Goal: Task Accomplishment & Management: Use online tool/utility

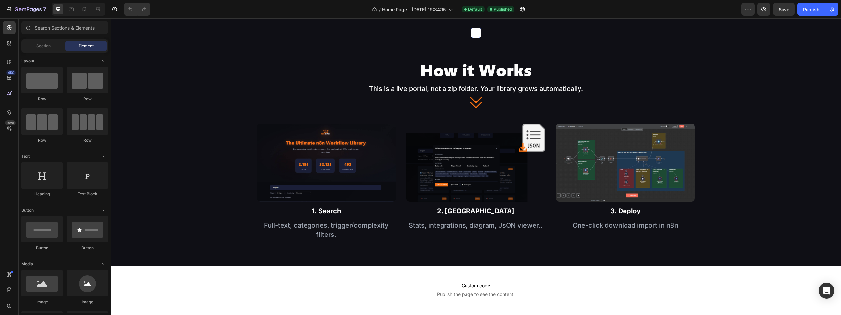
scroll to position [624, 0]
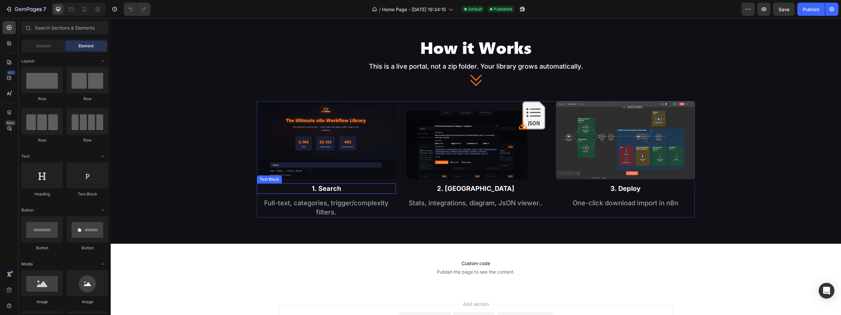
click at [324, 188] on div "1. Search" at bounding box center [326, 188] width 139 height 11
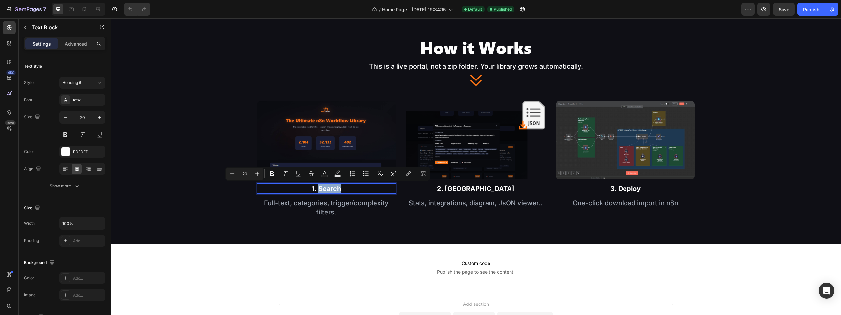
click at [317, 188] on p "1. Search" at bounding box center [326, 188] width 138 height 9
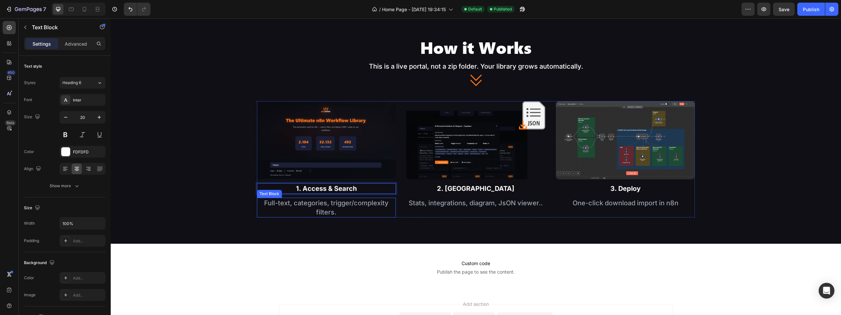
click at [331, 206] on div "Full-text, categories, trigger/complexity filters." at bounding box center [326, 208] width 139 height 20
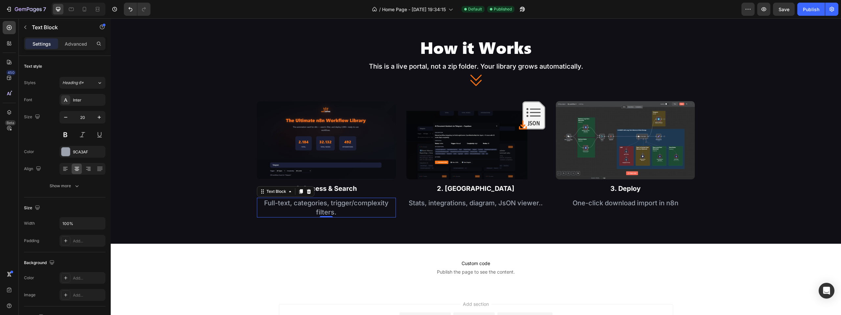
click at [331, 206] on div "Full-text, categories, trigger/complexity filters." at bounding box center [326, 208] width 139 height 20
click at [261, 204] on p "Full-text, categories, trigger/complexity filters." at bounding box center [326, 207] width 138 height 18
click at [297, 207] on p "Fisrt step access to the Library. Full-text, categories, trigger/complexity fil…" at bounding box center [326, 207] width 138 height 18
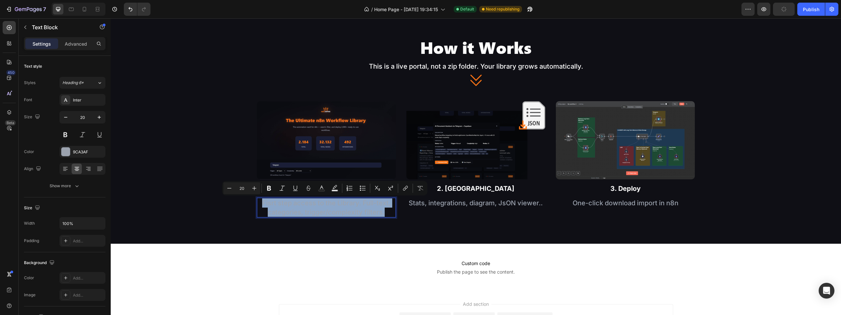
copy p "Fisrt step access to the Library. Full-text, categories, trigger/complexity fil…"
click at [322, 202] on p "Fisrt step access to the Library. Full-text, categories, trigger/complexity fil…" at bounding box center [326, 207] width 138 height 18
copy p "Fisrt step access to the Library. Full-text, categories, trigger/complexity fil…"
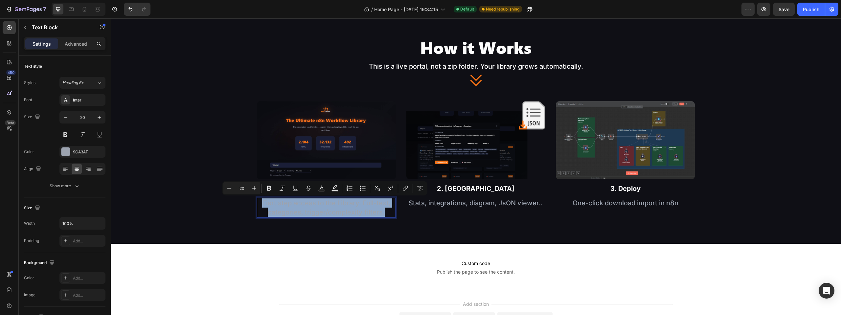
click at [352, 210] on p "Fisrt step access to the Library. Full-text, categories, trigger/complexity fil…" at bounding box center [326, 207] width 138 height 18
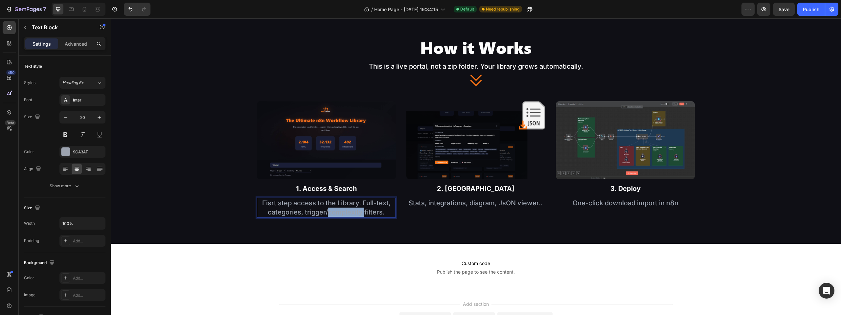
click at [352, 210] on p "Fisrt step access to the Library. Full-text, categories, trigger/complexity fil…" at bounding box center [326, 207] width 138 height 18
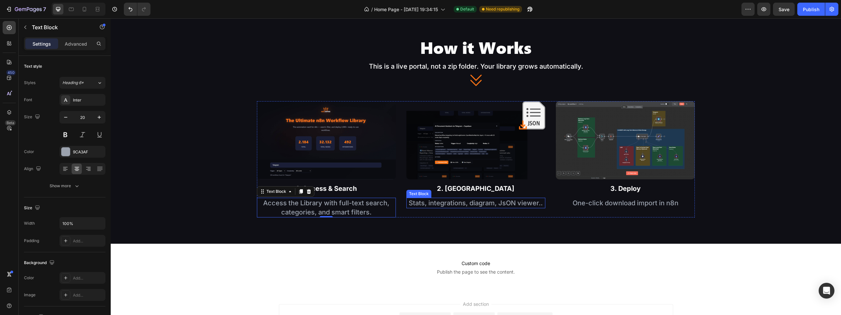
click at [412, 202] on div "Stats, integrations, diagram, JsON viewer.." at bounding box center [475, 203] width 139 height 11
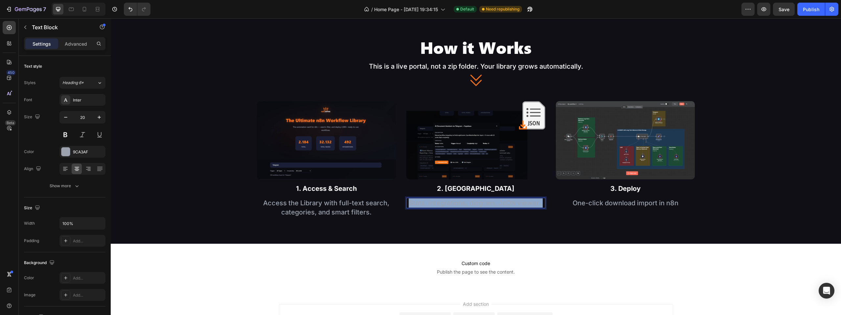
click at [412, 202] on p "Stats, integrations, diagram, JsON viewer.." at bounding box center [476, 202] width 138 height 9
click at [630, 198] on div "One-click download import in n8n" at bounding box center [625, 203] width 139 height 11
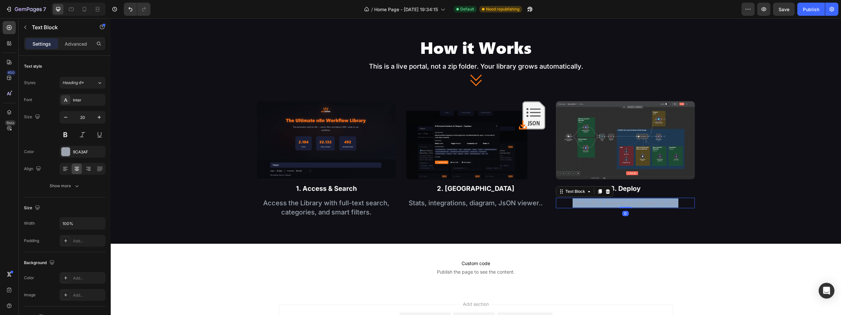
click at [630, 198] on div "One-click download import in n8n" at bounding box center [625, 203] width 139 height 11
click at [448, 205] on p "Stats, integrations, diagram, JsON viewer.." at bounding box center [476, 202] width 138 height 9
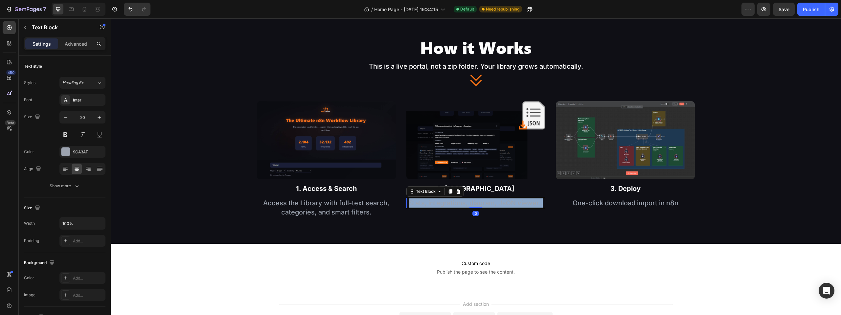
click at [448, 205] on p "Stats, integrations, diagram, JsON viewer.." at bounding box center [476, 202] width 138 height 9
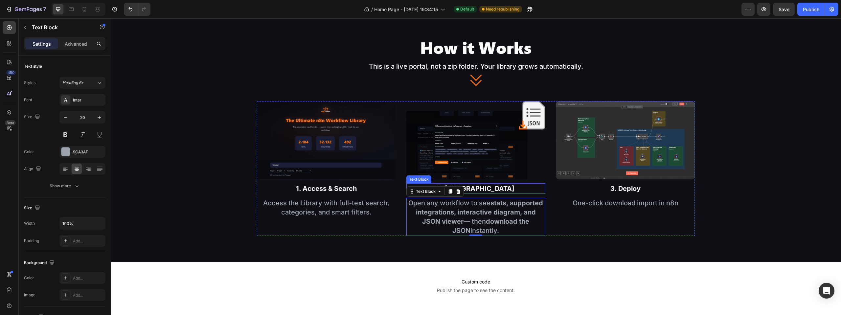
click at [470, 189] on div "2. Preview" at bounding box center [475, 188] width 139 height 11
click at [330, 187] on p "1. Access & Search" at bounding box center [326, 188] width 138 height 9
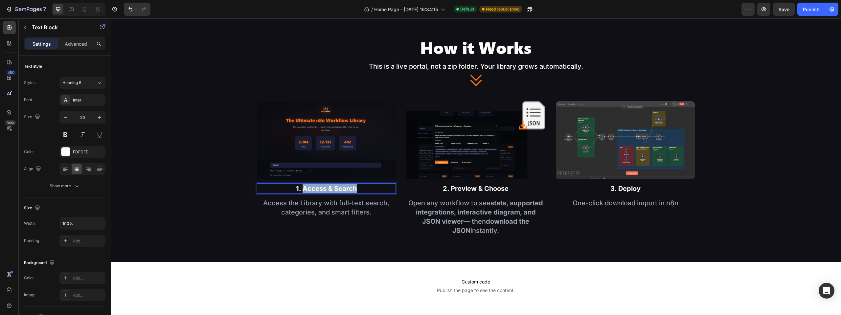
drag, startPoint x: 321, startPoint y: 187, endPoint x: 345, endPoint y: 187, distance: 24.0
click at [345, 187] on p "1. Access & Search" at bounding box center [326, 188] width 138 height 9
click at [630, 186] on div "3. Deploy" at bounding box center [625, 188] width 139 height 11
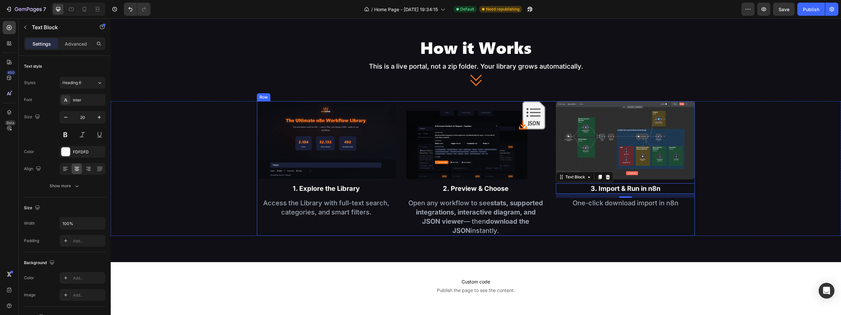
click at [331, 210] on p "Access the Library with full-text search, categories, and smart filters." at bounding box center [326, 207] width 138 height 18
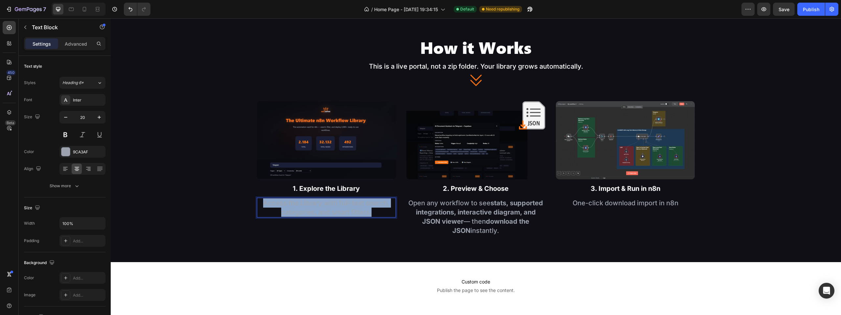
click at [331, 210] on p "Access the Library with full-text search, categories, and smart filters." at bounding box center [326, 207] width 138 height 18
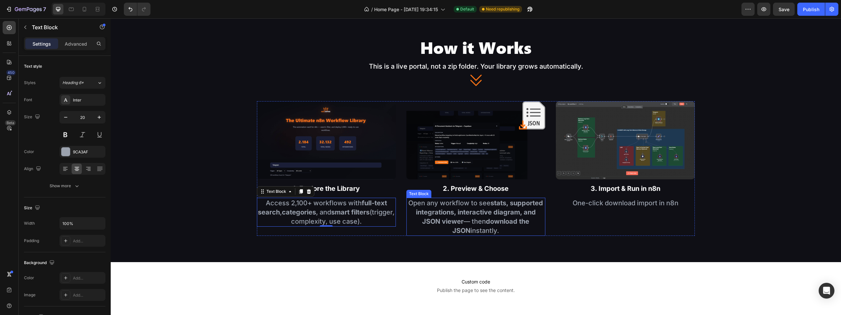
click at [479, 229] on p "Open any workflow to see stats, supported integrations, interactive diagram, an…" at bounding box center [476, 216] width 138 height 37
click at [638, 204] on p "One-click download import in n8n" at bounding box center [625, 202] width 138 height 9
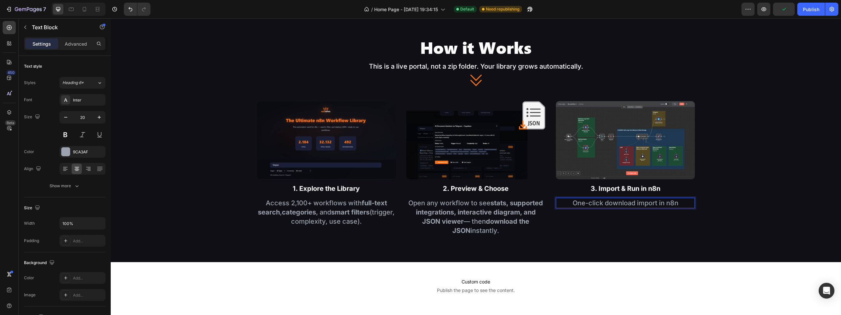
click at [638, 204] on p "One-click download import in n8n" at bounding box center [625, 202] width 138 height 9
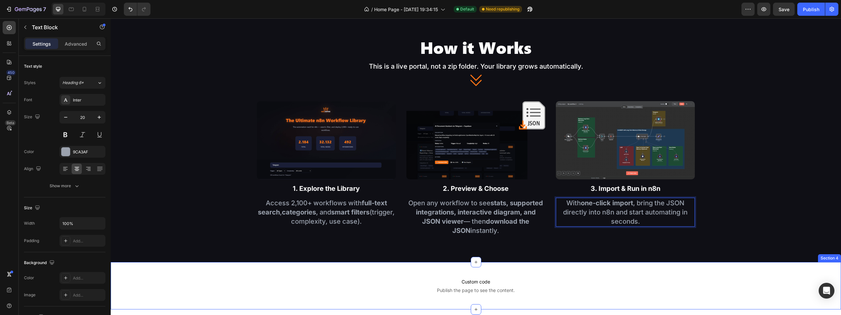
click at [775, 271] on div "Custom code Publish the page to see the content. Custom Code Section 4" at bounding box center [476, 285] width 730 height 47
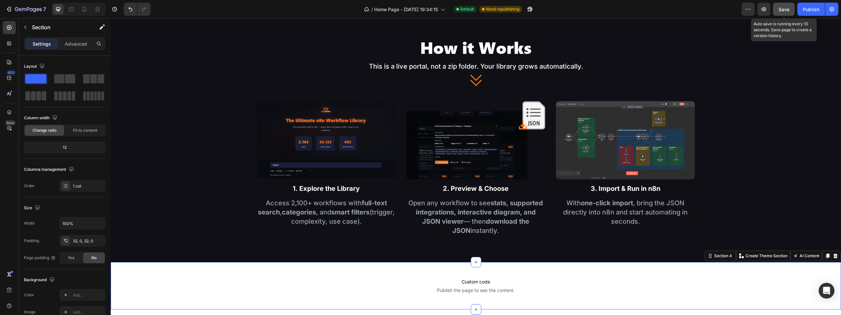
click at [780, 11] on span "Save" at bounding box center [783, 10] width 11 height 6
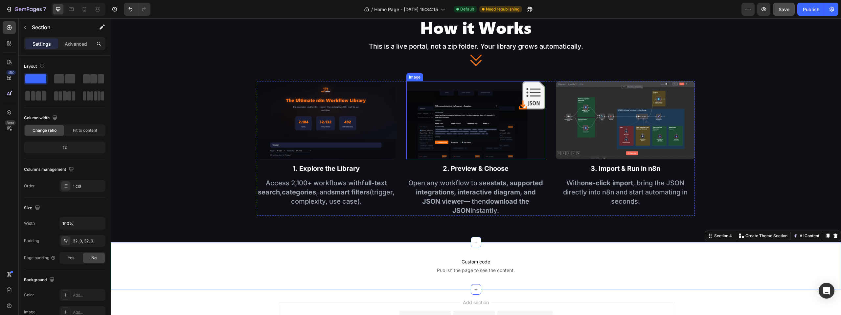
scroll to position [512, 0]
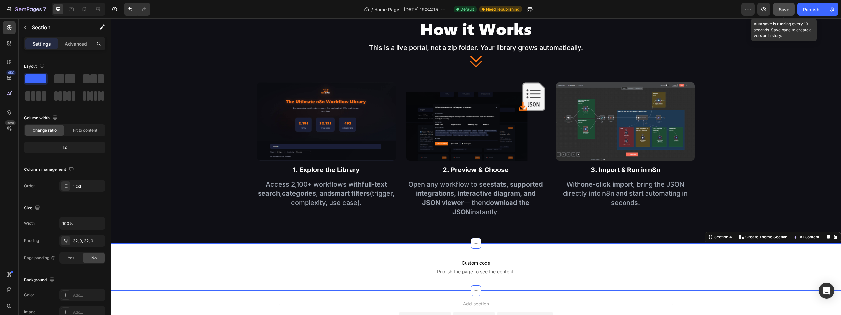
click at [779, 11] on span "Save" at bounding box center [783, 10] width 11 height 6
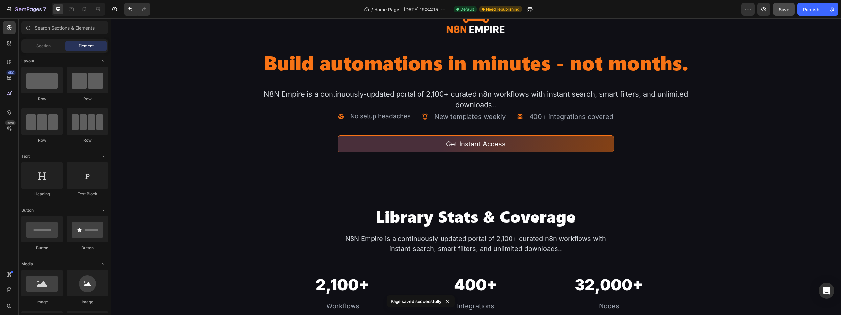
scroll to position [0, 0]
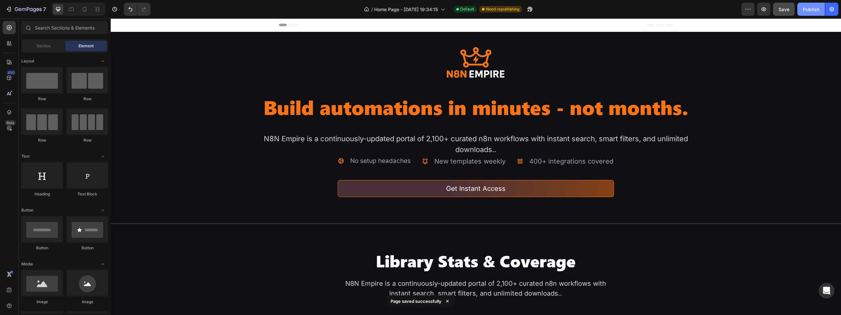
click at [813, 6] on div "Publish" at bounding box center [811, 9] width 16 height 7
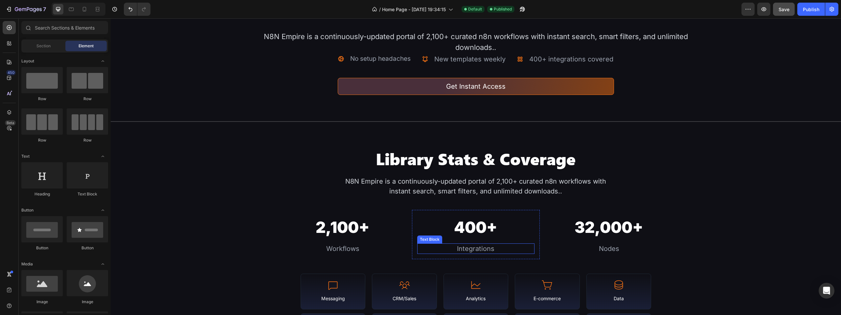
scroll to position [99, 0]
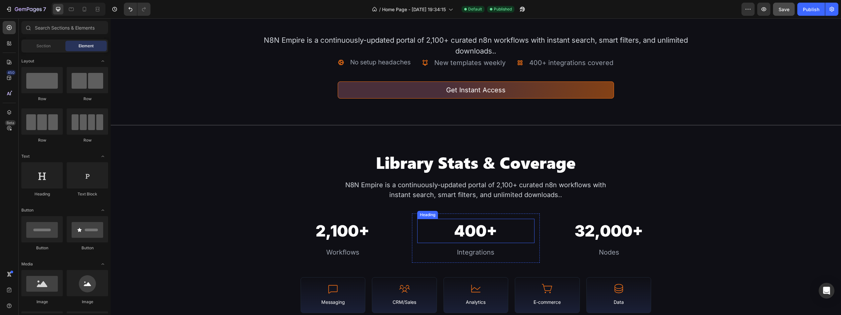
click at [469, 232] on h2 "400+" at bounding box center [475, 231] width 117 height 25
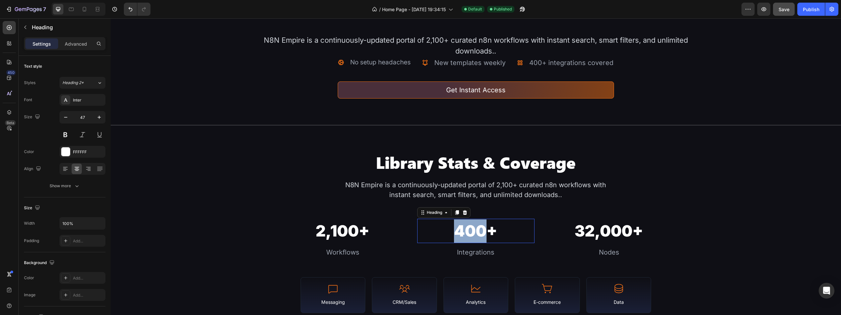
click at [464, 231] on p "400+" at bounding box center [476, 230] width 116 height 23
drag, startPoint x: 465, startPoint y: 231, endPoint x: 470, endPoint y: 233, distance: 5.3
click at [470, 233] on p "400+" at bounding box center [476, 230] width 116 height 23
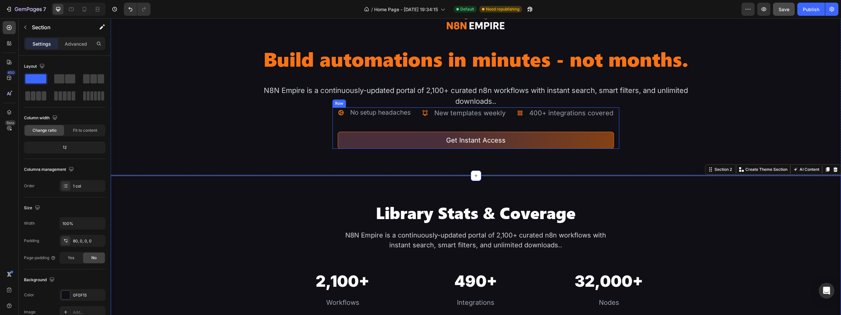
scroll to position [0, 0]
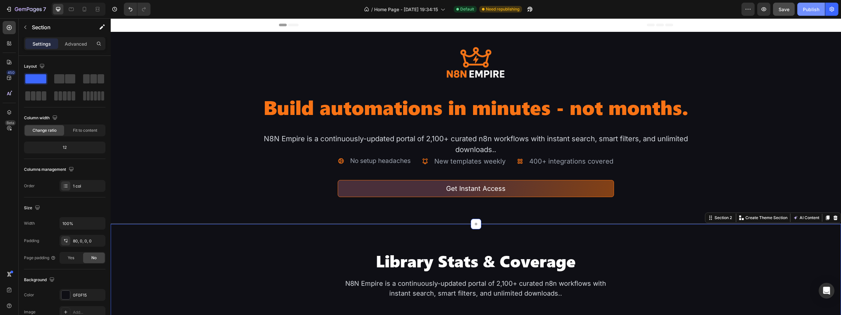
click at [814, 10] on div "Publish" at bounding box center [811, 9] width 16 height 7
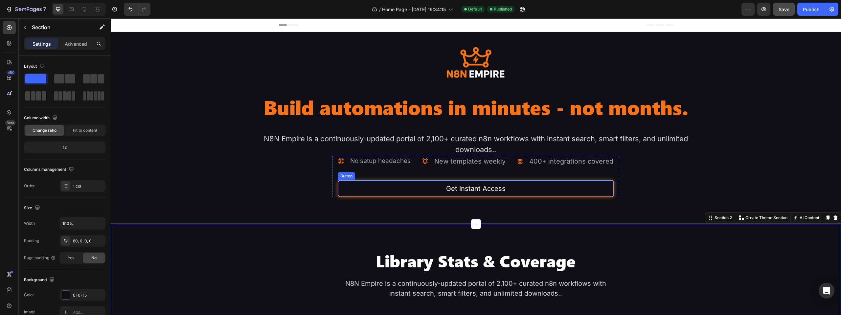
click at [511, 187] on button "Get Instant Access" at bounding box center [476, 188] width 276 height 17
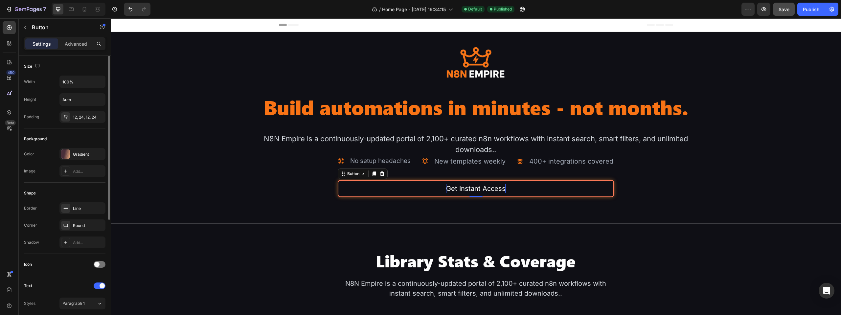
click at [448, 188] on p "Get Instant Access" at bounding box center [475, 188] width 59 height 9
click at [430, 188] on button "Get Instant Access" at bounding box center [476, 188] width 276 height 17
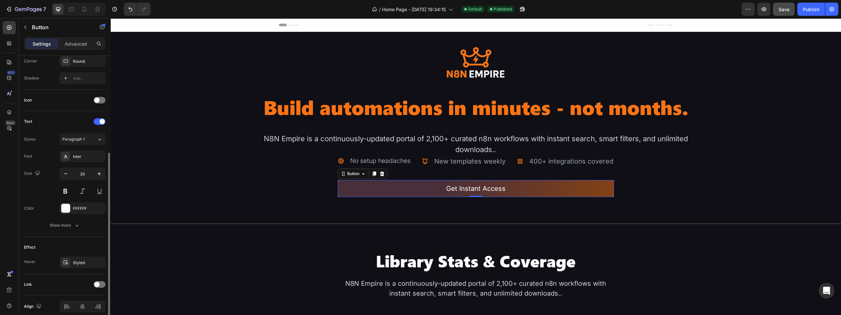
scroll to position [193, 0]
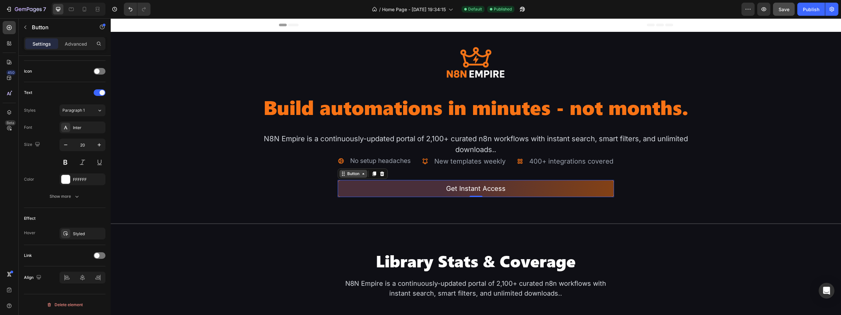
click at [344, 177] on div "Button" at bounding box center [353, 174] width 28 height 8
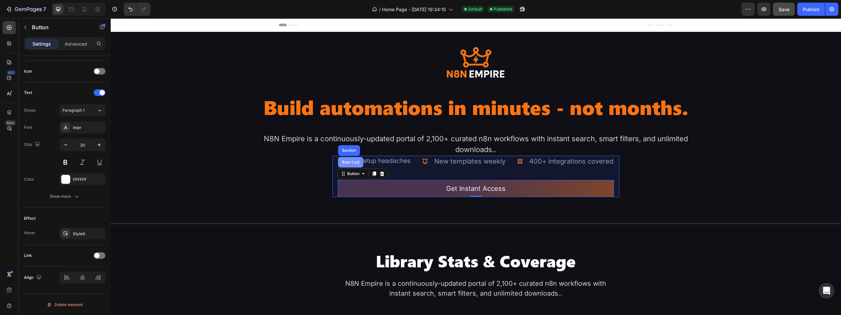
click at [344, 164] on div "Row 1 col" at bounding box center [351, 162] width 20 height 4
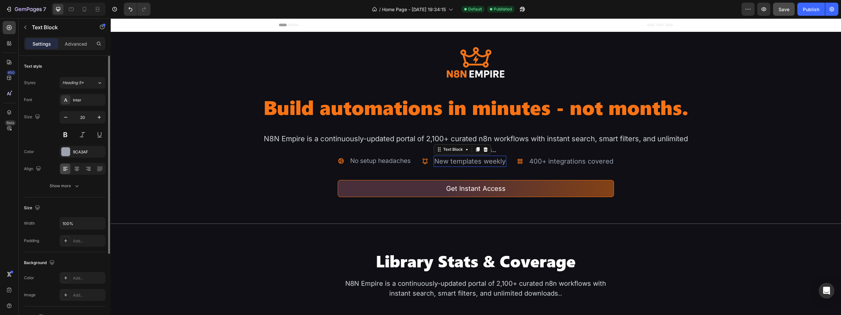
click at [483, 162] on div "New templates weekly" at bounding box center [469, 161] width 73 height 11
click at [477, 148] on icon at bounding box center [478, 149] width 4 height 5
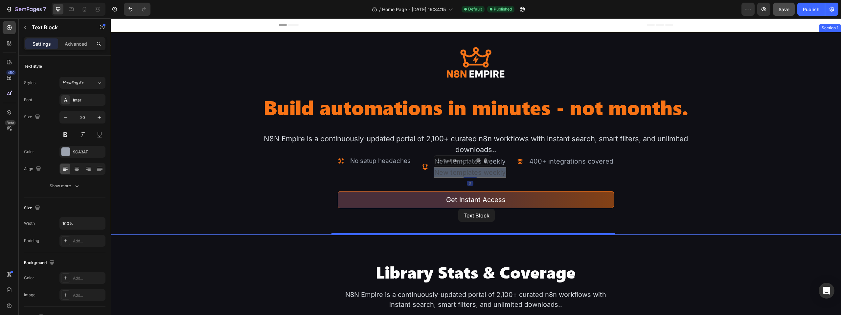
drag, startPoint x: 458, startPoint y: 173, endPoint x: 458, endPoint y: 209, distance: 35.8
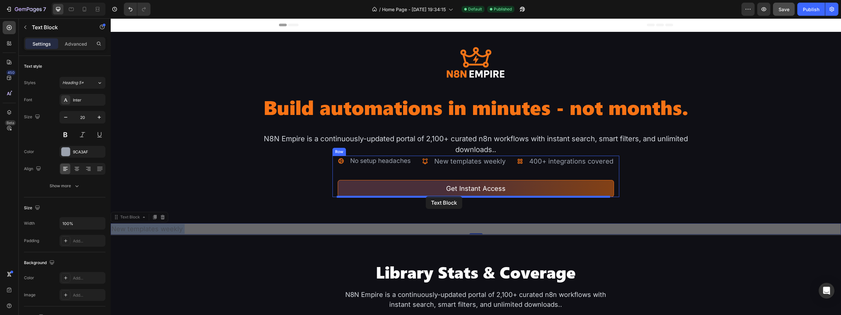
drag, startPoint x: 151, startPoint y: 228, endPoint x: 426, endPoint y: 196, distance: 276.1
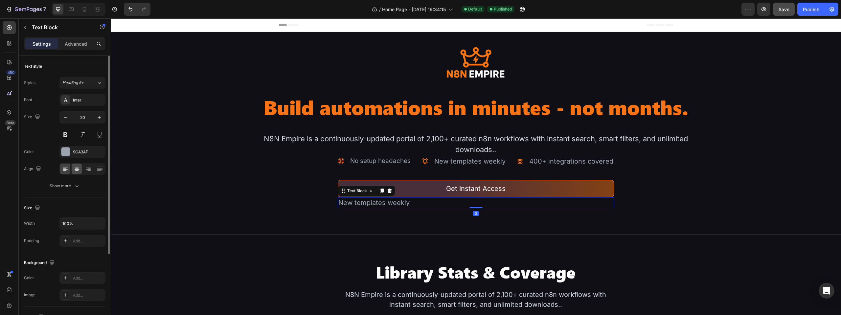
click at [79, 168] on icon at bounding box center [77, 169] width 7 height 7
click at [442, 200] on div "New templates weekly" at bounding box center [476, 202] width 276 height 11
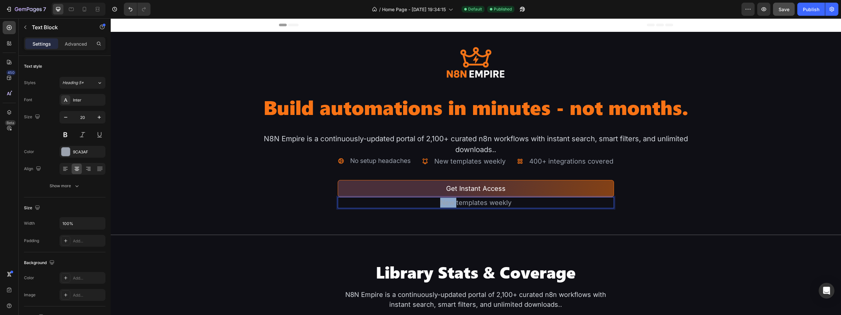
click at [442, 200] on p "New templates weekly" at bounding box center [475, 203] width 275 height 10
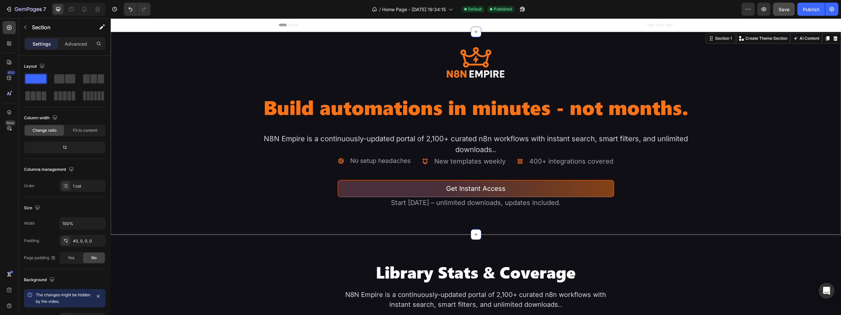
click at [716, 190] on div "Image Build automations in minutes - not months. Heading N8N Empire is a contin…" at bounding box center [476, 139] width 730 height 189
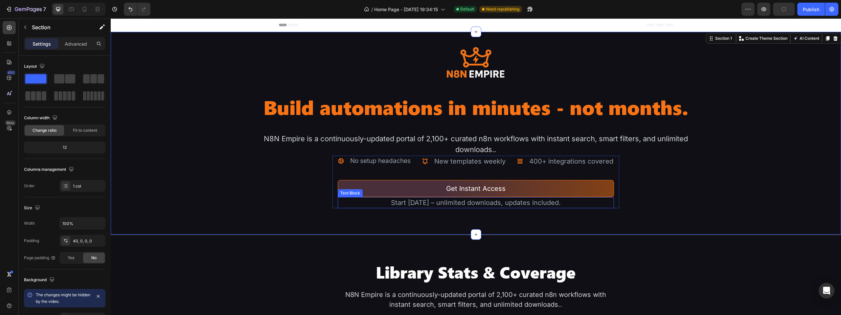
click at [520, 204] on p "Start today – unlimited downloads, updates included." at bounding box center [475, 203] width 275 height 10
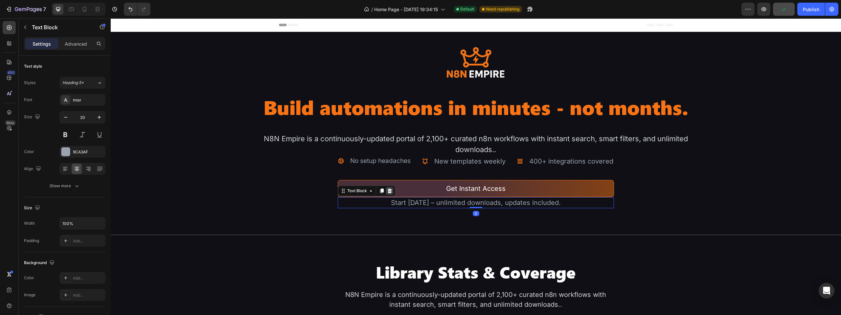
click at [389, 192] on icon at bounding box center [390, 190] width 4 height 5
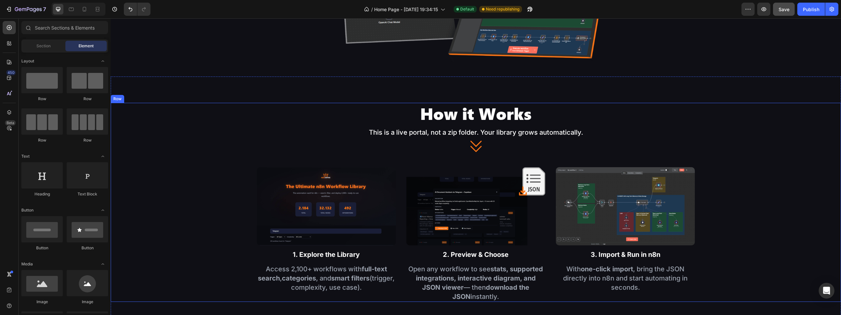
scroll to position [558, 0]
click at [401, 132] on p "This is a live portal, not a zip folder. Your library grows automatically." at bounding box center [475, 131] width 729 height 9
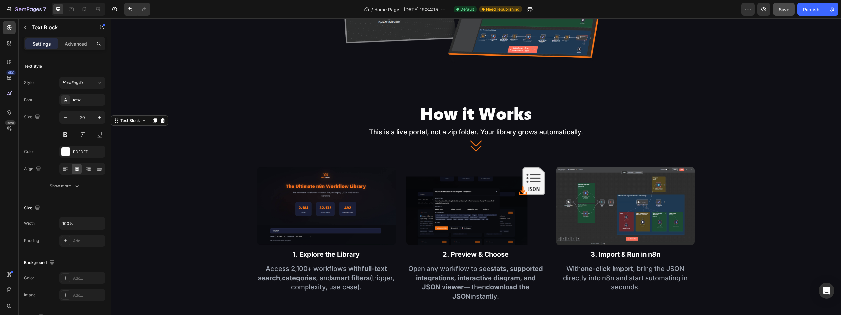
click at [401, 132] on p "This is a live portal, not a zip folder. Your library grows automatically." at bounding box center [475, 131] width 729 height 9
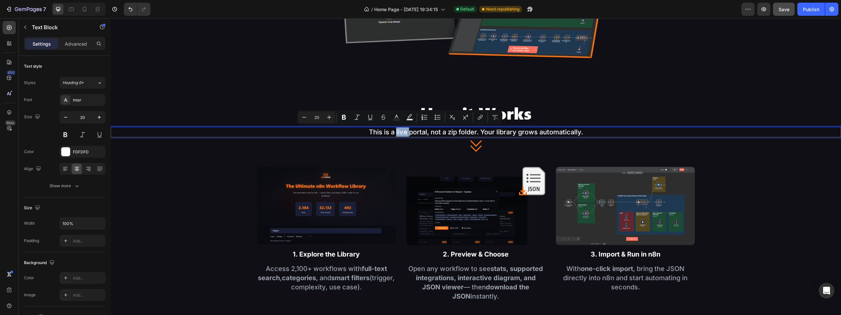
click at [399, 131] on p "This is a live portal, not a zip folder. Your library grows automatically." at bounding box center [475, 131] width 729 height 9
drag, startPoint x: 399, startPoint y: 131, endPoint x: 410, endPoint y: 131, distance: 11.2
click at [410, 131] on p "This is a live portal, not a zip folder. Your library grows automatically." at bounding box center [475, 131] width 729 height 9
click at [378, 117] on icon "Editor contextual toolbar" at bounding box center [379, 117] width 4 height 5
click at [533, 130] on p "This is a live portal , not a zip folder. Your library grows automatically." at bounding box center [475, 131] width 729 height 9
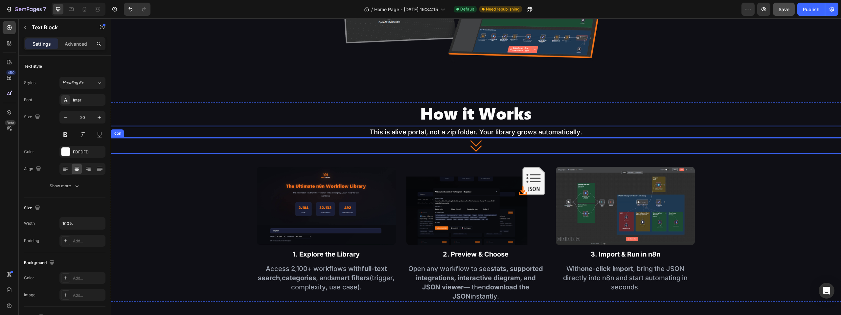
click at [735, 144] on div "Icon" at bounding box center [476, 145] width 730 height 16
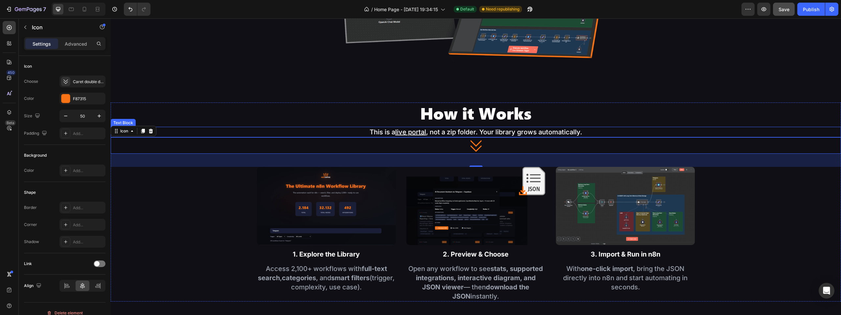
click at [609, 131] on p "This is a live portal , not a zip folder. Your library grows automatically." at bounding box center [475, 131] width 729 height 9
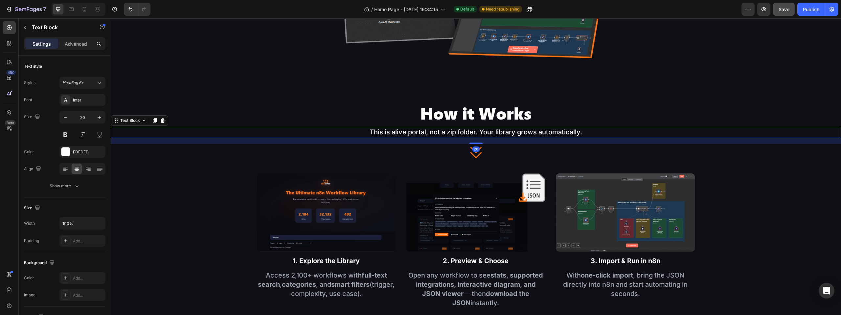
drag, startPoint x: 475, startPoint y: 135, endPoint x: 481, endPoint y: 142, distance: 8.6
click at [481, 137] on div "20" at bounding box center [476, 137] width 730 height 0
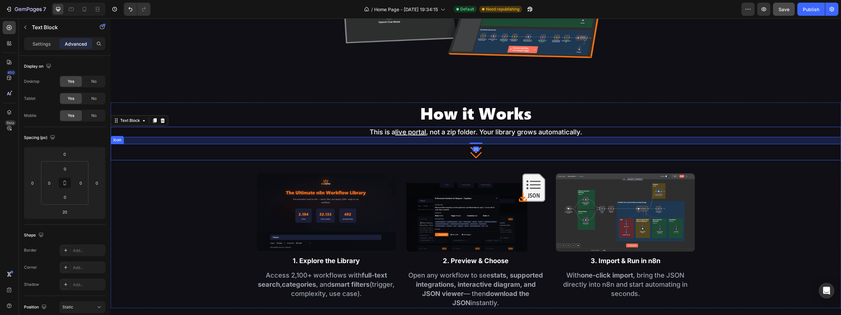
click at [481, 149] on icon at bounding box center [476, 152] width 16 height 16
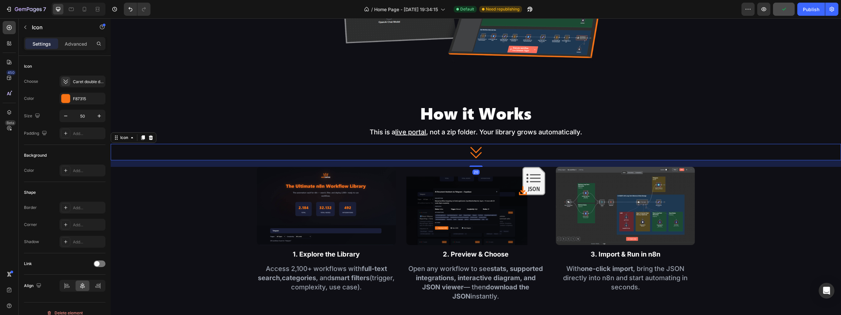
drag, startPoint x: 474, startPoint y: 172, endPoint x: 480, endPoint y: 166, distance: 8.8
click at [480, 160] on div "20" at bounding box center [476, 160] width 730 height 0
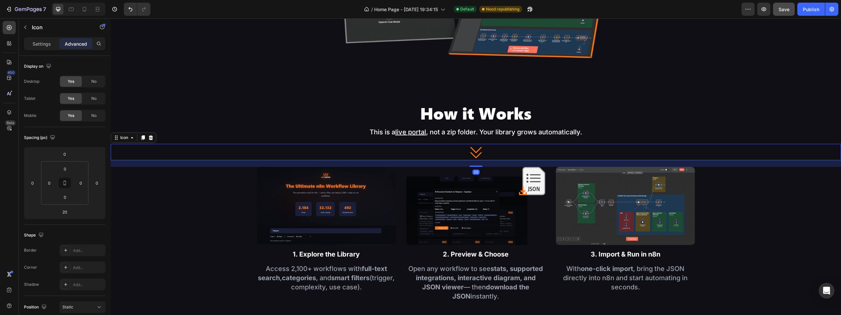
click at [786, 8] on span "Save" at bounding box center [783, 10] width 11 height 6
click at [809, 9] on div "Publish" at bounding box center [811, 9] width 16 height 7
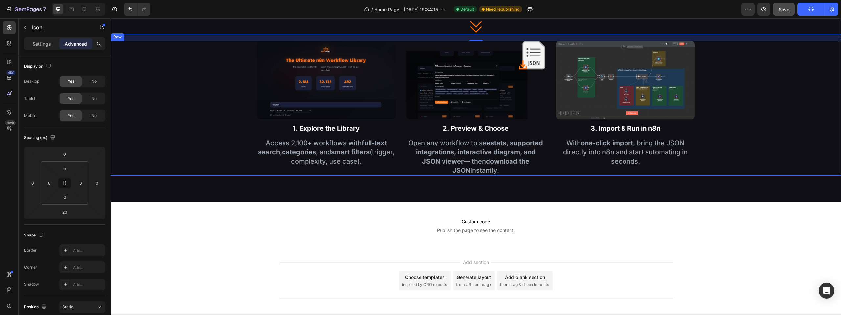
scroll to position [690, 0]
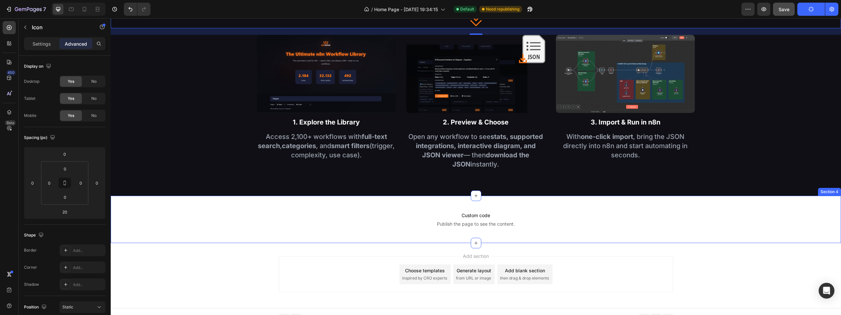
click at [539, 200] on div "Custom code Publish the page to see the content. Custom Code Section 4" at bounding box center [476, 219] width 730 height 47
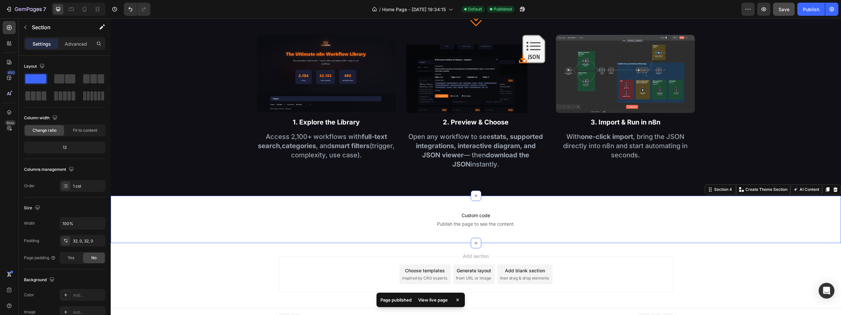
click at [79, 50] on div "Settings Advanced" at bounding box center [64, 43] width 81 height 13
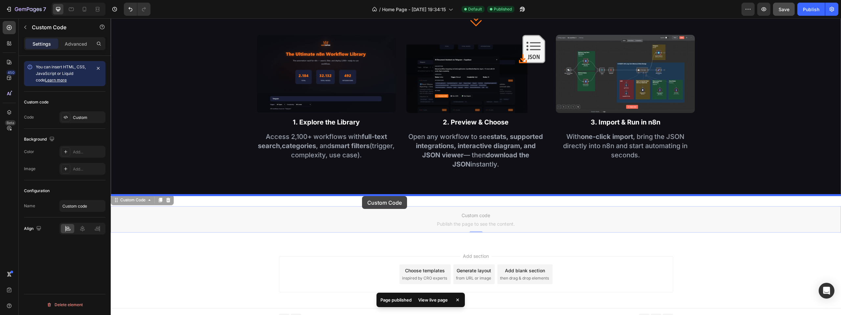
drag, startPoint x: 361, startPoint y: 217, endPoint x: 362, endPoint y: 196, distance: 20.7
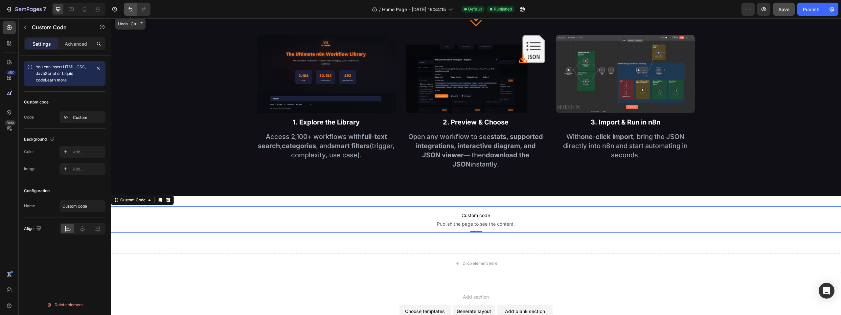
click at [126, 9] on button "Undo/Redo" at bounding box center [130, 9] width 13 height 13
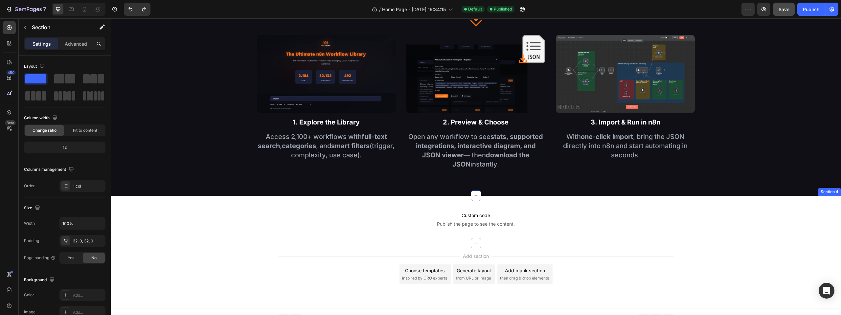
click at [455, 202] on div "Custom code Publish the page to see the content. Custom Code Section 4" at bounding box center [476, 219] width 730 height 47
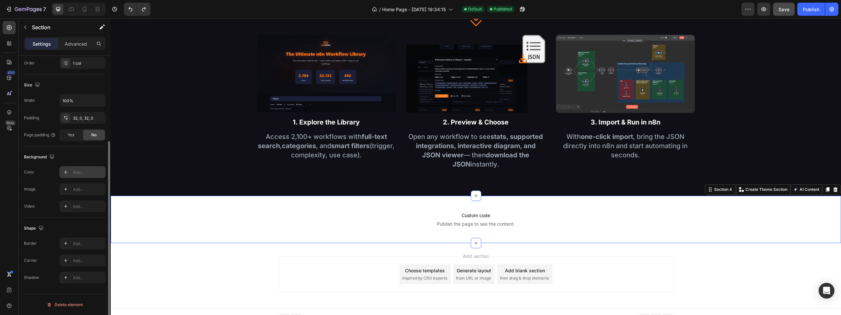
click at [80, 176] on div "Add..." at bounding box center [82, 172] width 46 height 12
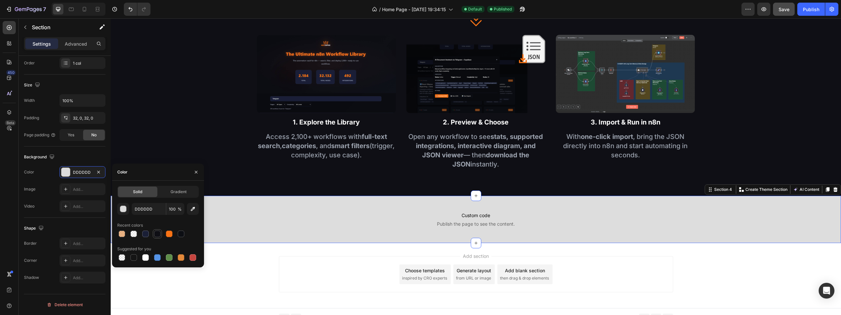
click at [156, 234] on div at bounding box center [157, 234] width 7 height 7
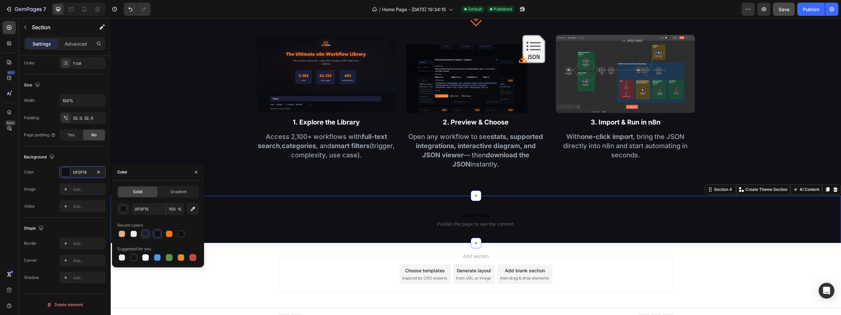
click at [147, 232] on div at bounding box center [145, 234] width 7 height 7
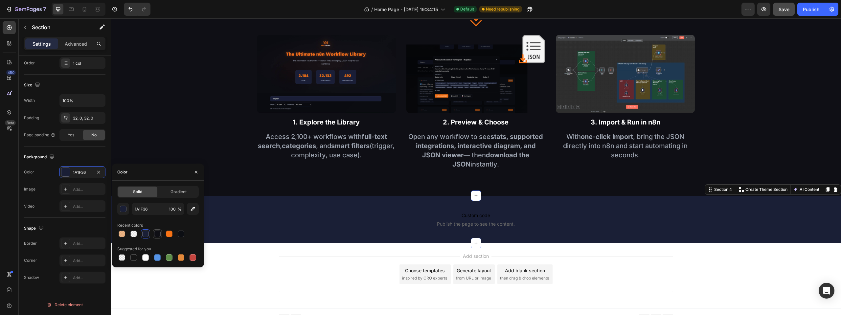
click at [156, 232] on div at bounding box center [157, 234] width 7 height 7
type input "0F0F15"
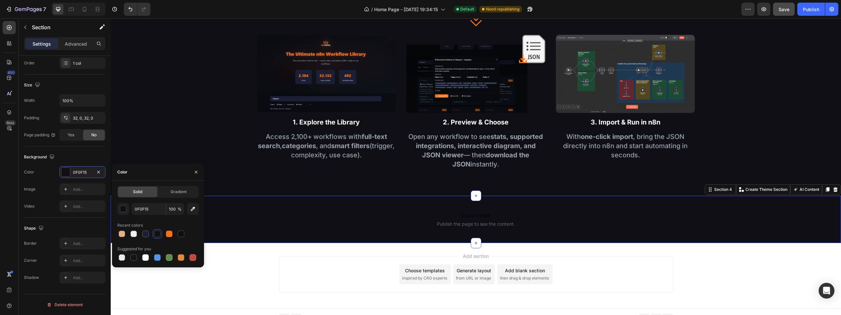
click at [255, 273] on div "Add section Choose templates inspired by CRO experts Generate layout from URL o…" at bounding box center [476, 275] width 730 height 65
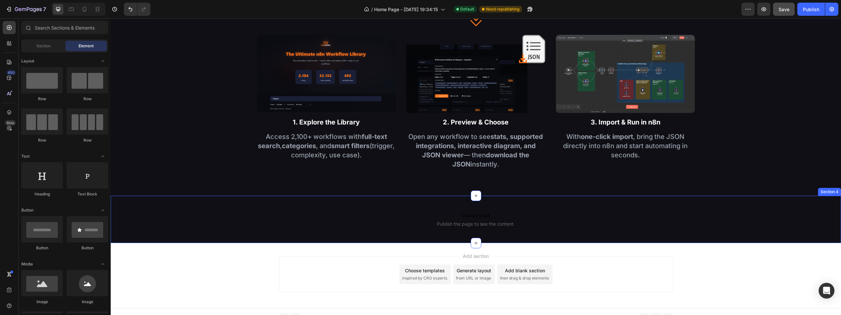
click at [495, 200] on div "Custom code Publish the page to see the content. Custom Code Section 4" at bounding box center [476, 219] width 730 height 47
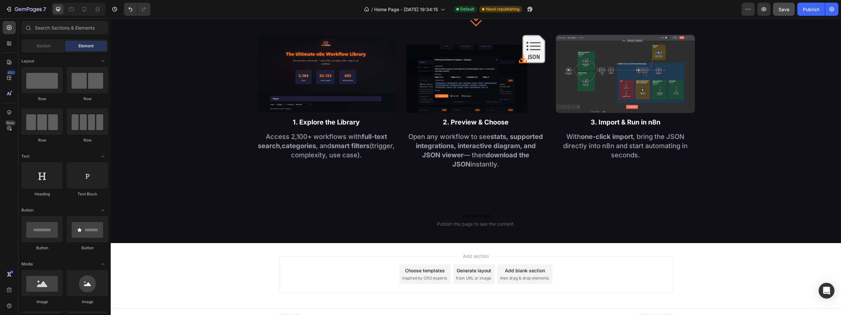
click at [724, 261] on div "Add section Choose templates inspired by CRO experts Generate layout from URL o…" at bounding box center [476, 275] width 730 height 65
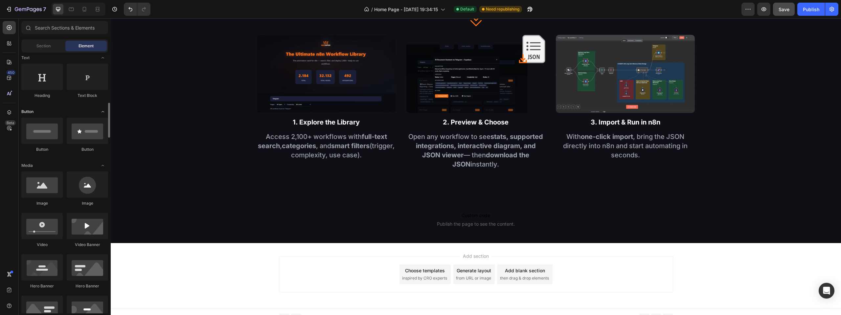
scroll to position [131, 0]
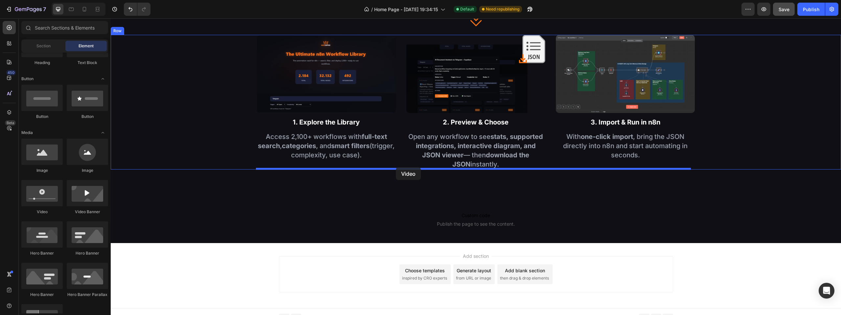
drag, startPoint x: 161, startPoint y: 219, endPoint x: 396, endPoint y: 167, distance: 240.1
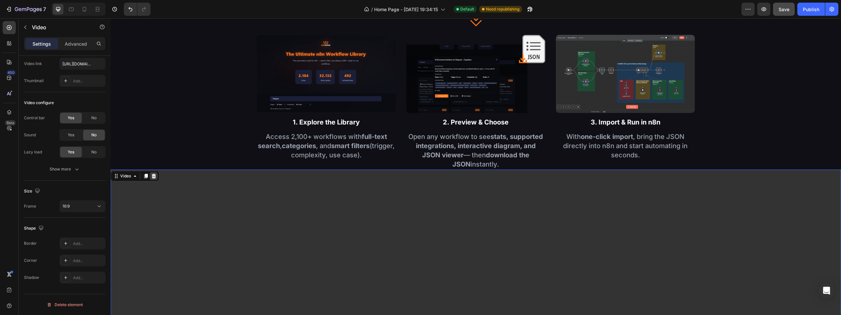
click at [153, 177] on icon at bounding box center [154, 175] width 4 height 5
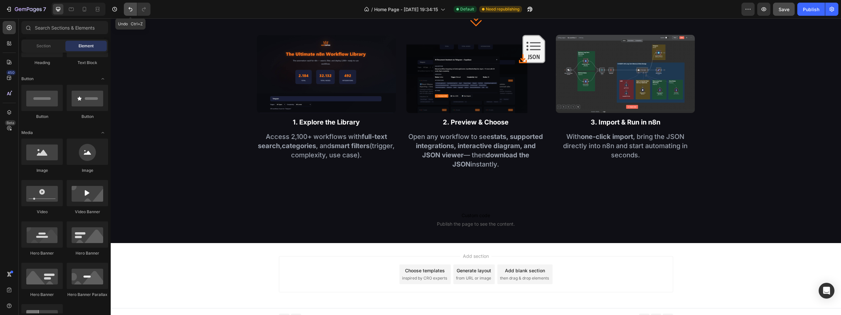
click at [130, 11] on icon "Undo/Redo" at bounding box center [130, 9] width 7 height 7
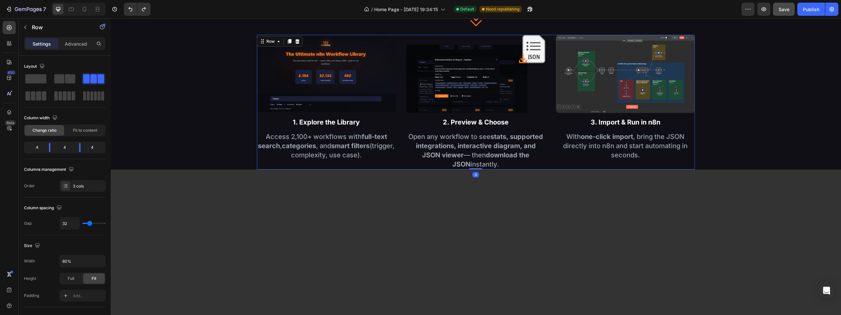
click at [403, 128] on div "Image 1. Explore the Library Text Block Access 2,100+ workflows with full-text …" at bounding box center [476, 102] width 438 height 135
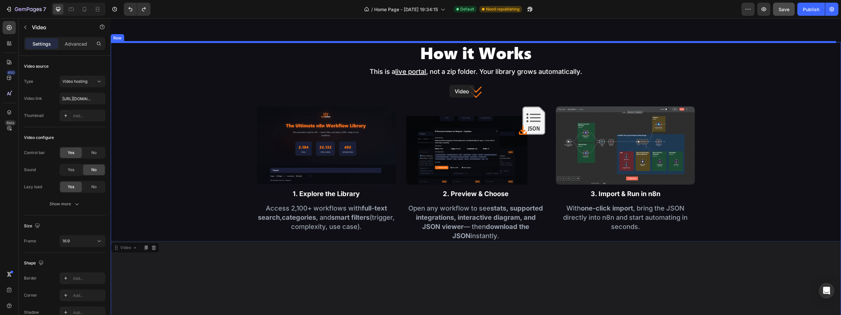
scroll to position [552, 0]
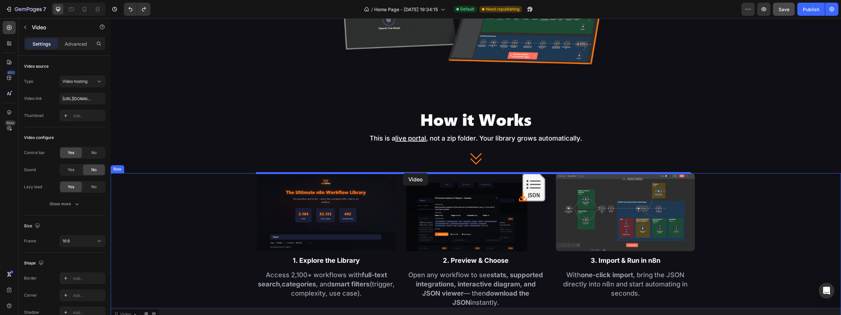
drag, startPoint x: 202, startPoint y: 178, endPoint x: 403, endPoint y: 173, distance: 201.1
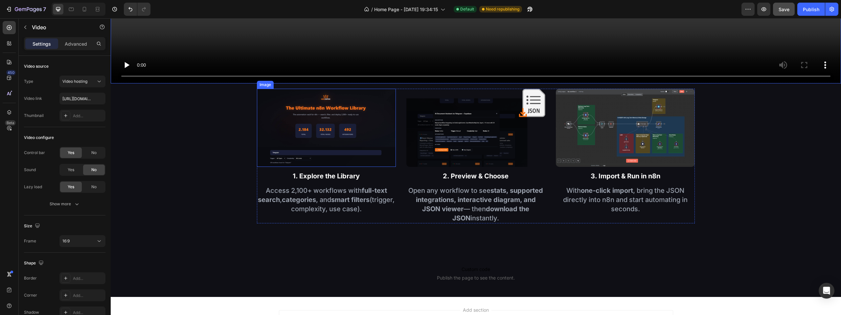
scroll to position [1078, 0]
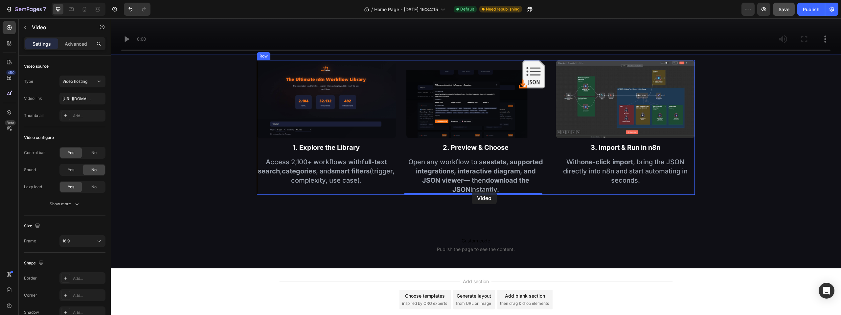
drag, startPoint x: 468, startPoint y: 22, endPoint x: 472, endPoint y: 191, distance: 169.5
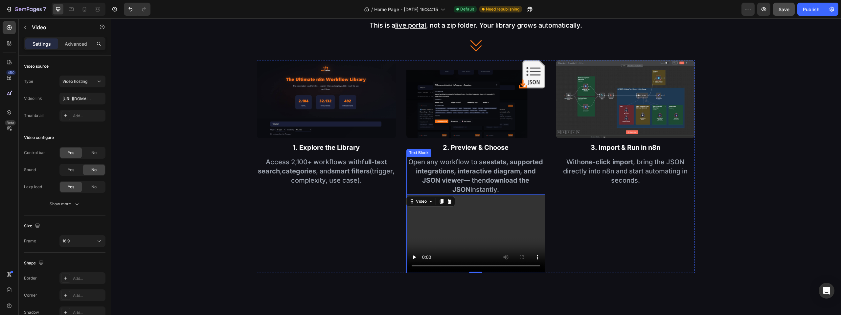
scroll to position [698, 0]
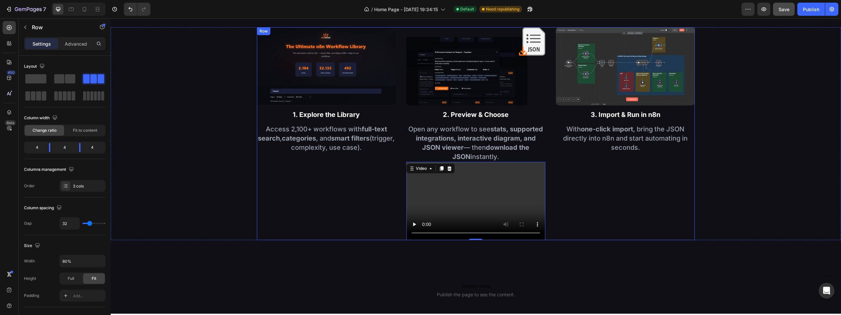
click at [400, 30] on div "Image 1. Explore the Library Text Block Access 2,100+ workflows with full-text …" at bounding box center [476, 133] width 438 height 213
click at [288, 36] on div at bounding box center [289, 34] width 8 height 8
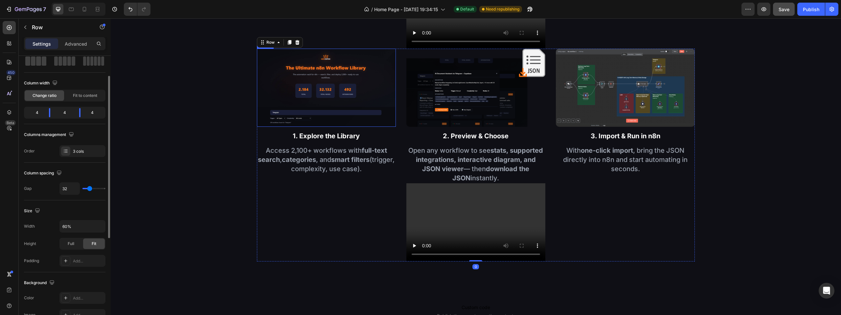
scroll to position [895, 0]
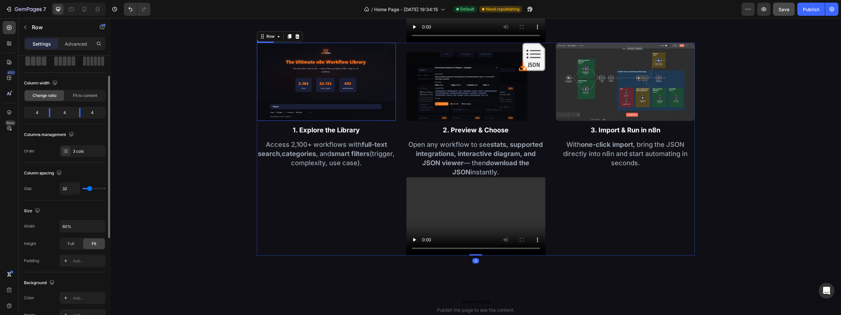
click at [334, 84] on img at bounding box center [326, 82] width 139 height 78
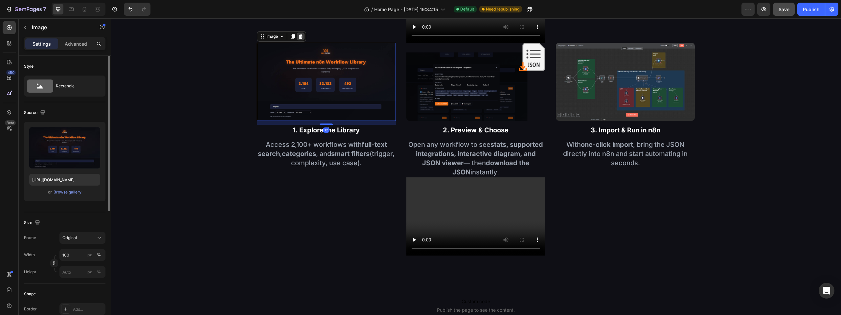
click at [301, 34] on icon at bounding box center [300, 36] width 4 height 5
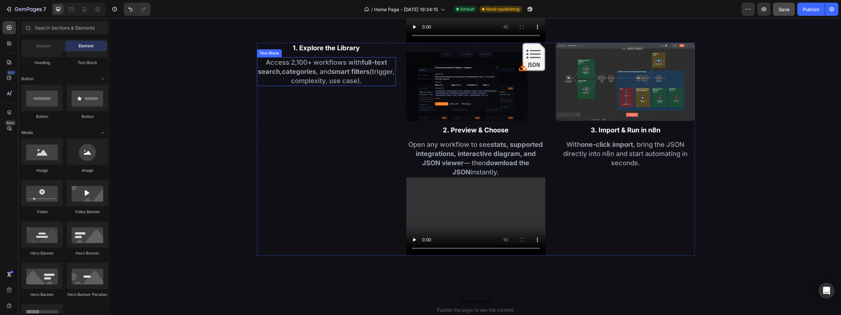
click at [313, 68] on strong "categories" at bounding box center [299, 72] width 34 height 8
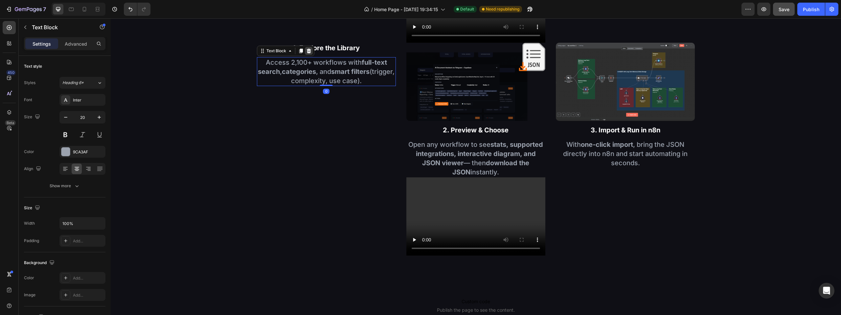
click at [305, 51] on div at bounding box center [309, 51] width 8 height 8
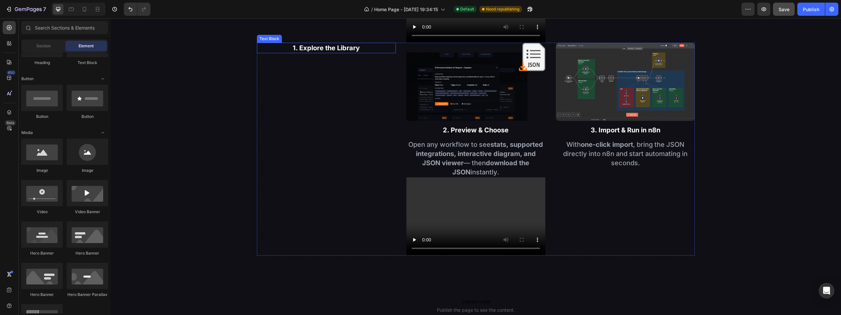
click at [307, 49] on p "1. Explore the Library" at bounding box center [326, 47] width 138 height 9
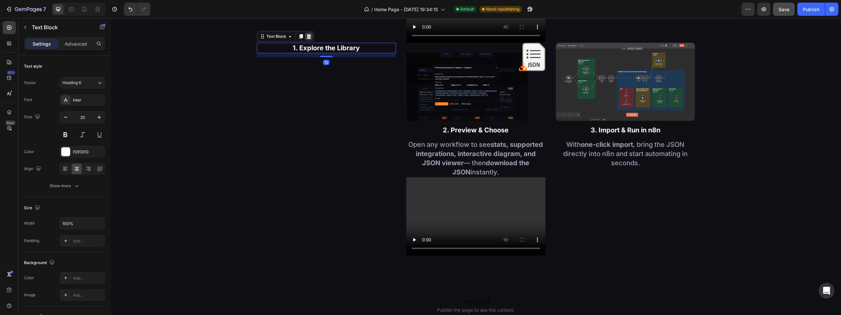
click at [306, 36] on icon at bounding box center [308, 36] width 4 height 5
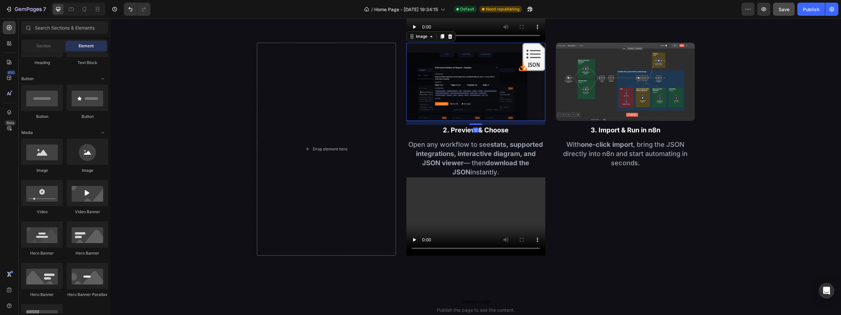
click at [450, 69] on img at bounding box center [475, 82] width 139 height 78
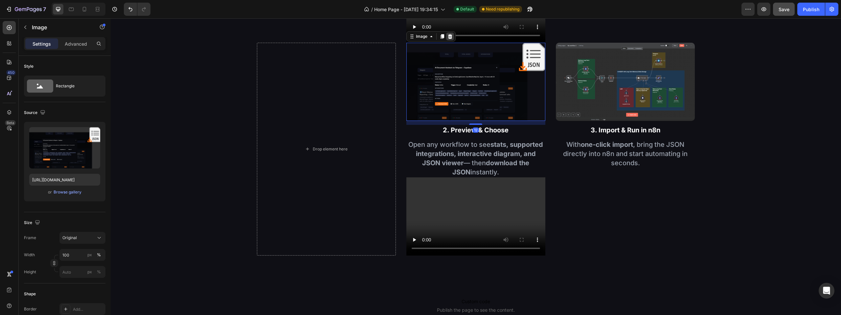
click at [447, 36] on icon at bounding box center [449, 36] width 5 height 5
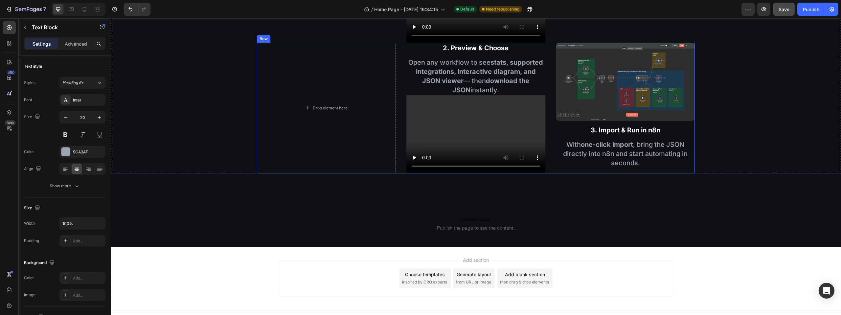
click at [514, 58] on strong "stats, supported integrations, interactive diagram, and JSON viewer" at bounding box center [479, 71] width 127 height 26
click at [457, 49] on icon at bounding box center [458, 51] width 4 height 5
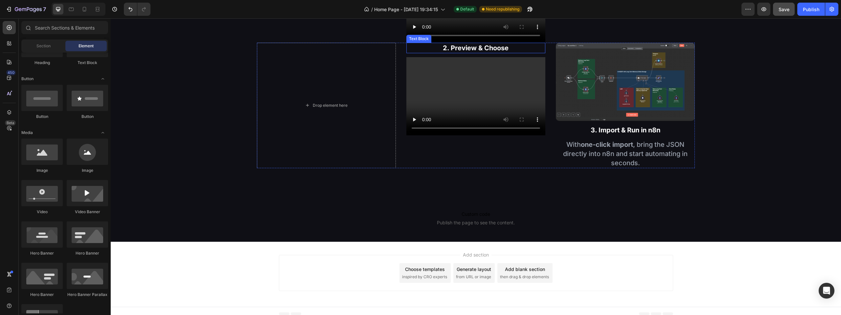
click at [459, 48] on p "2. Preview & Choose" at bounding box center [476, 47] width 138 height 9
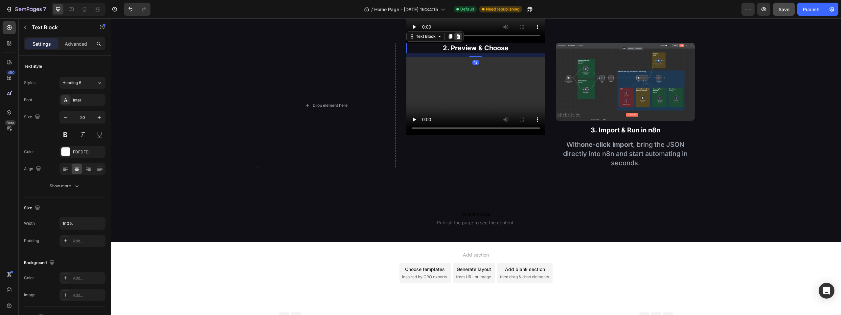
click at [459, 37] on div at bounding box center [458, 37] width 8 height 8
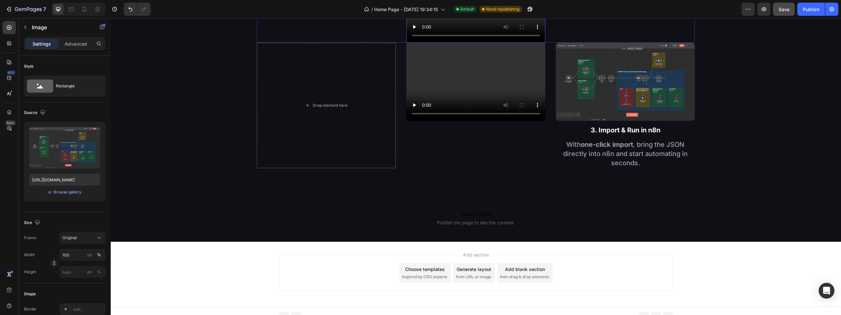
click at [571, 63] on img at bounding box center [625, 82] width 139 height 78
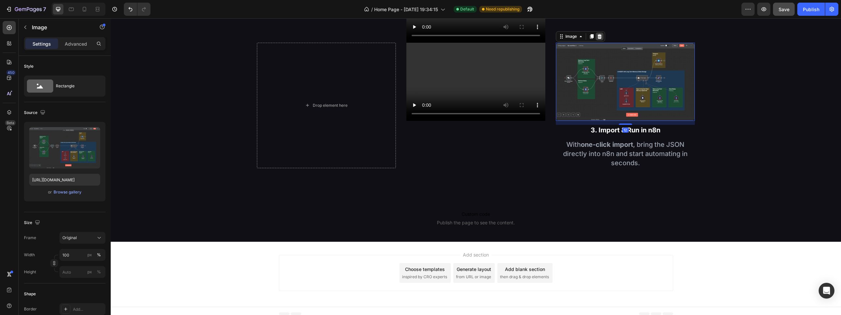
click at [597, 36] on icon at bounding box center [599, 36] width 5 height 5
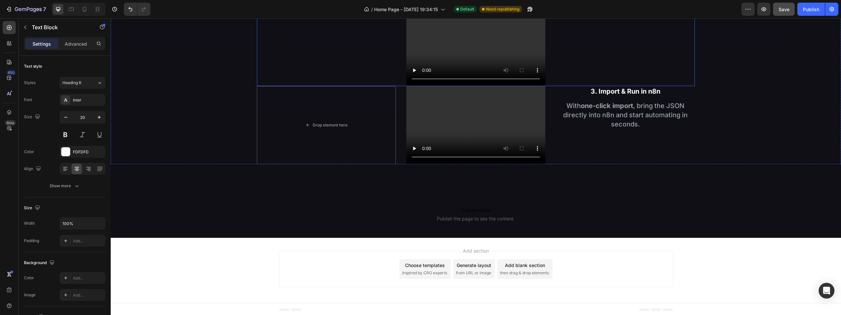
click at [610, 87] on p "3. Import & Run in n8n" at bounding box center [625, 91] width 138 height 9
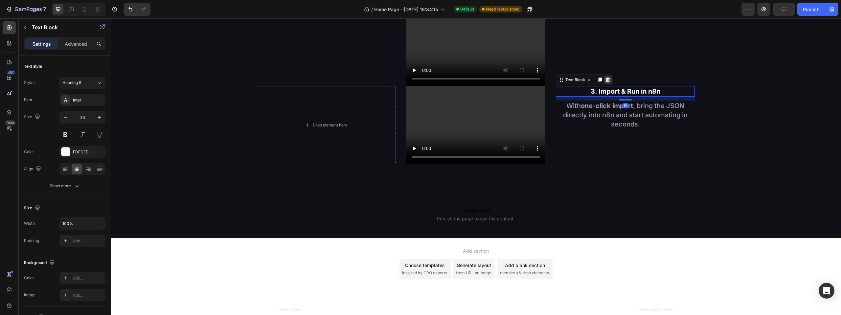
click at [606, 79] on icon at bounding box center [608, 80] width 4 height 5
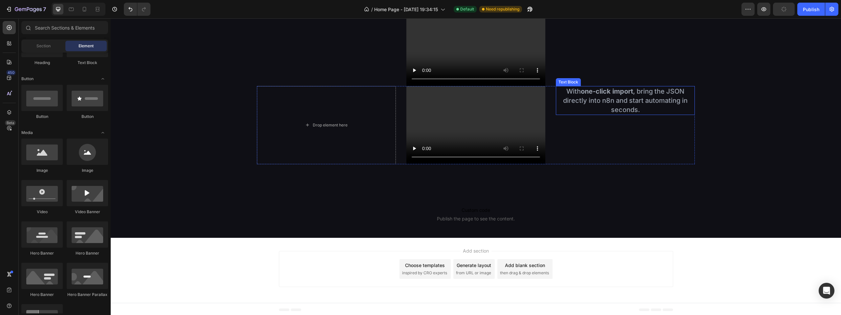
click at [606, 97] on p "With one-click import , bring the JSON directly into n8n and start automating i…" at bounding box center [625, 101] width 138 height 28
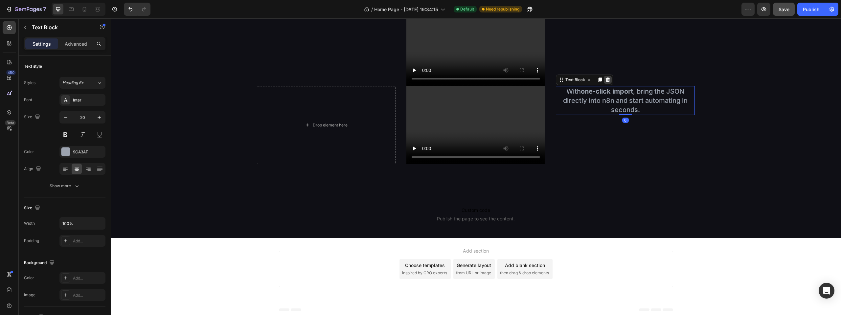
click at [605, 78] on icon at bounding box center [607, 79] width 5 height 5
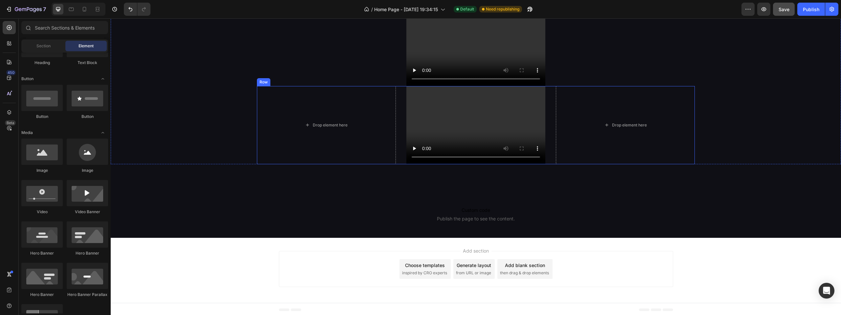
click at [547, 102] on div "Drop element here Video Drop element here Row" at bounding box center [476, 125] width 438 height 78
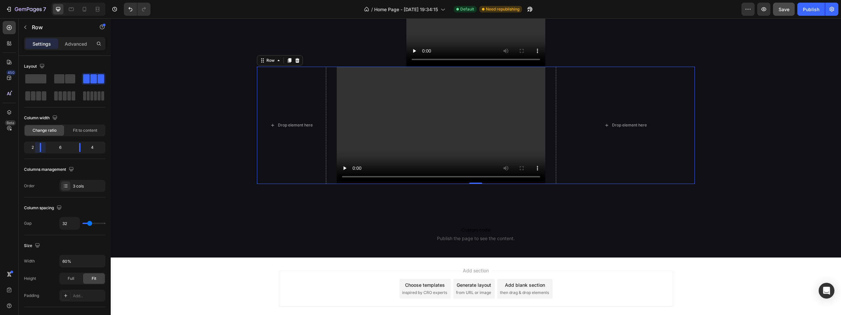
scroll to position [891, 0]
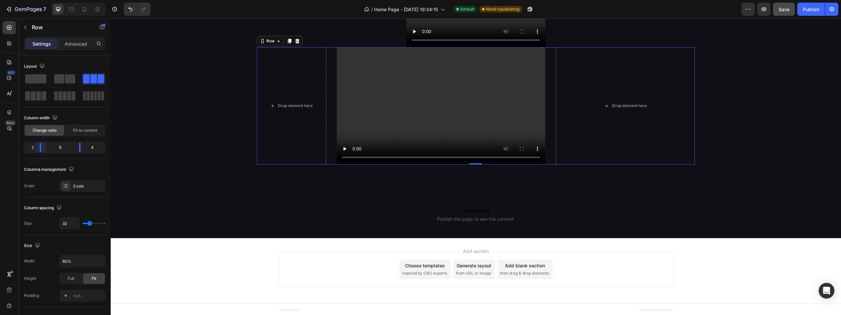
drag, startPoint x: 47, startPoint y: 151, endPoint x: 39, endPoint y: 152, distance: 7.6
click at [39, 0] on body "7 / Home Page - Aug 25, 19:34:15 Default Need republishing Preview Save Publish…" at bounding box center [420, 0] width 841 height 0
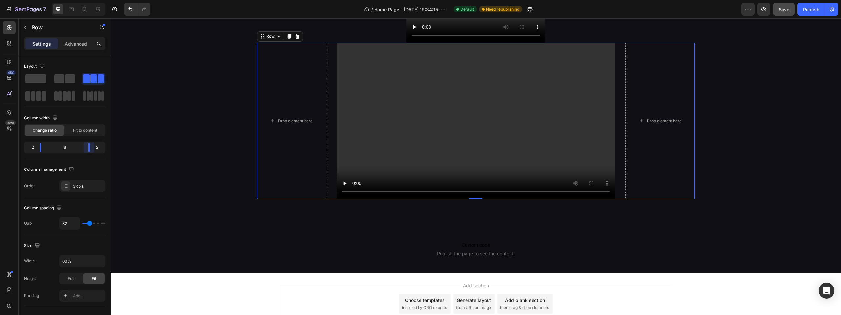
drag, startPoint x: 83, startPoint y: 147, endPoint x: 292, endPoint y: 147, distance: 208.5
click at [91, 0] on body "7 / Home Page - Aug 25, 19:34:15 Default Need republishing Preview Save Publish…" at bounding box center [420, 0] width 841 height 0
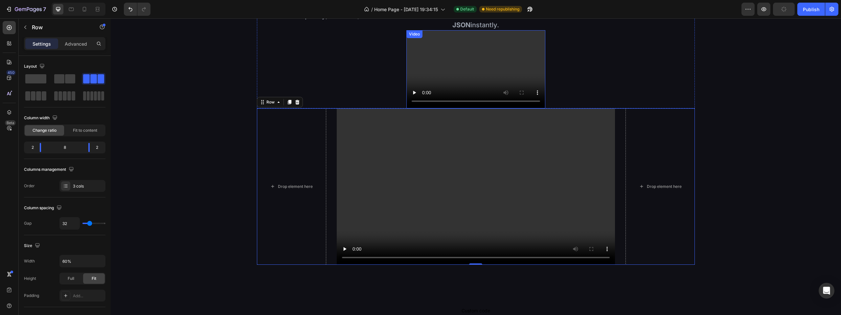
scroll to position [797, 0]
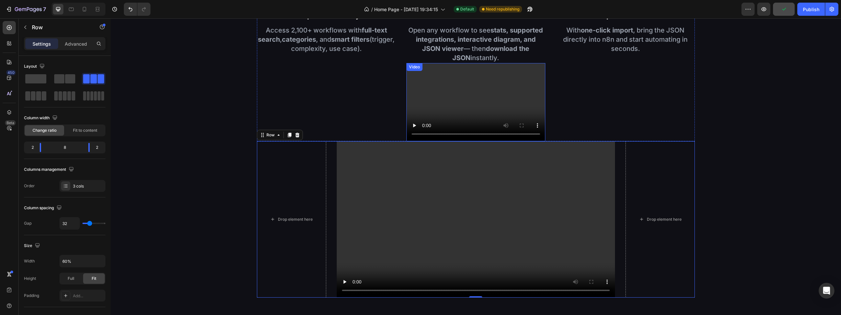
click at [501, 72] on video at bounding box center [475, 102] width 139 height 78
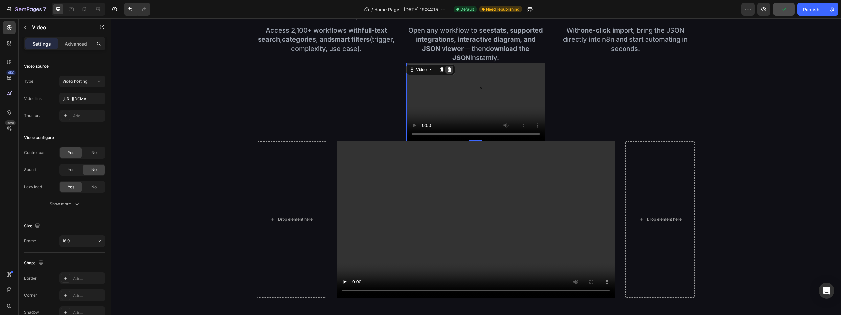
click at [447, 68] on icon at bounding box center [449, 69] width 4 height 5
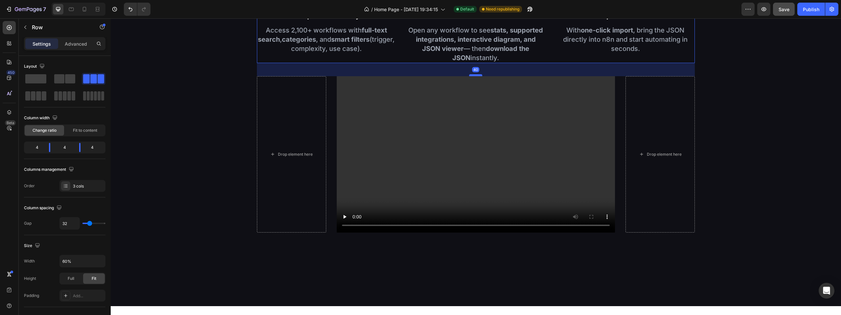
drag, startPoint x: 473, startPoint y: 61, endPoint x: 476, endPoint y: 74, distance: 13.6
click at [476, 74] on div at bounding box center [475, 75] width 13 height 2
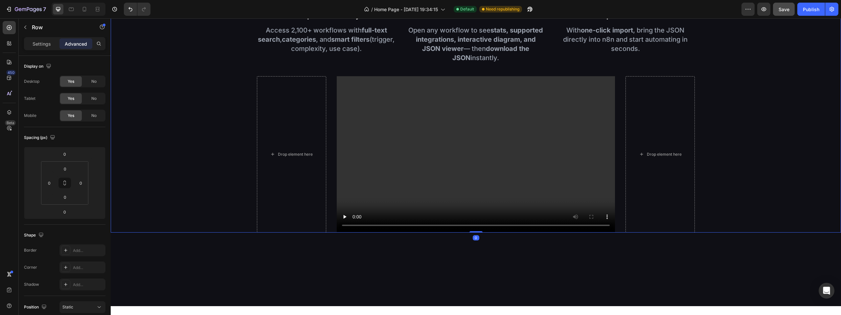
click at [796, 141] on div "Image 1. Explore the Library Text Block Access 2,100+ workflows with full-text …" at bounding box center [476, 80] width 730 height 304
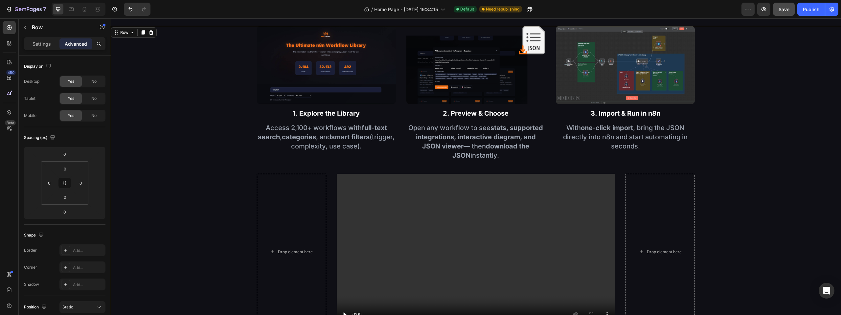
scroll to position [698, 0]
click at [789, 12] on button "Save" at bounding box center [784, 9] width 22 height 13
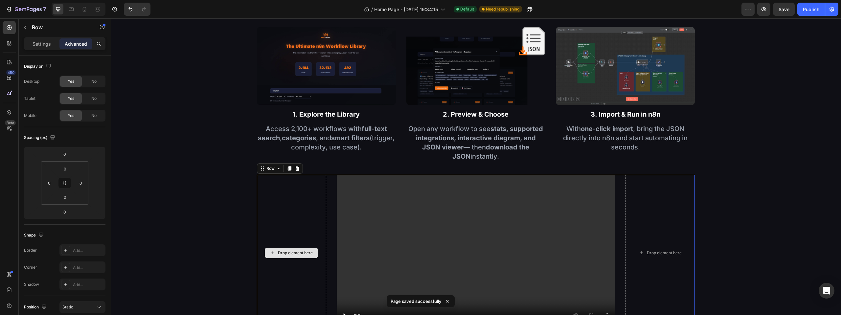
click at [301, 241] on div "Drop element here" at bounding box center [292, 253] width 70 height 156
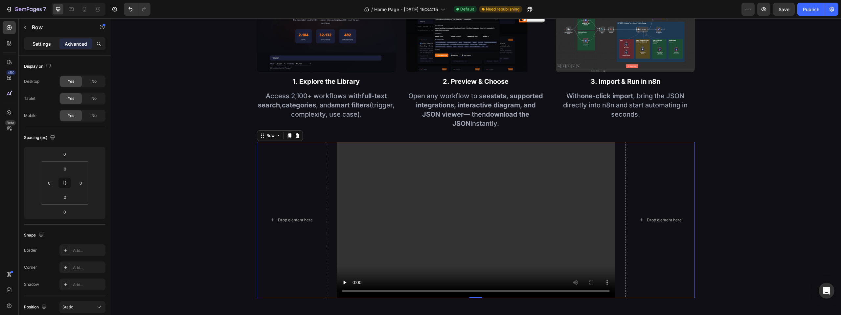
click at [46, 46] on p "Settings" at bounding box center [42, 43] width 18 height 7
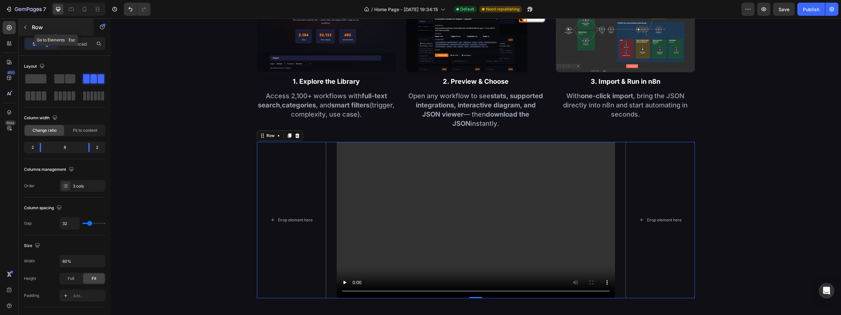
click at [34, 31] on p "Row" at bounding box center [60, 27] width 56 height 8
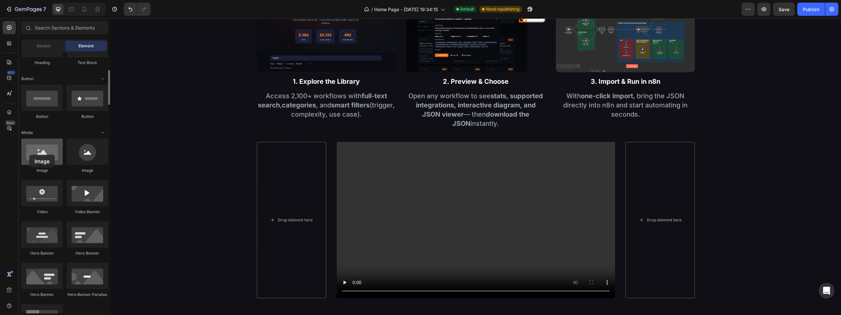
drag, startPoint x: 44, startPoint y: 165, endPoint x: 49, endPoint y: 153, distance: 13.5
click at [30, 153] on div "Image" at bounding box center [41, 156] width 41 height 35
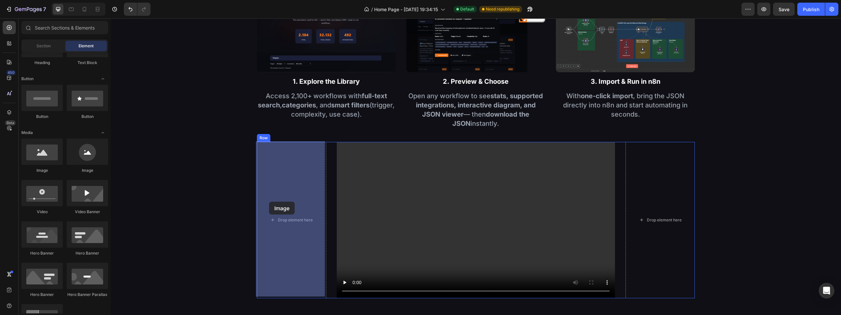
drag, startPoint x: 179, startPoint y: 171, endPoint x: 249, endPoint y: 194, distance: 73.5
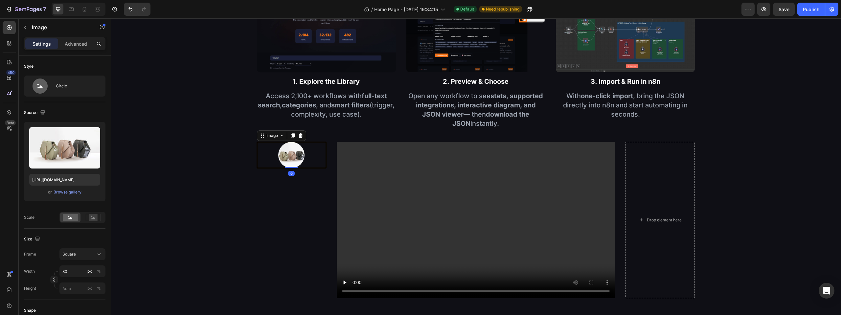
click at [290, 154] on img at bounding box center [291, 155] width 26 height 26
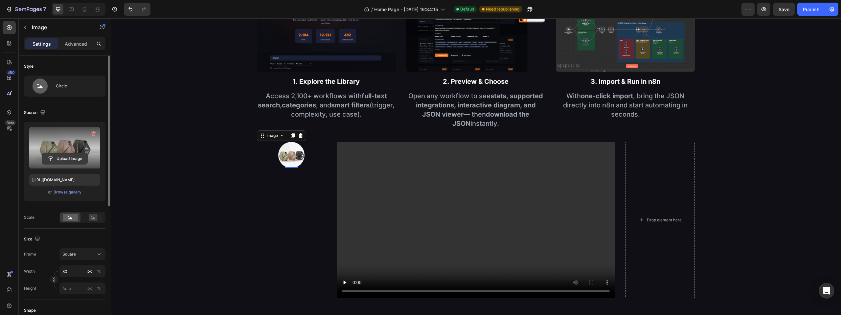
click at [73, 162] on input "file" at bounding box center [64, 158] width 45 height 11
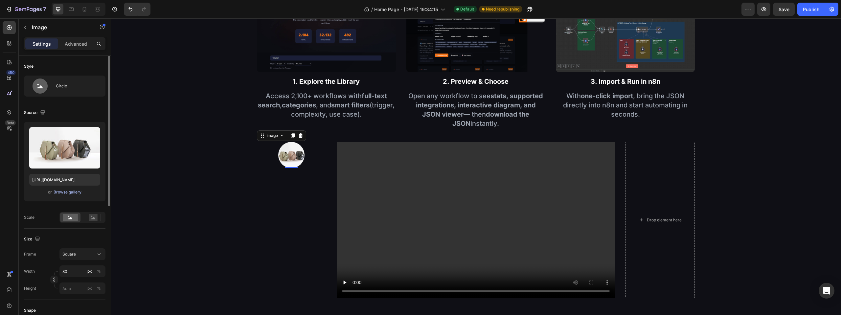
click at [70, 191] on div "Browse gallery" at bounding box center [68, 192] width 28 height 6
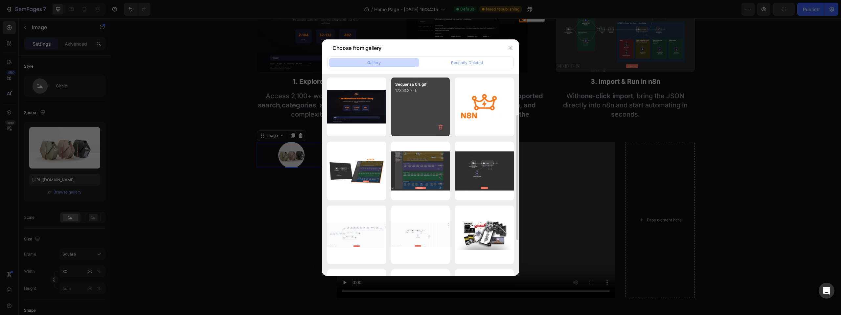
scroll to position [0, 0]
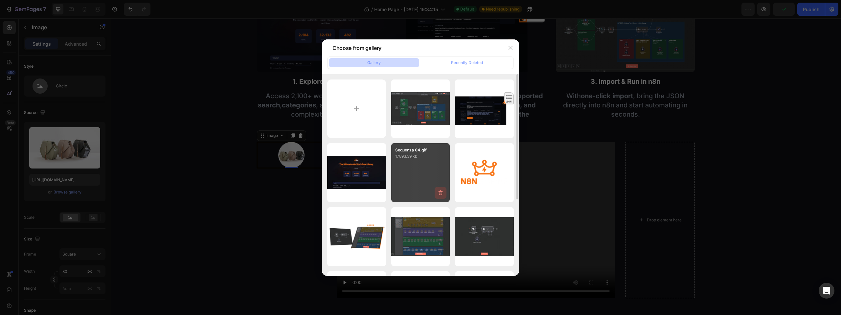
click at [441, 195] on icon "button" at bounding box center [440, 192] width 7 height 7
click at [441, 195] on div "Delete" at bounding box center [437, 194] width 12 height 6
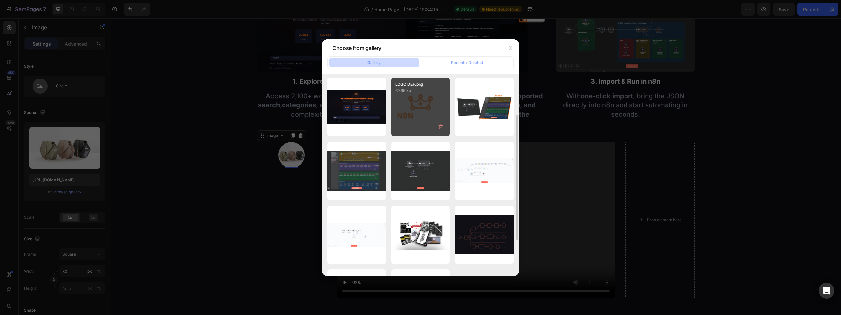
scroll to position [99, 0]
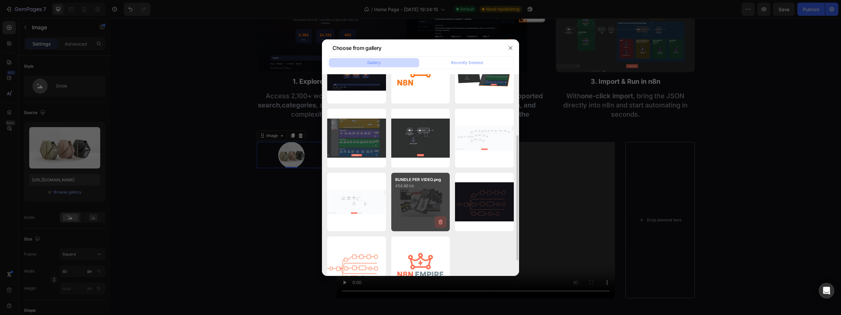
click at [441, 220] on icon "button" at bounding box center [440, 222] width 4 height 5
click at [441, 221] on div "Delete" at bounding box center [437, 223] width 12 height 6
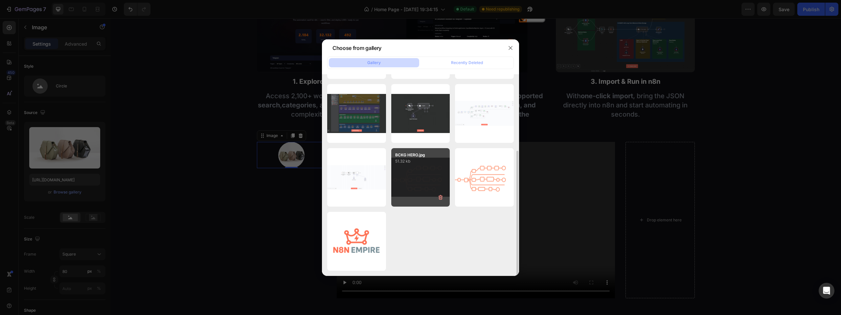
scroll to position [0, 0]
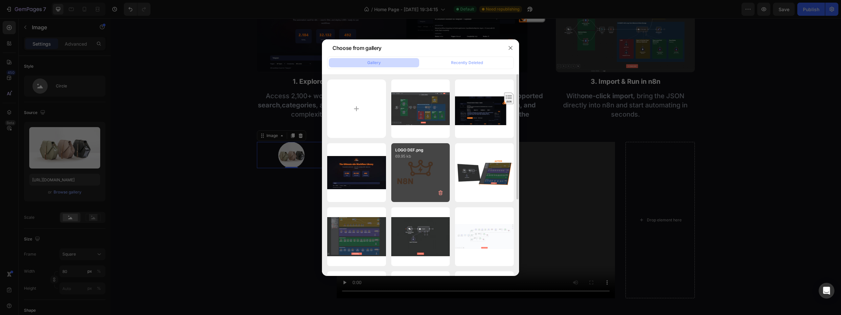
click at [416, 163] on div "LOGO DEF.png 69.95 kb" at bounding box center [420, 172] width 59 height 59
type input "https://cdn.shopify.com/s/files/1/0937/8840/6134/files/gempages_581521175834788…"
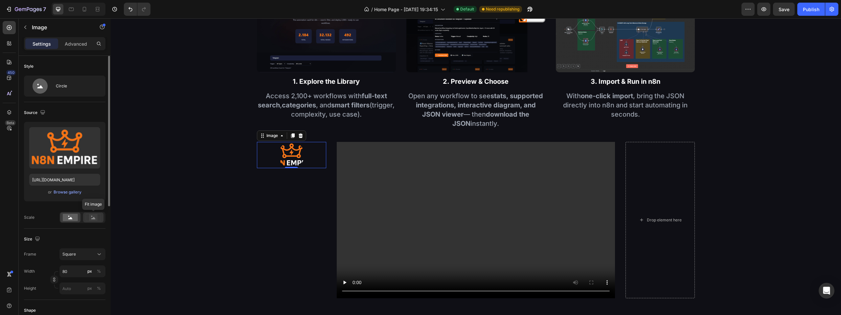
click at [93, 217] on rect at bounding box center [93, 217] width 9 height 7
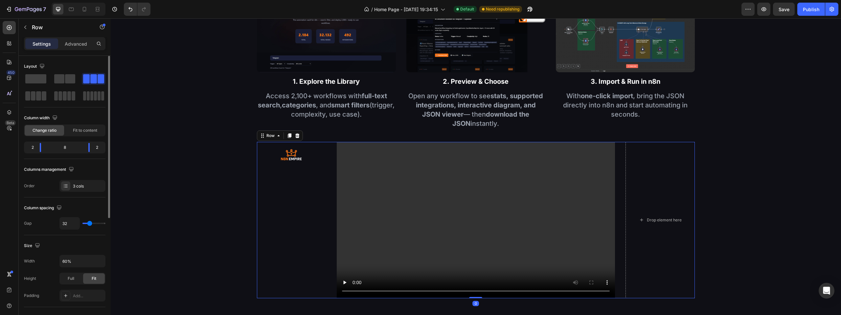
click at [320, 197] on div "Image" at bounding box center [292, 220] width 70 height 156
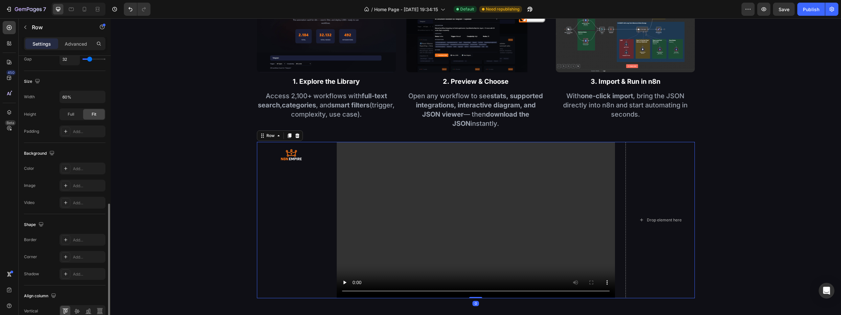
scroll to position [198, 0]
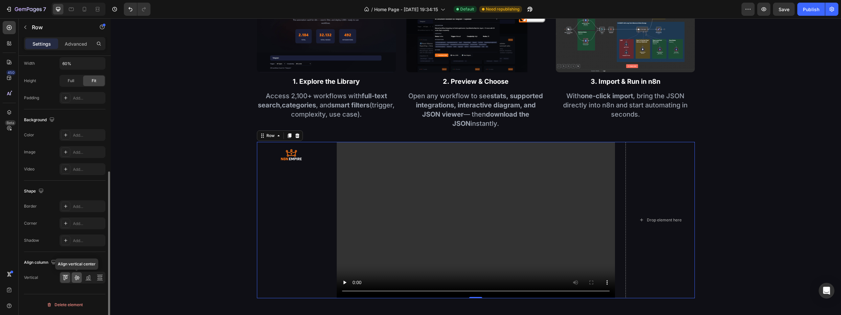
click at [77, 274] on div at bounding box center [77, 277] width 10 height 11
click at [289, 220] on img at bounding box center [291, 220] width 26 height 26
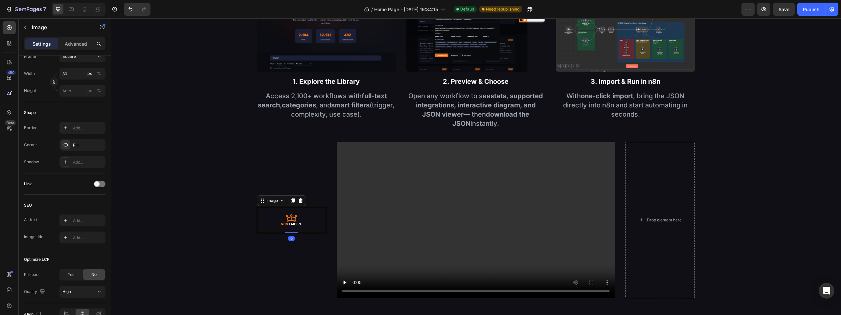
scroll to position [0, 0]
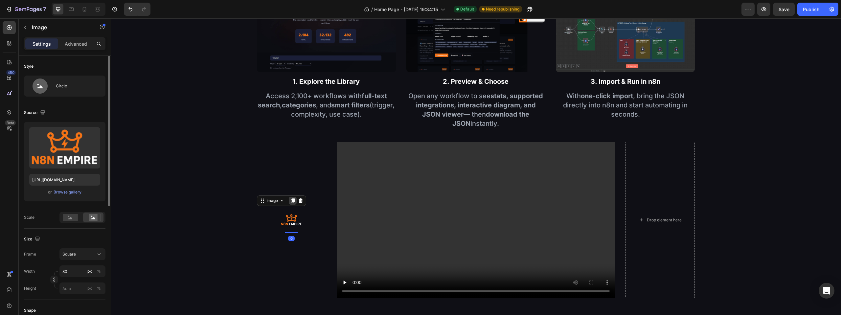
click at [292, 201] on icon at bounding box center [293, 200] width 4 height 5
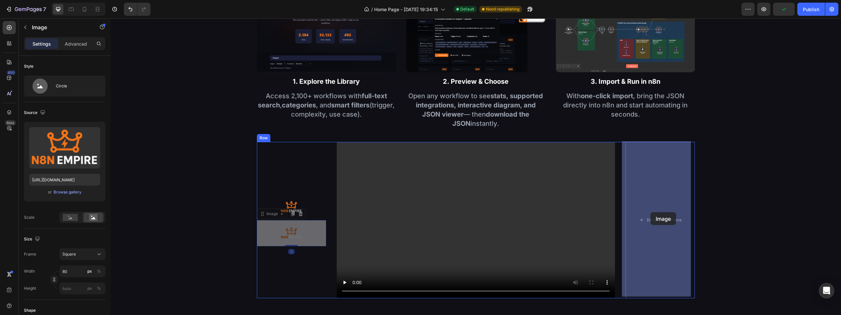
drag, startPoint x: 483, startPoint y: 220, endPoint x: 627, endPoint y: 212, distance: 144.1
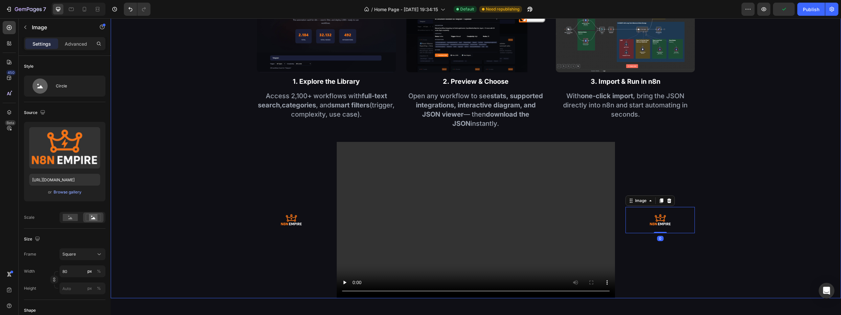
click at [780, 206] on div "Image 1. Explore the Library Text Block Access 2,100+ workflows with full-text …" at bounding box center [476, 146] width 730 height 304
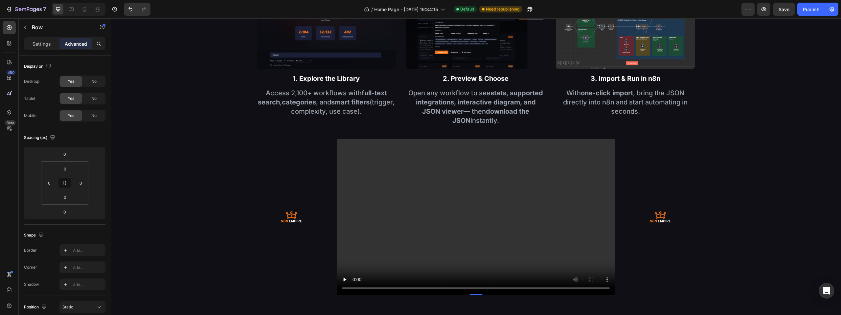
scroll to position [764, 0]
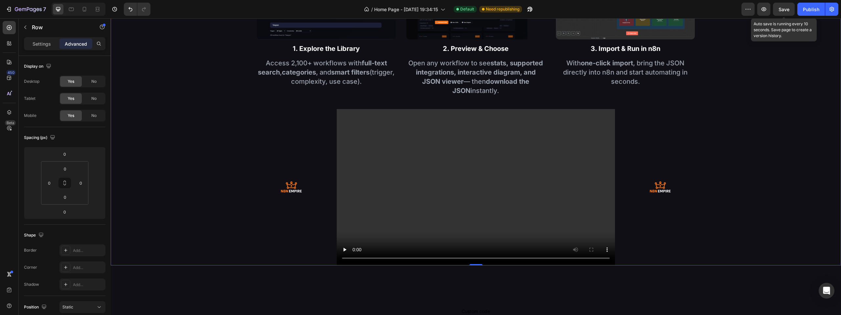
click at [789, 8] on span "Save" at bounding box center [783, 10] width 11 height 6
click at [293, 180] on img at bounding box center [291, 187] width 26 height 26
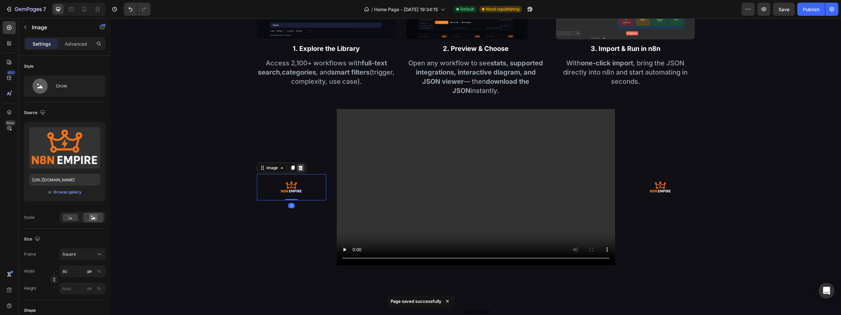
click at [299, 164] on div at bounding box center [301, 168] width 8 height 8
click at [652, 185] on img at bounding box center [660, 187] width 26 height 26
click at [667, 166] on icon at bounding box center [669, 168] width 4 height 5
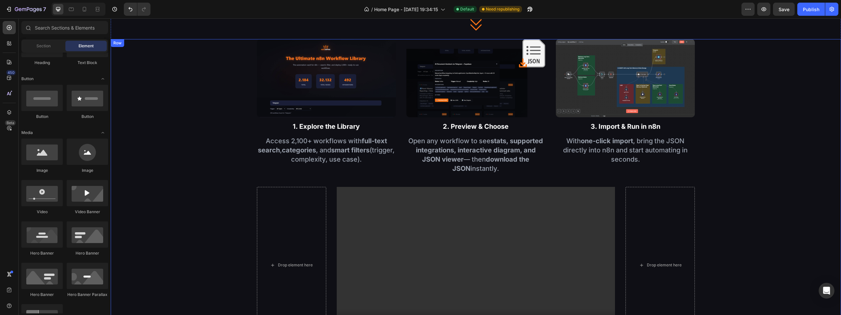
scroll to position [501, 0]
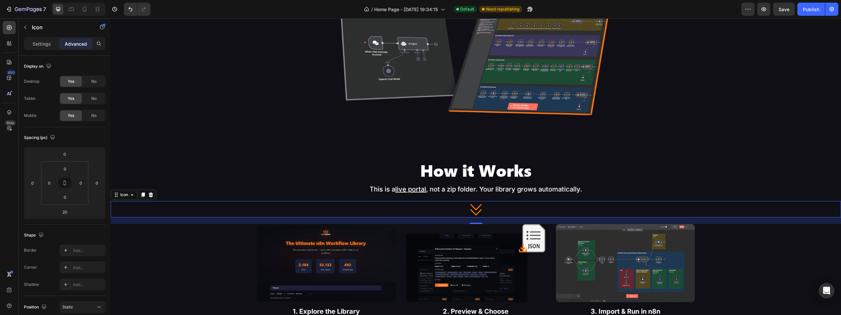
click at [460, 201] on div "Icon 0" at bounding box center [476, 209] width 730 height 16
click at [143, 192] on icon at bounding box center [143, 194] width 4 height 5
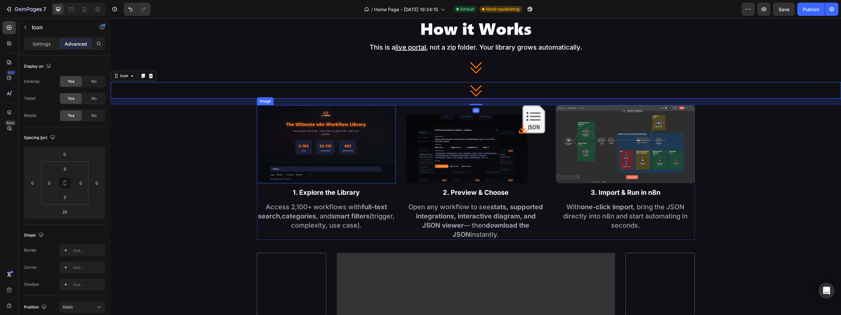
scroll to position [666, 0]
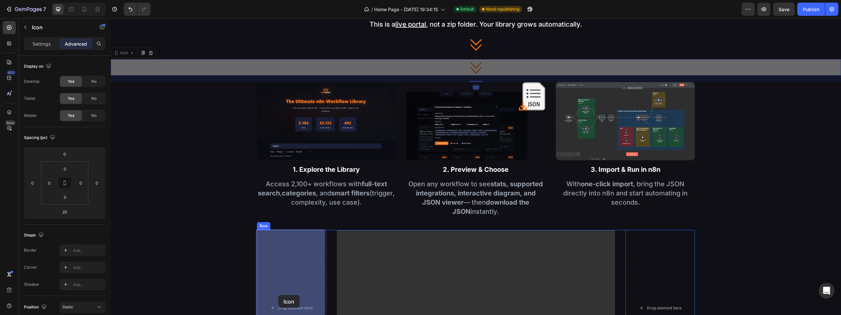
drag, startPoint x: 472, startPoint y: 67, endPoint x: 279, endPoint y: 295, distance: 298.1
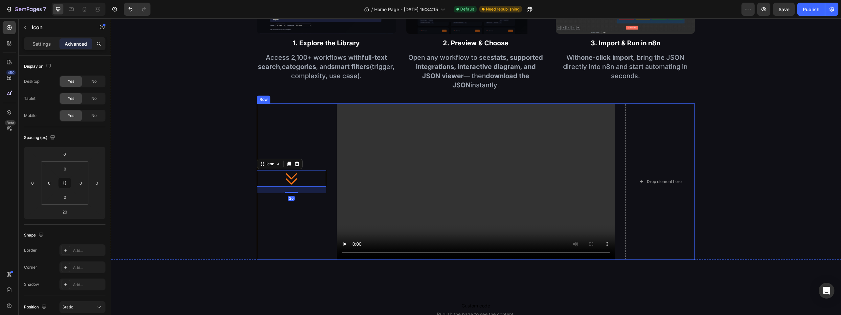
scroll to position [770, 0]
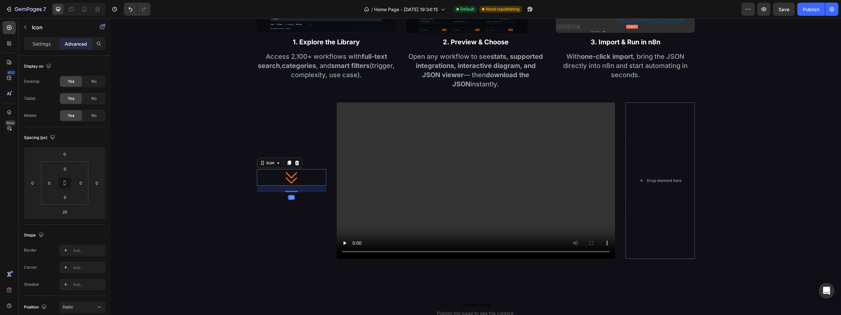
click at [288, 159] on div at bounding box center [289, 163] width 8 height 8
click at [295, 174] on icon at bounding box center [297, 174] width 4 height 5
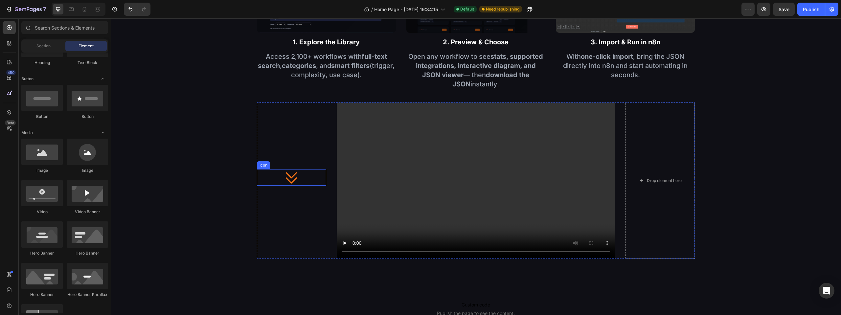
click at [295, 178] on icon at bounding box center [291, 177] width 16 height 16
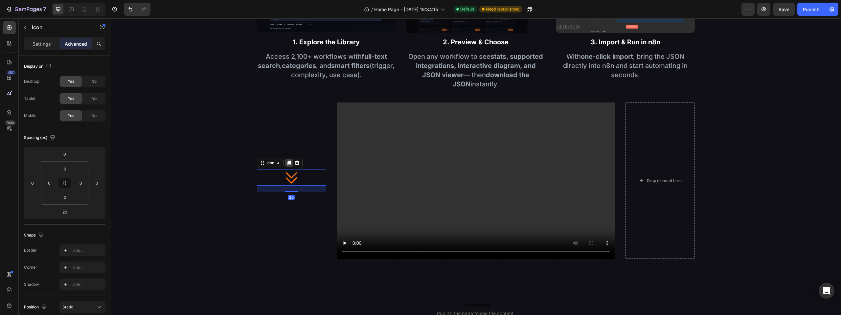
click at [289, 163] on icon at bounding box center [289, 163] width 4 height 5
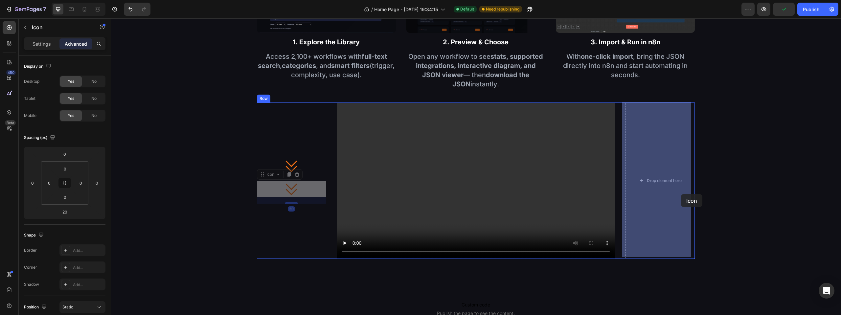
drag, startPoint x: 366, startPoint y: 189, endPoint x: 681, endPoint y: 194, distance: 314.3
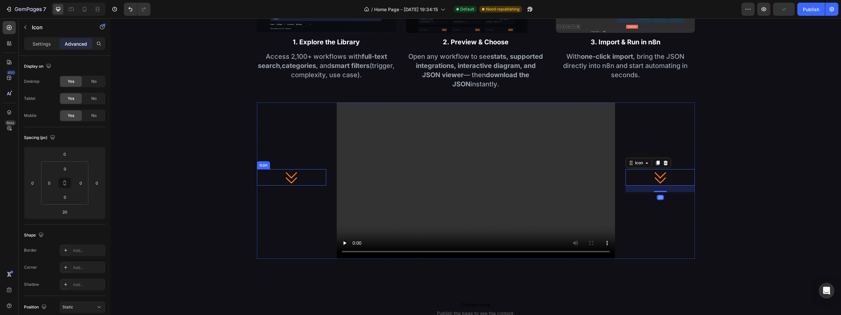
click at [297, 175] on icon at bounding box center [291, 177] width 16 height 16
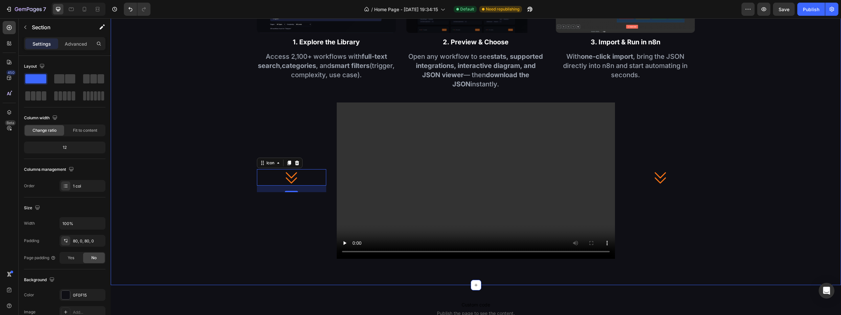
click at [750, 267] on div "How it Works Heading This is a live portal , not a zip folder. Your library gro…" at bounding box center [476, 74] width 730 height 421
click at [295, 173] on icon at bounding box center [291, 177] width 16 height 16
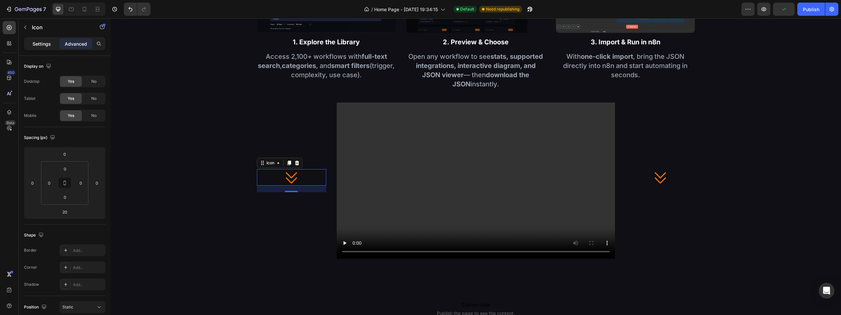
click at [42, 46] on p "Settings" at bounding box center [42, 43] width 18 height 7
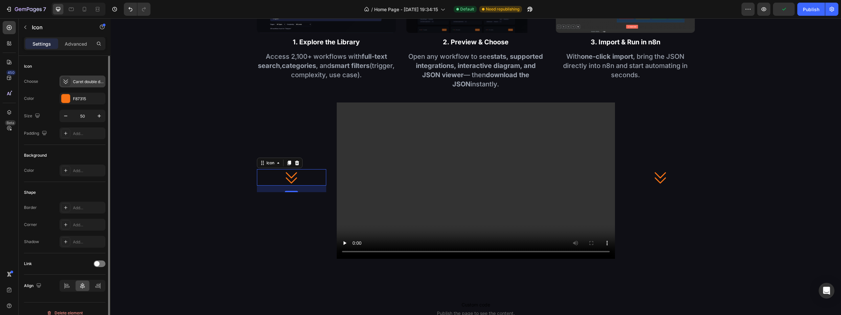
click at [72, 82] on div "Caret double down regular" at bounding box center [82, 82] width 46 height 12
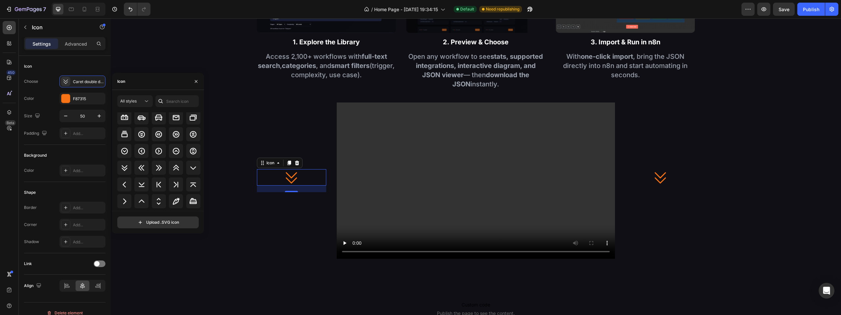
scroll to position [801, 0]
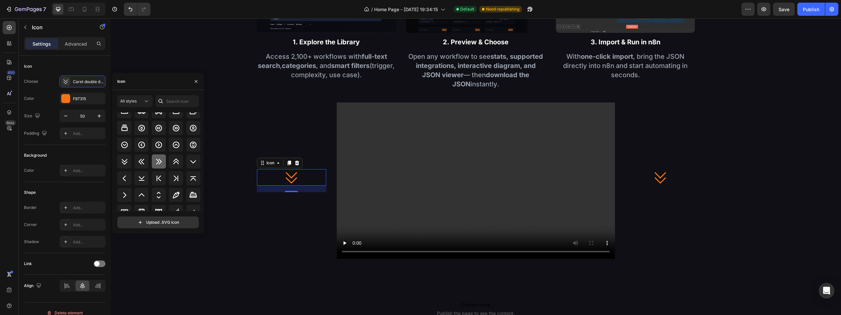
click at [157, 165] on icon at bounding box center [159, 162] width 8 height 8
click at [142, 99] on div "All styles" at bounding box center [131, 101] width 23 height 6
click at [131, 144] on p "Regular" at bounding box center [128, 142] width 37 height 7
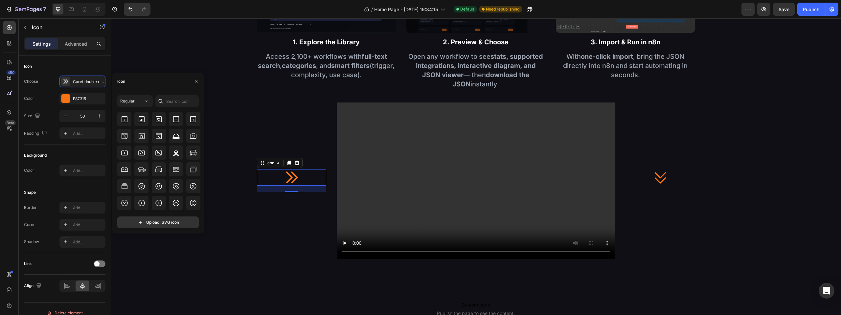
scroll to position [768, 0]
click at [162, 200] on div at bounding box center [159, 199] width 14 height 14
click at [664, 179] on icon at bounding box center [660, 177] width 16 height 16
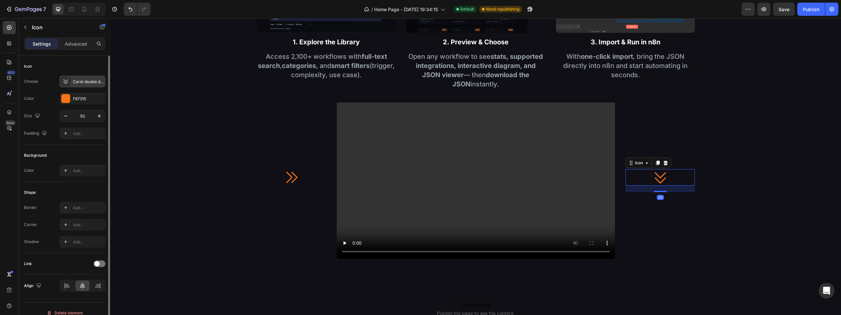
click at [79, 82] on div "Caret double down regular" at bounding box center [88, 82] width 31 height 6
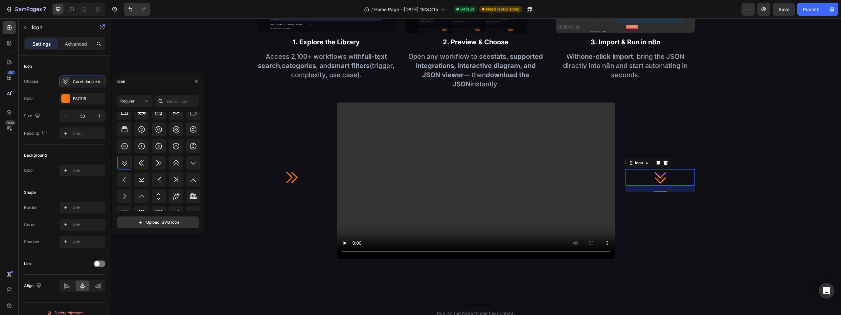
scroll to position [809, 0]
click at [139, 151] on icon at bounding box center [142, 151] width 8 height 8
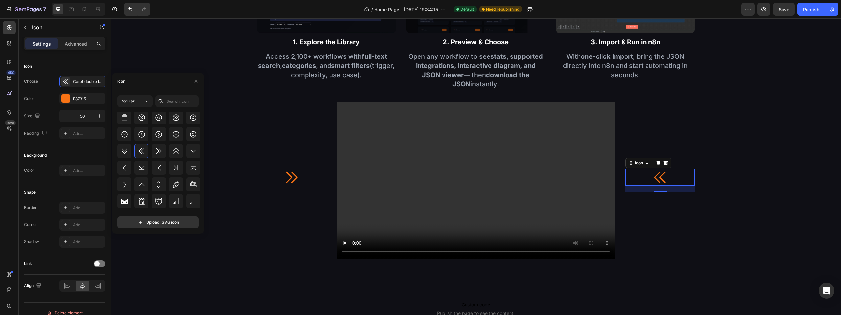
click at [801, 164] on div "Image 1. Explore the Library Text Block Access 2,100+ workflows with full-text …" at bounding box center [476, 107] width 730 height 304
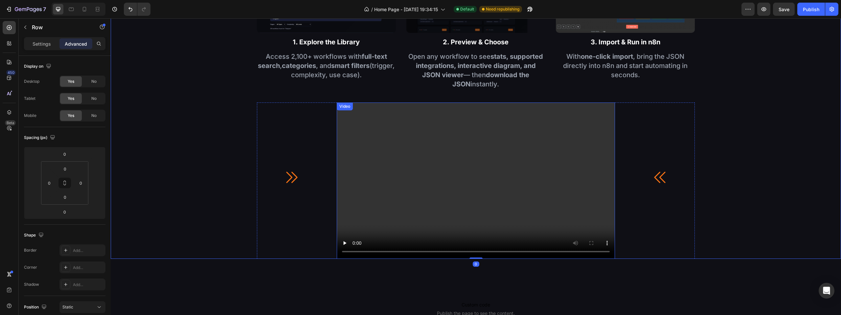
click at [484, 182] on video at bounding box center [476, 180] width 278 height 156
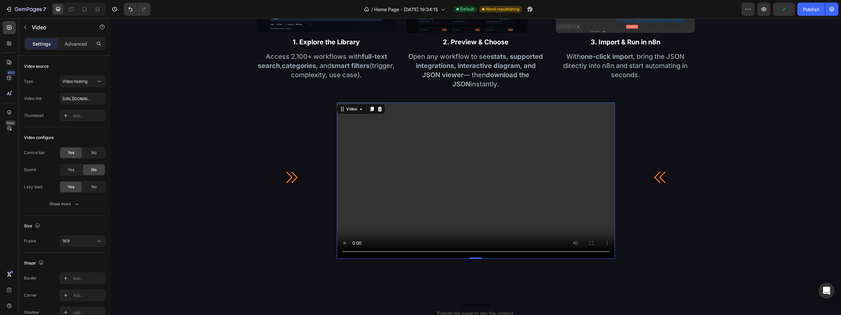
click at [423, 191] on video at bounding box center [476, 180] width 278 height 156
click at [90, 153] on div "No" at bounding box center [94, 152] width 22 height 11
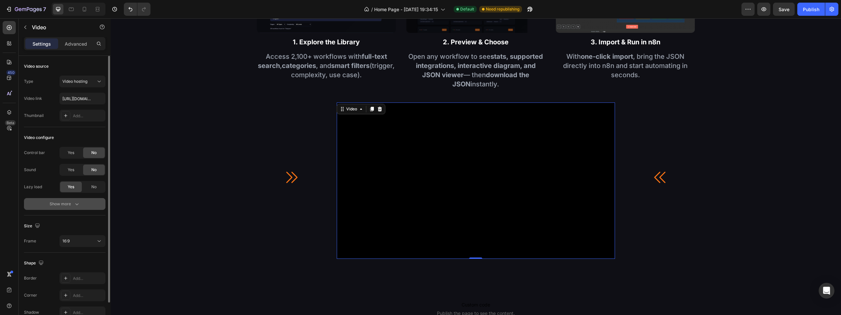
click at [69, 208] on button "Show more" at bounding box center [64, 204] width 81 height 12
click at [71, 203] on span "Yes" at bounding box center [71, 204] width 7 height 6
click at [74, 222] on span "Yes" at bounding box center [71, 221] width 7 height 6
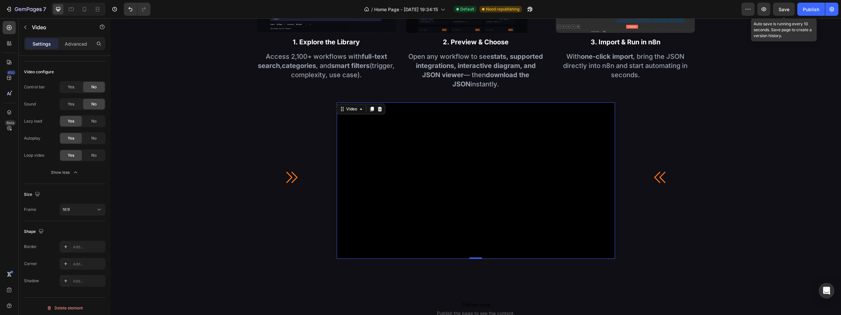
click at [784, 12] on div "Save" at bounding box center [783, 9] width 11 height 7
click at [463, 184] on video at bounding box center [476, 180] width 278 height 156
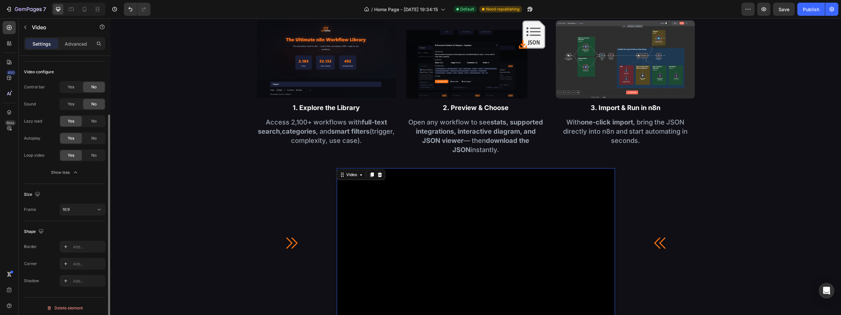
scroll to position [69, 0]
click at [78, 239] on div "Add..." at bounding box center [82, 243] width 46 height 12
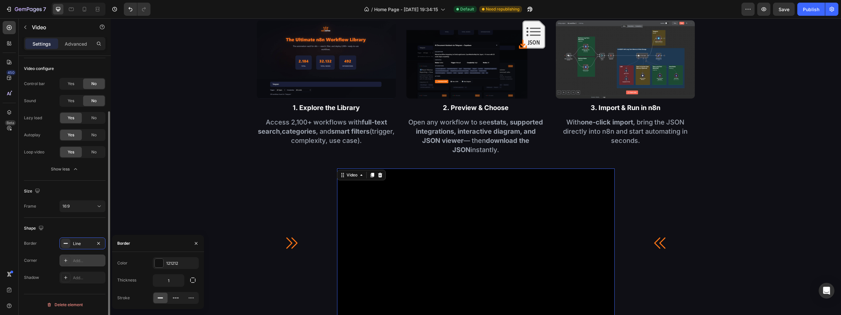
click at [93, 265] on div "Add..." at bounding box center [82, 261] width 46 height 12
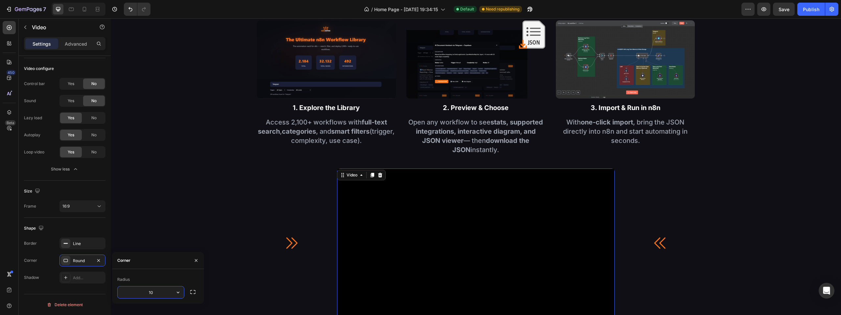
type input "10"
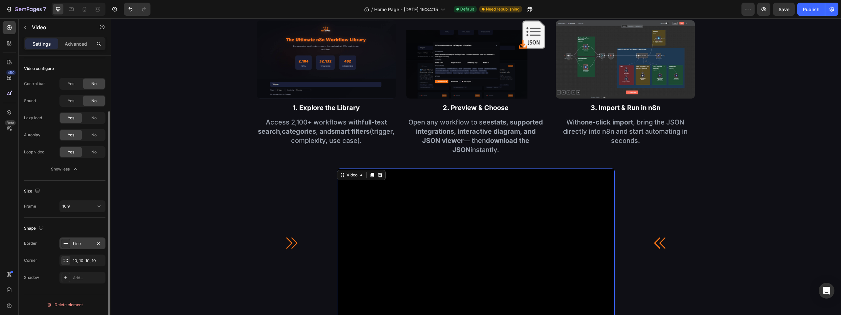
click at [78, 245] on div "Line" at bounding box center [82, 244] width 19 height 6
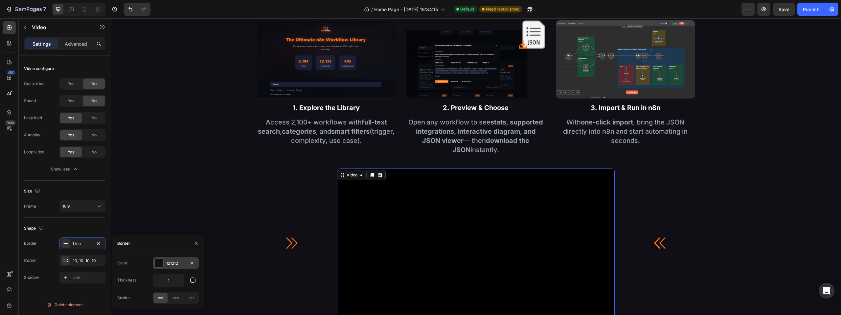
click at [166, 261] on div "121212" at bounding box center [176, 263] width 46 height 12
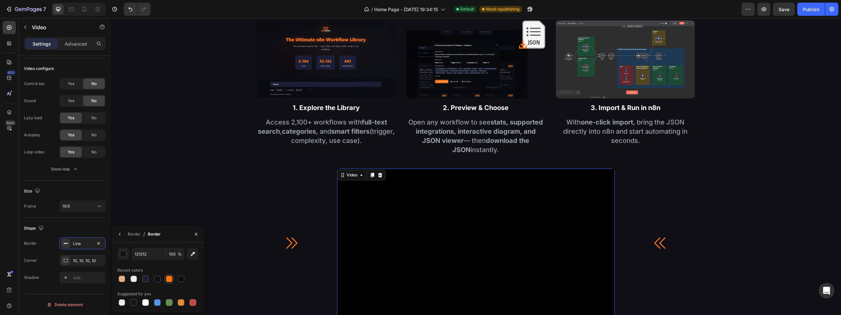
click at [165, 281] on div at bounding box center [169, 278] width 9 height 9
type input "F87315"
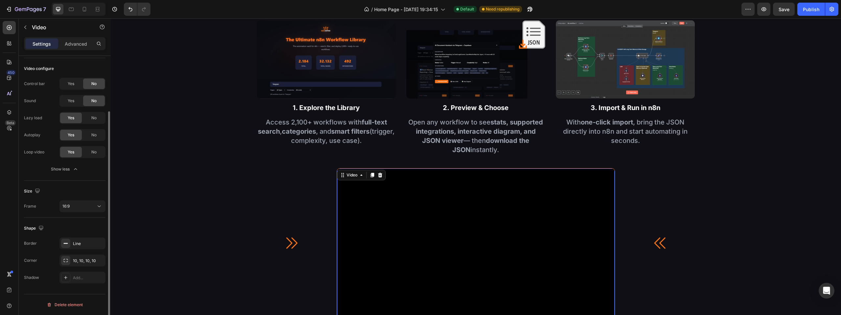
click at [93, 222] on div "Shape Border Line Corner 10, 10, 10, 10 Shadow Add..." at bounding box center [64, 253] width 81 height 71
click at [207, 188] on div "Image 1. Explore the Library Text Block Access 2,100+ workflows with full-text …" at bounding box center [476, 172] width 730 height 304
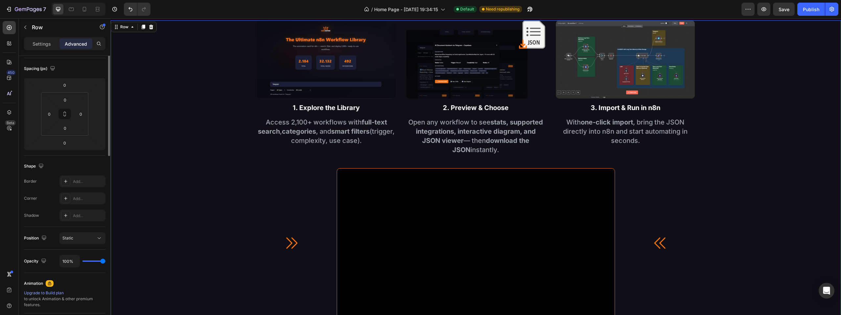
scroll to position [0, 0]
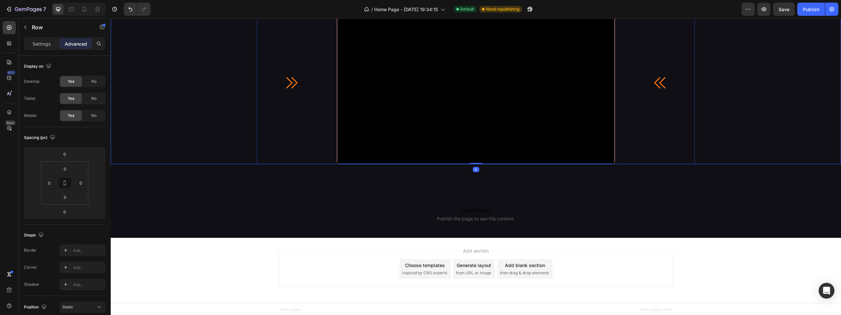
click at [513, 139] on video at bounding box center [475, 86] width 277 height 156
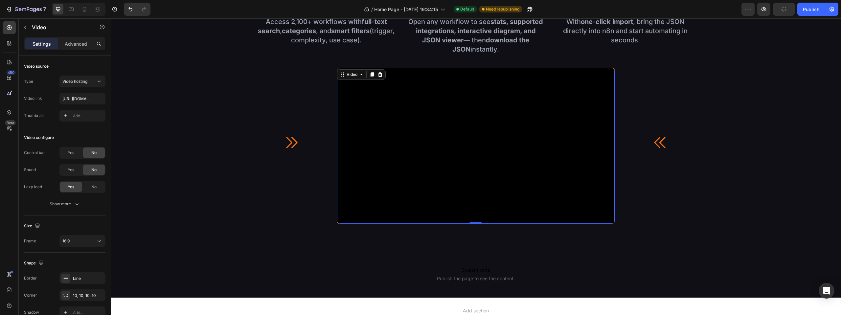
scroll to position [766, 0]
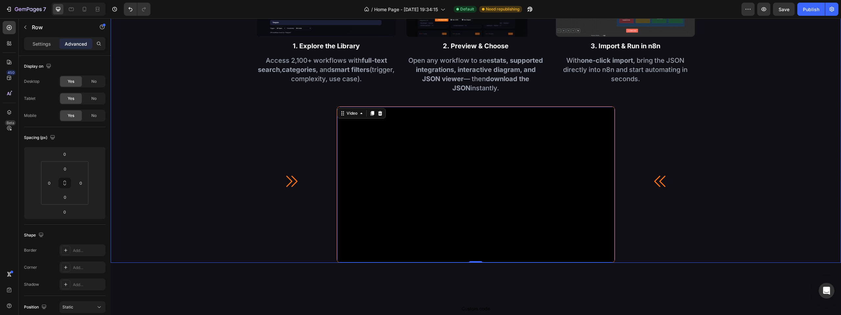
click at [762, 184] on div "Image 1. Explore the Library Text Block Access 2,100+ workflows with full-text …" at bounding box center [476, 111] width 730 height 304
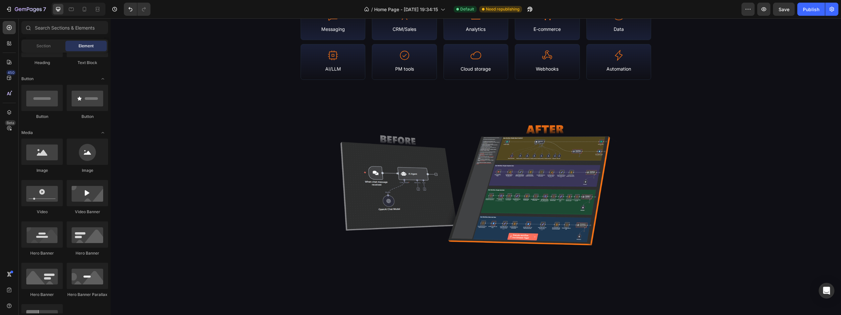
scroll to position [0, 0]
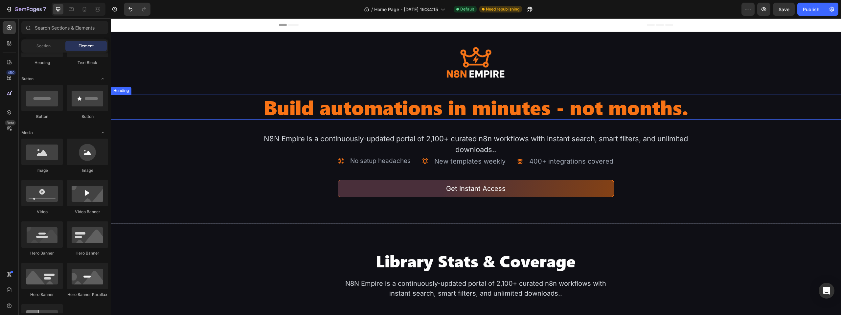
drag, startPoint x: 504, startPoint y: 120, endPoint x: 498, endPoint y: 108, distance: 13.4
click at [503, 120] on div "Image Build automations in minutes - not months. Heading N8N Empire is a contin…" at bounding box center [476, 134] width 730 height 178
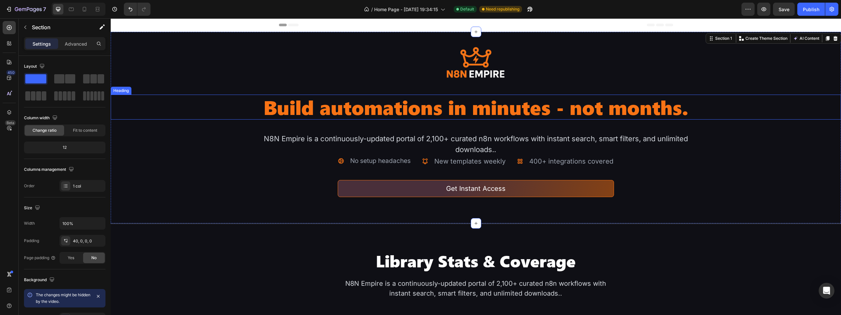
click at [498, 108] on h2 "Build automations in minutes - not months." at bounding box center [476, 107] width 438 height 25
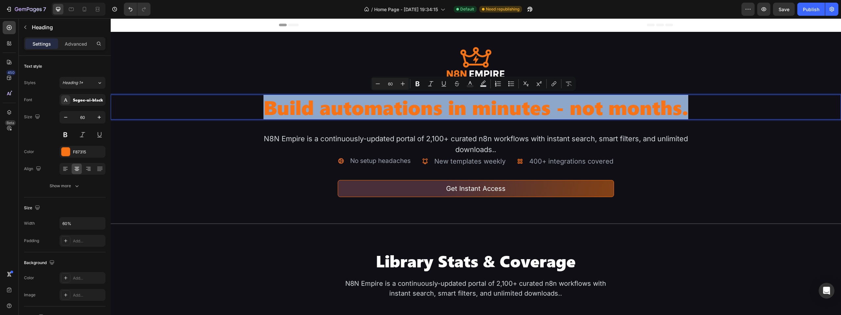
click at [471, 109] on p "Build automations in minutes - not months." at bounding box center [475, 107] width 437 height 24
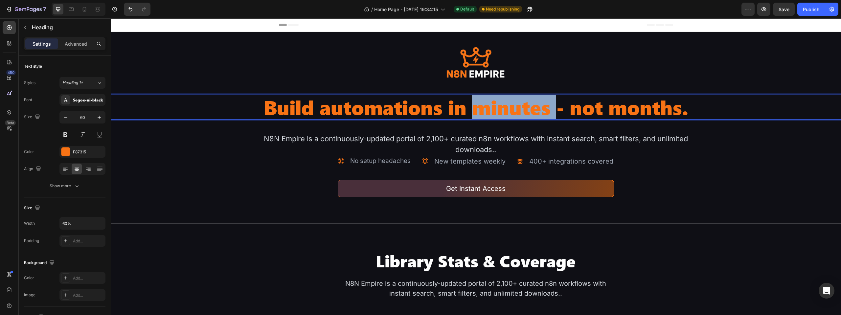
click at [471, 109] on p "Build automations in minutes - not months." at bounding box center [475, 107] width 437 height 24
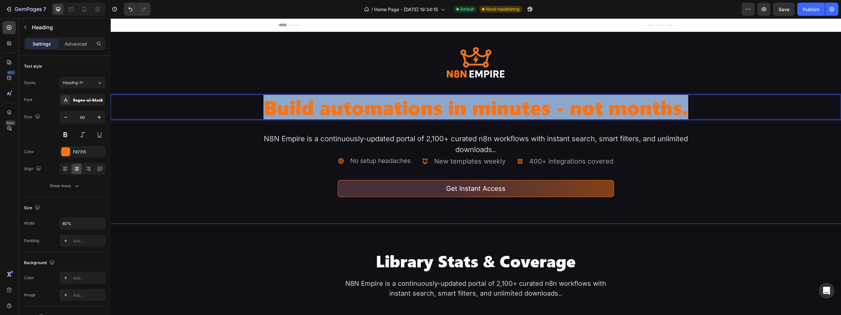
click at [471, 109] on p "Build automations in minutes - not months." at bounding box center [475, 107] width 437 height 24
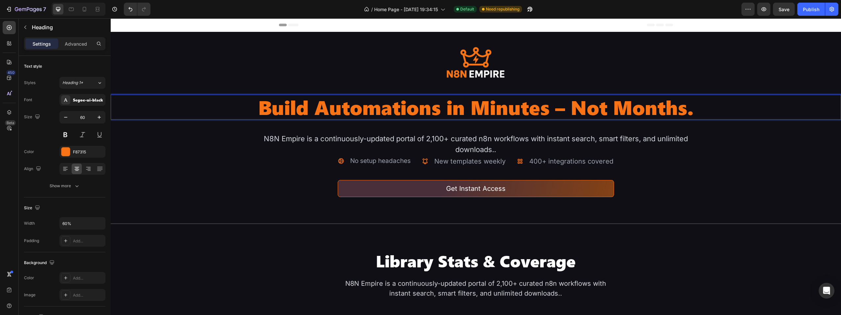
scroll to position [1, 0]
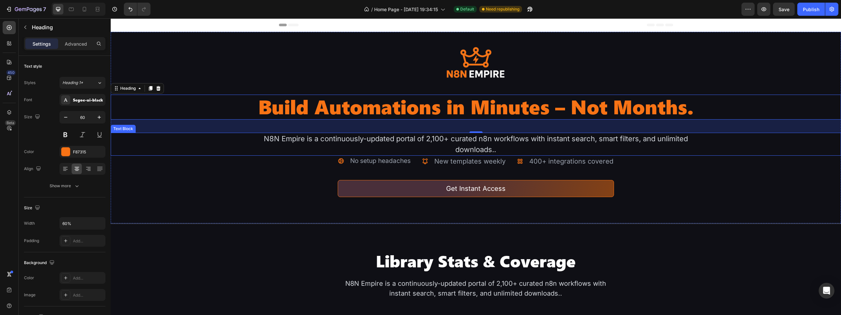
click at [449, 156] on div "N8N Empire is a continuously-updated portal of 2,100+ curated n8n workflows wit…" at bounding box center [476, 144] width 438 height 23
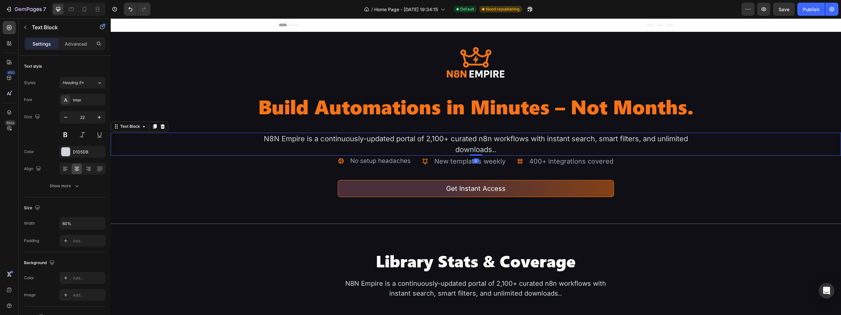
click at [449, 156] on div "N8N Empire is a continuously-updated portal of 2,100+ curated n8n workflows wit…" at bounding box center [476, 144] width 438 height 23
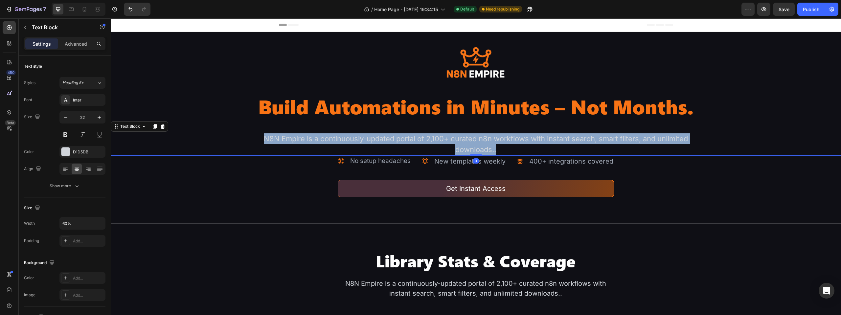
click at [449, 155] on p "N8N Empire is a continuously-updated portal of 2,100+ curated n8n workflows wit…" at bounding box center [475, 144] width 437 height 22
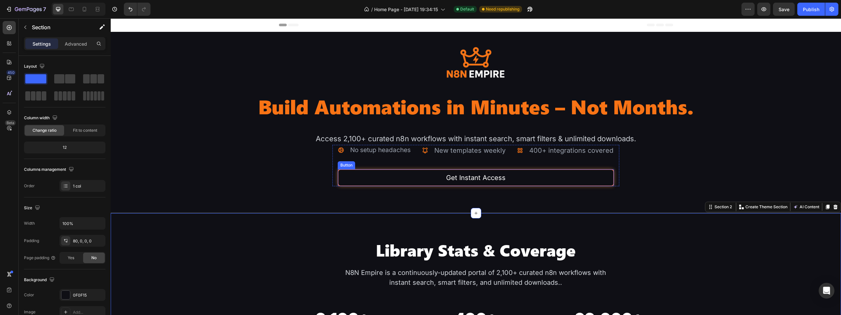
click at [589, 186] on button "Get Instant Access" at bounding box center [476, 177] width 276 height 17
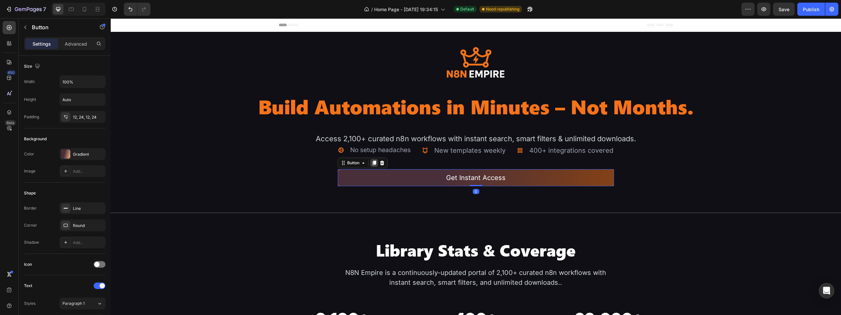
click at [372, 166] on icon at bounding box center [373, 162] width 5 height 5
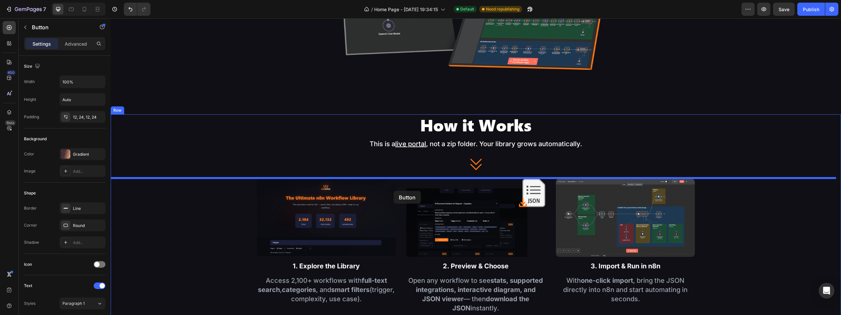
scroll to position [562, 0]
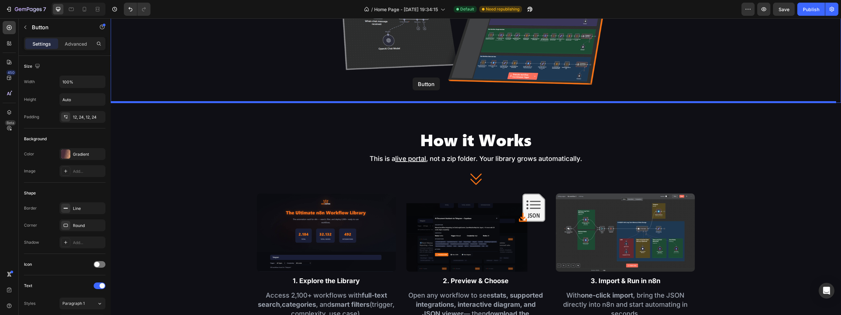
drag, startPoint x: 352, startPoint y: 204, endPoint x: 412, endPoint y: 78, distance: 140.0
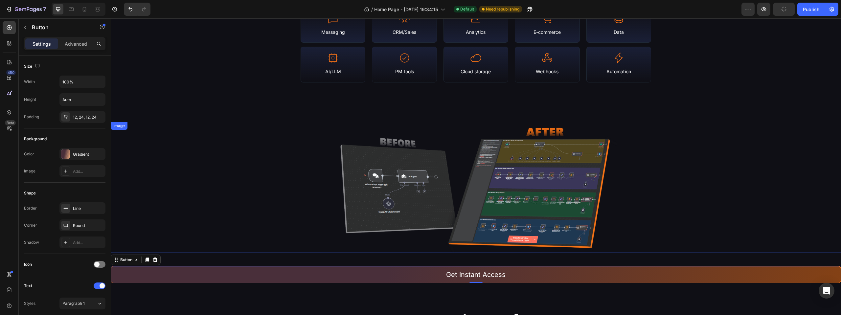
scroll to position [397, 0]
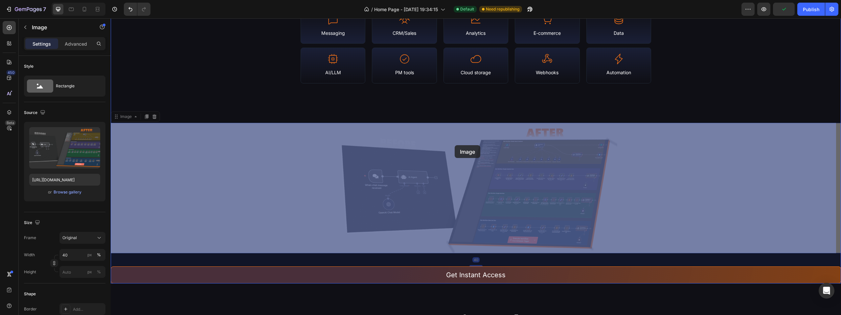
drag, startPoint x: 461, startPoint y: 145, endPoint x: 455, endPoint y: 145, distance: 6.6
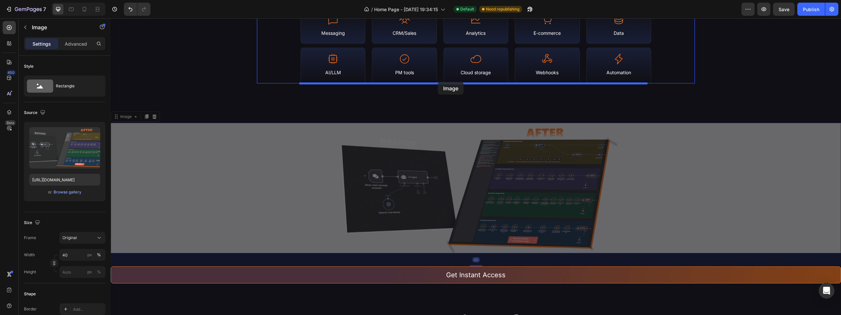
drag, startPoint x: 465, startPoint y: 148, endPoint x: 438, endPoint y: 82, distance: 71.4
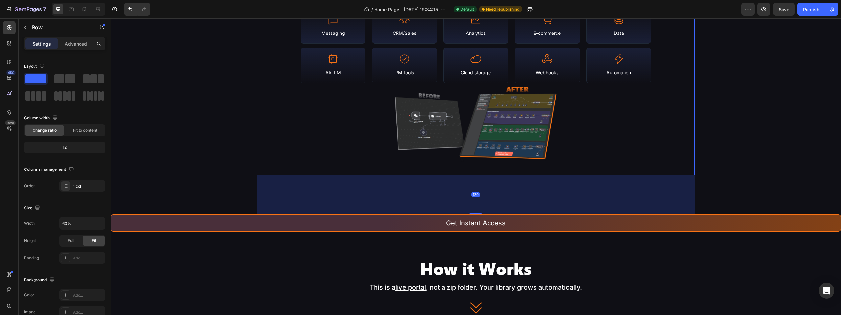
click at [282, 55] on div "Library Stats & Coverage Heading N8N Empire is a continuously-updated portal of…" at bounding box center [476, 28] width 438 height 293
click at [367, 79] on div "Icon AI/LLM Text Block Row Icon PM tools Text Block Row Icon Cloud storage Text…" at bounding box center [475, 66] width 350 height 36
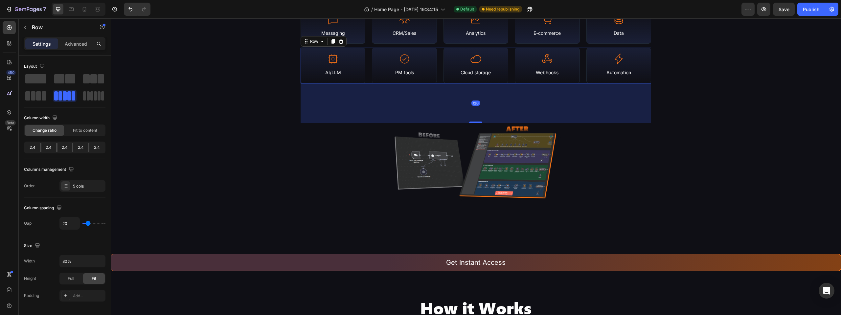
drag, startPoint x: 475, startPoint y: 82, endPoint x: 480, endPoint y: 121, distance: 39.7
click at [480, 83] on div "120" at bounding box center [475, 83] width 350 height 0
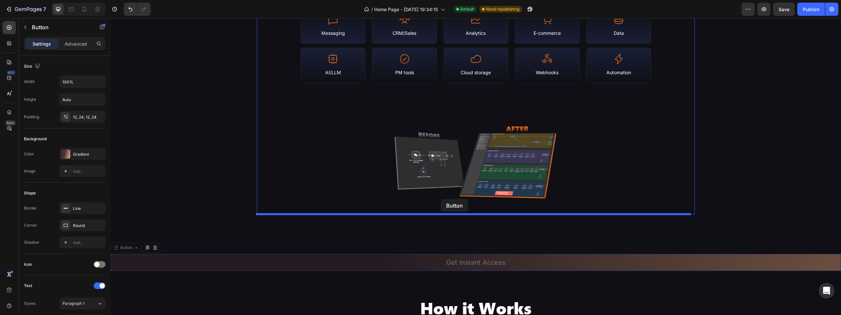
drag, startPoint x: 435, startPoint y: 255, endPoint x: 441, endPoint y: 199, distance: 56.1
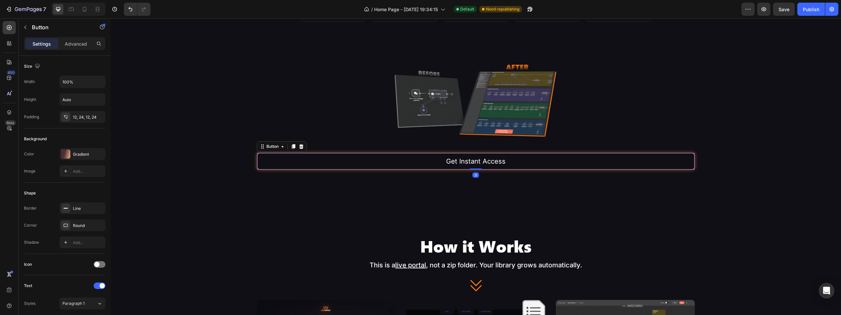
scroll to position [463, 0]
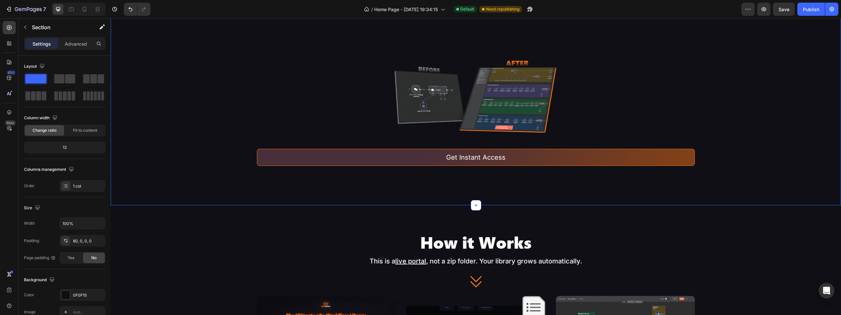
click at [449, 169] on div "Library Stats & Coverage Heading N8N Empire is a continuously-updated portal of…" at bounding box center [476, 11] width 730 height 388
click at [74, 42] on p "Advanced" at bounding box center [76, 43] width 22 height 7
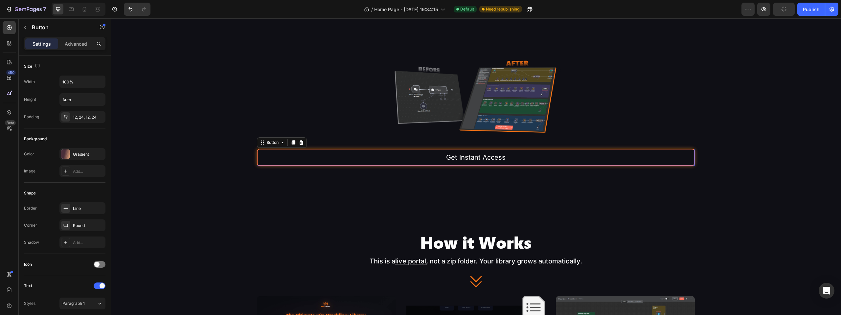
click at [300, 157] on button "Get Instant Access" at bounding box center [476, 157] width 438 height 17
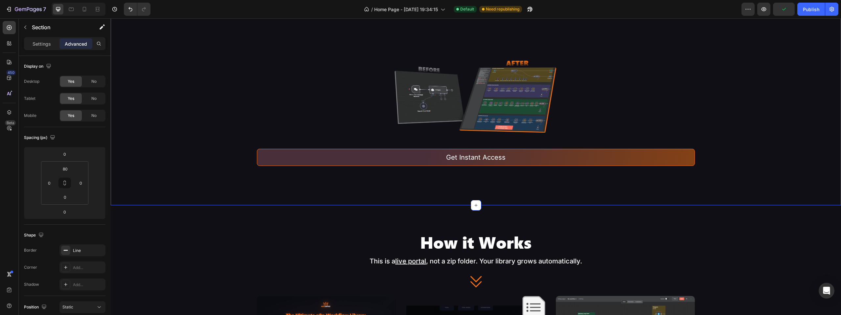
click at [264, 170] on div "Library Stats & Coverage Heading N8N Empire is a continuously-updated portal of…" at bounding box center [476, 11] width 730 height 388
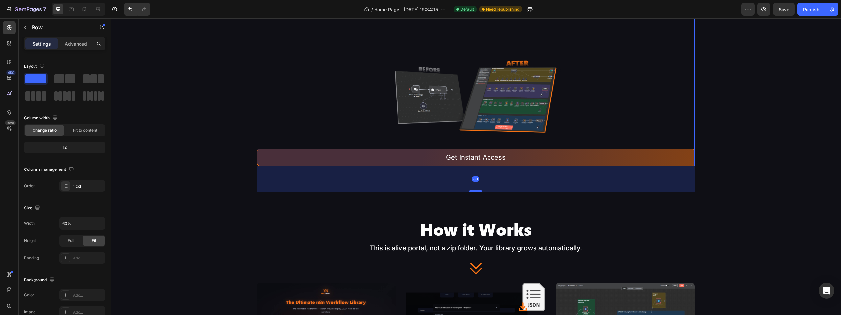
drag, startPoint x: 474, startPoint y: 204, endPoint x: 478, endPoint y: 190, distance: 13.9
click at [478, 190] on div at bounding box center [475, 191] width 13 height 2
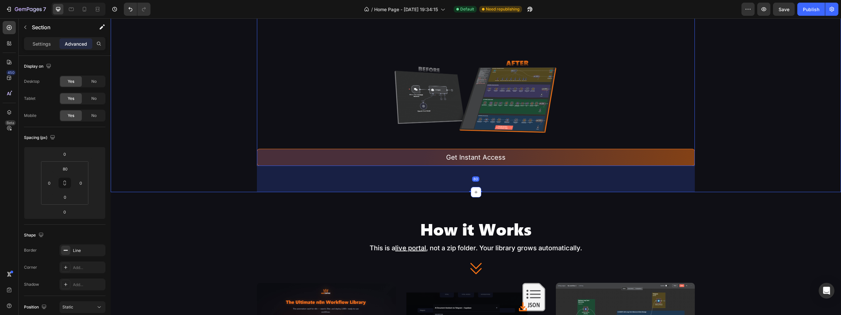
click at [786, 134] on div "Library Stats & Coverage Heading N8N Empire is a continuously-updated portal of…" at bounding box center [476, 4] width 730 height 375
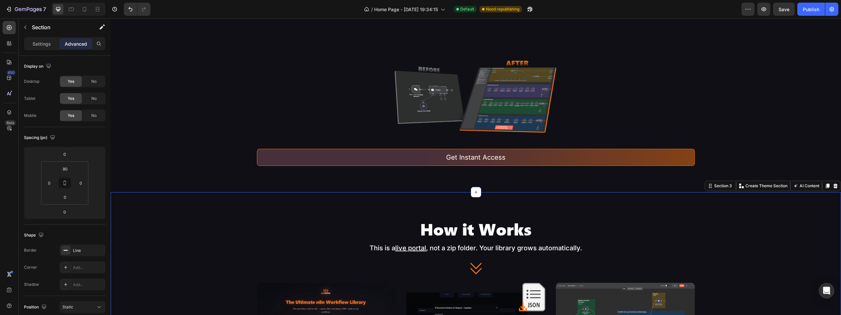
click at [688, 128] on div at bounding box center [476, 96] width 438 height 79
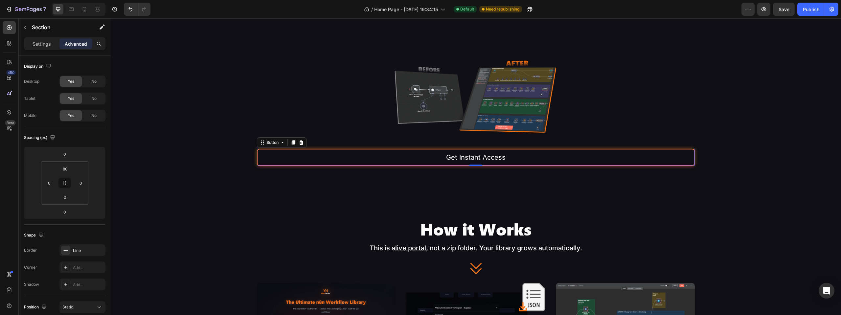
click at [259, 165] on button "Get Instant Access" at bounding box center [476, 157] width 438 height 17
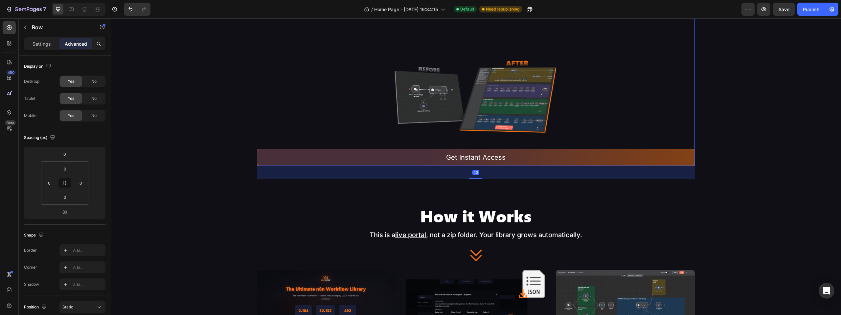
drag, startPoint x: 479, startPoint y: 191, endPoint x: 480, endPoint y: 178, distance: 13.2
click at [480, 166] on div "40" at bounding box center [476, 166] width 438 height 0
type input "40"
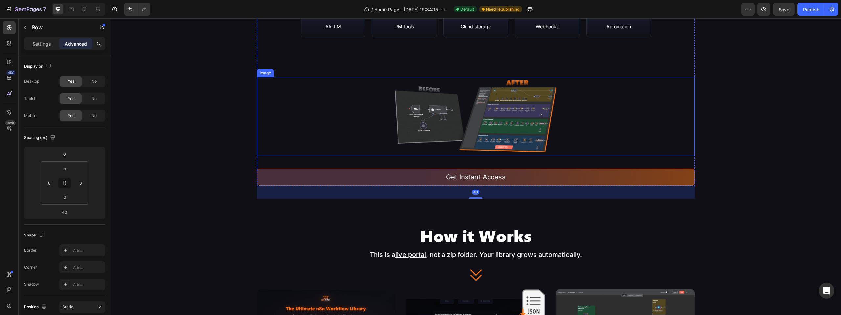
scroll to position [397, 0]
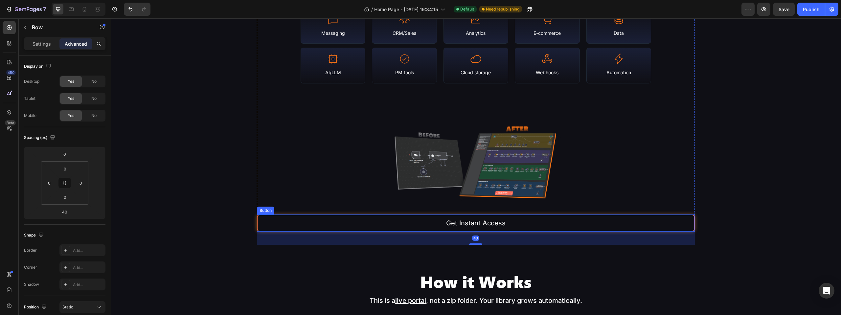
click at [543, 220] on button "Get Instant Access" at bounding box center [476, 222] width 438 height 17
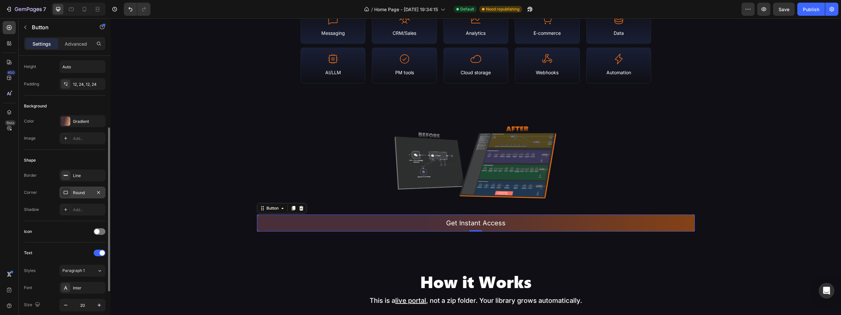
scroll to position [66, 0]
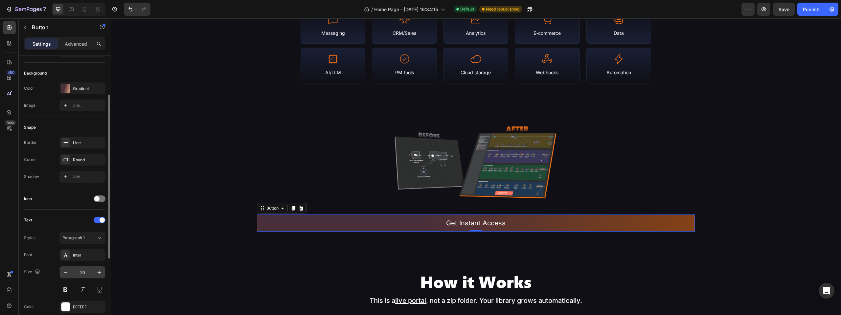
click at [84, 273] on input "20" at bounding box center [83, 272] width 22 height 12
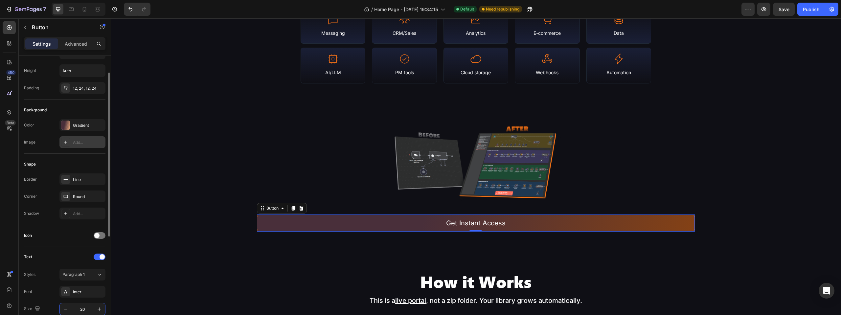
scroll to position [0, 0]
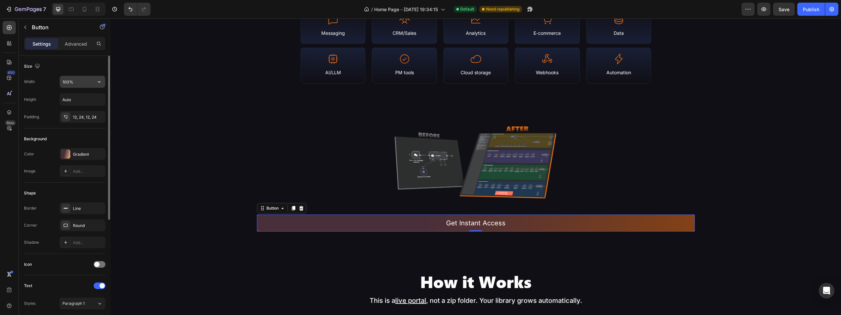
click at [65, 82] on input "100%" at bounding box center [82, 82] width 45 height 12
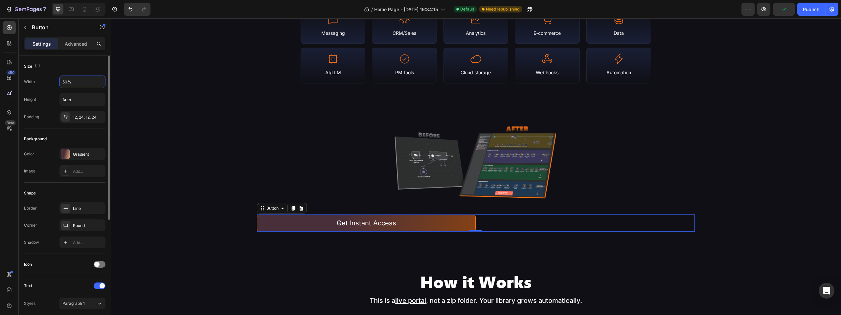
type input "50%"
click at [41, 165] on div "Image Add..." at bounding box center [64, 171] width 81 height 12
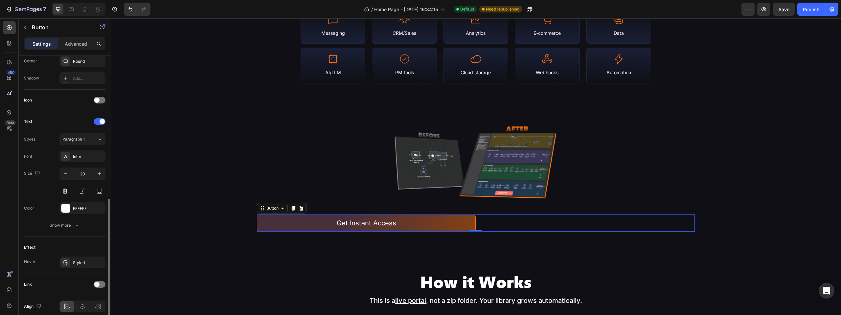
scroll to position [193, 0]
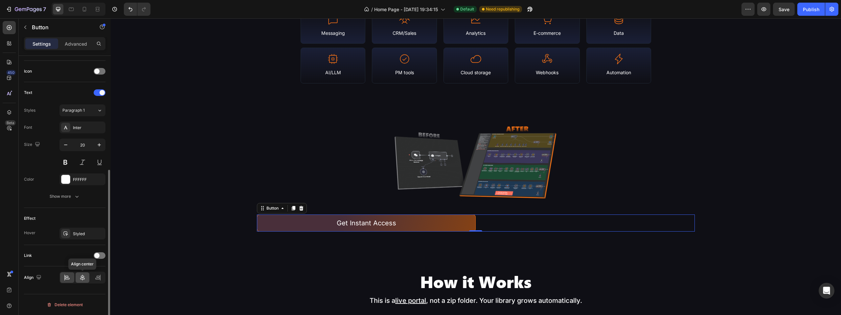
click at [78, 280] on div at bounding box center [83, 277] width 14 height 11
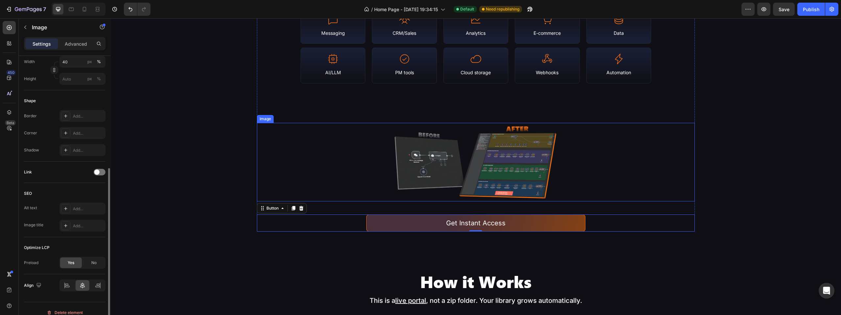
click at [476, 170] on img at bounding box center [475, 162] width 175 height 79
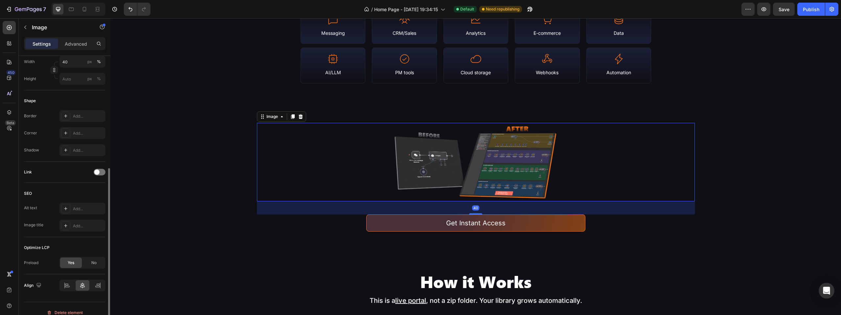
scroll to position [0, 0]
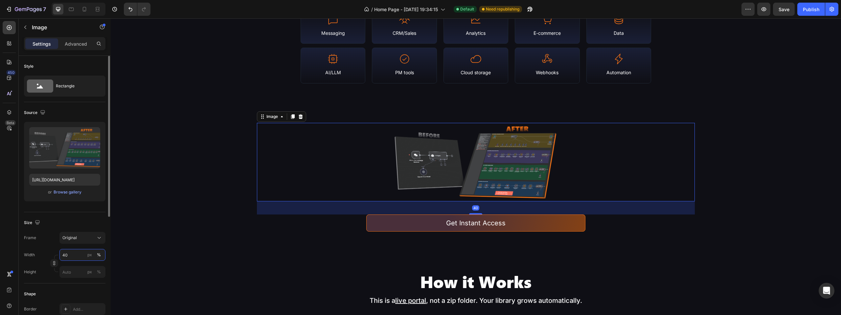
click at [73, 253] on input "40" at bounding box center [82, 255] width 46 height 12
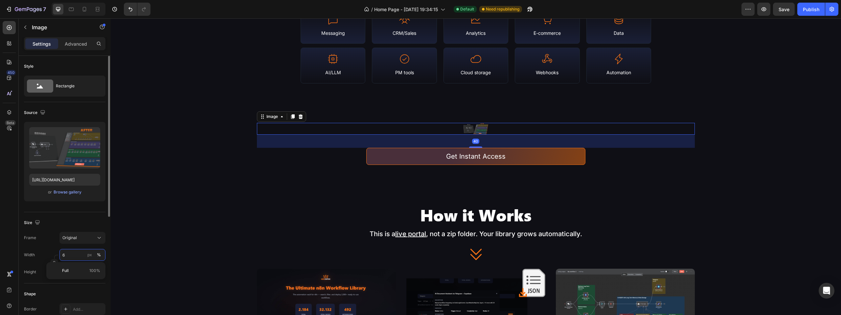
type input "60"
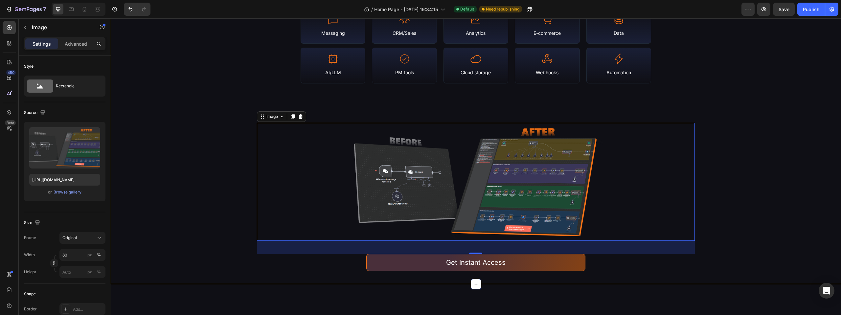
click at [240, 101] on div "Library Stats & Coverage Heading N8N Empire is a continuously-updated portal of…" at bounding box center [476, 83] width 730 height 402
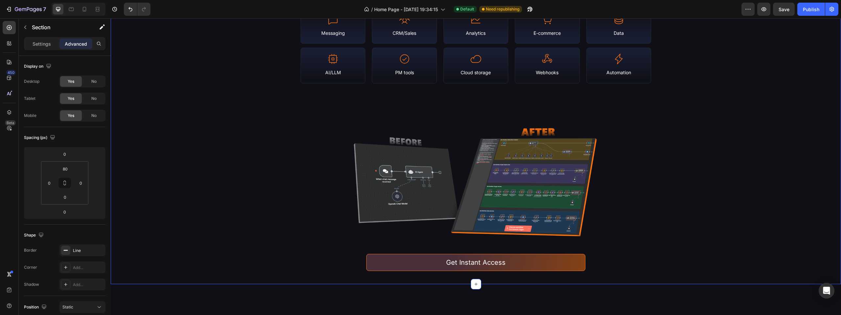
click at [750, 200] on div "Library Stats & Coverage Heading N8N Empire is a continuously-updated portal of…" at bounding box center [476, 83] width 730 height 402
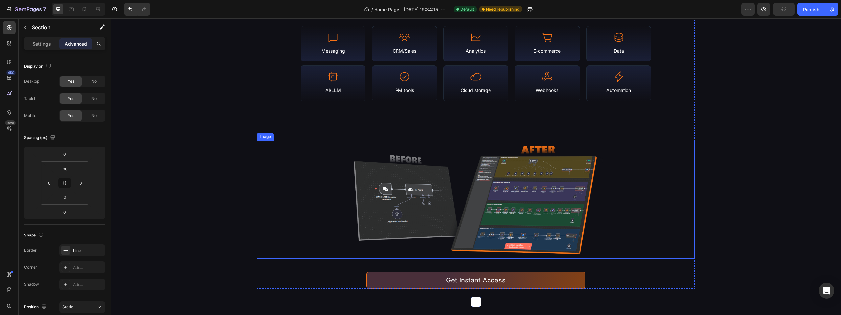
scroll to position [266, 0]
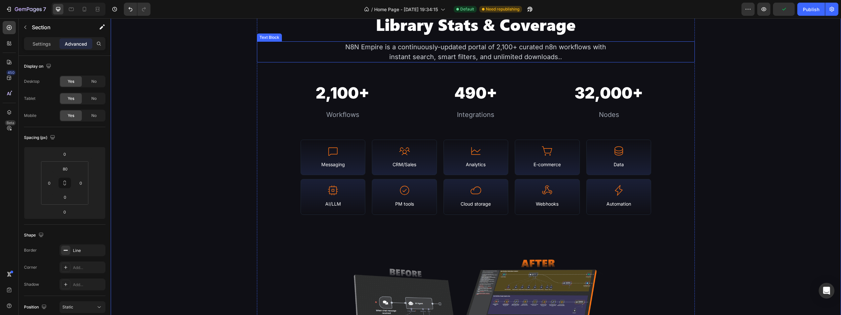
click at [460, 55] on div "N8N Empire is a continuously-updated portal of 2,100+ curated n8n workflows wit…" at bounding box center [475, 51] width 263 height 21
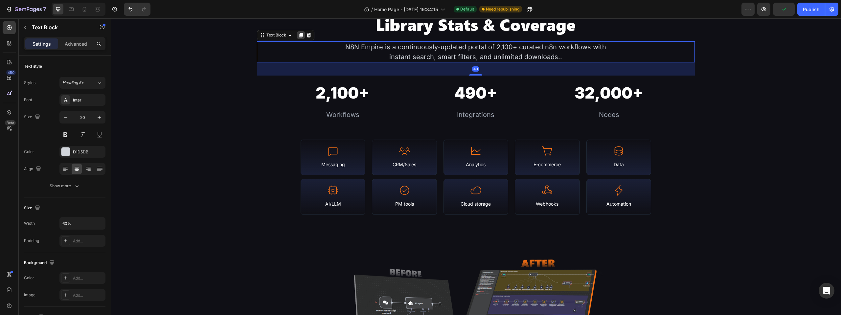
click at [299, 36] on icon at bounding box center [301, 35] width 4 height 5
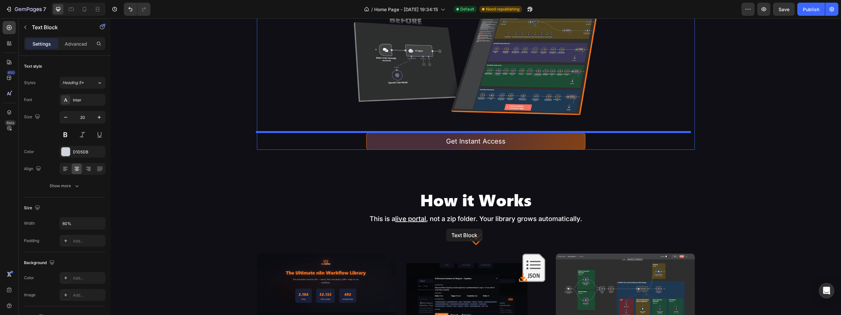
scroll to position [615, 0]
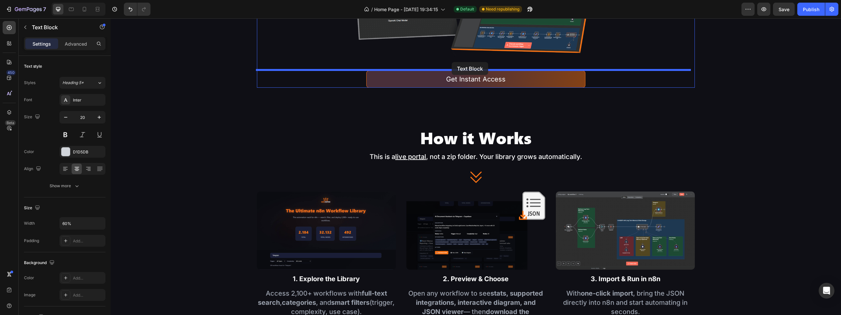
drag, startPoint x: 280, startPoint y: 71, endPoint x: 452, endPoint y: 62, distance: 172.0
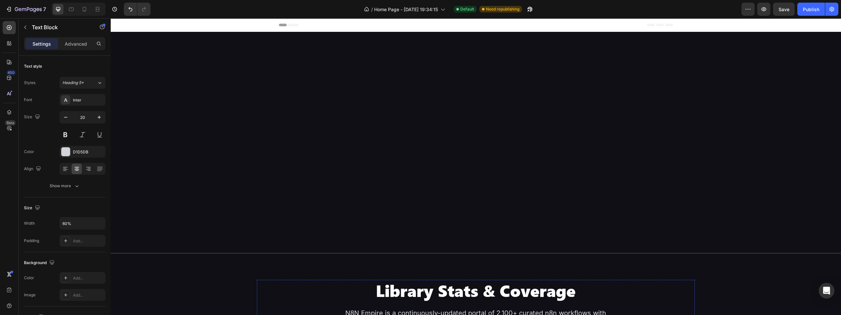
scroll to position [548, 0]
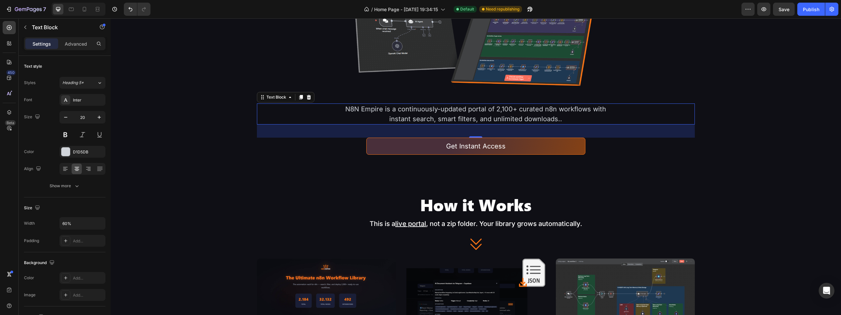
click at [476, 130] on div "40" at bounding box center [476, 130] width 438 height 13
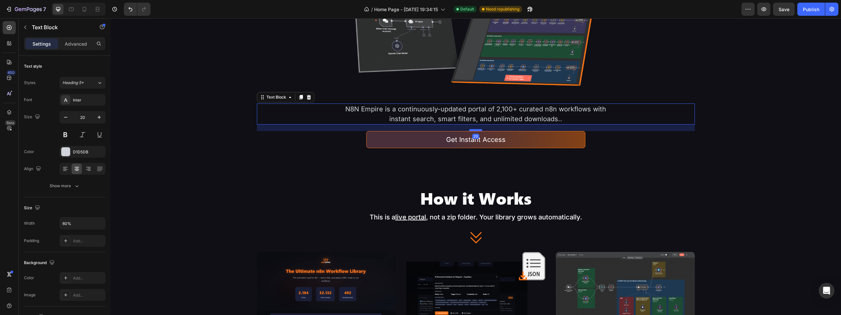
drag, startPoint x: 475, startPoint y: 136, endPoint x: 479, endPoint y: 129, distance: 7.5
click at [479, 129] on div at bounding box center [475, 130] width 13 height 2
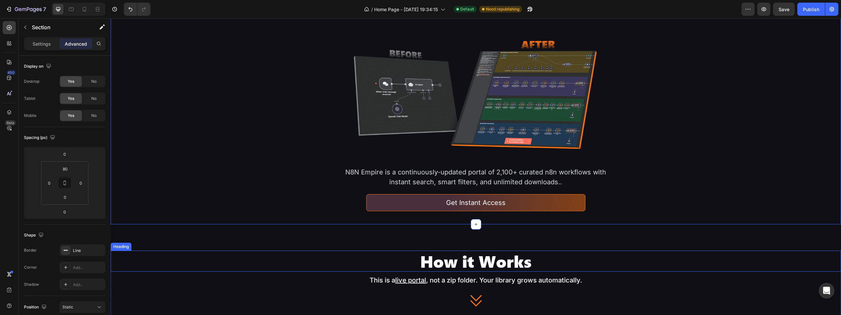
scroll to position [482, 0]
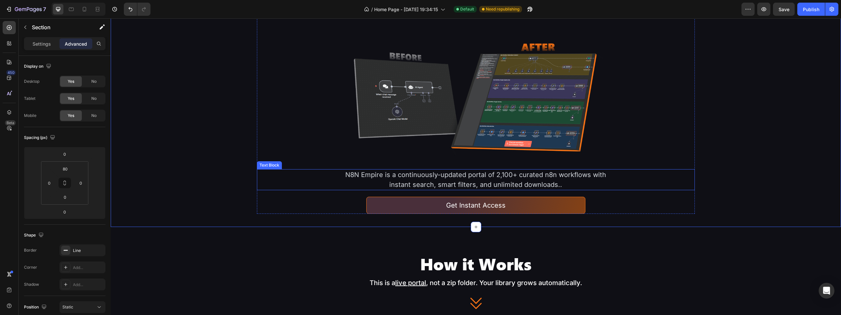
click at [422, 176] on div "N8N Empire is a continuously-updated portal of 2,100+ curated n8n workflows wit…" at bounding box center [475, 179] width 263 height 21
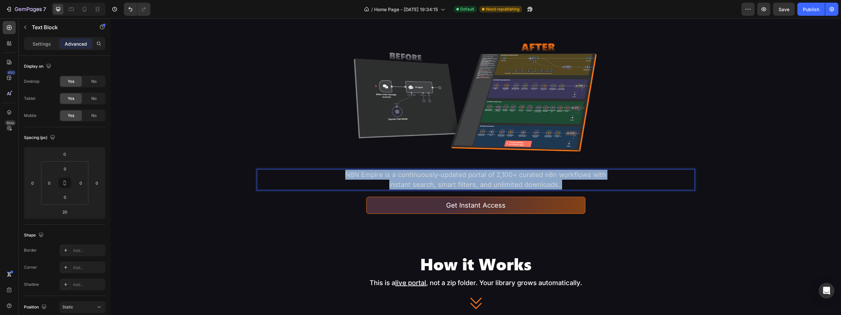
click at [422, 176] on p "N8N Empire is a continuously-updated portal of 2,100+ curated n8n workflows wit…" at bounding box center [475, 180] width 261 height 20
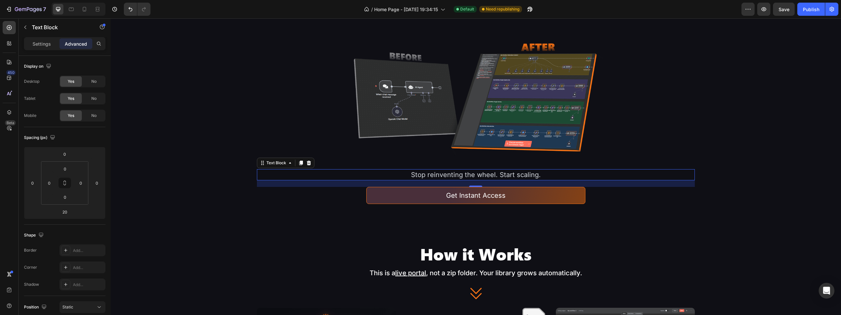
click at [403, 173] on p "Stop reinventing the wheel. Start scaling." at bounding box center [475, 175] width 261 height 10
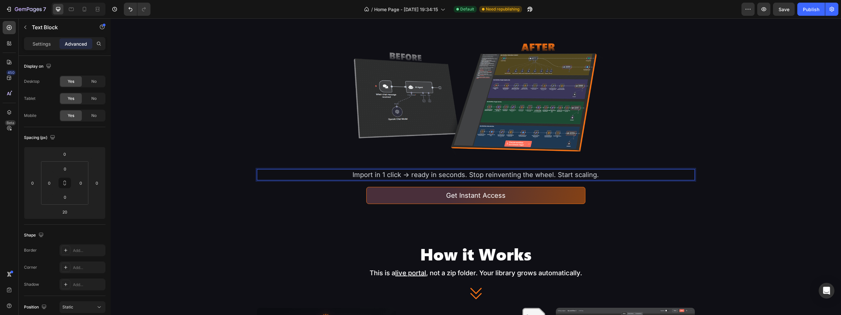
click at [469, 174] on p "Import in 1 click → ready in seconds. Stop reinventing the wheel. Start scaling." at bounding box center [475, 175] width 261 height 10
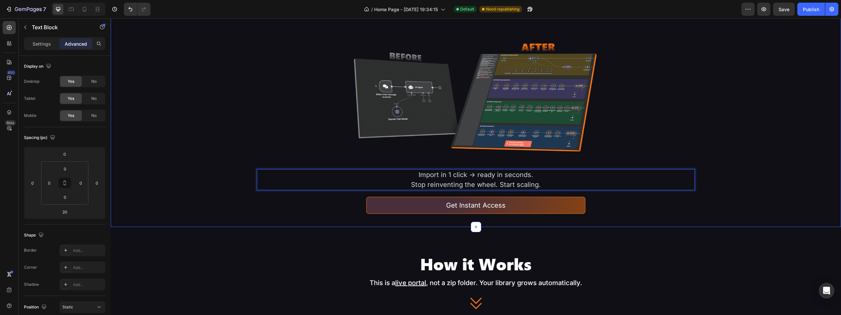
click at [756, 198] on div "Library Stats & Coverage Heading N8N Empire is a continuously-updated portal of…" at bounding box center [476, 12] width 730 height 429
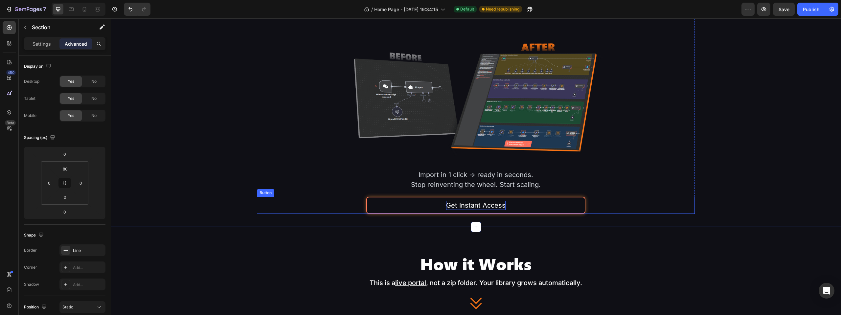
click at [465, 205] on p "Get Instant Access" at bounding box center [475, 205] width 59 height 9
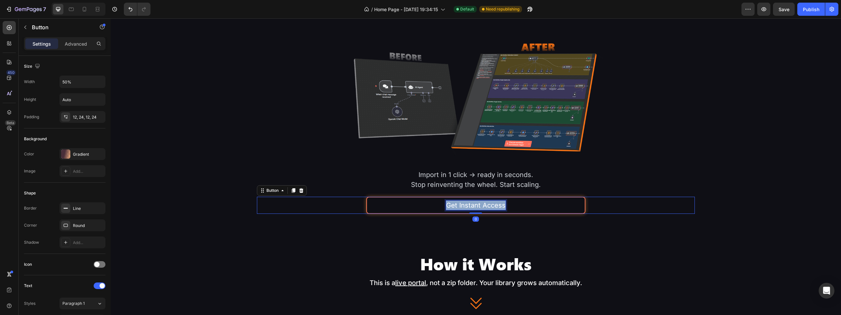
click at [465, 205] on p "Get Instant Access" at bounding box center [475, 205] width 59 height 9
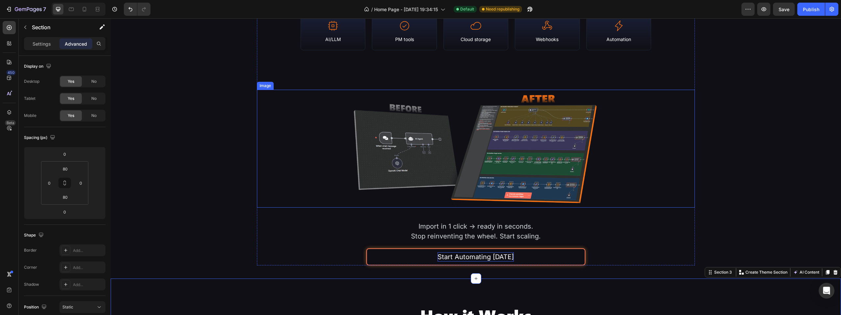
scroll to position [416, 0]
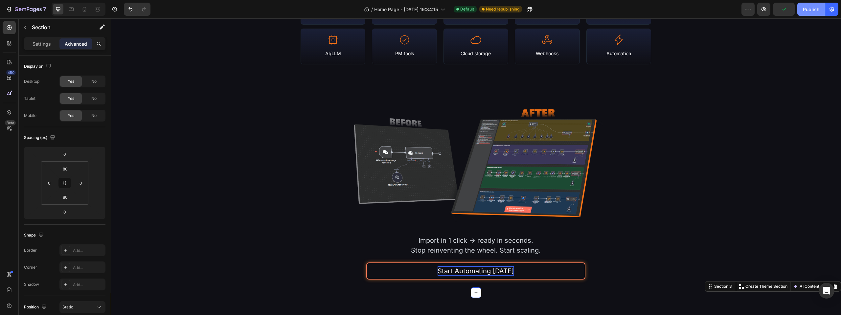
click at [809, 12] on div "Publish" at bounding box center [811, 9] width 16 height 7
click at [501, 165] on img at bounding box center [475, 163] width 263 height 118
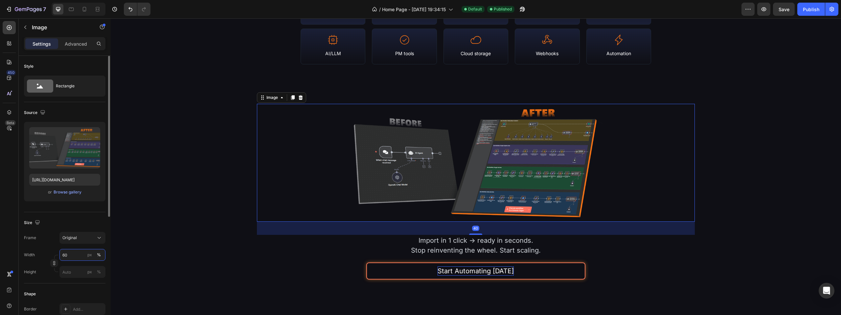
click at [74, 258] on input "60" at bounding box center [82, 255] width 46 height 12
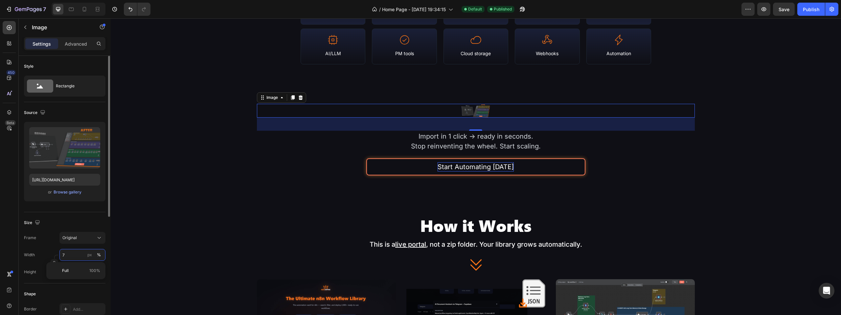
type input "70"
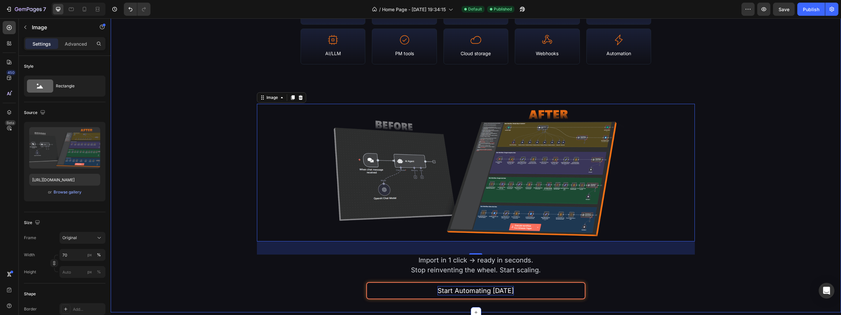
click at [231, 131] on div "Library Stats & Coverage Heading N8N Empire is a continuously-updated portal of…" at bounding box center [476, 87] width 730 height 449
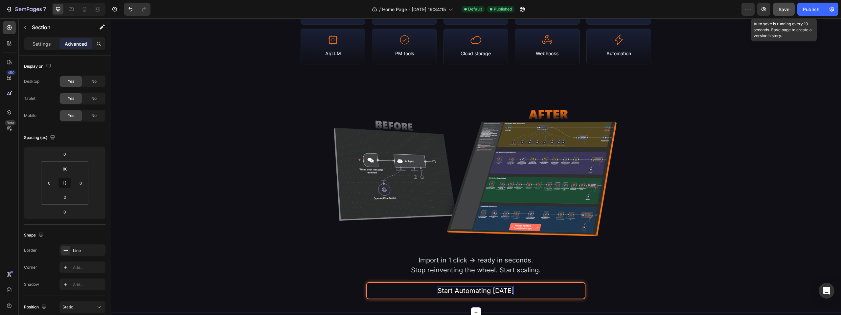
click at [785, 6] on div "Save" at bounding box center [783, 9] width 11 height 7
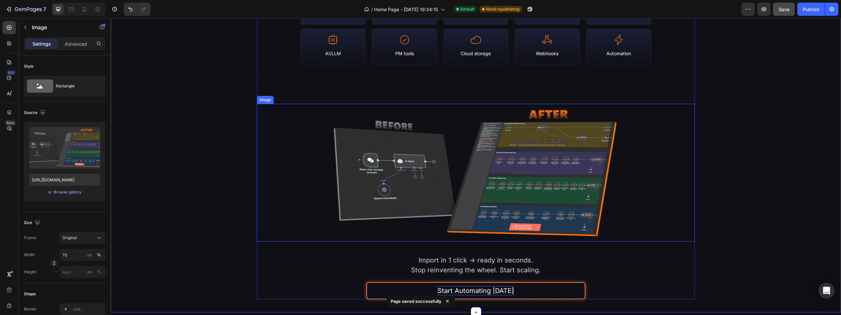
click at [444, 186] on img at bounding box center [475, 173] width 307 height 138
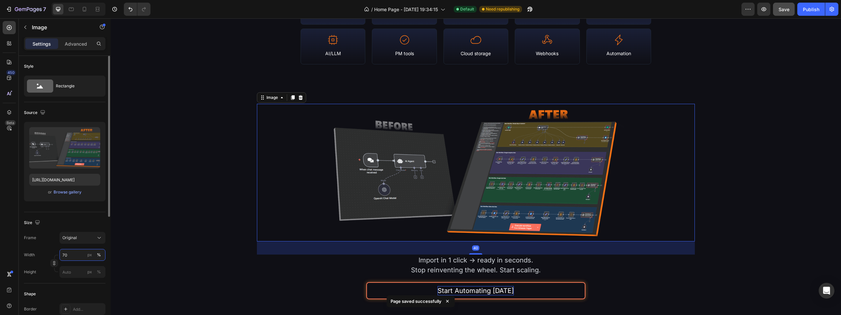
click at [70, 257] on input "70" at bounding box center [82, 255] width 46 height 12
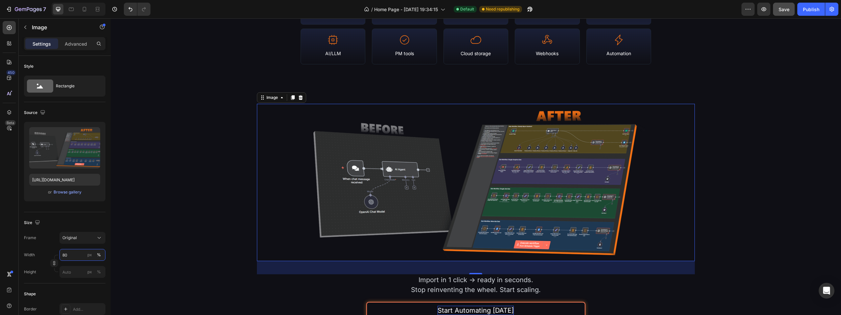
type input "80"
click at [785, 13] on button "Save" at bounding box center [784, 9] width 22 height 13
click at [810, 13] on button "Publish" at bounding box center [811, 9] width 28 height 13
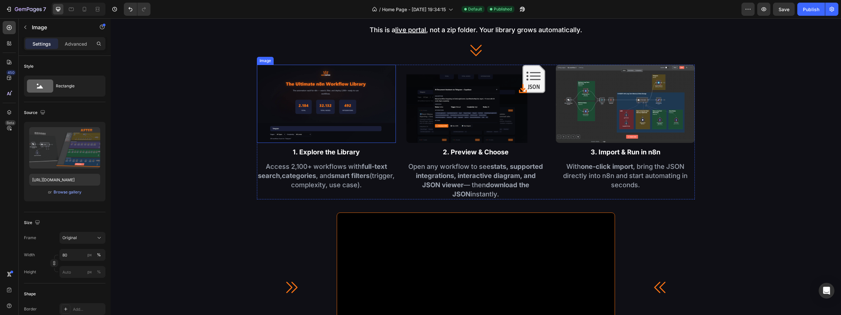
scroll to position [910, 0]
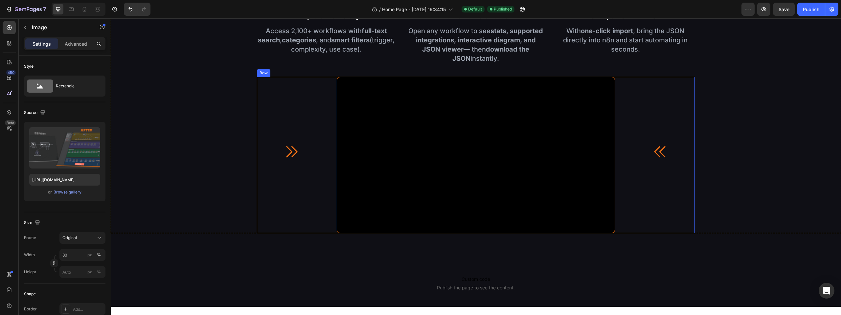
click at [298, 154] on icon at bounding box center [291, 152] width 16 height 16
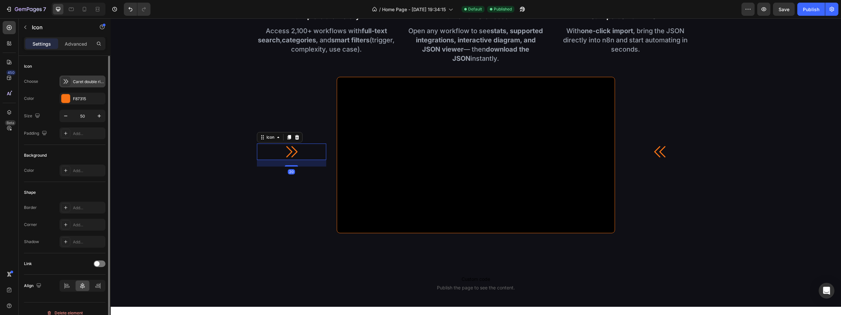
click at [80, 79] on div "Caret double right regular" at bounding box center [88, 82] width 31 height 6
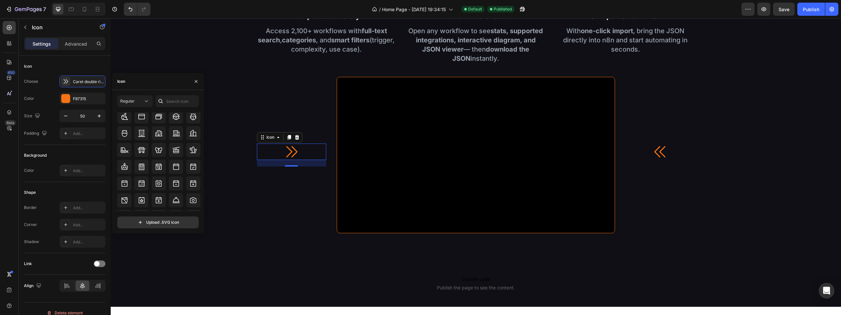
scroll to position [831, 0]
click at [126, 165] on icon at bounding box center [125, 165] width 8 height 8
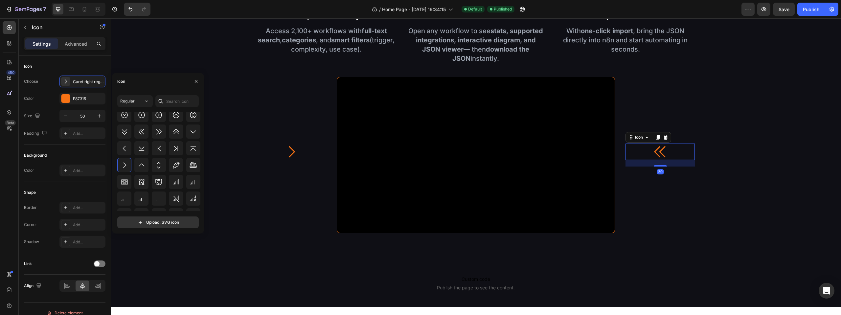
click at [660, 144] on icon at bounding box center [660, 152] width 16 height 16
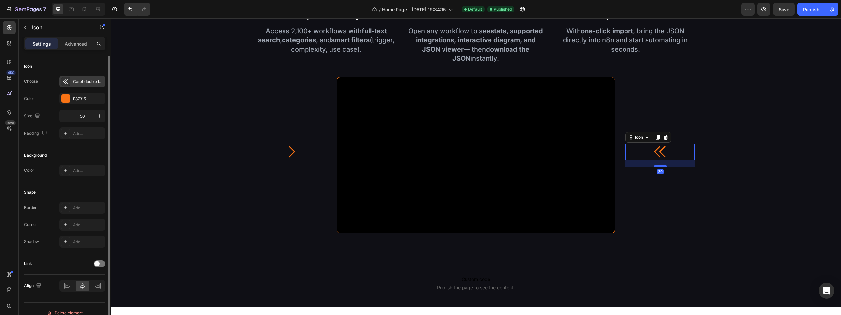
click at [73, 85] on div "Caret double left regular" at bounding box center [82, 82] width 46 height 12
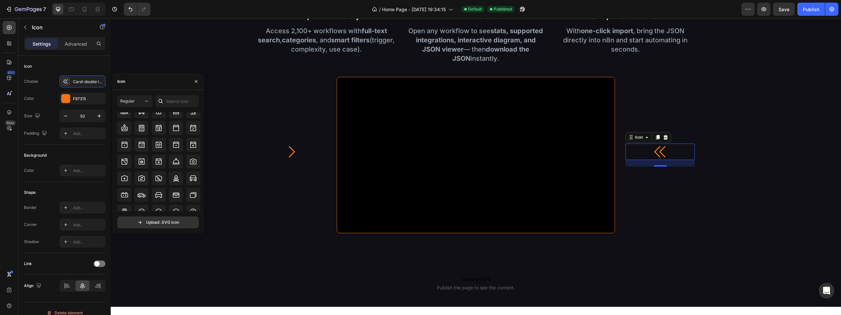
scroll to position [821, 0]
click at [128, 159] on icon at bounding box center [125, 158] width 8 height 8
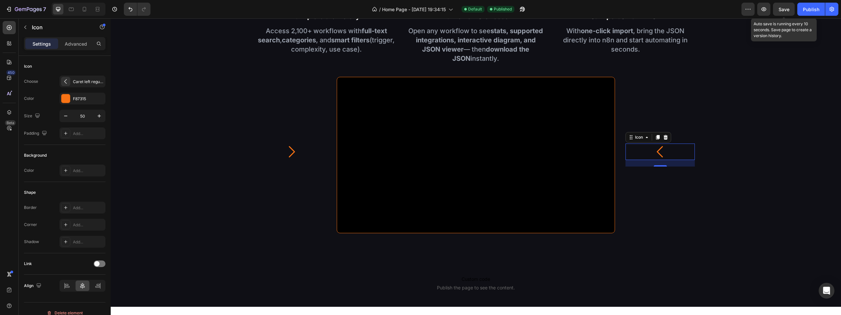
click at [784, 6] on div "Save" at bounding box center [783, 9] width 11 height 7
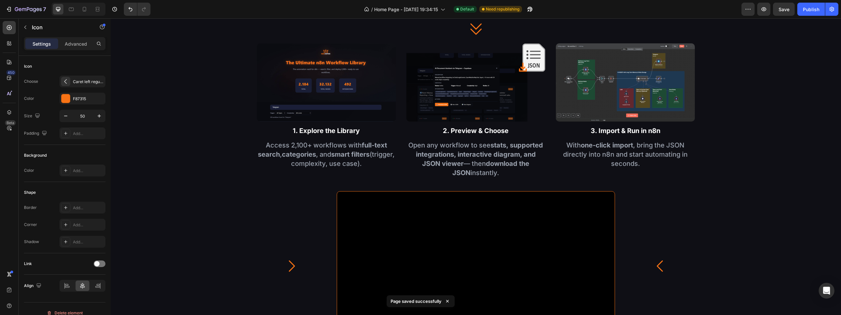
scroll to position [779, 0]
click at [361, 203] on video at bounding box center [475, 269] width 277 height 156
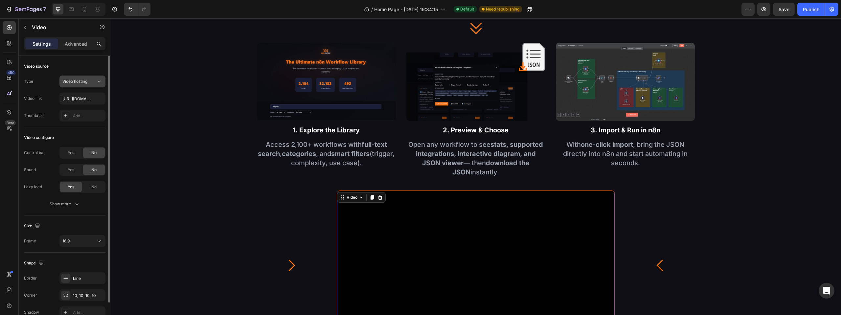
click at [72, 80] on span "Video hosting" at bounding box center [74, 81] width 25 height 5
click at [76, 78] on button "Video hosting" at bounding box center [82, 82] width 46 height 12
click at [78, 101] on input "https://cdn.shopify.com/videos/c/o/v/2cd3deb506b54b009063f7270ab5cf2e.mp4" at bounding box center [82, 99] width 46 height 12
paste input "5c85a279b62a457a97a0581cbccb0e02"
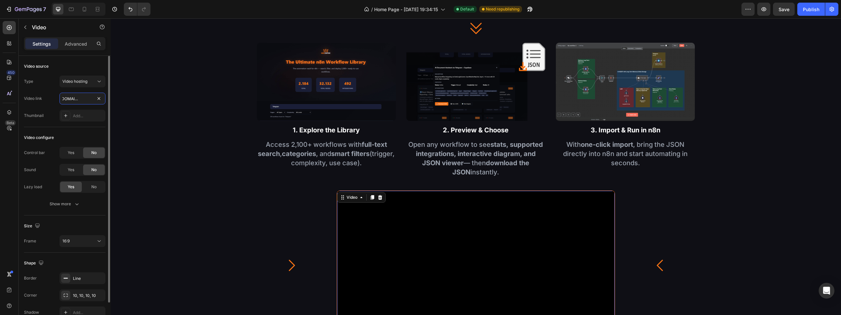
type input "https://cdn.shopify.com/videos/c/o/v/5c85a279b62a457a97a0581cbccb0e02.mp4"
click at [51, 88] on div "Type Video hosting Video link https://cdn.shopify.com/videos/c/o/v/5c85a279b62a…" at bounding box center [64, 99] width 81 height 46
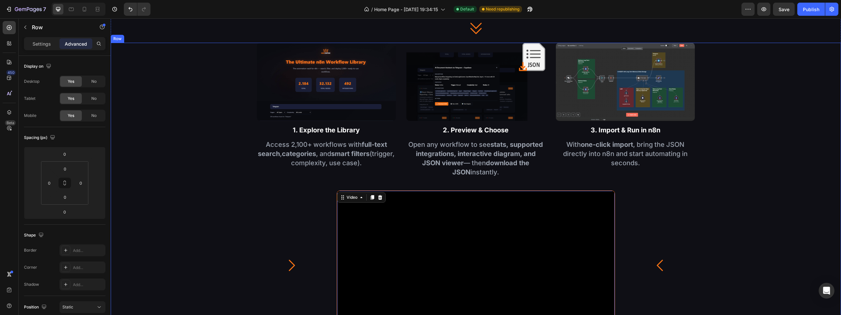
click at [788, 189] on div "Image 1. Explore the Library Text Block Access 2,100+ workflows with full-text …" at bounding box center [476, 195] width 730 height 304
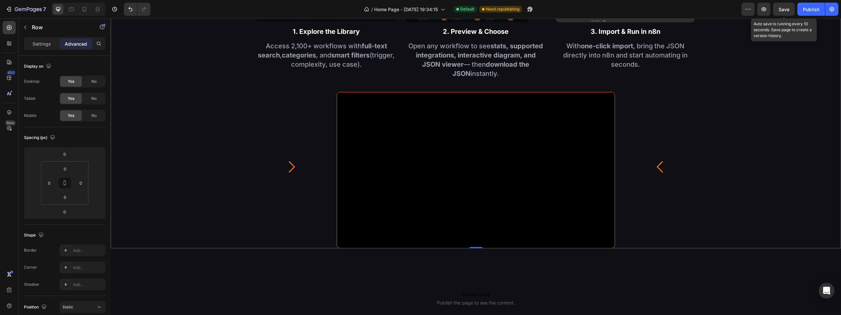
click at [787, 9] on span "Save" at bounding box center [783, 10] width 11 height 6
click at [813, 11] on div "Publish" at bounding box center [811, 9] width 16 height 7
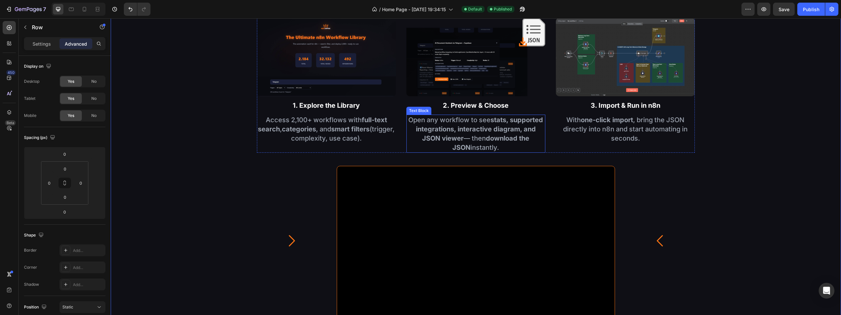
scroll to position [779, 0]
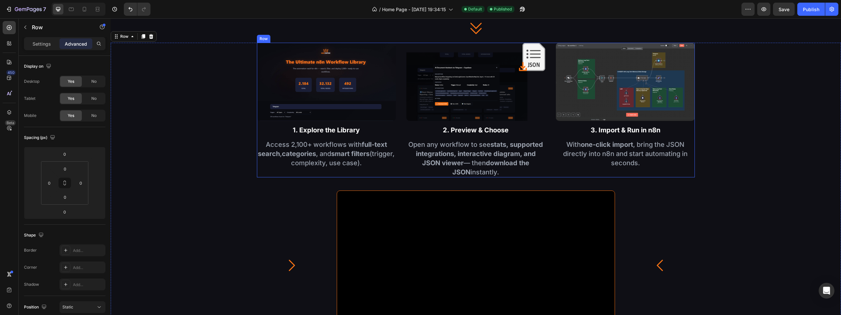
click at [397, 95] on div "Image 1. Explore the Library Text Block Access 2,100+ workflows with full-text …" at bounding box center [476, 110] width 438 height 135
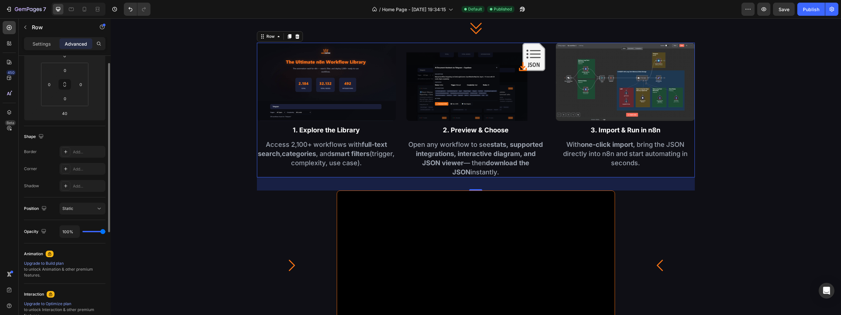
scroll to position [0, 0]
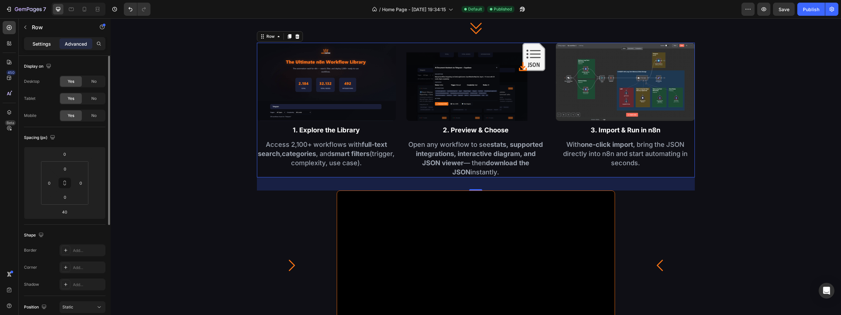
click at [44, 45] on p "Settings" at bounding box center [42, 43] width 18 height 7
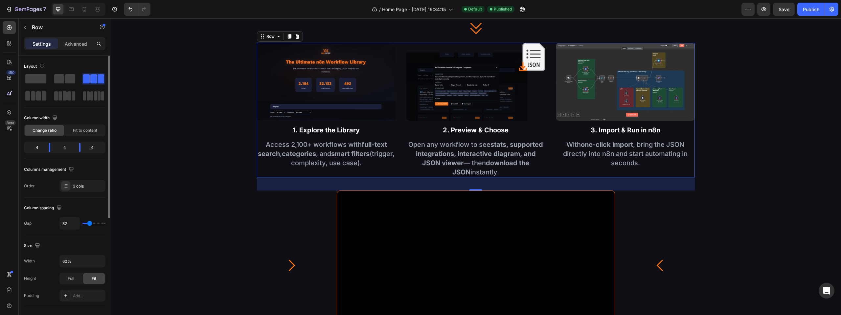
type input "27"
type input "29"
type input "31"
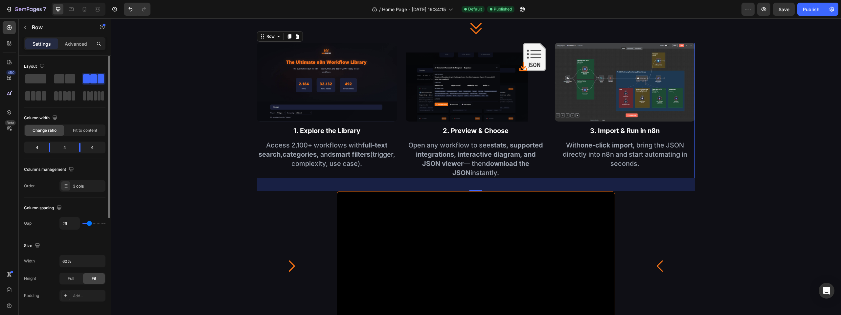
type input "31"
type input "33"
type input "36"
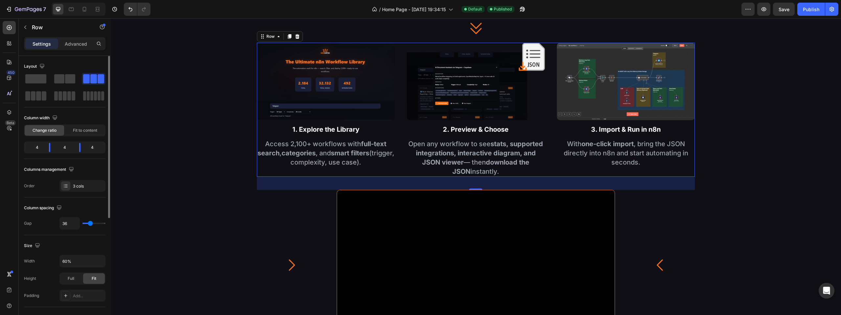
type input "40"
type input "42"
type input "44"
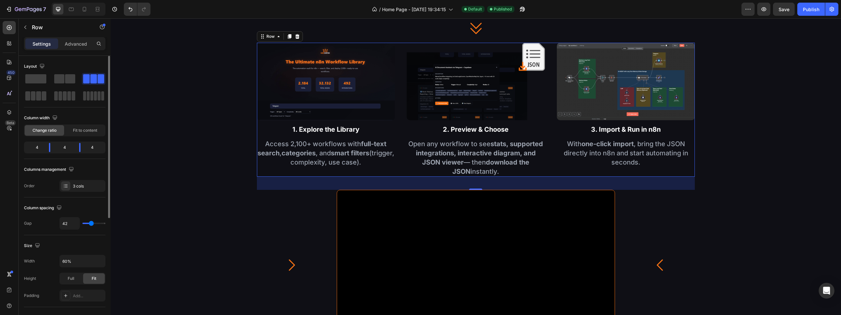
type input "44"
type input "47"
type input "49"
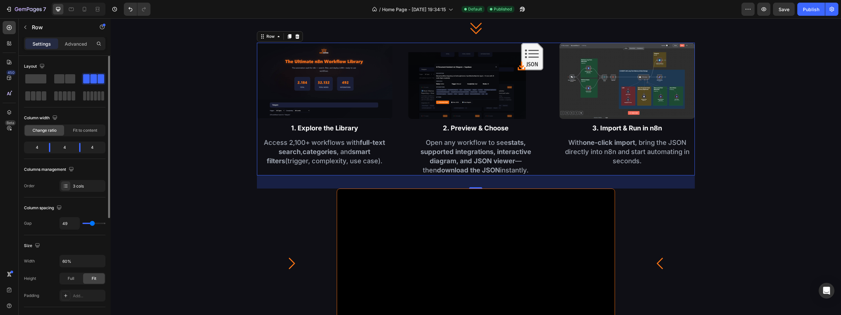
type input "51"
type input "53"
type input "56"
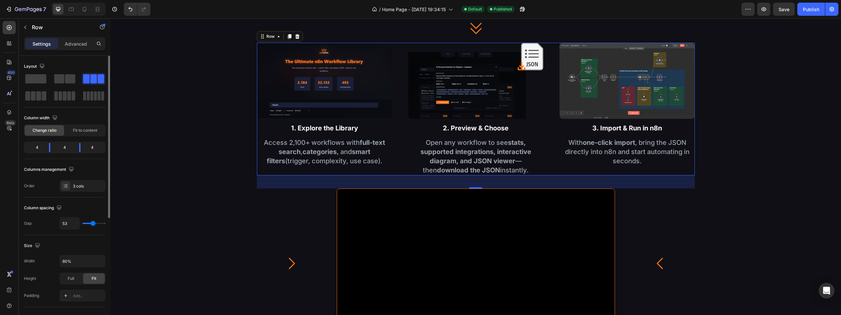
type input "56"
type input "60"
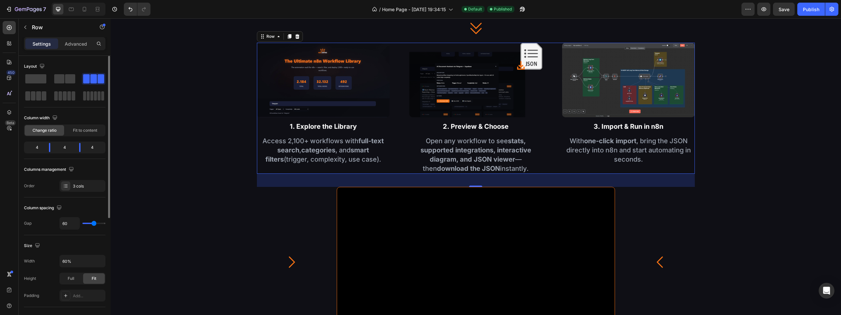
drag, startPoint x: 89, startPoint y: 223, endPoint x: 94, endPoint y: 224, distance: 5.3
type input "60"
click at [94, 224] on input "range" at bounding box center [93, 223] width 23 height 1
click at [203, 122] on div "Image 1. Explore the Library Text Block Access 2,100+ workflows with full-text …" at bounding box center [476, 193] width 730 height 301
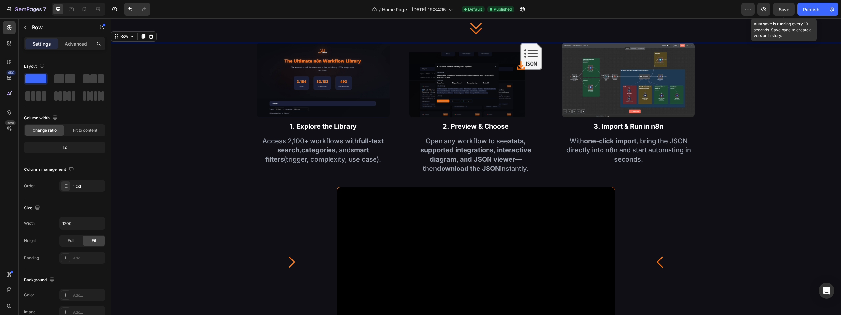
click at [783, 11] on span "Save" at bounding box center [783, 10] width 11 height 6
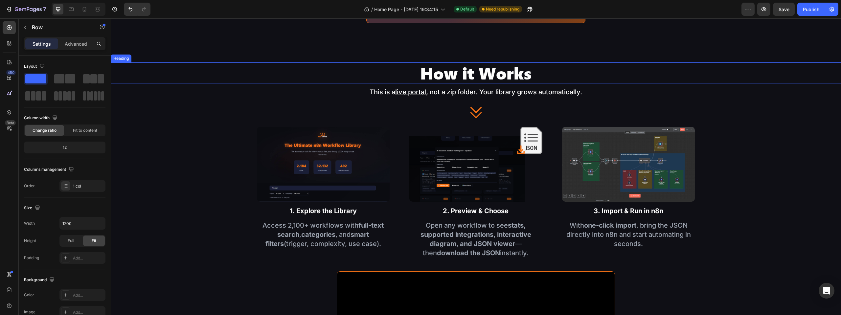
scroll to position [663, 0]
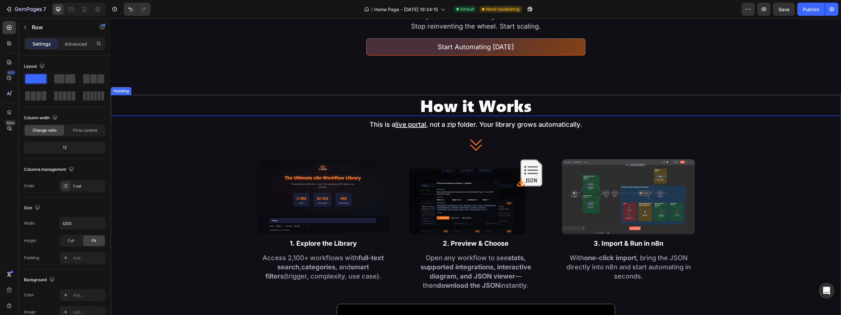
drag, startPoint x: 495, startPoint y: 104, endPoint x: 489, endPoint y: 105, distance: 6.2
click at [495, 104] on h2 "How it Works" at bounding box center [476, 105] width 730 height 21
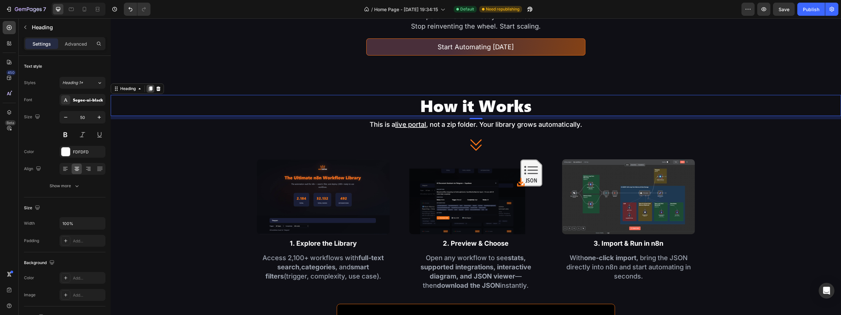
click at [152, 88] on icon at bounding box center [151, 88] width 4 height 5
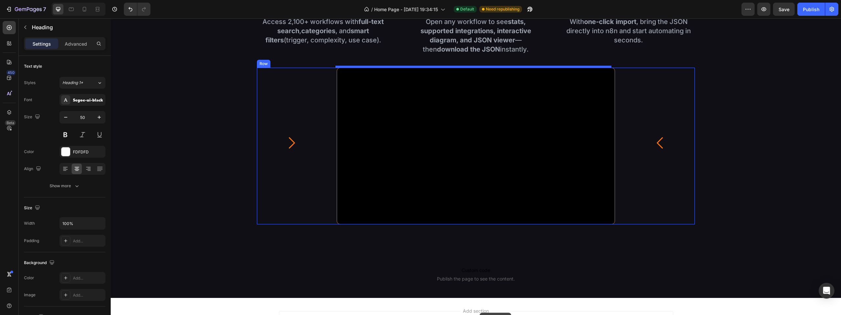
scroll to position [983, 0]
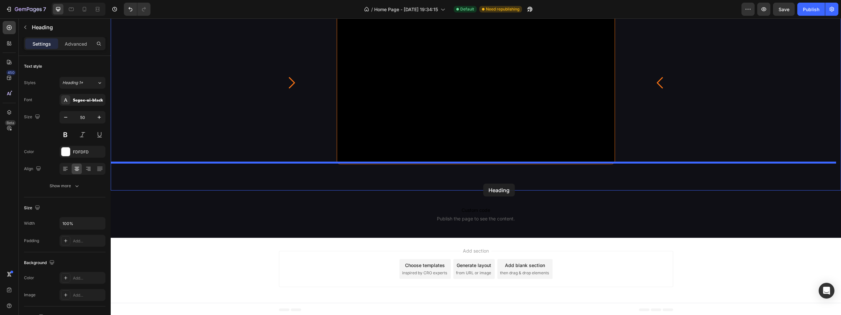
drag, startPoint x: 499, startPoint y: 125, endPoint x: 483, endPoint y: 184, distance: 60.5
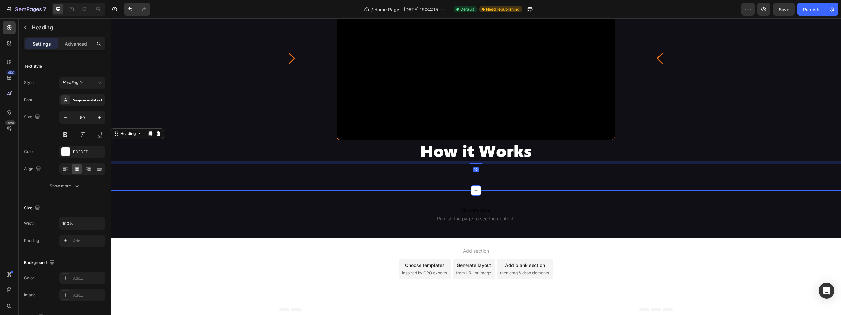
scroll to position [958, 0]
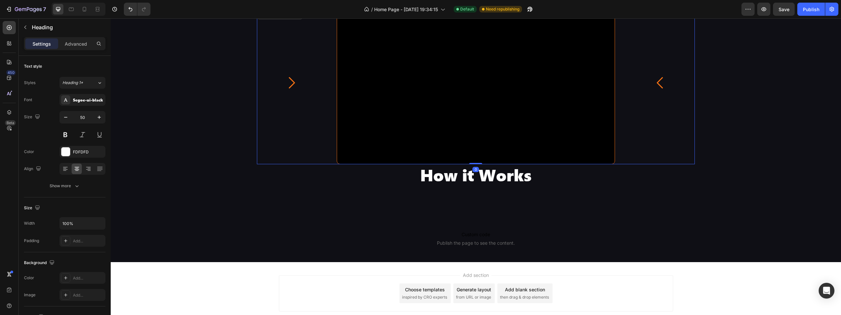
click at [625, 153] on div "Icon" at bounding box center [660, 86] width 70 height 156
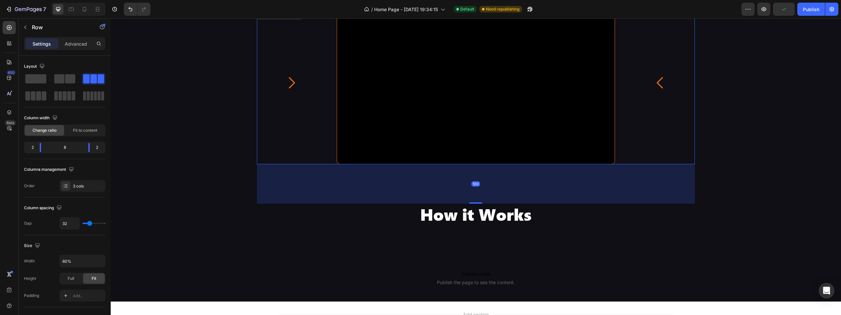
drag, startPoint x: 473, startPoint y: 162, endPoint x: 481, endPoint y: 202, distance: 40.3
click at [481, 164] on div "120" at bounding box center [476, 164] width 438 height 0
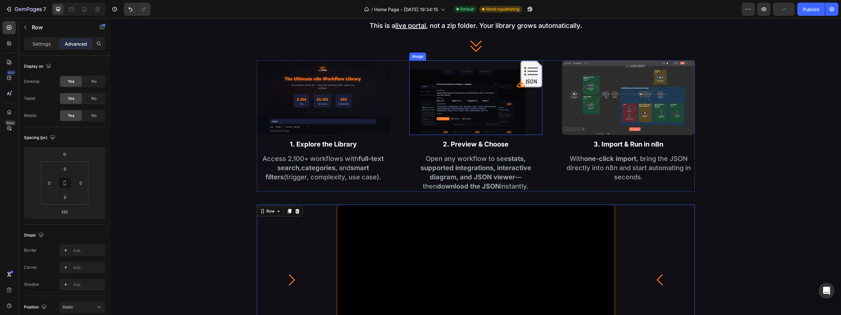
scroll to position [597, 0]
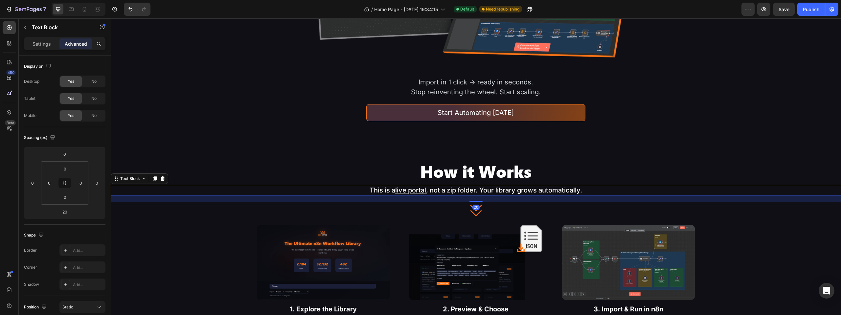
click at [476, 192] on p "This is a live portal , not a zip folder. Your library grows automatically." at bounding box center [475, 190] width 729 height 9
click at [153, 181] on div at bounding box center [155, 179] width 8 height 8
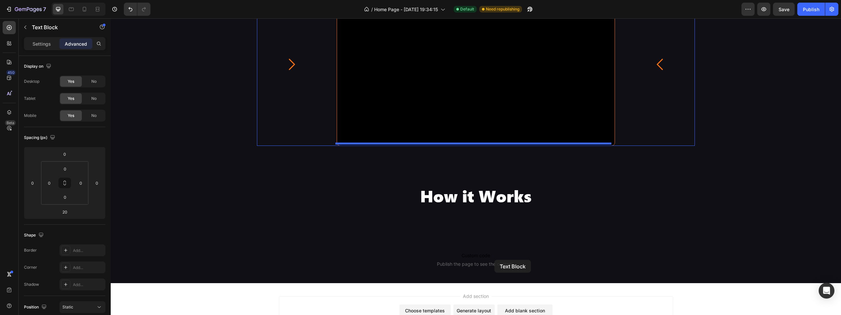
scroll to position [1039, 0]
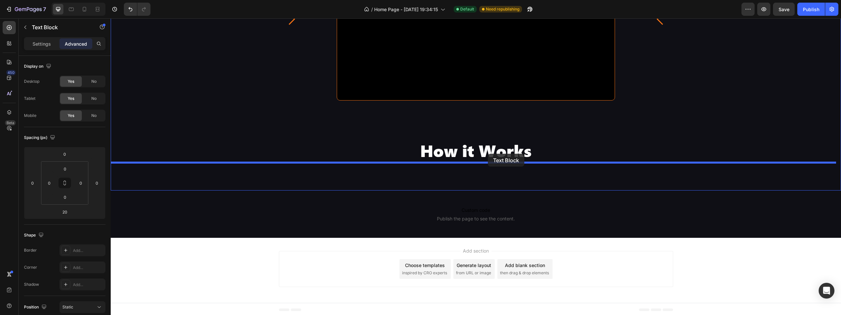
drag, startPoint x: 501, startPoint y: 111, endPoint x: 488, endPoint y: 154, distance: 45.0
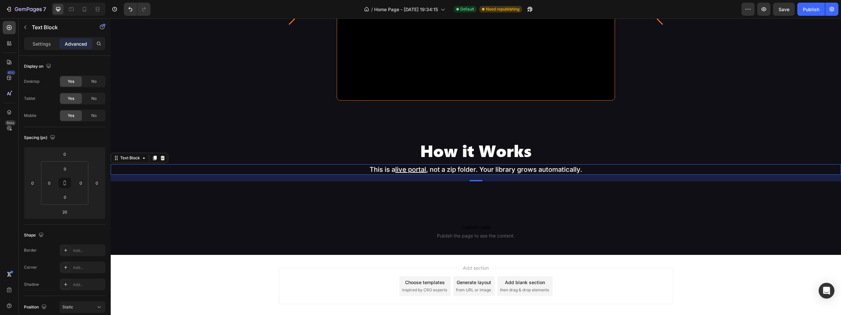
click at [710, 265] on div "Add section Choose templates inspired by CRO experts Generate layout from URL o…" at bounding box center [476, 287] width 730 height 65
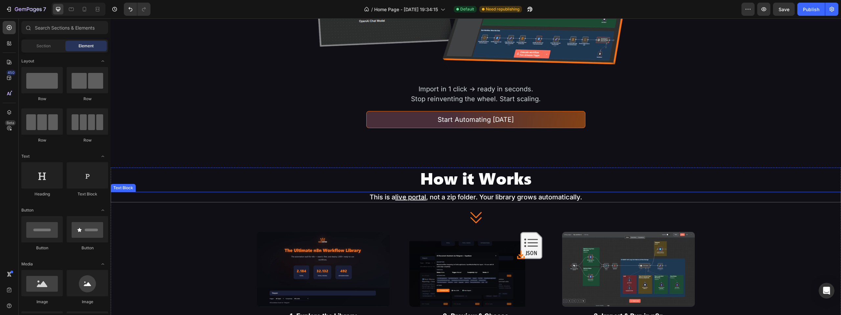
scroll to position [562, 0]
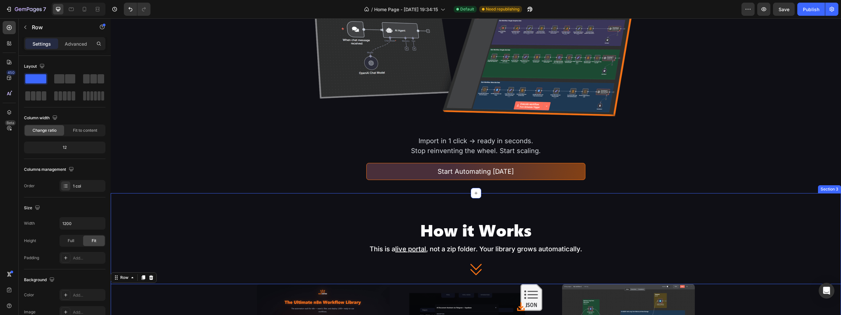
scroll to position [530, 0]
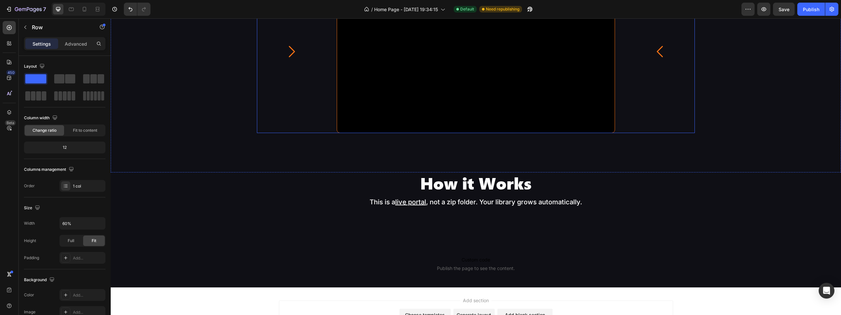
scroll to position [990, 0]
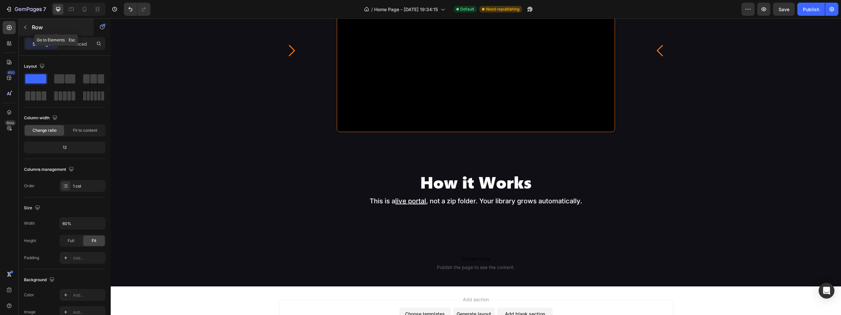
click at [23, 27] on icon "button" at bounding box center [25, 27] width 5 height 5
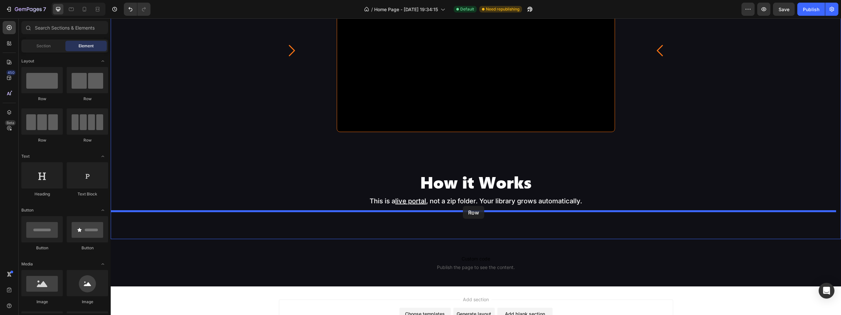
drag, startPoint x: 208, startPoint y: 117, endPoint x: 463, endPoint y: 206, distance: 269.5
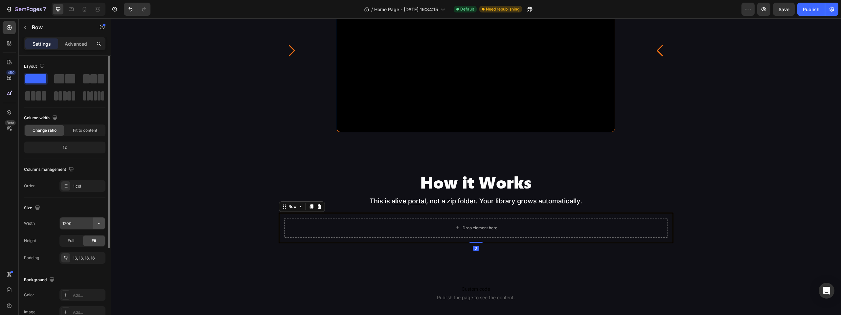
click at [96, 224] on icon "button" at bounding box center [99, 223] width 7 height 7
click at [79, 231] on div "Width 1200 Height Full Fit Padding 16, 16, 16, 16" at bounding box center [64, 240] width 81 height 47
click at [75, 225] on input "1200" at bounding box center [82, 223] width 45 height 12
click at [99, 226] on icon "button" at bounding box center [99, 223] width 7 height 7
click at [70, 248] on div "Full 100%" at bounding box center [76, 252] width 54 height 12
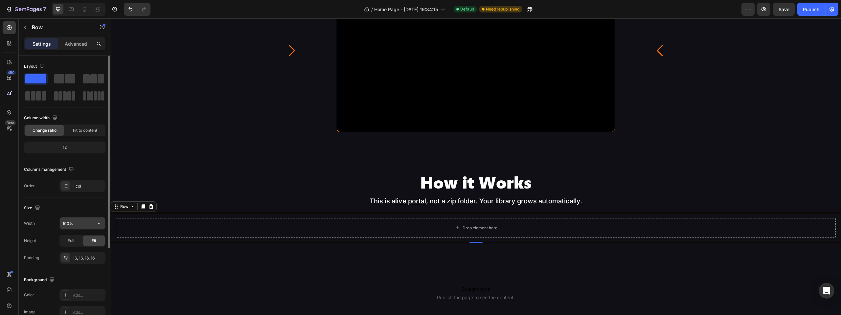
click at [69, 225] on input "100%" at bounding box center [82, 223] width 45 height 12
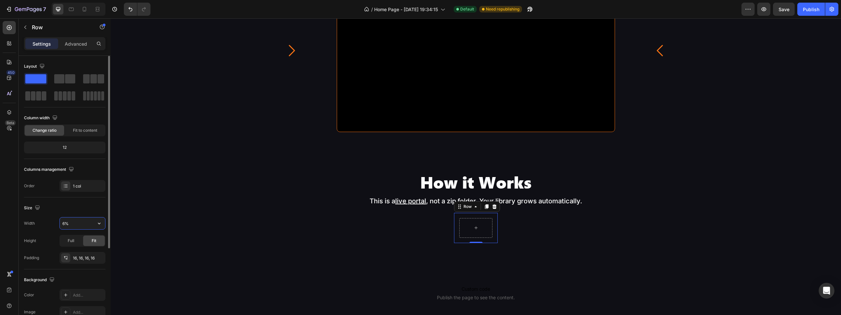
type input "60%"
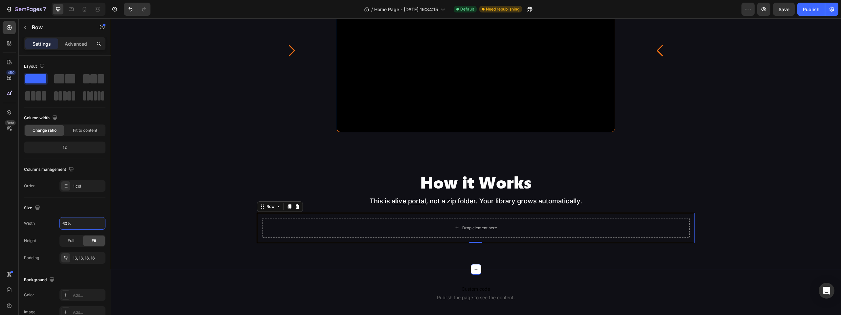
click at [209, 208] on div "How it Works Heading This is a live portal , not a zip folder. Your library gro…" at bounding box center [476, 5] width 730 height 476
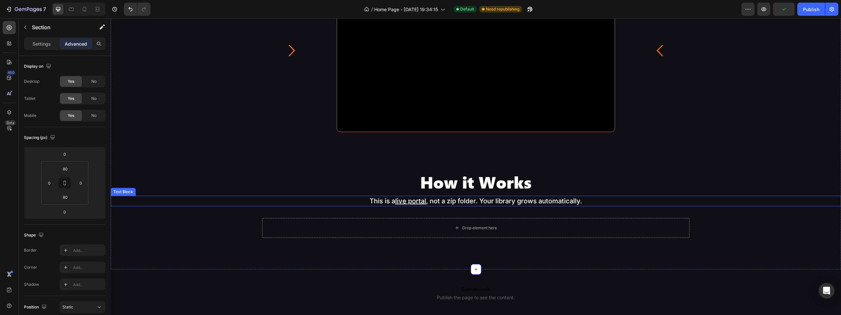
click at [599, 201] on p "This is a live portal , not a zip folder. Your library grows automatically." at bounding box center [475, 200] width 729 height 9
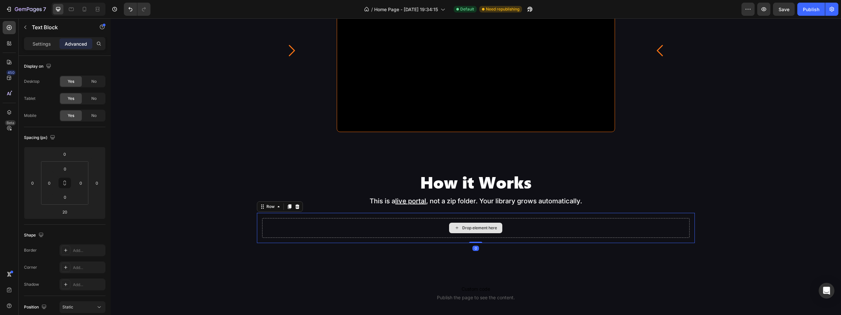
click at [429, 220] on div "Drop element here" at bounding box center [476, 228] width 428 height 20
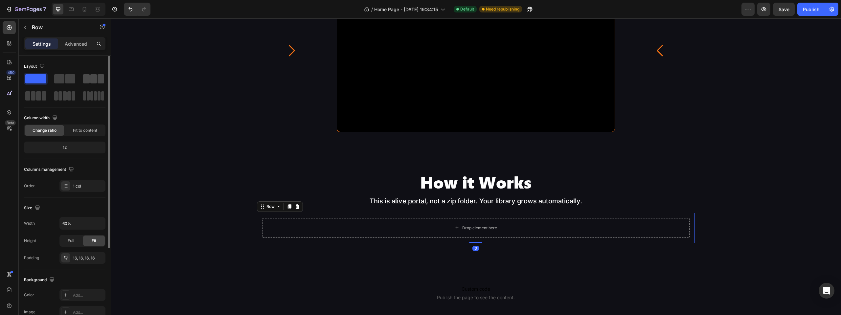
click at [93, 79] on span at bounding box center [93, 78] width 7 height 9
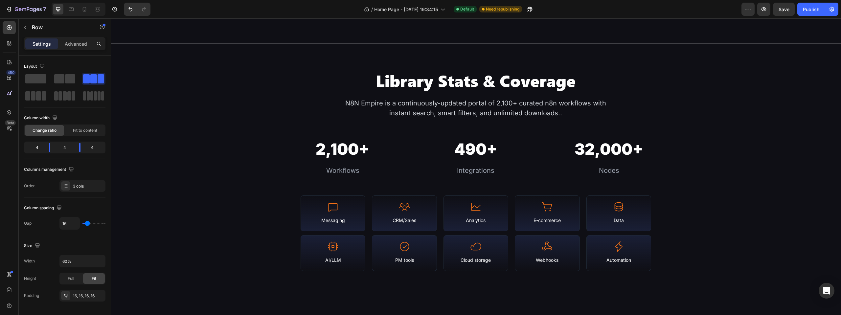
scroll to position [0, 0]
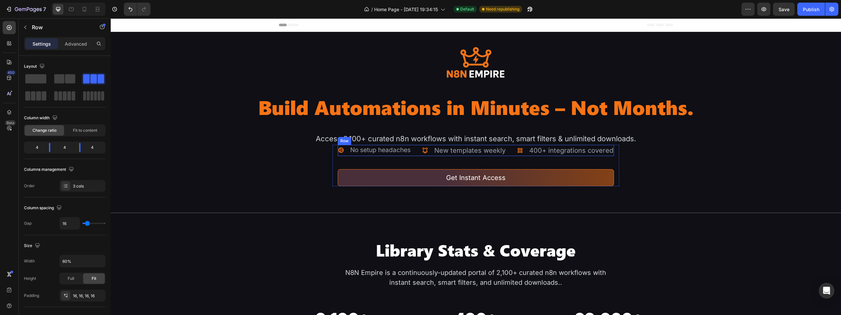
click at [414, 156] on div "Icon No setup headaches Text Block Advanced list Icon New templates weekly Text…" at bounding box center [476, 150] width 276 height 11
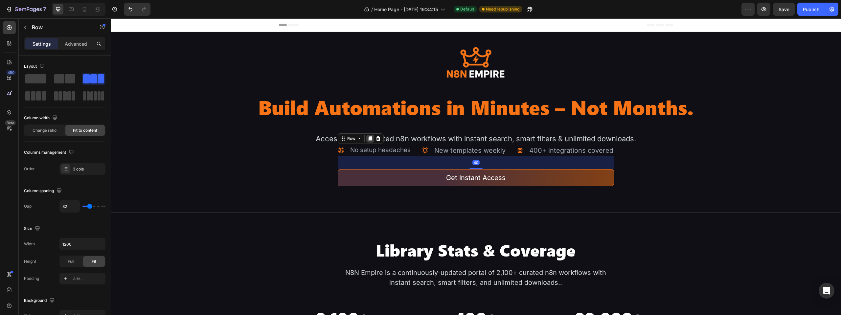
click at [370, 141] on icon at bounding box center [370, 138] width 4 height 5
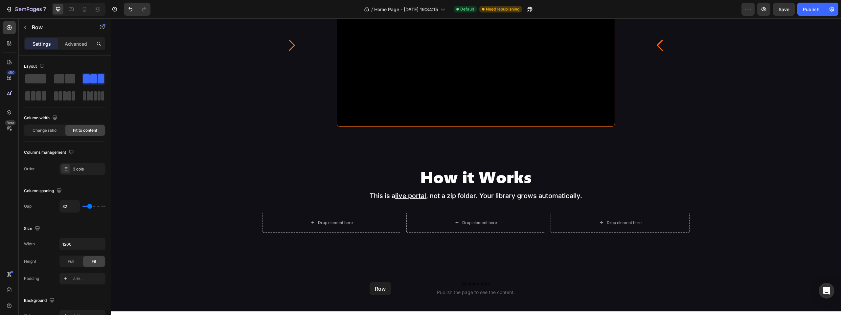
scroll to position [1094, 0]
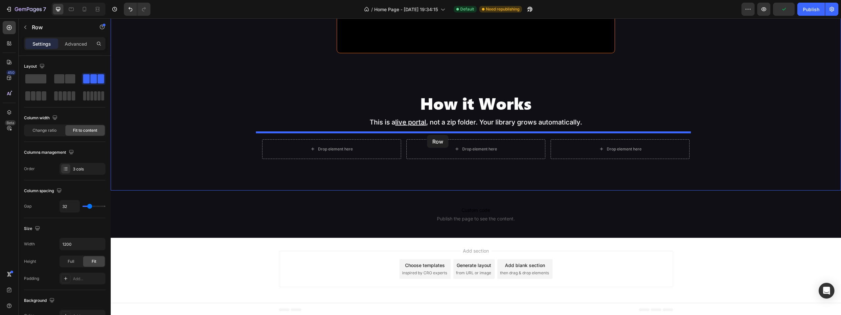
drag, startPoint x: 351, startPoint y: 187, endPoint x: 427, endPoint y: 135, distance: 92.0
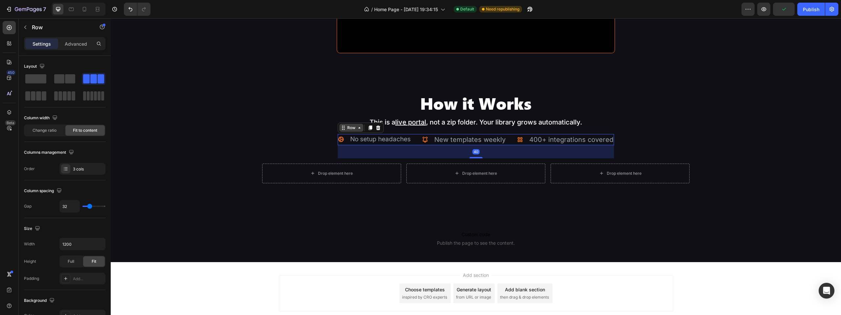
click at [351, 125] on div "Row" at bounding box center [351, 128] width 11 height 6
click at [102, 243] on icon "button" at bounding box center [99, 244] width 7 height 7
click at [74, 270] on div "Full 100%" at bounding box center [76, 273] width 54 height 12
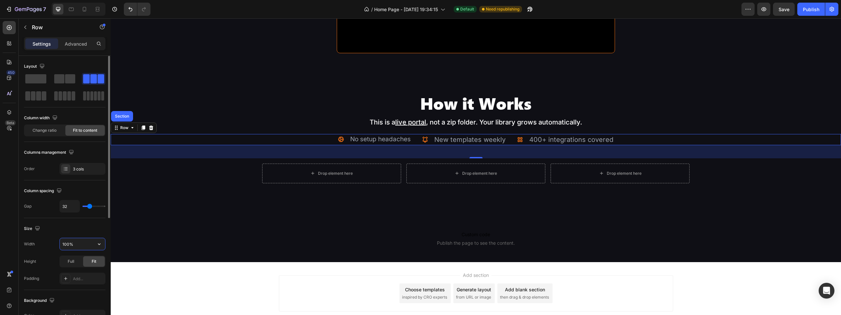
click at [67, 244] on input "100%" at bounding box center [82, 244] width 45 height 12
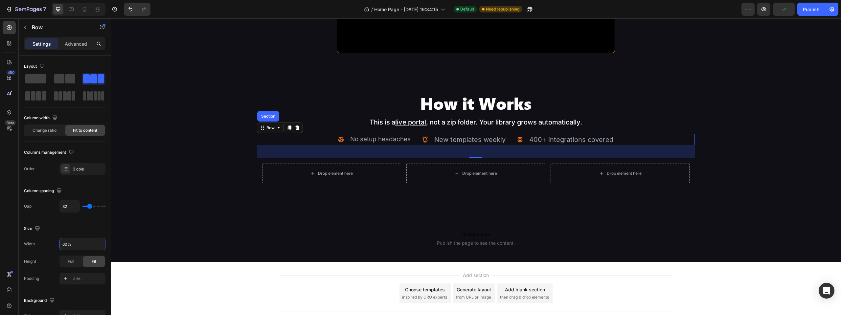
type input "60%"
click at [414, 137] on div "Icon No setup headaches Text Block Advanced list Icon New templates weekly Text…" at bounding box center [476, 139] width 438 height 11
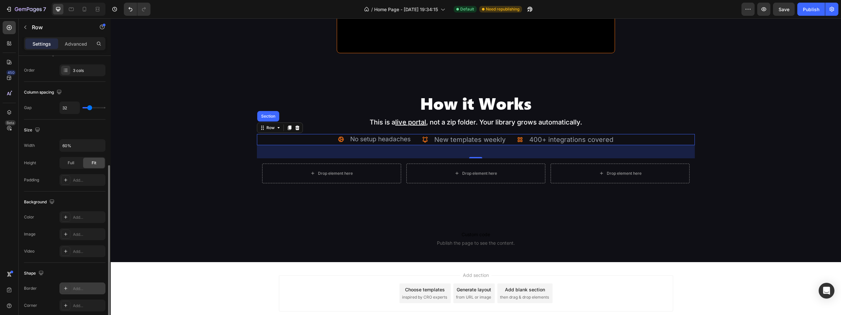
scroll to position [198, 0]
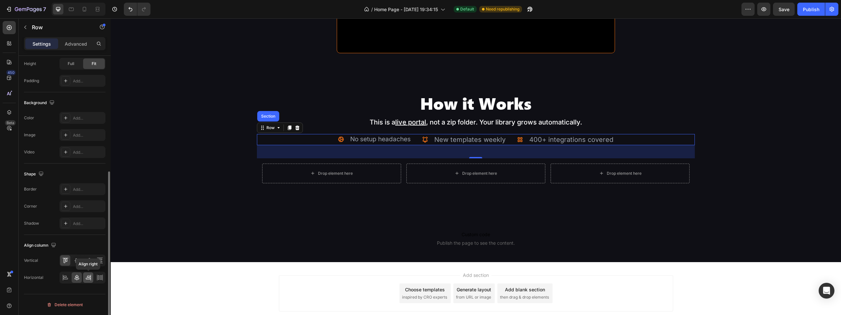
click at [92, 279] on div at bounding box center [88, 277] width 10 height 11
click at [74, 277] on icon at bounding box center [77, 277] width 7 height 7
click at [259, 130] on div "Row Section" at bounding box center [280, 127] width 46 height 11
click at [265, 128] on div "Row" at bounding box center [270, 128] width 11 height 6
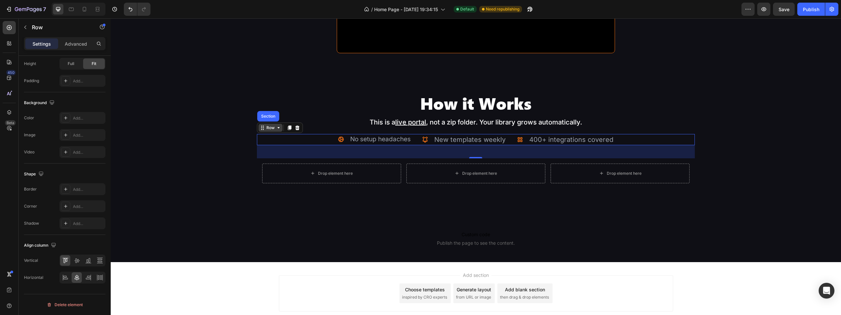
click at [265, 128] on div "Row" at bounding box center [270, 128] width 11 height 6
click at [400, 137] on div "No setup headaches" at bounding box center [380, 139] width 62 height 11
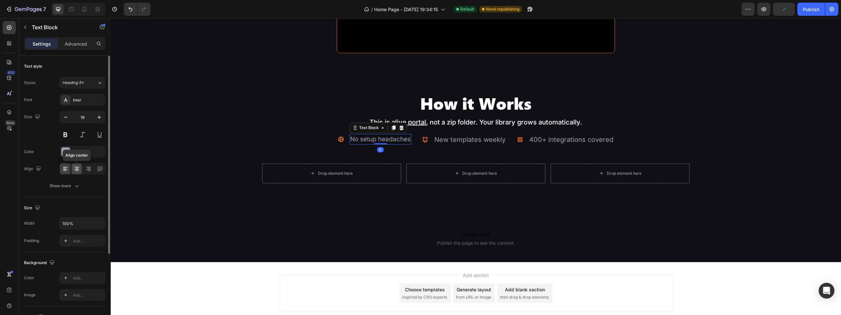
click at [78, 167] on icon at bounding box center [77, 167] width 5 height 1
click at [67, 169] on icon at bounding box center [65, 169] width 7 height 7
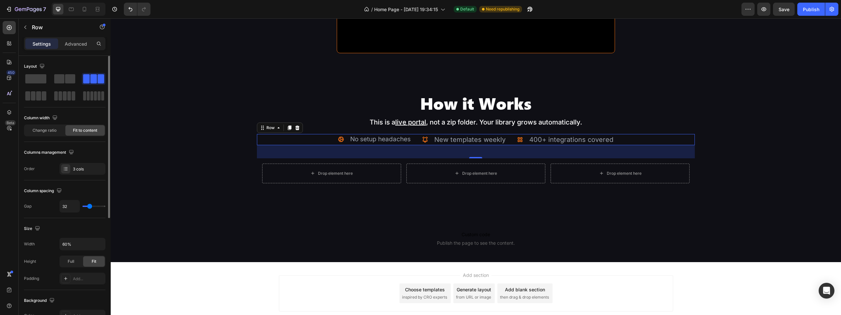
scroll to position [33, 0]
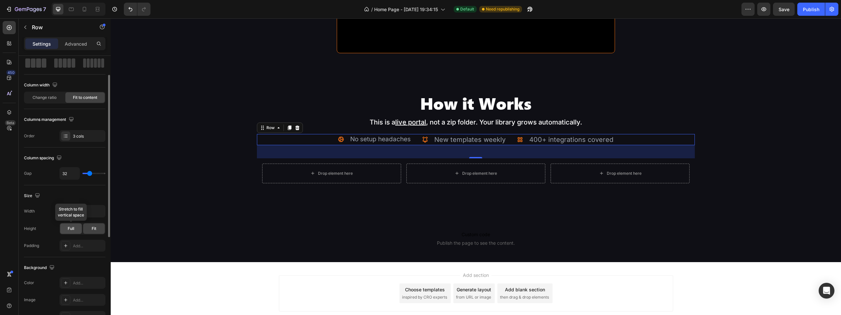
click at [69, 229] on span "Full" at bounding box center [71, 229] width 7 height 6
click at [93, 229] on span "Fit" at bounding box center [94, 229] width 5 height 6
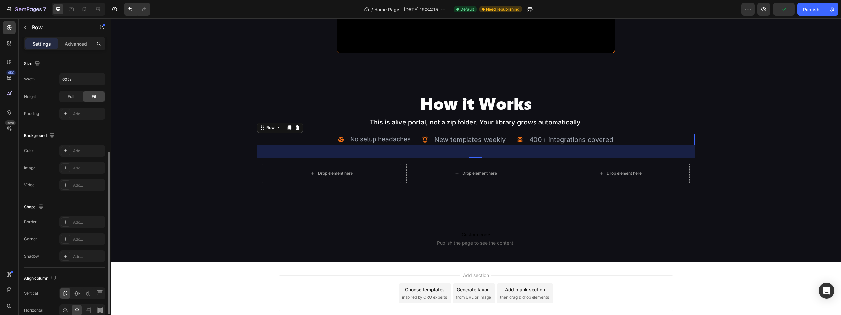
scroll to position [198, 0]
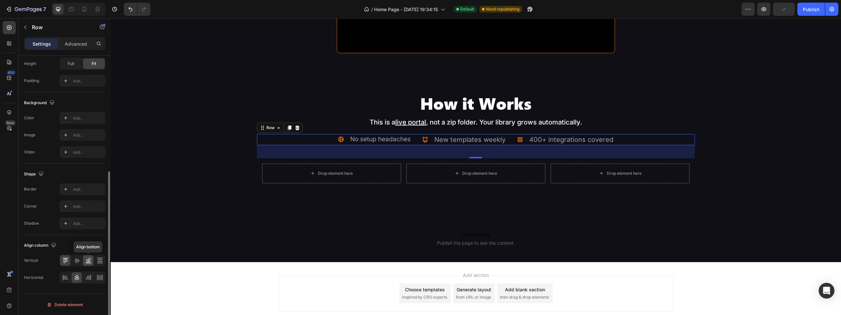
click at [90, 262] on icon at bounding box center [88, 260] width 7 height 7
click at [78, 260] on icon at bounding box center [76, 260] width 5 height 5
click at [64, 282] on div at bounding box center [65, 277] width 10 height 11
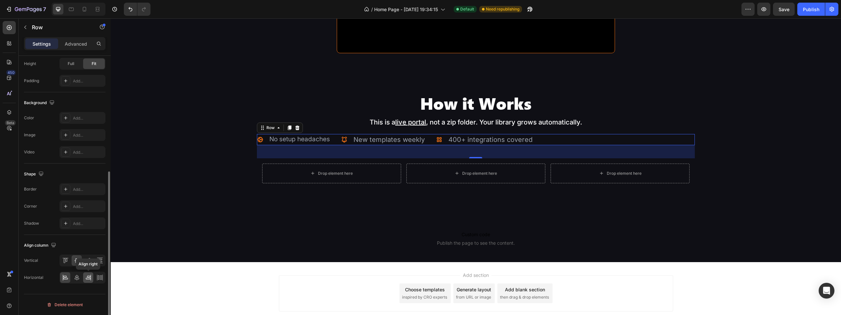
click at [86, 280] on icon at bounding box center [88, 277] width 7 height 7
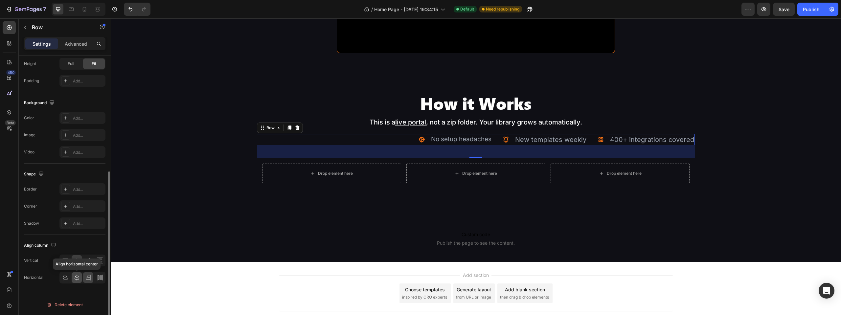
click at [76, 278] on icon at bounding box center [77, 277] width 7 height 7
click at [100, 280] on icon at bounding box center [100, 277] width 7 height 7
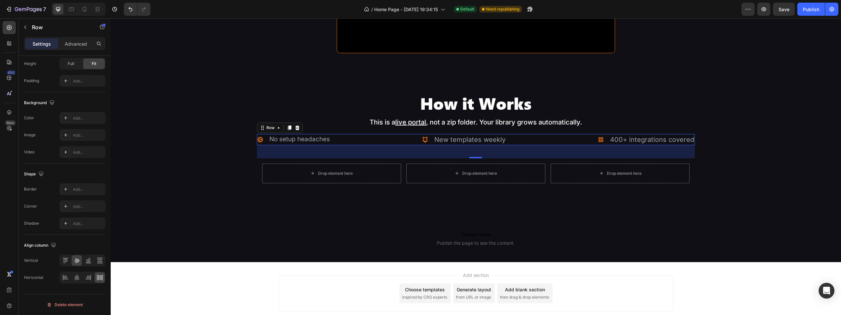
click at [181, 289] on div "Add section Choose templates inspired by CRO experts Generate layout from URL o…" at bounding box center [476, 294] width 730 height 65
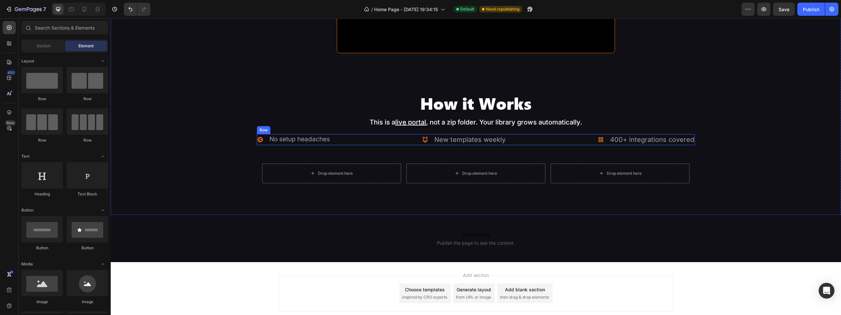
click at [529, 136] on div "Icon No setup headaches Text Block Advanced list Icon New templates weekly Text…" at bounding box center [476, 139] width 438 height 11
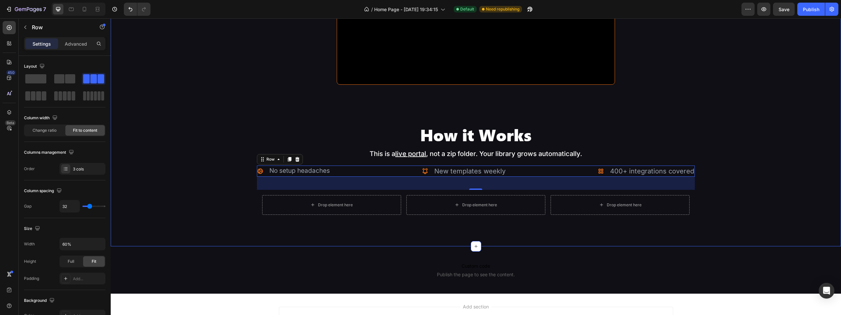
scroll to position [1061, 0]
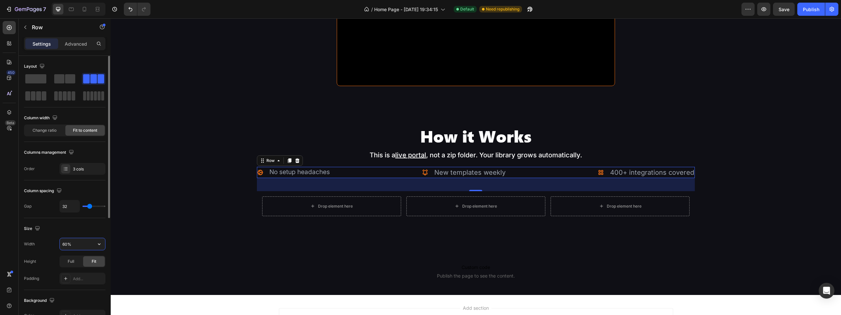
click at [66, 242] on input "60%" at bounding box center [82, 244] width 45 height 12
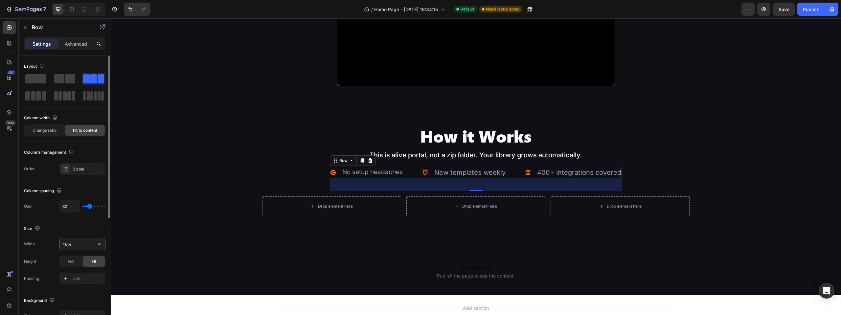
drag, startPoint x: 67, startPoint y: 244, endPoint x: 64, endPoint y: 248, distance: 4.7
click at [63, 246] on input "40%" at bounding box center [82, 244] width 45 height 12
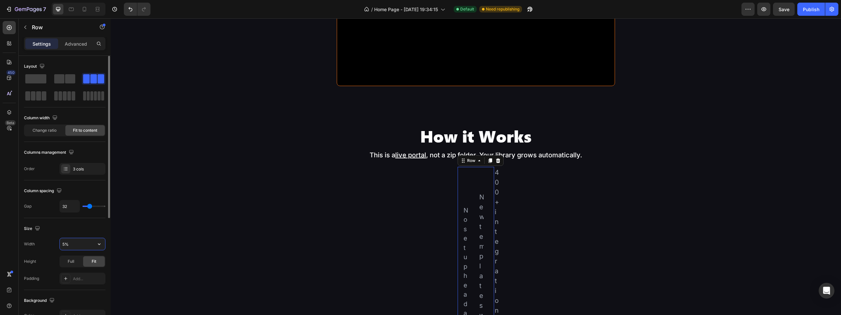
type input "50%"
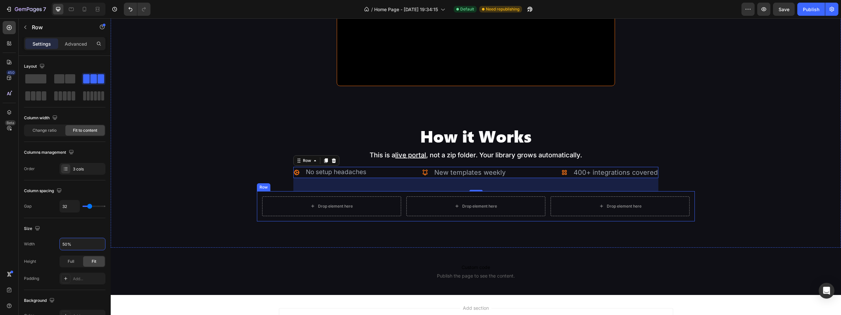
click at [348, 194] on div "Drop element here Drop element here Drop element here Row" at bounding box center [476, 206] width 438 height 30
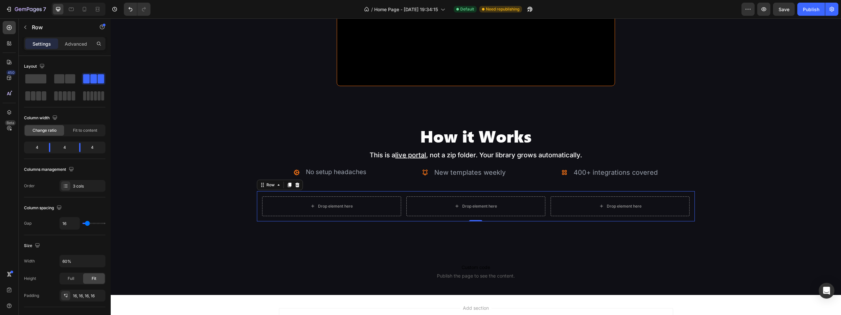
scroll to position [198, 0]
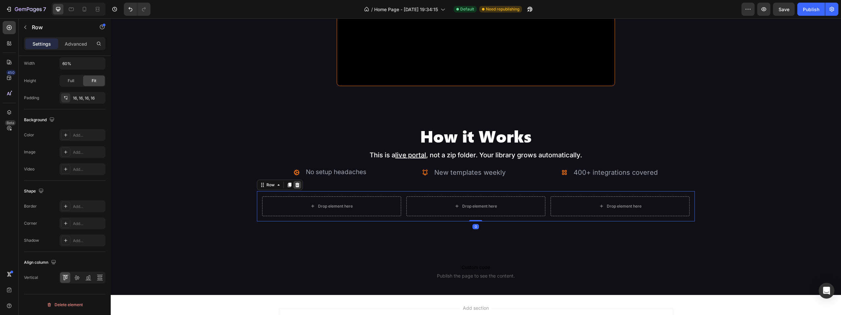
click at [298, 185] on icon at bounding box center [297, 184] width 4 height 5
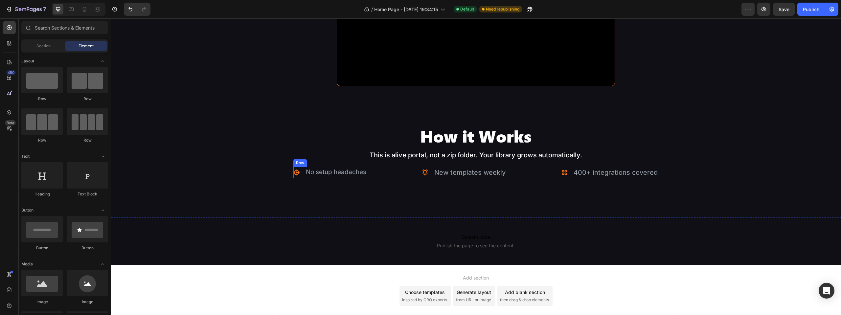
click at [411, 172] on div "Icon No setup headaches Text Block Advanced list Icon New templates weekly Text…" at bounding box center [475, 172] width 365 height 11
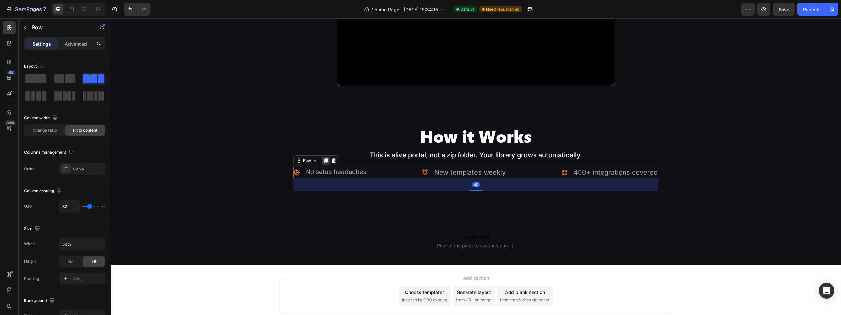
click at [324, 160] on icon at bounding box center [326, 160] width 4 height 5
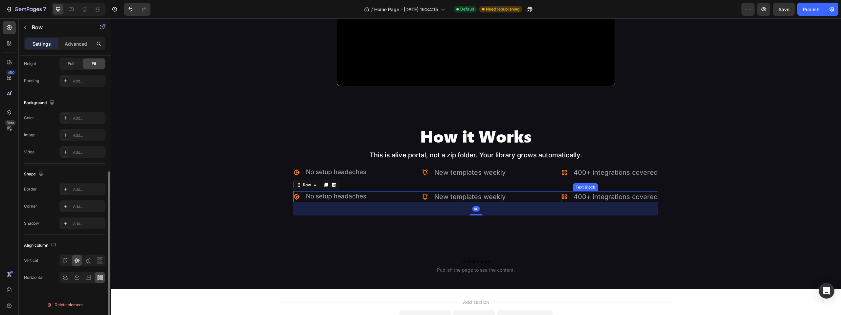
click at [619, 194] on div "400+ integrations covered" at bounding box center [615, 196] width 85 height 11
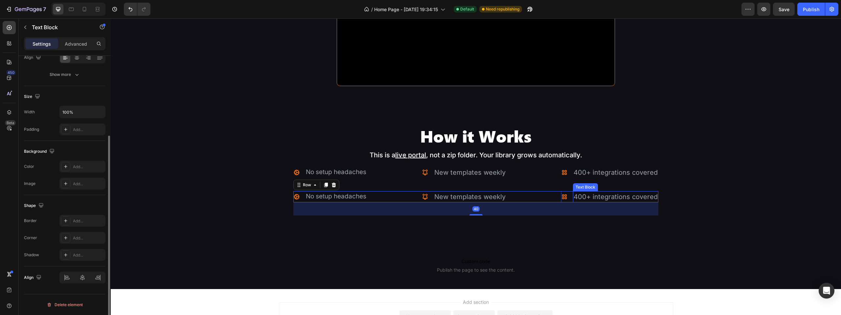
scroll to position [0, 0]
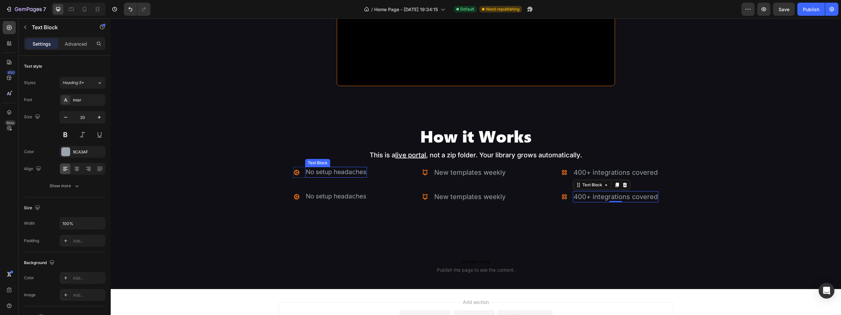
click at [324, 170] on div "No setup headaches" at bounding box center [336, 172] width 62 height 11
click at [324, 170] on p "No setup headaches" at bounding box center [336, 172] width 60 height 10
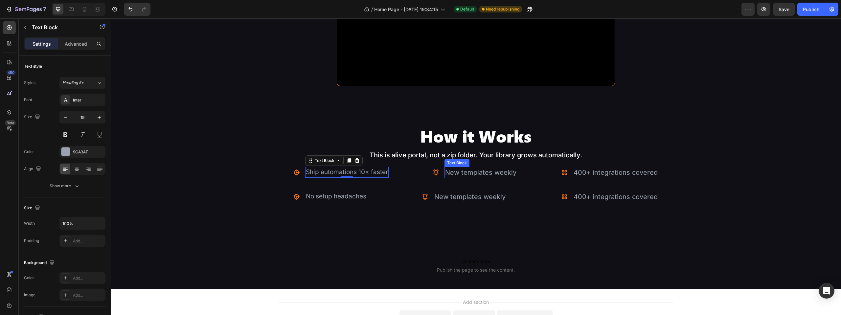
click at [461, 171] on div "New templates weekly" at bounding box center [480, 172] width 73 height 11
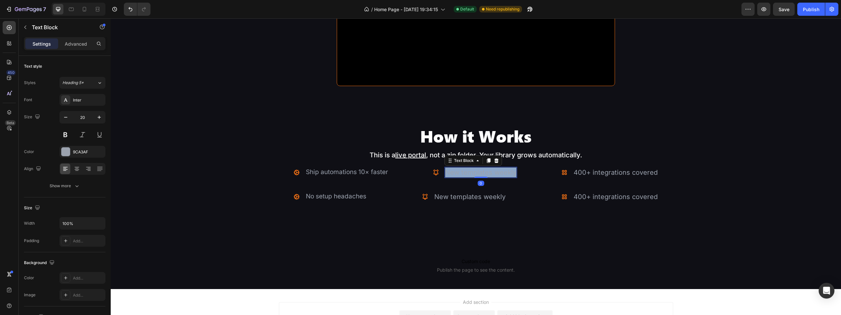
click at [461, 171] on p "New templates weekly" at bounding box center [480, 172] width 71 height 10
click at [597, 171] on div "400+ integrations covered" at bounding box center [615, 172] width 85 height 11
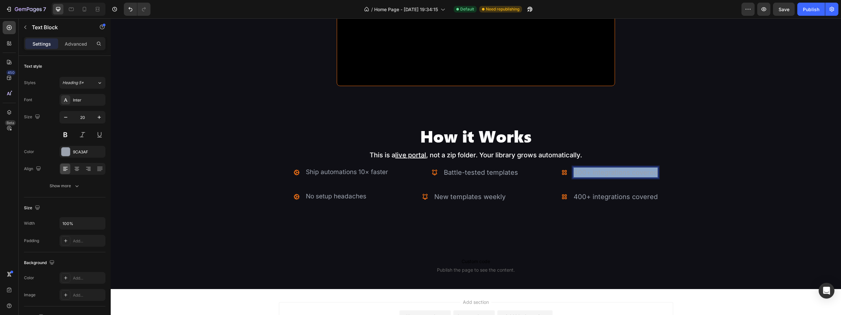
click at [597, 171] on p "400+ integrations covered" at bounding box center [615, 172] width 84 height 10
click at [340, 194] on div "No setup headaches" at bounding box center [336, 196] width 62 height 11
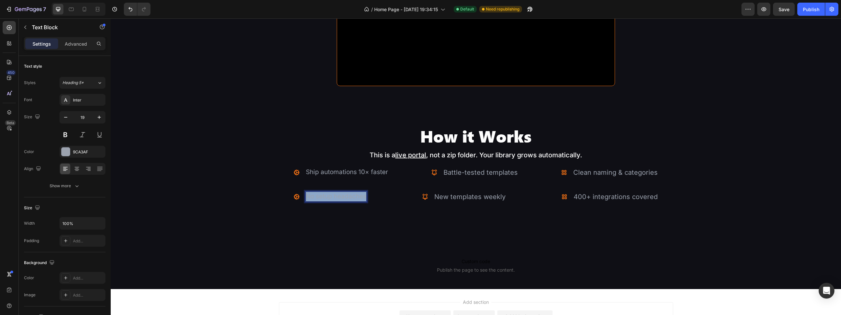
click at [340, 194] on p "No setup headaches" at bounding box center [336, 197] width 60 height 10
click at [454, 199] on div "New templates weekly" at bounding box center [469, 196] width 73 height 11
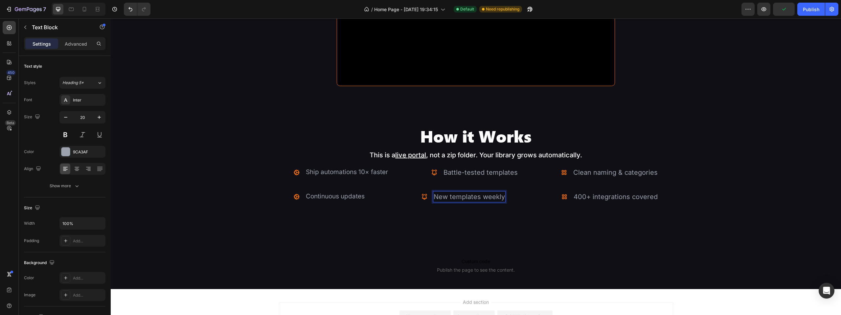
click at [455, 197] on div "New templates weekly" at bounding box center [469, 196] width 73 height 11
click at [455, 197] on p "New templates weekly" at bounding box center [468, 197] width 71 height 10
click at [595, 197] on div "400+ integrations covered" at bounding box center [615, 196] width 85 height 11
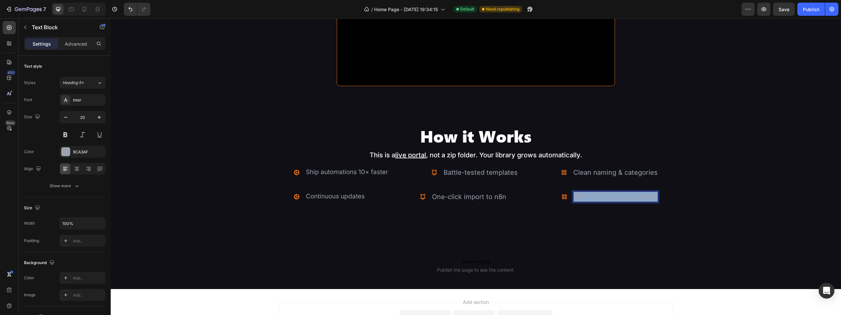
click at [595, 197] on p "400+ integrations covered" at bounding box center [615, 197] width 84 height 10
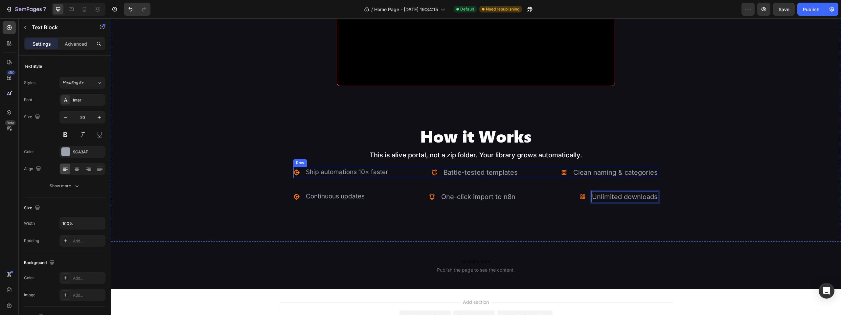
click at [532, 173] on div "Icon Ship automations 10× faster Text Block Advanced list Icon Battle-tested te…" at bounding box center [475, 172] width 365 height 11
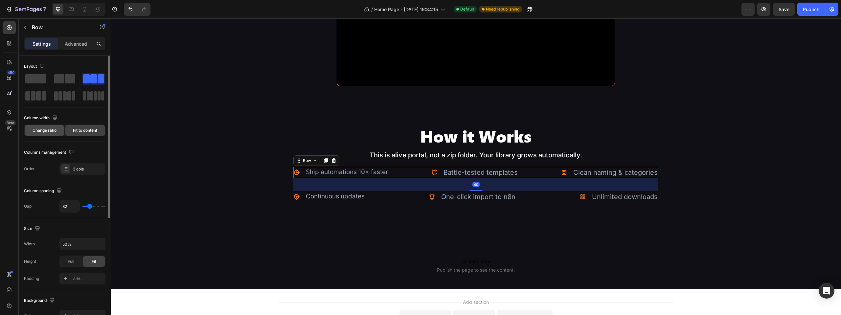
drag, startPoint x: 40, startPoint y: 132, endPoint x: 212, endPoint y: 152, distance: 173.9
click at [40, 132] on span "Change ratio" at bounding box center [45, 130] width 24 height 6
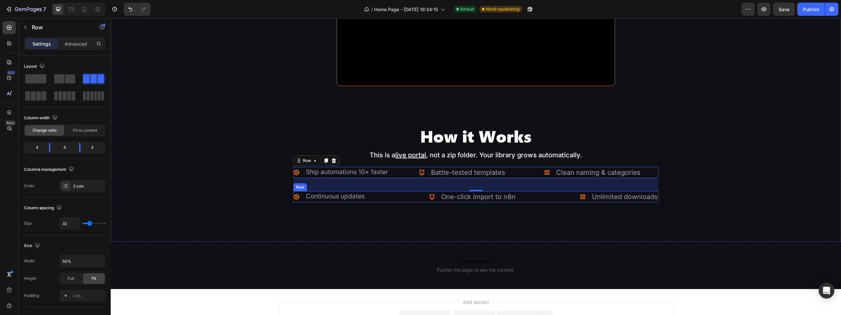
click at [417, 198] on div "Icon Continuous updates Text Block Advanced list Icon One-click import to n8n T…" at bounding box center [475, 196] width 365 height 11
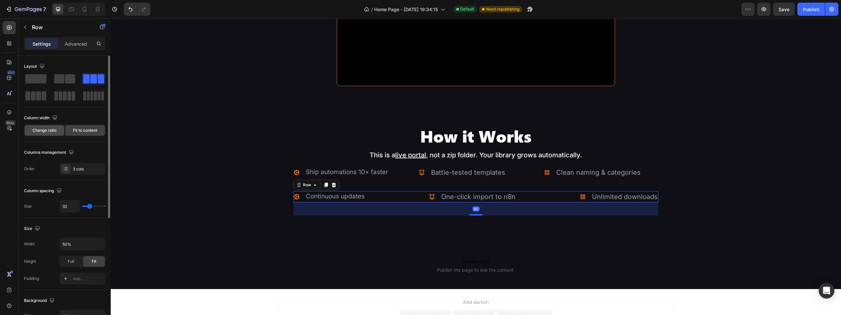
click at [53, 129] on span "Change ratio" at bounding box center [45, 130] width 24 height 6
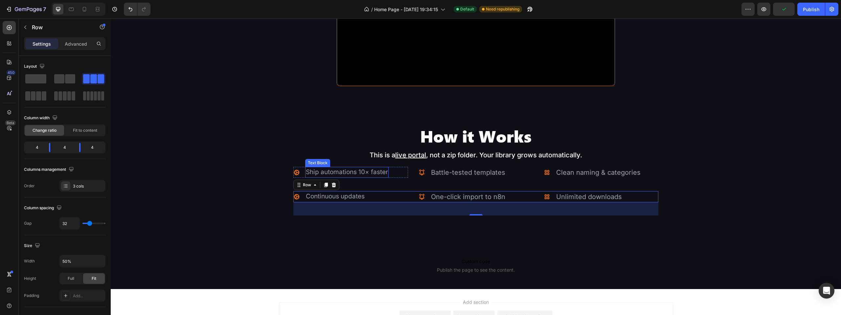
click at [352, 167] on p "Ship automations 10× faster" at bounding box center [347, 172] width 82 height 10
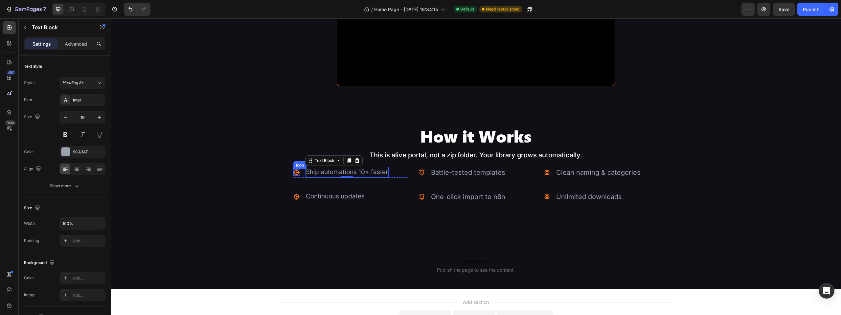
click at [297, 169] on icon at bounding box center [296, 172] width 7 height 7
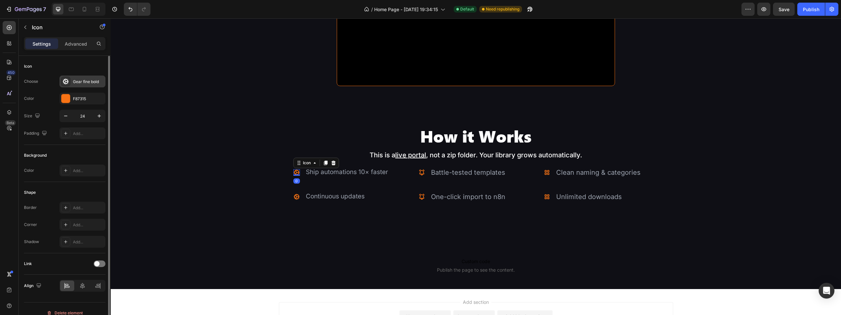
click at [76, 84] on div "Gear fine bold" at bounding box center [88, 82] width 31 height 6
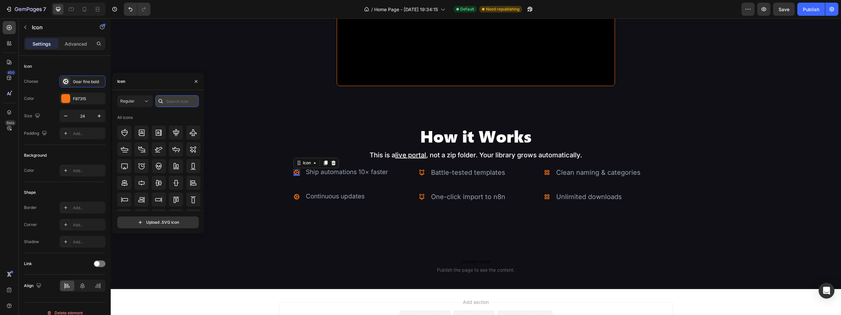
click at [175, 102] on input "text" at bounding box center [176, 101] width 43 height 12
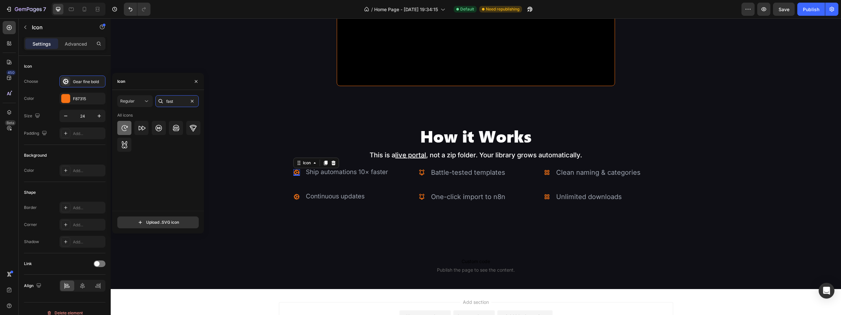
type input "fast"
click at [124, 130] on icon at bounding box center [124, 128] width 6 height 6
click at [415, 170] on div "Icon 0 Ship automations 10× faster Text Block Advanced list Icon Battle-tested …" at bounding box center [475, 172] width 365 height 11
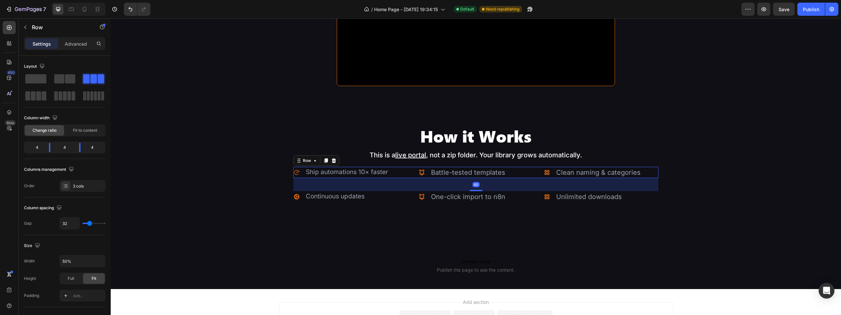
click at [416, 170] on div "Icon Ship automations 10× faster Text Block Advanced list Icon Battle-tested te…" at bounding box center [475, 172] width 365 height 11
click at [419, 170] on icon at bounding box center [421, 172] width 7 height 7
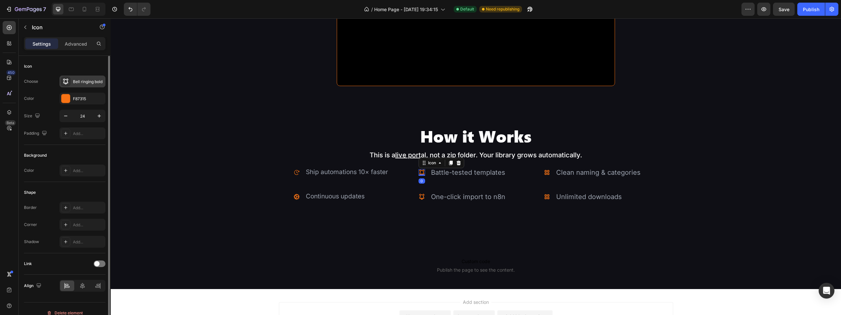
click at [89, 81] on div "Bell ringing bold" at bounding box center [88, 82] width 31 height 6
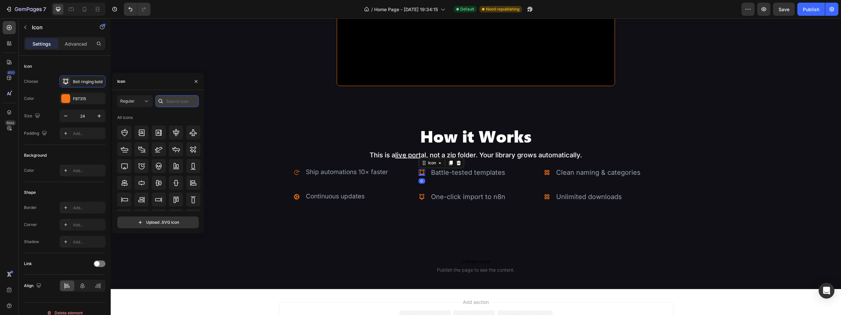
click at [175, 100] on input "text" at bounding box center [176, 101] width 43 height 12
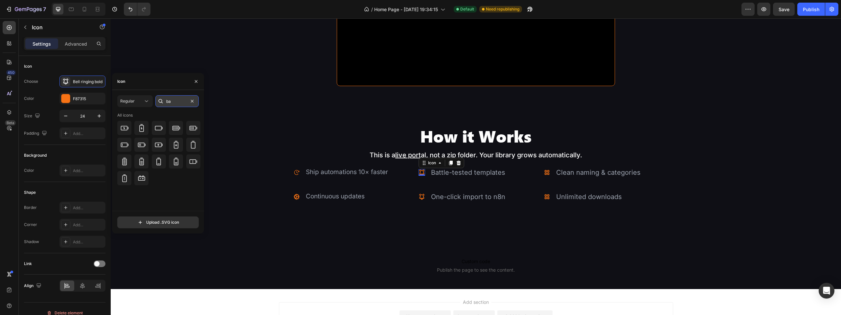
type input "b"
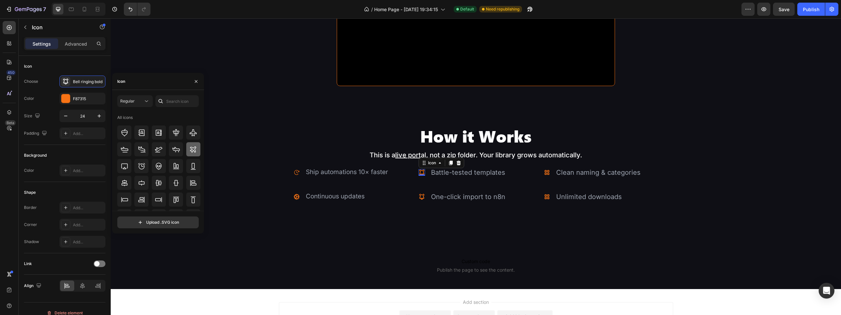
click at [192, 151] on icon at bounding box center [193, 149] width 8 height 8
click at [544, 171] on icon at bounding box center [546, 172] width 7 height 7
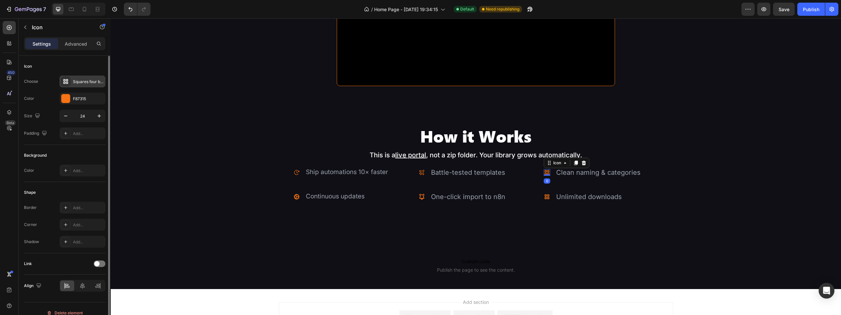
click at [86, 86] on div "Squares four bold" at bounding box center [82, 82] width 46 height 12
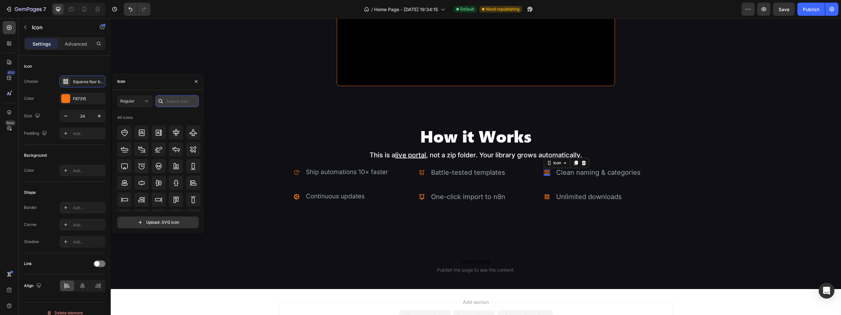
click at [190, 100] on input "text" at bounding box center [176, 101] width 43 height 12
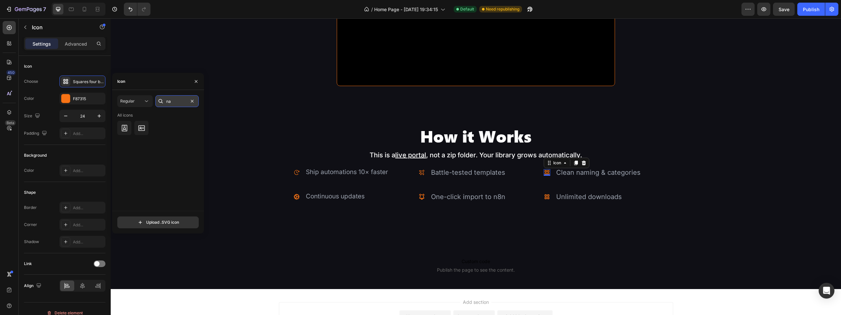
type input "n"
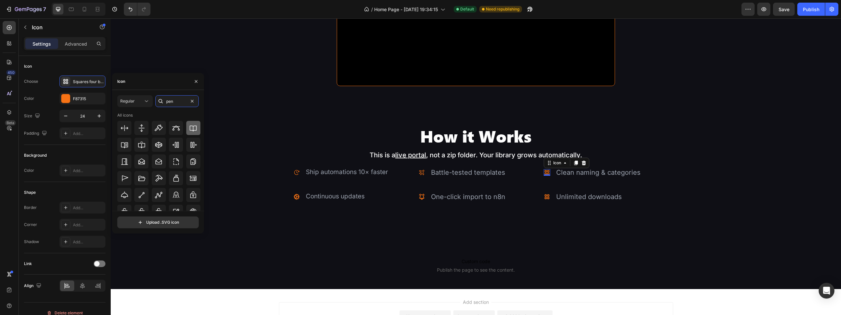
type input "pen"
click at [195, 126] on icon at bounding box center [193, 128] width 8 height 8
click at [295, 194] on icon at bounding box center [297, 197] width 6 height 6
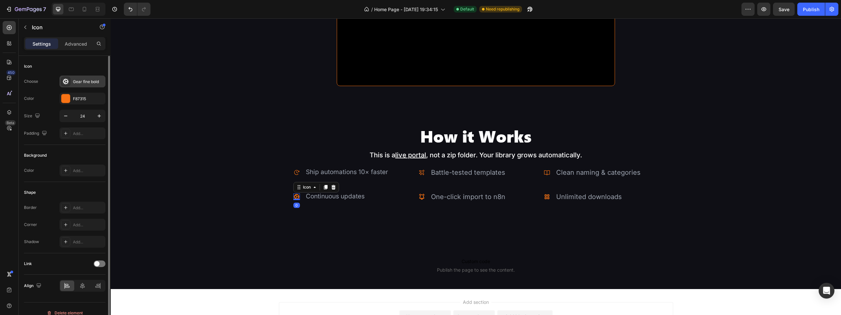
click at [88, 82] on div "Gear fine bold" at bounding box center [88, 82] width 31 height 6
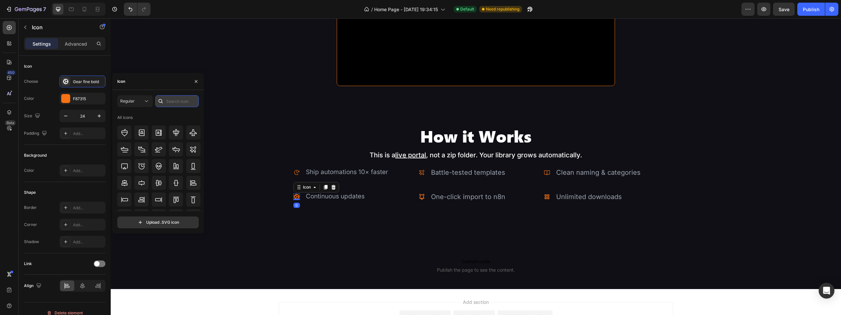
click at [175, 102] on input "text" at bounding box center [176, 101] width 43 height 12
type input "upda"
drag, startPoint x: 172, startPoint y: 126, endPoint x: 158, endPoint y: 127, distance: 14.1
click at [158, 154] on div at bounding box center [158, 161] width 83 height 14
click at [158, 127] on icon at bounding box center [159, 128] width 8 height 8
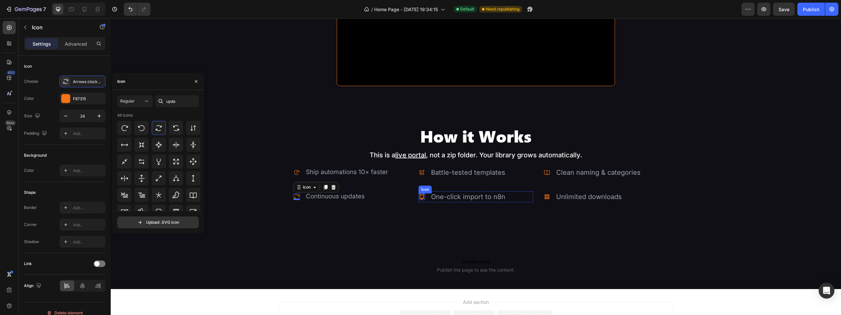
click at [421, 195] on icon at bounding box center [421, 197] width 5 height 6
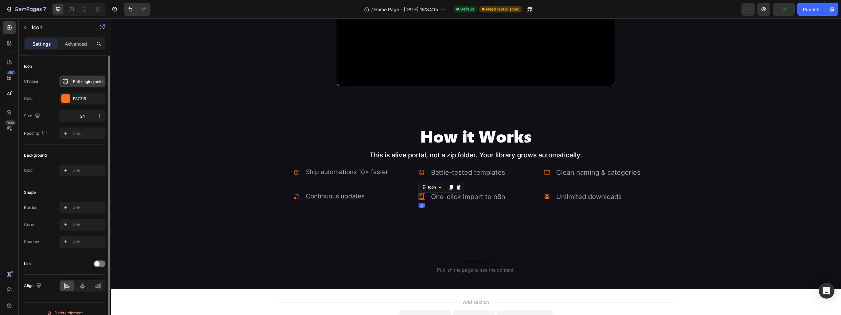
click at [78, 84] on div "Bell ringing bold" at bounding box center [88, 82] width 31 height 6
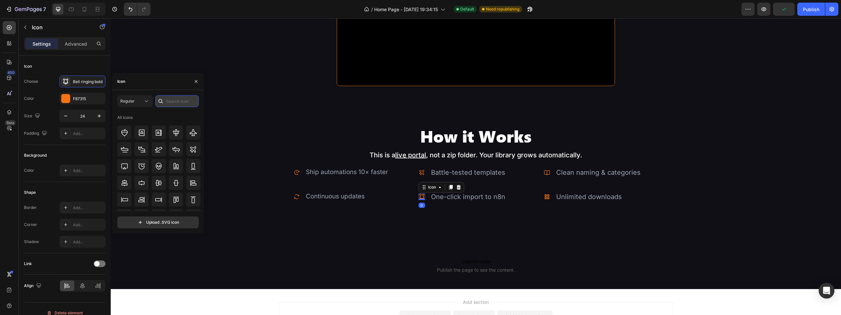
click at [175, 99] on input "text" at bounding box center [176, 101] width 43 height 12
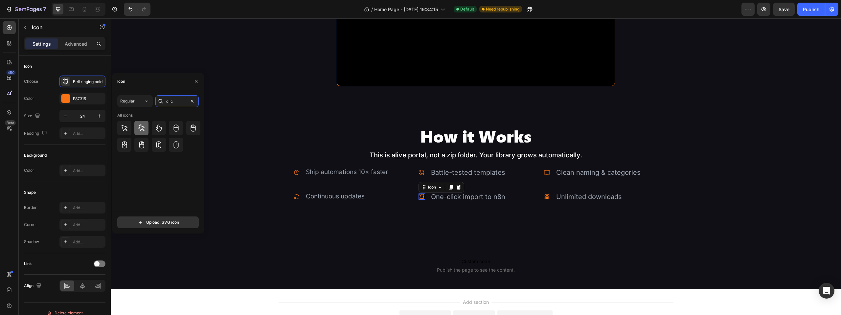
type input "clic"
click at [144, 125] on icon at bounding box center [142, 128] width 8 height 8
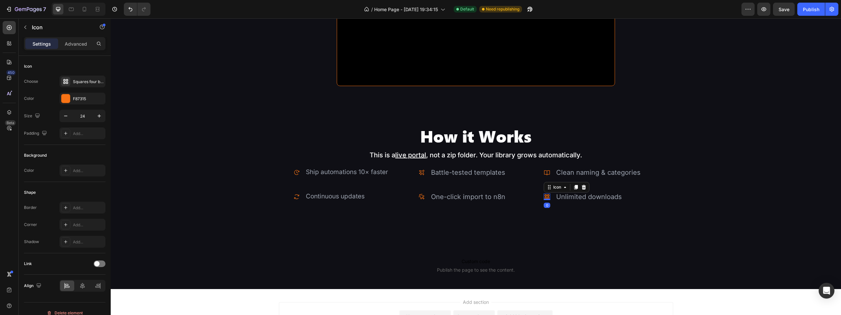
click at [543, 195] on icon at bounding box center [546, 196] width 7 height 7
click at [89, 77] on div "Squares four bold" at bounding box center [82, 82] width 46 height 12
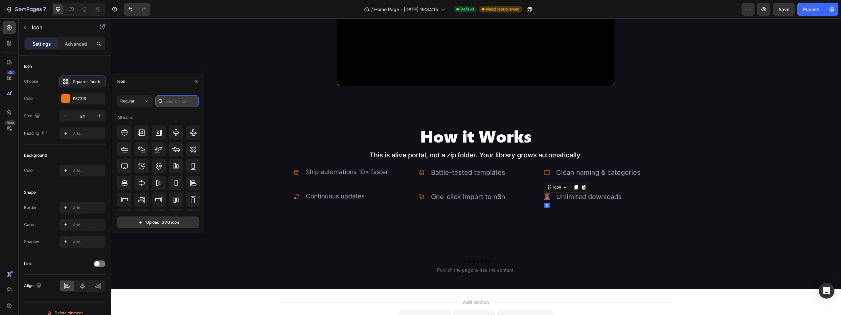
click at [173, 100] on input "text" at bounding box center [176, 101] width 43 height 12
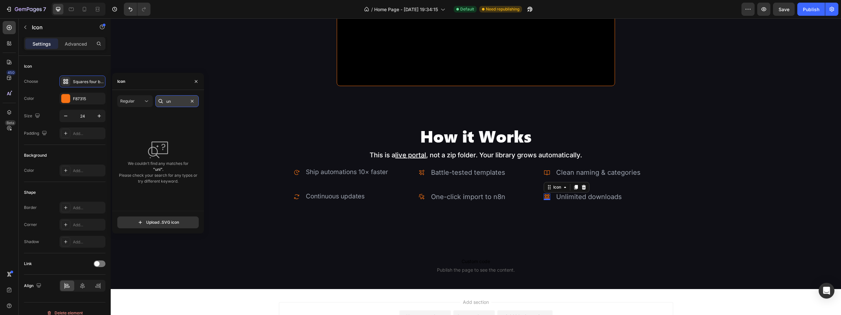
type input "u"
type input "infinite"
click at [122, 126] on icon at bounding box center [125, 128] width 8 height 8
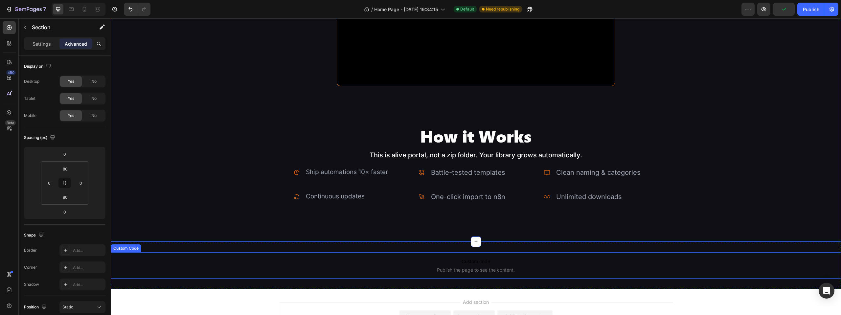
click at [705, 260] on span "Custom code" at bounding box center [476, 261] width 730 height 8
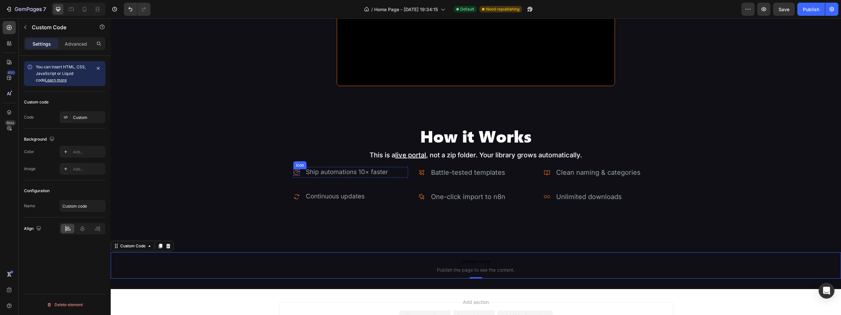
click at [294, 172] on icon at bounding box center [296, 172] width 5 height 5
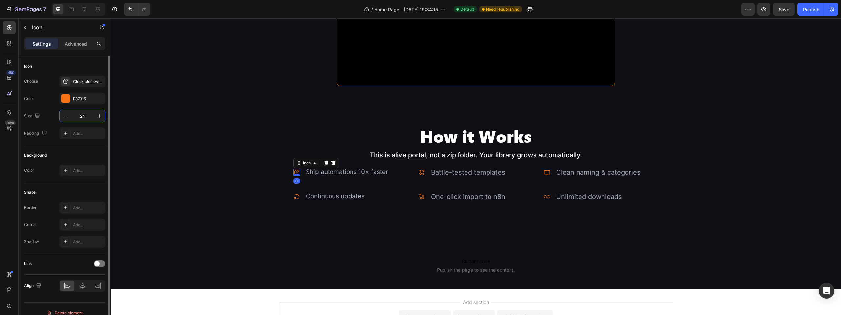
click at [84, 116] on input "24" at bounding box center [83, 116] width 22 height 12
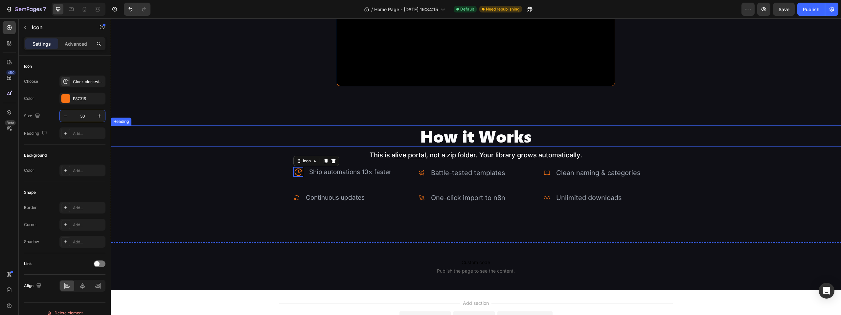
type input "24"
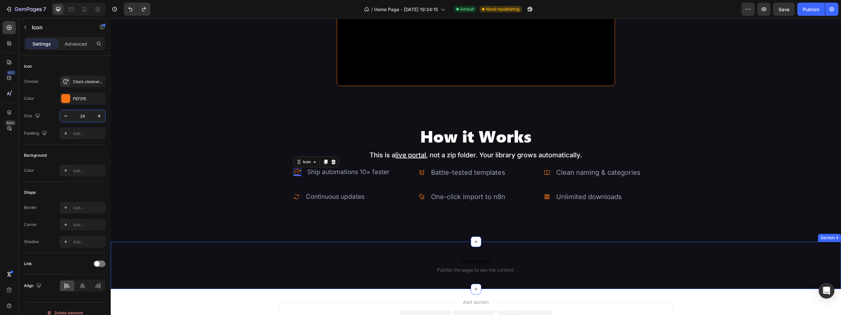
click at [301, 242] on div "Custom code Publish the page to see the content. Custom Code Section 4" at bounding box center [476, 265] width 730 height 47
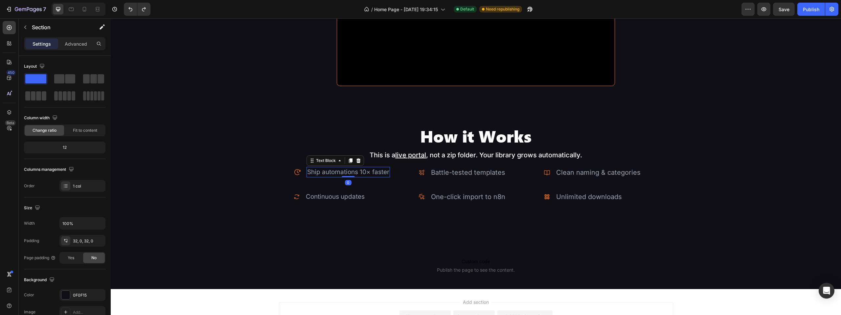
click at [383, 170] on p "Ship automations 10× faster" at bounding box center [348, 172] width 82 height 10
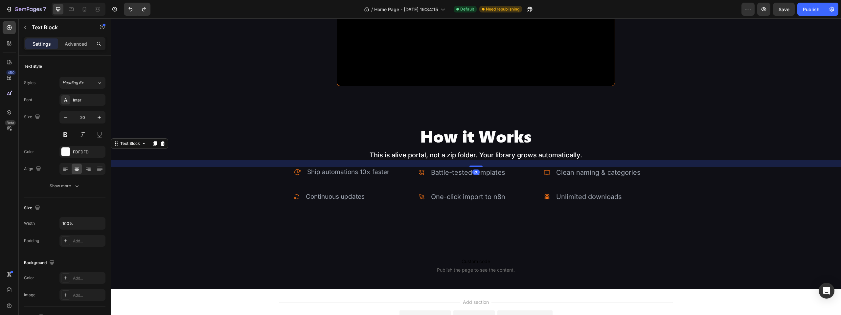
click at [472, 153] on p "This is a live portal , not a zip folder. Your library grows automatically." at bounding box center [475, 154] width 729 height 9
click at [355, 168] on p "Ship automations 10× faster" at bounding box center [348, 172] width 82 height 10
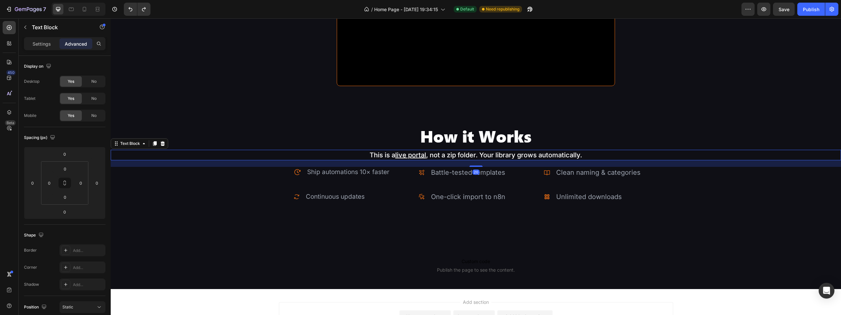
click at [215, 153] on p "This is a live portal , not a zip folder. Your library grows automatically." at bounding box center [475, 154] width 729 height 9
click at [328, 167] on p "Ship automations 10× faster" at bounding box center [348, 172] width 82 height 10
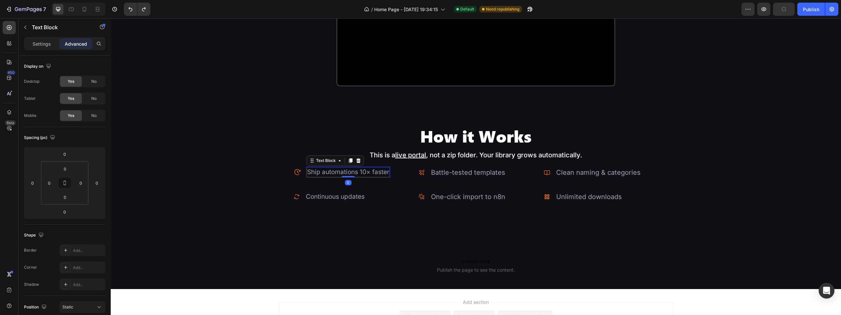
click at [41, 37] on div "Settings Advanced" at bounding box center [64, 43] width 81 height 13
click at [41, 43] on p "Settings" at bounding box center [42, 43] width 18 height 7
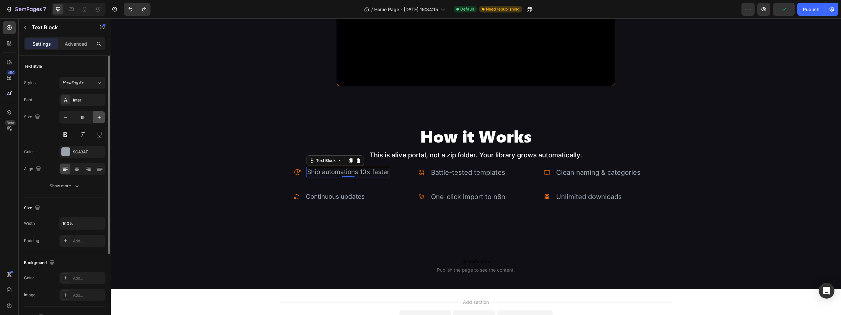
click at [101, 116] on icon "button" at bounding box center [99, 117] width 7 height 7
type input "20"
click at [298, 172] on icon at bounding box center [297, 172] width 6 height 6
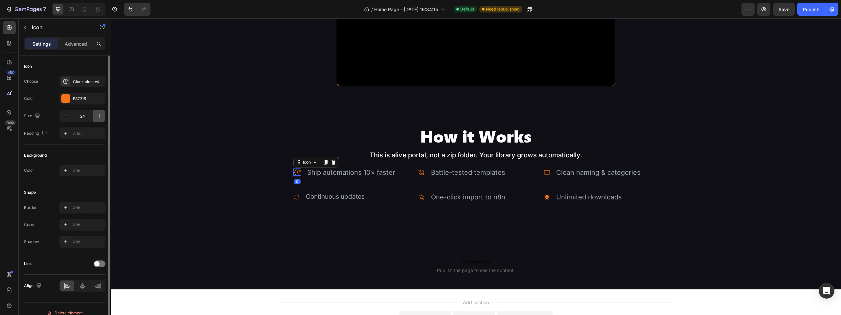
click at [102, 114] on icon "button" at bounding box center [99, 116] width 7 height 7
type input "28"
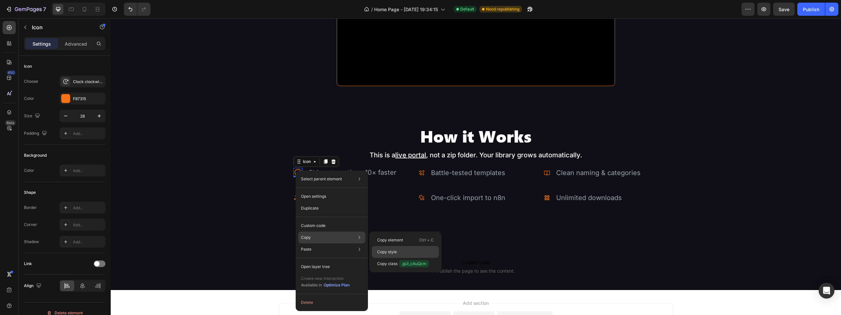
click at [391, 251] on p "Copy style" at bounding box center [387, 252] width 20 height 6
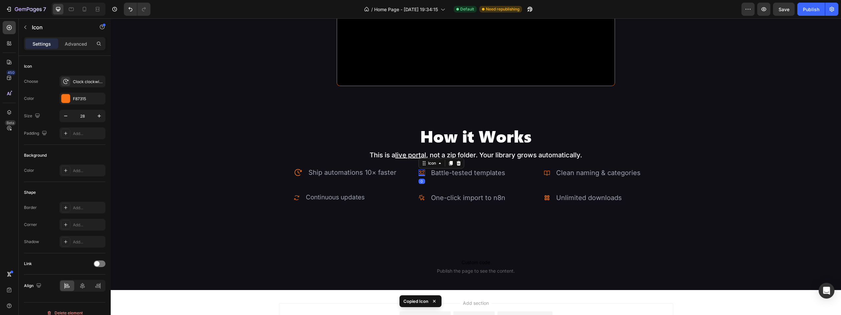
click at [421, 171] on icon at bounding box center [421, 172] width 5 height 5
type input "28"
click at [543, 172] on icon at bounding box center [546, 172] width 7 height 7
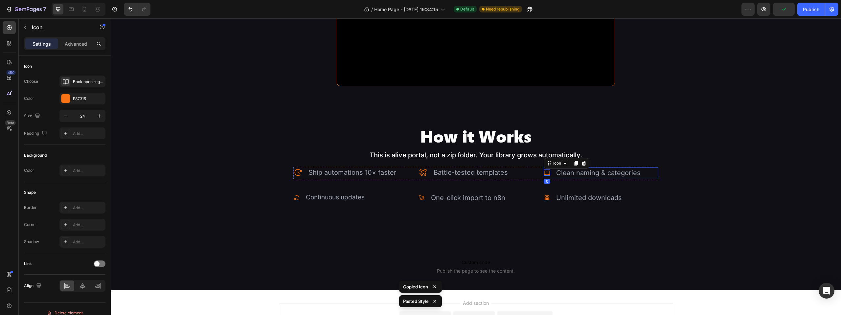
type input "28"
click at [544, 196] on icon at bounding box center [546, 197] width 7 height 7
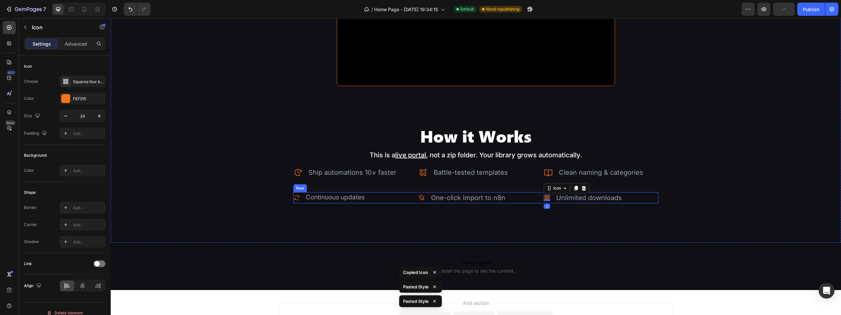
type input "28"
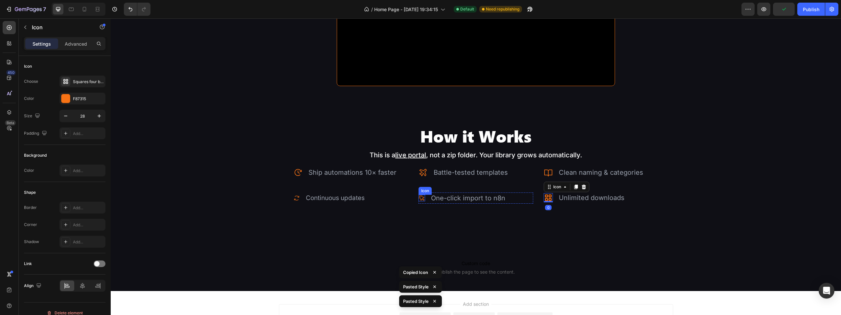
click at [420, 197] on icon at bounding box center [421, 198] width 7 height 7
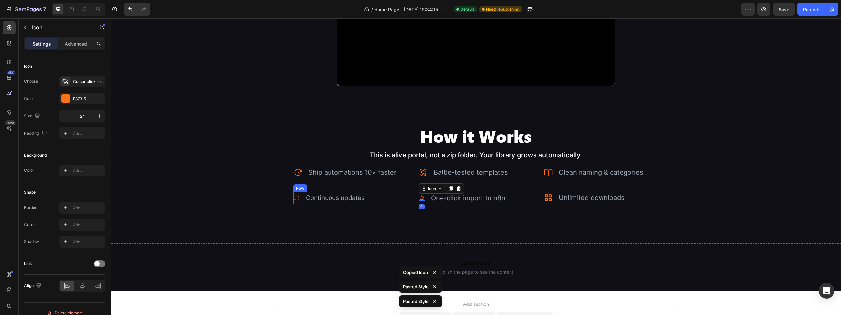
type input "28"
click at [296, 196] on icon at bounding box center [296, 198] width 7 height 7
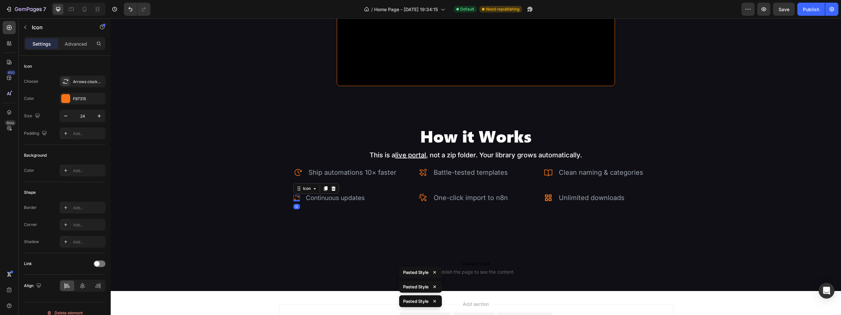
type input "28"
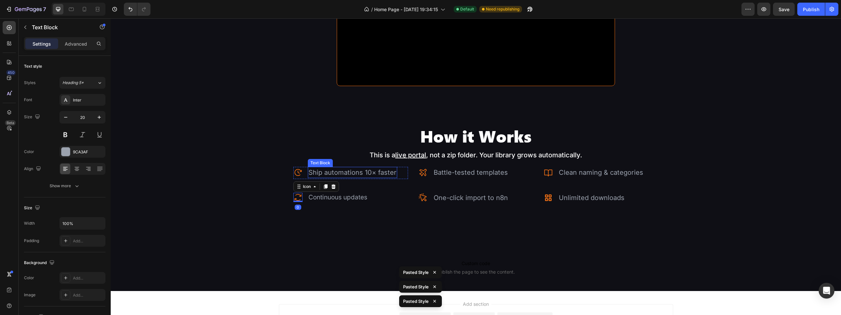
click at [344, 170] on p "Ship automations 10× faster" at bounding box center [352, 172] width 88 height 10
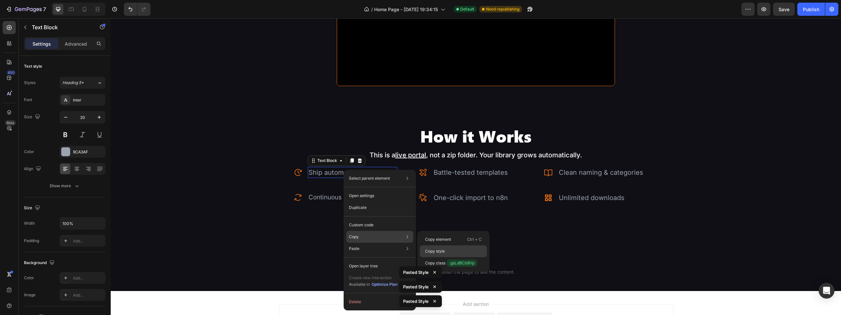
click at [442, 252] on p "Copy style" at bounding box center [435, 251] width 20 height 6
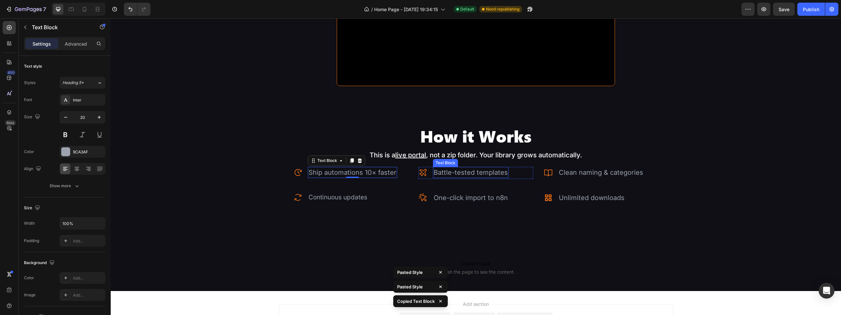
click at [442, 172] on p "Battle-tested templates" at bounding box center [470, 172] width 74 height 10
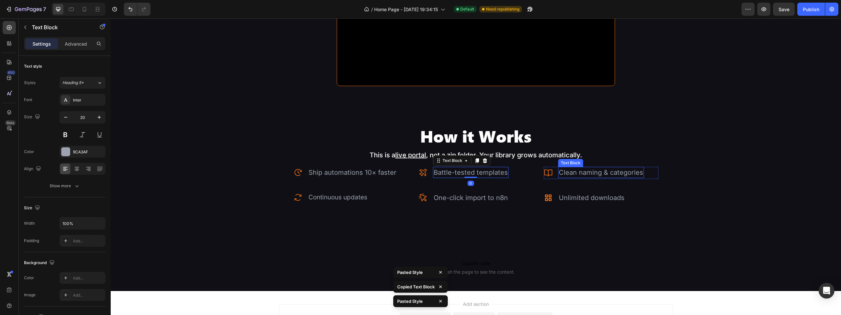
click at [606, 168] on p "Clean naming & categories" at bounding box center [601, 172] width 84 height 10
click at [468, 171] on p "Battle-tested templates" at bounding box center [470, 172] width 74 height 10
click at [582, 169] on p "Clean naming & categories" at bounding box center [601, 172] width 84 height 10
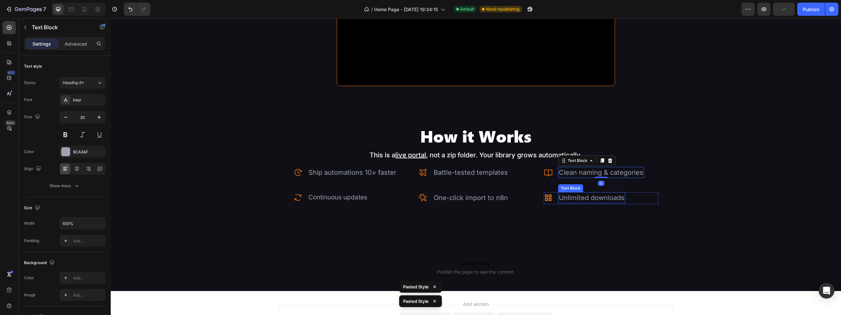
click at [573, 193] on p "Unlimited downloads" at bounding box center [592, 198] width 66 height 10
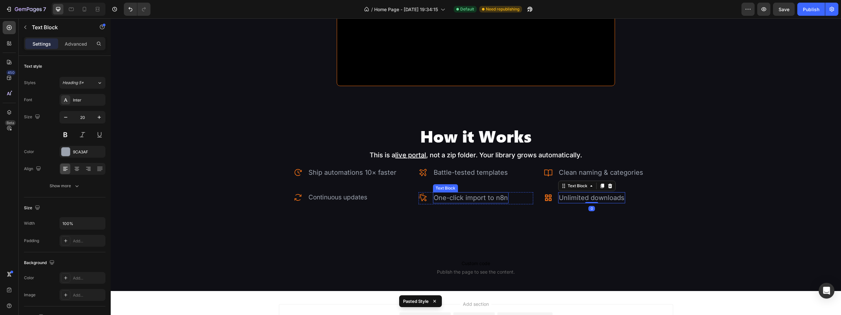
click at [488, 195] on p "One-click import to n8n" at bounding box center [470, 198] width 74 height 10
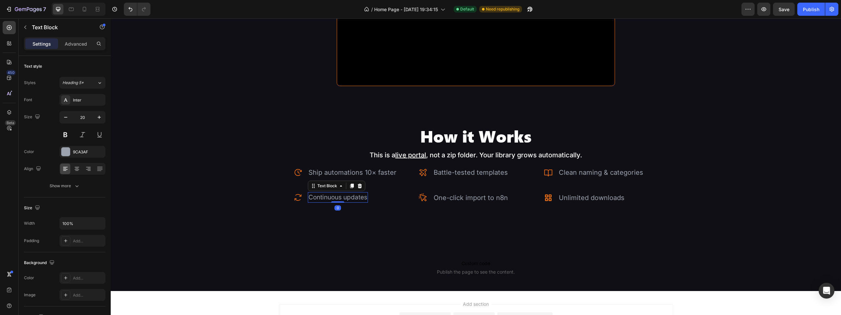
click at [344, 197] on p "Continuous updates" at bounding box center [337, 198] width 59 height 10
click at [337, 168] on p "Ship automations 10× faster" at bounding box center [352, 172] width 88 height 10
click at [327, 195] on p "Continuous updates" at bounding box center [337, 198] width 59 height 10
type input "20"
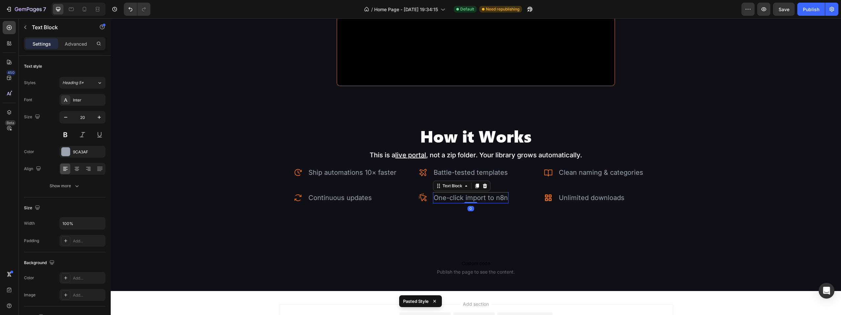
click at [462, 194] on p "One-click import to n8n" at bounding box center [470, 198] width 74 height 10
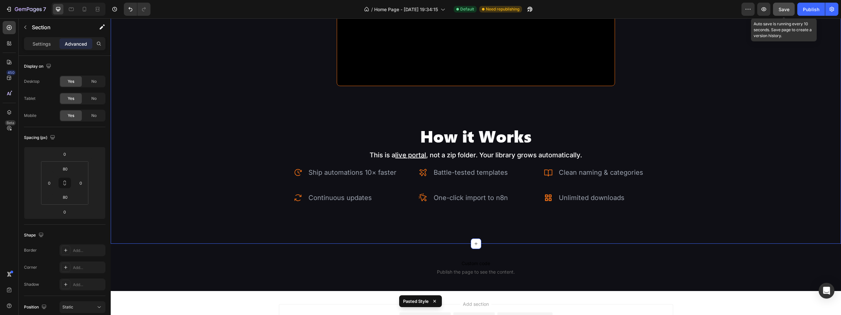
click at [780, 15] on button "Save" at bounding box center [784, 9] width 22 height 13
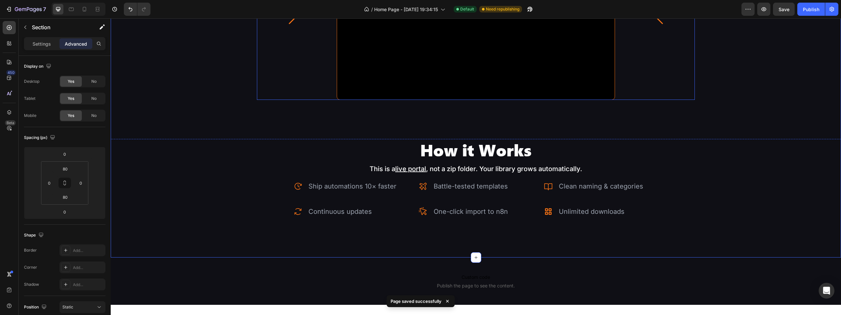
scroll to position [1061, 0]
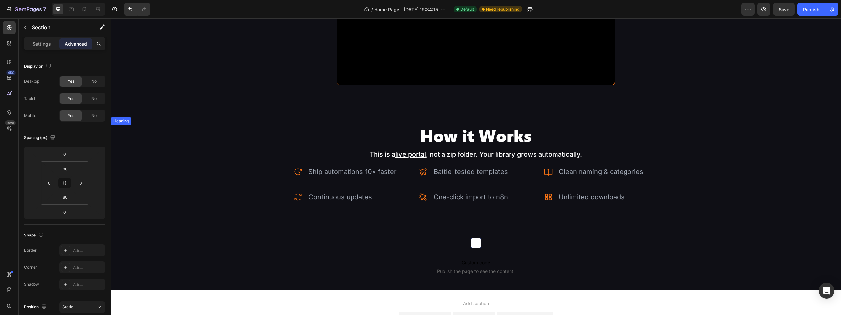
click at [467, 139] on h2 "How it Works" at bounding box center [476, 135] width 730 height 21
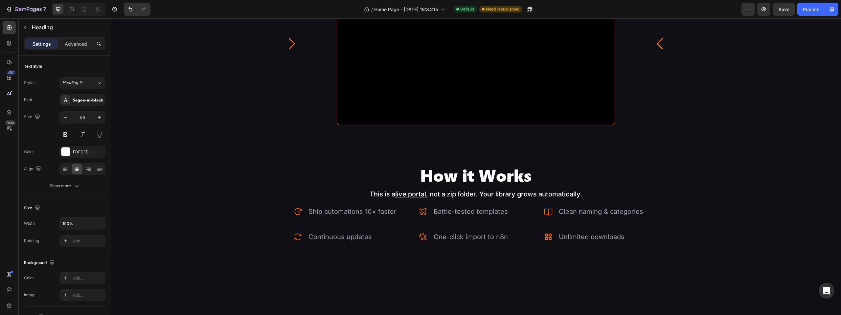
scroll to position [1019, 0]
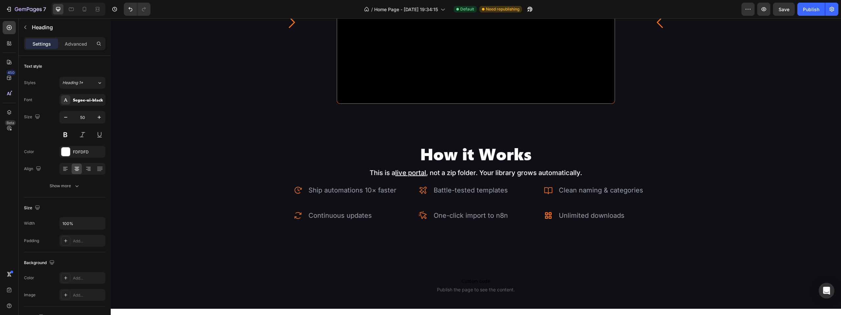
click at [431, 155] on h2 "How it Works" at bounding box center [476, 153] width 730 height 21
click at [438, 151] on p "How it Works" at bounding box center [475, 154] width 729 height 20
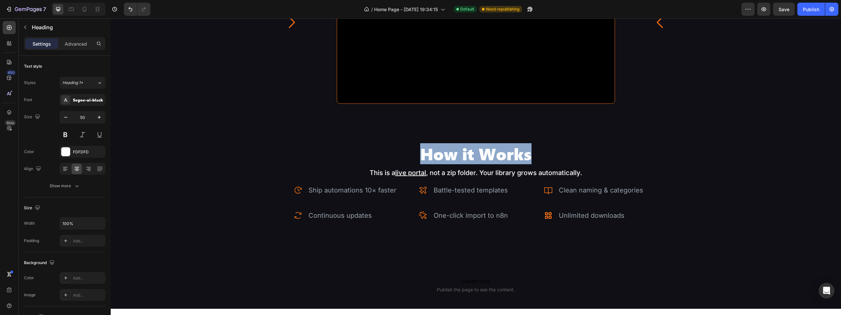
click at [438, 151] on p "How it Works" at bounding box center [475, 154] width 729 height 20
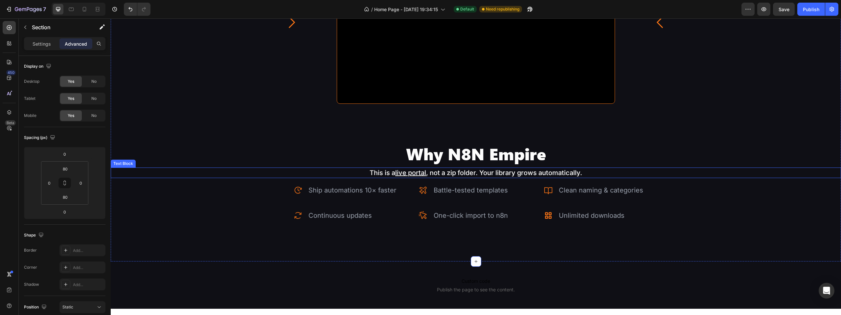
click at [547, 170] on p "This is a live portal , not a zip folder. Your library grows automatically." at bounding box center [475, 172] width 729 height 9
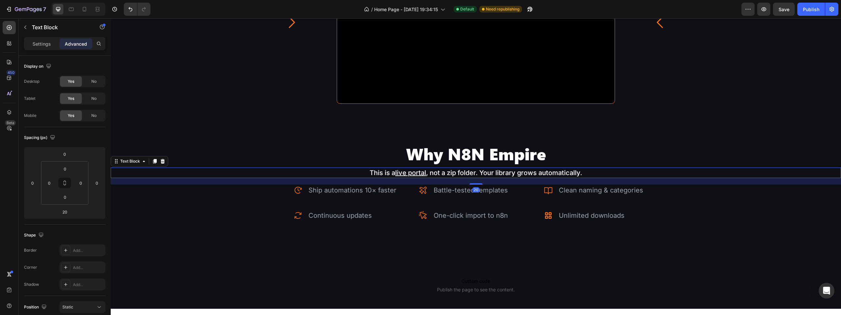
click at [547, 170] on p "This is a live portal , not a zip folder. Your library grows automatically." at bounding box center [475, 172] width 729 height 9
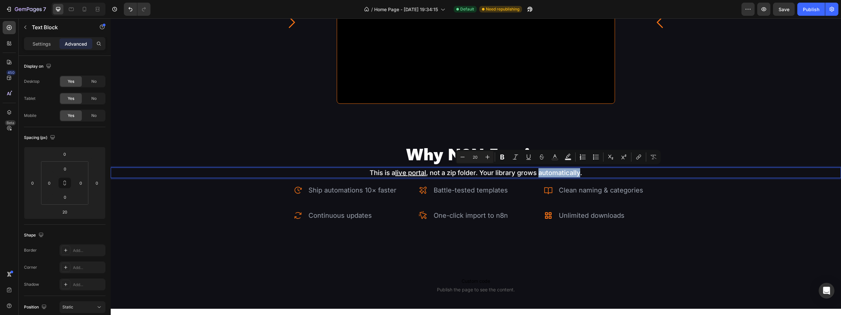
click at [547, 170] on p "This is a live portal , not a zip folder. Your library grows automatically." at bounding box center [475, 172] width 729 height 9
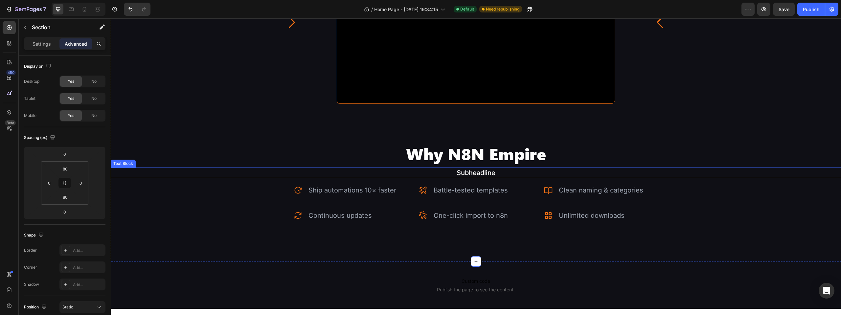
click at [468, 173] on p "Subheadline" at bounding box center [475, 172] width 729 height 9
click at [704, 283] on span "Custom code" at bounding box center [476, 281] width 730 height 8
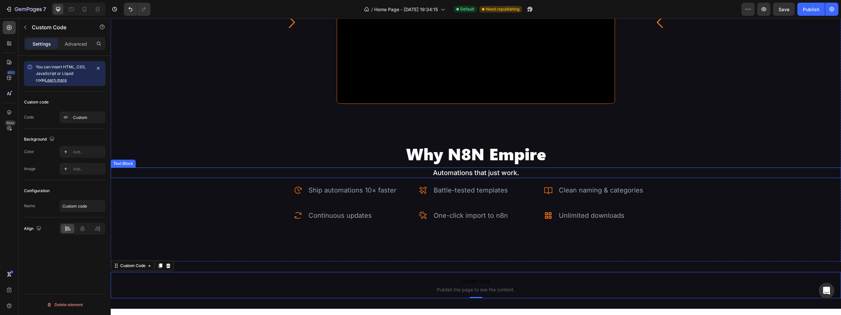
click at [503, 169] on p "Automations that just work." at bounding box center [475, 172] width 729 height 9
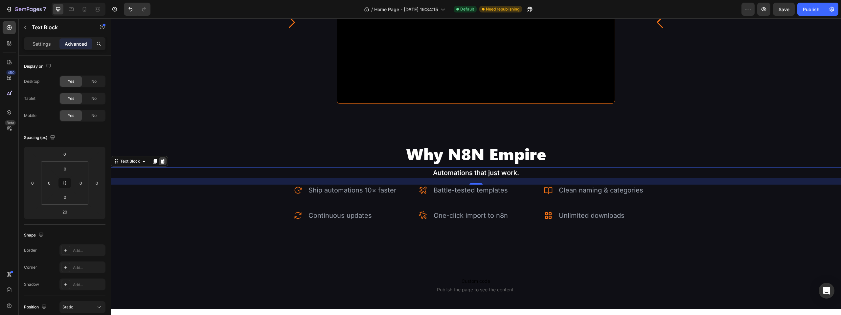
click at [160, 160] on icon at bounding box center [162, 161] width 5 height 5
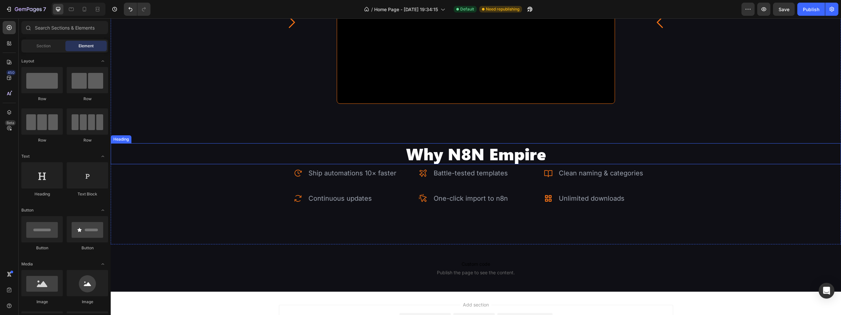
click at [529, 157] on p "Why N8N Empire" at bounding box center [475, 154] width 729 height 20
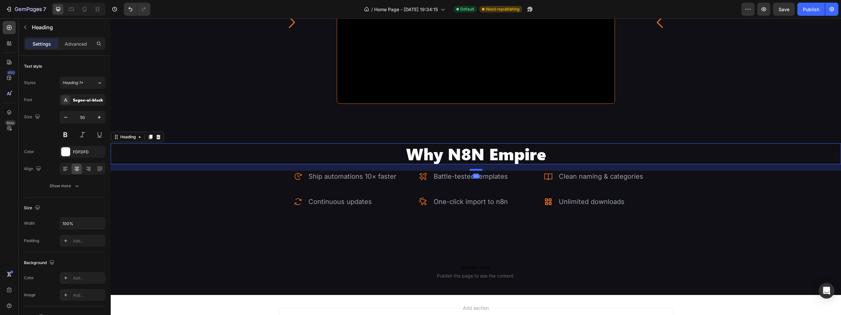
drag, startPoint x: 473, startPoint y: 165, endPoint x: 477, endPoint y: 168, distance: 5.4
click at [477, 169] on div at bounding box center [475, 170] width 13 height 2
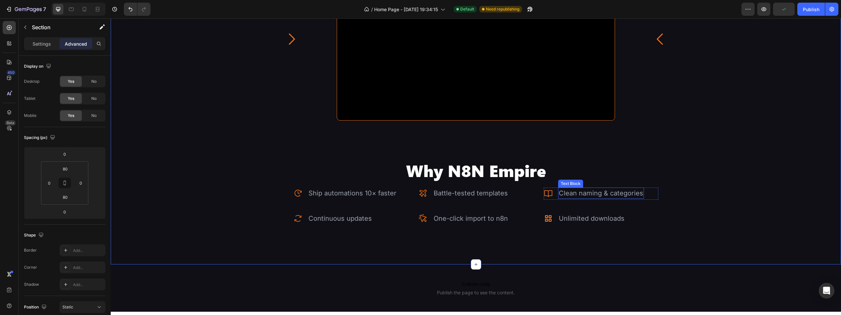
scroll to position [986, 0]
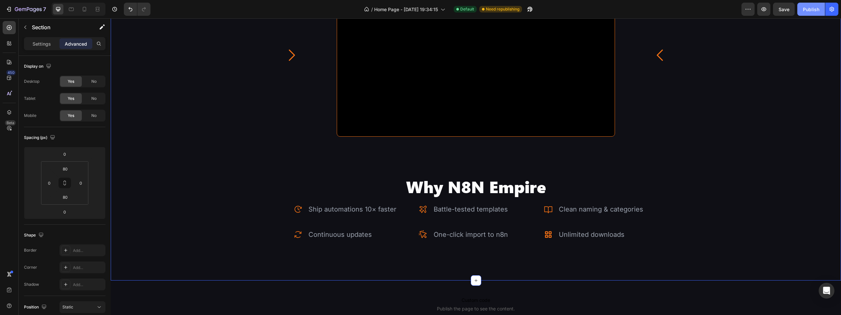
click at [804, 12] on div "Publish" at bounding box center [811, 9] width 16 height 7
click at [703, 211] on div "How it Works Heading This is a live portal , not a zip folder. Your library gro…" at bounding box center [476, 12] width 730 height 483
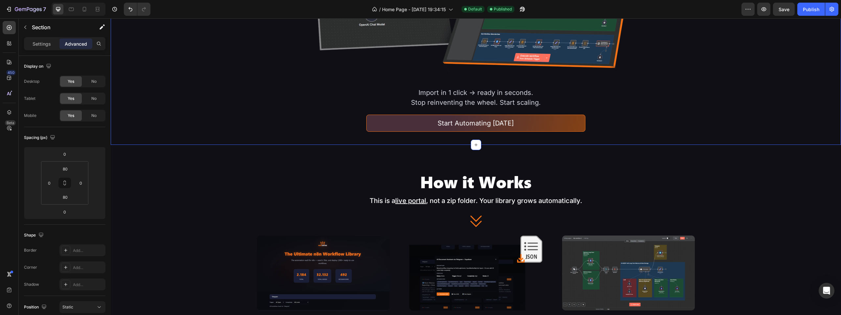
scroll to position [583, 0]
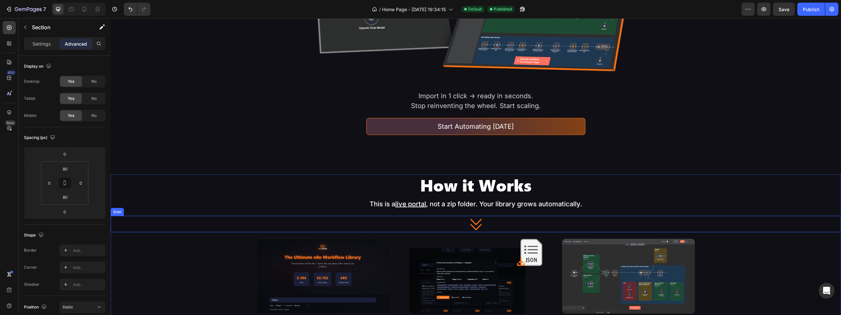
click at [474, 218] on icon at bounding box center [476, 224] width 16 height 16
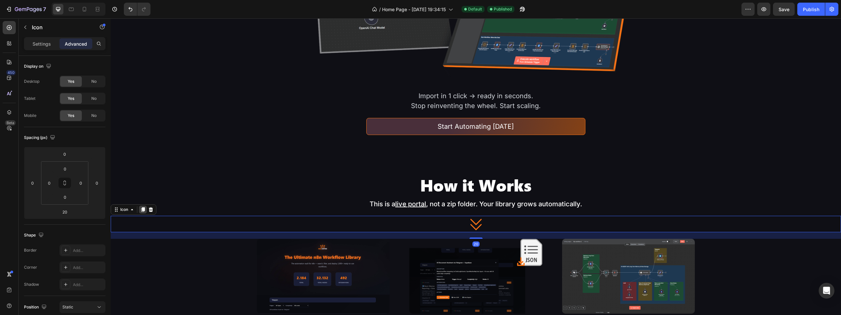
click at [146, 211] on div at bounding box center [143, 210] width 8 height 8
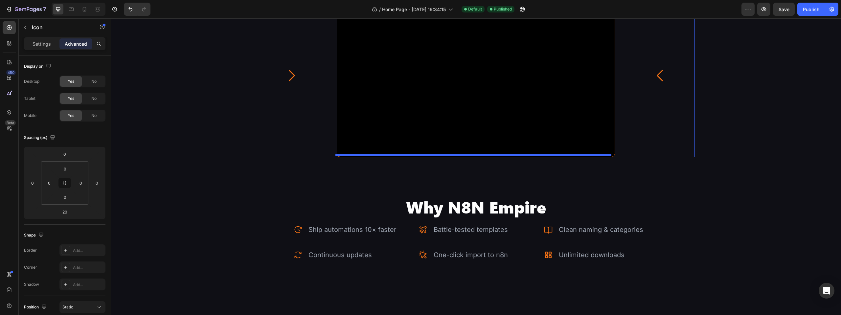
scroll to position [1099, 0]
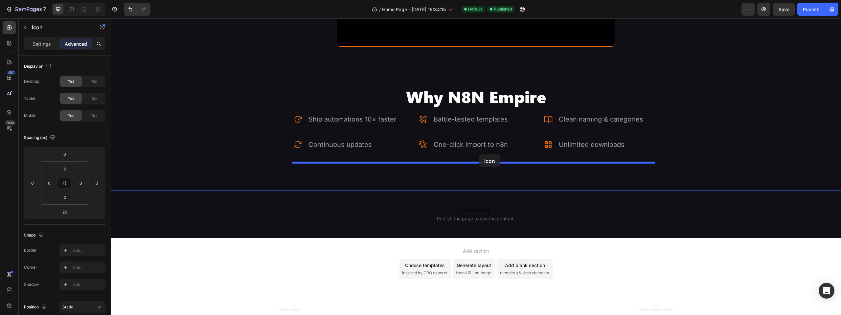
drag, startPoint x: 478, startPoint y: 247, endPoint x: 479, endPoint y: 154, distance: 92.9
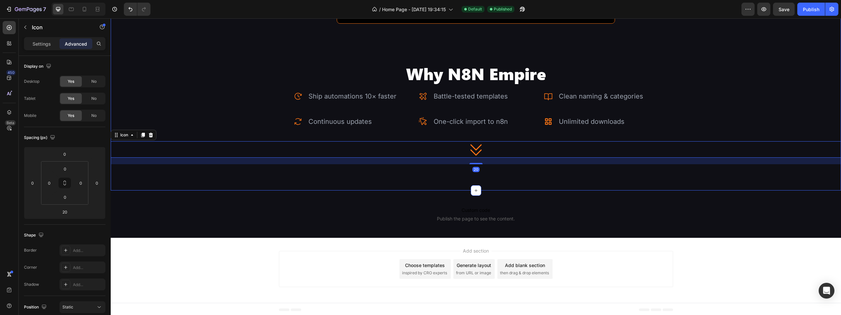
scroll to position [1076, 0]
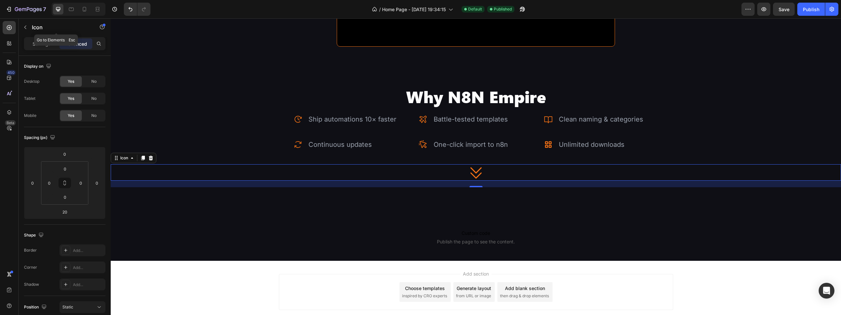
click at [33, 25] on p "Icon" at bounding box center [60, 27] width 56 height 8
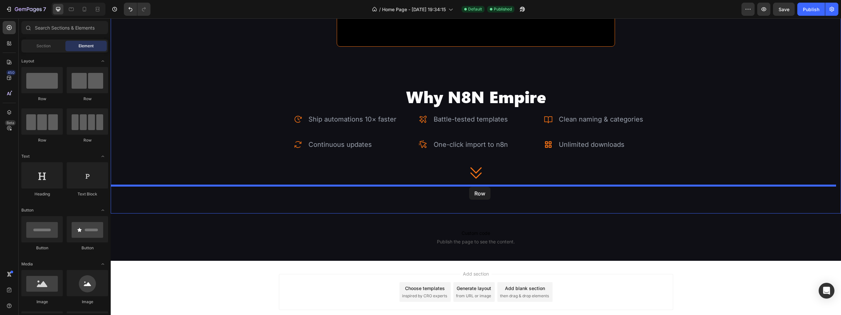
drag, startPoint x: 157, startPoint y: 98, endPoint x: 469, endPoint y: 187, distance: 324.6
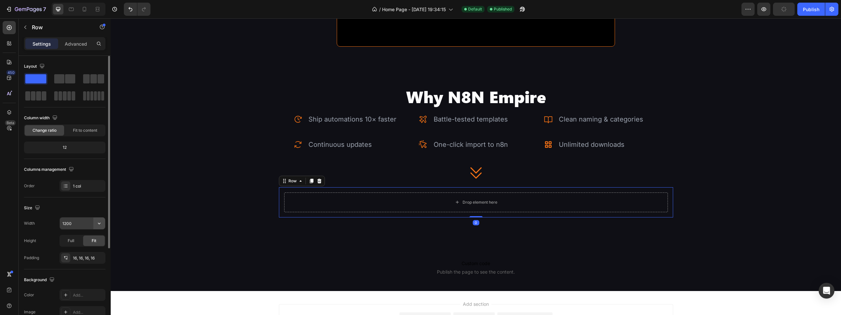
click at [104, 224] on button "button" at bounding box center [99, 223] width 12 height 12
click at [80, 250] on p "Full 100%" at bounding box center [80, 253] width 37 height 6
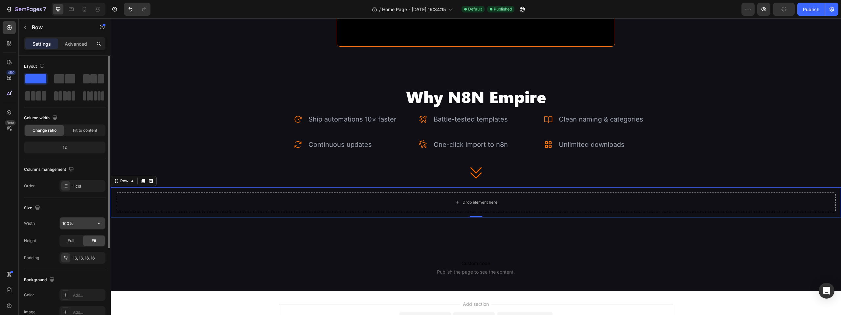
click at [64, 226] on input "100%" at bounding box center [82, 223] width 45 height 12
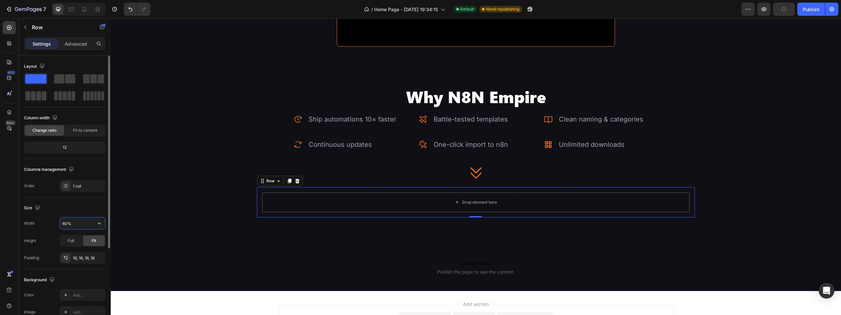
type input "60%"
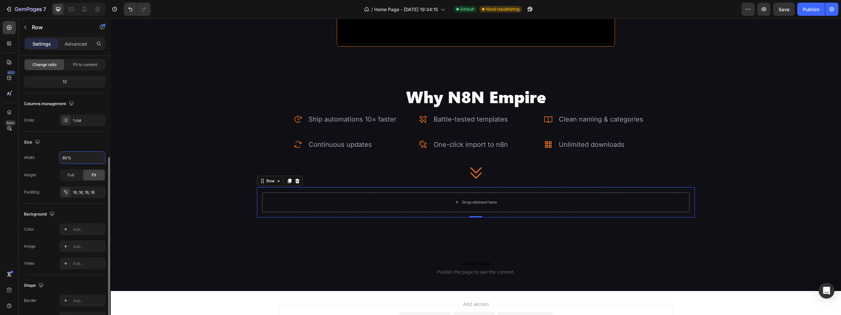
scroll to position [99, 0]
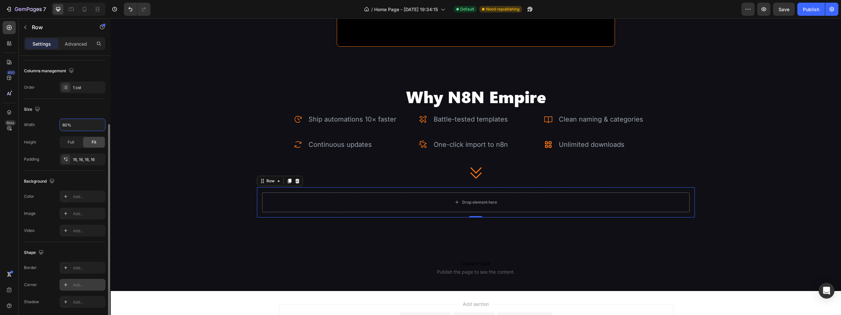
click at [83, 290] on div "Add..." at bounding box center [82, 285] width 46 height 12
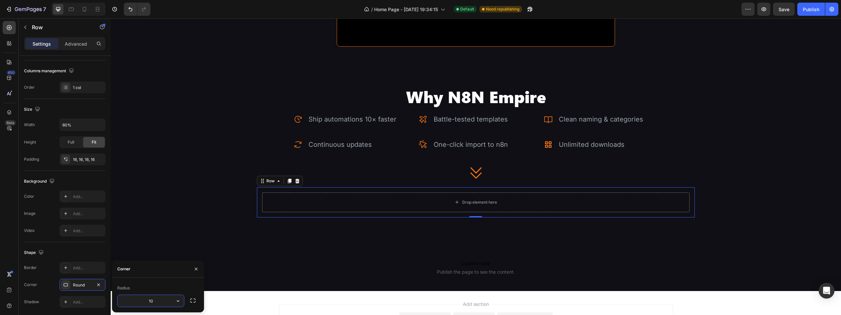
type input "10"
click at [71, 252] on div "Shape" at bounding box center [64, 252] width 81 height 11
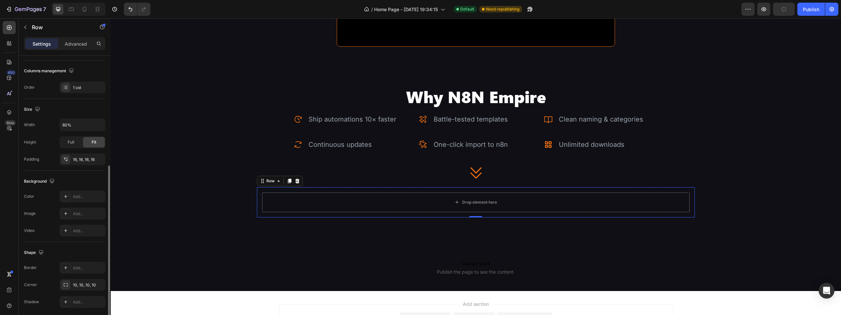
scroll to position [123, 0]
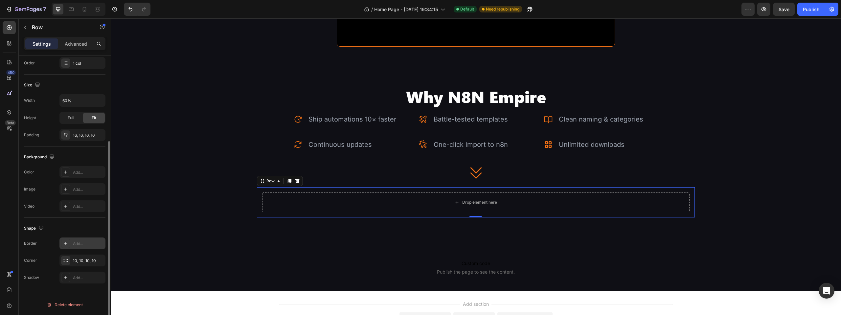
click at [79, 248] on div "Add..." at bounding box center [82, 243] width 46 height 12
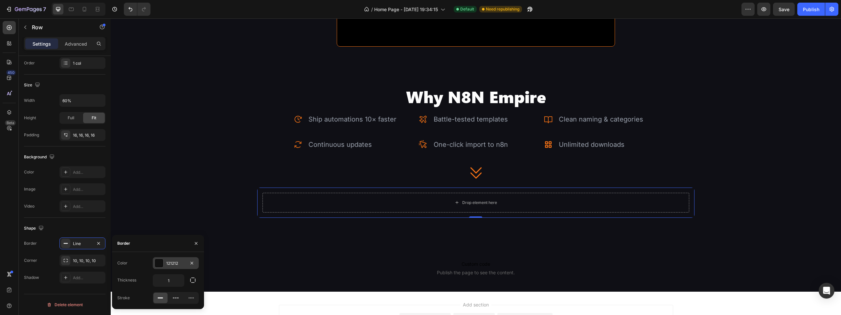
click at [164, 263] on div "121212" at bounding box center [176, 263] width 46 height 12
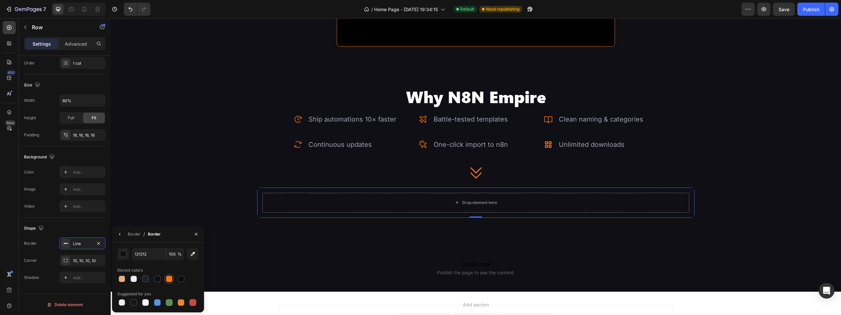
click at [168, 279] on div at bounding box center [169, 279] width 7 height 7
type input "F87315"
click at [49, 242] on div "Border Line" at bounding box center [64, 243] width 81 height 12
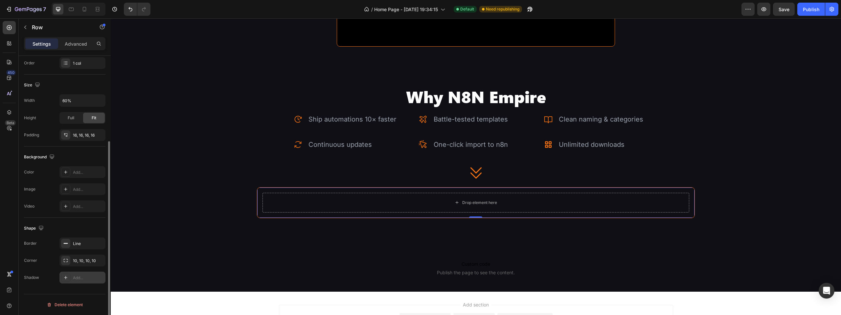
click at [72, 280] on div "Add..." at bounding box center [82, 278] width 46 height 12
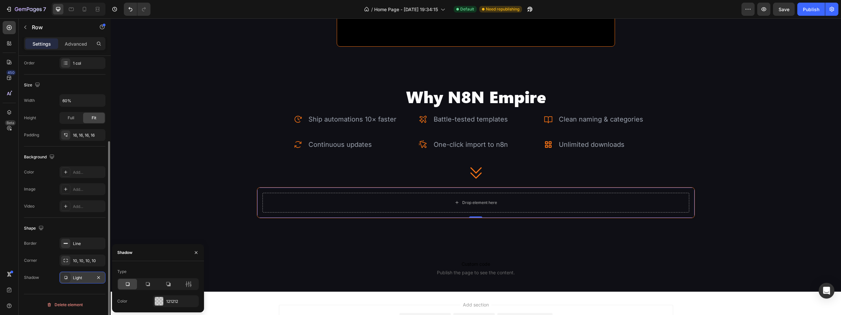
click at [73, 280] on div "Light" at bounding box center [82, 278] width 46 height 12
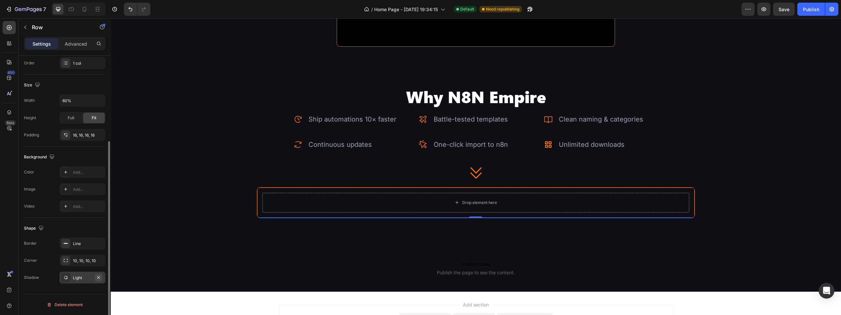
click at [100, 279] on icon "button" at bounding box center [98, 277] width 5 height 5
click at [68, 179] on div "The changes might be hidden by the video. Color Add... Image Add... Video Add..." at bounding box center [64, 189] width 81 height 46
click at [71, 172] on div "Add..." at bounding box center [82, 172] width 46 height 12
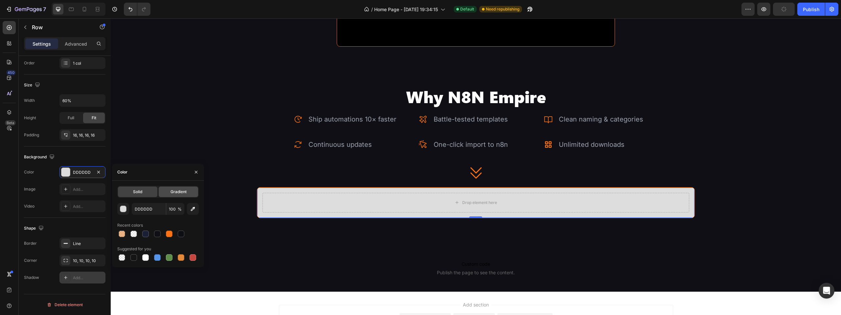
click at [169, 189] on div "Gradient" at bounding box center [178, 192] width 39 height 11
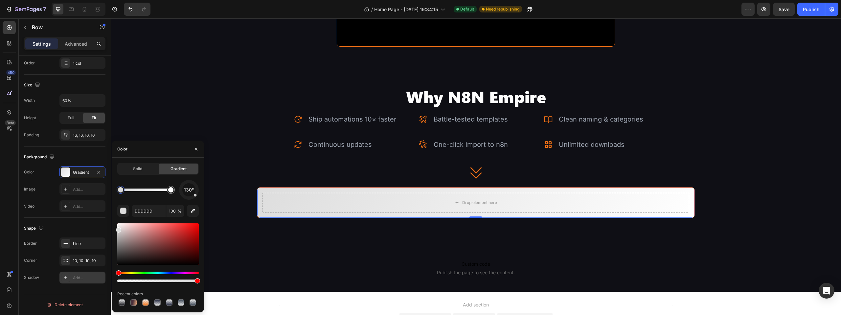
click at [121, 190] on div at bounding box center [120, 189] width 5 height 5
click at [193, 212] on icon "button" at bounding box center [192, 211] width 7 height 7
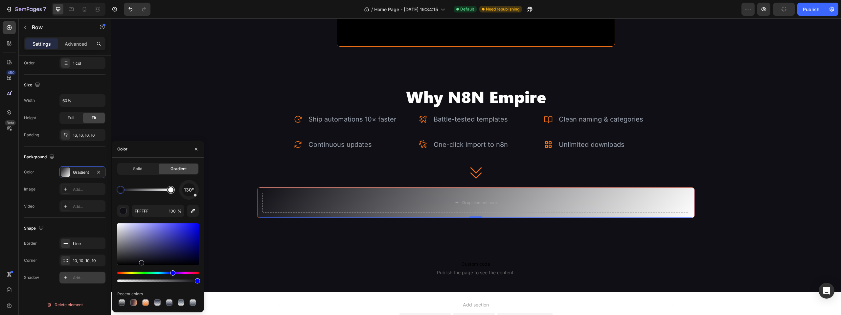
click at [173, 190] on div at bounding box center [170, 189] width 5 height 5
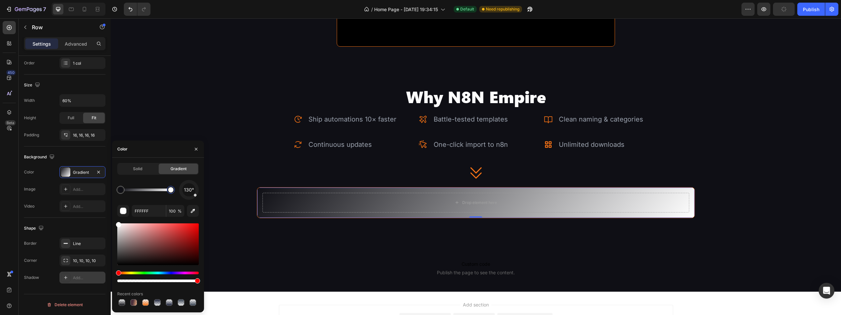
drag, startPoint x: 172, startPoint y: 190, endPoint x: 185, endPoint y: 195, distance: 14.0
click at [185, 195] on div "130°" at bounding box center [157, 190] width 81 height 20
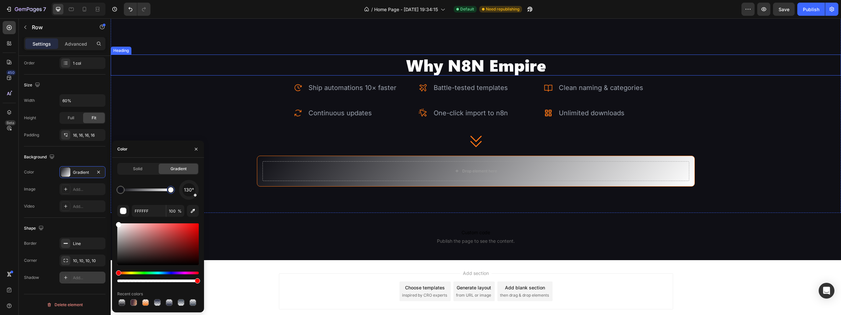
scroll to position [1130, 0]
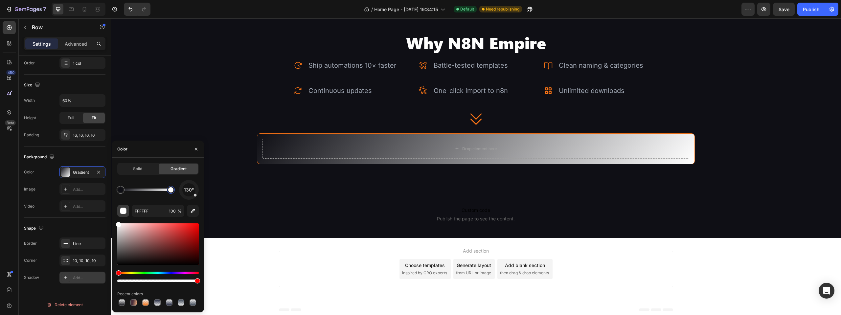
click at [119, 211] on button "button" at bounding box center [123, 211] width 12 height 12
click at [121, 209] on div "button" at bounding box center [123, 211] width 7 height 7
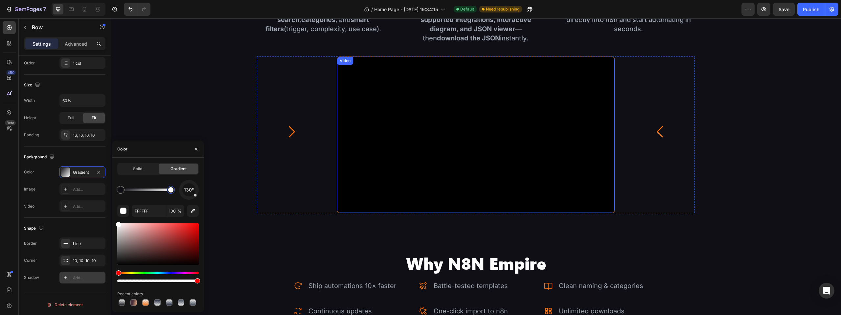
scroll to position [933, 0]
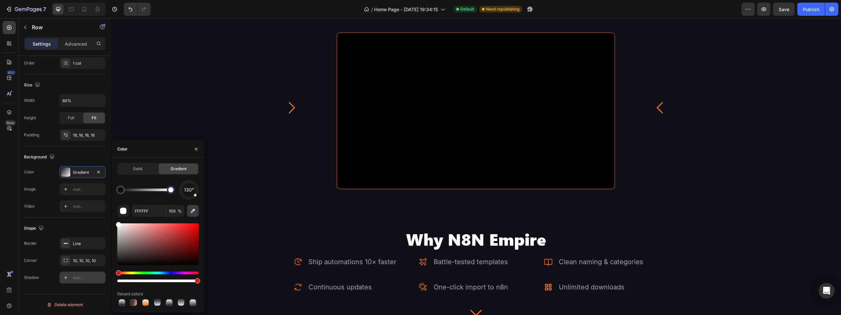
click at [192, 211] on icon "button" at bounding box center [192, 211] width 7 height 7
type input "1A1F37"
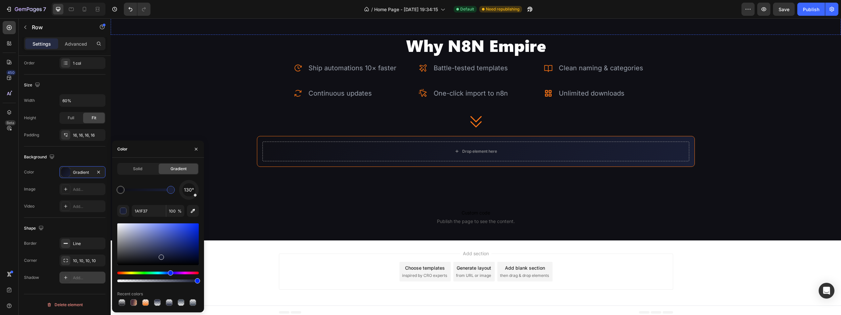
scroll to position [1130, 0]
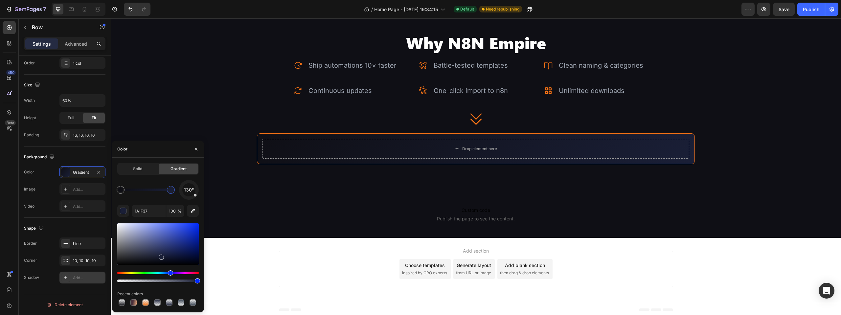
click at [689, 255] on div "Add section Choose templates inspired by CRO experts Generate layout from URL o…" at bounding box center [476, 270] width 730 height 65
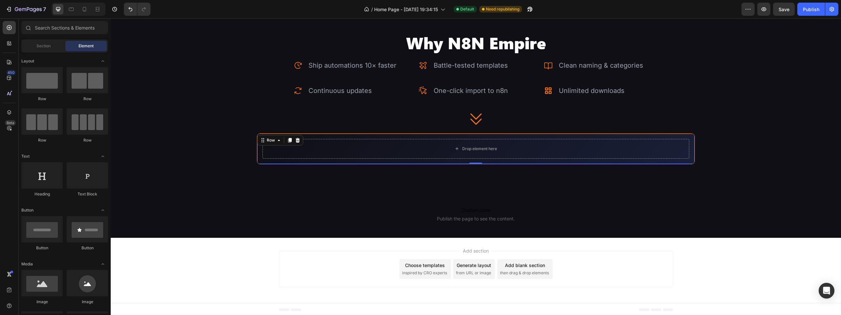
click at [532, 135] on div "Drop element here Row 0" at bounding box center [476, 148] width 438 height 31
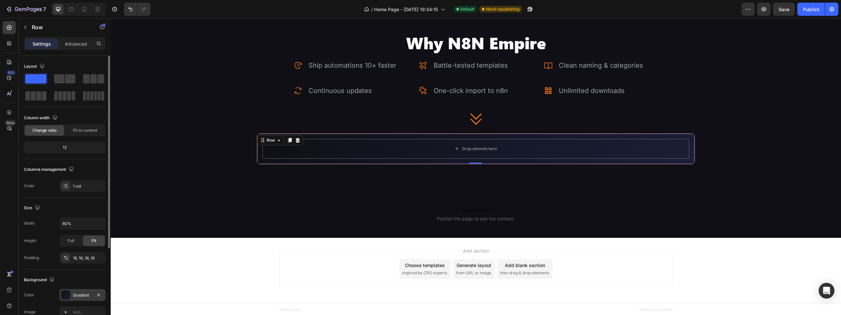
click at [80, 291] on div "Gradient" at bounding box center [82, 295] width 46 height 12
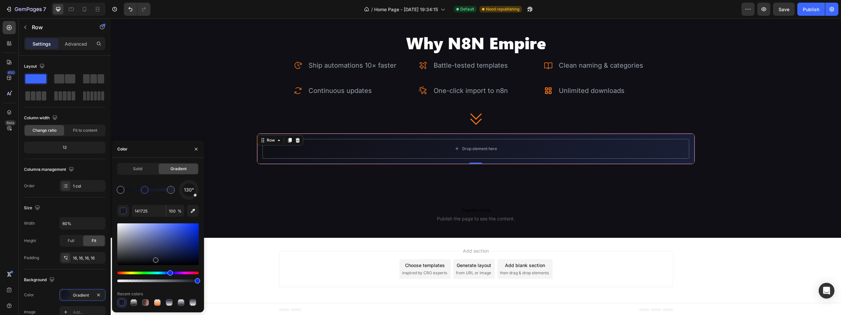
click at [145, 190] on div at bounding box center [146, 189] width 50 height 3
type input "141725"
click at [147, 190] on div at bounding box center [146, 189] width 5 height 5
click at [121, 211] on div "button" at bounding box center [123, 211] width 7 height 7
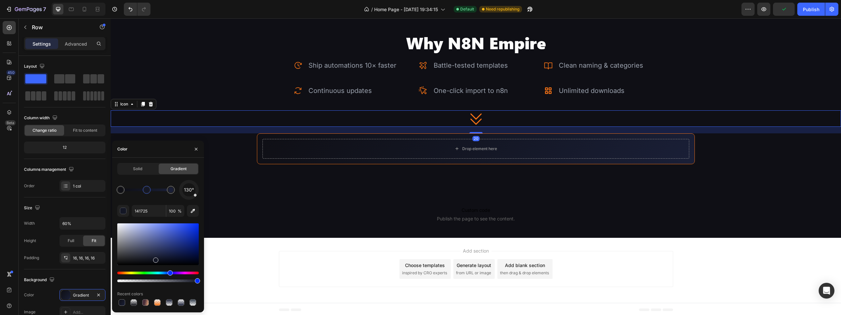
click at [463, 115] on div "Icon 20" at bounding box center [476, 118] width 730 height 16
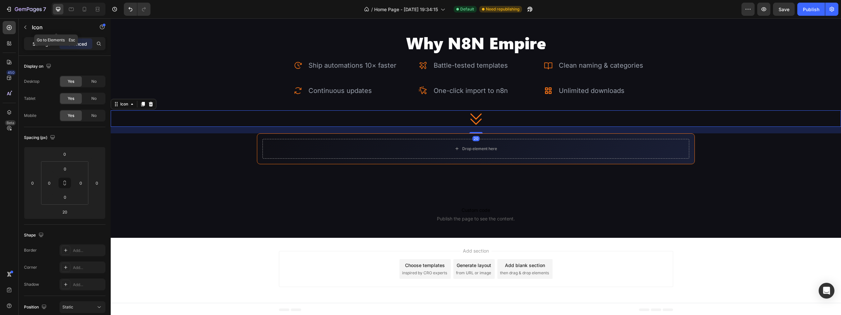
click at [45, 42] on p "Settings" at bounding box center [42, 43] width 18 height 7
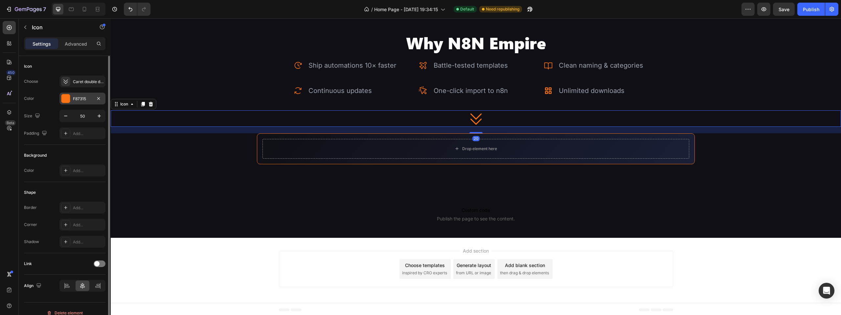
click at [77, 100] on div "F87315" at bounding box center [82, 99] width 19 height 6
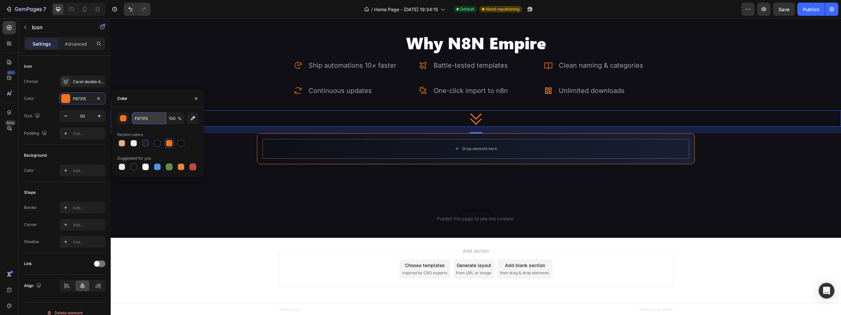
click at [143, 119] on input "F87315" at bounding box center [149, 118] width 34 height 12
click at [411, 135] on div "Drop element here Row" at bounding box center [476, 148] width 438 height 31
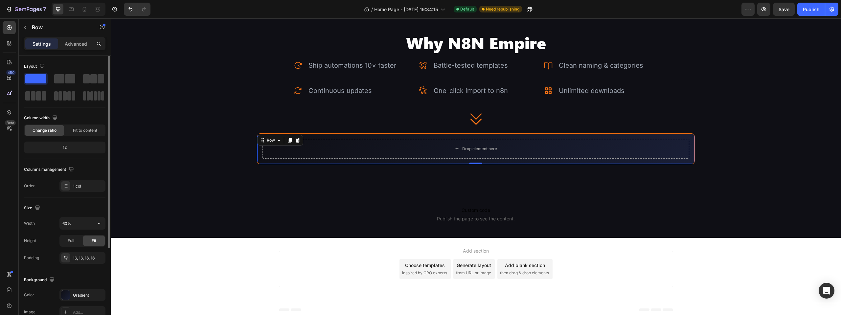
scroll to position [33, 0]
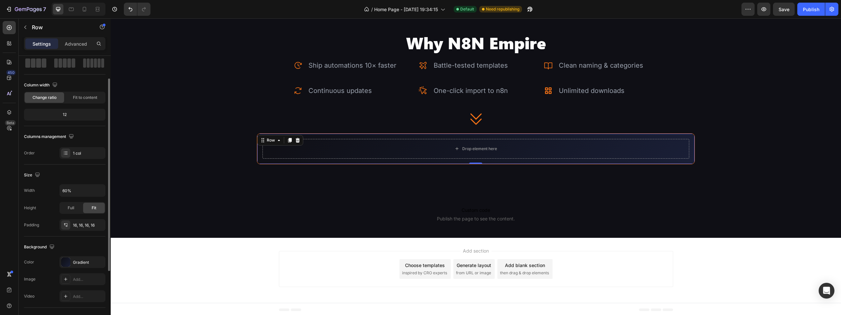
click at [79, 256] on div "Background The changes might be hidden by the video. Color Gradient Image Add..…" at bounding box center [64, 271] width 81 height 71
click at [78, 260] on div "Gradient" at bounding box center [82, 262] width 19 height 6
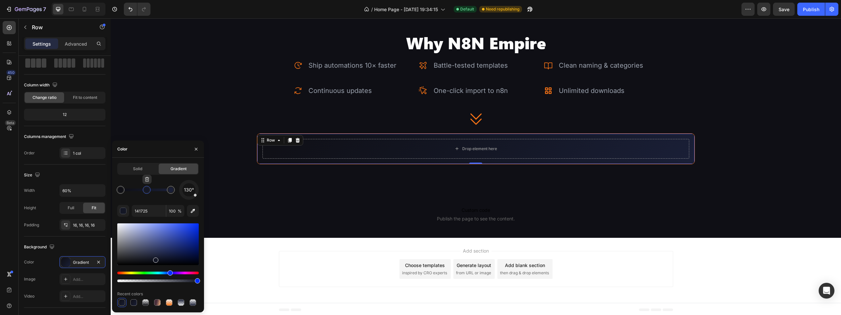
click at [147, 189] on div at bounding box center [146, 189] width 5 height 5
click at [136, 212] on input "141725" at bounding box center [149, 211] width 34 height 12
paste input "F8731"
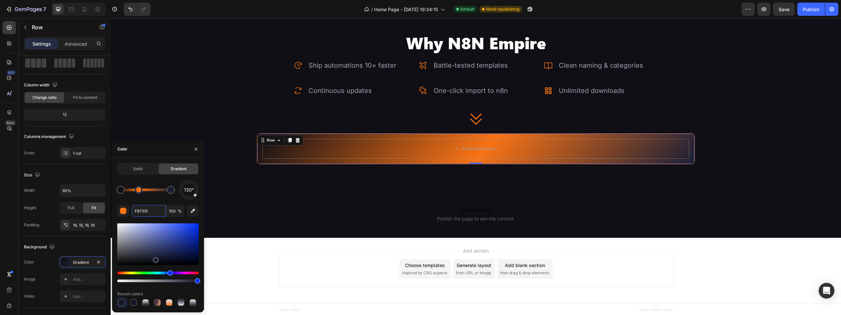
drag, startPoint x: 148, startPoint y: 191, endPoint x: 139, endPoint y: 190, distance: 9.2
click at [139, 190] on div at bounding box center [138, 189] width 5 height 5
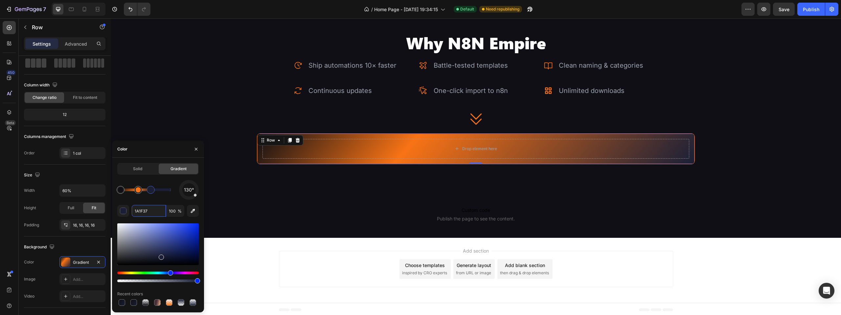
drag, startPoint x: 166, startPoint y: 192, endPoint x: 151, endPoint y: 192, distance: 14.8
click at [151, 192] on div at bounding box center [151, 190] width 12 height 12
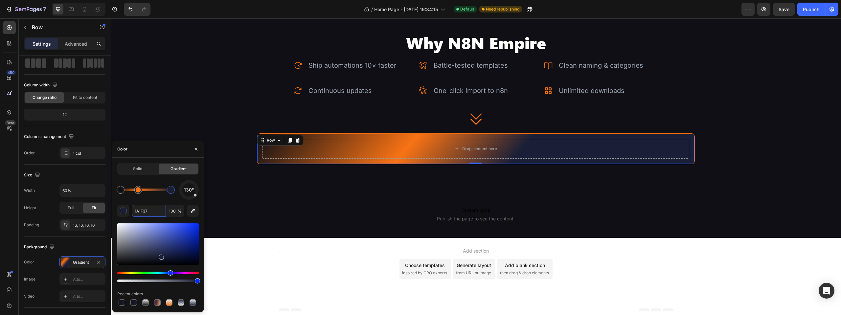
drag, startPoint x: 151, startPoint y: 192, endPoint x: 197, endPoint y: 193, distance: 46.0
click at [197, 193] on div "130°" at bounding box center [157, 190] width 81 height 20
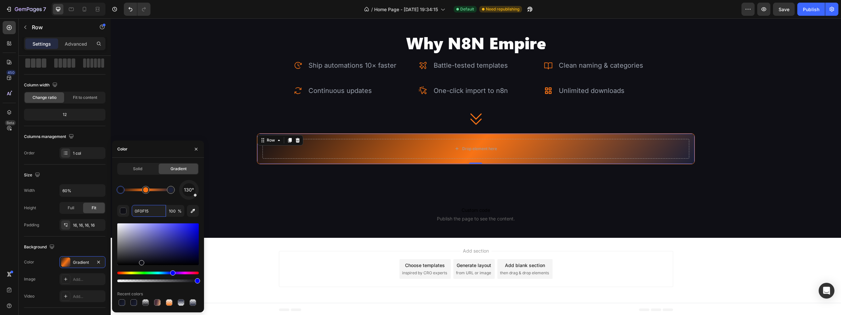
drag, startPoint x: 137, startPoint y: 193, endPoint x: 146, endPoint y: 194, distance: 8.9
click at [146, 190] on div at bounding box center [145, 189] width 5 height 5
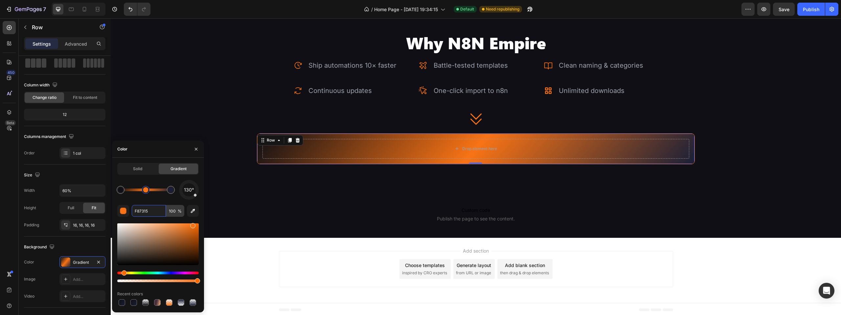
type input "F87315"
click at [171, 211] on input "100" at bounding box center [175, 211] width 18 height 12
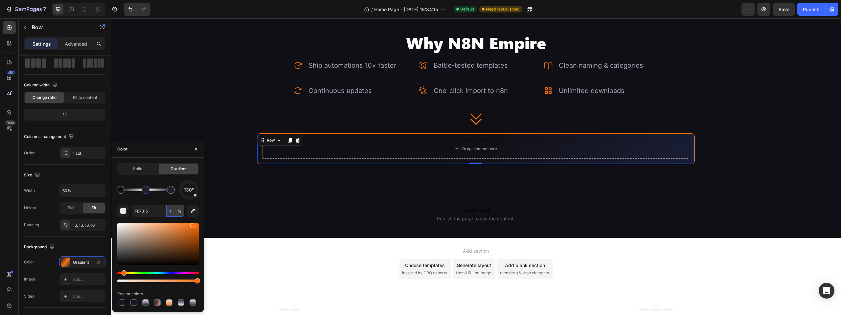
type input "10"
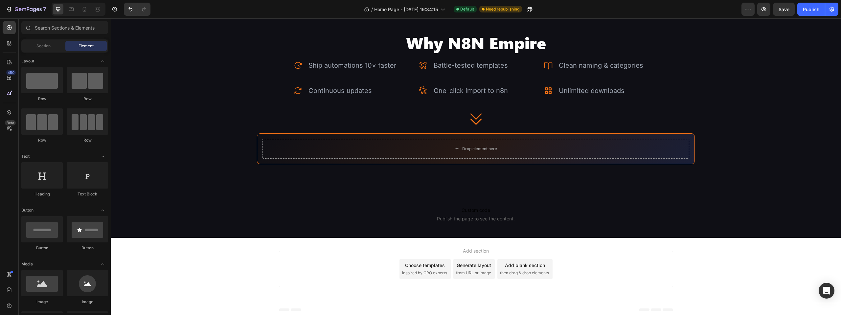
click at [672, 253] on div "Add section Choose templates inspired by CRO experts Generate layout from URL o…" at bounding box center [476, 270] width 730 height 65
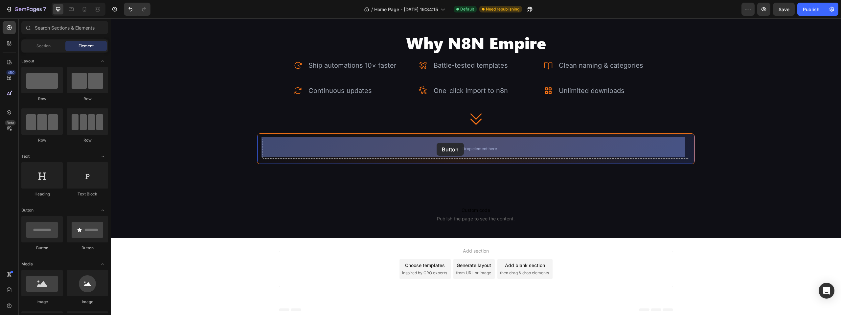
drag, startPoint x: 156, startPoint y: 255, endPoint x: 412, endPoint y: 154, distance: 274.8
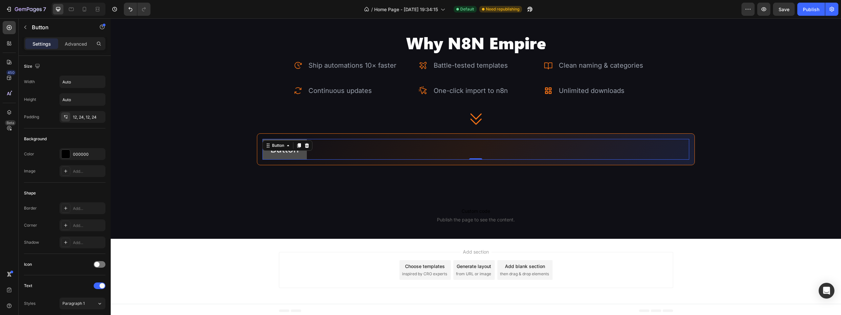
click at [304, 155] on button "Button" at bounding box center [284, 149] width 44 height 21
drag, startPoint x: 308, startPoint y: 145, endPoint x: 331, endPoint y: 148, distance: 22.9
click at [331, 148] on div "Button Button 0" at bounding box center [475, 149] width 427 height 21
click at [306, 144] on icon at bounding box center [306, 145] width 4 height 5
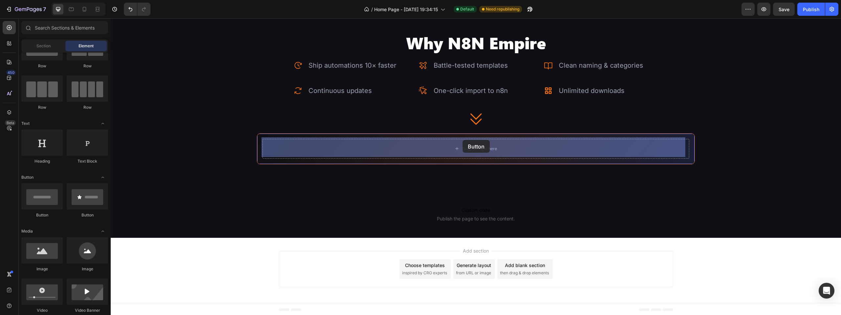
drag, startPoint x: 157, startPoint y: 212, endPoint x: 462, endPoint y: 140, distance: 313.6
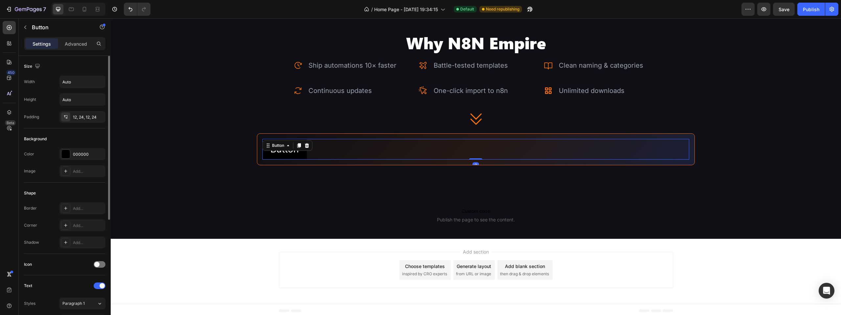
scroll to position [164, 0]
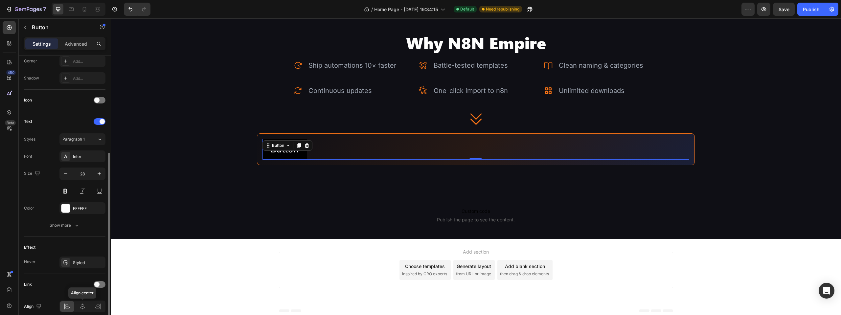
click at [81, 312] on div "Align center" at bounding box center [82, 306] width 46 height 12
click at [81, 309] on icon at bounding box center [82, 306] width 7 height 7
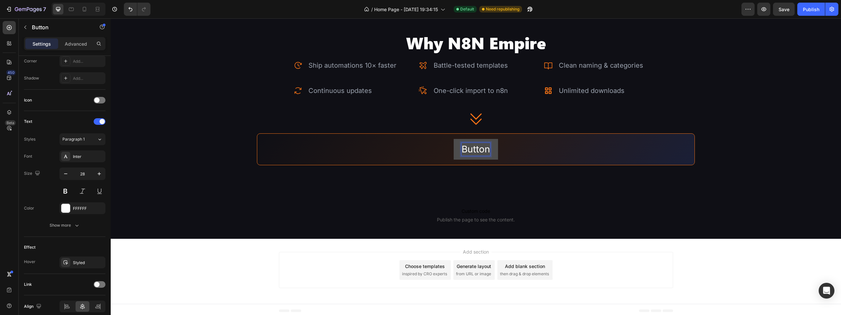
click at [471, 152] on p "Button" at bounding box center [475, 149] width 29 height 13
click at [62, 173] on icon "button" at bounding box center [65, 173] width 7 height 7
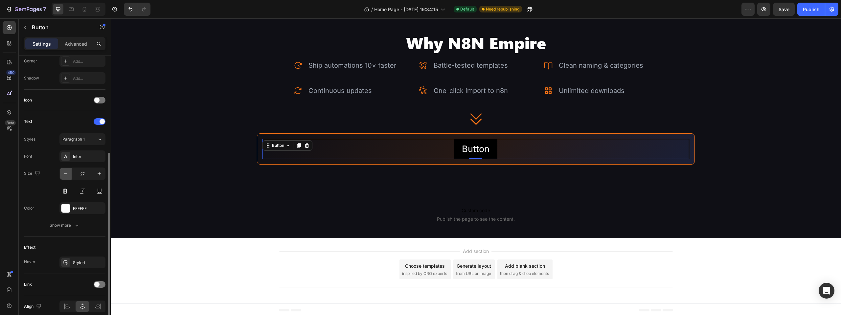
click at [62, 173] on icon "button" at bounding box center [65, 173] width 7 height 7
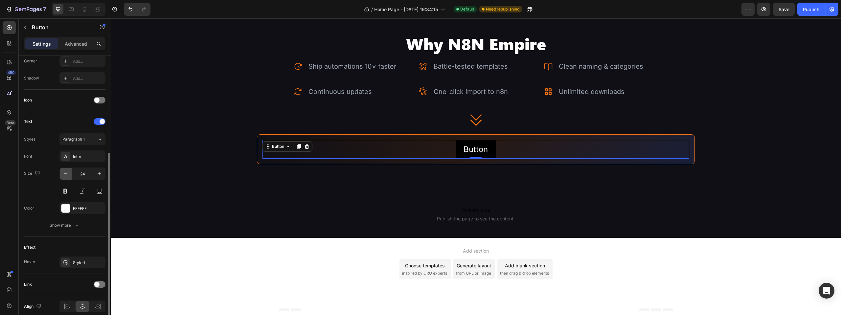
click at [62, 173] on icon "button" at bounding box center [65, 173] width 7 height 7
type input "20"
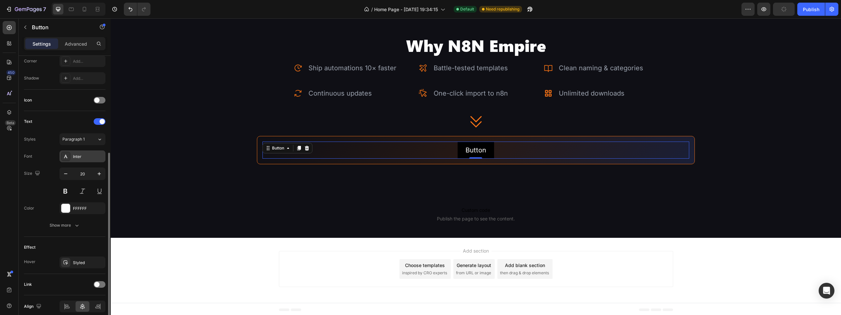
click at [81, 161] on div "Inter" at bounding box center [82, 156] width 46 height 12
click at [49, 155] on div "Font Inter" at bounding box center [64, 156] width 81 height 12
click at [82, 208] on div "FFFFFF" at bounding box center [82, 209] width 19 height 6
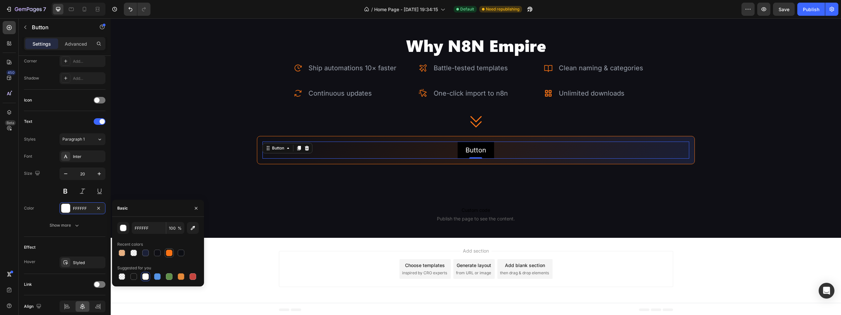
click at [170, 253] on div at bounding box center [169, 253] width 7 height 7
click at [148, 275] on div at bounding box center [145, 276] width 7 height 7
type input "FFFFFF"
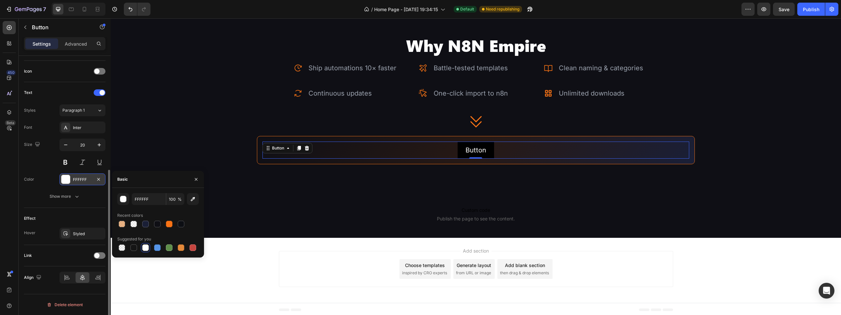
scroll to position [29, 0]
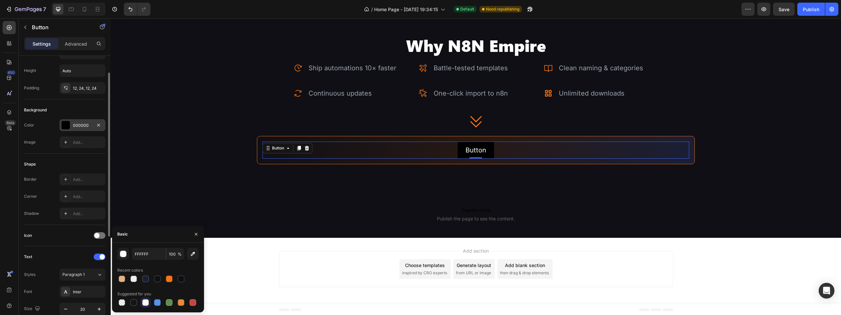
click at [79, 128] on div "000000" at bounding box center [82, 125] width 19 height 6
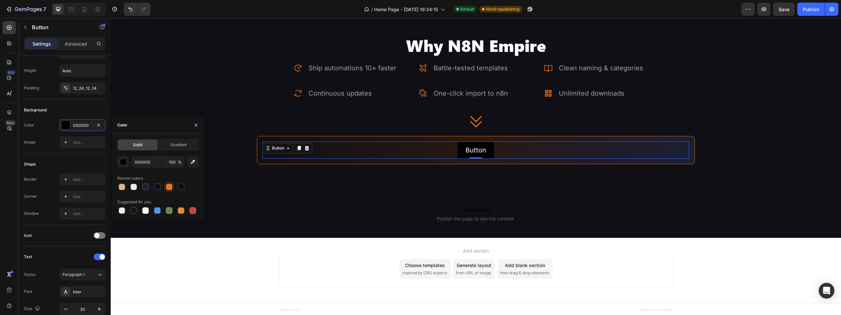
click at [169, 189] on div at bounding box center [169, 187] width 7 height 7
type input "F87315"
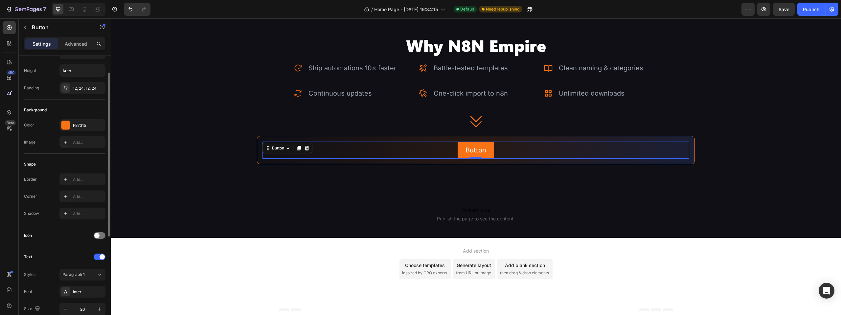
click at [48, 146] on div "Image Add..." at bounding box center [64, 142] width 81 height 12
click at [70, 180] on div at bounding box center [65, 179] width 9 height 9
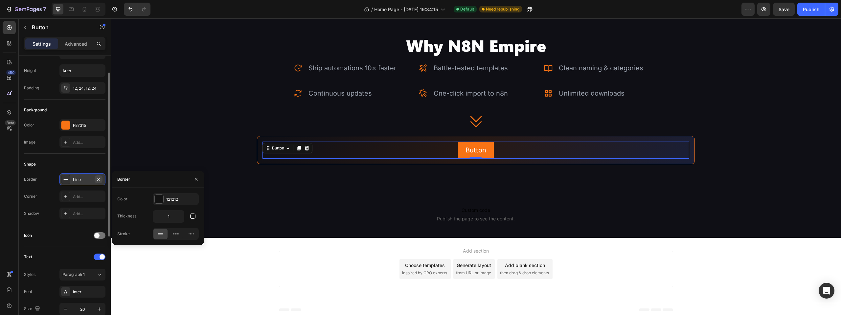
click at [102, 178] on button "button" at bounding box center [99, 179] width 8 height 8
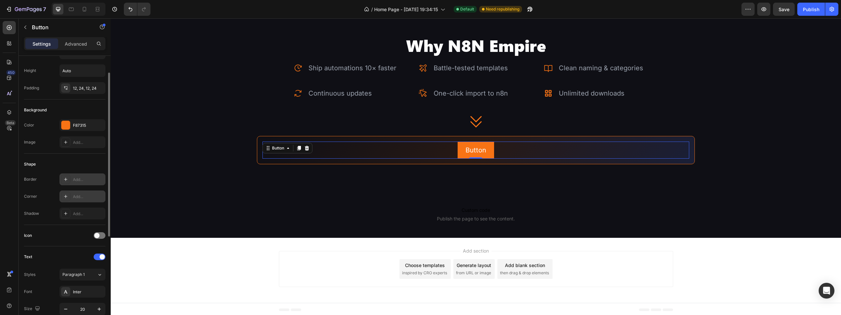
click at [87, 196] on div "Add..." at bounding box center [88, 197] width 31 height 6
type input "20"
click at [73, 162] on div "Shape" at bounding box center [64, 164] width 81 height 11
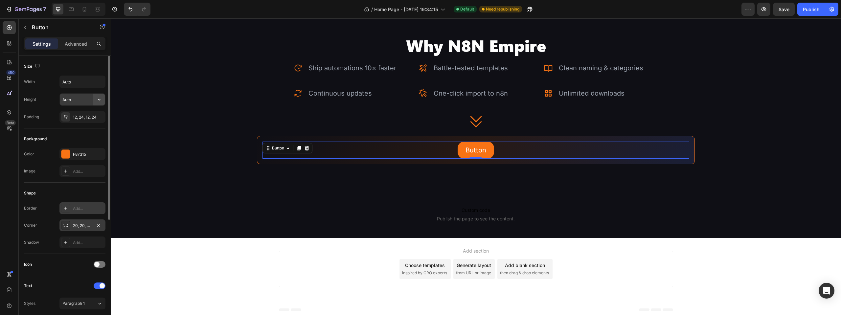
click at [101, 99] on icon "button" at bounding box center [99, 99] width 7 height 7
click at [79, 99] on input "Auto" at bounding box center [82, 100] width 45 height 12
click at [100, 100] on icon "button" at bounding box center [99, 99] width 7 height 7
click at [96, 82] on icon "button" at bounding box center [99, 81] width 7 height 7
drag, startPoint x: 98, startPoint y: 83, endPoint x: 99, endPoint y: 94, distance: 11.5
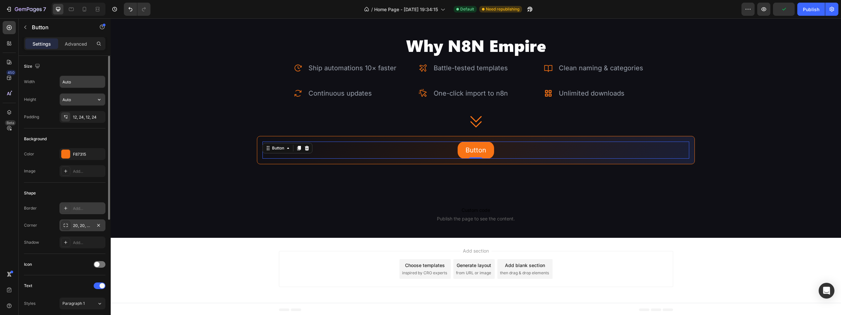
click at [99, 98] on icon "button" at bounding box center [99, 99] width 7 height 7
click at [76, 100] on input "Auto" at bounding box center [82, 100] width 45 height 12
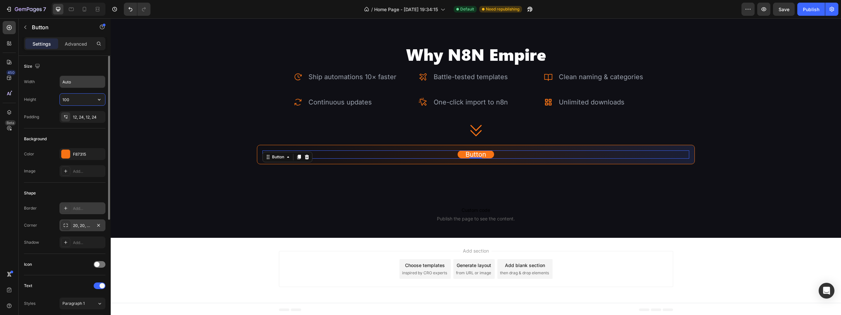
scroll to position [1130, 0]
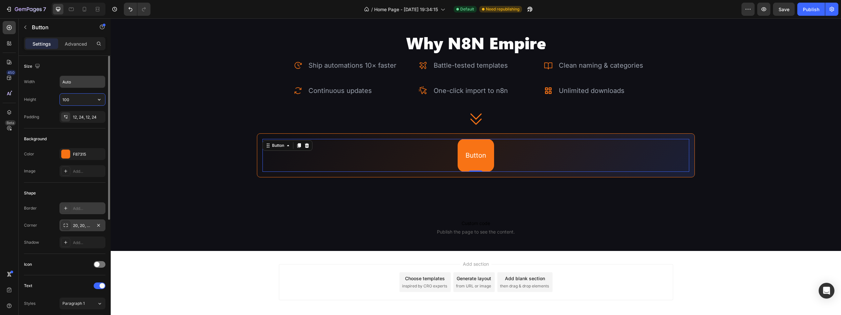
type input "10"
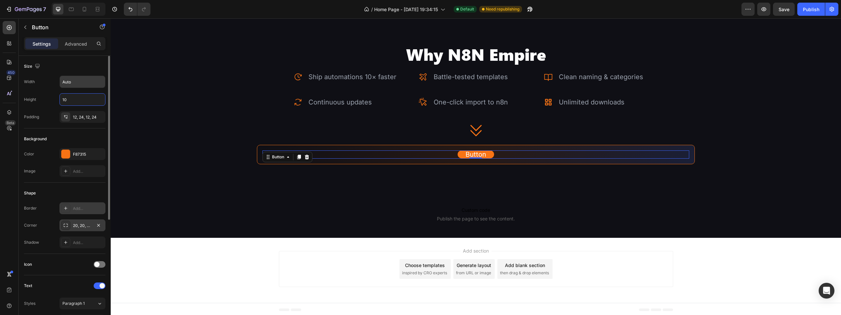
drag, startPoint x: 74, startPoint y: 100, endPoint x: 35, endPoint y: 102, distance: 38.8
click at [35, 102] on div "Height 10" at bounding box center [64, 99] width 81 height 12
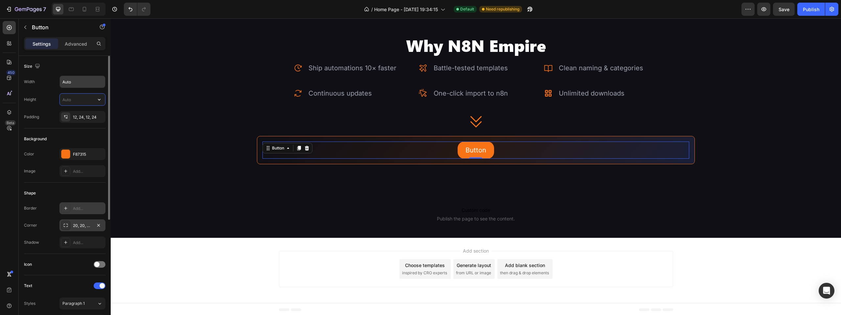
click at [55, 98] on div "Height" at bounding box center [64, 99] width 81 height 12
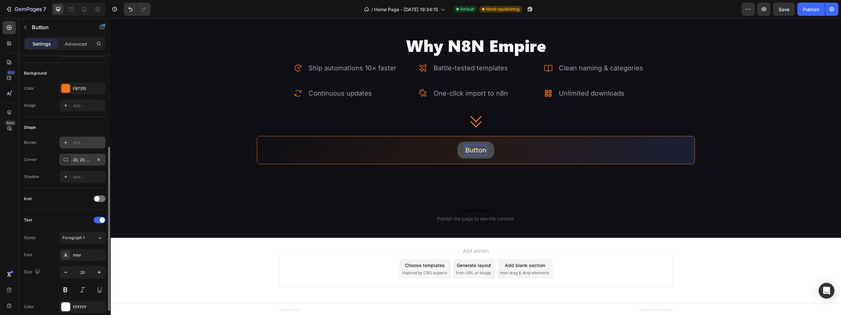
scroll to position [99, 0]
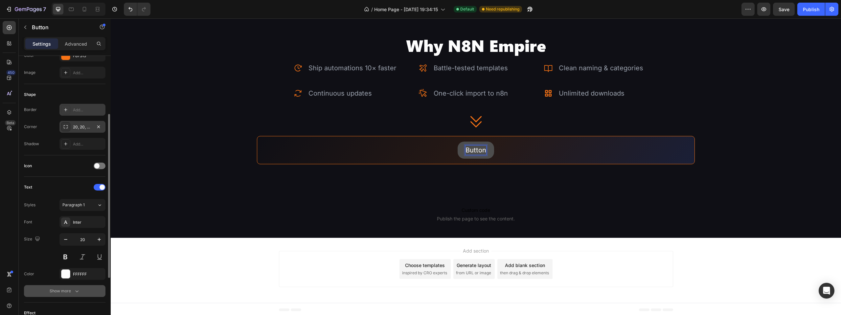
click at [74, 289] on icon "button" at bounding box center [77, 291] width 7 height 7
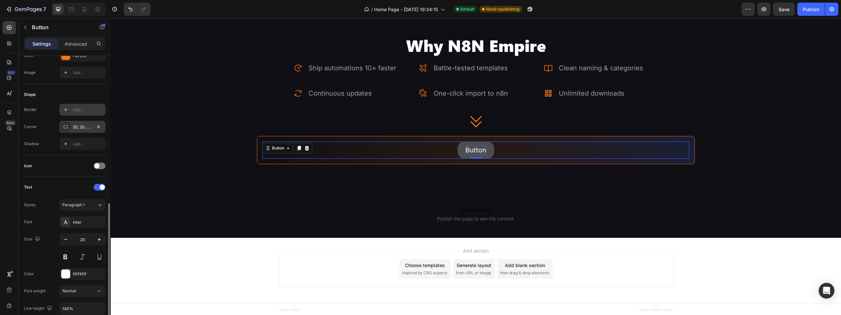
scroll to position [164, 0]
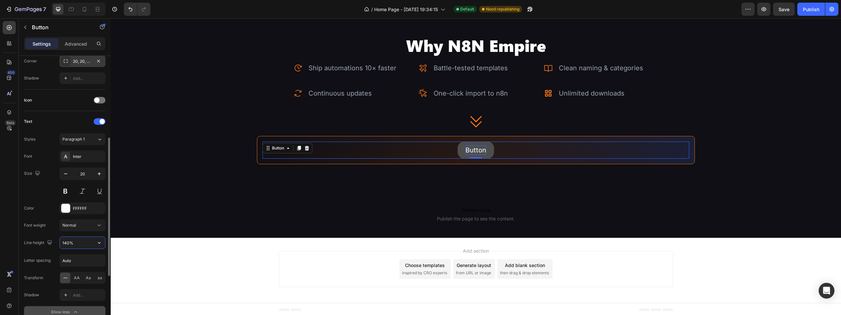
click at [80, 243] on input "140%" at bounding box center [82, 243] width 45 height 12
click at [96, 244] on button "button" at bounding box center [99, 243] width 12 height 12
click at [77, 177] on p "100%" at bounding box center [80, 175] width 37 height 6
type input "100%"
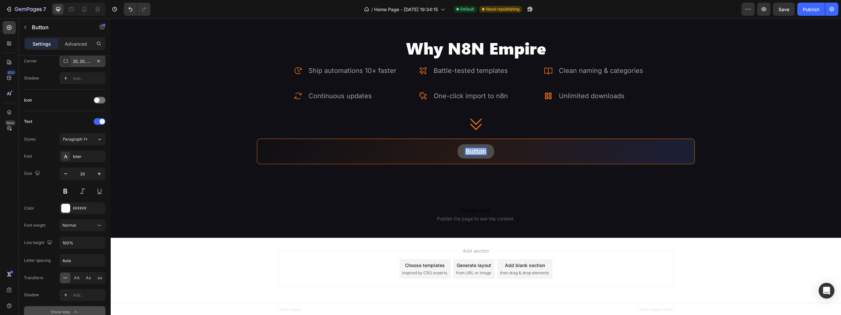
click at [475, 150] on p "Button" at bounding box center [475, 151] width 21 height 7
click at [455, 144] on button "Founder" at bounding box center [476, 151] width 42 height 14
click at [447, 150] on button "Founder Pricing" at bounding box center [475, 151] width 65 height 14
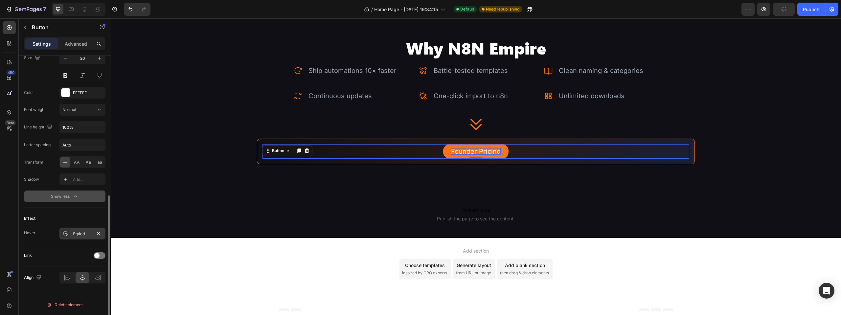
click at [86, 238] on div "Styled" at bounding box center [82, 234] width 46 height 12
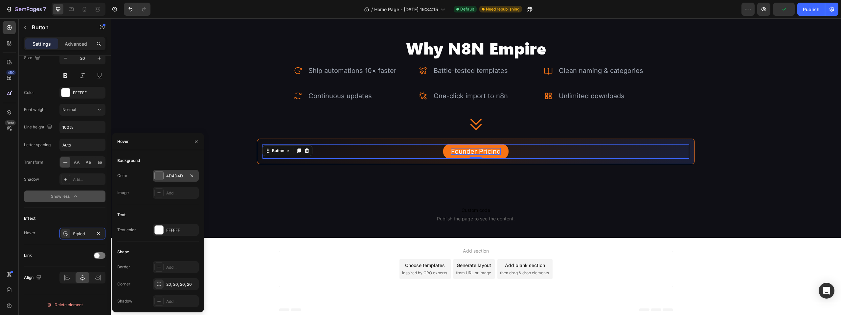
click at [174, 173] on div "4D4D4D" at bounding box center [175, 176] width 19 height 6
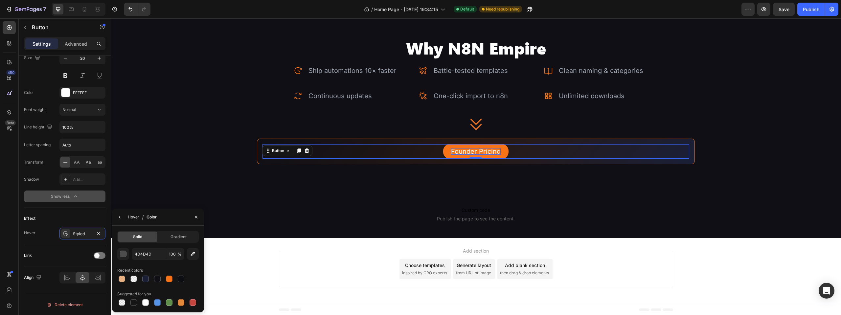
click at [131, 217] on div "Hover" at bounding box center [133, 217] width 11 height 6
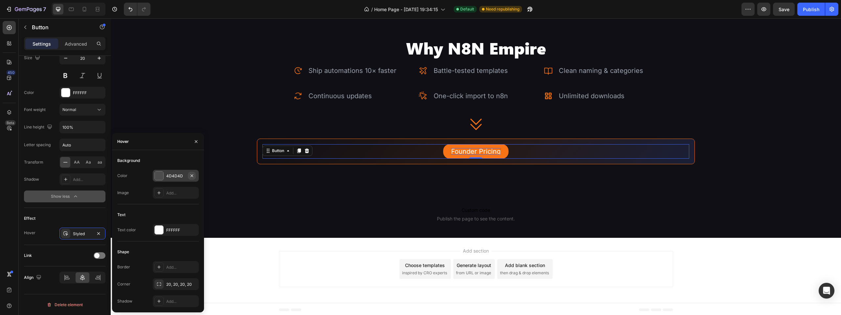
click at [192, 177] on icon "button" at bounding box center [191, 175] width 5 height 5
click at [189, 268] on div "Add..." at bounding box center [181, 267] width 31 height 6
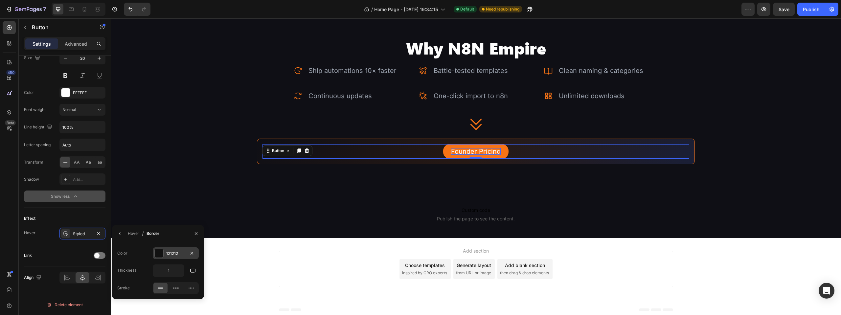
click at [163, 253] on div at bounding box center [159, 253] width 9 height 9
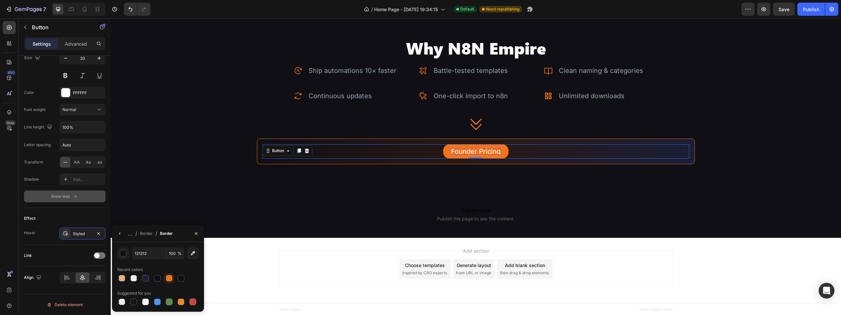
click at [168, 276] on div at bounding box center [169, 278] width 7 height 7
type input "F87315"
click at [145, 234] on div "Border" at bounding box center [146, 234] width 13 height 6
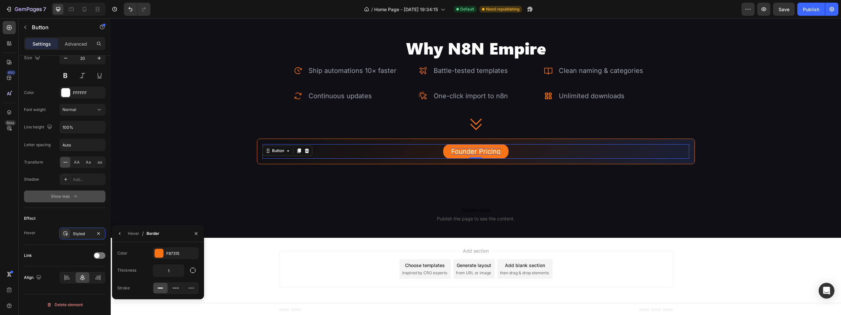
drag, startPoint x: 120, startPoint y: 233, endPoint x: 188, endPoint y: 220, distance: 69.2
click at [121, 233] on icon "button" at bounding box center [119, 233] width 5 height 5
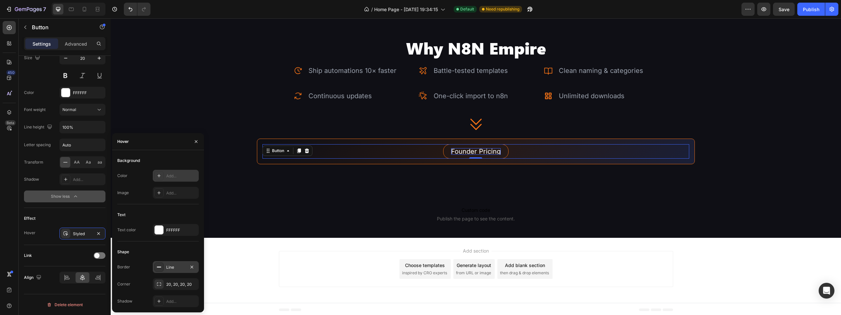
click at [446, 149] on button "Founder Pricing" at bounding box center [475, 151] width 65 height 14
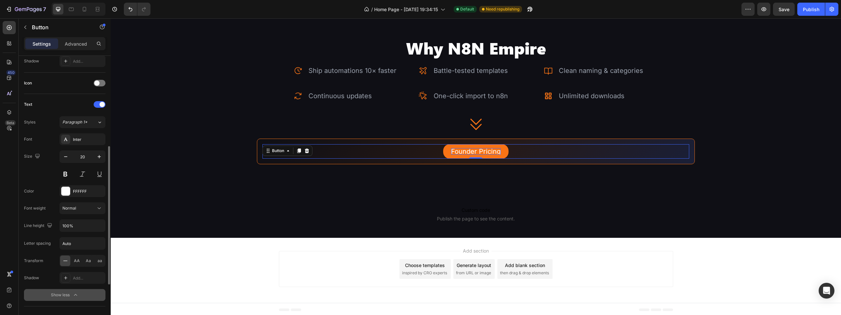
scroll to position [116, 0]
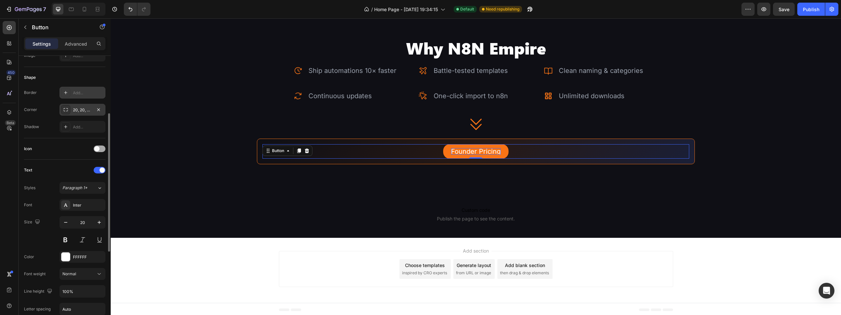
click at [100, 147] on div at bounding box center [100, 148] width 12 height 7
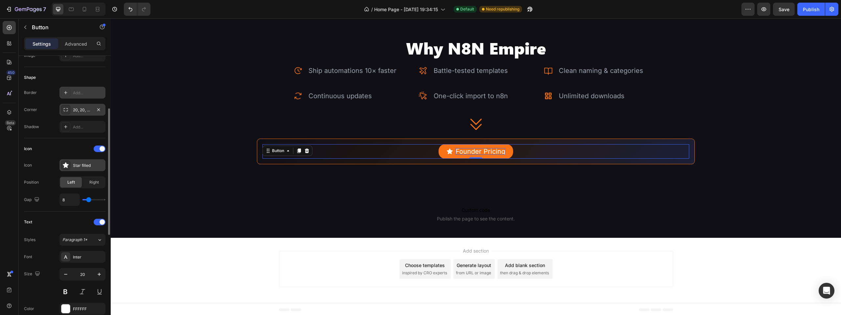
click at [73, 163] on div "Star filled" at bounding box center [82, 165] width 46 height 12
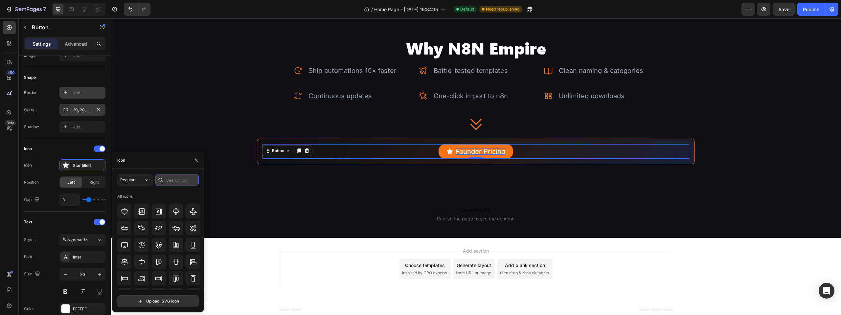
click at [173, 177] on input "text" at bounding box center [176, 180] width 43 height 12
type input "king"
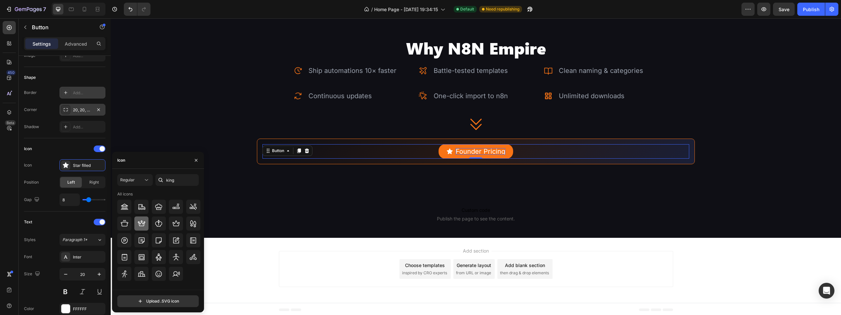
click at [145, 224] on icon at bounding box center [142, 224] width 8 height 8
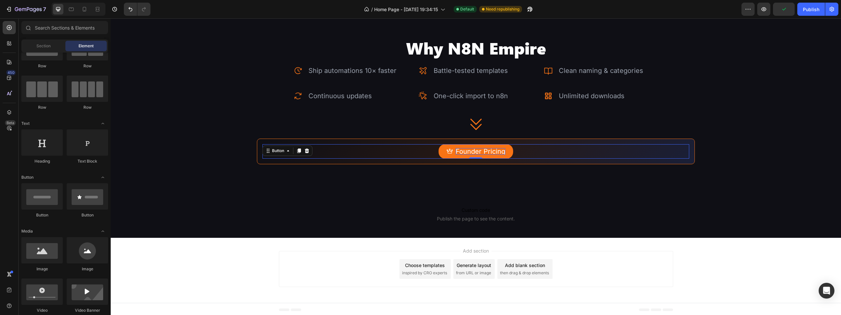
click at [245, 244] on div "Add section Choose templates inspired by CRO experts Generate layout from URL o…" at bounding box center [476, 270] width 730 height 65
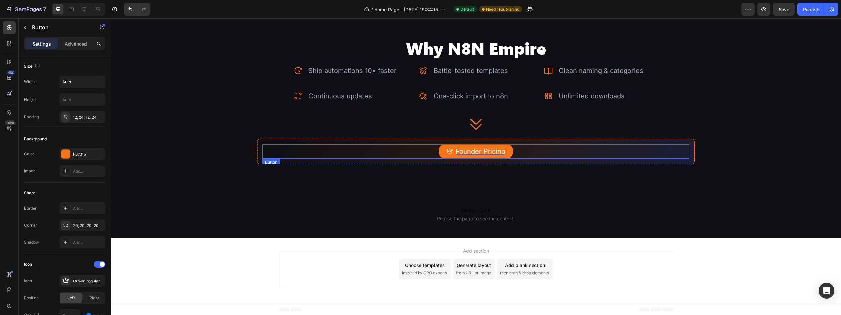
click at [499, 148] on p "Founder Pricing" at bounding box center [480, 151] width 50 height 7
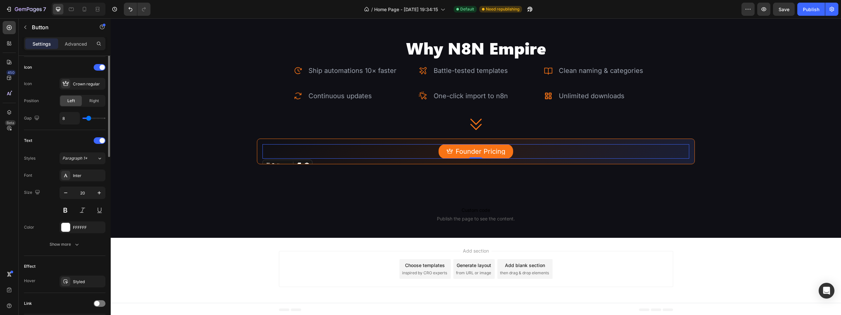
scroll to position [230, 0]
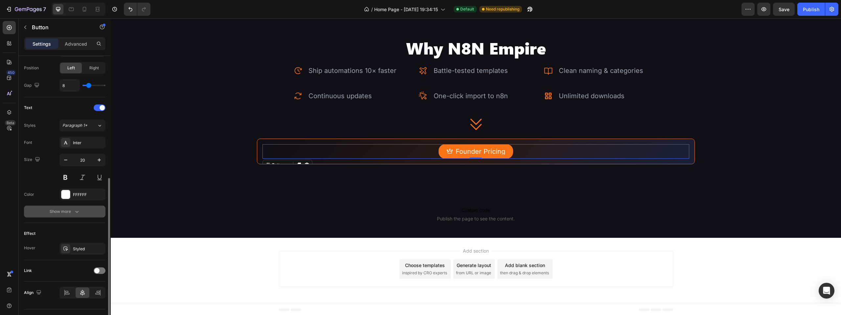
click at [76, 206] on button "Show more" at bounding box center [64, 212] width 81 height 12
click at [81, 224] on input "100%" at bounding box center [82, 229] width 45 height 12
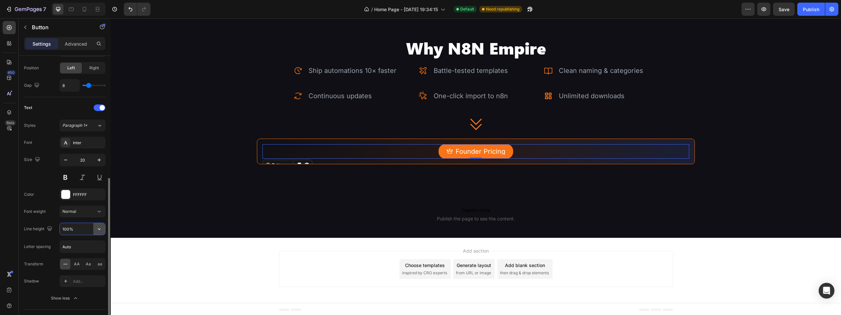
click at [98, 229] on icon "button" at bounding box center [99, 229] width 7 height 7
click at [82, 264] on div "120%" at bounding box center [76, 270] width 54 height 12
type input "120%"
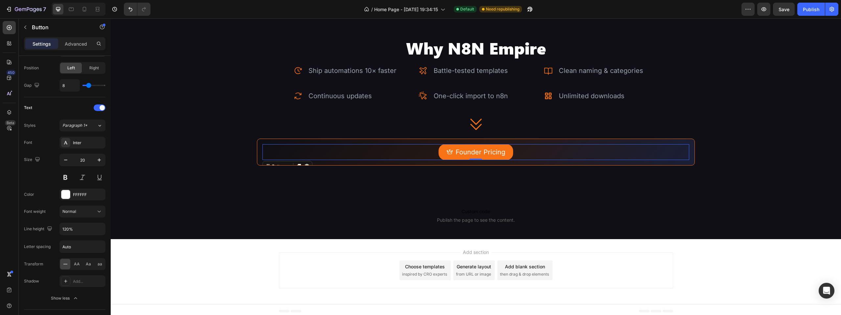
click at [157, 262] on div "Add section Choose templates inspired by CRO experts Generate layout from URL o…" at bounding box center [476, 271] width 730 height 65
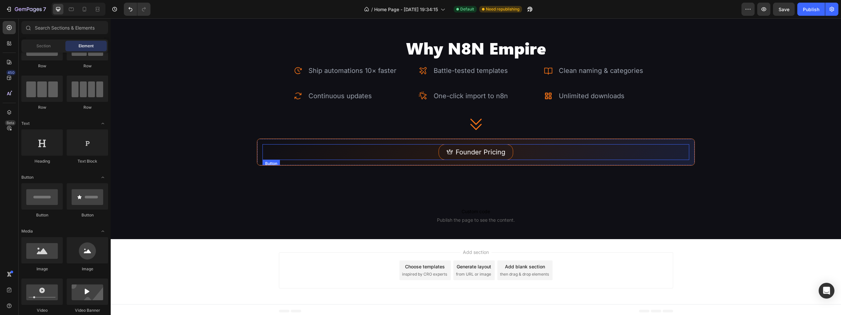
click at [507, 147] on button "Founder Pricing" at bounding box center [475, 152] width 75 height 16
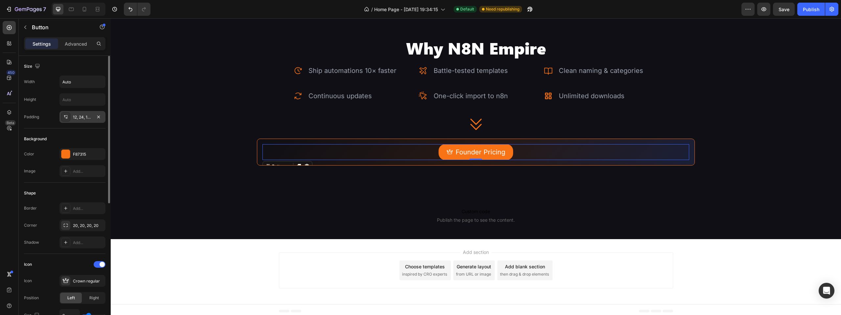
click at [76, 119] on div "12, 24, 12, 24" at bounding box center [82, 117] width 19 height 6
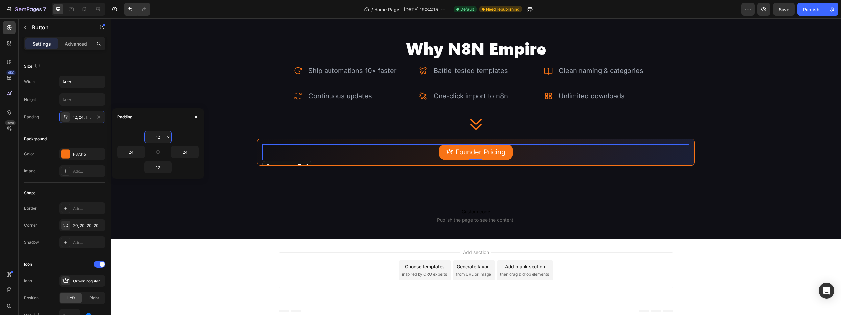
click at [153, 136] on input "12" at bounding box center [157, 137] width 27 height 12
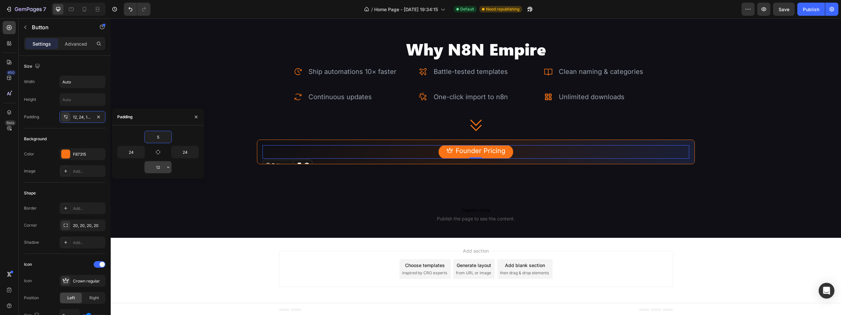
type input "5"
click at [158, 163] on input "12" at bounding box center [157, 167] width 27 height 12
type input "5"
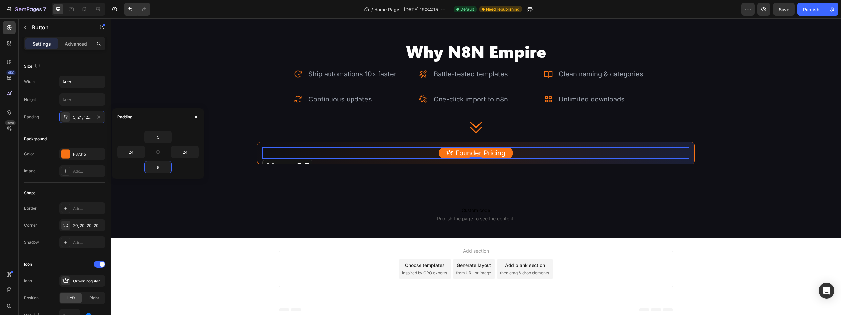
click at [182, 247] on div "Add section Choose templates inspired by CRO experts Generate layout from URL o…" at bounding box center [476, 270] width 730 height 65
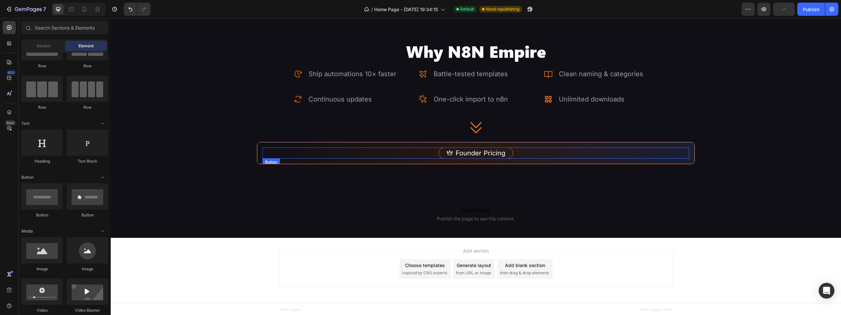
click at [507, 151] on button "Founder Pricing" at bounding box center [475, 152] width 75 height 11
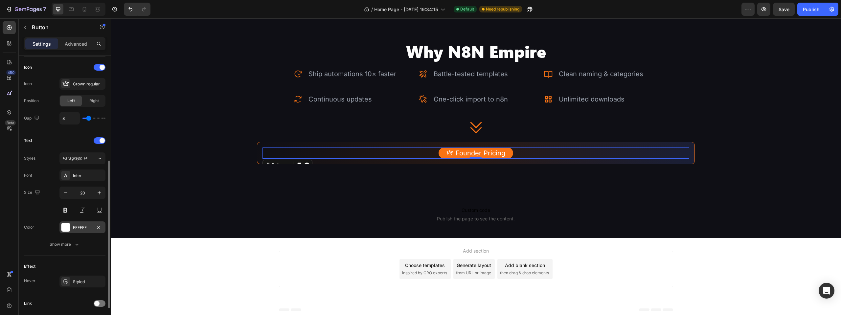
scroll to position [230, 0]
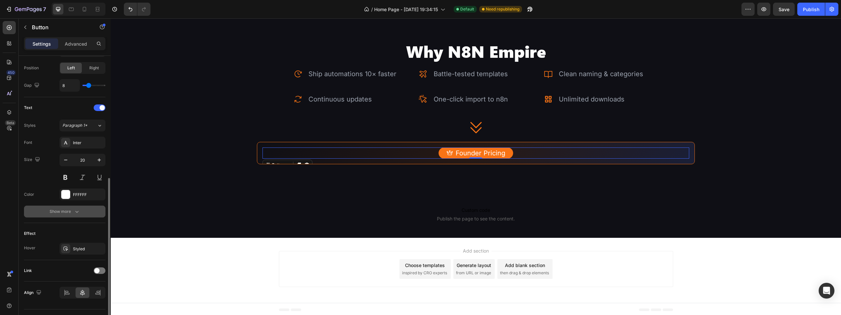
click at [71, 210] on div "Show more" at bounding box center [65, 211] width 31 height 7
click at [83, 233] on input "120%" at bounding box center [82, 229] width 45 height 12
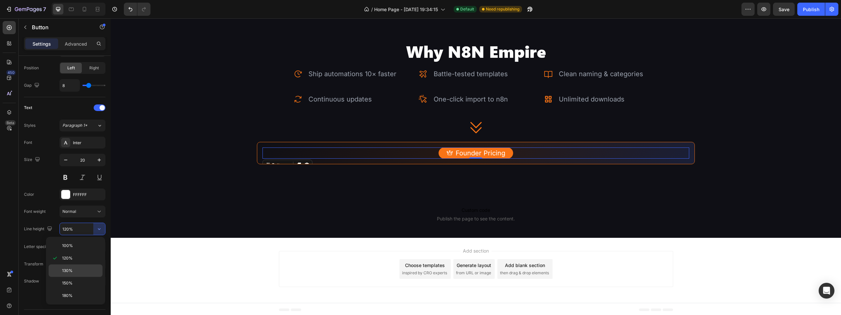
click at [77, 273] on p "130%" at bounding box center [80, 271] width 37 height 6
type input "130%"
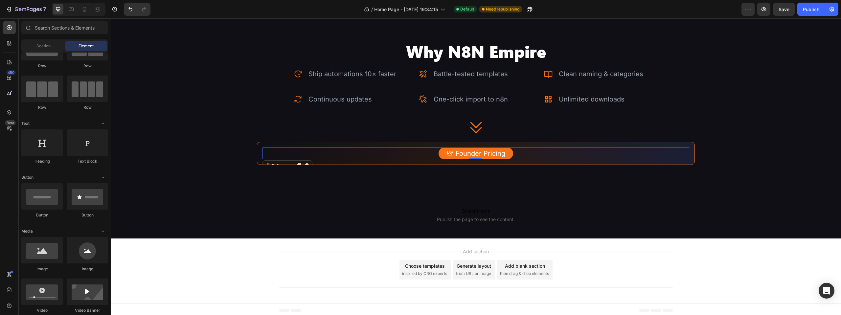
click at [185, 264] on div "Add section Choose templates inspired by CRO experts Generate layout from URL o…" at bounding box center [476, 270] width 730 height 65
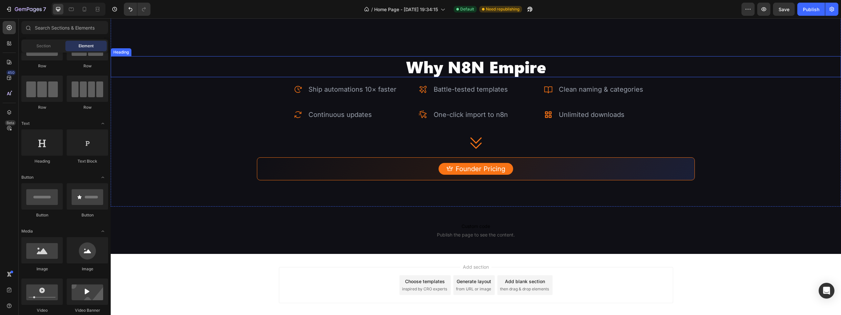
scroll to position [1122, 0]
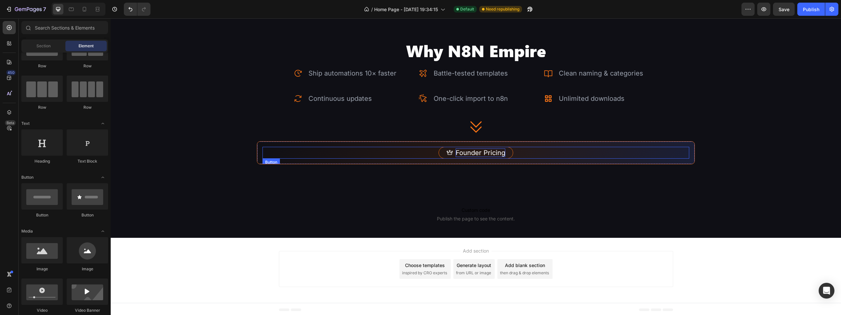
click at [475, 152] on p "Founder Pricing" at bounding box center [480, 152] width 50 height 9
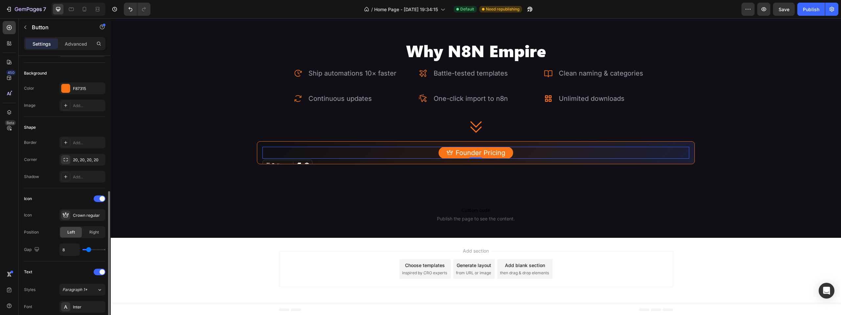
scroll to position [131, 0]
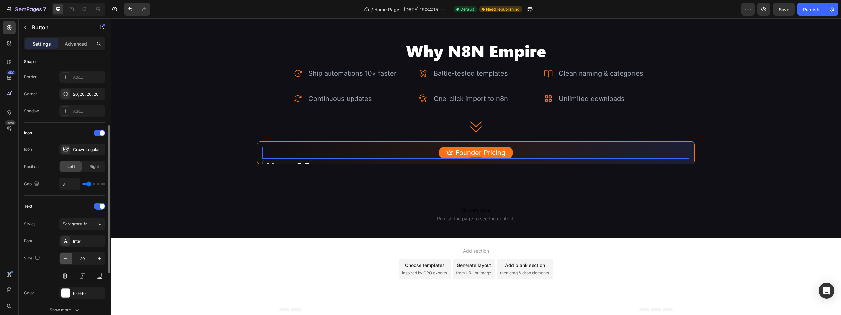
click at [69, 258] on icon "button" at bounding box center [65, 258] width 7 height 7
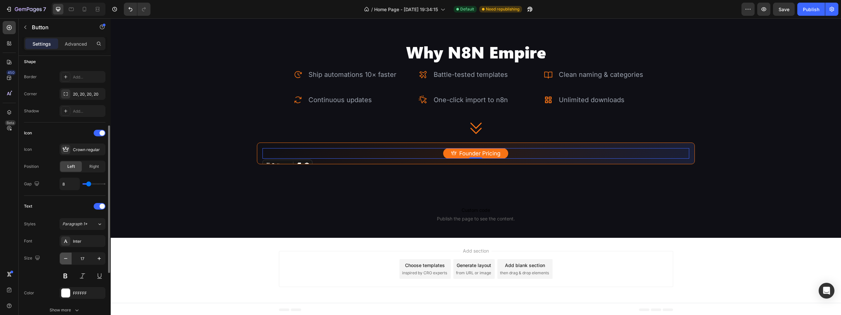
click at [63, 256] on icon "button" at bounding box center [65, 258] width 7 height 7
type input "16"
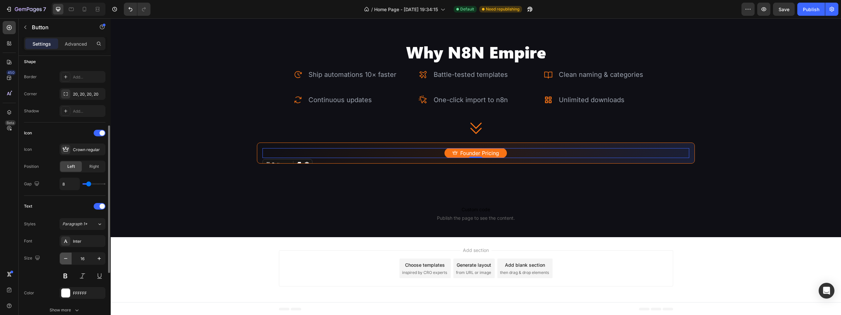
scroll to position [1120, 0]
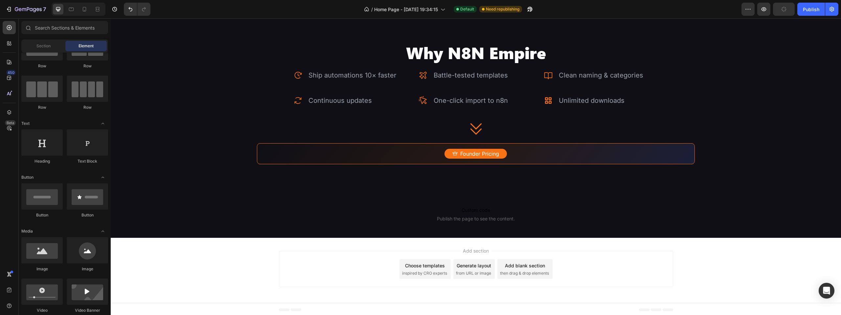
click at [139, 255] on div "Add section Choose templates inspired by CRO experts Generate layout from URL o…" at bounding box center [476, 270] width 730 height 65
click at [483, 53] on h2 "Why N8N Empire" at bounding box center [476, 52] width 730 height 21
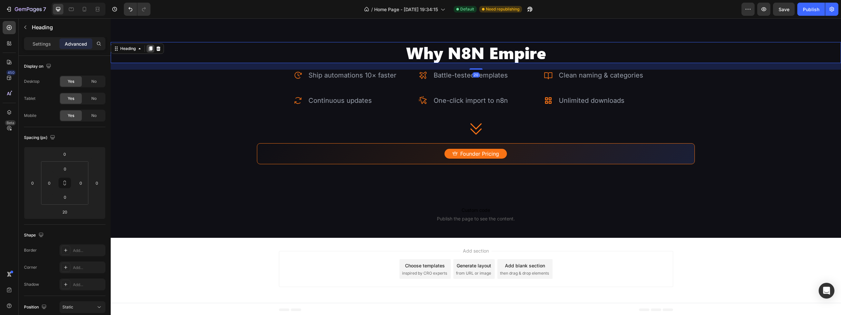
click at [152, 46] on icon at bounding box center [151, 48] width 4 height 5
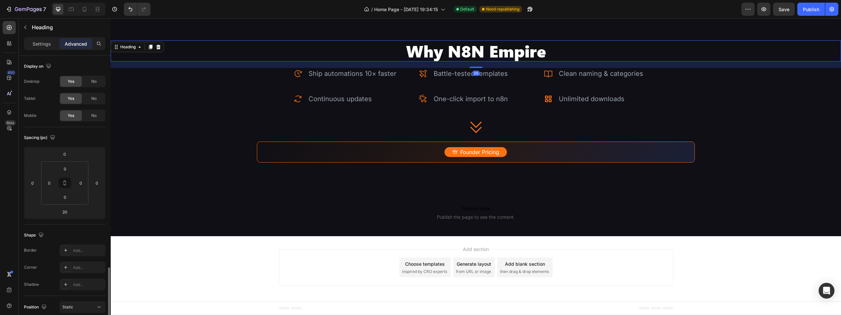
scroll to position [131, 0]
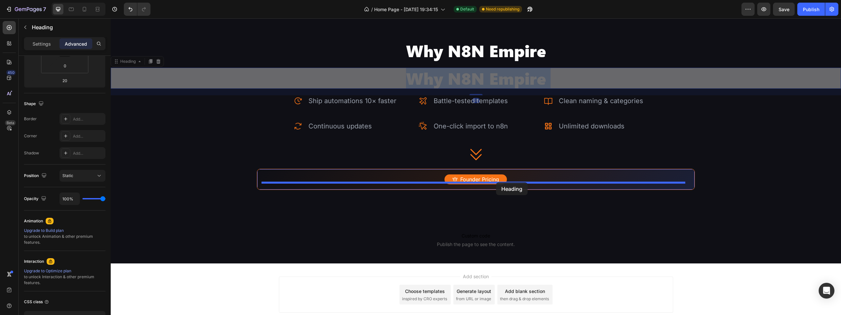
drag, startPoint x: 500, startPoint y: 80, endPoint x: 496, endPoint y: 182, distance: 101.9
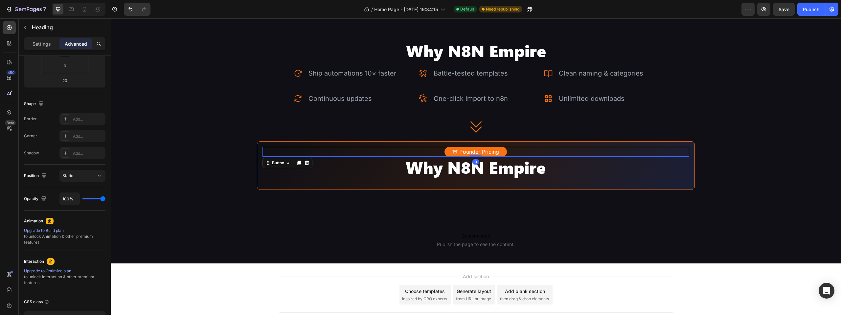
click at [510, 151] on div "Founder Pricing Button 0" at bounding box center [475, 152] width 427 height 10
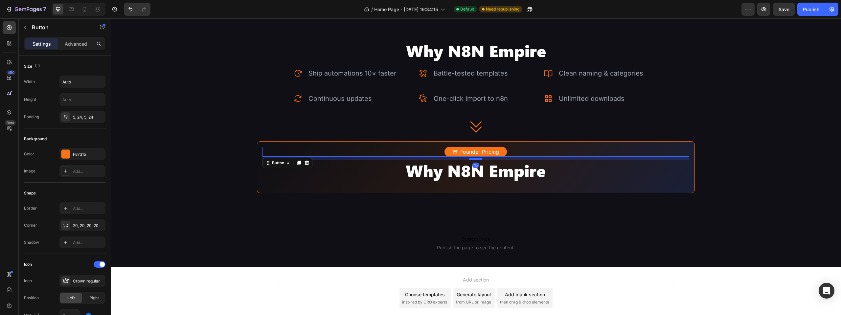
drag, startPoint x: 474, startPoint y: 155, endPoint x: 478, endPoint y: 158, distance: 5.4
click at [478, 158] on div at bounding box center [475, 159] width 13 height 2
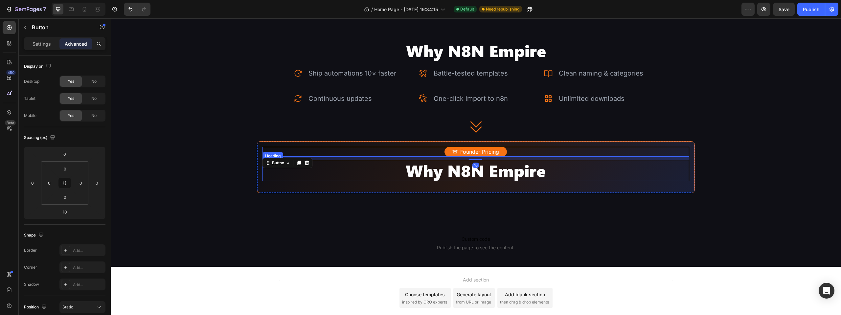
click at [508, 168] on h2 "Why N8N Empire" at bounding box center [475, 170] width 427 height 21
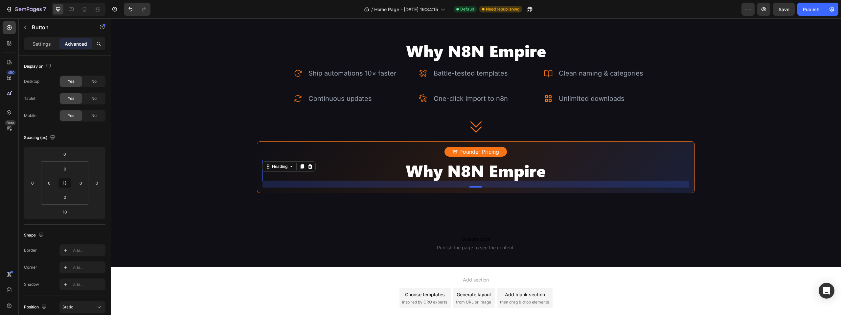
click at [508, 168] on h2 "Why N8N Empire" at bounding box center [475, 170] width 427 height 21
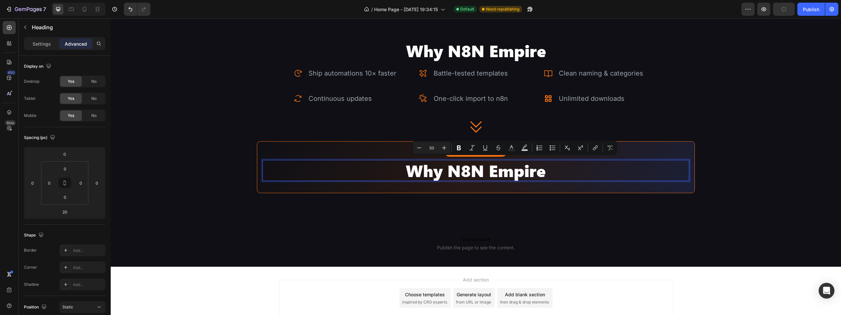
click at [439, 168] on p "Why N8N Empire" at bounding box center [476, 171] width 426 height 20
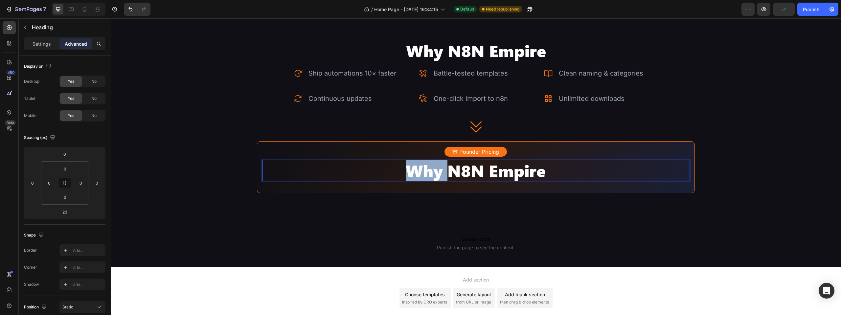
drag, startPoint x: 446, startPoint y: 171, endPoint x: 361, endPoint y: 176, distance: 85.2
click at [361, 176] on p "Why N8N Empire" at bounding box center [476, 171] width 426 height 20
click at [561, 162] on p "N8N Empire" at bounding box center [476, 171] width 426 height 20
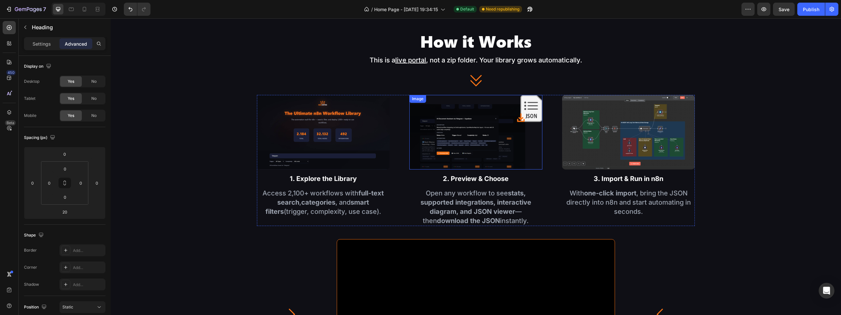
scroll to position [596, 0]
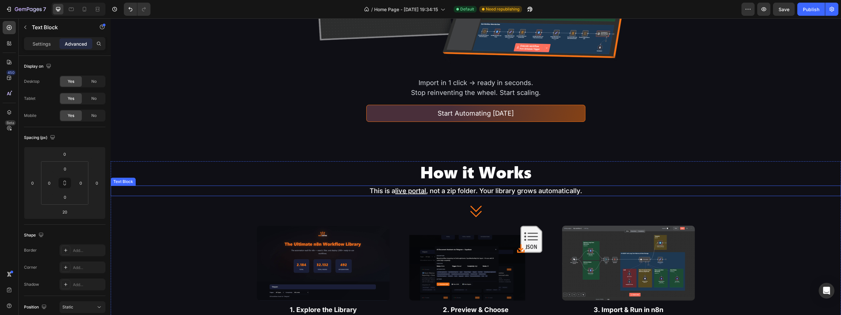
click at [469, 191] on p "This is a live portal , not a zip folder. Your library grows automatically." at bounding box center [475, 190] width 729 height 9
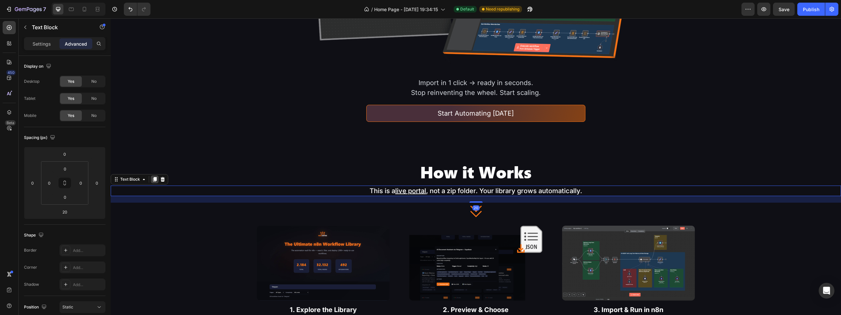
click at [157, 177] on div at bounding box center [155, 179] width 8 height 8
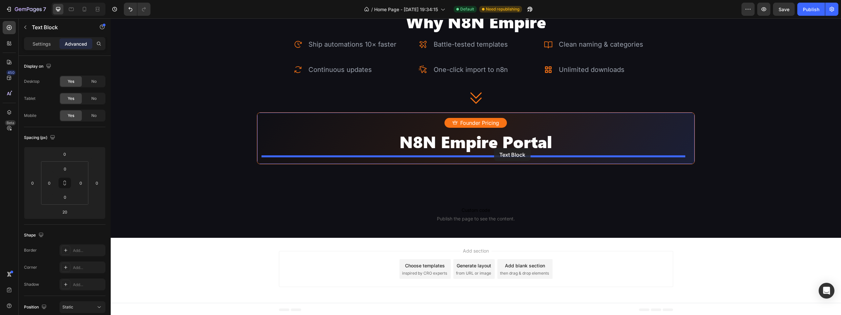
drag, startPoint x: 518, startPoint y: 206, endPoint x: 494, endPoint y: 148, distance: 62.6
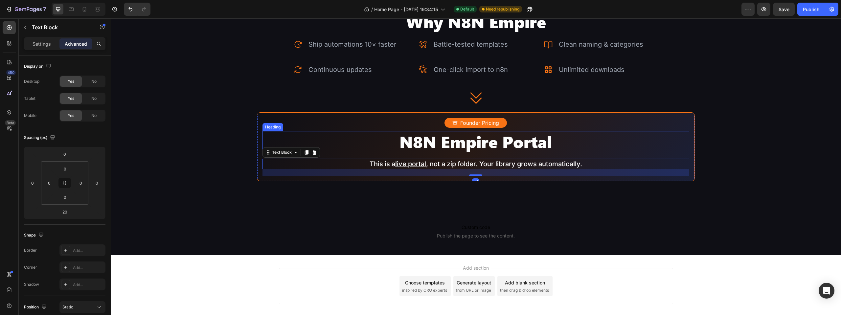
click at [497, 146] on p "N8N Empire Portal" at bounding box center [476, 142] width 426 height 20
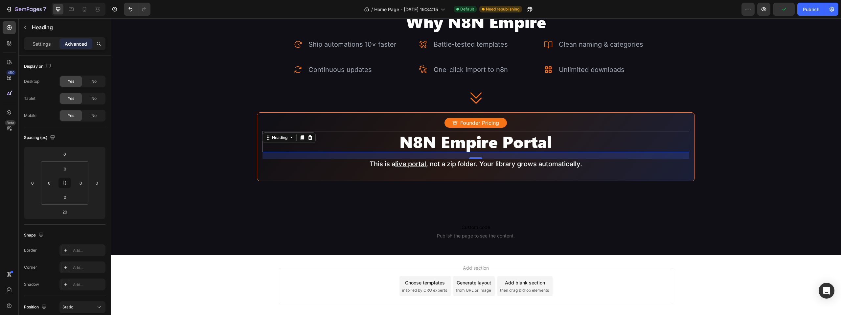
click at [474, 164] on div "20" at bounding box center [475, 163] width 7 height 5
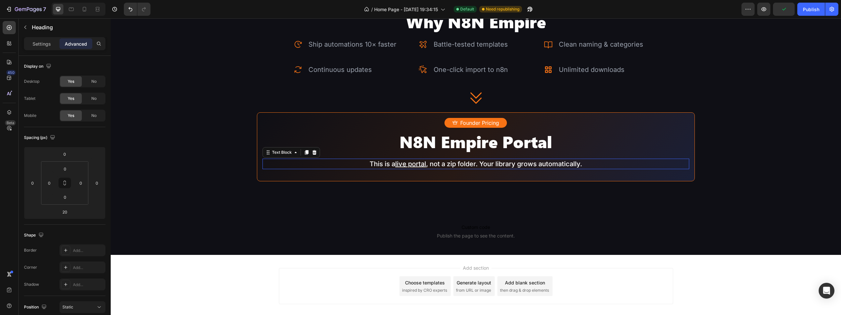
click at [453, 161] on p "This is a live portal , not a zip folder. Your library grows automatically." at bounding box center [476, 163] width 426 height 9
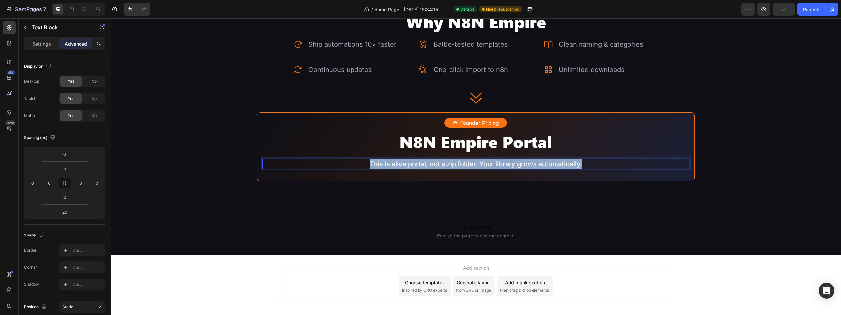
click at [453, 161] on p "This is a live portal , not a zip folder. Your library grows automatically." at bounding box center [476, 163] width 426 height 9
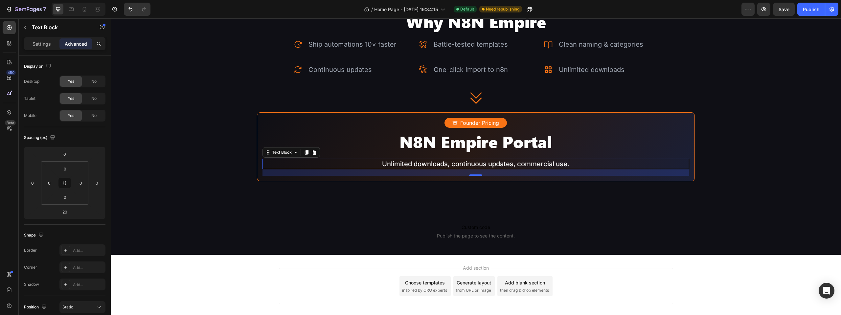
click at [377, 314] on div "Add section Choose templates inspired by CRO experts Generate layout from URL o…" at bounding box center [476, 287] width 730 height 65
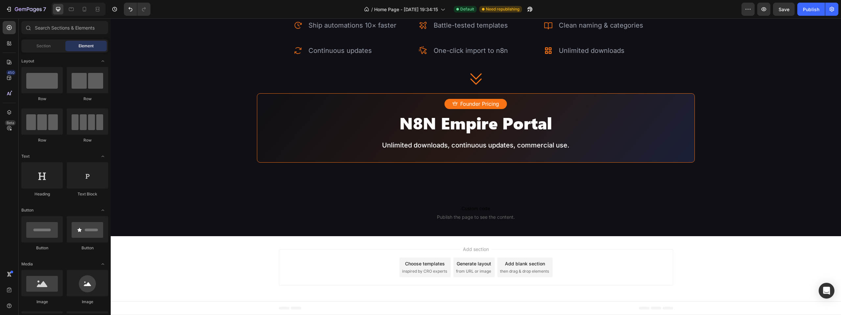
scroll to position [33, 0]
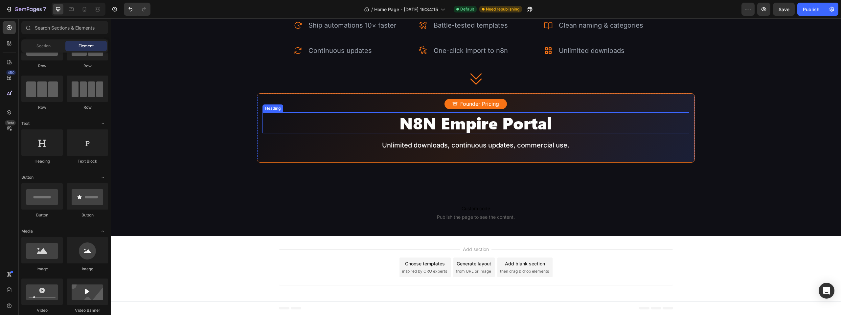
click at [541, 133] on p "N8N Empire Portal" at bounding box center [476, 123] width 426 height 20
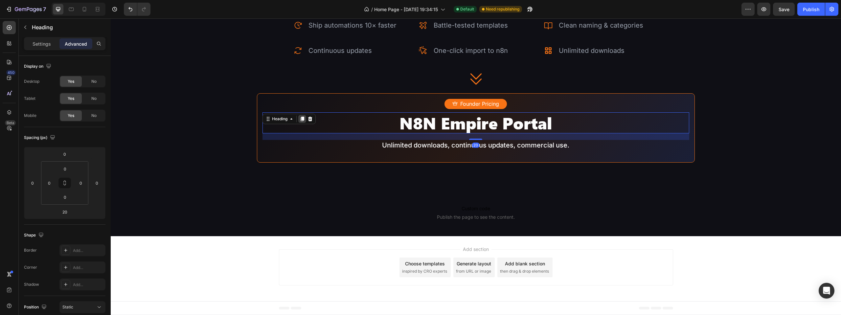
click at [304, 123] on div at bounding box center [302, 119] width 8 height 8
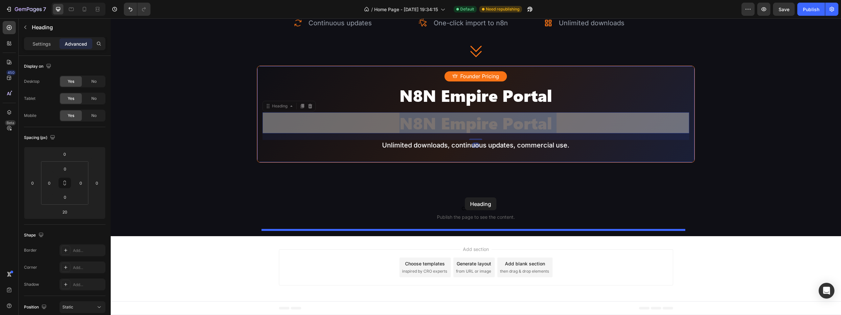
drag, startPoint x: 462, startPoint y: 167, endPoint x: 465, endPoint y: 197, distance: 30.0
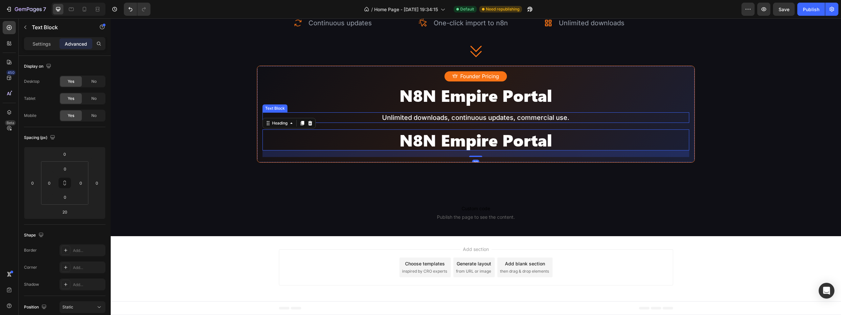
click at [464, 122] on p "Unlimited downloads, continuous updates, commercial use." at bounding box center [476, 117] width 426 height 9
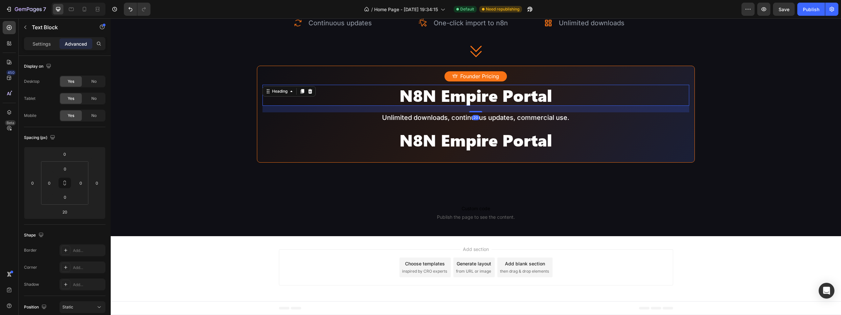
click at [459, 105] on p "N8N Empire Portal" at bounding box center [476, 95] width 426 height 20
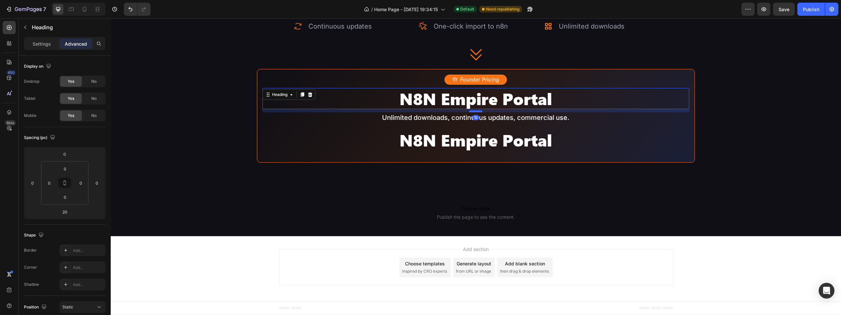
drag, startPoint x: 472, startPoint y: 156, endPoint x: 473, endPoint y: 153, distance: 3.3
click at [473, 112] on div at bounding box center [475, 111] width 13 height 2
type input "10"
click at [482, 150] on p "N8N Empire Portal" at bounding box center [476, 140] width 426 height 20
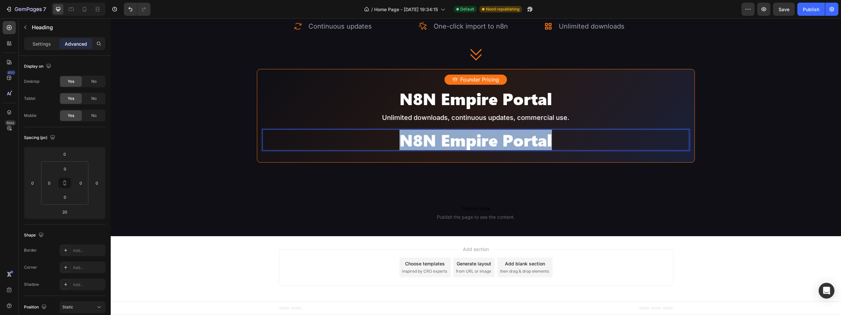
drag, startPoint x: 380, startPoint y: 183, endPoint x: 567, endPoint y: 181, distance: 187.5
click at [567, 150] on p "N8N Empire Portal" at bounding box center [476, 140] width 426 height 20
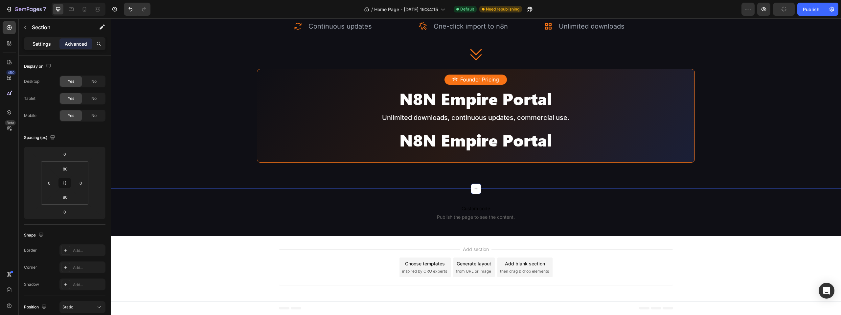
click at [41, 42] on p "Settings" at bounding box center [42, 43] width 18 height 7
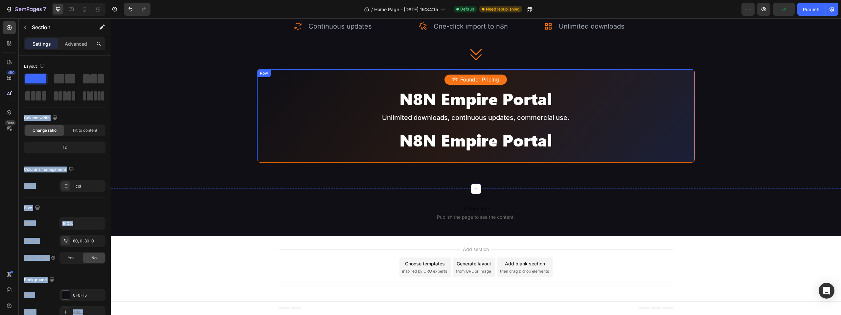
drag, startPoint x: 219, startPoint y: 105, endPoint x: 441, endPoint y: 170, distance: 231.2
click at [62, 80] on span at bounding box center [59, 78] width 10 height 9
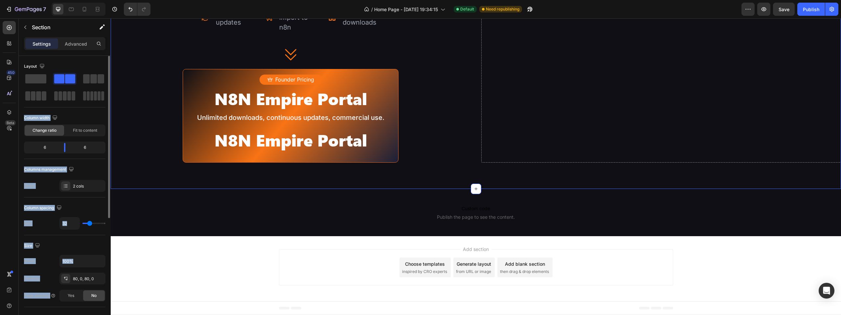
scroll to position [1091, 0]
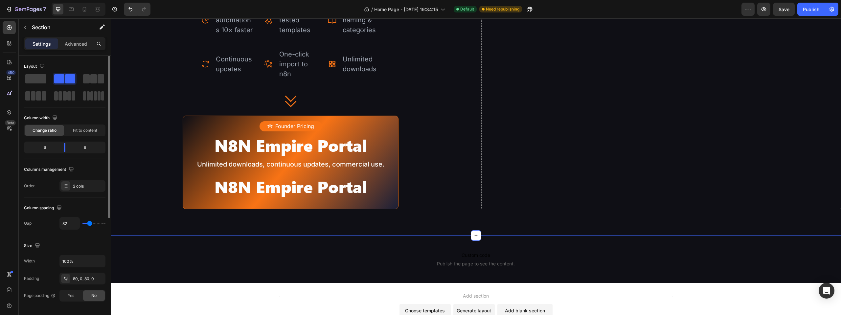
click at [62, 67] on div "Layout" at bounding box center [64, 66] width 81 height 11
click at [129, 9] on icon "Undo/Redo" at bounding box center [130, 9] width 7 height 7
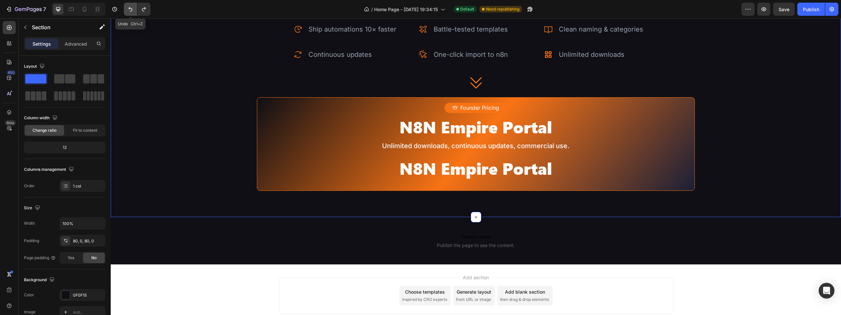
scroll to position [1151, 0]
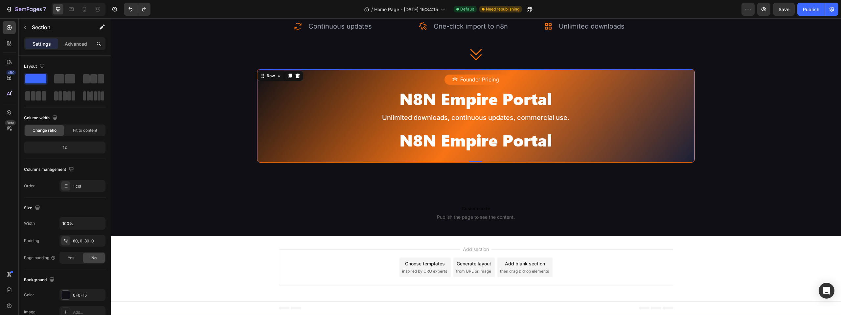
click at [304, 113] on div "Founder Pricing Button N8N Empire Portal Heading Unlimited downloads, continuou…" at bounding box center [476, 116] width 438 height 94
click at [131, 9] on icon "Undo/Redo" at bounding box center [130, 9] width 7 height 7
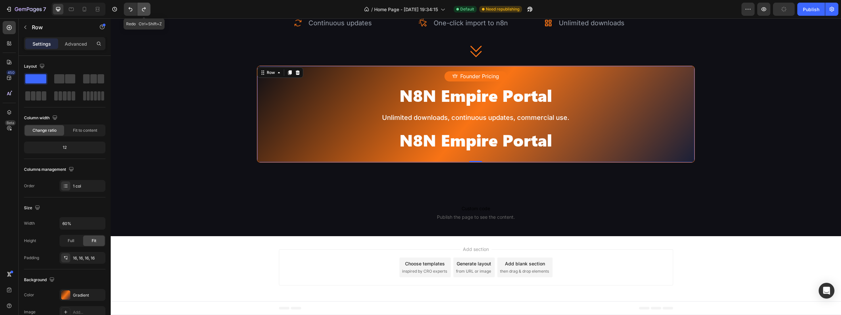
click at [148, 8] on button "Undo/Redo" at bounding box center [143, 9] width 13 height 13
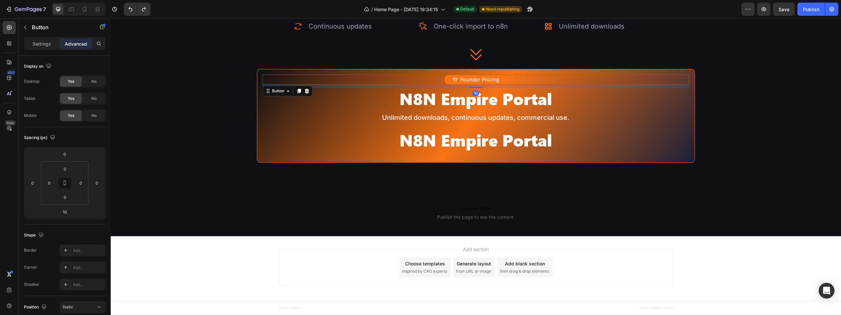
click at [323, 85] on div "Founder Pricing Button 10" at bounding box center [475, 80] width 427 height 10
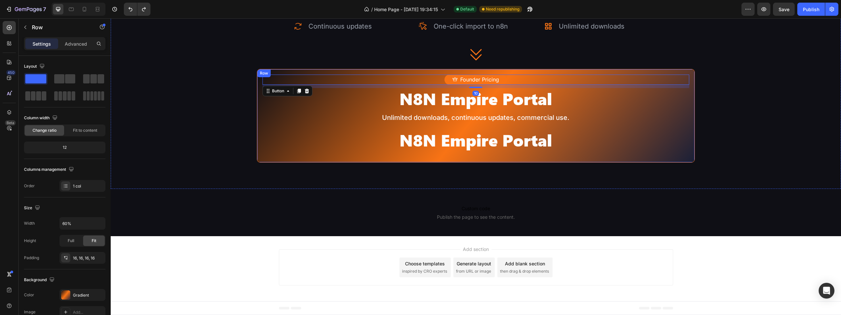
click at [315, 112] on div "Founder Pricing Button 10 N8N Empire Portal Heading Unlimited downloads, contin…" at bounding box center [476, 116] width 438 height 94
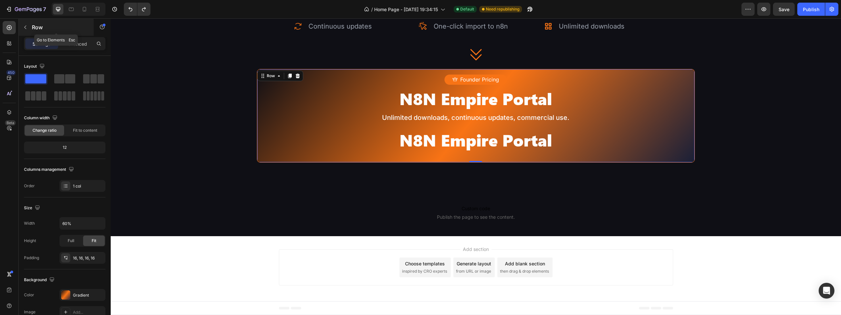
click at [30, 29] on button "button" at bounding box center [25, 27] width 11 height 11
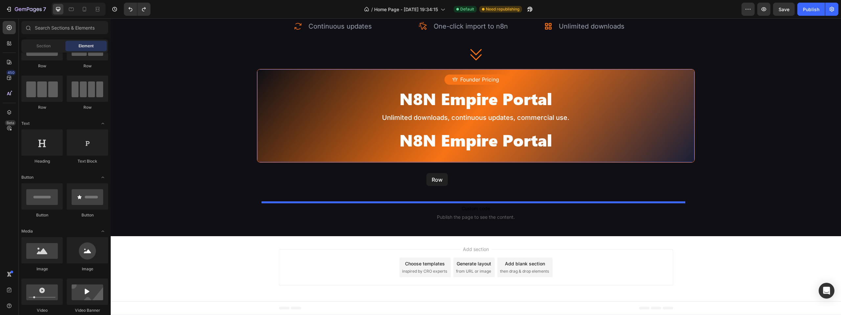
drag, startPoint x: 199, startPoint y: 79, endPoint x: 426, endPoint y: 173, distance: 246.0
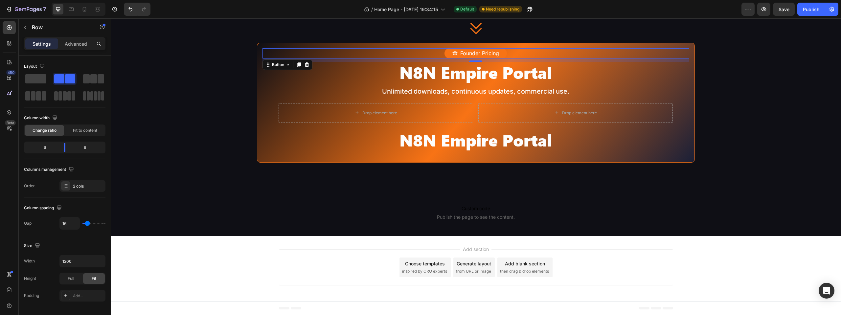
click at [361, 58] on div "Founder Pricing Button 0" at bounding box center [475, 53] width 427 height 10
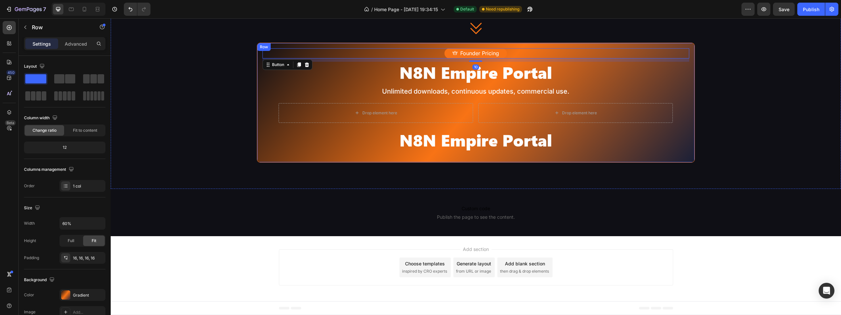
click at [361, 114] on div "Founder Pricing Button 10 N8N Empire Portal Heading Unlimited downloads, contin…" at bounding box center [476, 103] width 438 height 120
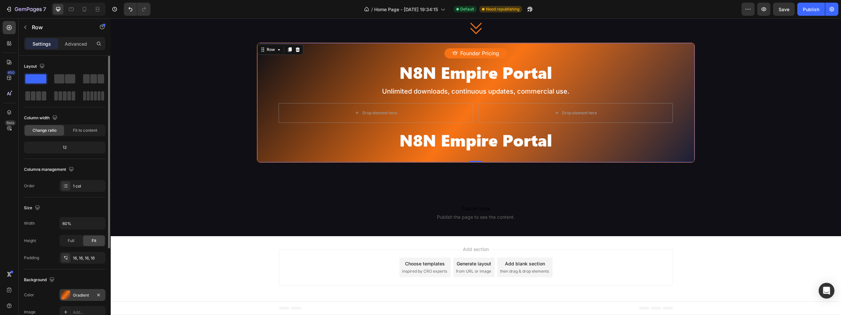
click at [72, 293] on div "Gradient" at bounding box center [82, 295] width 46 height 12
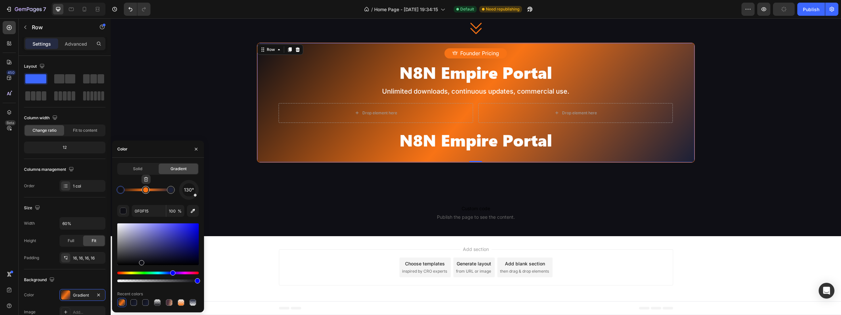
type input "F87315"
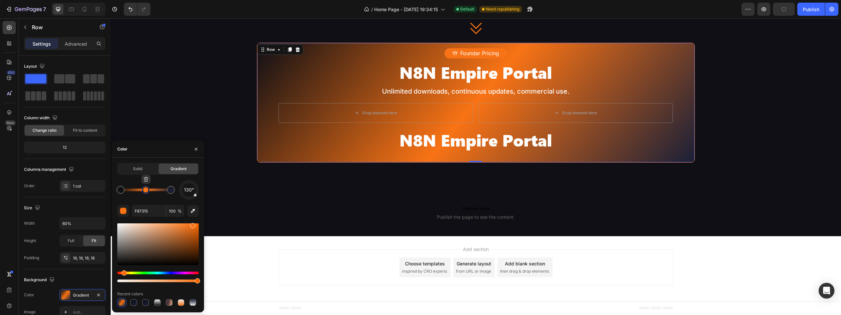
click at [147, 190] on div at bounding box center [145, 189] width 5 height 5
click at [146, 191] on div at bounding box center [145, 189] width 5 height 5
click at [170, 211] on input "100" at bounding box center [175, 211] width 18 height 12
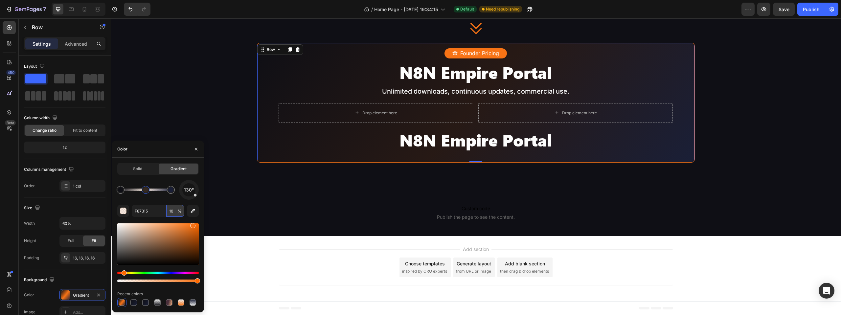
click at [170, 212] on input "10" at bounding box center [175, 211] width 18 height 12
type input "20"
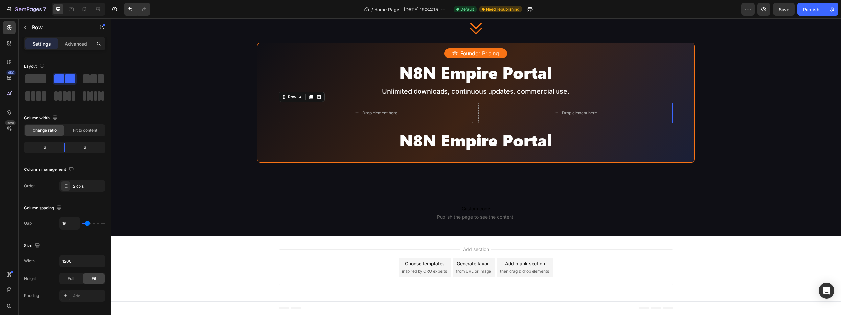
click at [473, 123] on div "Drop element here Drop element here Row 0" at bounding box center [475, 113] width 394 height 20
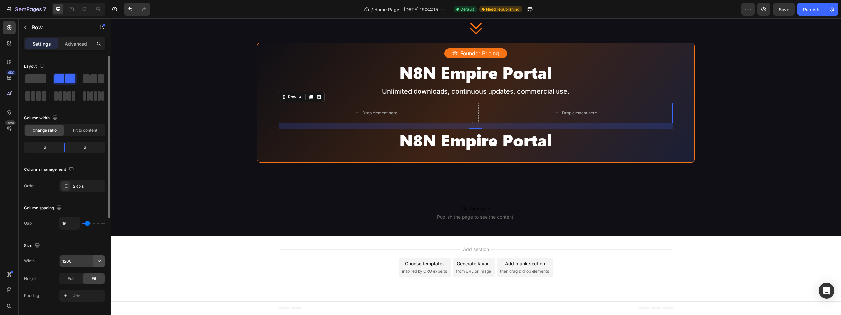
click at [98, 263] on icon "button" at bounding box center [99, 261] width 7 height 7
click at [68, 287] on span "Full" at bounding box center [65, 290] width 7 height 6
click at [67, 262] on input "100%" at bounding box center [82, 261] width 45 height 12
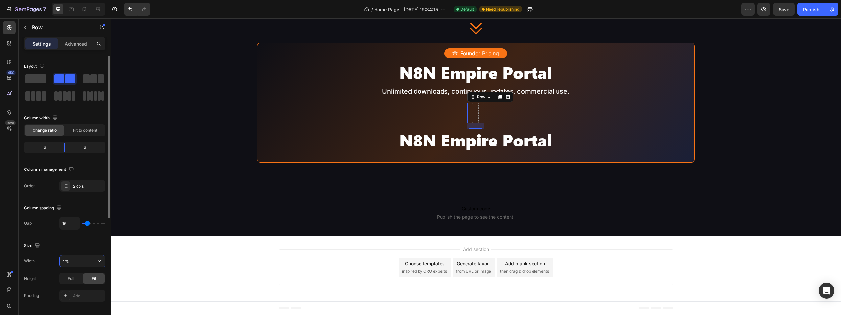
type input "40%"
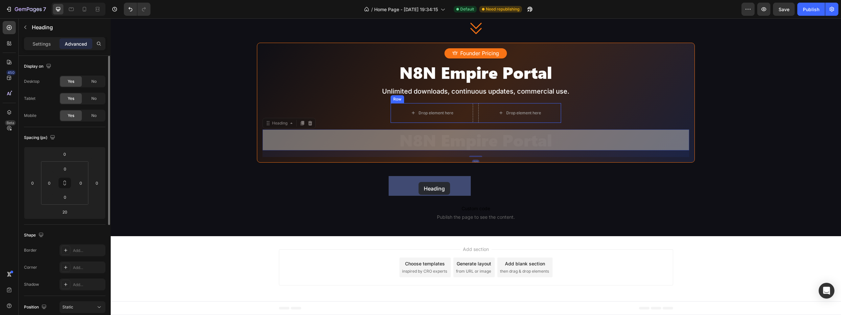
drag, startPoint x: 415, startPoint y: 208, endPoint x: 418, endPoint y: 182, distance: 26.5
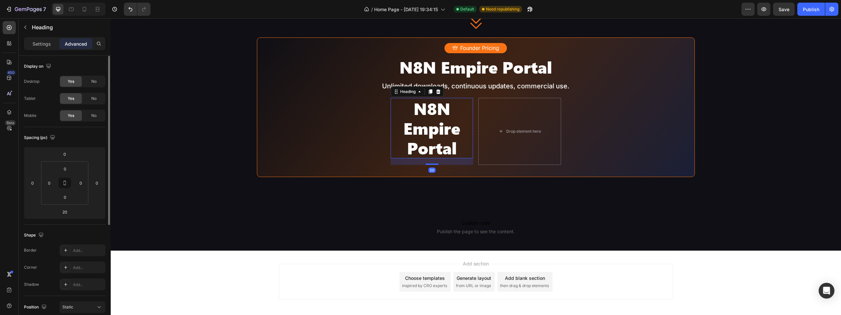
click at [412, 158] on h2 "N8N Empire Portal" at bounding box center [431, 128] width 83 height 60
click at [412, 158] on p "N8N Empire Portal" at bounding box center [431, 128] width 81 height 59
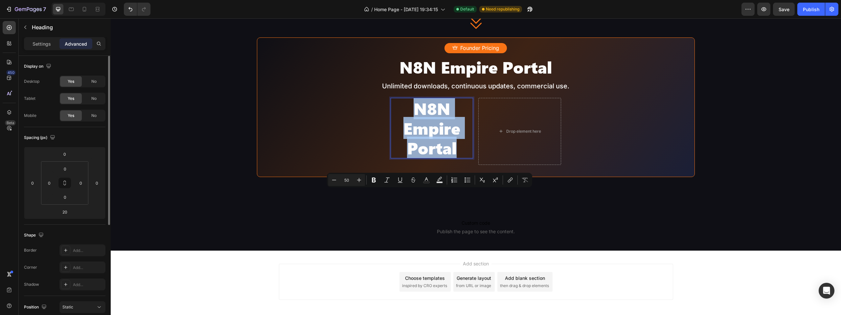
click at [412, 158] on p "N8N Empire Portal" at bounding box center [431, 128] width 81 height 59
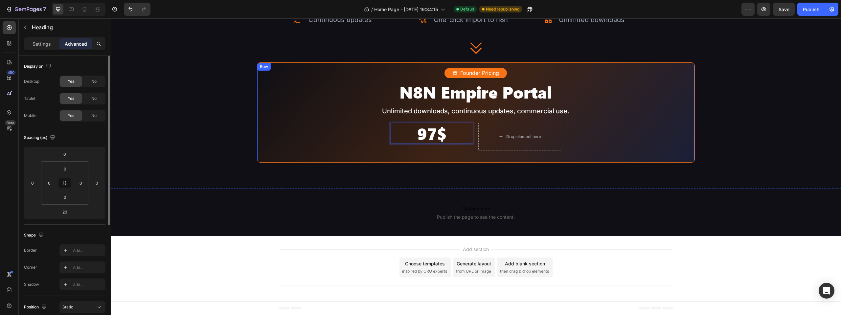
click at [432, 157] on div "Founder Pricing Button N8N Empire Portal Heading Unlimited downloads, continuou…" at bounding box center [475, 112] width 427 height 89
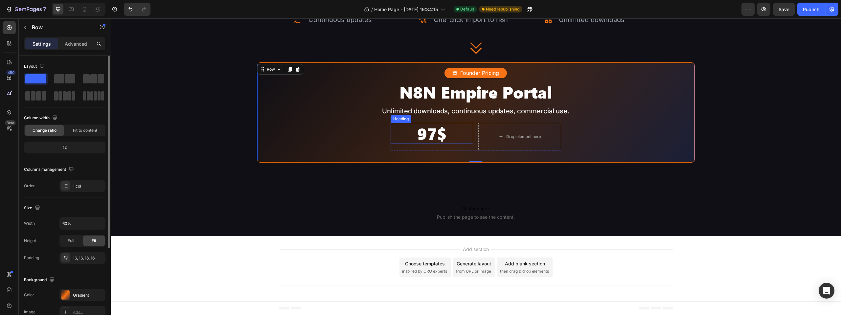
click at [432, 143] on p "97$" at bounding box center [431, 133] width 81 height 20
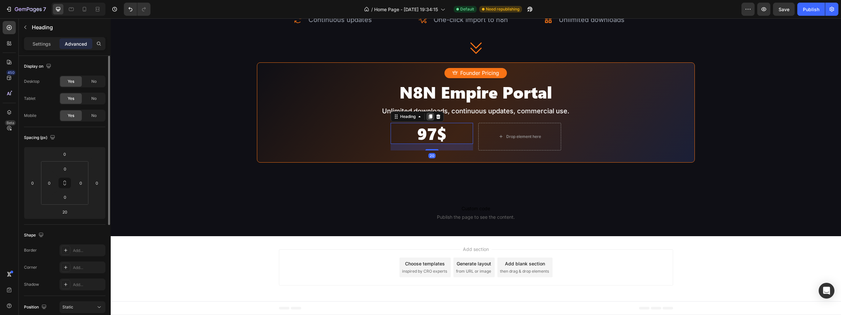
click at [428, 119] on icon at bounding box center [430, 116] width 5 height 5
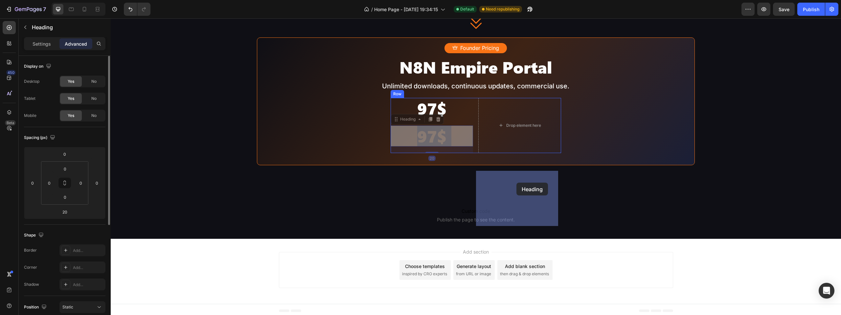
drag, startPoint x: 426, startPoint y: 207, endPoint x: 516, endPoint y: 183, distance: 93.3
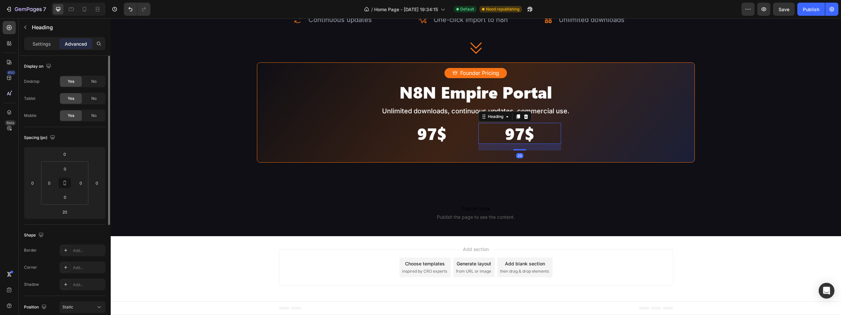
click at [517, 144] on h2 "97$" at bounding box center [519, 133] width 83 height 21
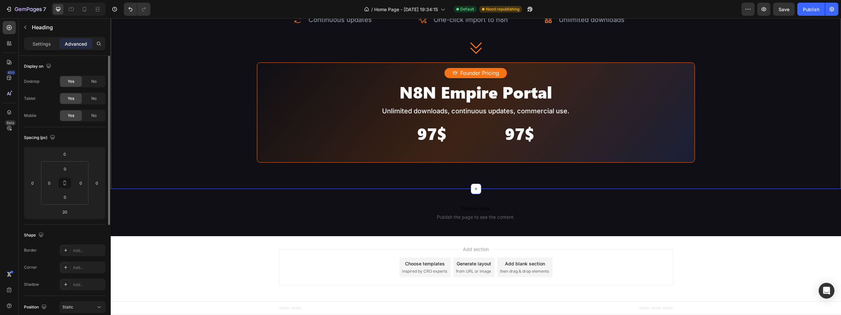
click at [521, 143] on p "97$" at bounding box center [519, 133] width 81 height 20
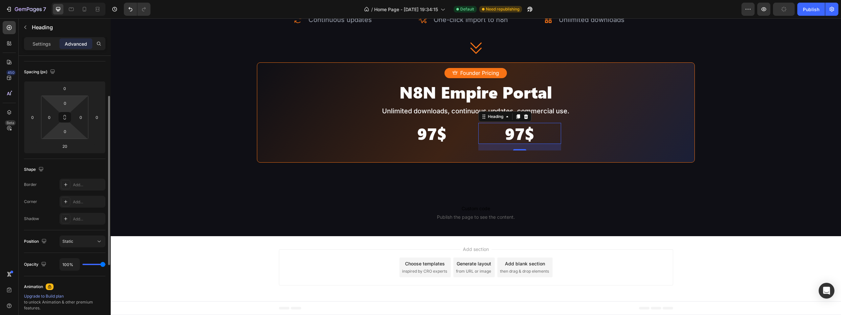
scroll to position [99, 0]
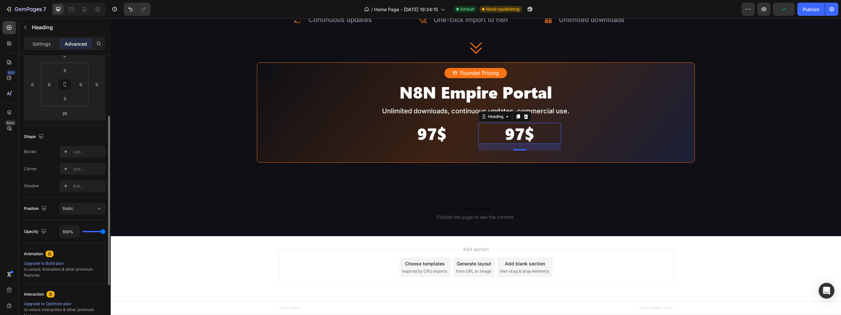
click at [40, 49] on div "Settings Advanced" at bounding box center [64, 43] width 81 height 13
click at [41, 43] on p "Settings" at bounding box center [42, 43] width 18 height 7
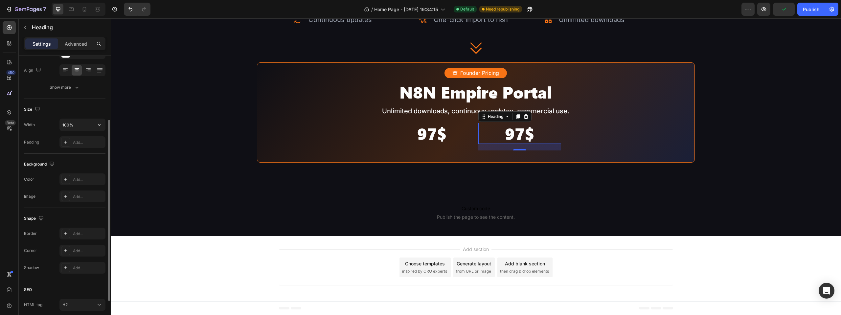
scroll to position [0, 0]
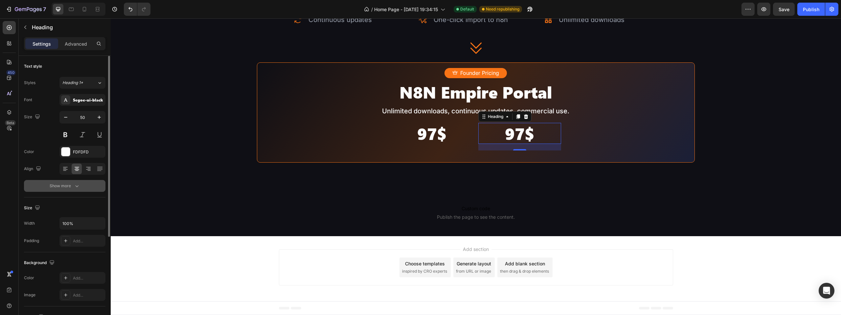
click at [78, 184] on icon "button" at bounding box center [77, 186] width 7 height 7
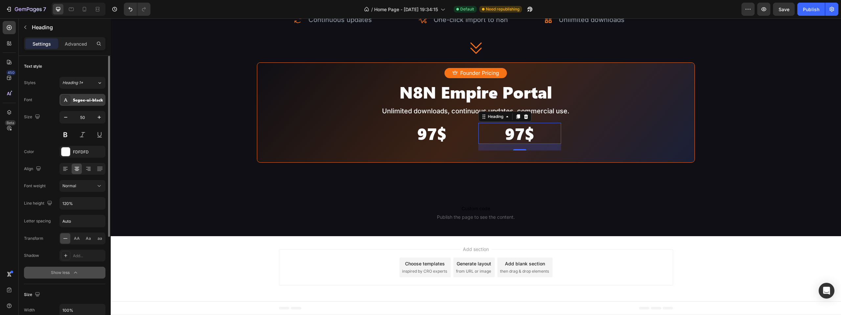
click at [88, 100] on div "Segoe-ui-black" at bounding box center [88, 100] width 31 height 6
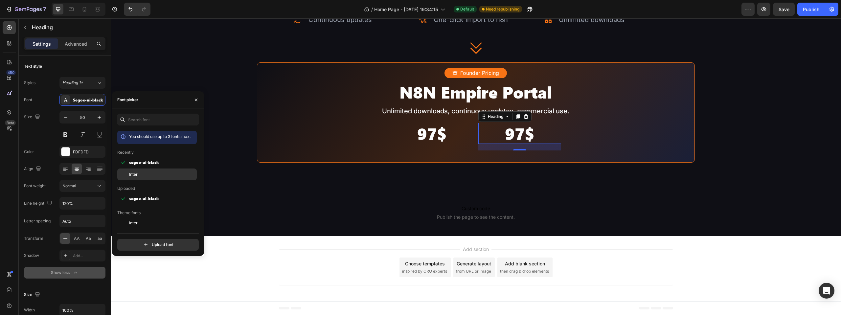
click at [143, 174] on div "Inter" at bounding box center [162, 174] width 66 height 6
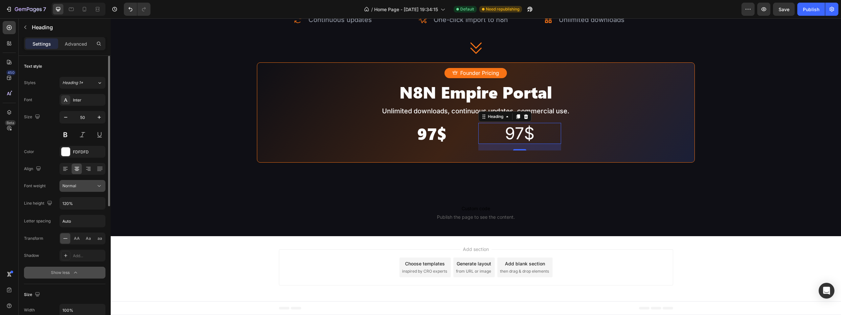
click at [74, 188] on span "Normal" at bounding box center [69, 186] width 14 height 6
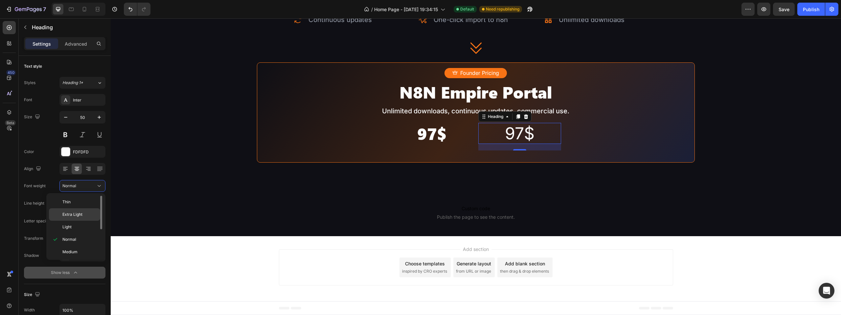
click at [80, 215] on span "Extra Light" at bounding box center [72, 214] width 20 height 6
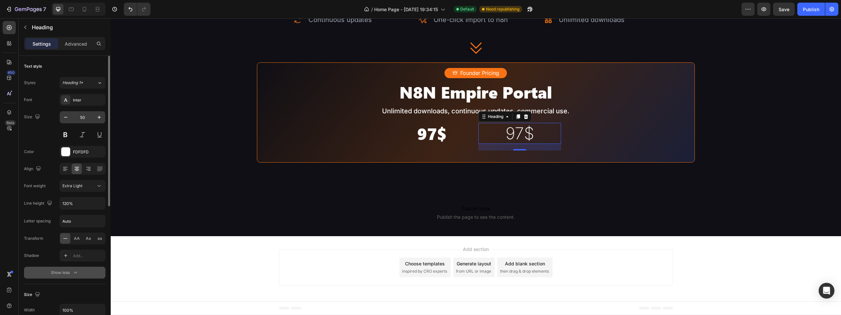
click at [81, 118] on input "50" at bounding box center [83, 117] width 22 height 12
type input "40"
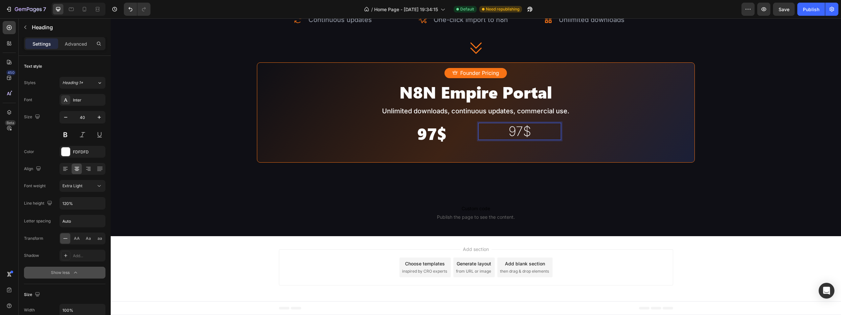
click at [507, 139] on p "97$" at bounding box center [519, 131] width 81 height 16
click at [423, 143] on p "97$" at bounding box center [431, 133] width 81 height 20
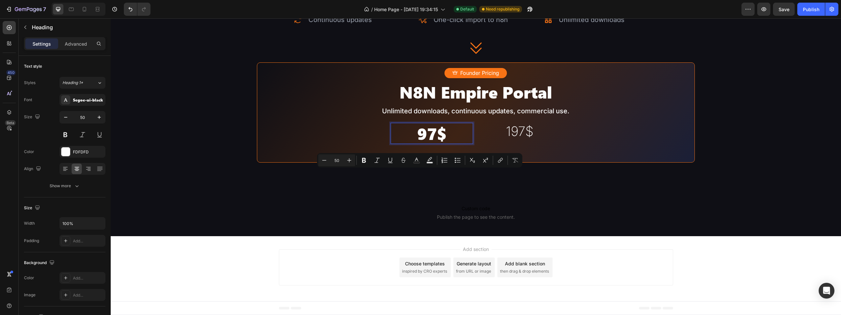
drag, startPoint x: 410, startPoint y: 182, endPoint x: 423, endPoint y: 182, distance: 12.5
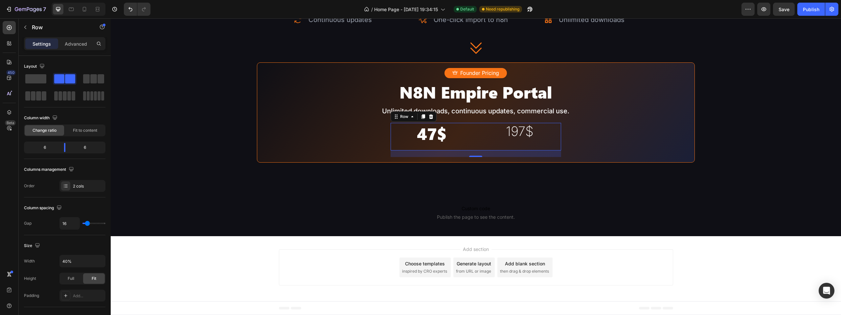
click at [472, 150] on div "47$ Heading 197$ Heading Row 0" at bounding box center [475, 137] width 171 height 28
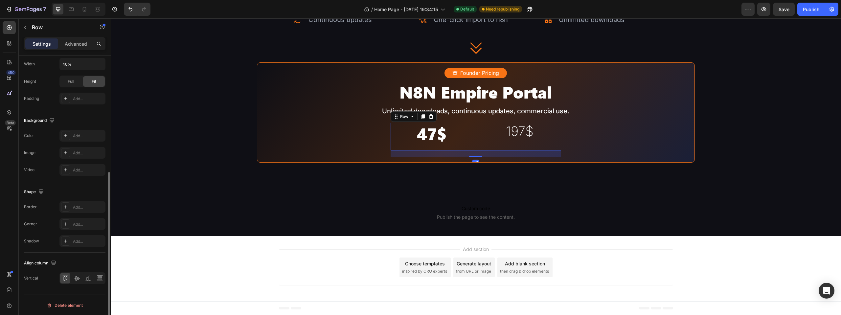
scroll to position [198, 0]
click at [74, 276] on icon at bounding box center [77, 277] width 7 height 7
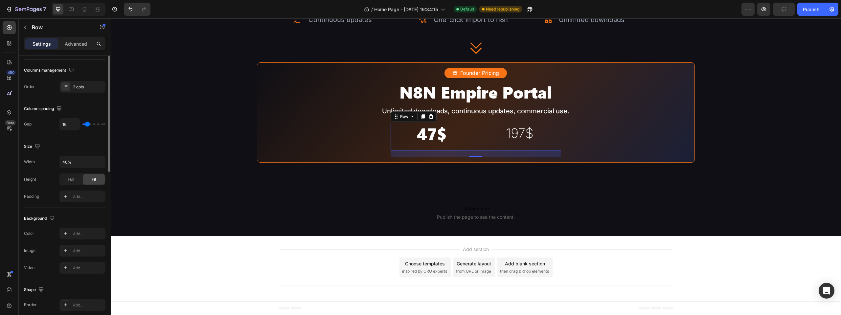
scroll to position [33, 0]
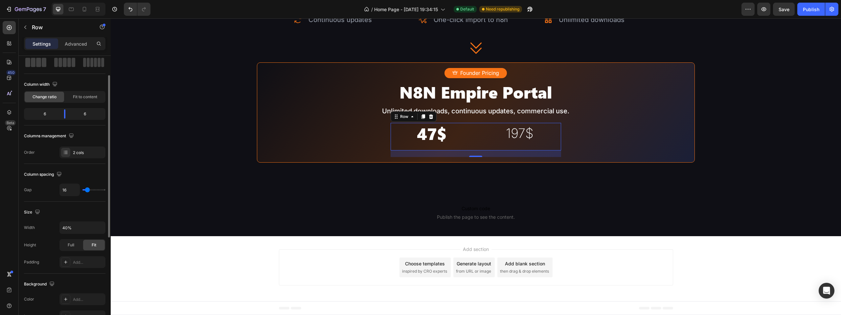
click at [76, 91] on div "Change ratio Fit to content" at bounding box center [64, 97] width 81 height 12
click at [76, 93] on div "Fit to content" at bounding box center [84, 97] width 39 height 11
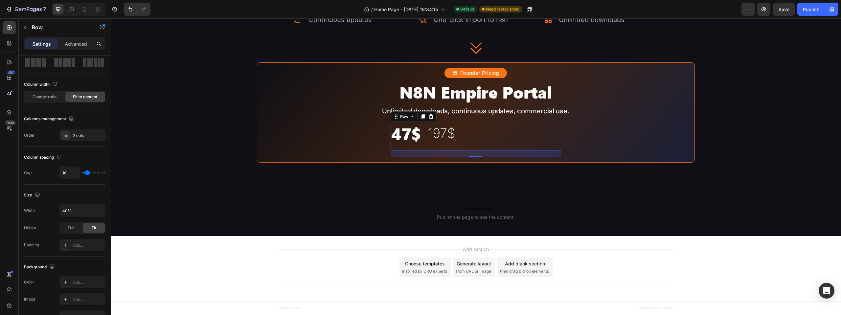
scroll to position [198, 0]
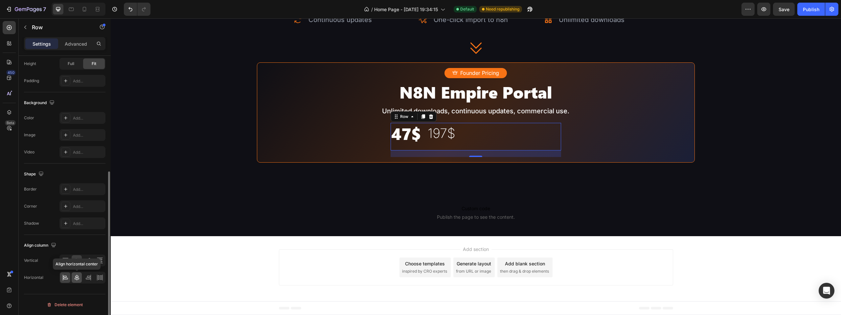
click at [78, 276] on icon at bounding box center [77, 277] width 7 height 7
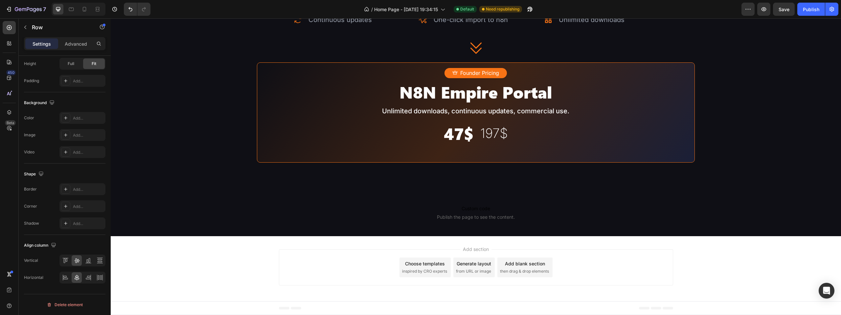
click at [607, 293] on div "Add section Choose templates inspired by CRO experts Generate layout from URL o…" at bounding box center [476, 268] width 730 height 65
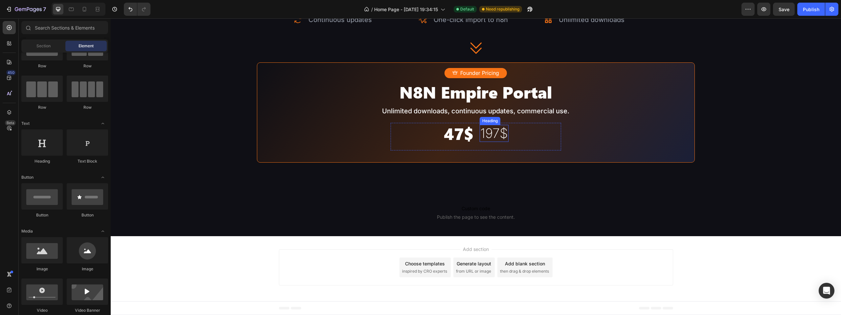
click at [495, 141] on p "197$" at bounding box center [494, 133] width 28 height 16
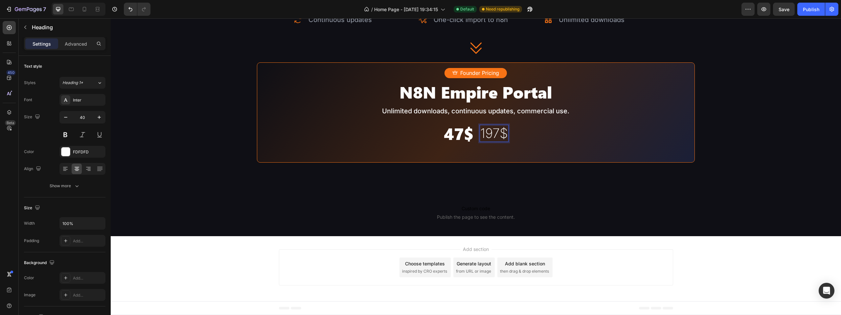
click at [494, 141] on p "197$" at bounding box center [494, 133] width 28 height 16
click at [476, 163] on icon "Editor contextual toolbar" at bounding box center [475, 163] width 7 height 7
click at [444, 143] on p "47$" at bounding box center [459, 133] width 30 height 20
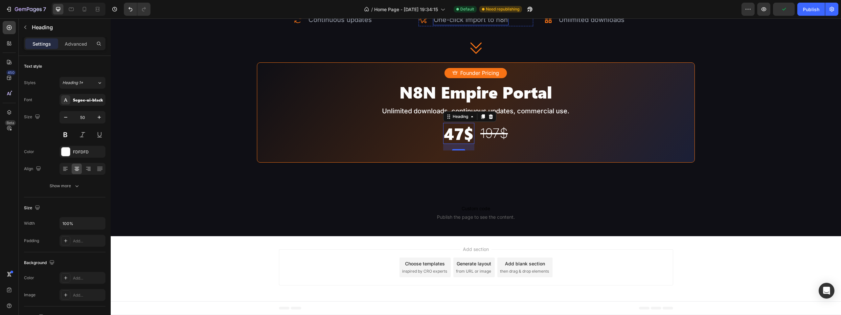
click at [461, 25] on p "One-click import to n8n" at bounding box center [470, 20] width 74 height 10
click at [475, 10] on icon at bounding box center [477, 8] width 4 height 5
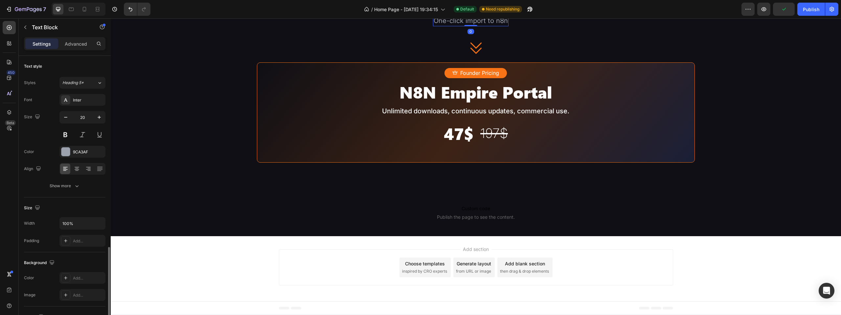
scroll to position [111, 0]
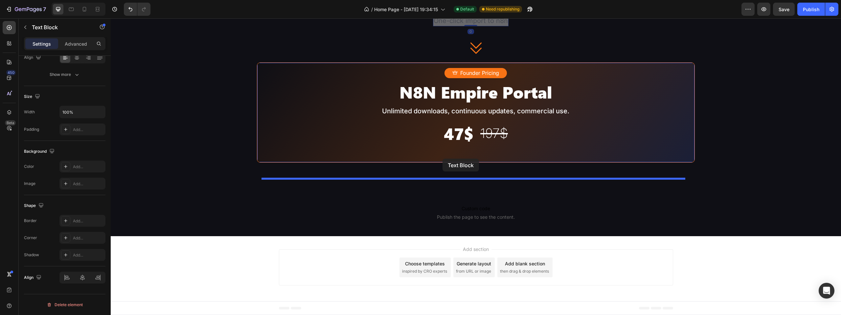
drag, startPoint x: 451, startPoint y: 71, endPoint x: 442, endPoint y: 159, distance: 88.1
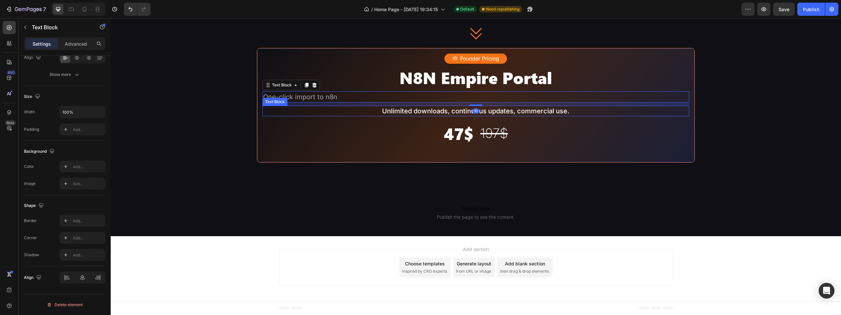
click at [434, 116] on p "Unlimited downloads, continuous updates, commercial use." at bounding box center [476, 110] width 426 height 9
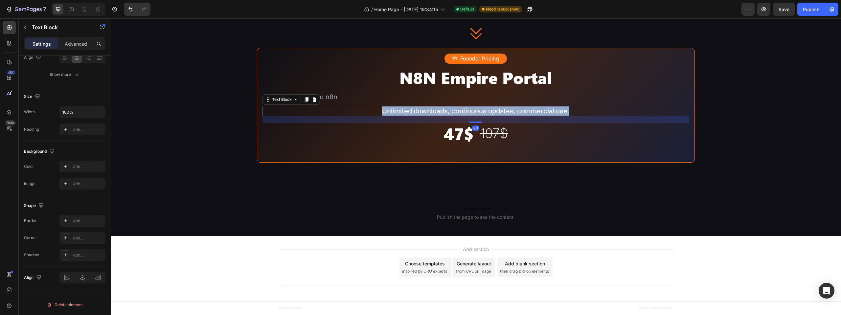
click at [434, 116] on p "Unlimited downloads, continuous updates, commercial use." at bounding box center [476, 110] width 426 height 9
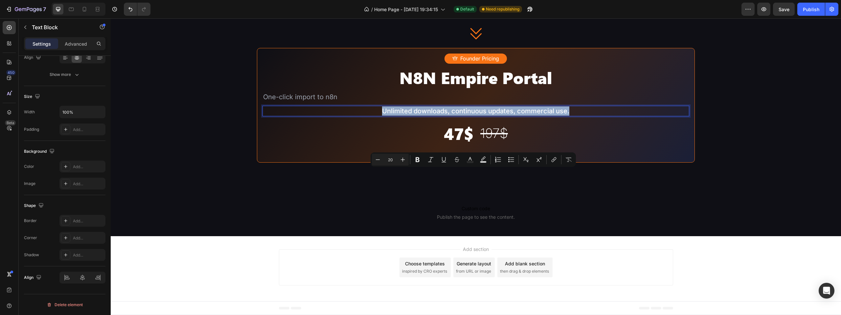
copy p "Unlimited downloads, continuous updates, commercial use."
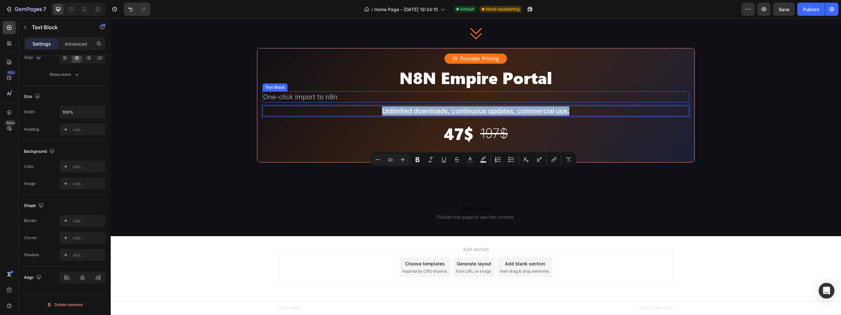
click at [337, 102] on p "One-click import to n8n" at bounding box center [476, 97] width 426 height 10
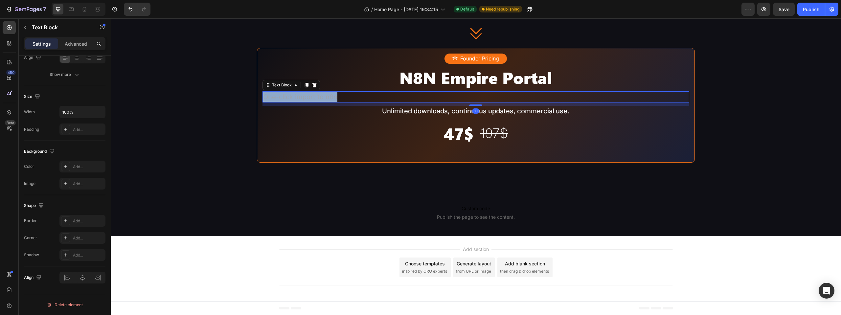
click at [337, 102] on p "One-click import to n8n" at bounding box center [476, 97] width 426 height 10
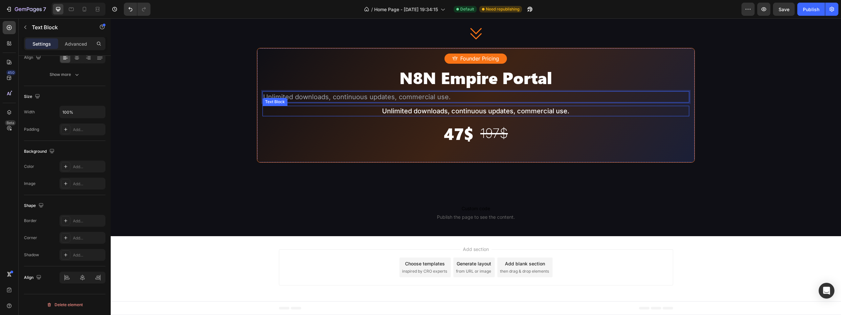
click at [357, 116] on p "Unlimited downloads, continuous updates, commercial use." at bounding box center [476, 110] width 426 height 9
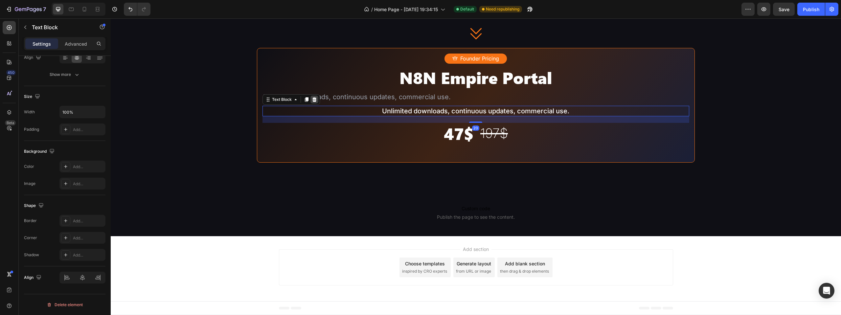
click at [312, 102] on icon at bounding box center [314, 99] width 5 height 5
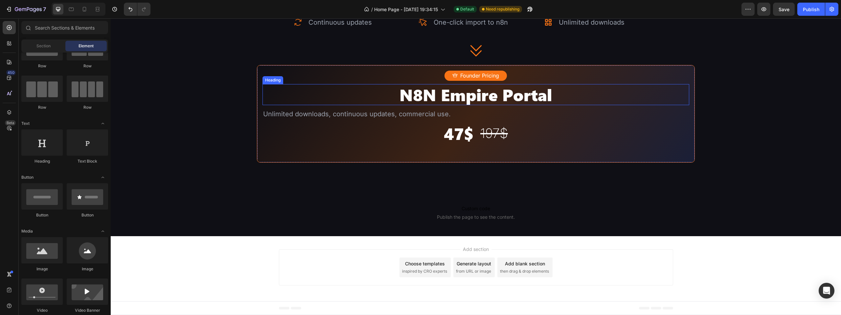
click at [424, 104] on p "N8N Empire Portal" at bounding box center [476, 95] width 426 height 20
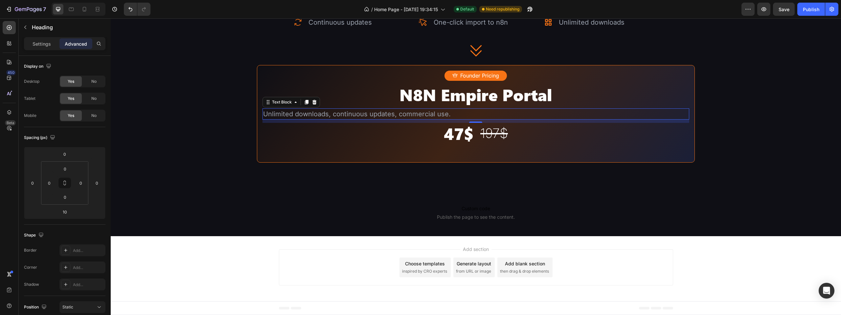
click at [442, 119] on p "Unlimited downloads, continuous updates, commercial use." at bounding box center [476, 114] width 426 height 10
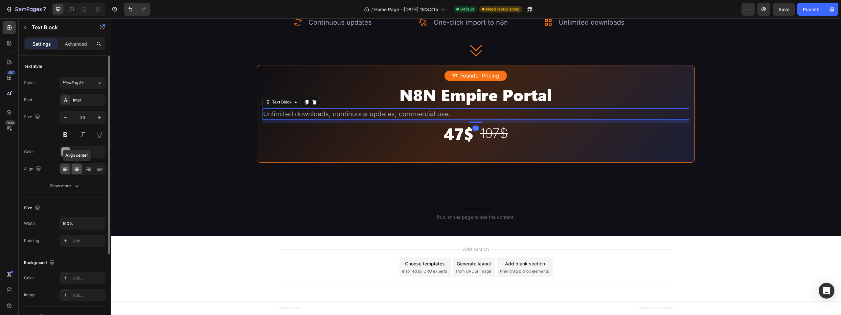
click at [79, 171] on icon at bounding box center [77, 169] width 7 height 7
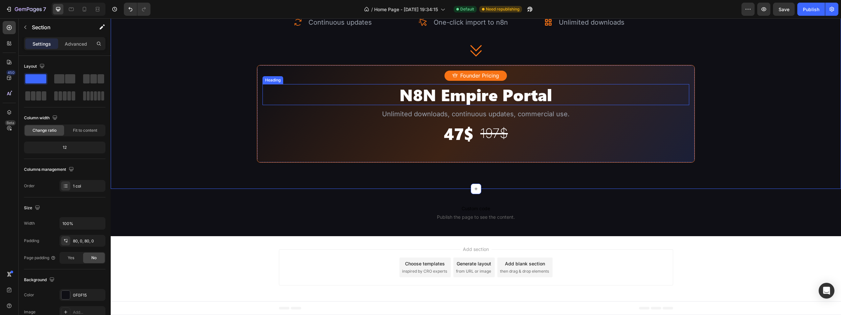
click at [500, 104] on p "N8N Empire Portal" at bounding box center [476, 95] width 426 height 20
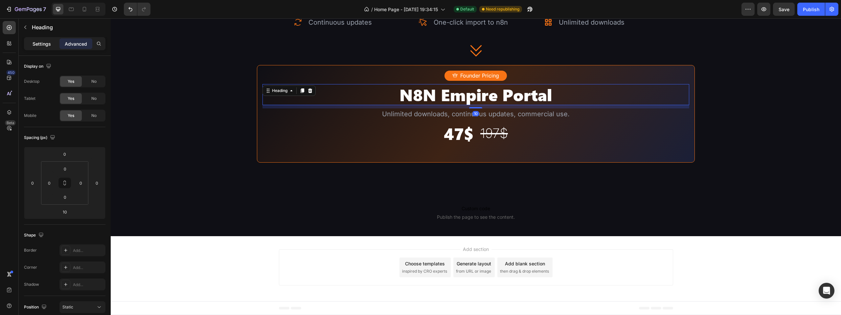
click at [42, 40] on div "Settings" at bounding box center [41, 43] width 33 height 11
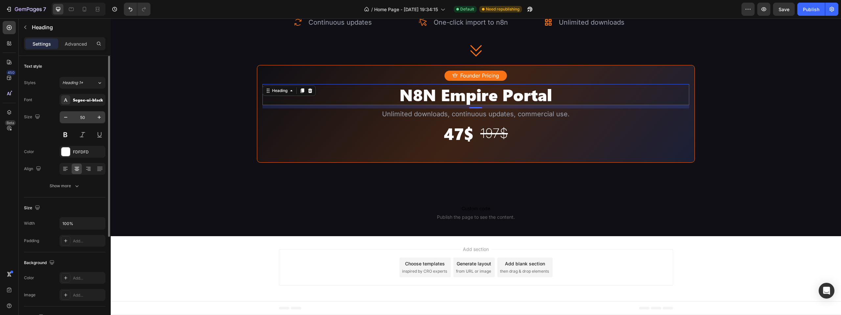
click at [79, 118] on input "50" at bounding box center [83, 117] width 22 height 12
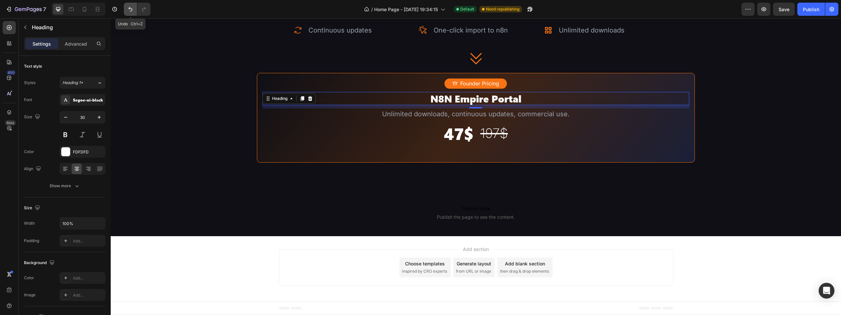
click at [128, 10] on icon "Undo/Redo" at bounding box center [130, 9] width 7 height 7
click at [128, 6] on icon "Undo/Redo" at bounding box center [130, 9] width 7 height 7
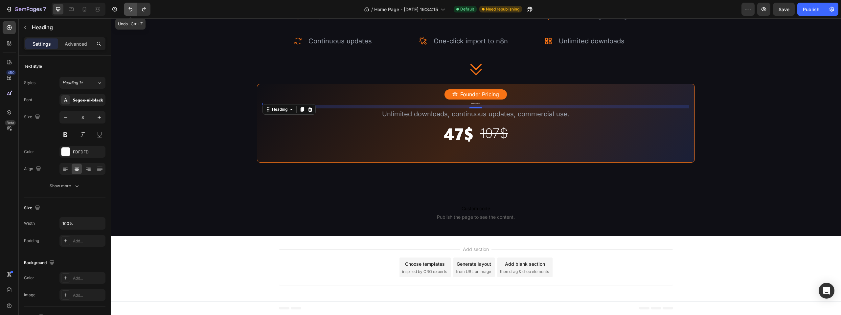
click at [127, 9] on icon "Undo/Redo" at bounding box center [130, 9] width 7 height 7
type input "50"
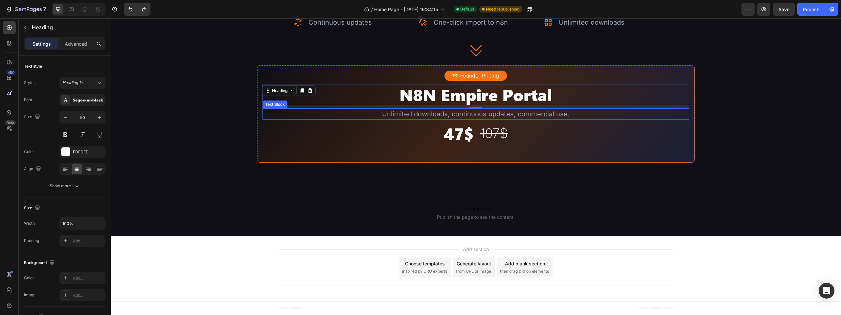
click at [503, 119] on p "Unlimited downloads, continuous updates, commercial use." at bounding box center [476, 114] width 426 height 10
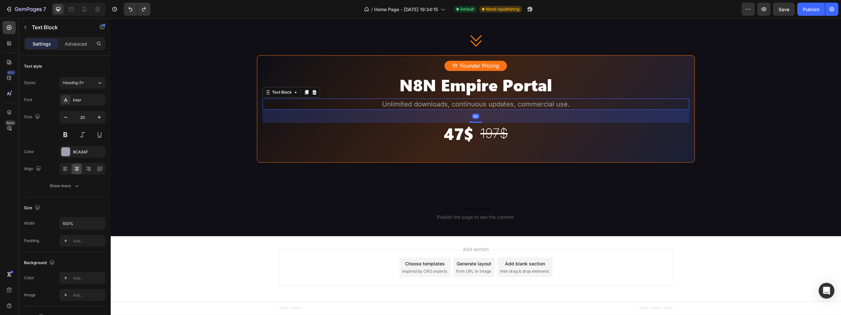
drag, startPoint x: 477, startPoint y: 167, endPoint x: 482, endPoint y: 177, distance: 11.0
click at [482, 110] on div "40" at bounding box center [475, 110] width 427 height 0
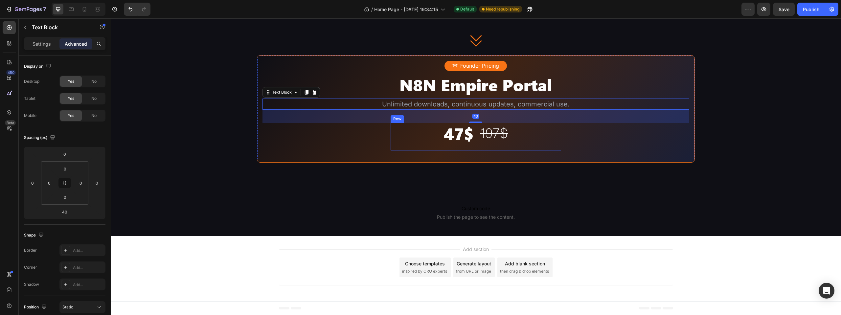
click at [533, 150] on div "47$ Heading ⁠⁠⁠⁠⁠⁠⁠ 197$ Heading Row" at bounding box center [475, 137] width 171 height 28
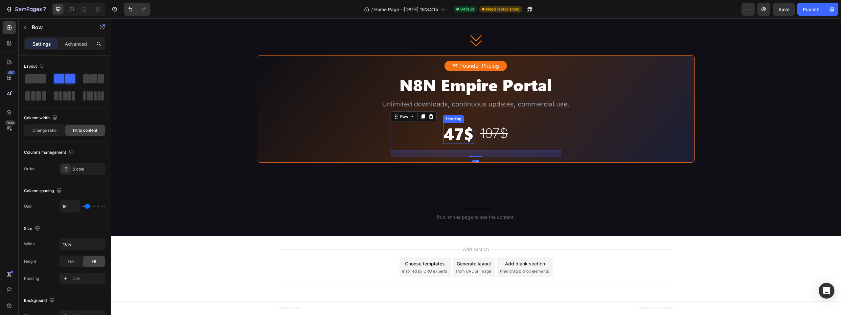
click at [455, 143] on p "47$" at bounding box center [459, 133] width 30 height 20
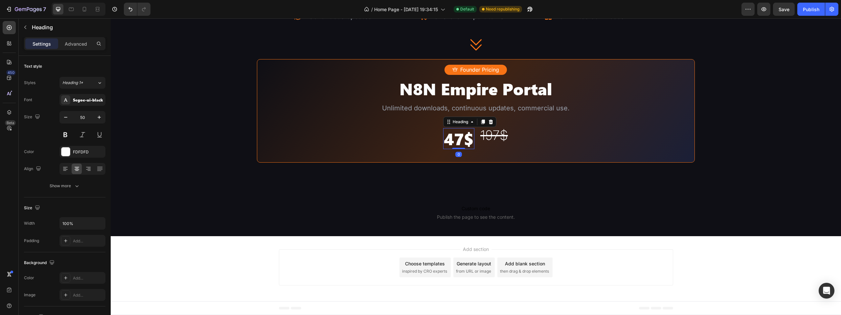
drag, startPoint x: 459, startPoint y: 205, endPoint x: 500, endPoint y: 189, distance: 43.5
click at [459, 149] on div "47$ Heading 0" at bounding box center [458, 138] width 31 height 21
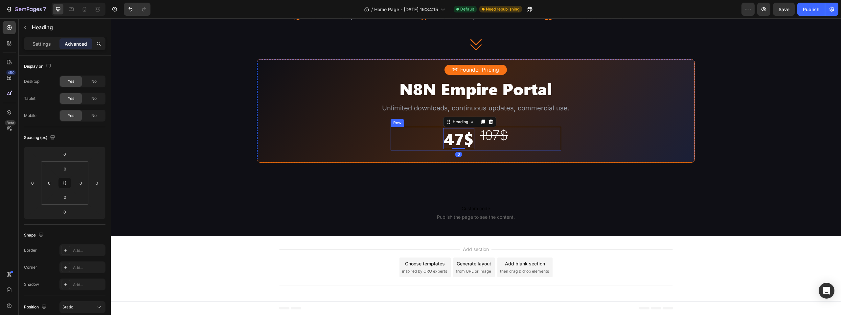
click at [520, 150] on div "47$ Heading 0 ⁠⁠⁠⁠⁠⁠⁠ 197$ Heading Row" at bounding box center [475, 139] width 171 height 24
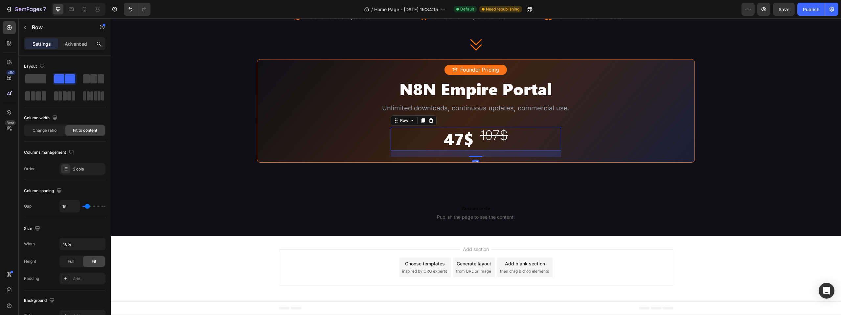
click at [499, 143] on s "197$" at bounding box center [494, 135] width 28 height 16
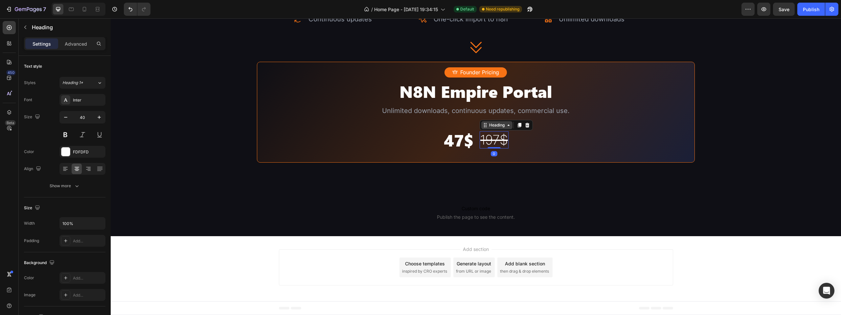
drag, startPoint x: 493, startPoint y: 201, endPoint x: 498, endPoint y: 175, distance: 27.1
click at [492, 148] on div "⁠⁠⁠⁠⁠⁠⁠ 197$ Heading 0" at bounding box center [493, 139] width 29 height 17
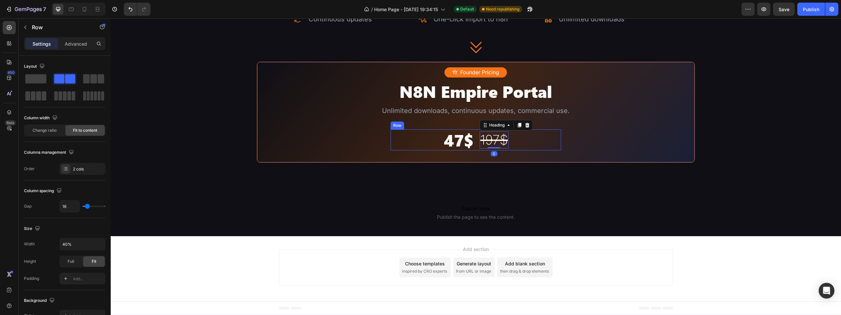
click at [525, 150] on div "47$ Heading ⁠⁠⁠⁠⁠⁠⁠ 197$ Heading 0 Row" at bounding box center [475, 139] width 171 height 21
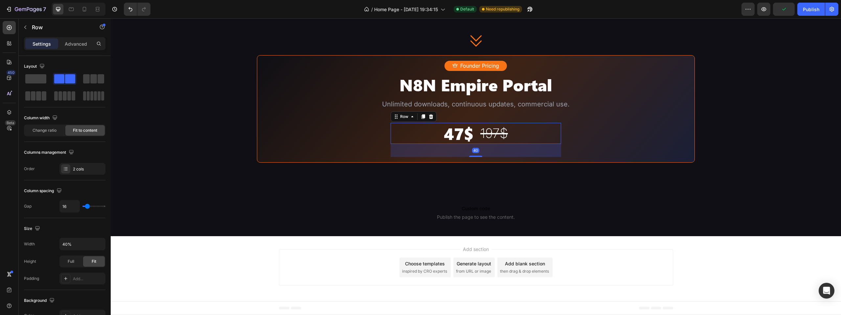
drag, startPoint x: 475, startPoint y: 205, endPoint x: 480, endPoint y: 211, distance: 8.0
click at [480, 144] on div "40" at bounding box center [475, 144] width 171 height 0
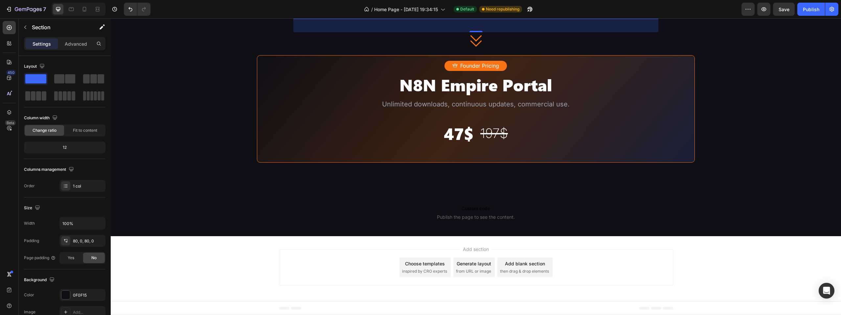
click at [406, 19] on div "Icon Continuous updates Text Block Advanced list Icon One-click import to n8n T…" at bounding box center [475, 13] width 365 height 12
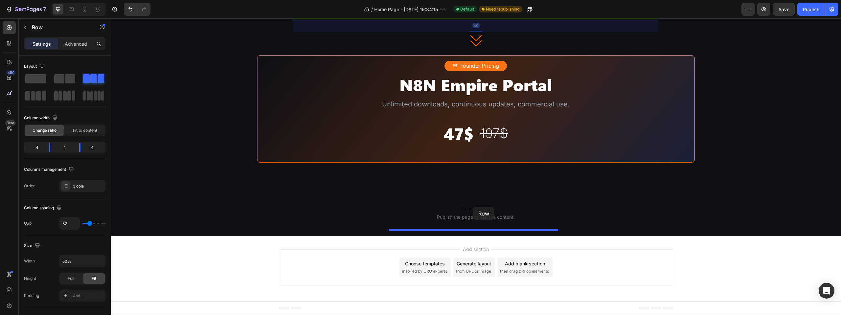
drag, startPoint x: 309, startPoint y: 57, endPoint x: 473, endPoint y: 207, distance: 222.0
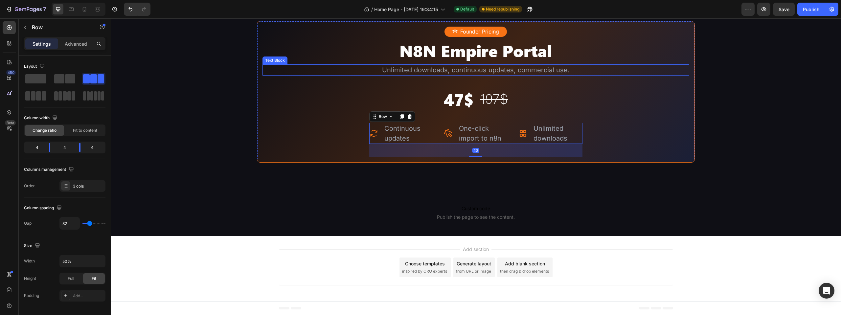
click at [666, 75] on p "Unlimited downloads, continuous updates, commercial use." at bounding box center [476, 70] width 426 height 10
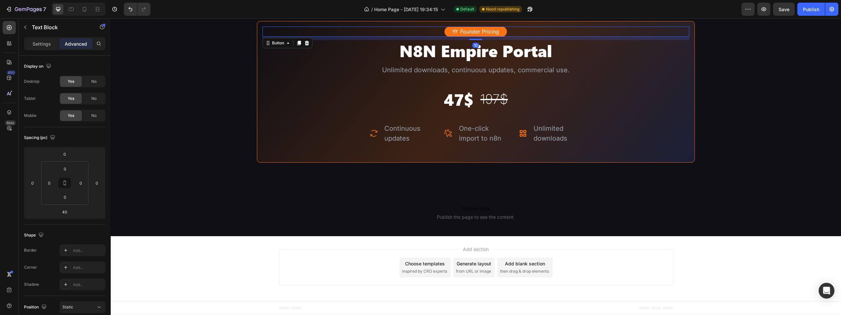
click at [684, 37] on div "Founder Pricing Button 10" at bounding box center [475, 32] width 427 height 10
click at [687, 90] on div "Founder Pricing Button 10 N8N Empire Portal Heading Unlimited downloads, contin…" at bounding box center [476, 92] width 438 height 142
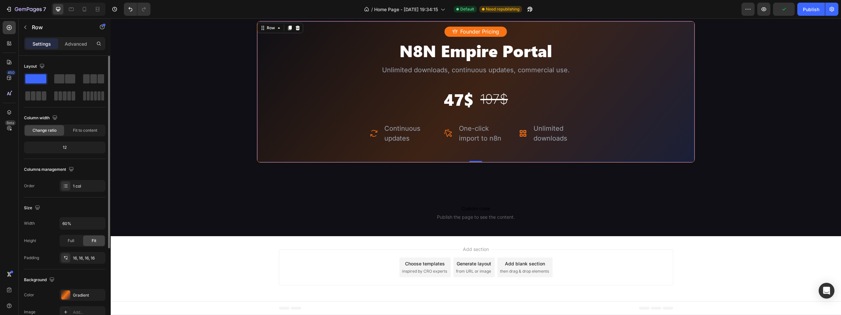
scroll to position [99, 0]
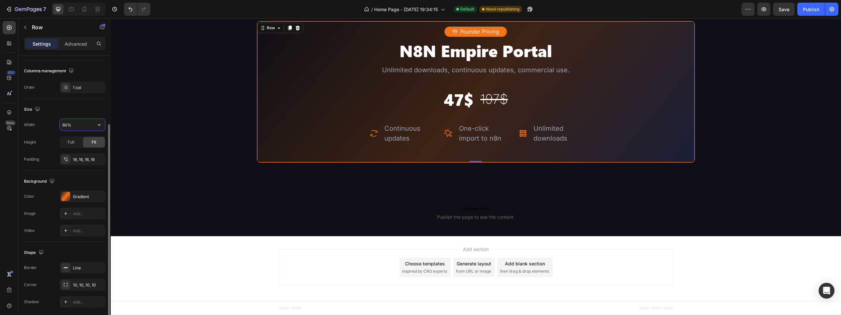
click at [62, 126] on input "60%" at bounding box center [82, 125] width 45 height 12
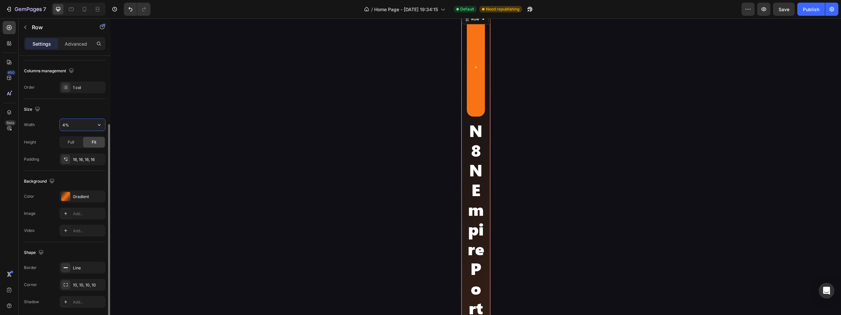
type input "40%"
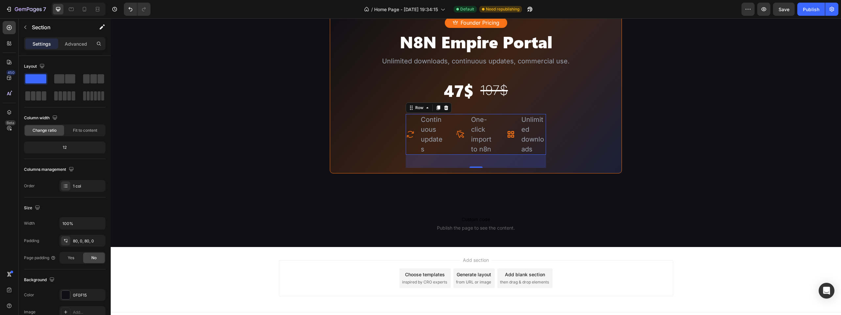
click at [451, 155] on div "Icon Continuous updates Text Block Advanced list Icon One-click import to n8n T…" at bounding box center [476, 134] width 141 height 41
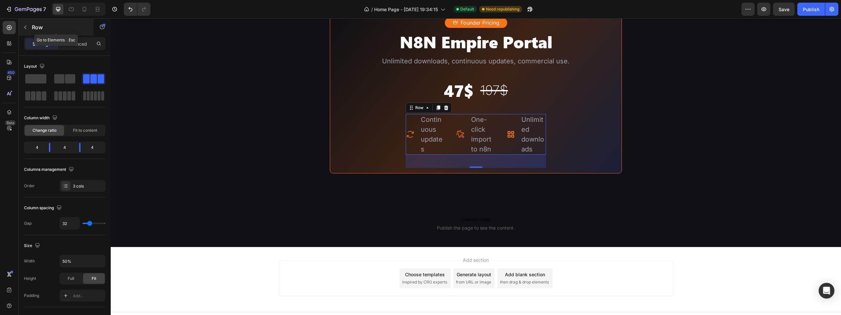
click at [27, 28] on icon "button" at bounding box center [25, 27] width 5 height 5
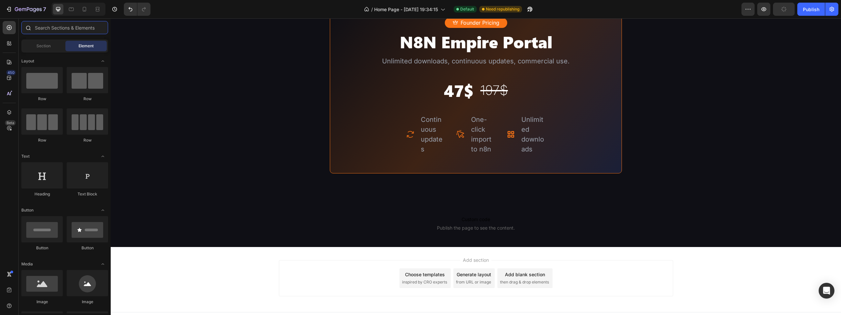
click at [37, 29] on input "text" at bounding box center [64, 27] width 87 height 13
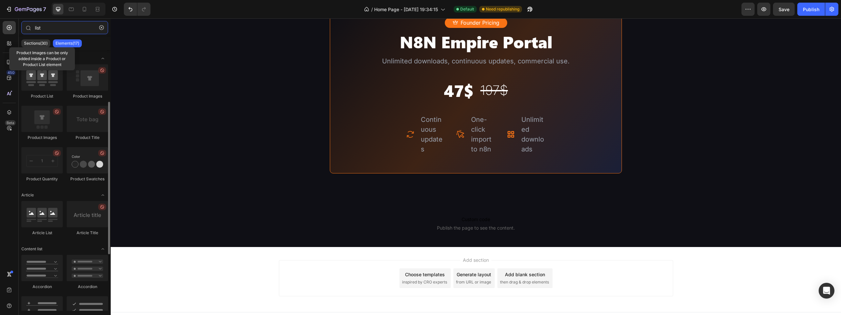
scroll to position [99, 0]
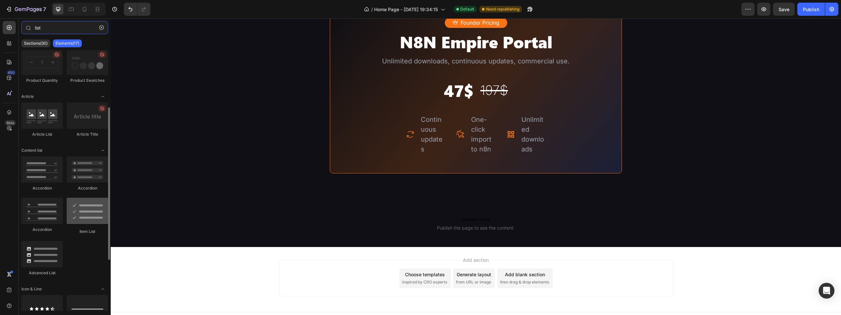
type input "list"
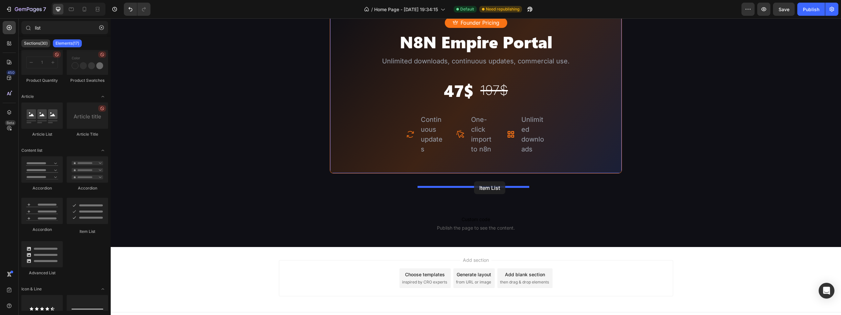
drag, startPoint x: 188, startPoint y: 235, endPoint x: 474, endPoint y: 181, distance: 291.1
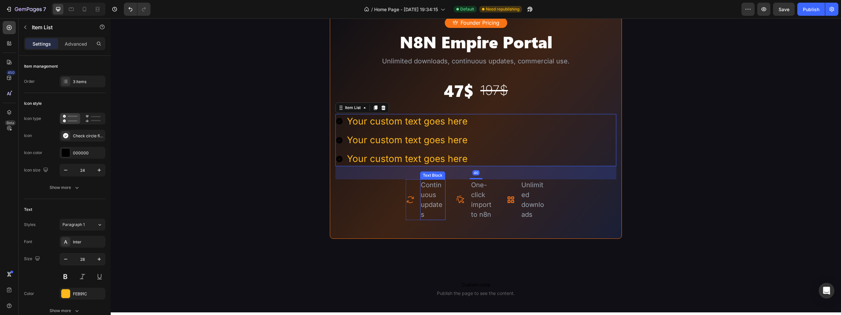
click at [426, 219] on p "Continuous updates" at bounding box center [433, 199] width 24 height 39
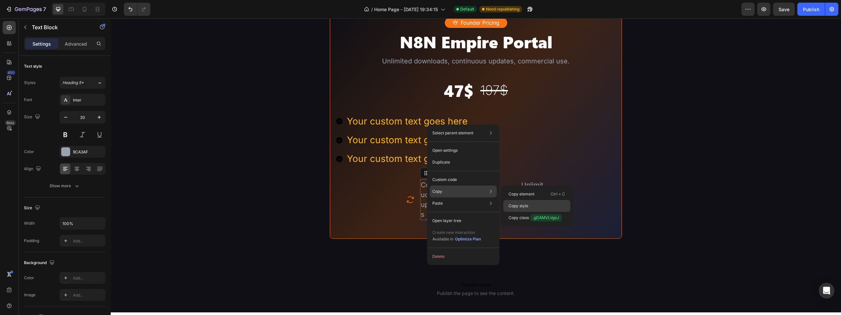
click at [525, 205] on p "Copy style" at bounding box center [518, 206] width 20 height 6
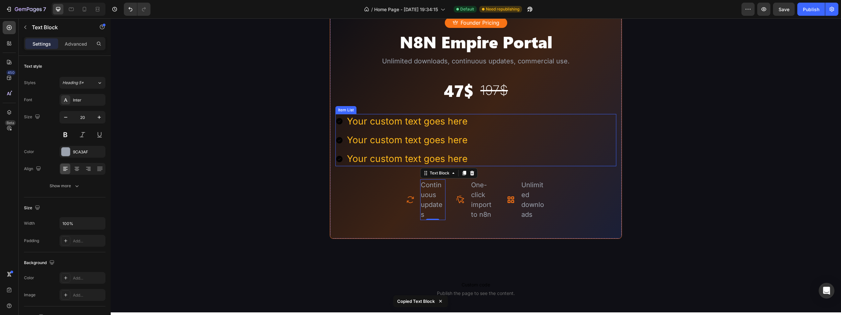
click at [413, 129] on div "Your custom text goes here" at bounding box center [407, 121] width 122 height 15
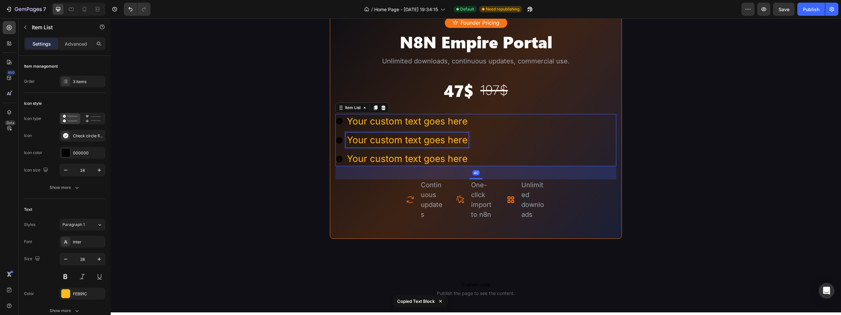
click at [413, 147] on div "Your custom text goes here" at bounding box center [407, 140] width 122 height 15
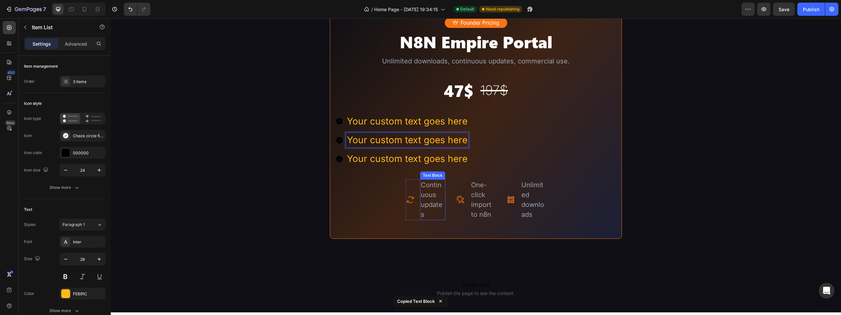
click at [424, 219] on p "Continuous updates" at bounding box center [433, 199] width 24 height 39
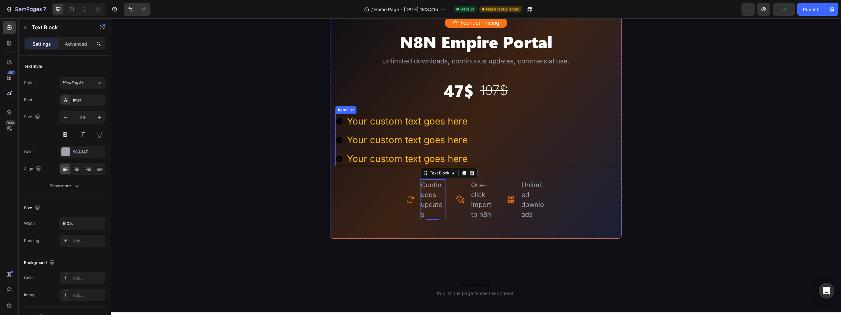
click at [404, 128] on p "Your custom text goes here" at bounding box center [407, 121] width 121 height 13
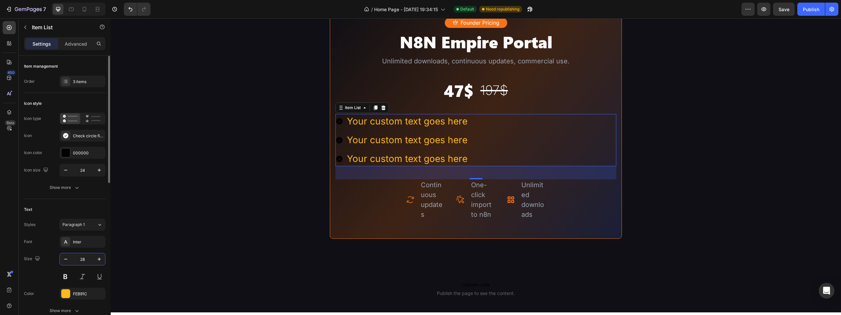
click at [83, 260] on input "28" at bounding box center [83, 259] width 22 height 12
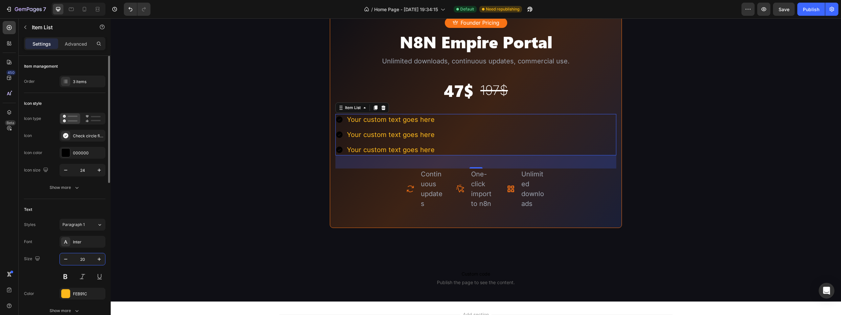
type input "20"
click at [91, 289] on div "FEB91C" at bounding box center [82, 294] width 46 height 12
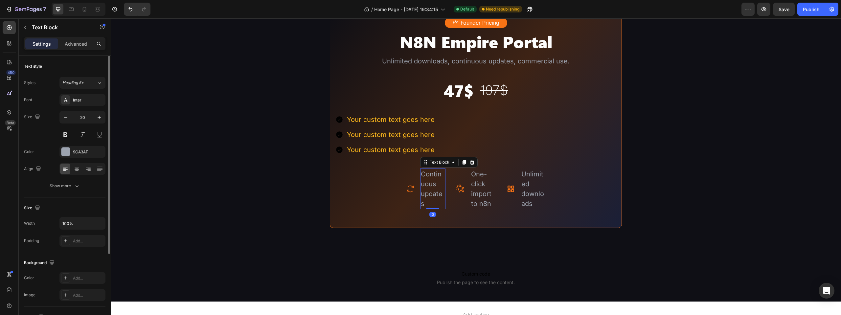
click at [430, 209] on p "Continuous updates" at bounding box center [433, 188] width 24 height 39
click at [77, 149] on div "9CA3AF" at bounding box center [82, 152] width 19 height 6
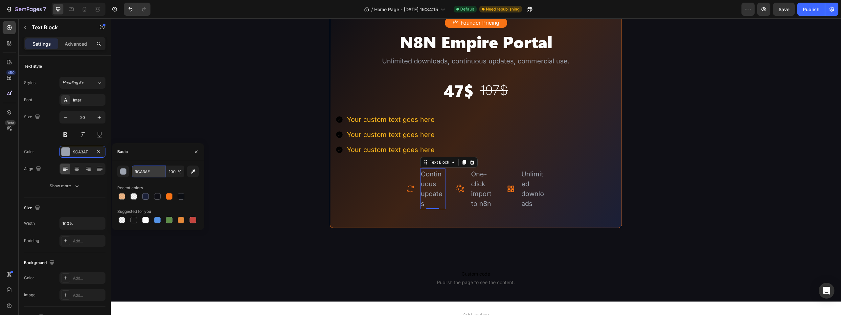
click at [147, 176] on input "9CA3AF" at bounding box center [149, 172] width 34 height 12
click at [194, 154] on button "button" at bounding box center [196, 151] width 11 height 11
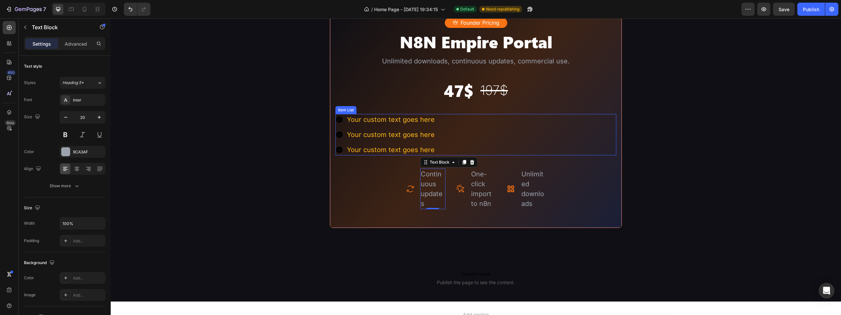
click at [381, 124] on p "Your custom text goes here" at bounding box center [391, 119] width 88 height 9
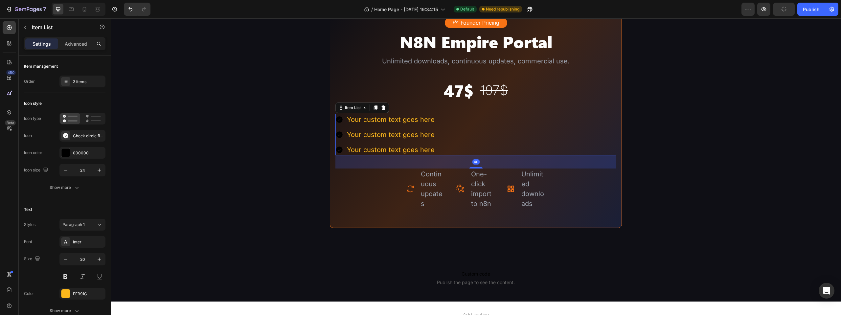
click at [77, 300] on div "Font Inter Size 20 Color FEB91C Show more" at bounding box center [64, 276] width 81 height 81
click at [79, 297] on div "FEB91C" at bounding box center [82, 294] width 46 height 12
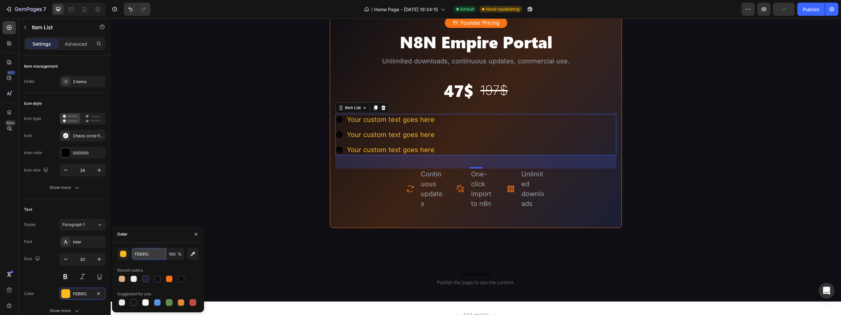
click at [134, 255] on input "FEB91C" at bounding box center [149, 254] width 34 height 12
paste input "9CA3AF"
type input "9CA3AF"
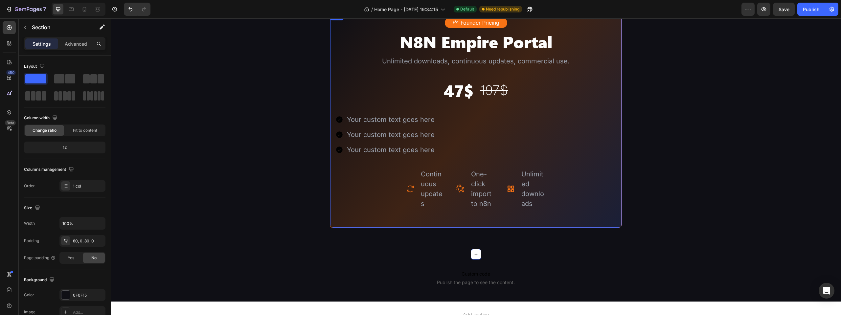
click at [567, 222] on div "Founder Pricing Button N8N Empire Portal Heading Unlimited downloads, continuou…" at bounding box center [475, 120] width 281 height 205
click at [549, 222] on div "Founder Pricing Button N8N Empire Portal Heading Unlimited downloads, continuou…" at bounding box center [475, 120] width 281 height 205
click at [543, 222] on div "Founder Pricing Button N8N Empire Portal Heading Unlimited downloads, continuou…" at bounding box center [475, 120] width 281 height 205
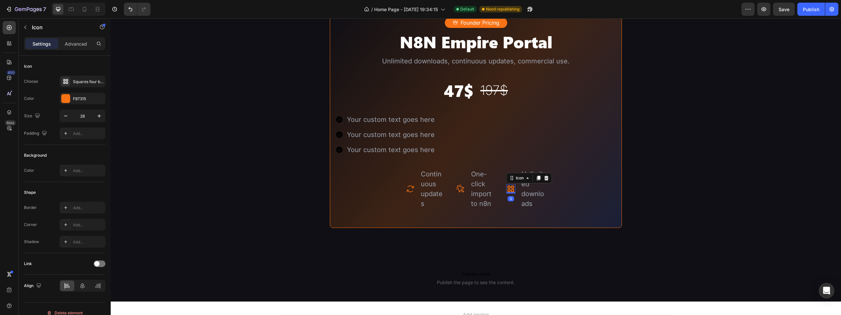
click at [506, 193] on icon at bounding box center [510, 188] width 9 height 9
click at [70, 100] on div at bounding box center [65, 98] width 9 height 9
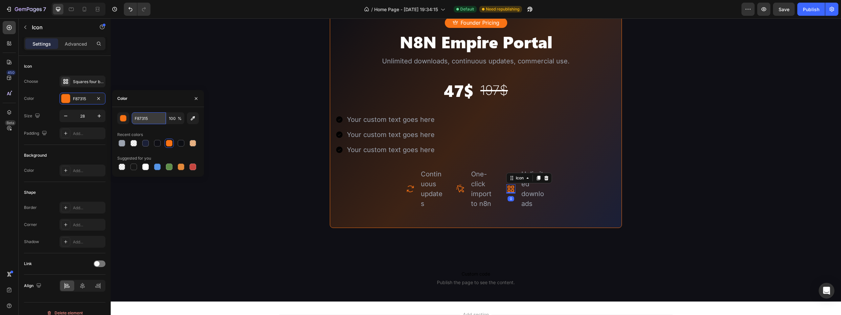
click at [138, 119] on input "F87315" at bounding box center [149, 118] width 34 height 12
click at [199, 99] on button "button" at bounding box center [196, 98] width 11 height 11
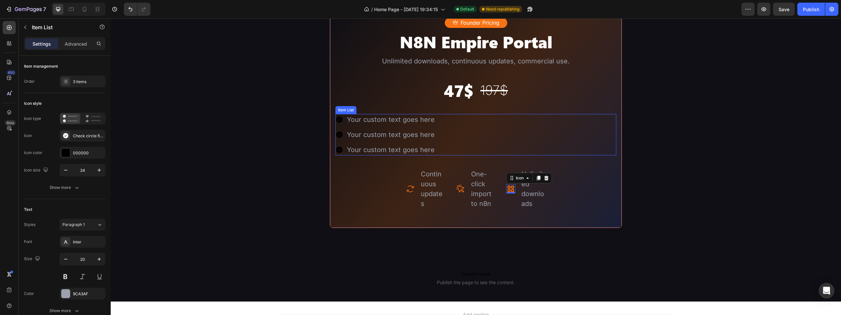
click at [341, 123] on icon at bounding box center [339, 120] width 8 height 8
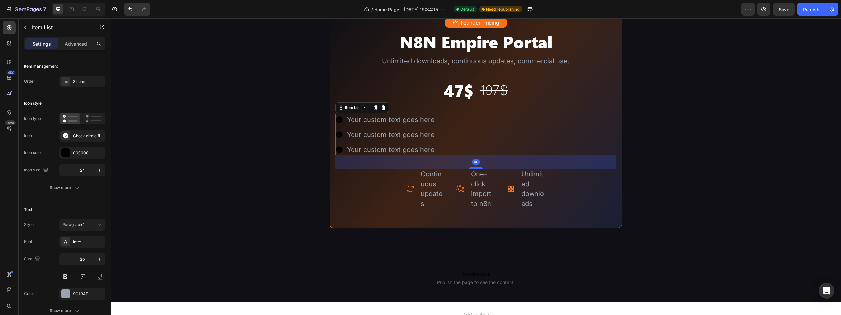
click at [339, 123] on icon at bounding box center [339, 119] width 7 height 7
click at [77, 153] on div "000000" at bounding box center [82, 153] width 19 height 6
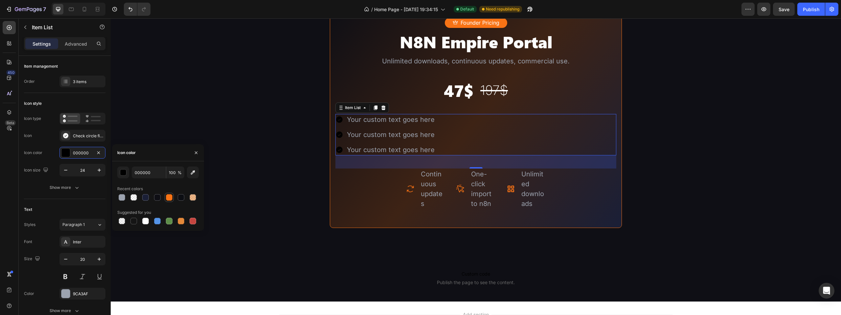
click at [168, 194] on div at bounding box center [169, 197] width 7 height 7
type input "F87315"
click at [585, 222] on div "Founder Pricing Button N8N Empire Portal Heading Unlimited downloads, continuou…" at bounding box center [475, 120] width 281 height 205
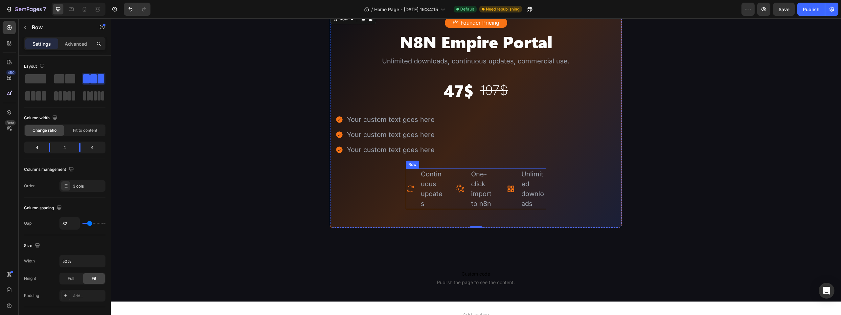
click at [495, 209] on div "Icon Continuous updates Text Block Advanced list Icon One-click import to n8n T…" at bounding box center [476, 188] width 141 height 41
click at [447, 166] on div at bounding box center [446, 162] width 8 height 8
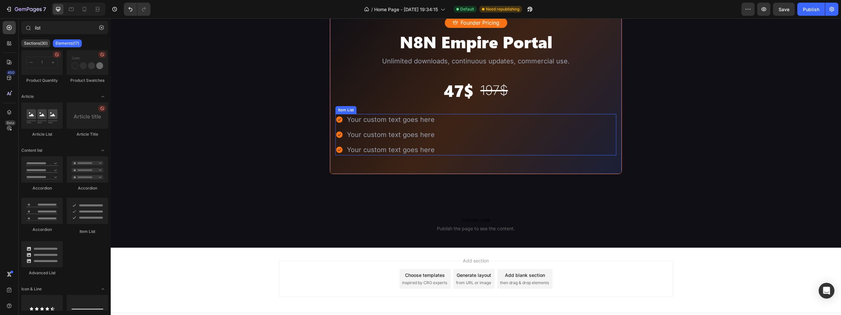
click at [447, 155] on div "Your custom text goes here Your custom text goes here Your custom text goes here" at bounding box center [475, 134] width 281 height 41
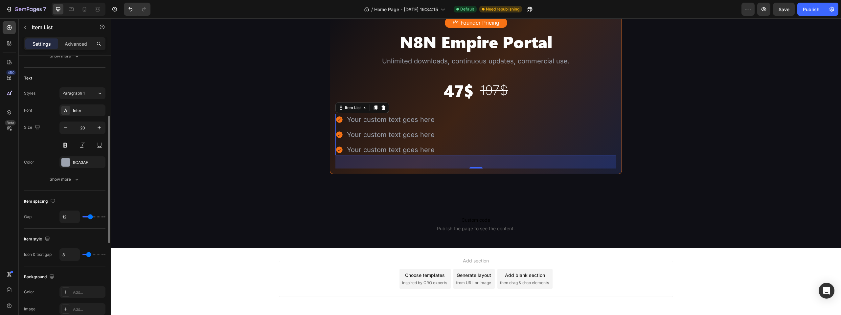
scroll to position [296, 0]
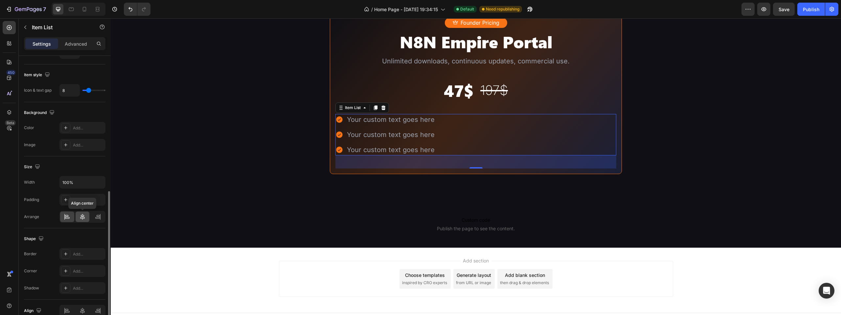
click at [80, 216] on icon at bounding box center [82, 216] width 7 height 7
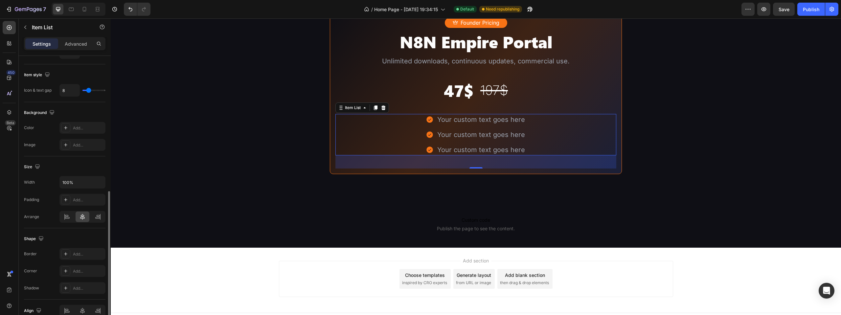
scroll to position [329, 0]
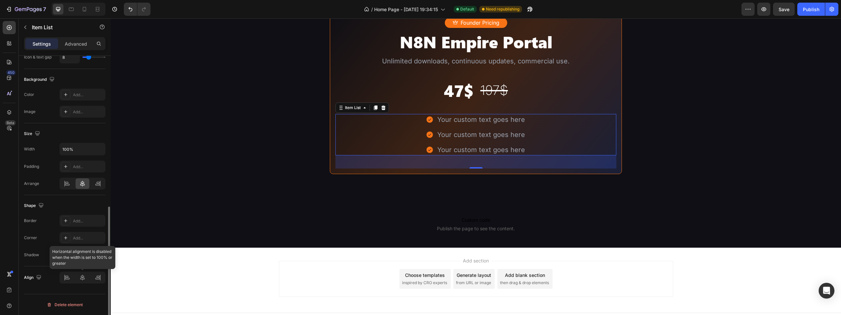
click at [85, 277] on div at bounding box center [82, 278] width 46 height 12
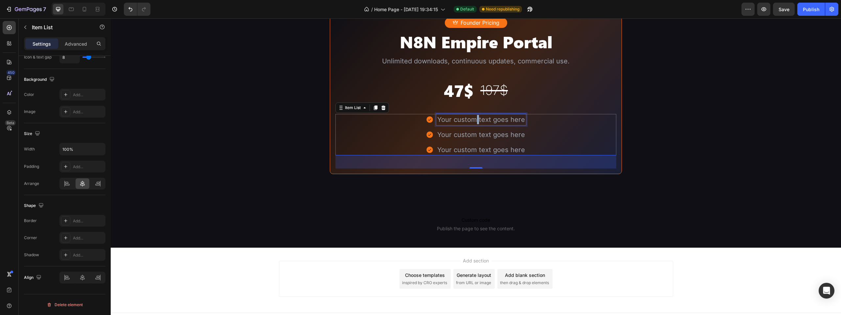
click at [474, 124] on p "Your custom text goes here" at bounding box center [481, 119] width 88 height 9
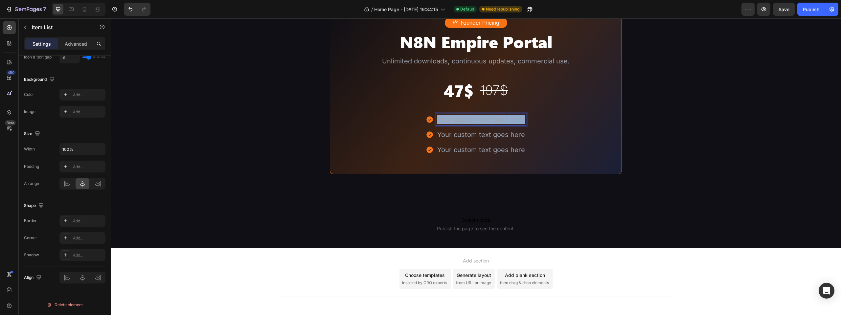
click at [474, 124] on p "Your custom text goes here" at bounding box center [481, 119] width 88 height 9
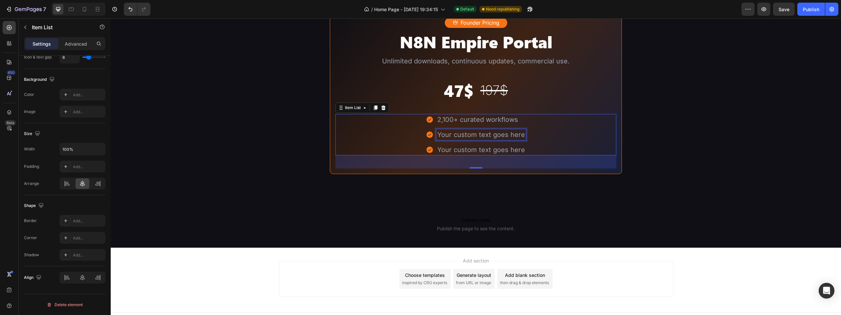
click at [465, 139] on p "Your custom text goes here" at bounding box center [481, 134] width 88 height 9
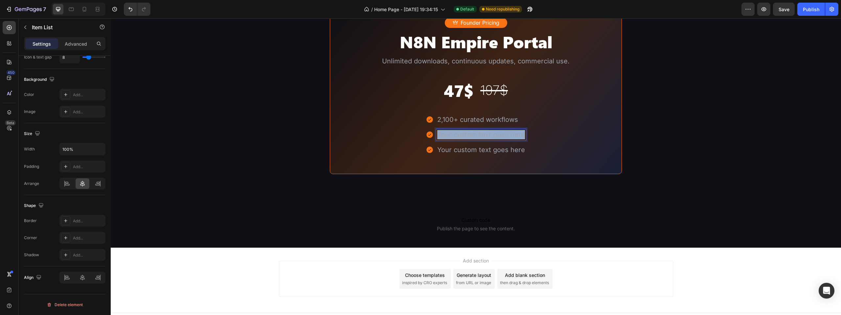
click at [465, 139] on p "Your custom text goes here" at bounding box center [481, 134] width 88 height 9
click at [503, 154] on p "Your custom text goes here" at bounding box center [481, 149] width 88 height 9
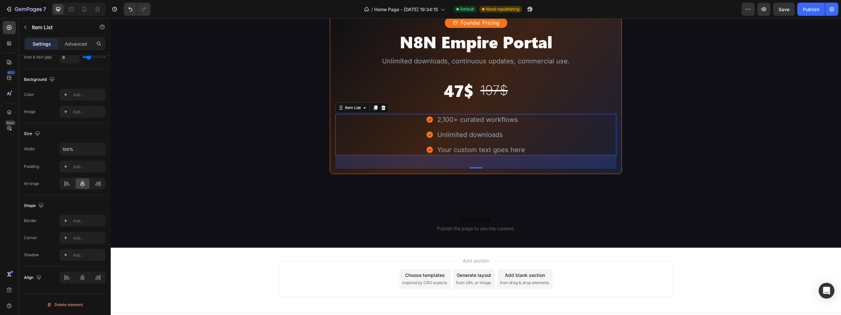
click at [464, 154] on p "Your custom text goes here" at bounding box center [481, 149] width 88 height 9
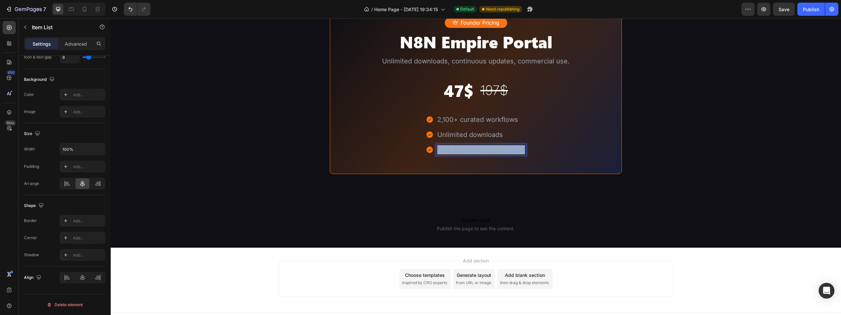
click at [464, 154] on p "Your custom text goes here" at bounding box center [481, 149] width 88 height 9
click at [447, 154] on p "Weekly updates" at bounding box center [481, 149] width 81 height 9
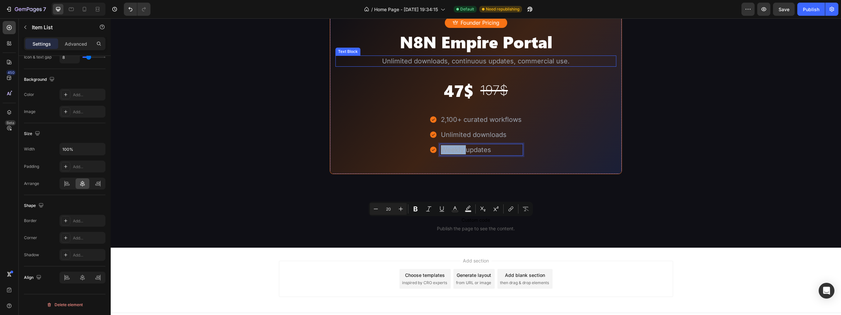
click at [490, 66] on p "Unlimited downloads, continuous updates, commercial use." at bounding box center [475, 61] width 279 height 10
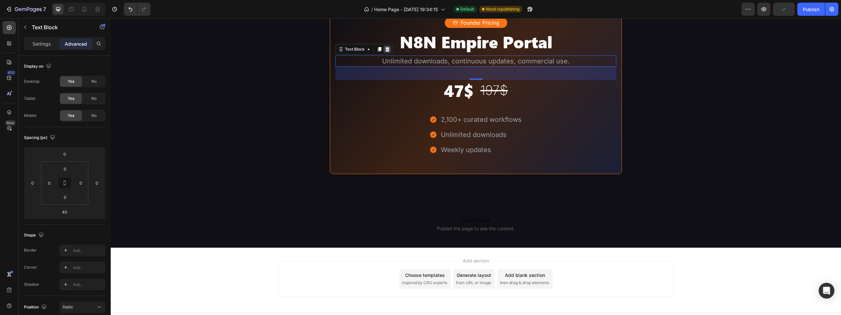
click at [385, 52] on icon at bounding box center [387, 49] width 5 height 5
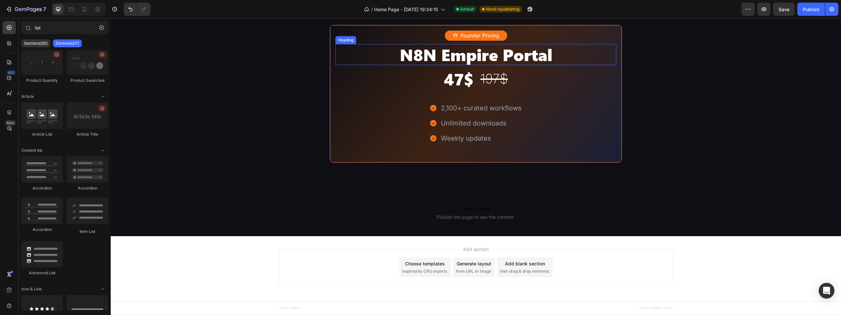
click at [478, 64] on p "N8N Empire Portal" at bounding box center [475, 55] width 279 height 20
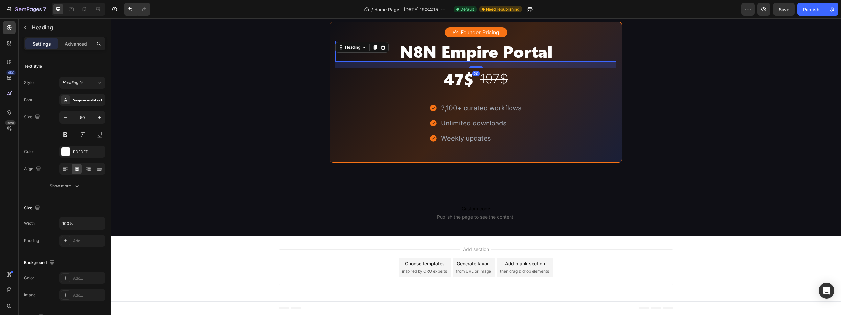
drag, startPoint x: 476, startPoint y: 127, endPoint x: 479, endPoint y: 130, distance: 4.9
click at [479, 68] on div at bounding box center [475, 67] width 13 height 2
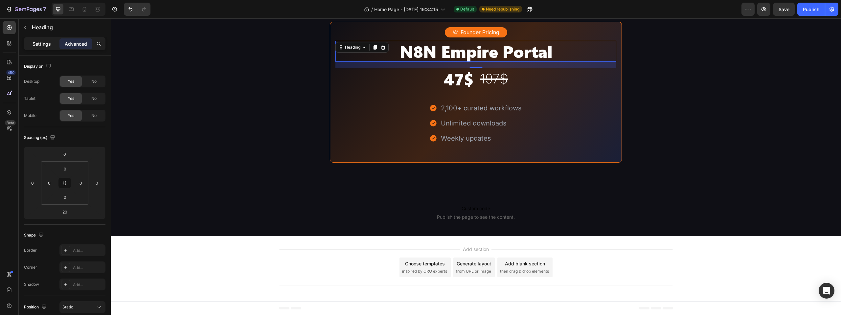
click at [48, 41] on p "Settings" at bounding box center [42, 43] width 18 height 7
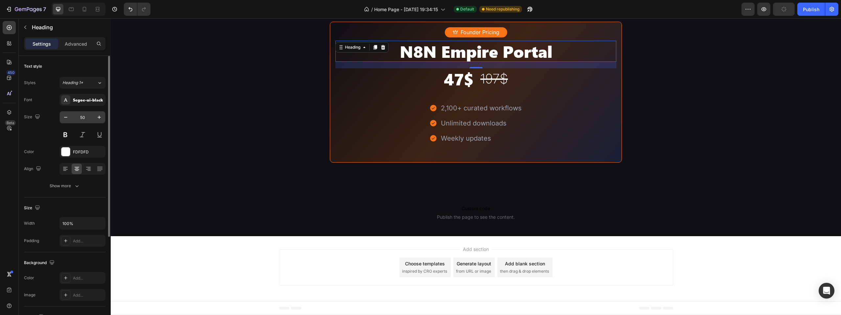
click at [82, 120] on input "50" at bounding box center [83, 117] width 22 height 12
type input "30"
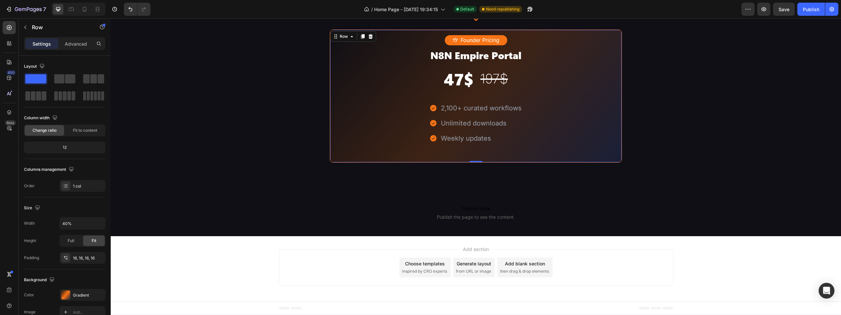
click at [506, 88] on div "Founder Pricing Button N8N Empire Portal Heading 47$ Heading ⁠⁠⁠⁠⁠⁠⁠ 197$ Headi…" at bounding box center [476, 96] width 292 height 133
click at [77, 43] on p "Advanced" at bounding box center [76, 43] width 22 height 7
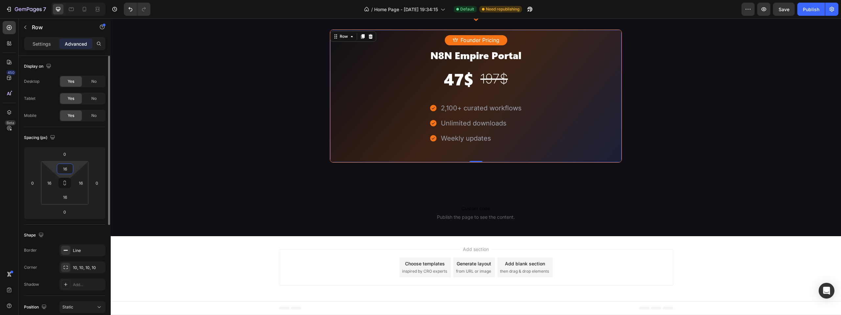
click at [65, 172] on input "16" at bounding box center [64, 169] width 13 height 10
type input "20"
click at [68, 201] on input "16" at bounding box center [64, 197] width 13 height 10
type input "20"
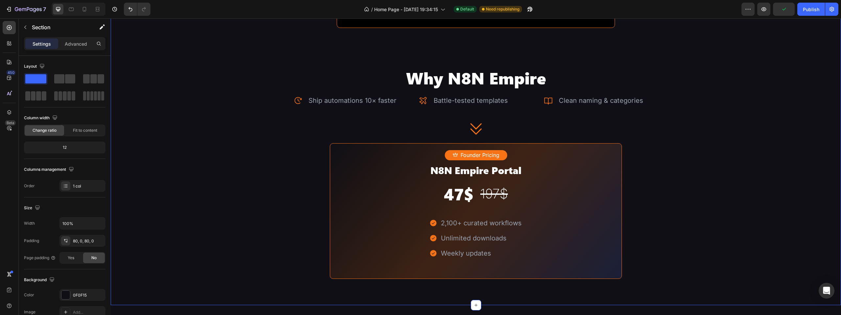
scroll to position [1019, 0]
click at [492, 137] on div "Icon" at bounding box center [476, 129] width 730 height 16
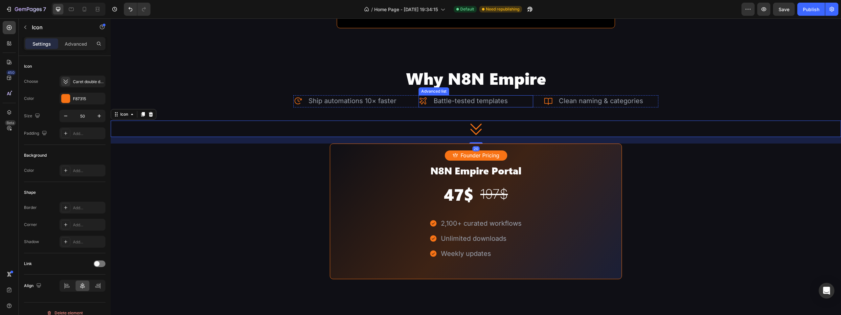
click at [517, 107] on div "Icon Battle-tested templates Text Block" at bounding box center [475, 101] width 115 height 12
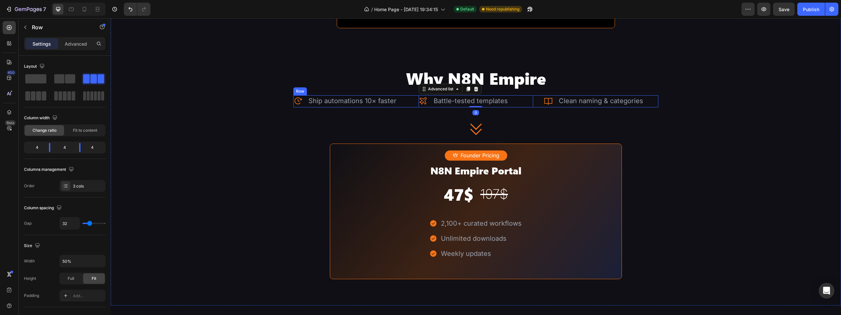
click at [535, 107] on div "Icon Ship automations 10× faster Text Block Advanced list Icon Battle-tested te…" at bounding box center [475, 101] width 365 height 12
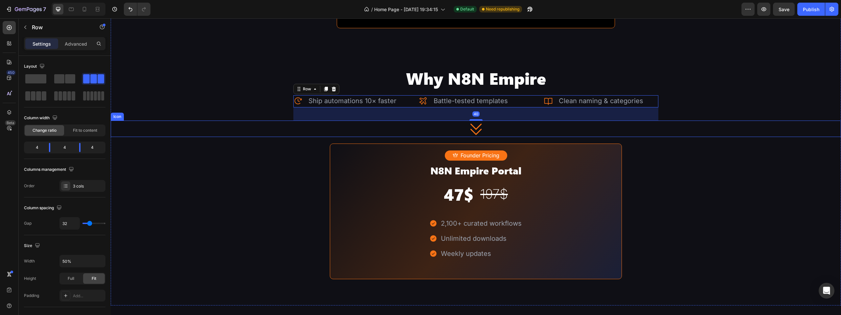
click at [477, 137] on icon at bounding box center [476, 129] width 16 height 16
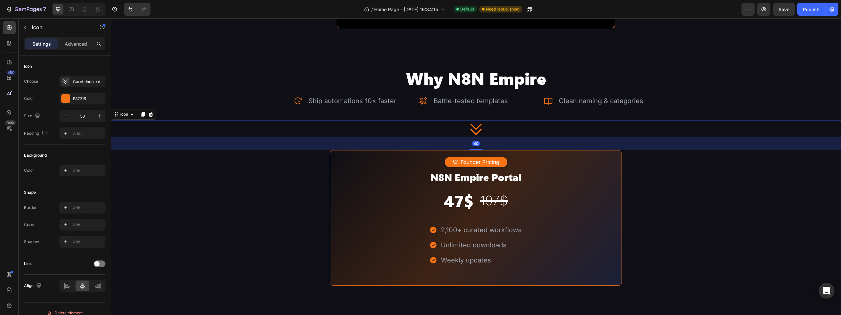
drag, startPoint x: 474, startPoint y: 216, endPoint x: 482, endPoint y: 223, distance: 10.5
click at [482, 137] on div "40" at bounding box center [476, 137] width 730 height 0
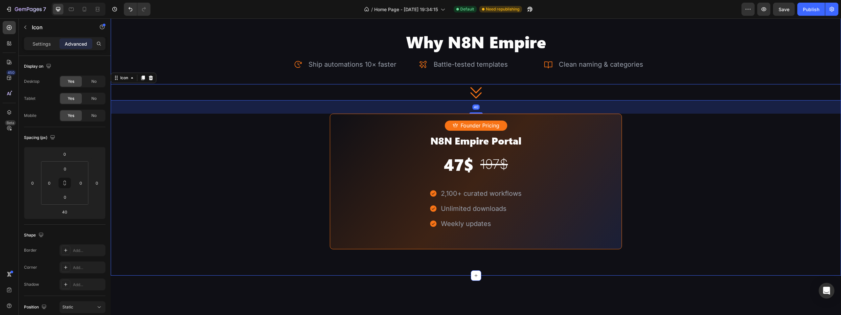
scroll to position [1118, 0]
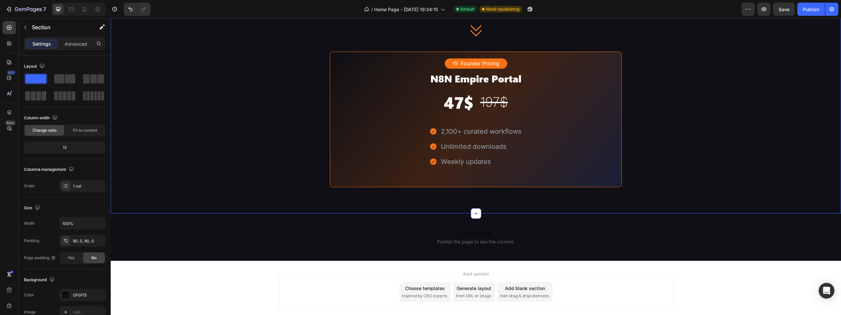
click at [782, 10] on span "Save" at bounding box center [783, 10] width 11 height 6
click at [806, 10] on div "Publish" at bounding box center [811, 9] width 16 height 7
click at [533, 167] on div "2,100+ curated workflows Unlimited downloads Weekly updates" at bounding box center [475, 146] width 281 height 41
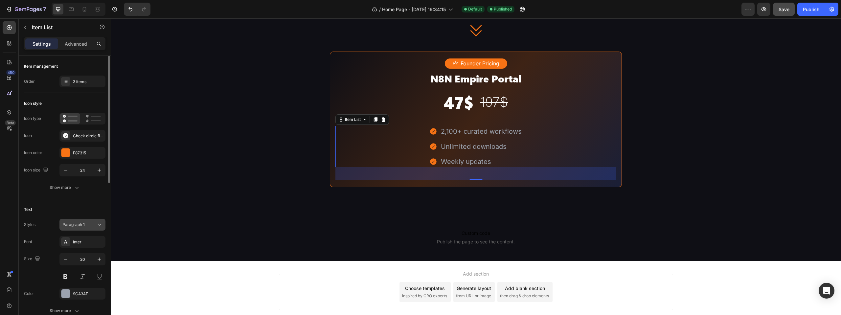
scroll to position [99, 0]
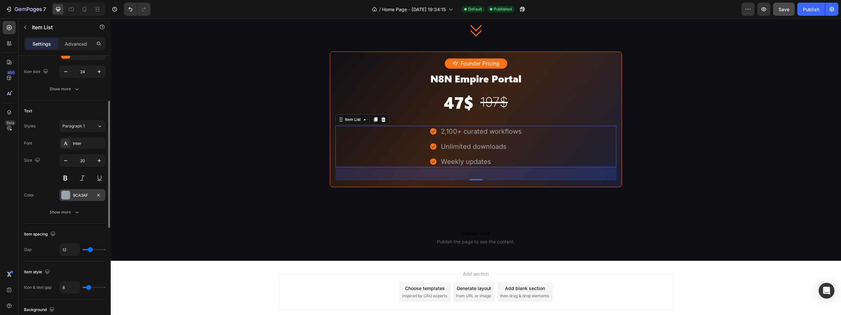
click at [79, 199] on div "9CA3AF" at bounding box center [82, 195] width 46 height 12
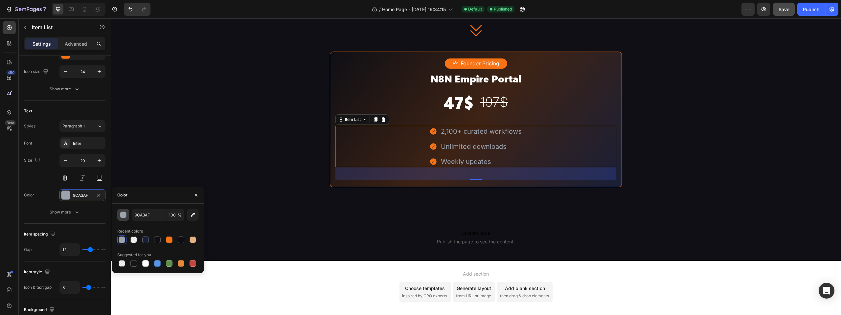
click at [124, 216] on div "button" at bounding box center [123, 215] width 7 height 7
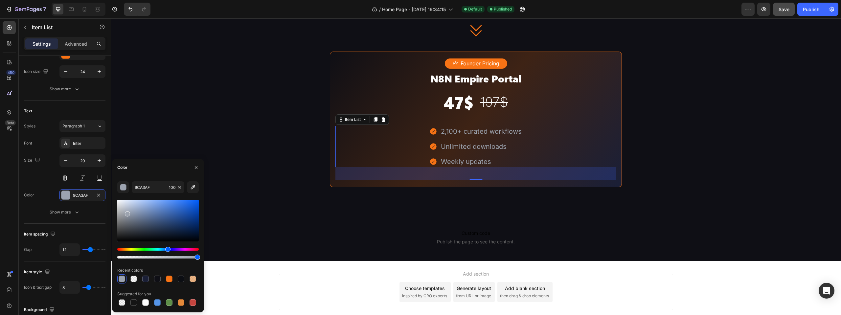
click at [123, 209] on div at bounding box center [157, 221] width 81 height 42
click at [120, 205] on div at bounding box center [157, 221] width 81 height 42
type input "D9DCE0"
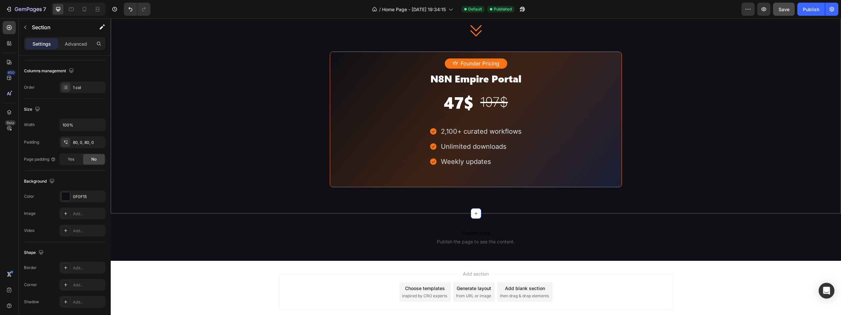
scroll to position [0, 0]
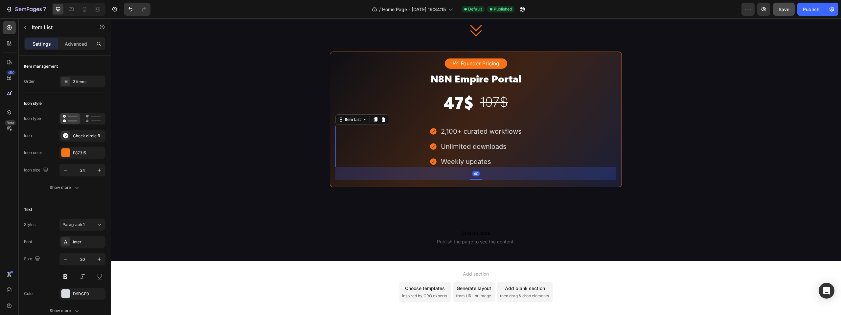
click at [545, 167] on div "2,100+ curated workflows Unlimited downloads Weekly updates" at bounding box center [475, 146] width 281 height 41
click at [86, 79] on div "3 items" at bounding box center [88, 82] width 31 height 6
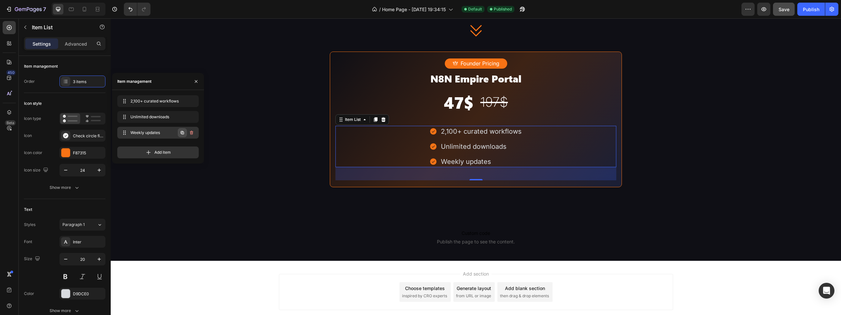
click at [182, 132] on icon "button" at bounding box center [182, 132] width 5 height 5
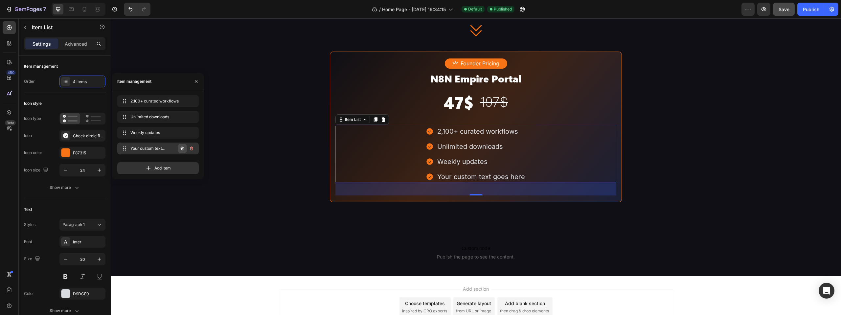
click at [183, 147] on icon "button" at bounding box center [182, 148] width 3 height 3
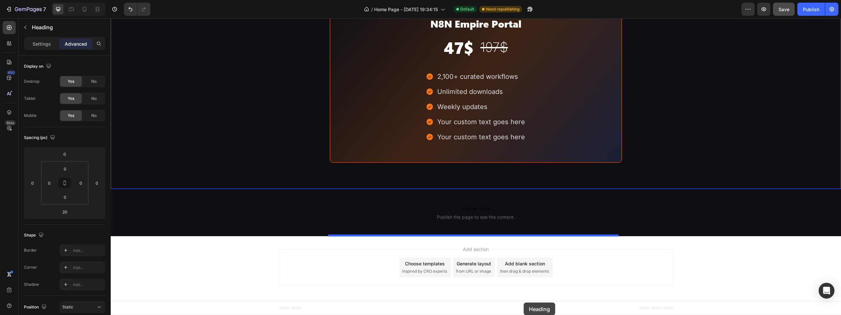
scroll to position [1246, 0]
drag, startPoint x: 552, startPoint y: 86, endPoint x: 525, endPoint y: 181, distance: 98.2
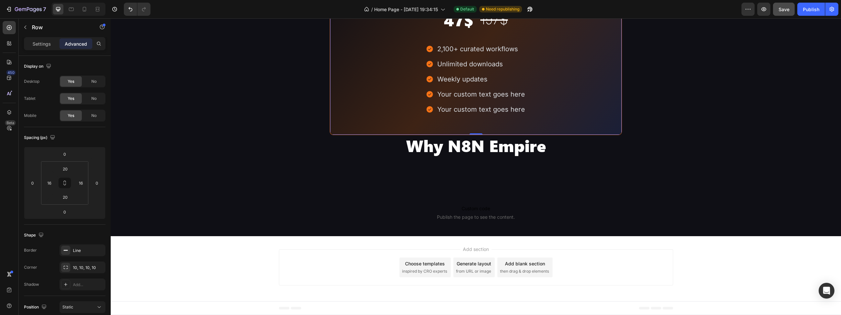
click at [553, 128] on div "Founder Pricing Button N8N Empire Portal Heading 47$ Heading ⁠⁠⁠⁠⁠⁠⁠ 197$ Headi…" at bounding box center [475, 52] width 281 height 152
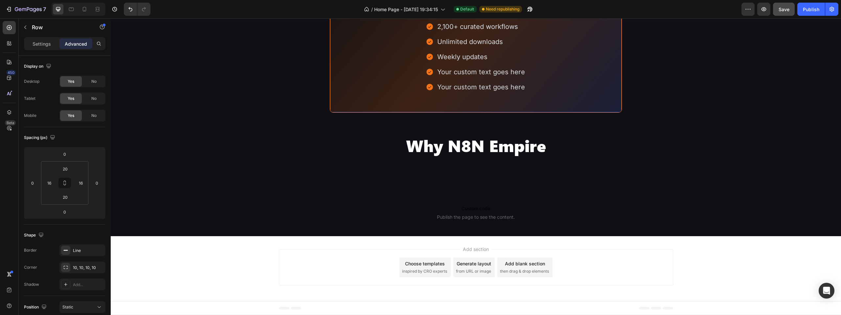
drag, startPoint x: 477, startPoint y: 161, endPoint x: 480, endPoint y: 183, distance: 22.5
type input "68"
click at [472, 113] on div "Founder Pricing Button N8N Empire Portal Heading 47$ Heading ⁠⁠⁠⁠⁠⁠⁠ 197$ Headi…" at bounding box center [476, 30] width 292 height 166
click at [335, 93] on div "2,100+ curated workflows Unlimited downloads Weekly updates Your custom text go…" at bounding box center [475, 57] width 281 height 72
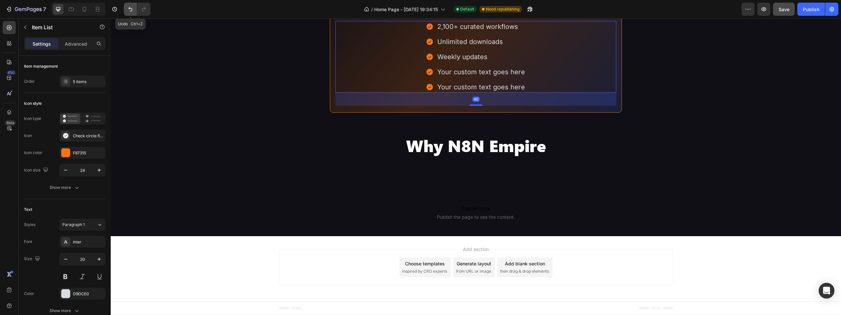
click at [130, 10] on icon "Undo/Redo" at bounding box center [130, 9] width 7 height 7
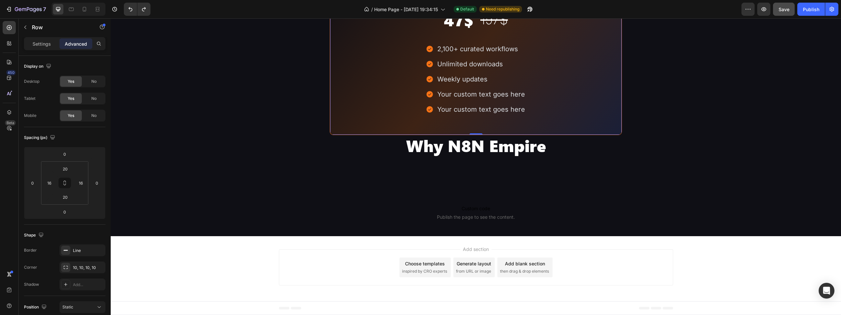
click at [330, 135] on div "Founder Pricing Button N8N Empire Portal Heading 47$ Heading ⁠⁠⁠⁠⁠⁠⁠ 197$ Headi…" at bounding box center [476, 52] width 292 height 166
click at [67, 199] on input "20" at bounding box center [64, 197] width 13 height 10
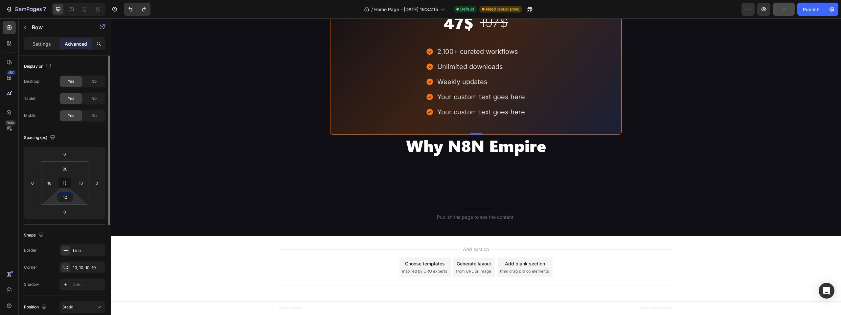
click at [67, 197] on input "12" at bounding box center [64, 197] width 13 height 10
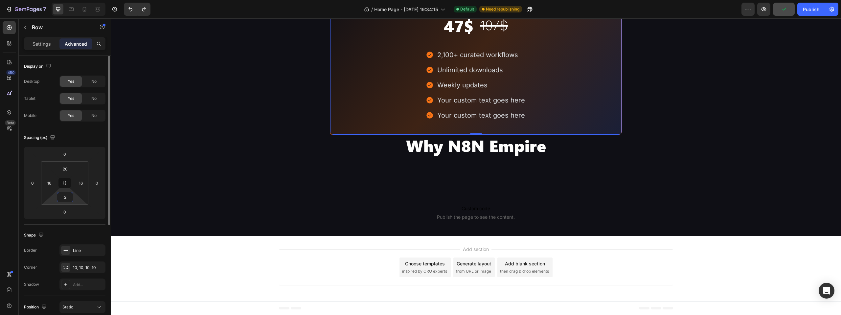
type input "20"
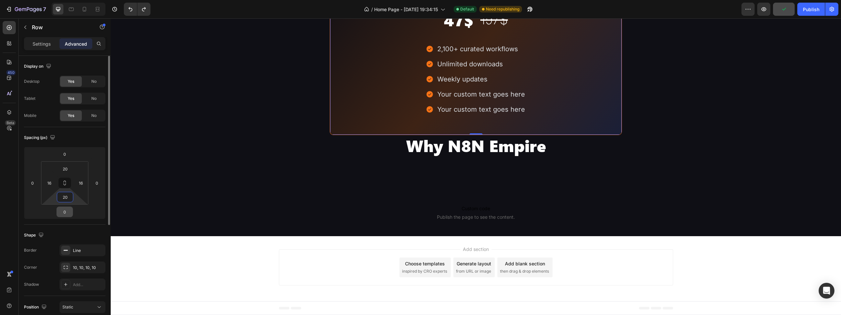
click at [67, 209] on input "0" at bounding box center [64, 212] width 13 height 10
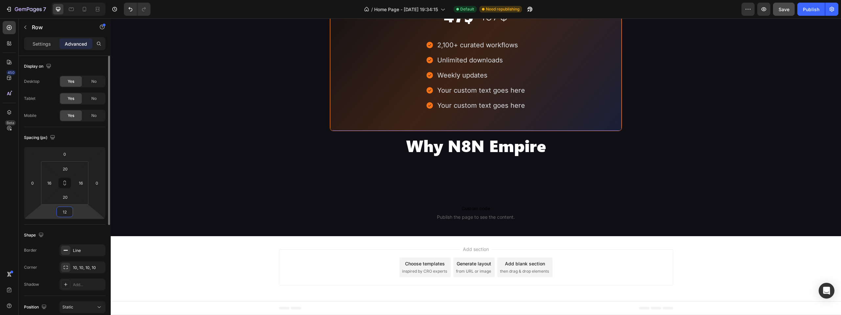
type input "120"
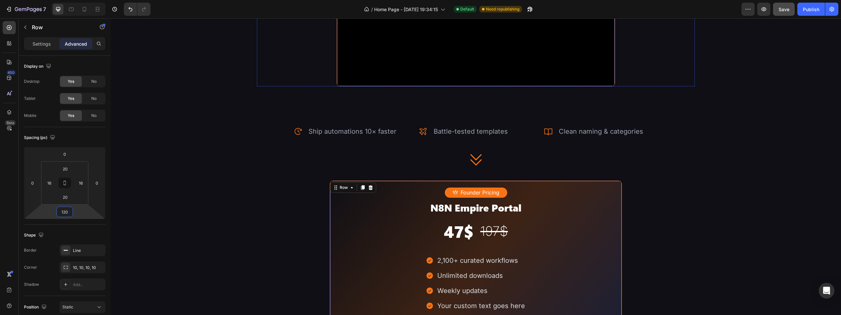
scroll to position [955, 0]
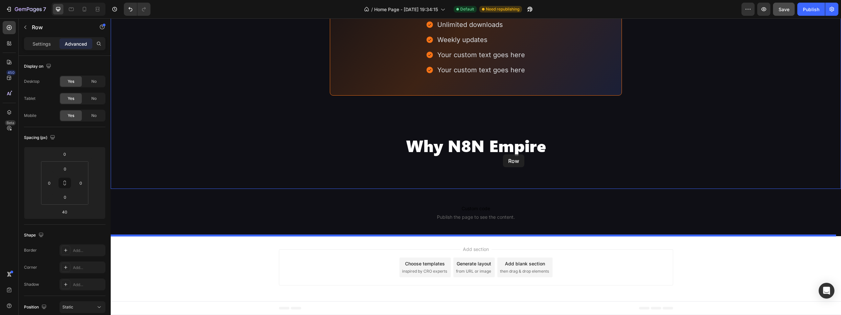
drag, startPoint x: 531, startPoint y: 208, endPoint x: 503, endPoint y: 154, distance: 60.1
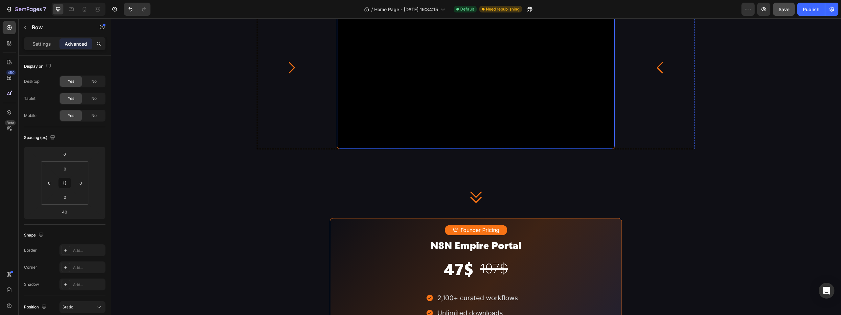
scroll to position [931, 0]
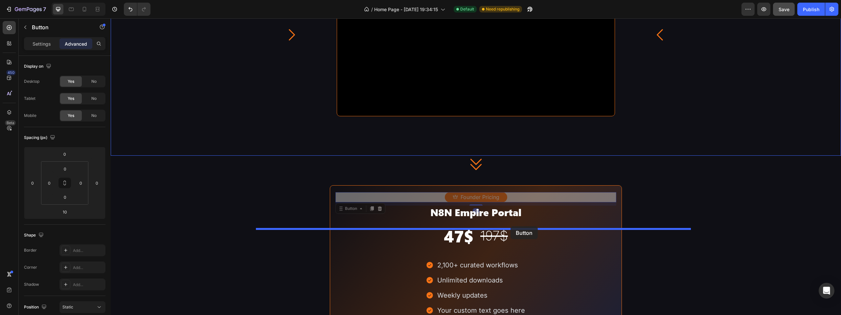
drag, startPoint x: 510, startPoint y: 263, endPoint x: 510, endPoint y: 226, distance: 36.8
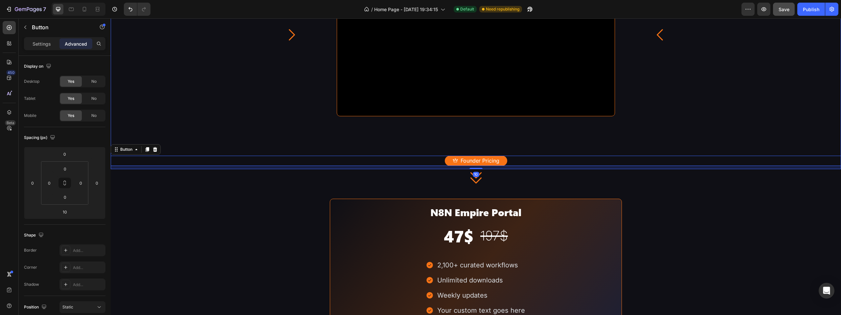
click at [699, 169] on div "Image 1. Explore the Library Text Block Access 2,100+ workflows with full-text …" at bounding box center [476, 29] width 730 height 279
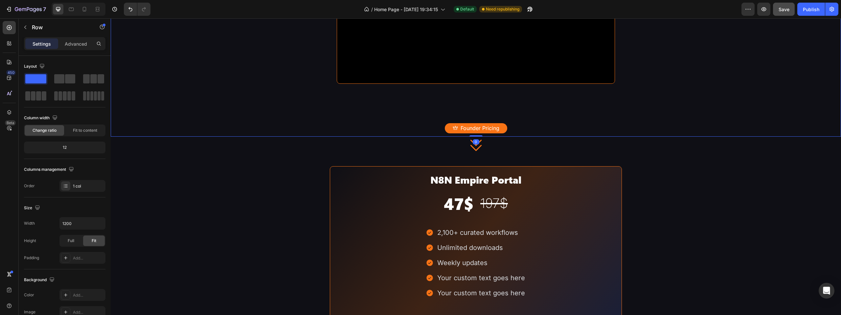
scroll to position [964, 0]
click at [127, 10] on button "Undo/Redo" at bounding box center [130, 9] width 13 height 13
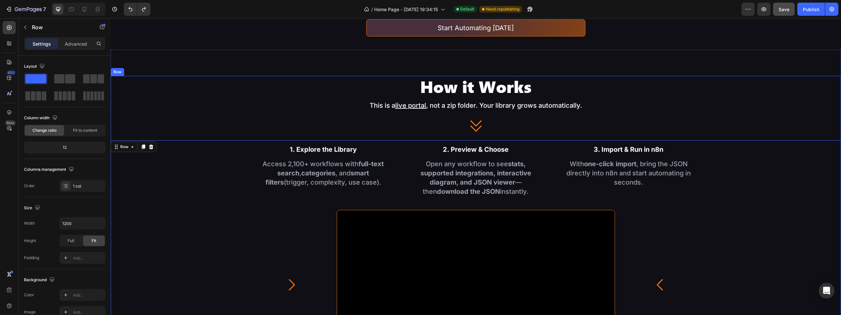
scroll to position [636, 0]
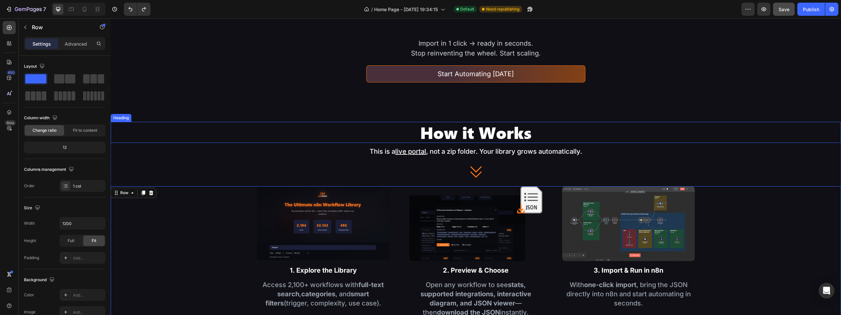
click at [464, 134] on h2 "How it Works" at bounding box center [476, 132] width 730 height 21
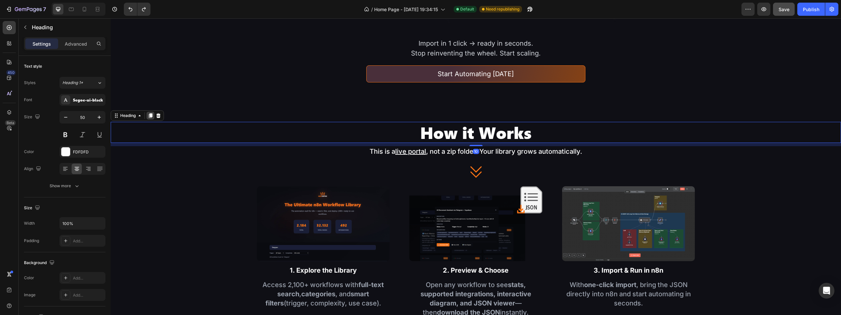
click at [153, 113] on icon at bounding box center [150, 115] width 5 height 5
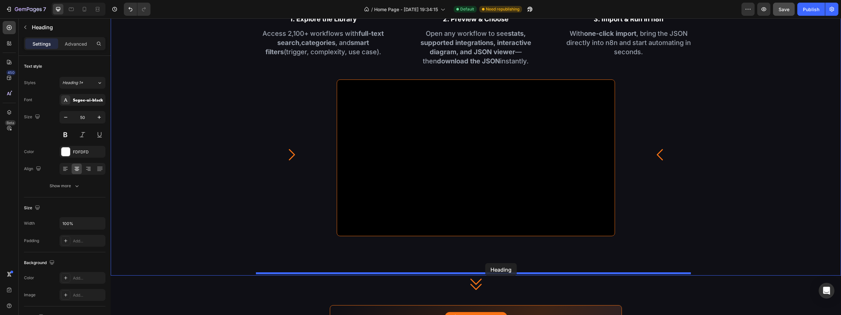
drag, startPoint x: 467, startPoint y: 187, endPoint x: 485, endPoint y: 263, distance: 78.5
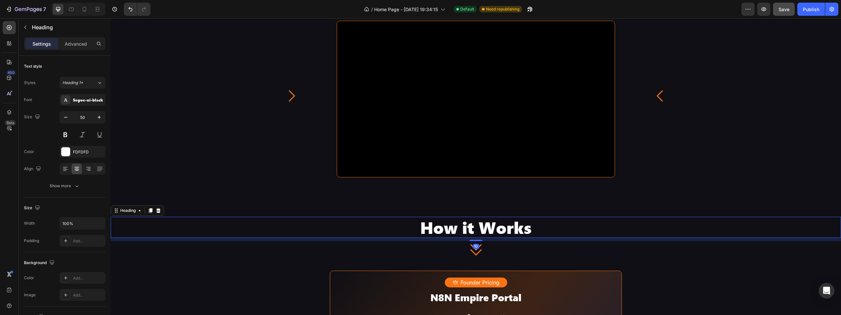
scroll to position [952, 0]
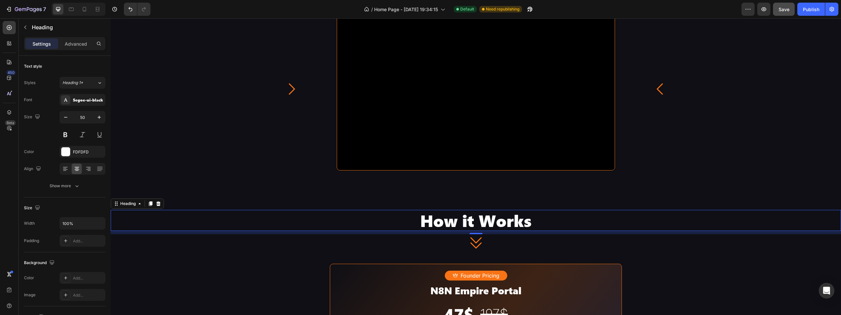
click at [505, 219] on h2 "How it Works" at bounding box center [476, 220] width 730 height 21
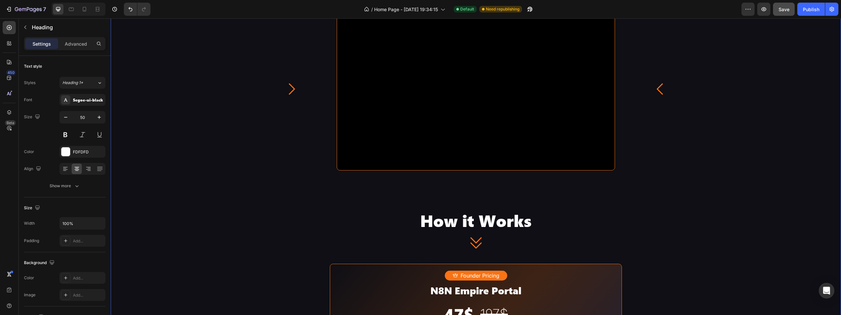
click at [674, 255] on div "How it Works Heading This is a live portal , not a zip folder. Your library gro…" at bounding box center [476, 163] width 730 height 717
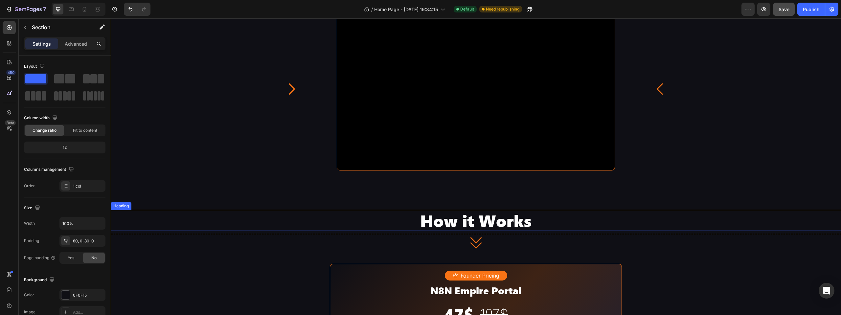
click at [501, 216] on p "How it Works" at bounding box center [475, 221] width 729 height 20
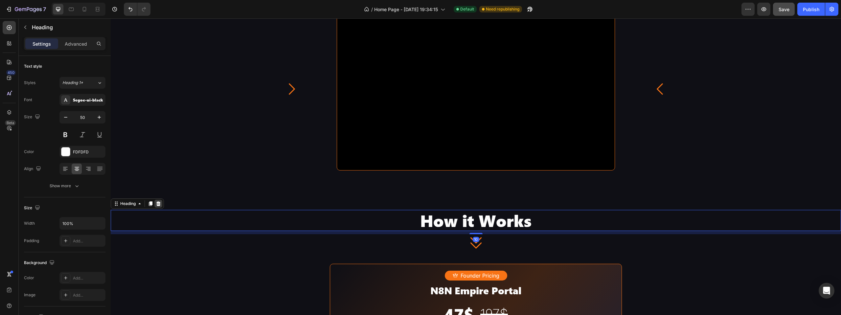
click at [158, 201] on icon at bounding box center [158, 203] width 4 height 5
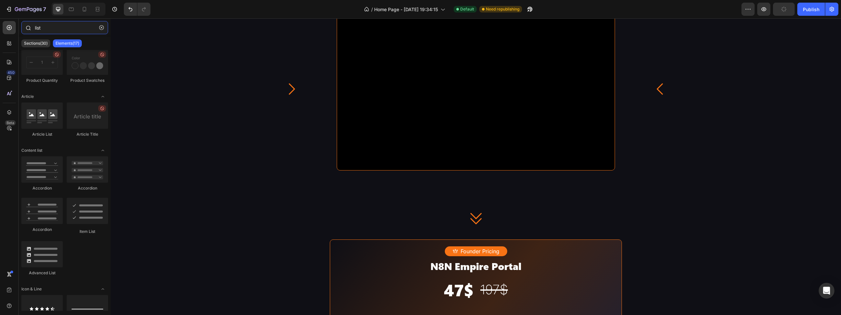
click at [69, 27] on input "list" at bounding box center [64, 27] width 87 height 13
drag, startPoint x: 63, startPoint y: 27, endPoint x: 0, endPoint y: 27, distance: 62.7
click at [0, 27] on div "450 Beta list Sections(30) Elements(17) Product Product List Product Images Pro…" at bounding box center [55, 166] width 111 height 297
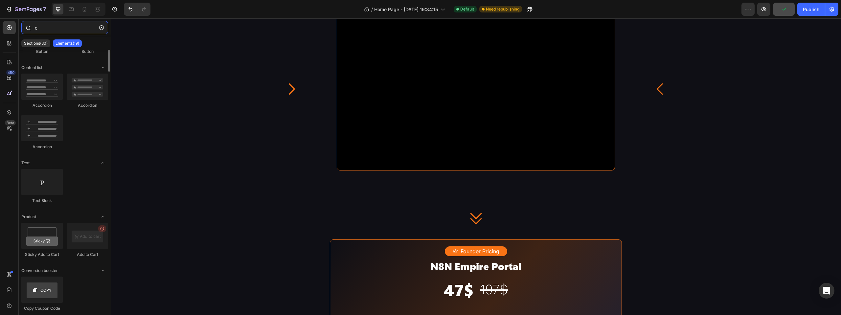
scroll to position [0, 0]
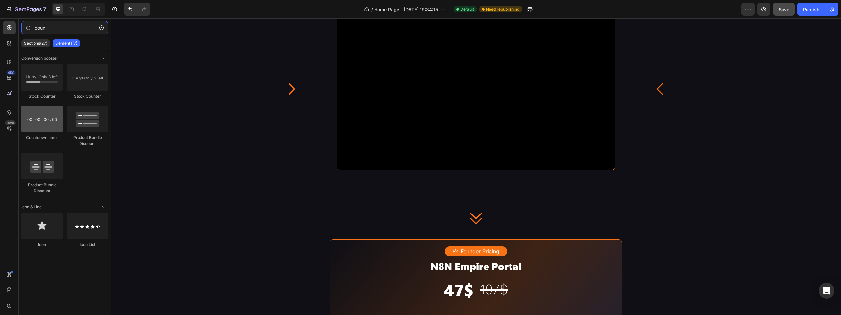
type input "coun"
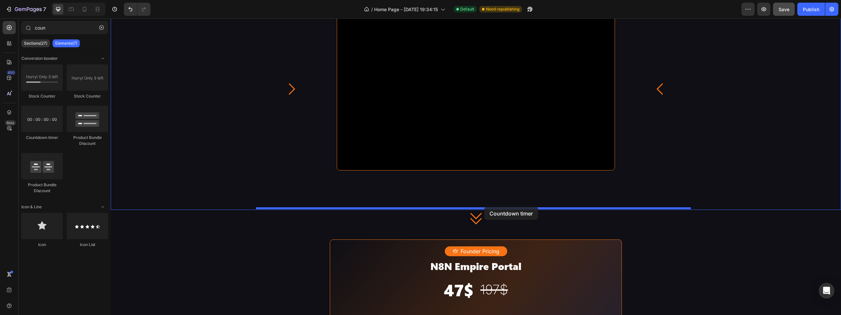
drag, startPoint x: 165, startPoint y: 140, endPoint x: 484, endPoint y: 207, distance: 326.5
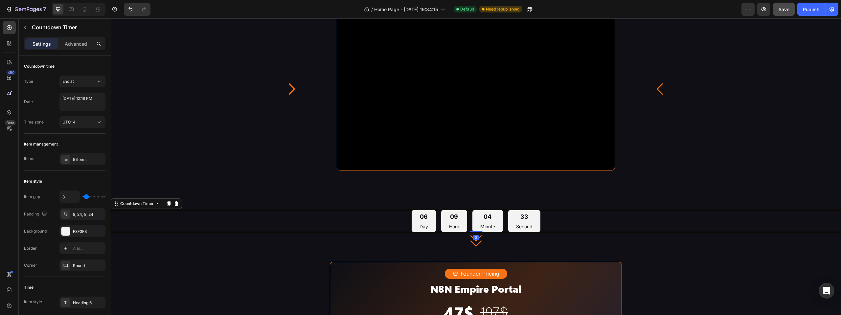
click at [555, 214] on div "06 Day 09 Hour 04 Minute 33 Second" at bounding box center [476, 221] width 730 height 23
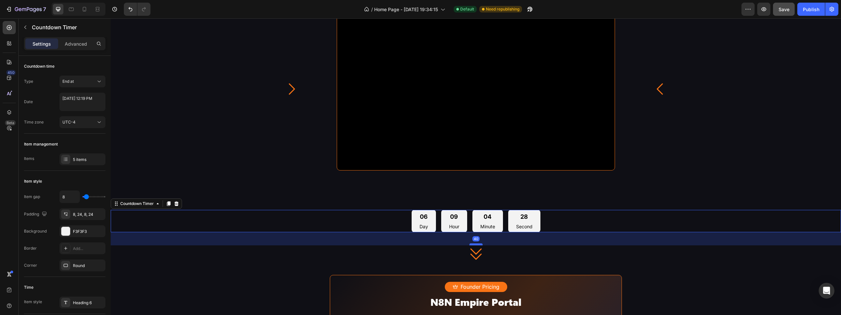
drag, startPoint x: 470, startPoint y: 230, endPoint x: 479, endPoint y: 243, distance: 16.2
click at [479, 243] on div at bounding box center [475, 244] width 13 height 2
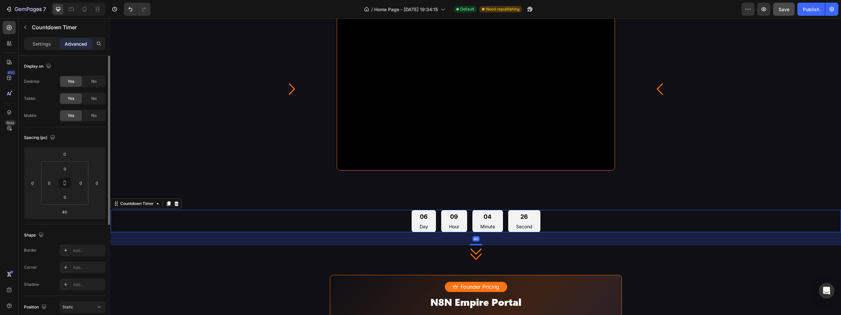
scroll to position [164, 0]
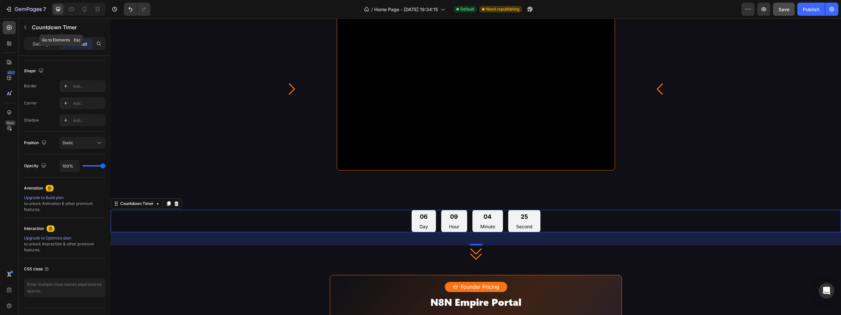
click at [34, 36] on div "Countdown Timer" at bounding box center [61, 27] width 85 height 19
click at [35, 41] on p "Settings" at bounding box center [42, 43] width 18 height 7
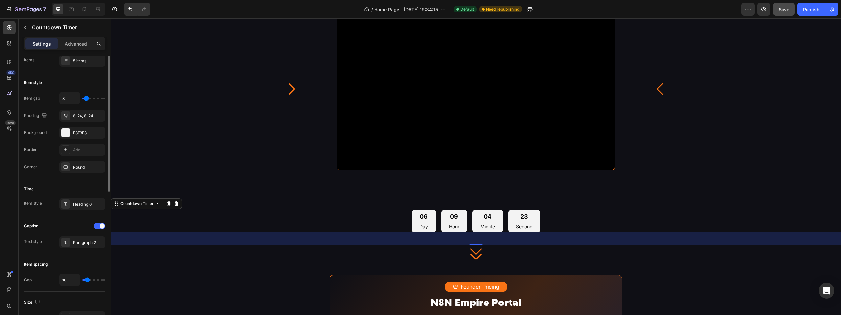
scroll to position [66, 0]
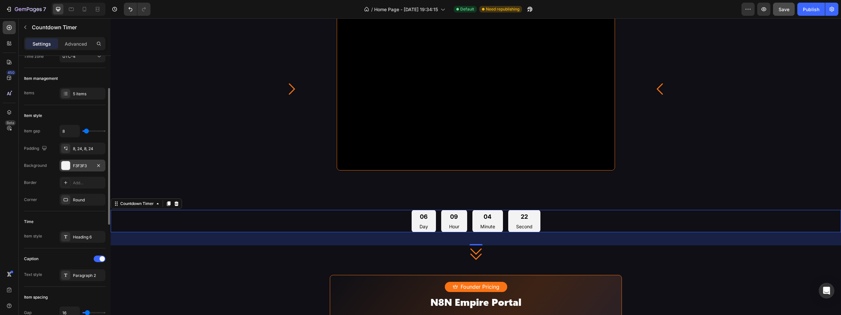
click at [73, 168] on div "F3F3F3" at bounding box center [82, 166] width 19 height 6
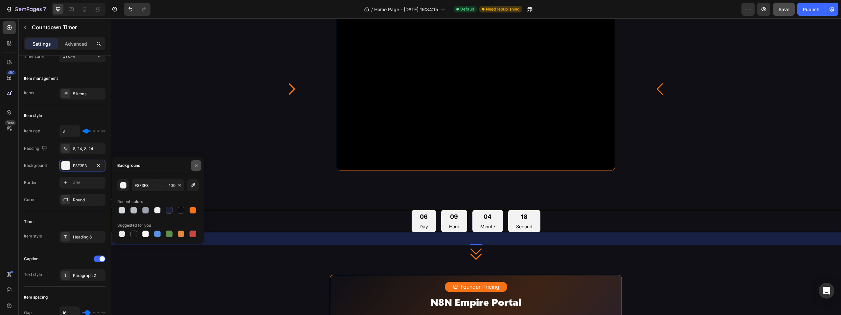
click at [199, 166] on button "button" at bounding box center [196, 165] width 11 height 11
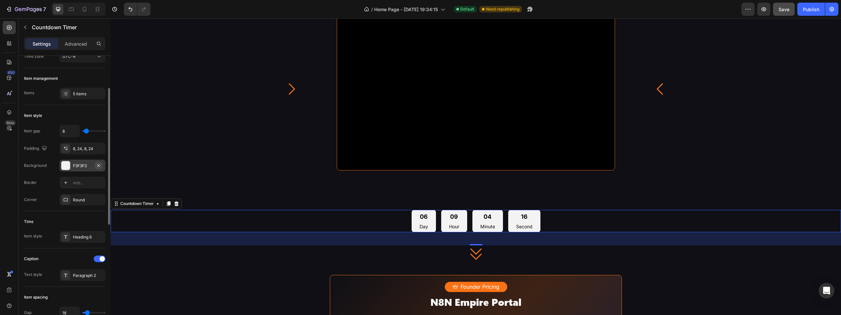
click at [96, 165] on icon "button" at bounding box center [98, 165] width 5 height 5
click at [76, 166] on div "F3F3F3" at bounding box center [82, 166] width 19 height 6
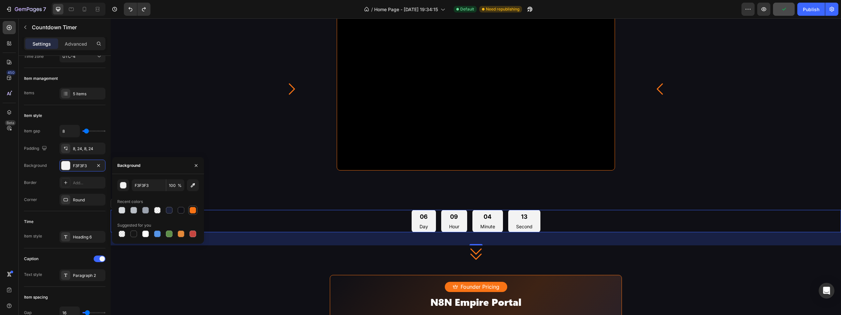
click at [191, 209] on div at bounding box center [192, 210] width 7 height 7
type input "F87315"
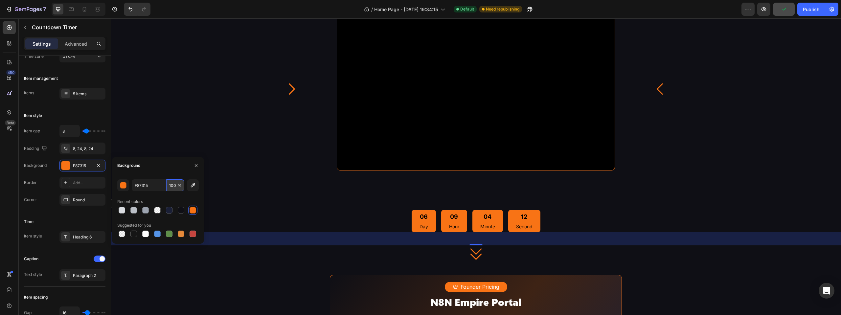
click at [174, 186] on input "100" at bounding box center [175, 185] width 18 height 12
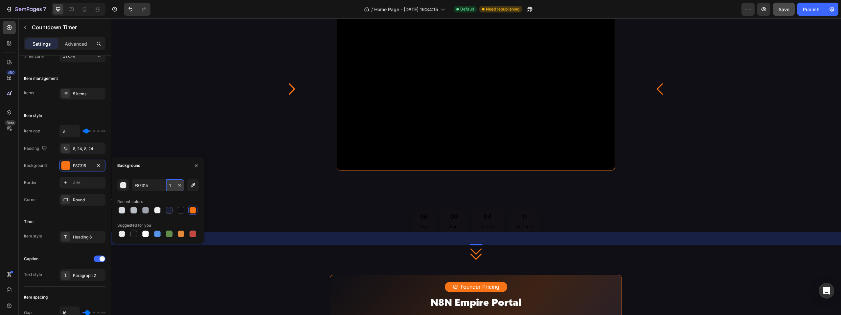
type input "10"
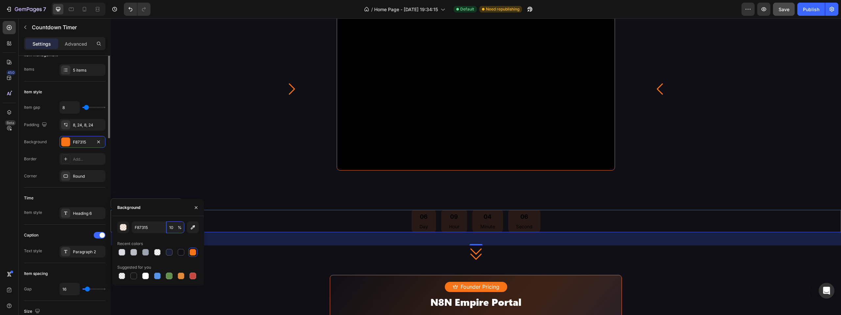
scroll to position [0, 0]
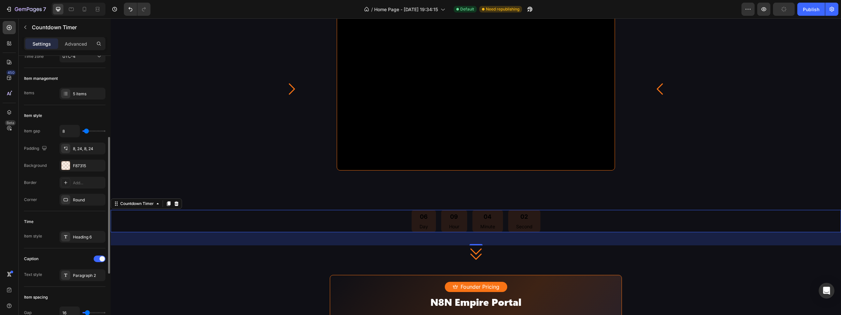
scroll to position [99, 0]
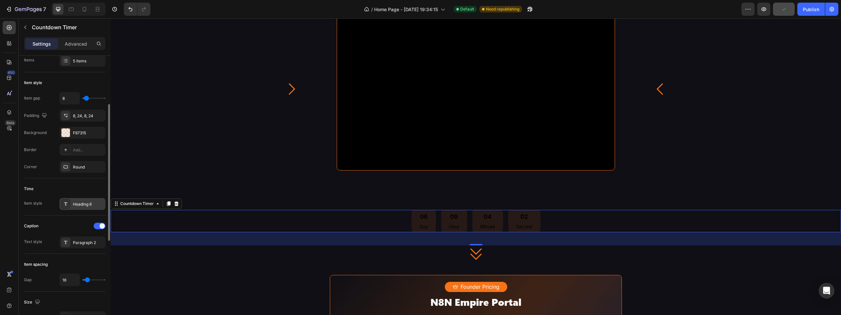
click at [79, 199] on div "Heading 6" at bounding box center [82, 204] width 46 height 12
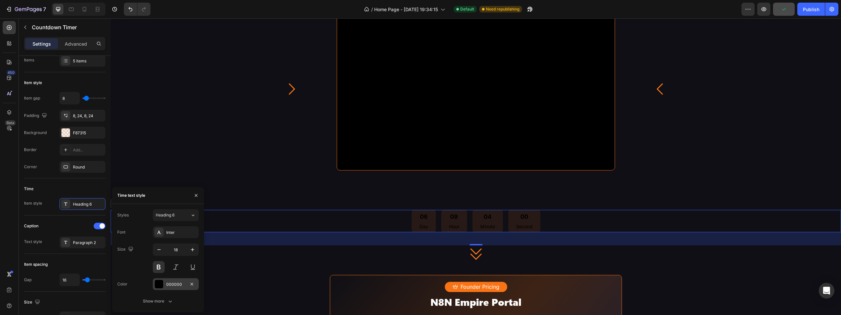
click at [159, 286] on div at bounding box center [159, 284] width 9 height 9
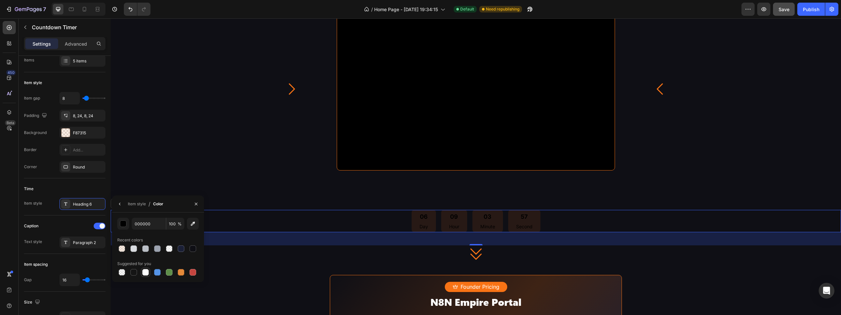
click at [147, 270] on div at bounding box center [145, 272] width 7 height 7
type input "FFFFFF"
click at [84, 248] on div "Paragraph 2" at bounding box center [82, 242] width 46 height 12
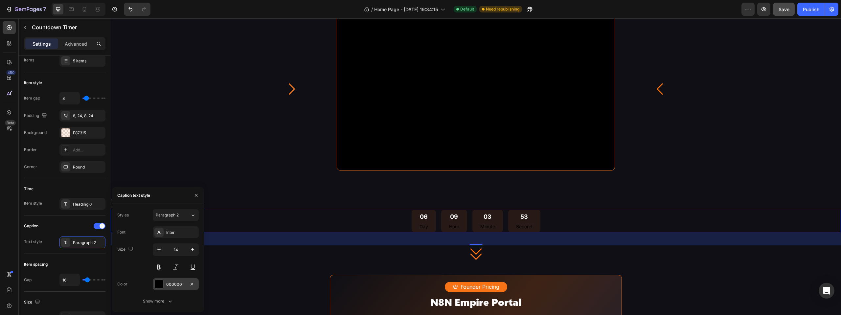
click at [159, 280] on div at bounding box center [159, 284] width 9 height 9
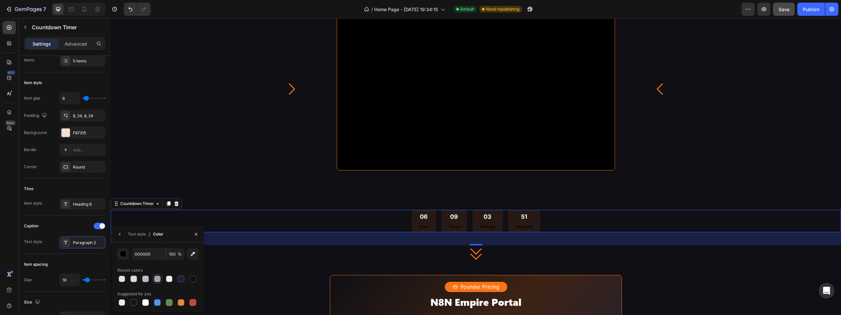
click at [155, 279] on div at bounding box center [157, 279] width 7 height 7
type input "9CA3AF"
click at [66, 216] on div "Caption Text style Paragraph 2" at bounding box center [64, 234] width 81 height 38
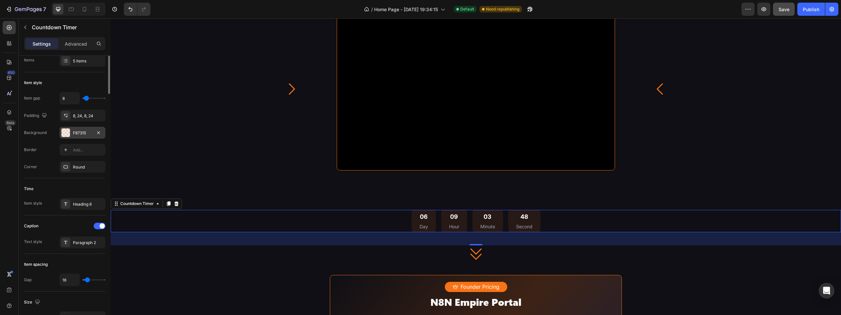
scroll to position [0, 0]
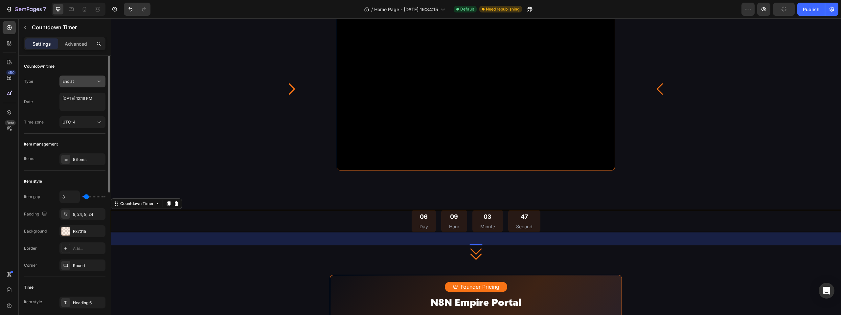
click at [82, 84] on div "End at" at bounding box center [78, 81] width 33 height 6
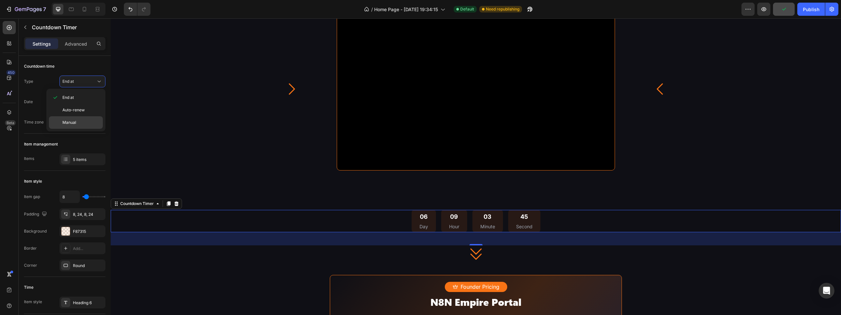
click at [89, 119] on div "Manual" at bounding box center [76, 122] width 54 height 12
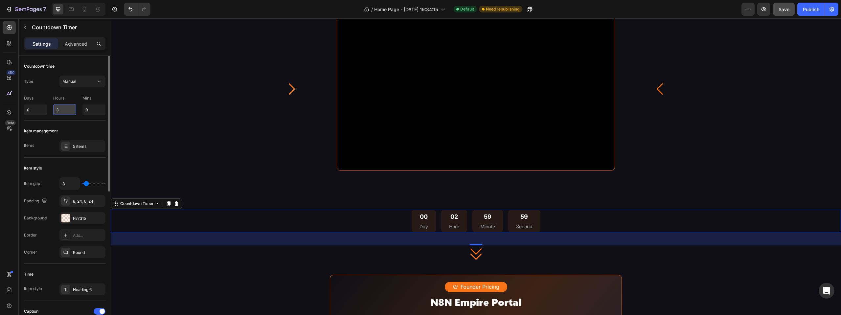
click at [64, 111] on input "3" at bounding box center [64, 109] width 23 height 11
click at [97, 112] on input "0" at bounding box center [93, 109] width 23 height 11
drag, startPoint x: 64, startPoint y: 112, endPoint x: 48, endPoint y: 116, distance: 16.9
click at [48, 158] on div "Countdown time Type Manual Days 0 Hours 6 Mins 0" at bounding box center [64, 211] width 81 height 106
type input "4"
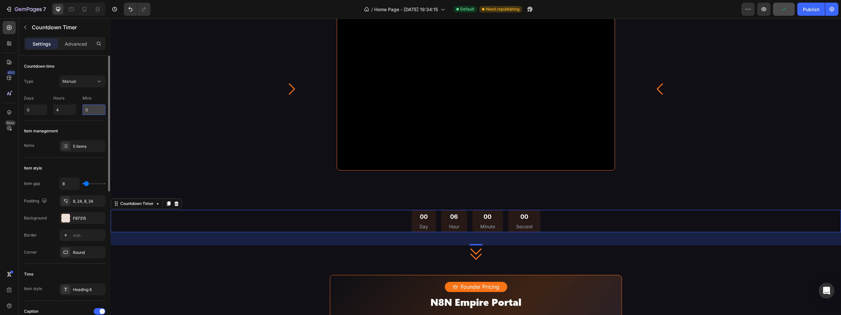
click at [86, 109] on input "0" at bounding box center [93, 109] width 23 height 11
type input "21"
click at [95, 99] on p "Mins" at bounding box center [93, 98] width 23 height 6
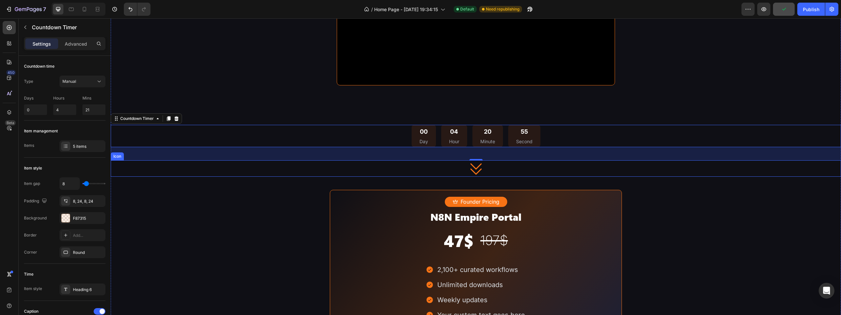
scroll to position [1051, 0]
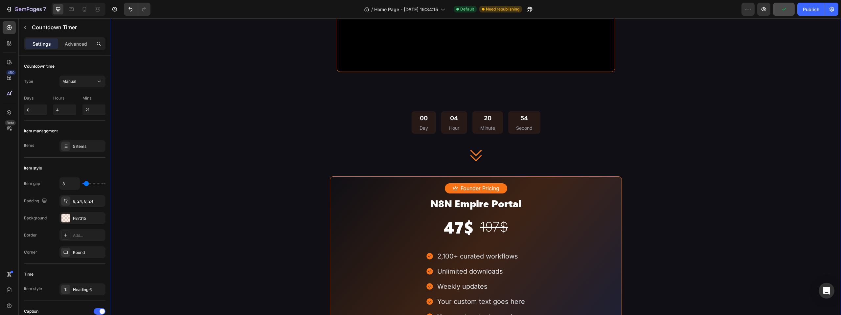
click at [779, 192] on div "How it Works Heading This is a live portal , not a zip folder. Your library gro…" at bounding box center [476, 71] width 730 height 728
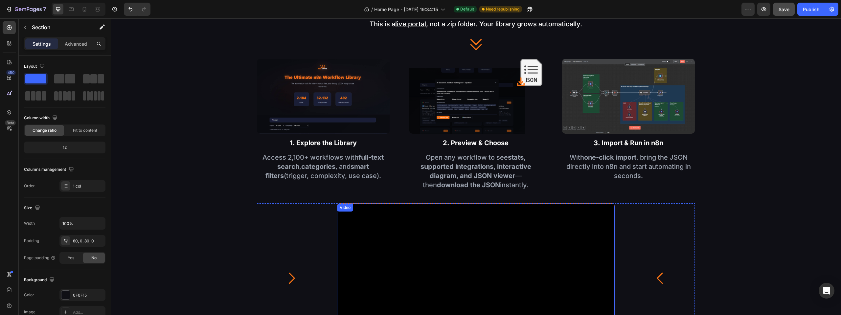
scroll to position [689, 0]
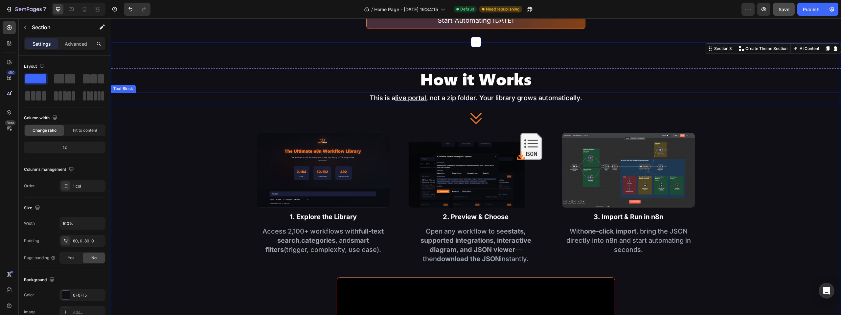
click at [464, 101] on div "This is a live portal , not a zip folder. Your library grows automatically." at bounding box center [476, 98] width 730 height 11
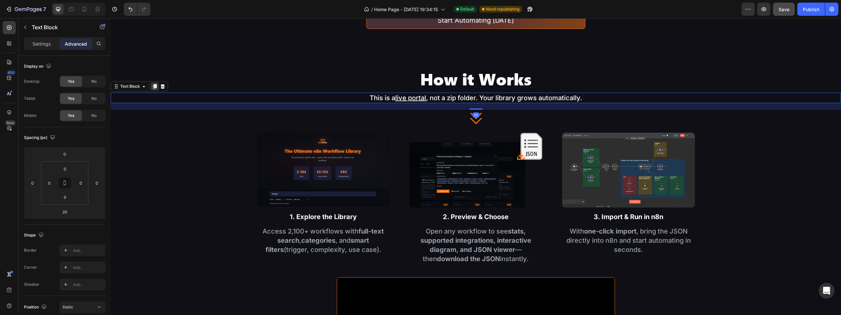
click at [155, 87] on icon at bounding box center [154, 86] width 5 height 5
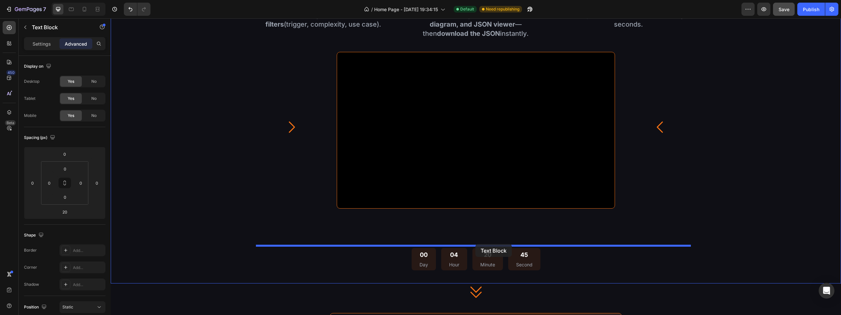
drag, startPoint x: 469, startPoint y: 112, endPoint x: 475, endPoint y: 244, distance: 132.5
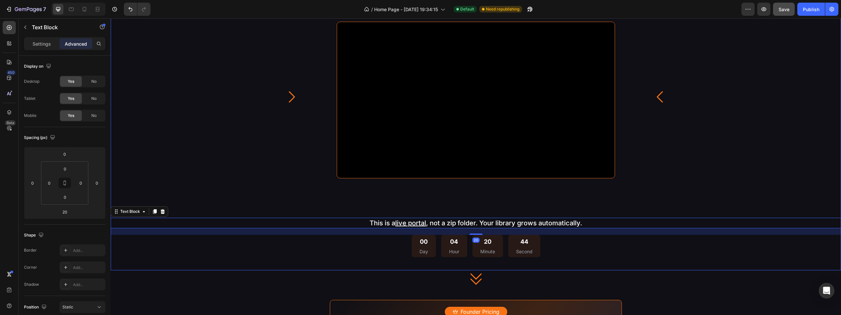
scroll to position [947, 0]
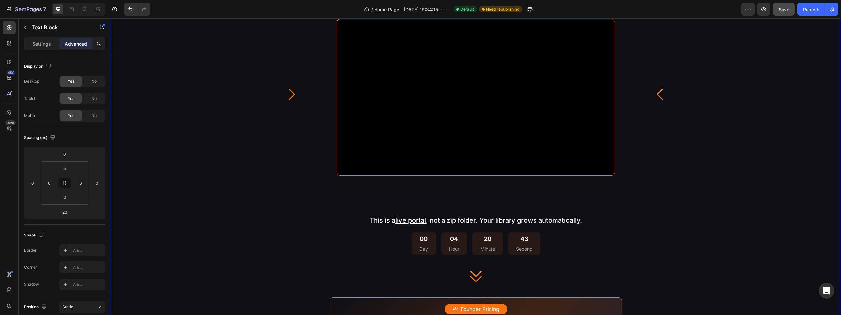
click at [694, 290] on div "How it Works Heading This is a live portal , not a zip folder. Your library gro…" at bounding box center [476, 183] width 730 height 745
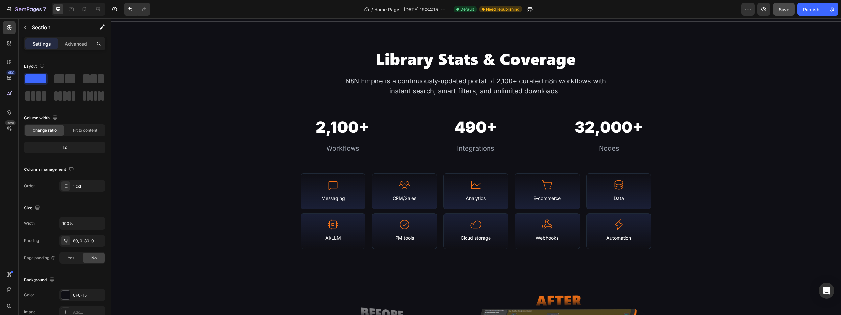
scroll to position [93, 0]
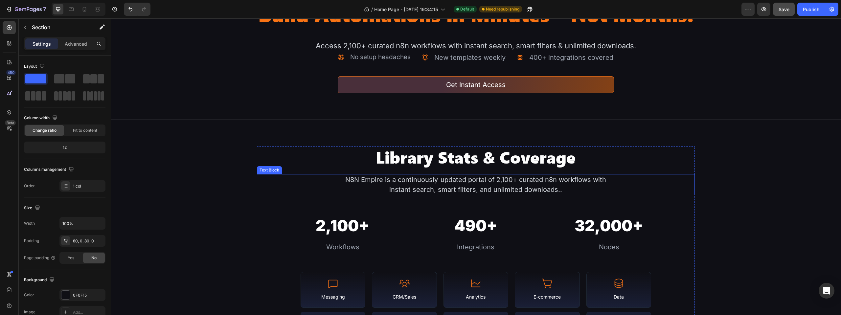
click at [419, 195] on div "N8N Empire is a continuously-updated portal of 2,100+ curated n8n workflows wit…" at bounding box center [475, 184] width 263 height 21
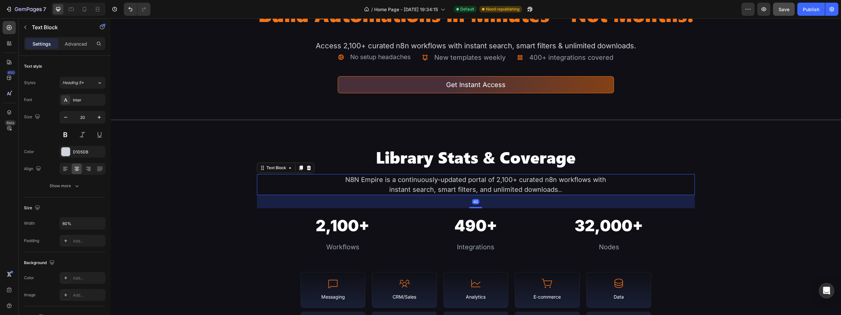
click at [423, 195] on div "N8N Empire is a continuously-updated portal of 2,100+ curated n8n workflows wit…" at bounding box center [475, 184] width 263 height 21
click at [423, 194] on p "N8N Empire is a continuously-updated portal of 2,100+ curated n8n workflows wit…" at bounding box center [475, 185] width 261 height 20
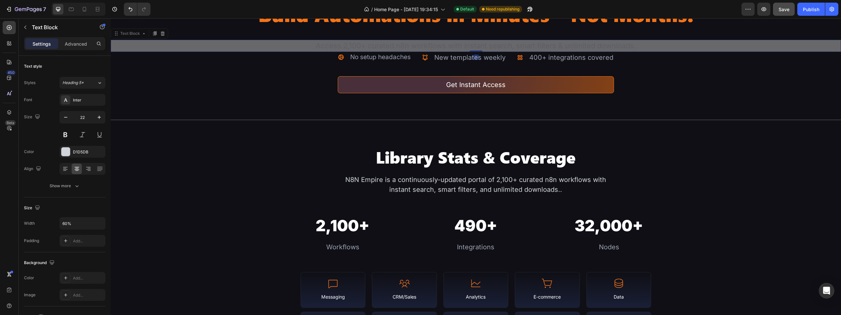
drag, startPoint x: 835, startPoint y: 72, endPoint x: 839, endPoint y: 71, distance: 3.7
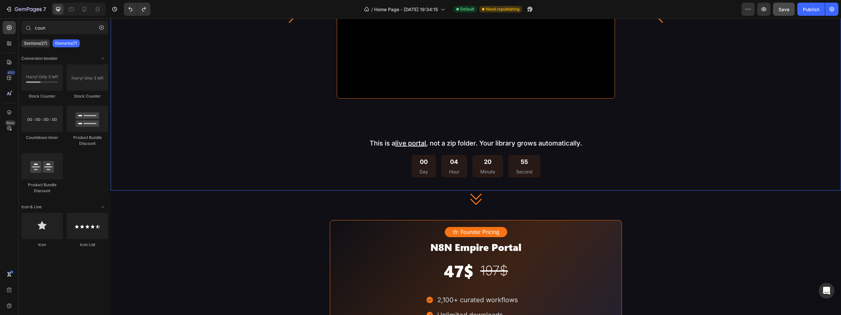
scroll to position [1054, 0]
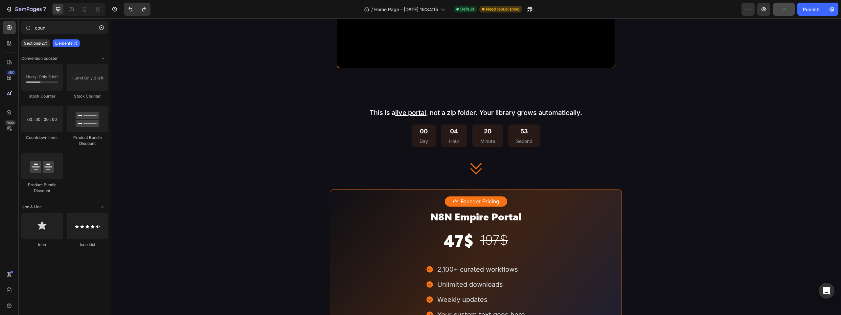
click at [216, 201] on div "How it Works Heading This is a live portal , not a zip folder. Your library gro…" at bounding box center [476, 75] width 730 height 745
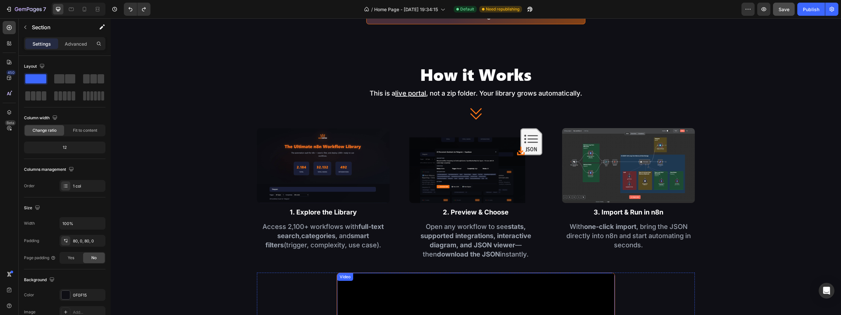
scroll to position [595, 0]
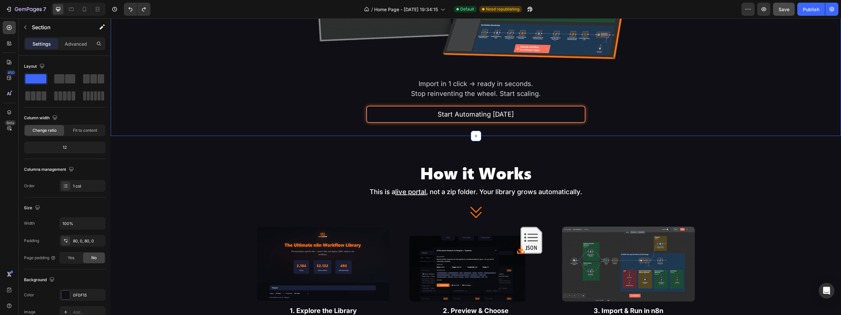
drag, startPoint x: 579, startPoint y: 113, endPoint x: 543, endPoint y: 115, distance: 35.5
click at [579, 113] on button "Start Automating [DATE]" at bounding box center [475, 114] width 219 height 17
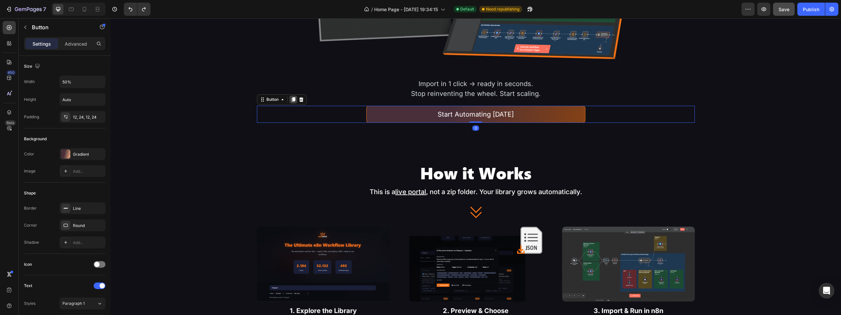
click at [291, 98] on icon at bounding box center [293, 99] width 5 height 5
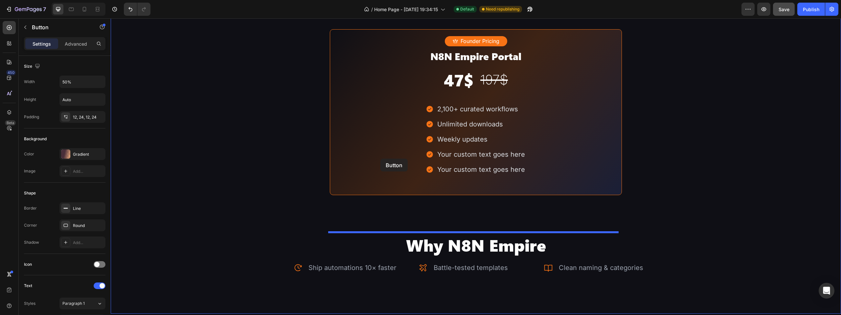
scroll to position [1299, 0]
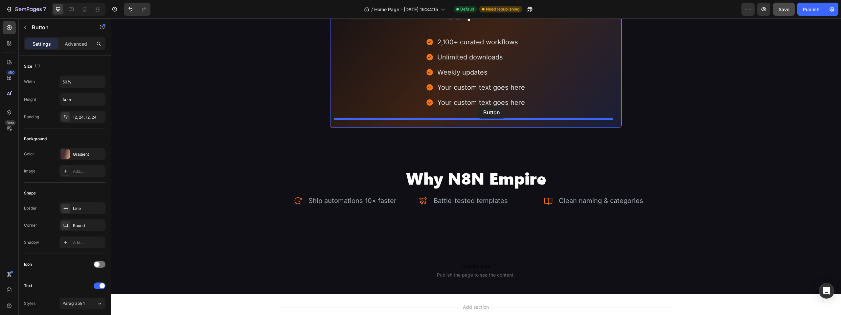
drag, startPoint x: 277, startPoint y: 113, endPoint x: 478, endPoint y: 106, distance: 201.4
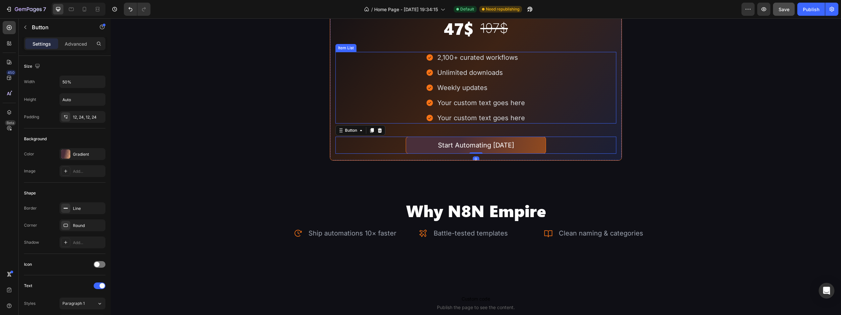
scroll to position [1233, 0]
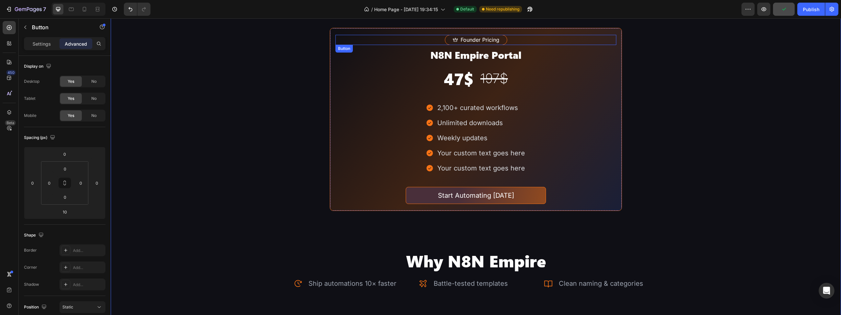
click at [503, 37] on button "Founder Pricing" at bounding box center [476, 40] width 62 height 10
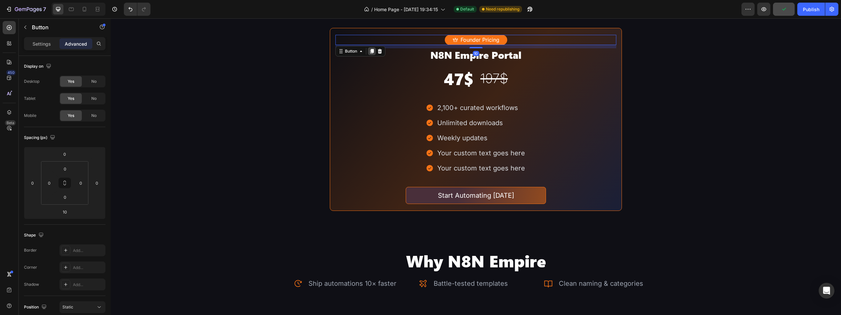
click at [369, 50] on icon at bounding box center [371, 51] width 5 height 5
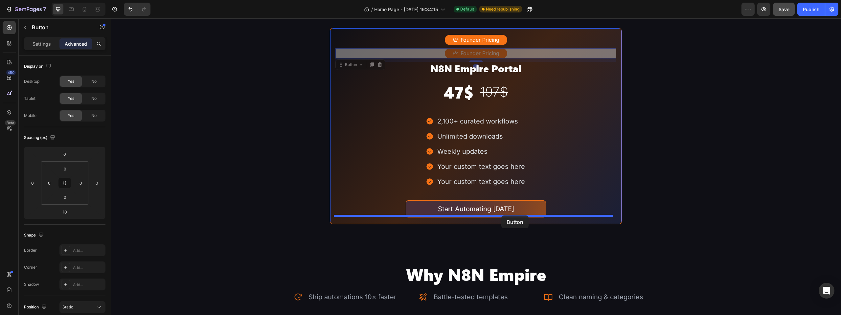
drag, startPoint x: 513, startPoint y: 51, endPoint x: 501, endPoint y: 215, distance: 164.6
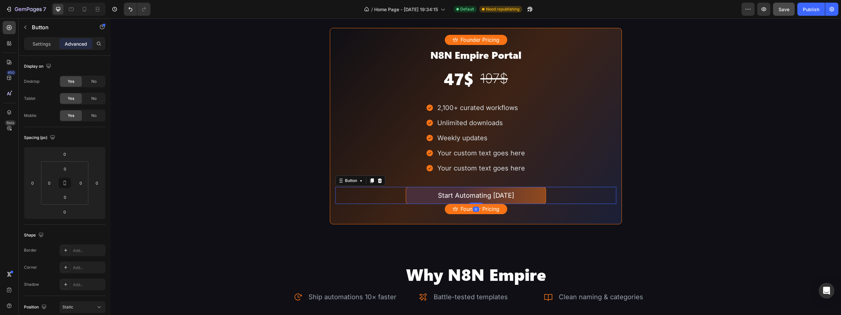
click at [549, 192] on div "Start Automating Today Button 0" at bounding box center [475, 195] width 281 height 17
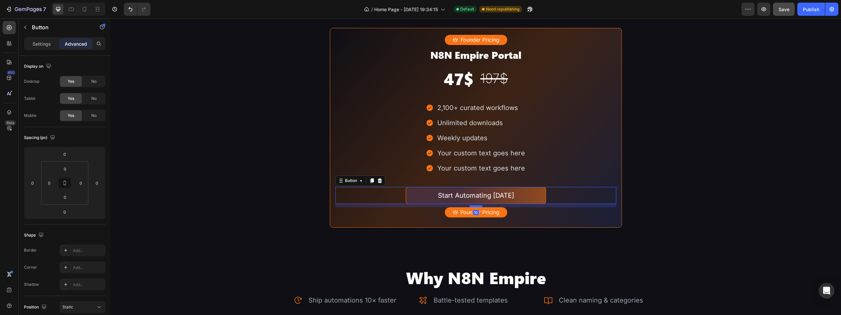
drag, startPoint x: 473, startPoint y: 201, endPoint x: 479, endPoint y: 204, distance: 7.1
click at [479, 205] on div at bounding box center [475, 206] width 13 height 2
type input "10"
click at [501, 210] on button "Founder Pricing" at bounding box center [476, 212] width 62 height 10
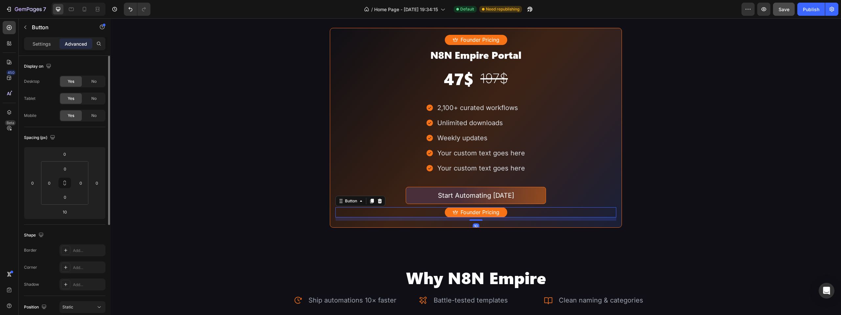
scroll to position [178, 0]
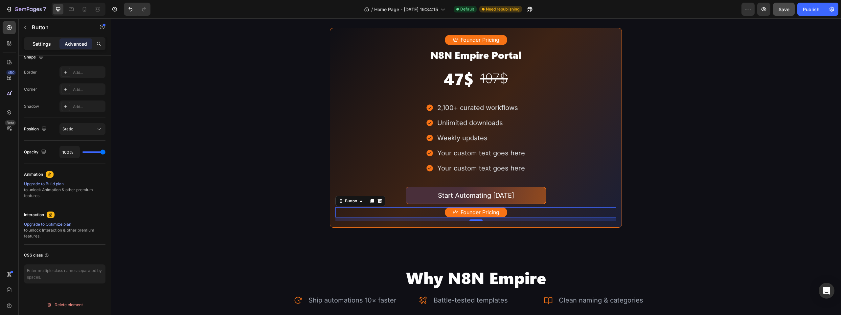
click at [46, 43] on p "Settings" at bounding box center [42, 43] width 18 height 7
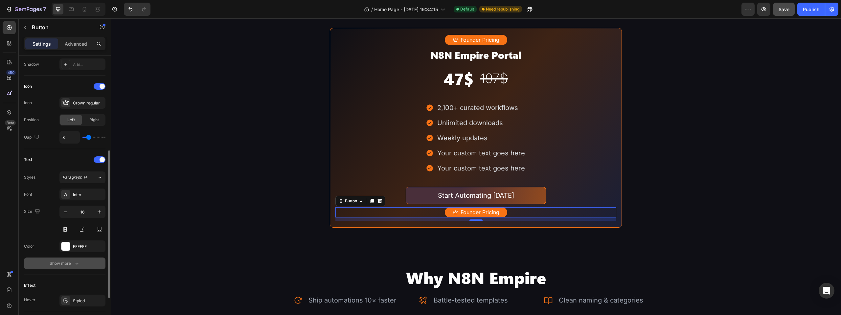
scroll to position [245, 0]
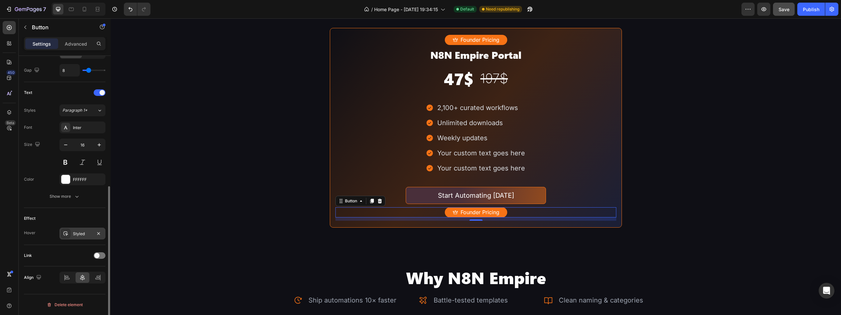
click at [84, 233] on div "Styled" at bounding box center [82, 234] width 19 height 6
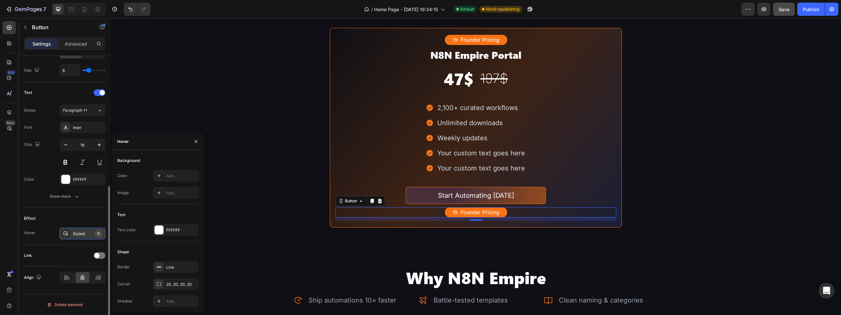
click at [98, 234] on icon "button" at bounding box center [98, 233] width 5 height 5
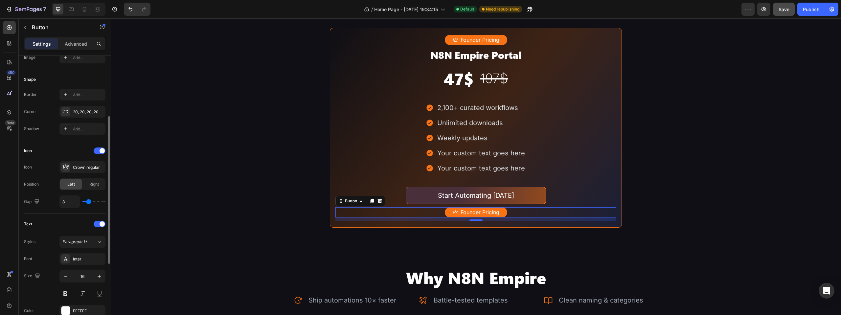
scroll to position [48, 0]
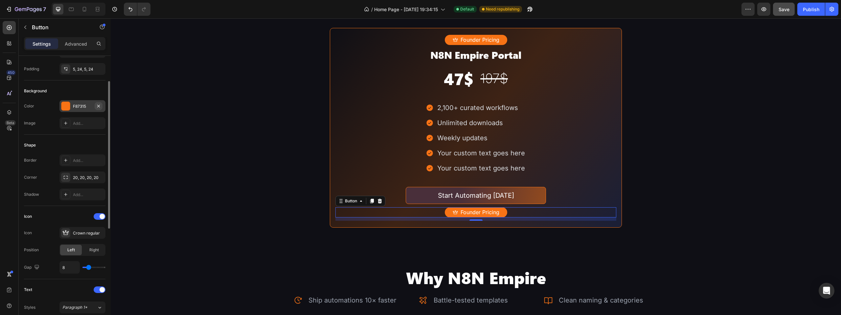
click at [101, 106] on button "button" at bounding box center [99, 106] width 8 height 8
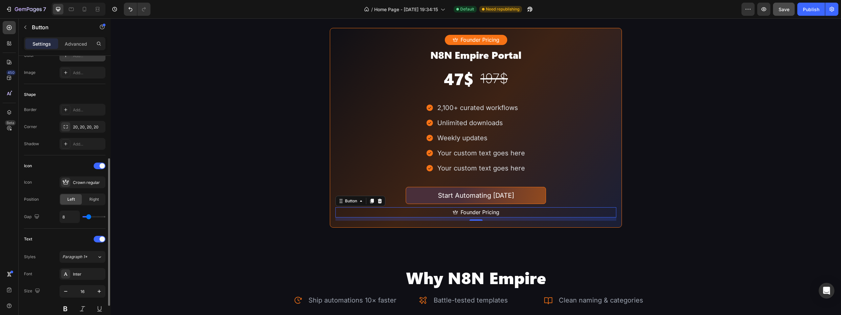
scroll to position [164, 0]
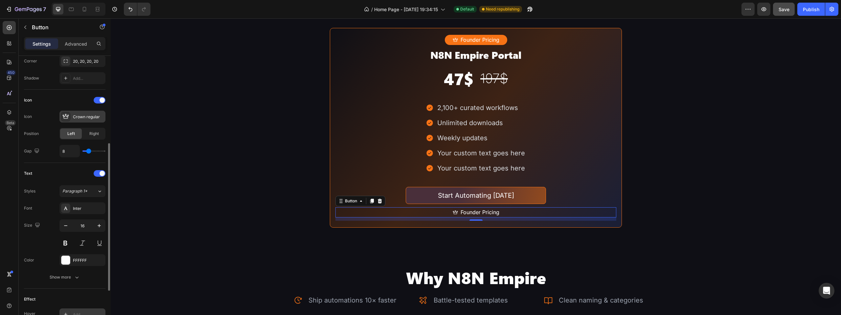
click at [75, 112] on div "Crown regular" at bounding box center [82, 117] width 46 height 12
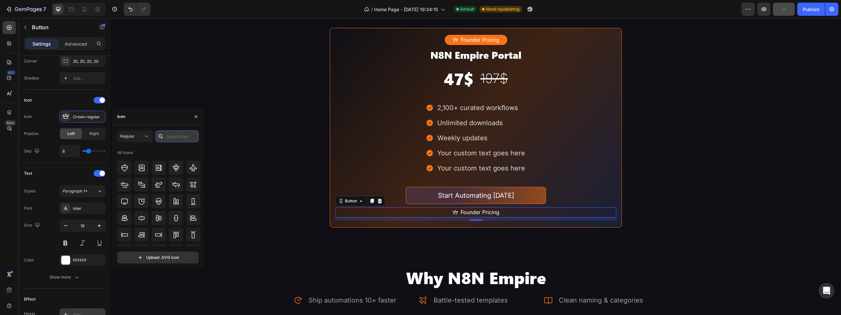
click at [189, 139] on input "text" at bounding box center [176, 136] width 43 height 12
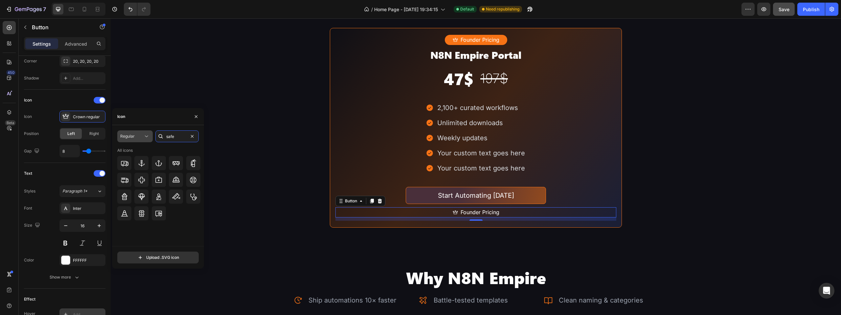
drag, startPoint x: 167, startPoint y: 139, endPoint x: 149, endPoint y: 140, distance: 17.8
click at [149, 140] on div "Regular safe" at bounding box center [157, 136] width 81 height 12
click at [176, 137] on input "safe" at bounding box center [176, 136] width 43 height 12
click at [178, 133] on input "safe" at bounding box center [176, 136] width 43 height 12
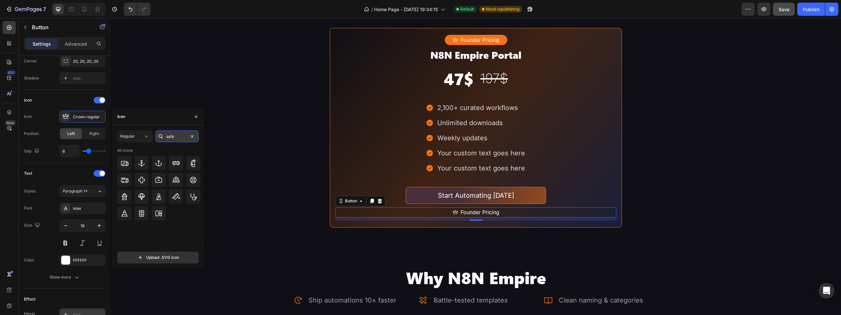
click at [178, 133] on input "safe" at bounding box center [176, 136] width 43 height 12
type input "shie"
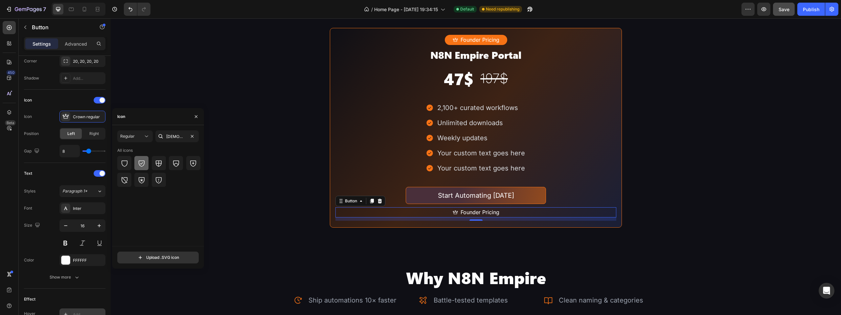
click at [142, 163] on icon at bounding box center [142, 163] width 6 height 6
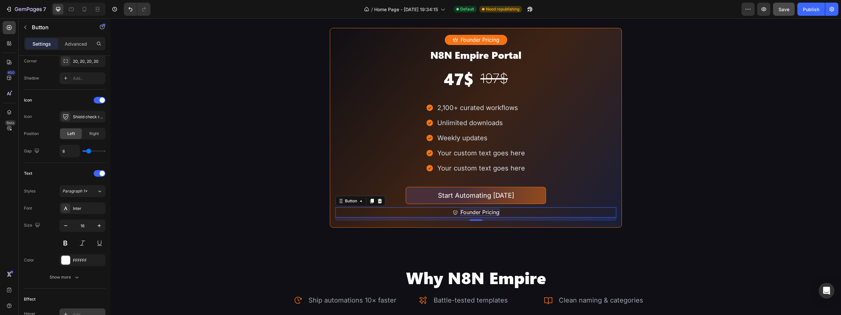
click at [483, 209] on p "Founder Pricing" at bounding box center [479, 212] width 39 height 7
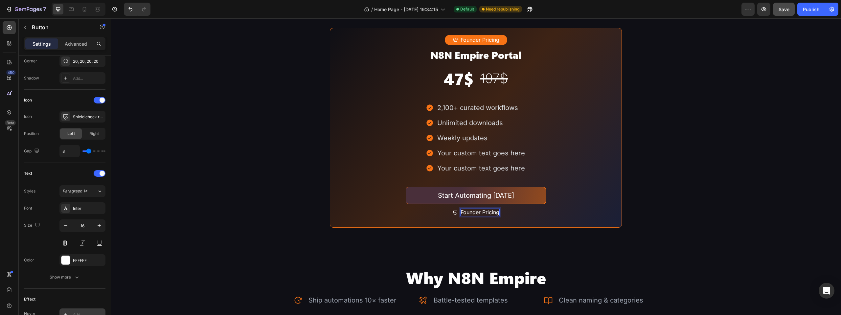
click at [483, 209] on p "Founder Pricing" at bounding box center [479, 212] width 39 height 7
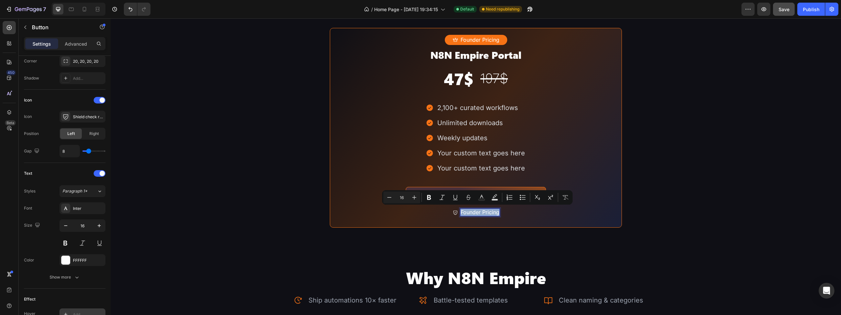
click at [477, 211] on p "Founder Pricing" at bounding box center [479, 212] width 39 height 7
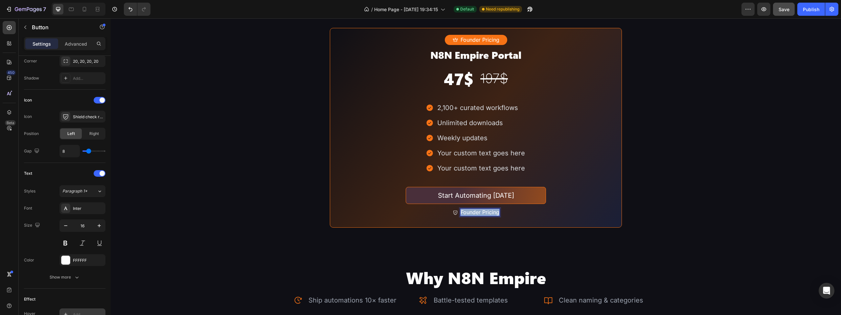
click at [477, 211] on p "Founder Pricing" at bounding box center [479, 212] width 39 height 7
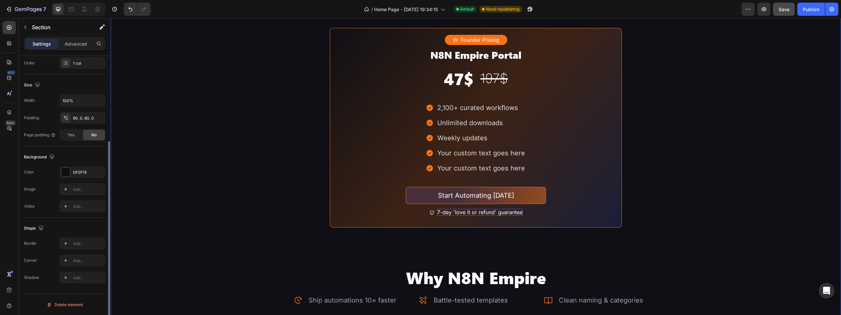
scroll to position [0, 0]
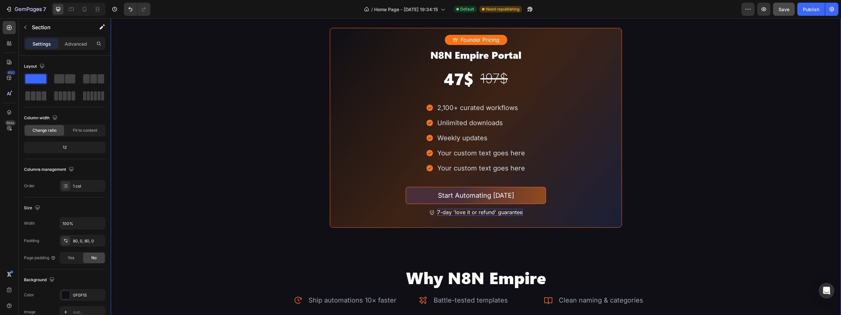
click at [490, 192] on p "Start Automating [DATE]" at bounding box center [476, 195] width 76 height 9
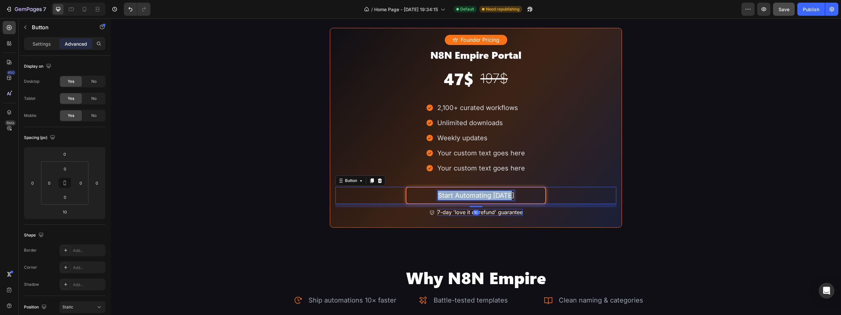
click at [490, 192] on p "Start Automating [DATE]" at bounding box center [476, 195] width 76 height 9
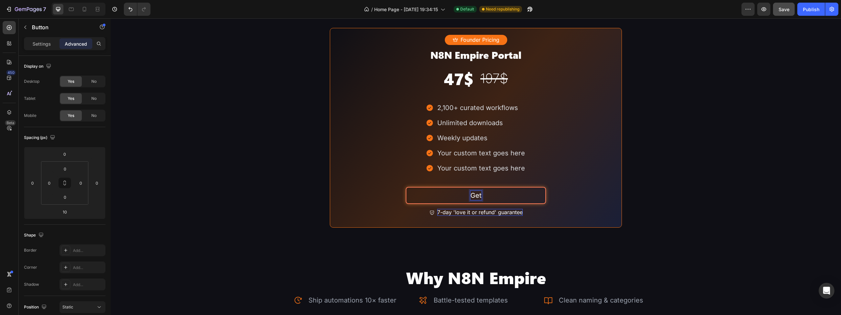
click at [406, 187] on button "Get" at bounding box center [476, 195] width 141 height 17
click at [406, 187] on button "Get Instant" at bounding box center [476, 195] width 141 height 17
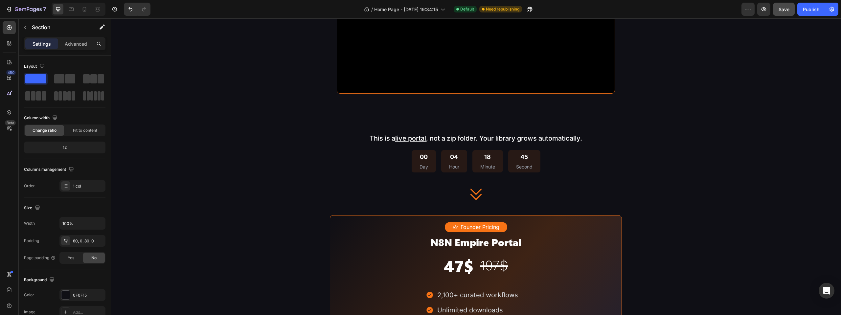
scroll to position [1028, 0]
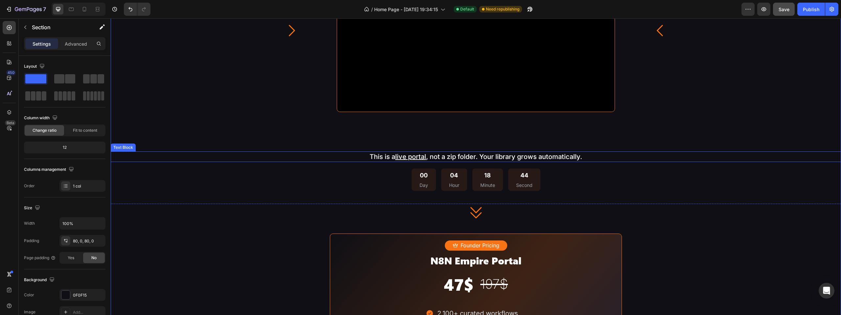
click at [477, 154] on p "This is a live portal , not a zip folder. Your library grows automatically." at bounding box center [475, 156] width 729 height 9
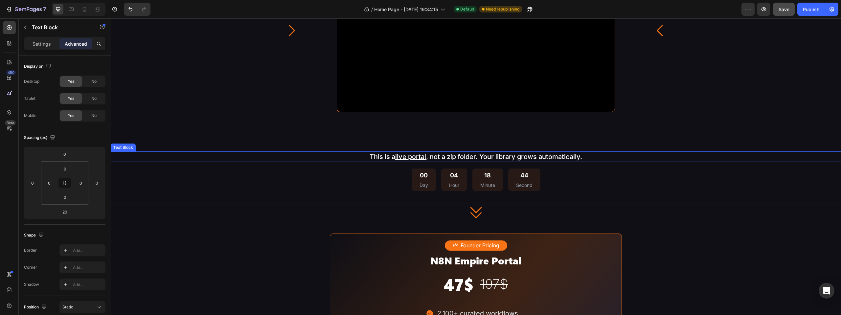
click at [477, 154] on p "This is a live portal , not a zip folder. Your library grows automatically." at bounding box center [475, 156] width 729 height 9
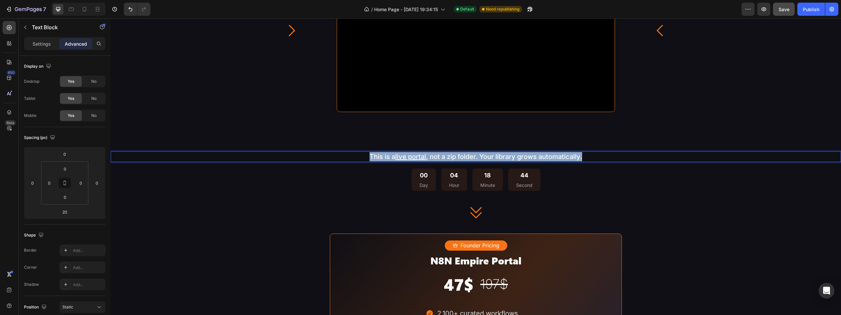
click at [477, 154] on p "This is a live portal , not a zip folder. Your library grows automatically." at bounding box center [475, 156] width 729 height 9
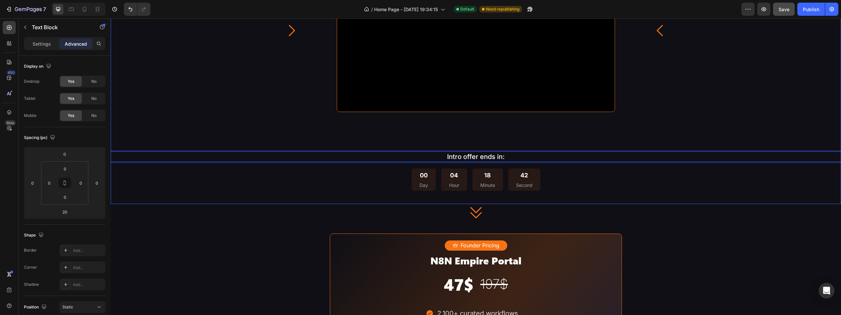
click at [657, 133] on div "Image 1. Explore the Library Text Block Access 2,100+ workflows with full-text …" at bounding box center [476, 7] width 730 height 393
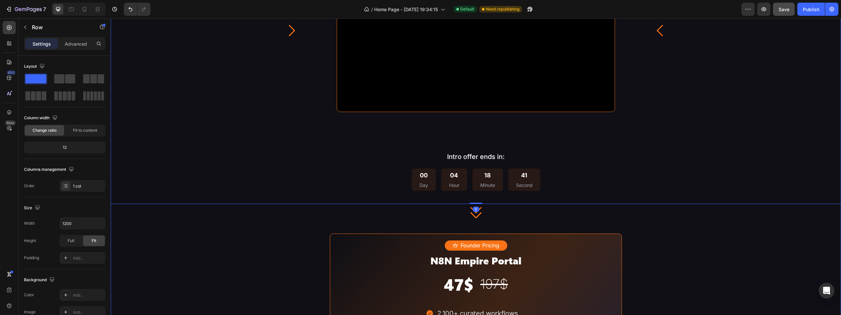
click at [738, 235] on div "How it Works Heading This is a live portal , not a zip folder. Your library gro…" at bounding box center [476, 136] width 730 height 779
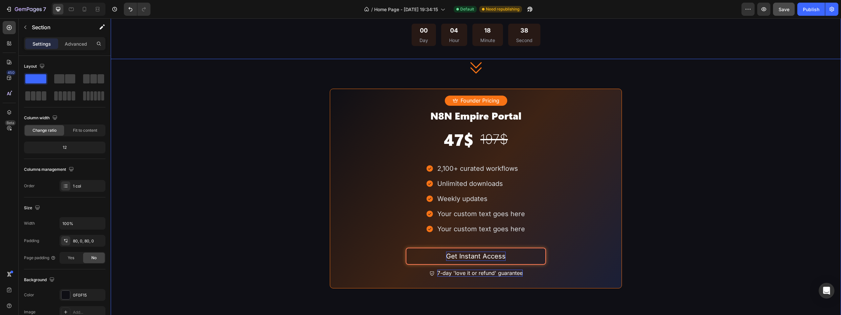
scroll to position [1192, 0]
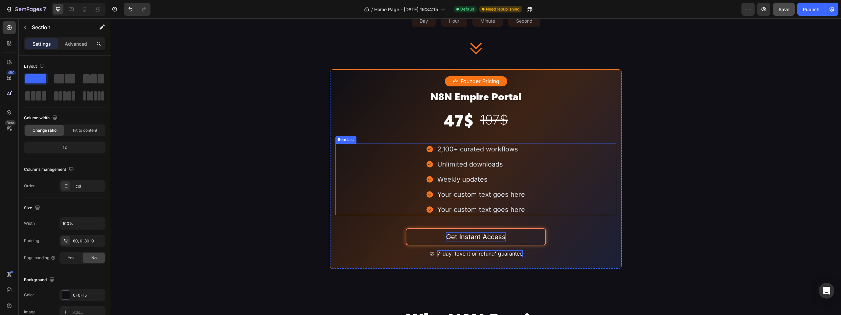
click at [460, 161] on p "Unlimited downloads" at bounding box center [481, 164] width 88 height 9
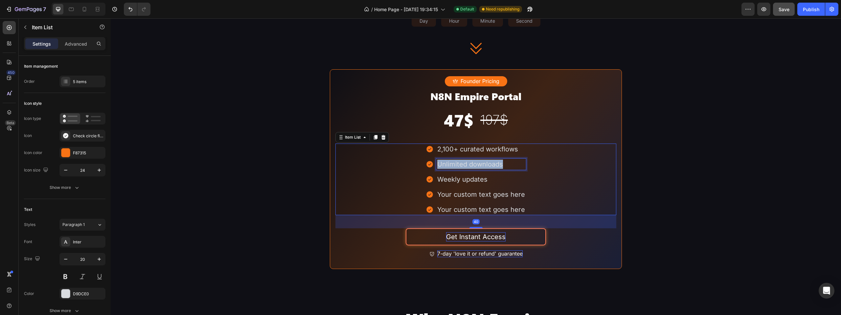
click at [460, 161] on p "Unlimited downloads" at bounding box center [481, 164] width 88 height 9
click at [465, 175] on p "Weekly updates" at bounding box center [481, 179] width 96 height 9
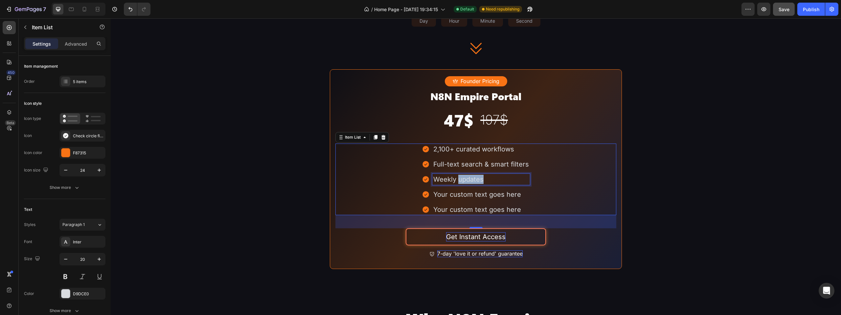
click at [465, 175] on p "Weekly updates" at bounding box center [481, 179] width 96 height 9
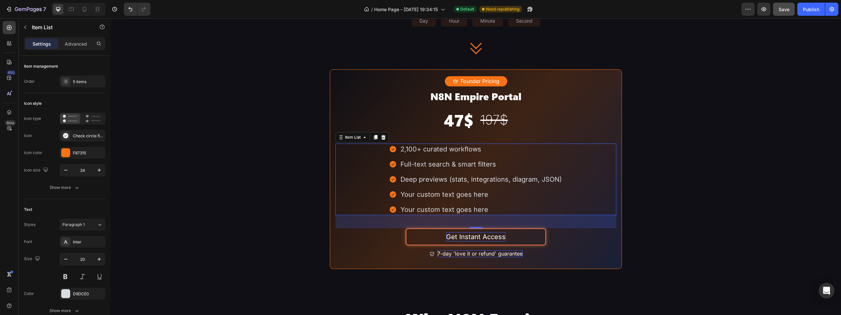
click at [430, 192] on p "Your custom text goes here" at bounding box center [480, 194] width 161 height 9
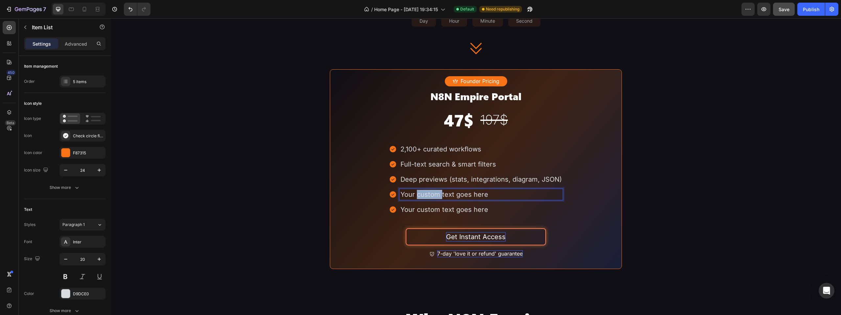
click at [430, 192] on p "Your custom text goes here" at bounding box center [480, 194] width 161 height 9
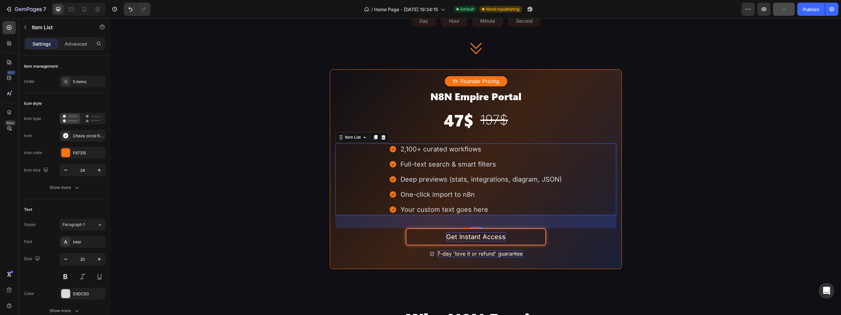
click at [428, 207] on p "Your custom text goes here" at bounding box center [480, 209] width 161 height 9
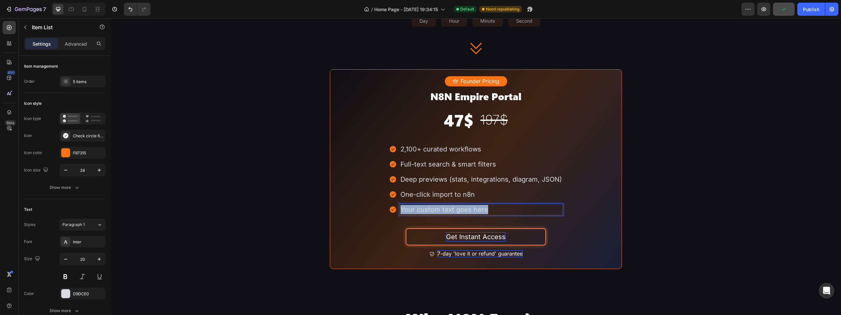
click at [428, 207] on p "Your custom text goes here" at bounding box center [480, 209] width 161 height 9
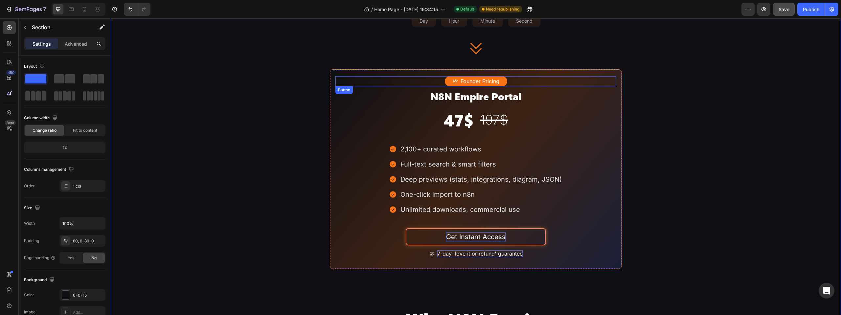
click at [511, 84] on div "Founder Pricing Button" at bounding box center [475, 81] width 281 height 10
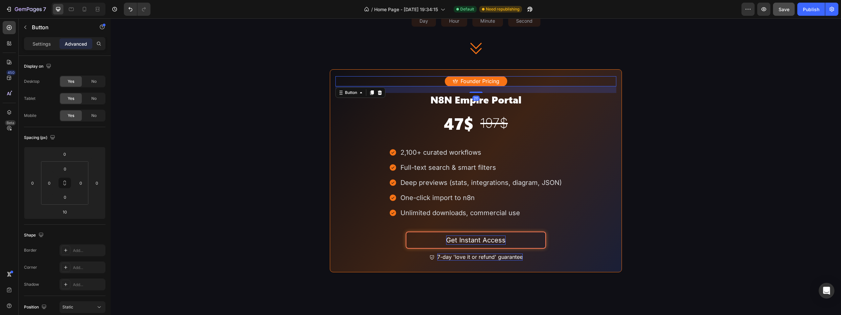
drag, startPoint x: 477, startPoint y: 87, endPoint x: 481, endPoint y: 91, distance: 5.9
click at [481, 86] on div "20" at bounding box center [475, 86] width 281 height 0
type input "20"
click at [520, 99] on h2 "N8N Empire Portal" at bounding box center [475, 99] width 281 height 13
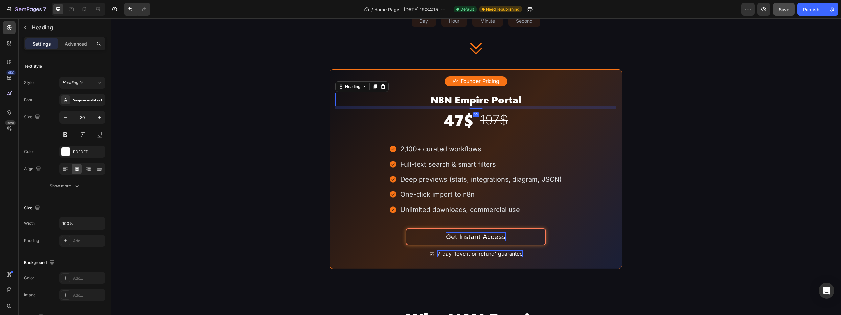
drag, startPoint x: 478, startPoint y: 110, endPoint x: 479, endPoint y: 106, distance: 3.5
click at [479, 106] on div "10" at bounding box center [475, 106] width 281 height 0
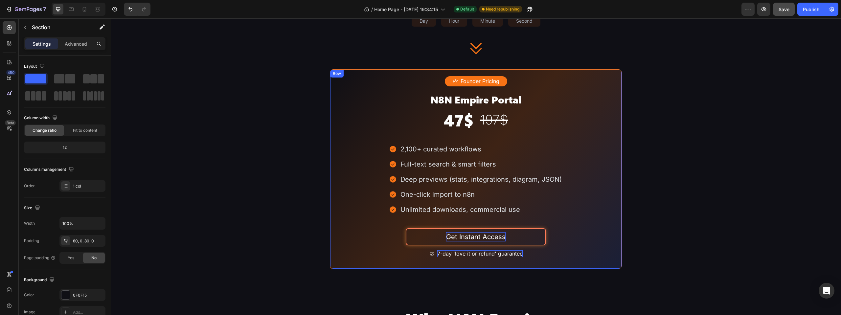
click at [550, 119] on div "Founder Pricing Button N8N Empire Portal Heading 47$ Heading 197$ Heading Row 2…" at bounding box center [475, 169] width 281 height 186
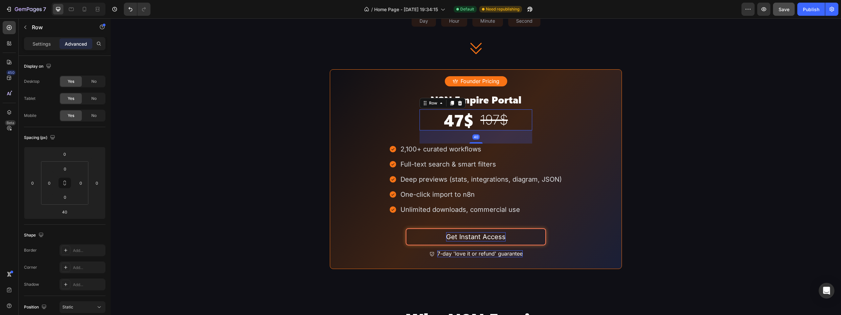
click at [518, 122] on div "47$ Heading 197$ Heading Row 40" at bounding box center [475, 119] width 112 height 21
drag, startPoint x: 476, startPoint y: 141, endPoint x: 482, endPoint y: 141, distance: 6.6
click at [482, 130] on div "40" at bounding box center [475, 130] width 112 height 0
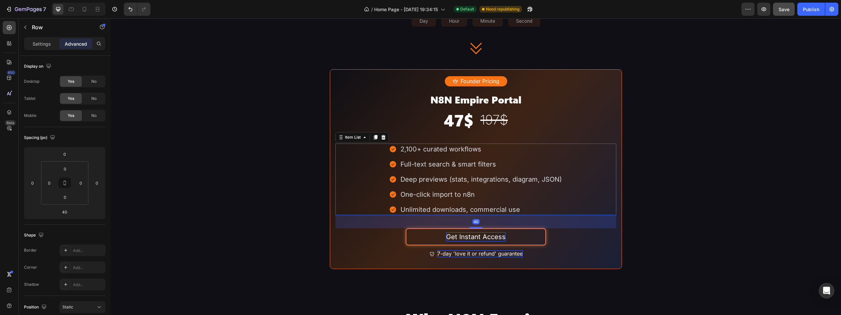
click at [549, 213] on div "Unlimited downloads, commercial use" at bounding box center [480, 209] width 163 height 11
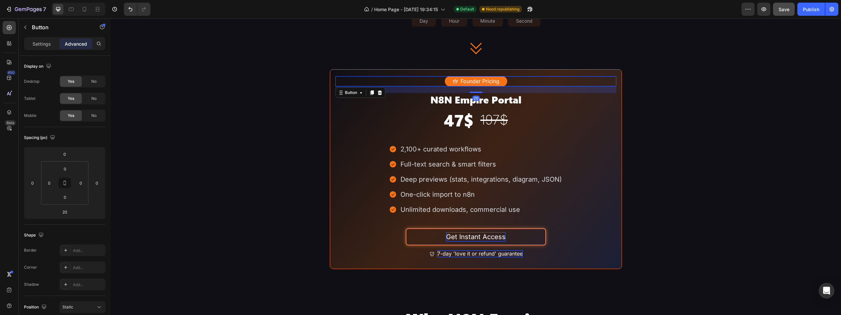
click at [521, 85] on div "Founder Pricing Button 20" at bounding box center [475, 81] width 281 height 10
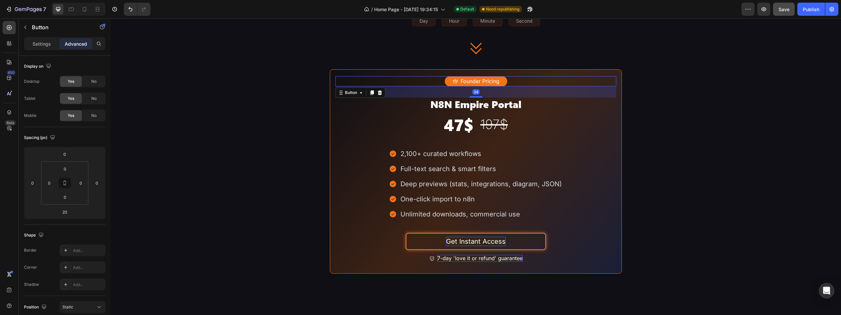
drag, startPoint x: 472, startPoint y: 91, endPoint x: 481, endPoint y: 96, distance: 10.6
click at [481, 86] on div "34" at bounding box center [475, 86] width 281 height 0
type input "20"
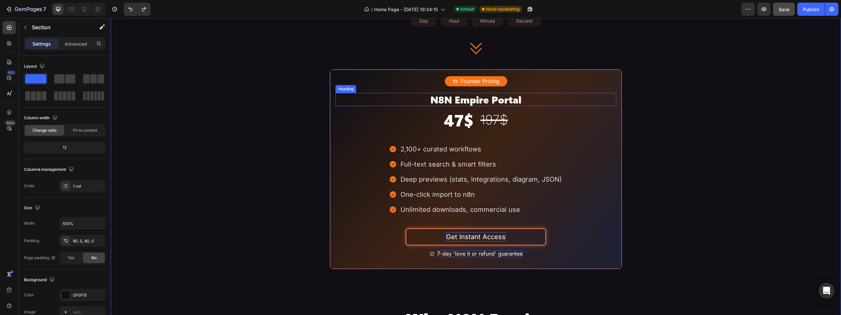
click at [503, 99] on h2 "N8N Empire Portal" at bounding box center [475, 99] width 281 height 13
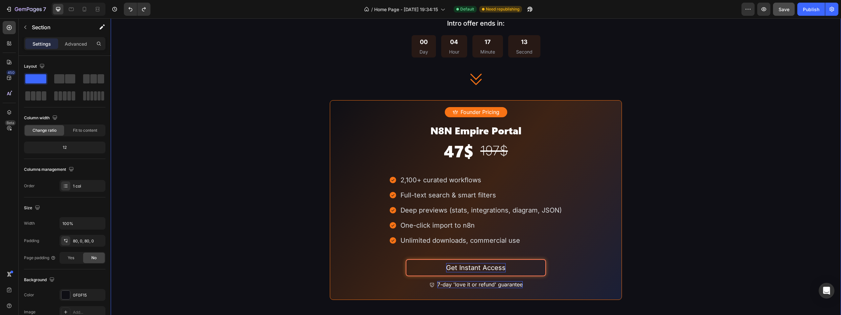
scroll to position [1159, 0]
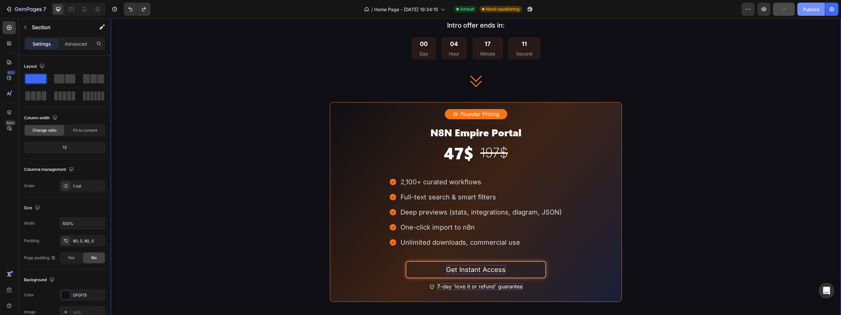
click at [801, 13] on button "Publish" at bounding box center [811, 9] width 28 height 13
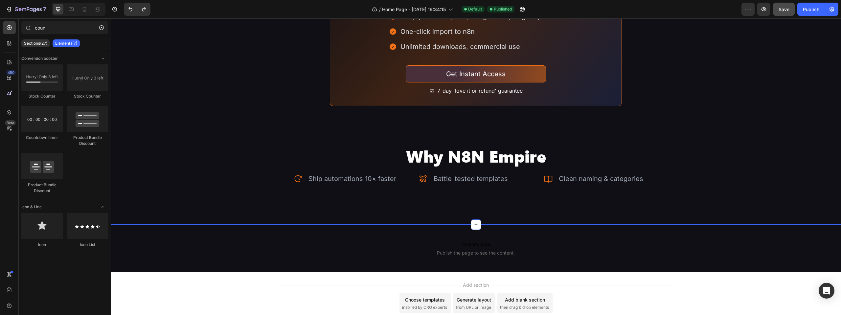
scroll to position [1340, 0]
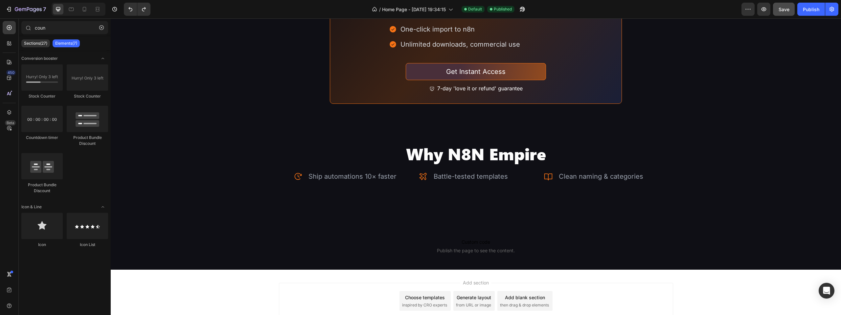
click at [610, 274] on div "Add section Choose templates inspired by CRO experts Generate layout from URL o…" at bounding box center [476, 302] width 730 height 65
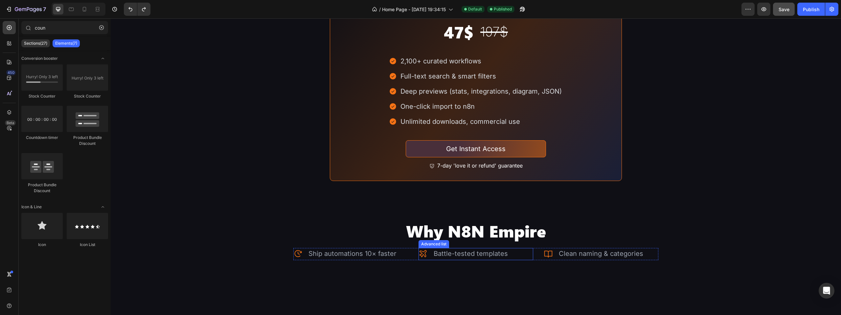
scroll to position [1208, 0]
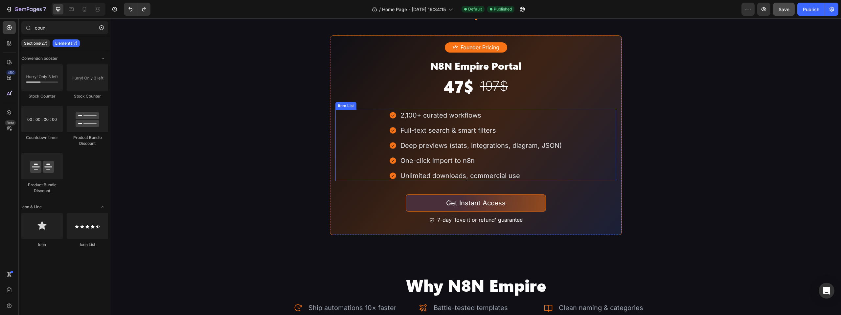
click at [383, 113] on div "2,100+ curated workflows Full-text search & smart filters Deep previews (stats,…" at bounding box center [475, 146] width 281 height 72
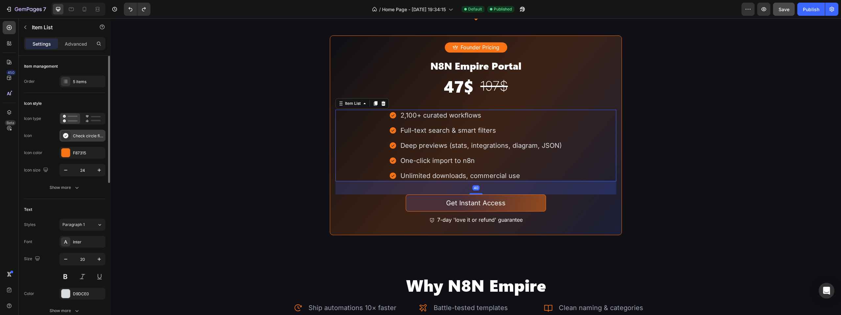
click at [82, 135] on div "Check circle filled" at bounding box center [88, 136] width 31 height 6
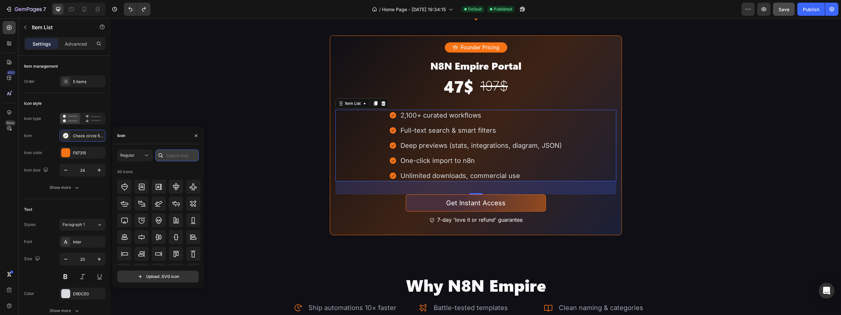
click at [173, 154] on input "text" at bounding box center [176, 155] width 43 height 12
type input "chec"
click at [178, 180] on icon at bounding box center [176, 182] width 8 height 8
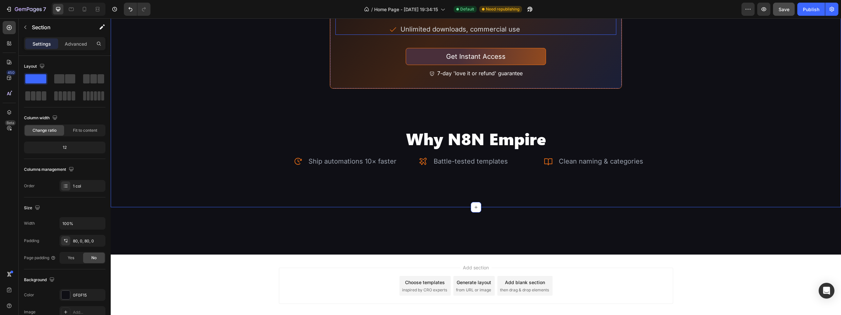
scroll to position [1372, 0]
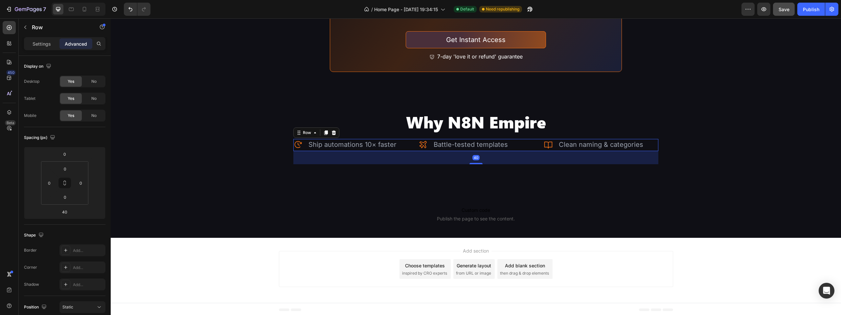
click at [413, 139] on div "Icon Ship automations 10× faster Text Block Advanced list Icon Battle-tested te…" at bounding box center [475, 145] width 365 height 12
click at [323, 131] on icon at bounding box center [325, 132] width 5 height 5
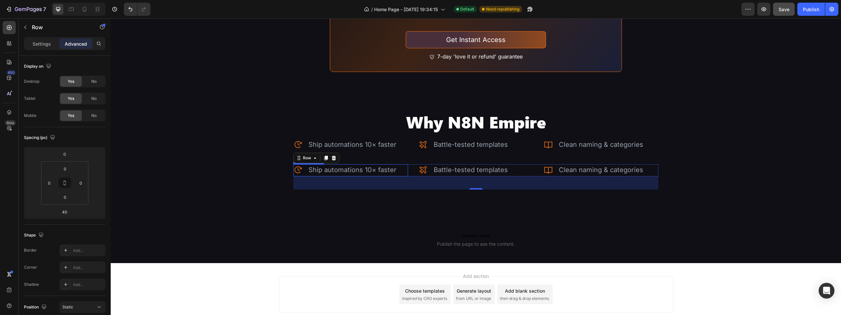
click at [359, 171] on p "Ship automations 10× faster" at bounding box center [352, 170] width 88 height 10
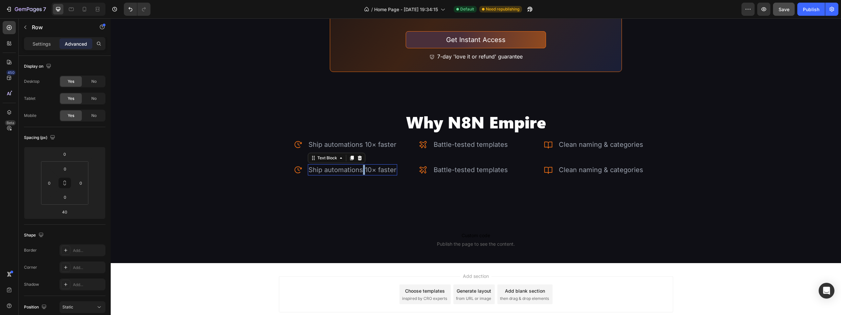
click at [359, 171] on p "Ship automations 10× faster" at bounding box center [352, 170] width 88 height 10
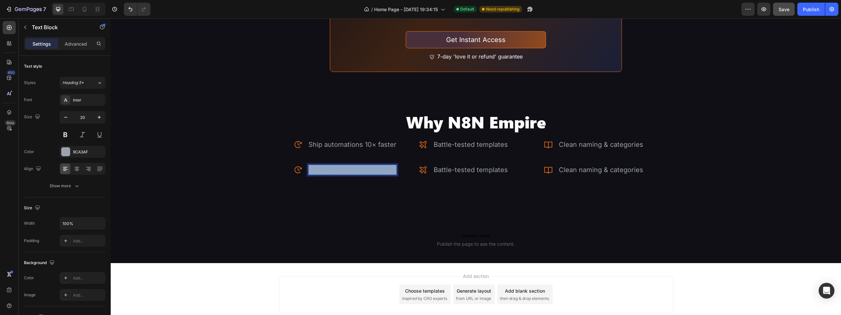
click at [359, 171] on p "Ship automations 10× faster" at bounding box center [352, 170] width 88 height 10
click at [443, 168] on p "Battle-tested templates" at bounding box center [470, 170] width 74 height 10
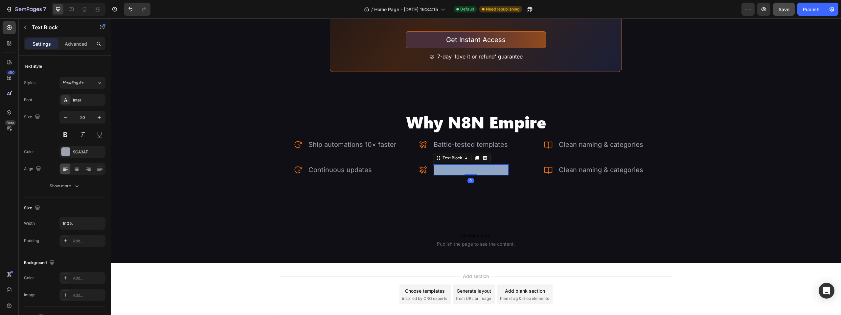
click at [443, 168] on p "Battle-tested templates" at bounding box center [470, 170] width 74 height 10
click at [596, 165] on p "Clean naming & categories" at bounding box center [601, 170] width 84 height 10
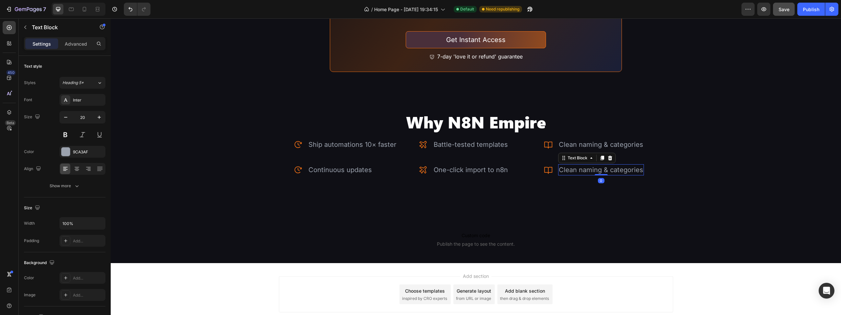
click at [596, 165] on p "Clean naming & categories" at bounding box center [601, 170] width 84 height 10
click at [300, 167] on icon at bounding box center [297, 169] width 7 height 7
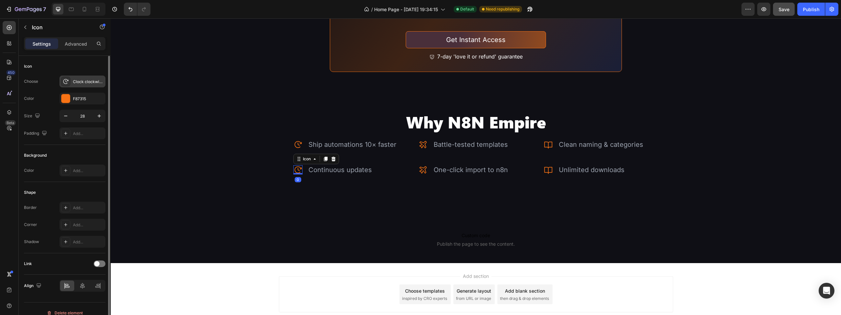
click at [87, 78] on div "Clock clockwise regular" at bounding box center [82, 82] width 46 height 12
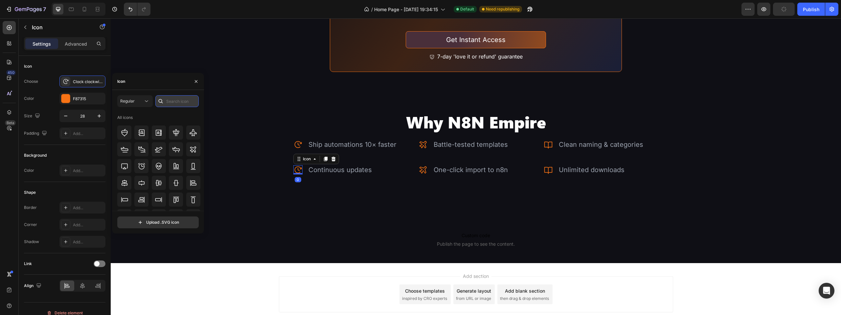
click at [174, 102] on input "text" at bounding box center [176, 101] width 43 height 12
type input "update"
click at [161, 129] on icon at bounding box center [159, 128] width 8 height 8
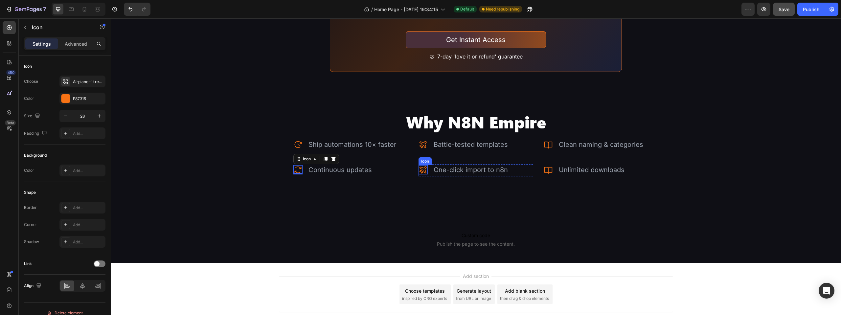
click at [419, 165] on icon at bounding box center [422, 169] width 9 height 9
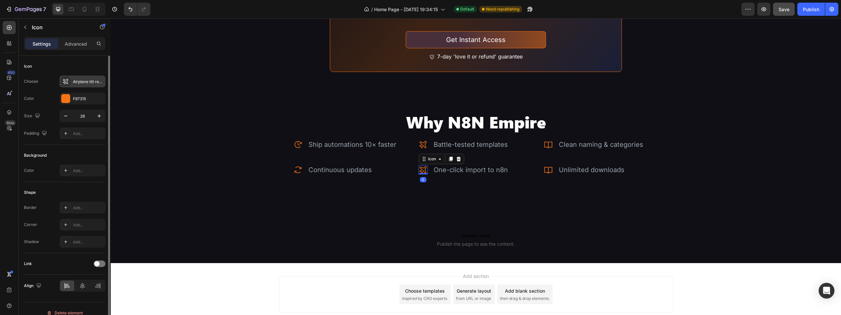
click at [87, 80] on div "Airplane tilt regular" at bounding box center [88, 82] width 31 height 6
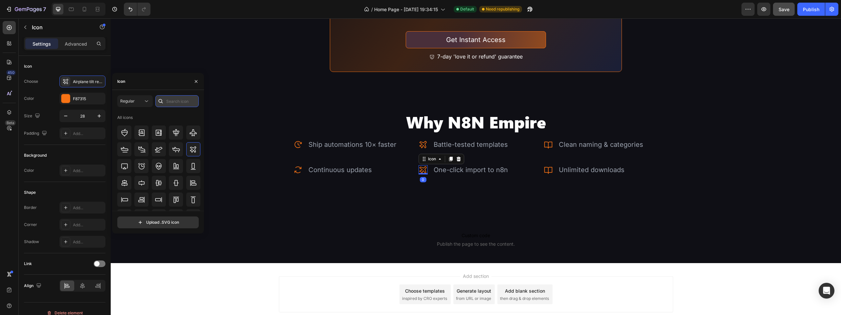
click at [166, 98] on input "text" at bounding box center [176, 101] width 43 height 12
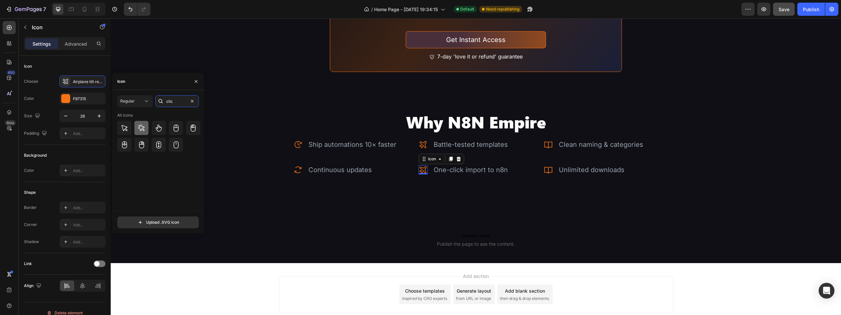
type input "clic"
click at [146, 123] on div at bounding box center [141, 128] width 14 height 14
click at [546, 166] on icon at bounding box center [547, 169] width 9 height 9
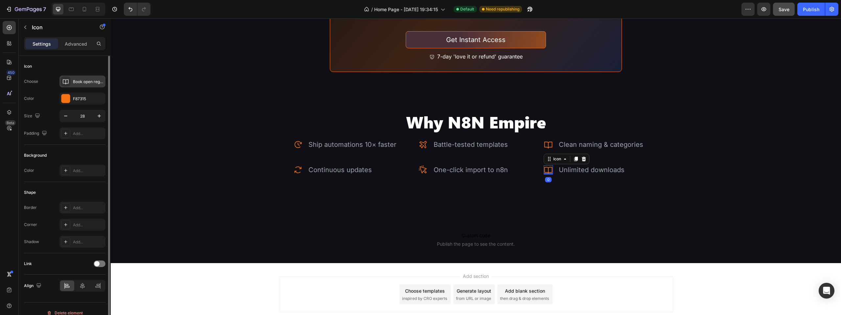
click at [94, 82] on div "Book open regular" at bounding box center [88, 82] width 31 height 6
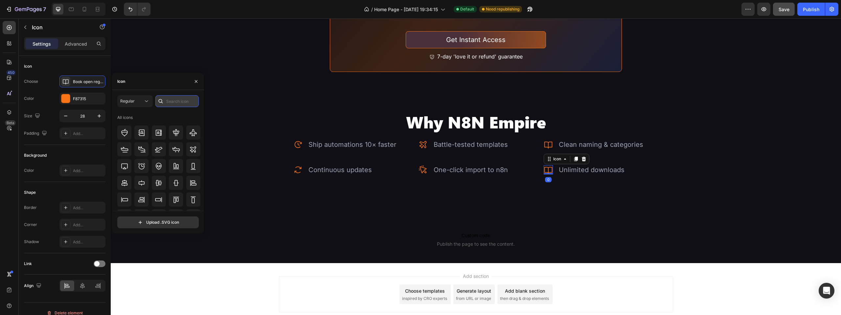
click at [174, 99] on input "text" at bounding box center [176, 101] width 43 height 12
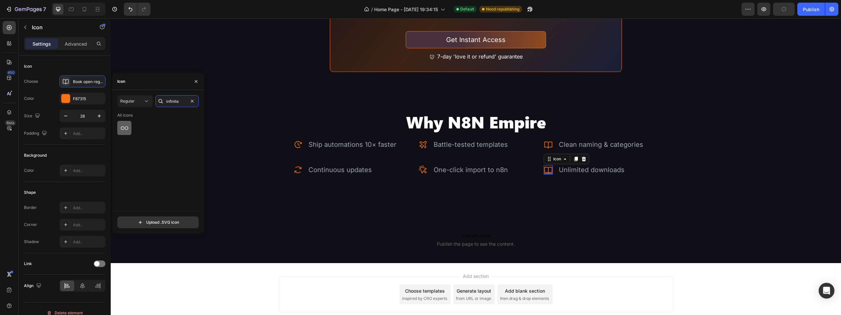
type input "infinite"
drag, startPoint x: 125, startPoint y: 127, endPoint x: 179, endPoint y: 146, distance: 57.7
click at [124, 128] on icon at bounding box center [125, 128] width 8 height 8
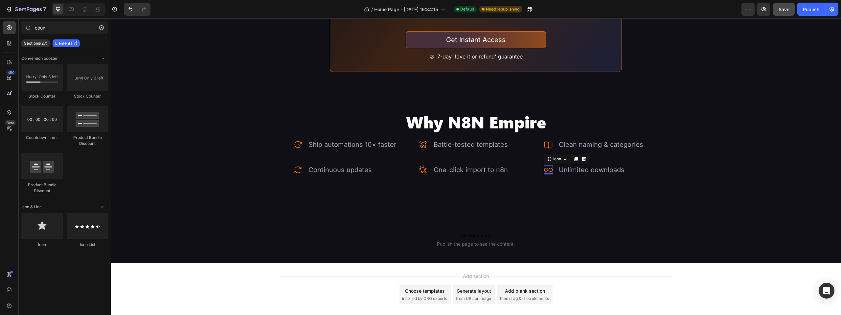
click at [766, 273] on div "Add section Choose templates inspired by CRO experts Generate layout from URL o…" at bounding box center [476, 295] width 730 height 65
click at [787, 12] on span "Save" at bounding box center [783, 10] width 11 height 6
click at [804, 9] on div "Publish" at bounding box center [811, 9] width 16 height 7
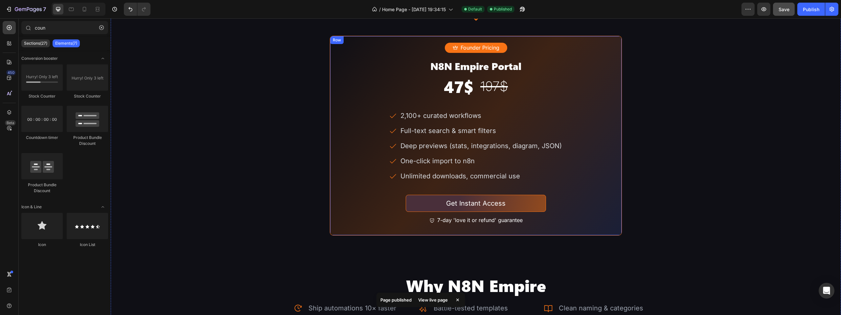
scroll to position [1208, 0]
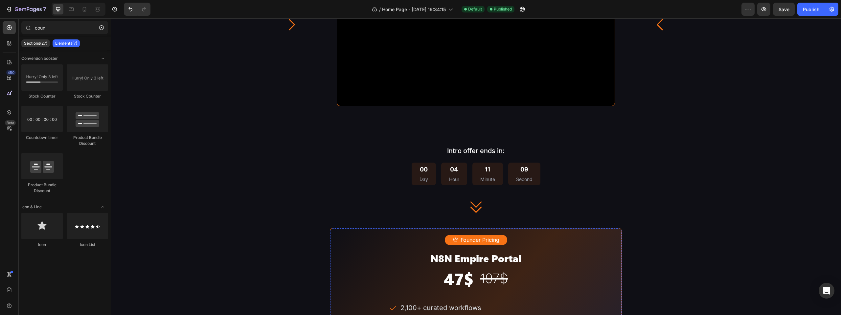
scroll to position [937, 0]
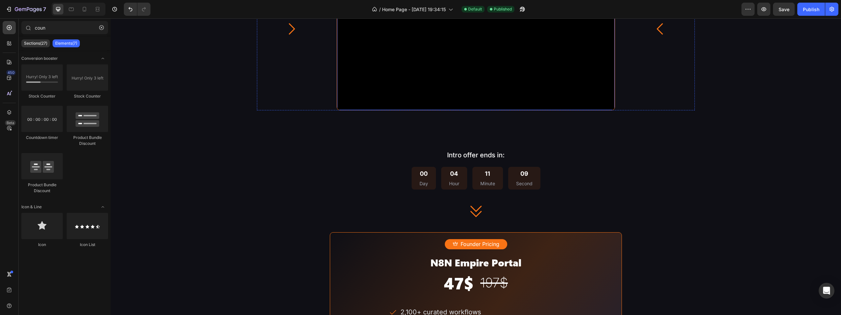
click at [448, 110] on video at bounding box center [475, 32] width 277 height 156
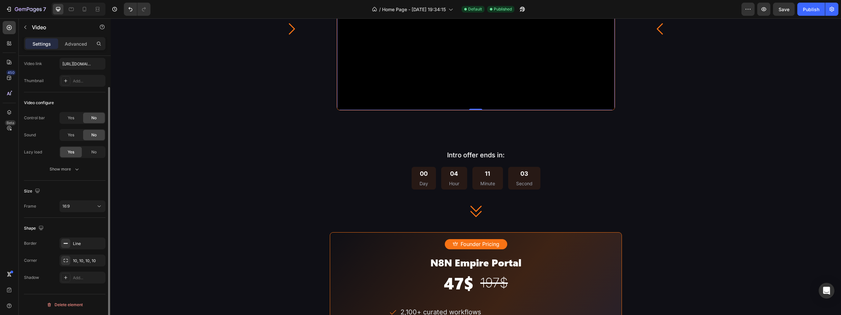
scroll to position [0, 0]
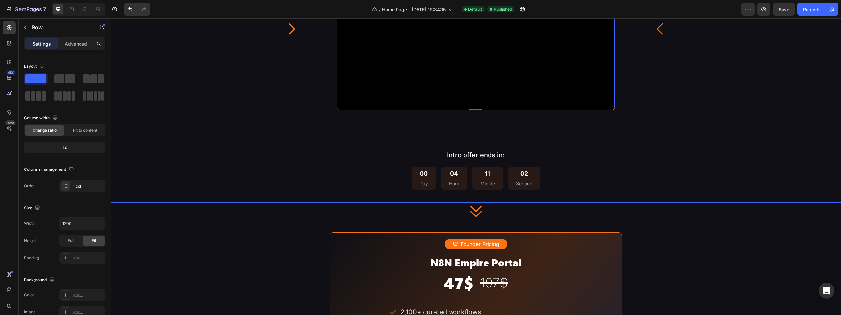
click at [635, 203] on div "Image 1. Explore the Library Text Block Access 2,100+ workflows with full-text …" at bounding box center [476, 43] width 730 height 318
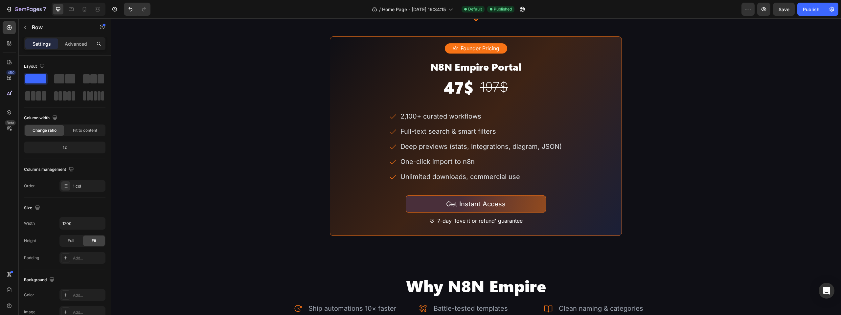
scroll to position [1134, 0]
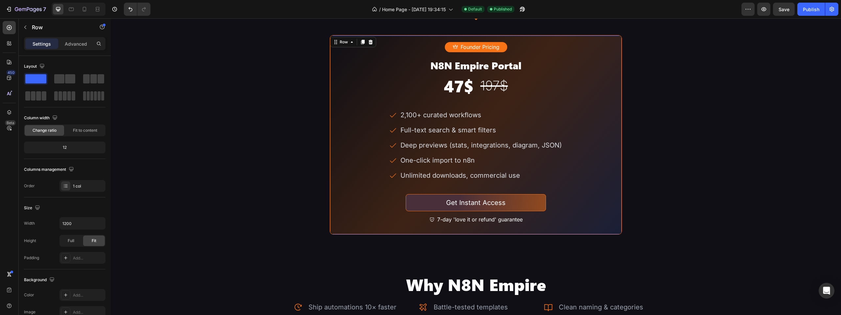
click at [612, 113] on div "Founder Pricing Button N8N Empire Portal Heading 47$ Heading 197$ Heading Row 2…" at bounding box center [476, 135] width 292 height 200
click at [78, 297] on div "Gradient" at bounding box center [82, 295] width 19 height 6
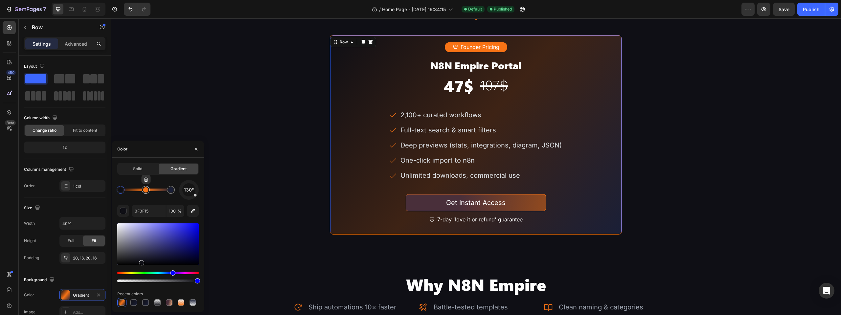
type input "F87315"
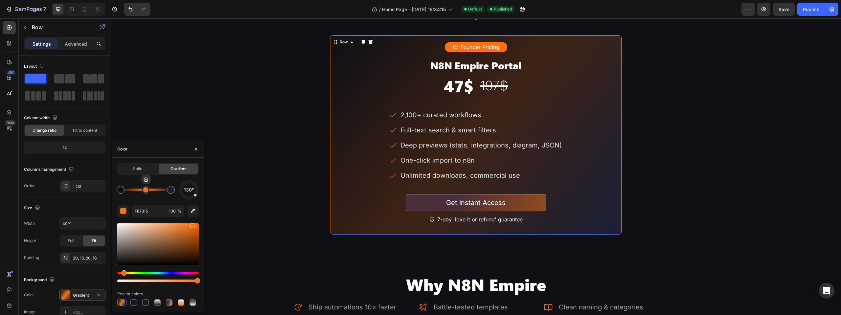
click at [146, 191] on div at bounding box center [145, 189] width 5 height 5
click at [171, 213] on input "100" at bounding box center [175, 211] width 18 height 12
type input "20"
click at [156, 199] on div "130°" at bounding box center [157, 190] width 81 height 20
click at [166, 199] on div "130°" at bounding box center [157, 190] width 81 height 20
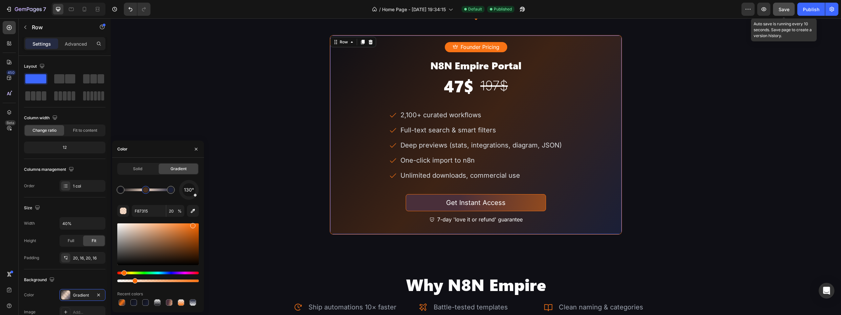
click at [784, 10] on span "Save" at bounding box center [783, 10] width 11 height 6
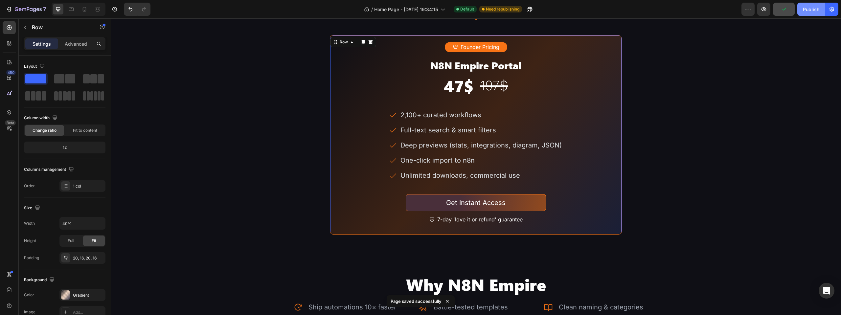
click at [806, 8] on div "Publish" at bounding box center [811, 9] width 16 height 7
click at [330, 127] on div "Founder Pricing Button N8N Empire Portal Heading 47$ Heading 197$ Heading Row 2…" at bounding box center [476, 135] width 292 height 200
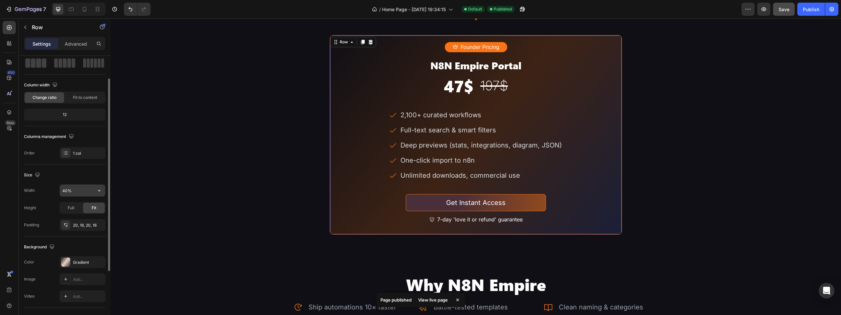
scroll to position [123, 0]
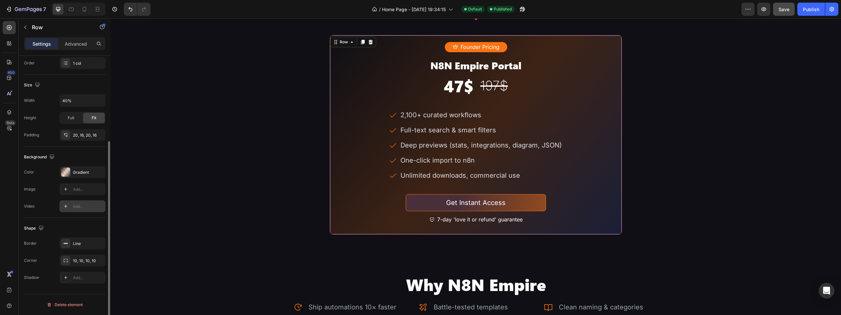
click at [66, 205] on icon at bounding box center [65, 206] width 5 height 5
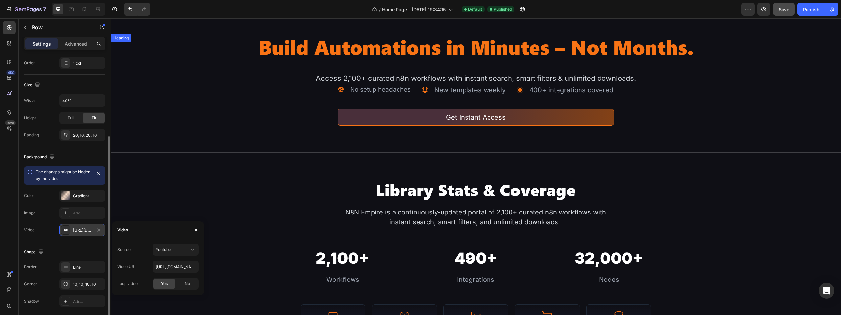
scroll to position [18, 0]
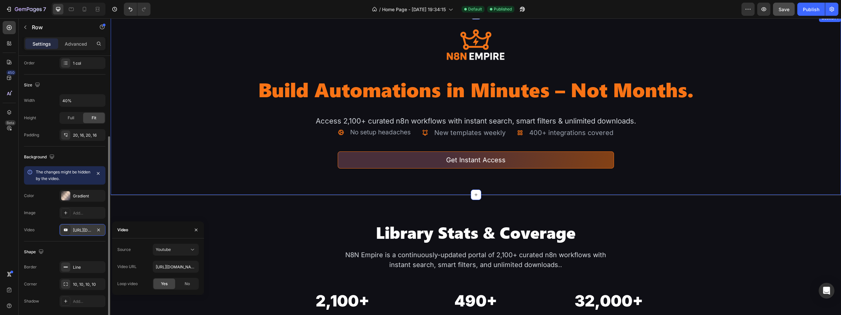
click at [159, 169] on div "Image Build Automations in Minutes – Not Months. Heading Access 2,100+ curated …" at bounding box center [476, 110] width 730 height 167
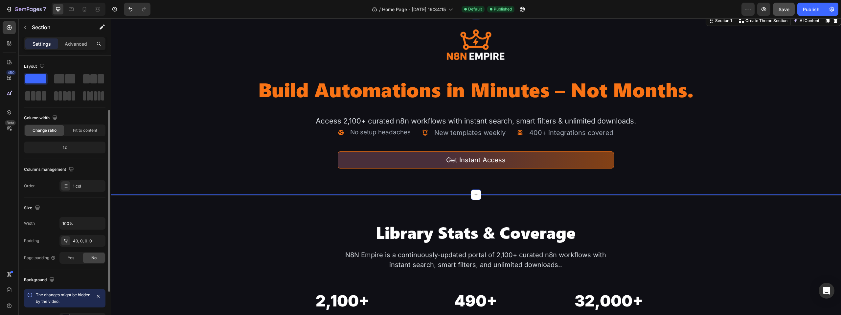
scroll to position [146, 0]
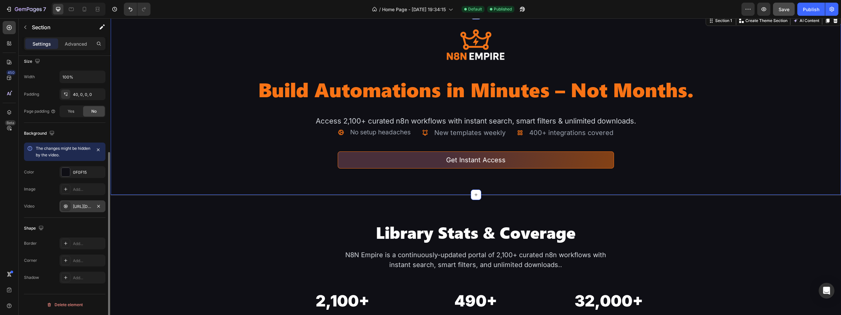
click at [78, 207] on div "https://cdn.shopify.com/videos/c/o/v/88ea18e680a84aaf9f72da3dbff5c829.mp4" at bounding box center [82, 207] width 19 height 6
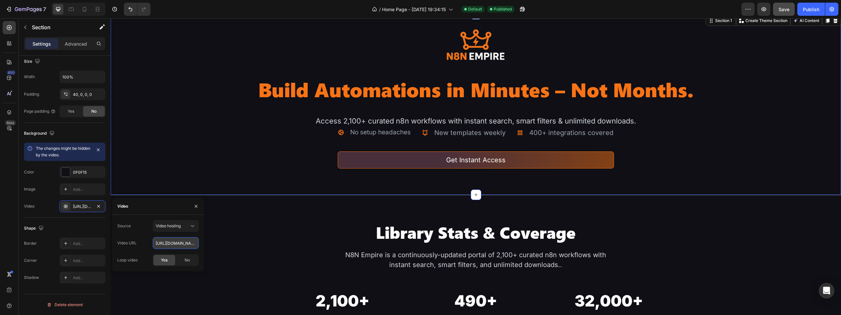
click at [168, 239] on input "https://cdn.shopify.com/videos/c/o/v/88ea18e680a84aaf9f72da3dbff5c829.mp4" at bounding box center [176, 243] width 46 height 12
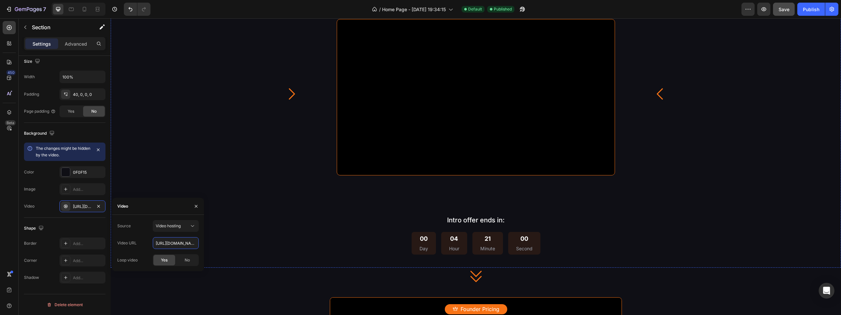
scroll to position [1135, 0]
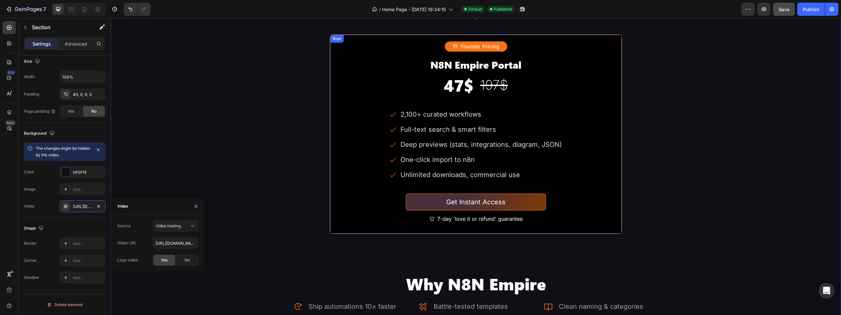
click at [345, 110] on div "Founder Pricing Button N8N Empire Portal Heading 47$ Heading 197$ Heading Row 2…" at bounding box center [476, 134] width 292 height 200
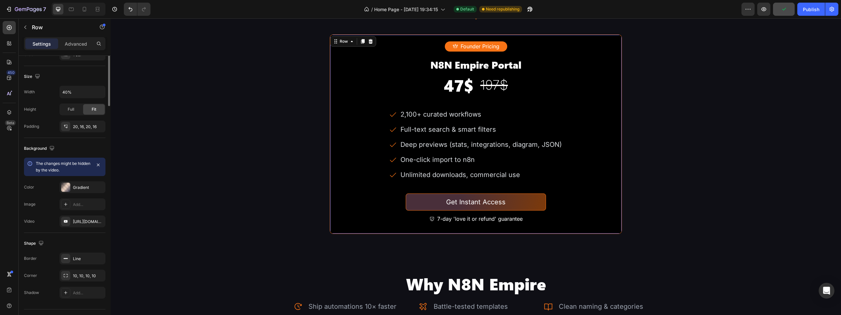
scroll to position [146, 0]
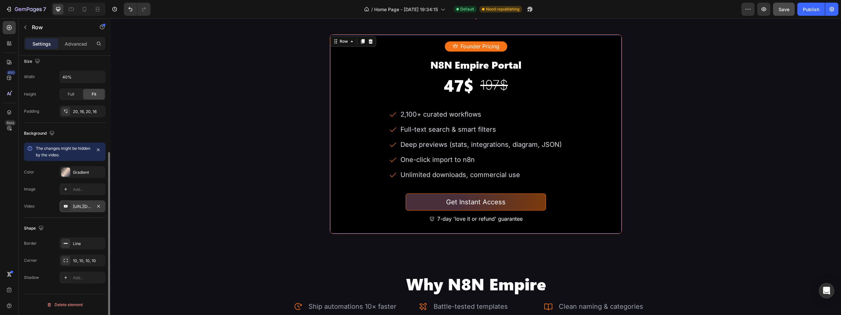
click at [84, 209] on div "https://www.youtube.com/watch?v=drIt4RH_kyQ" at bounding box center [82, 207] width 19 height 6
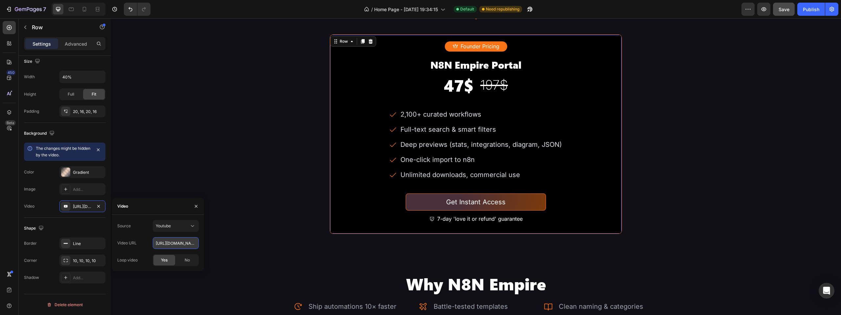
click at [164, 248] on input "https://www.youtube.com/watch?v=drIt4RH_kyQ" at bounding box center [176, 243] width 46 height 12
paste input "cdn.shopify.com/videos/c/o/v/88ea18e680a84aaf9f72da3dbff5c829.mp4"
type input "https://cdn.shopify.com/videos/c/o/v/88ea18e680a84aaf9f72da3dbff5c829.mp4"
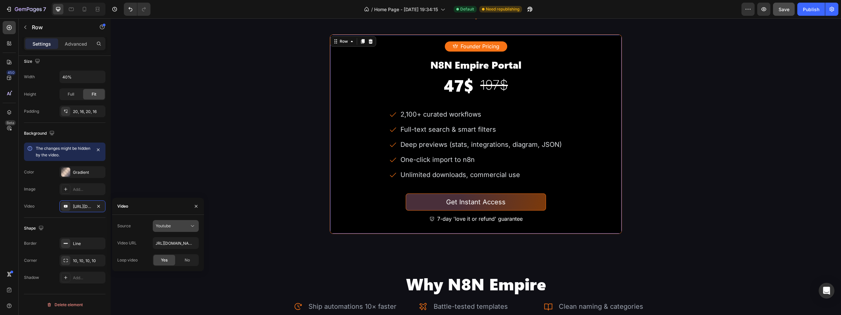
click at [178, 224] on div "Youtube" at bounding box center [172, 226] width 33 height 6
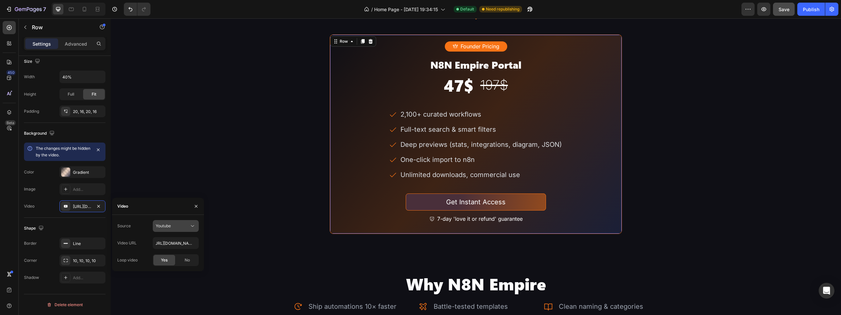
scroll to position [0, 0]
click at [169, 245] on span "Video hosting" at bounding box center [168, 242] width 25 height 6
click at [174, 243] on input "https://cdn.shopify.com/videos/c/o/v/92a407d4e0c94a288eb54cac18c387dc.mp4" at bounding box center [176, 243] width 46 height 12
paste input "88ea18e680a84aaf9f72da3dbff5c829"
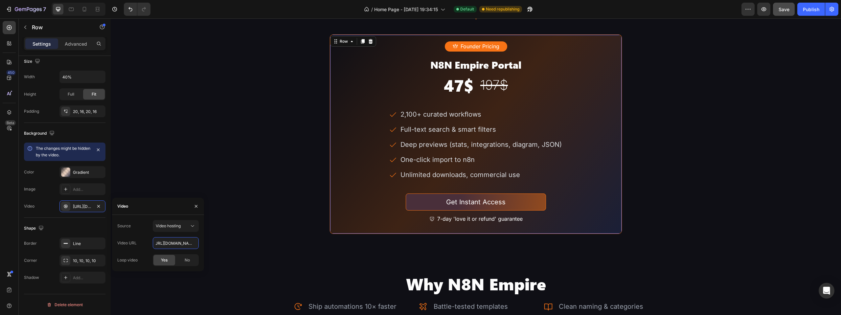
type input "https://cdn.shopify.com/videos/c/o/v/88ea18e680a84aaf9f72da3dbff5c829.mp4"
click at [146, 228] on div "Source Video hosting" at bounding box center [157, 226] width 81 height 12
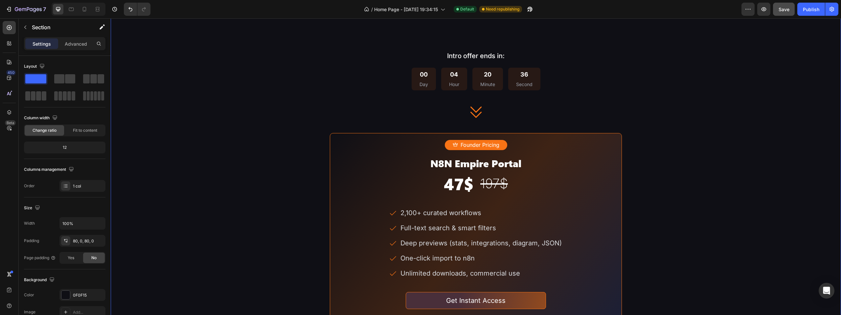
scroll to position [1168, 0]
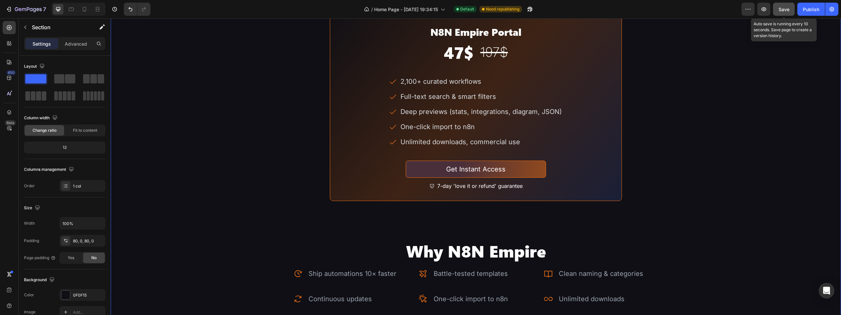
click at [792, 11] on button "Save" at bounding box center [784, 9] width 22 height 13
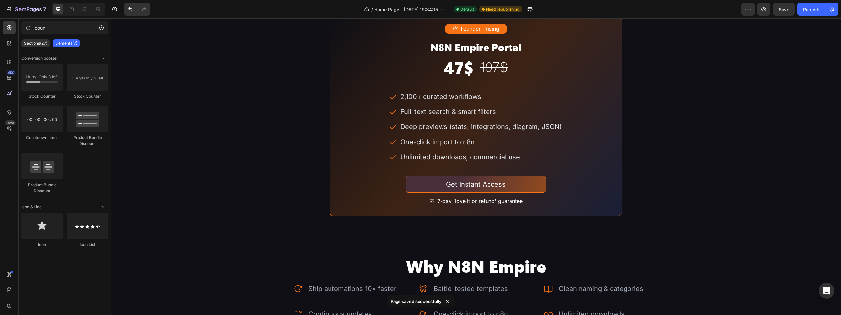
scroll to position [1188, 0]
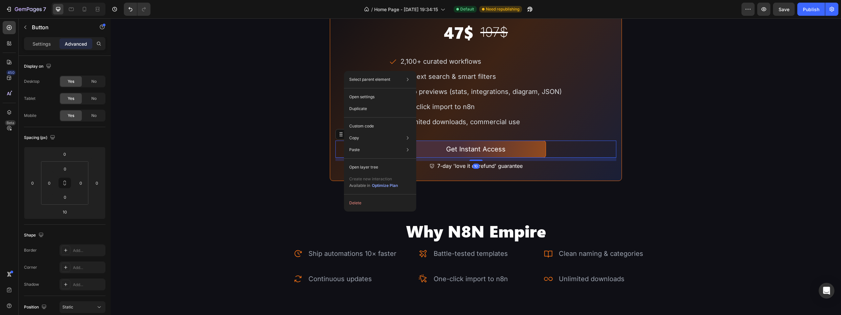
click at [346, 158] on div "Get Instant Access Button 10" at bounding box center [475, 149] width 281 height 17
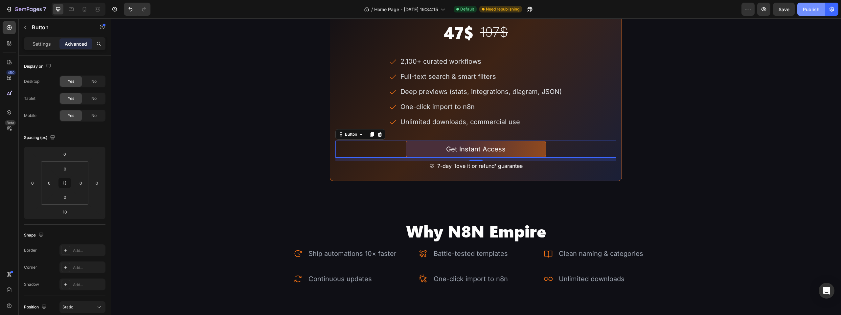
click at [810, 8] on div "Publish" at bounding box center [811, 9] width 16 height 7
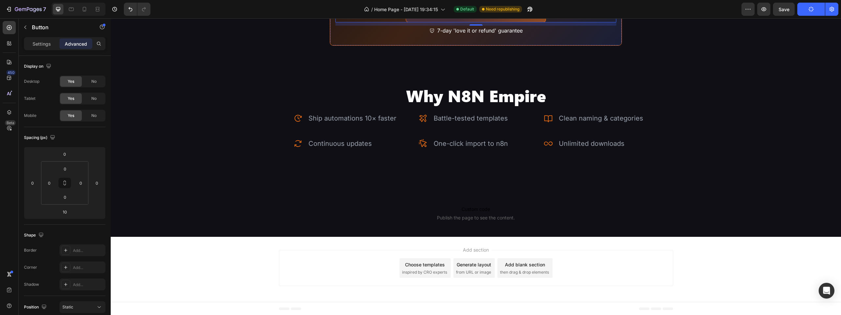
scroll to position [1352, 0]
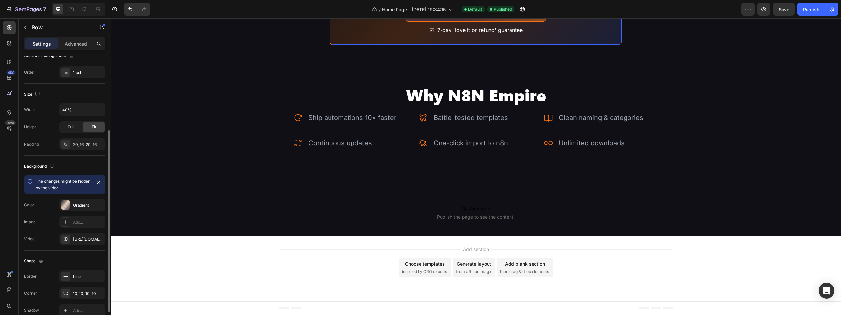
scroll to position [146, 0]
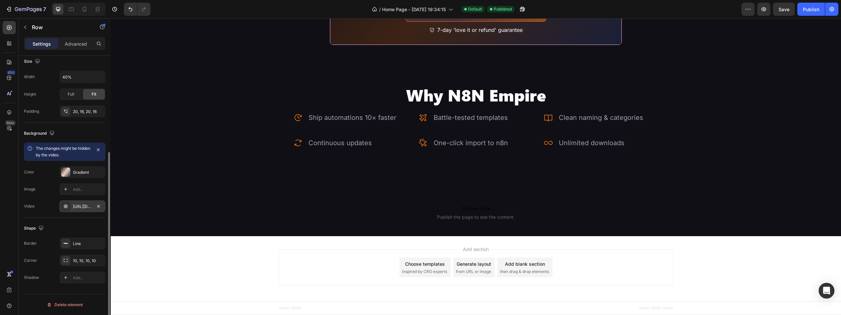
click at [76, 209] on div "https://cdn.shopify.com/videos/c/o/v/88ea18e680a84aaf9f72da3dbff5c829.mp4" at bounding box center [82, 207] width 19 height 6
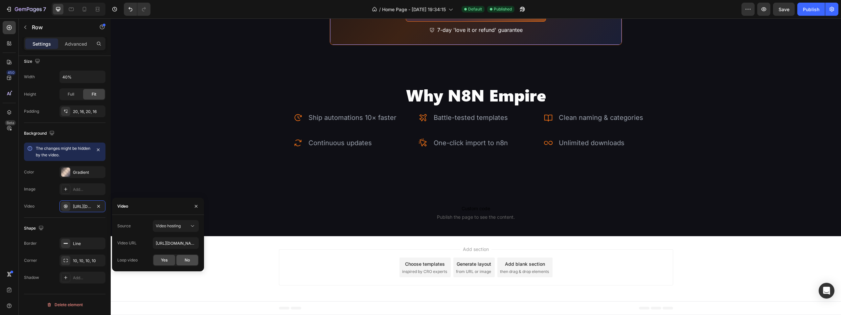
click at [184, 262] on div "No" at bounding box center [187, 260] width 22 height 11
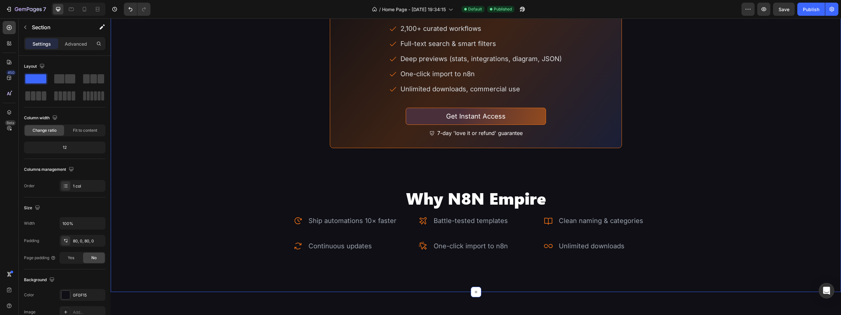
scroll to position [1188, 0]
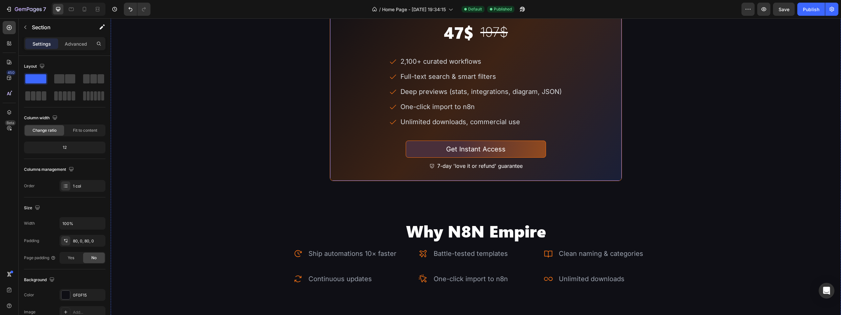
click at [613, 59] on div at bounding box center [475, 81] width 291 height 199
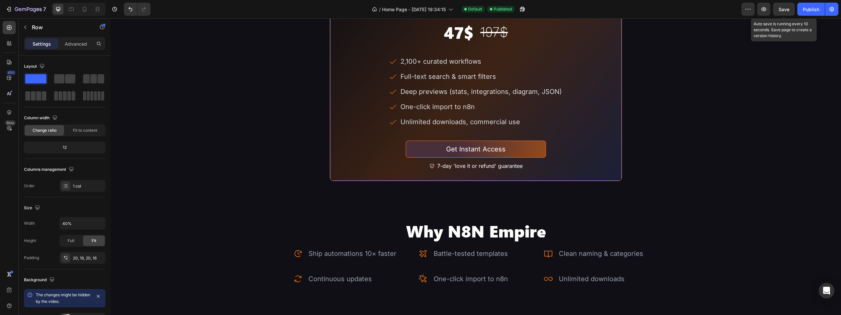
click at [781, 12] on div "Save" at bounding box center [783, 9] width 11 height 7
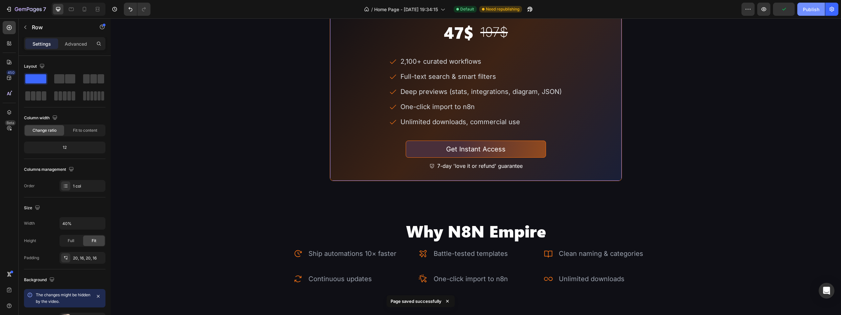
click at [804, 8] on div "Publish" at bounding box center [811, 9] width 16 height 7
click at [338, 181] on div at bounding box center [475, 81] width 291 height 199
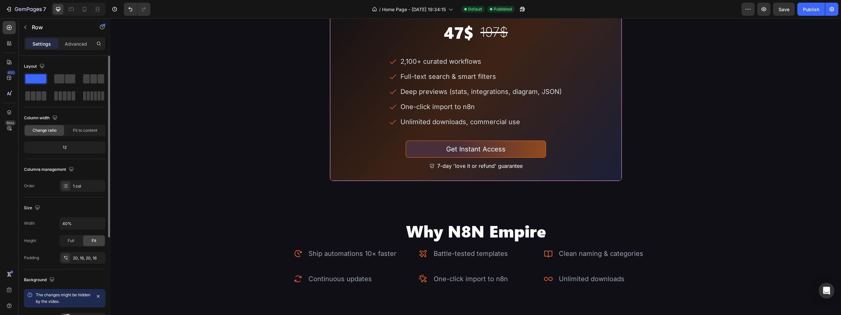
scroll to position [131, 0]
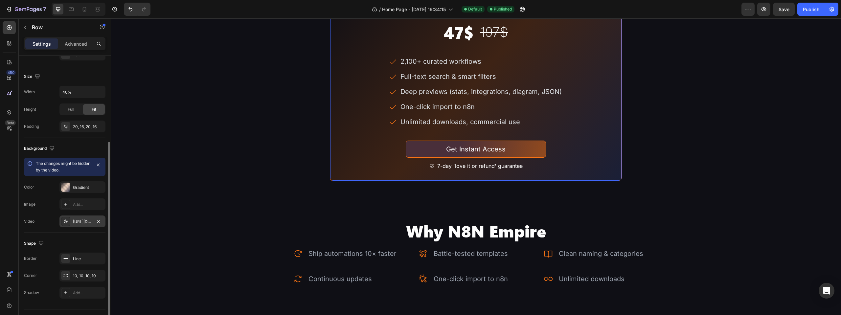
click at [84, 220] on div "https://cdn.shopify.com/videos/c/o/v/88ea18e680a84aaf9f72da3dbff5c829.mp4" at bounding box center [82, 222] width 19 height 6
click at [102, 219] on button "button" at bounding box center [99, 221] width 8 height 8
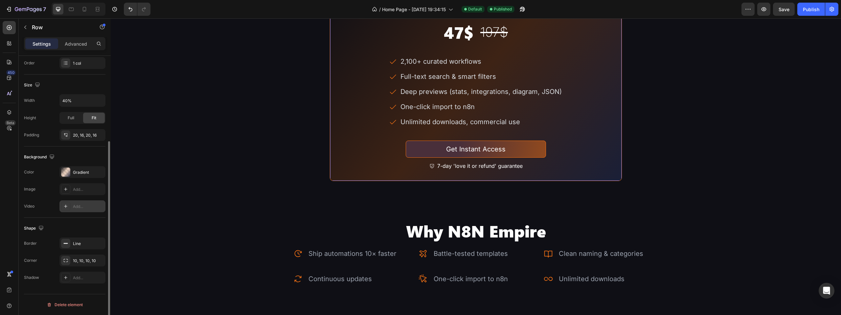
scroll to position [123, 0]
click at [789, 11] on span "Save" at bounding box center [783, 10] width 11 height 6
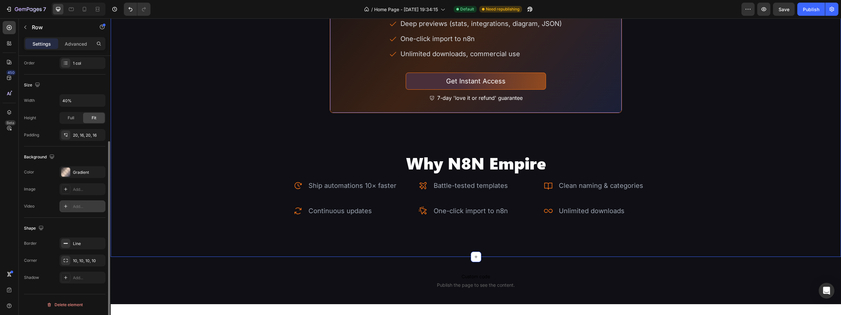
scroll to position [1286, 0]
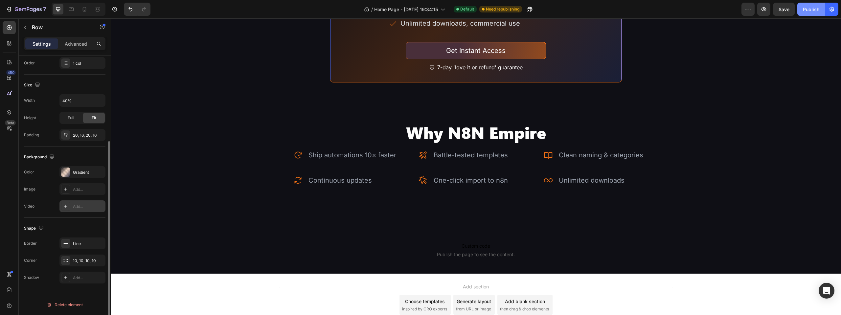
click at [812, 12] on div "Publish" at bounding box center [811, 9] width 16 height 7
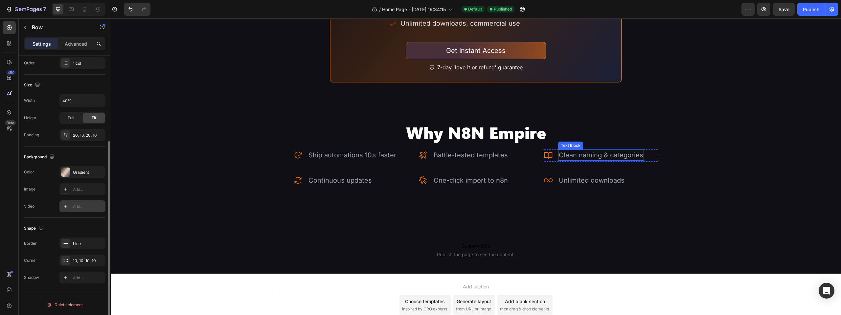
click at [555, 143] on h2 "Why N8N Empire" at bounding box center [476, 132] width 730 height 21
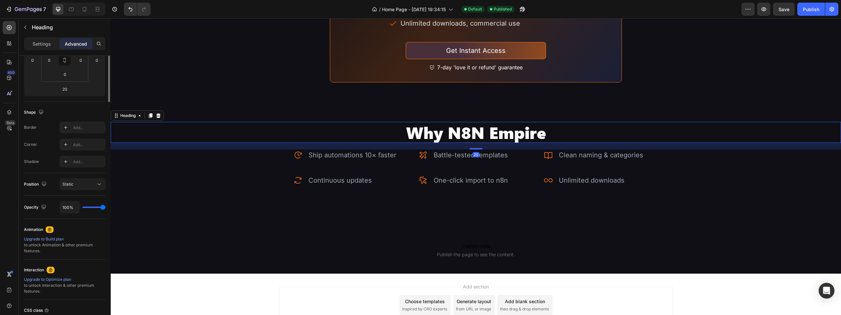
scroll to position [0, 0]
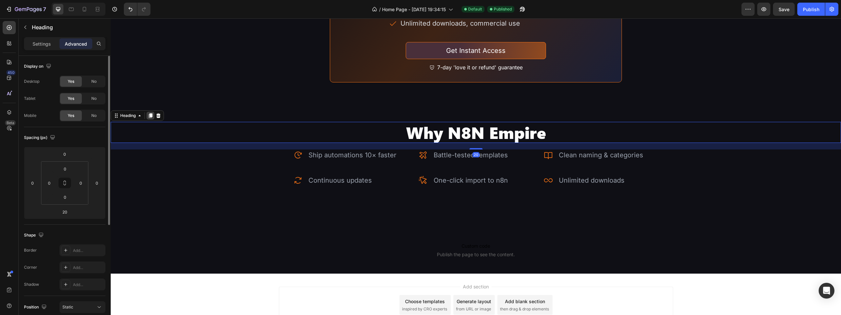
click at [150, 118] on icon at bounding box center [151, 116] width 4 height 5
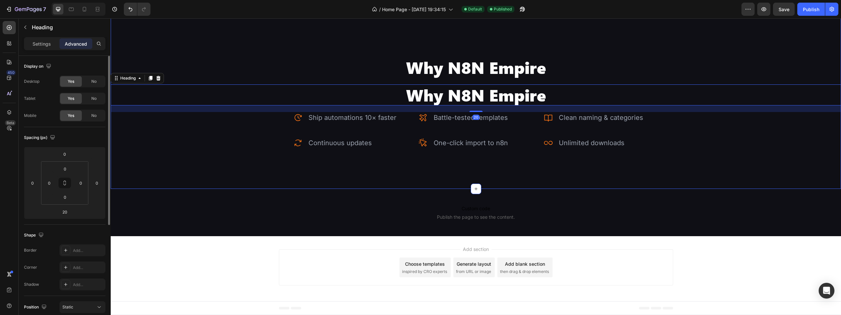
scroll to position [1385, 0]
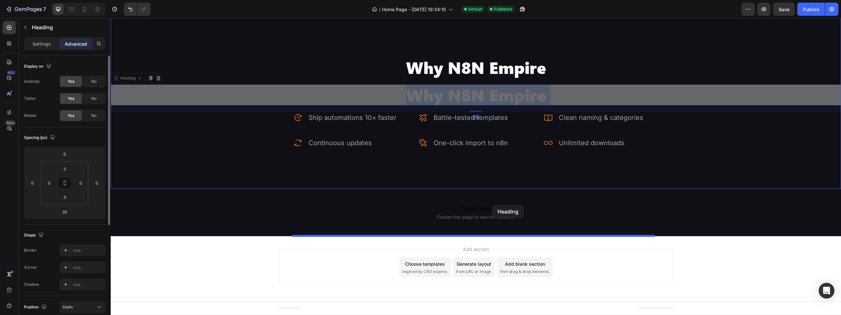
drag, startPoint x: 487, startPoint y: 129, endPoint x: 492, endPoint y: 205, distance: 76.0
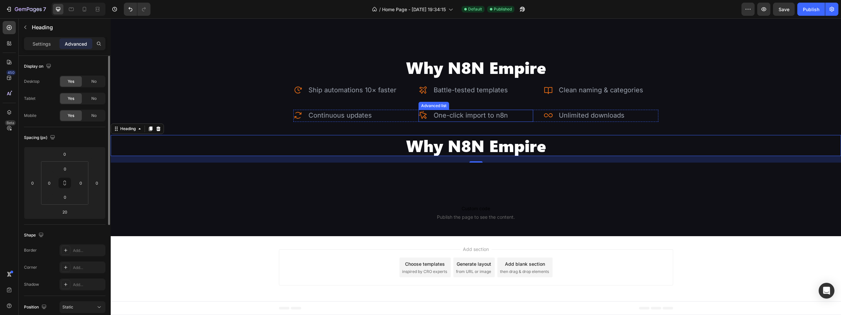
click at [523, 122] on div "Icon One-click import to n8n Text Block" at bounding box center [475, 116] width 115 height 12
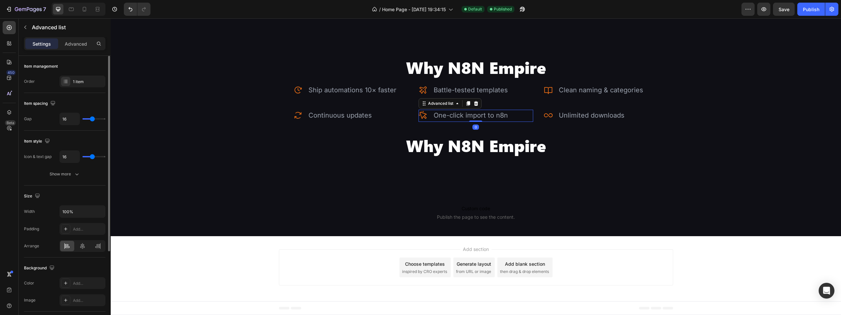
click at [529, 122] on div "Icon One-click import to n8n Text Block" at bounding box center [475, 116] width 115 height 12
click at [531, 122] on div "Icon Continuous updates Text Block Advanced list Icon One-click import to n8n T…" at bounding box center [475, 116] width 365 height 12
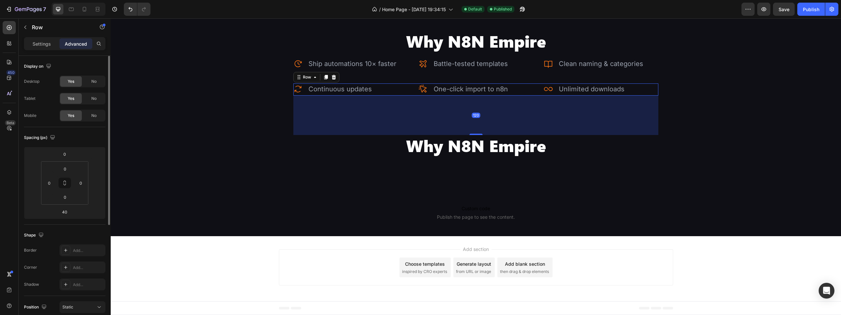
drag, startPoint x: 475, startPoint y: 173, endPoint x: 480, endPoint y: 200, distance: 26.9
click at [480, 96] on div "120" at bounding box center [475, 96] width 365 height 0
type input "120"
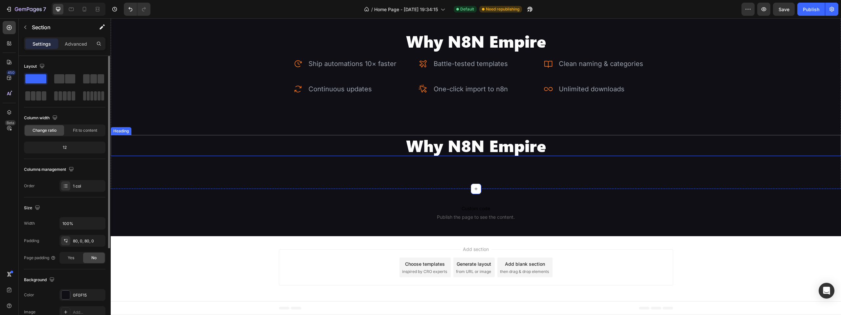
click at [462, 155] on p "Why N8N Empire" at bounding box center [475, 146] width 729 height 20
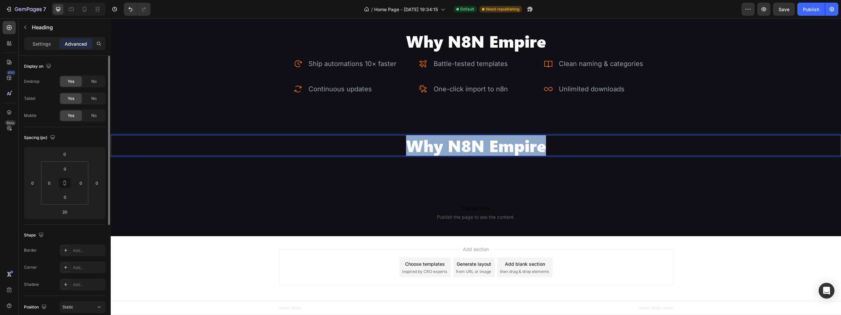
click at [462, 155] on p "Why N8N Empire" at bounding box center [475, 146] width 729 height 20
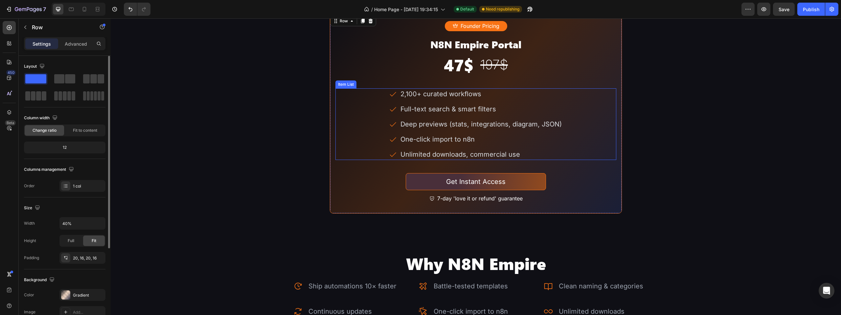
scroll to position [1155, 0]
click at [360, 24] on icon at bounding box center [362, 21] width 5 height 5
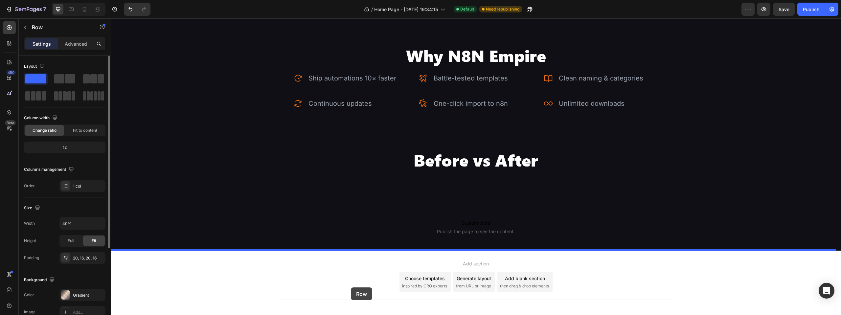
scroll to position [1658, 0]
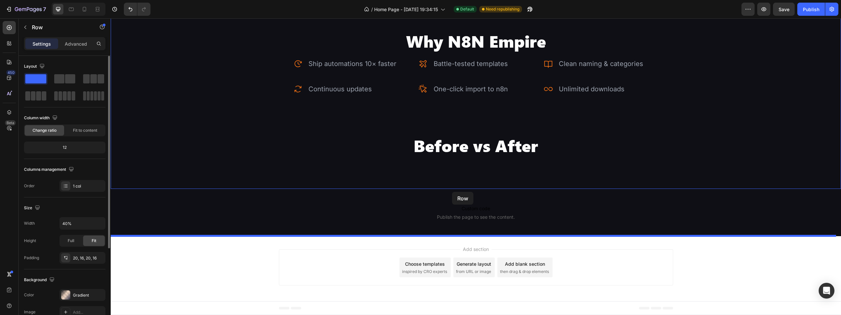
drag, startPoint x: 340, startPoint y: 47, endPoint x: 452, endPoint y: 192, distance: 182.9
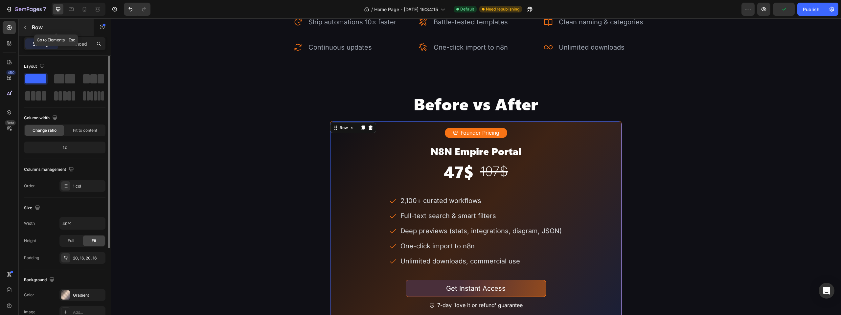
click at [28, 27] on button "button" at bounding box center [25, 27] width 11 height 11
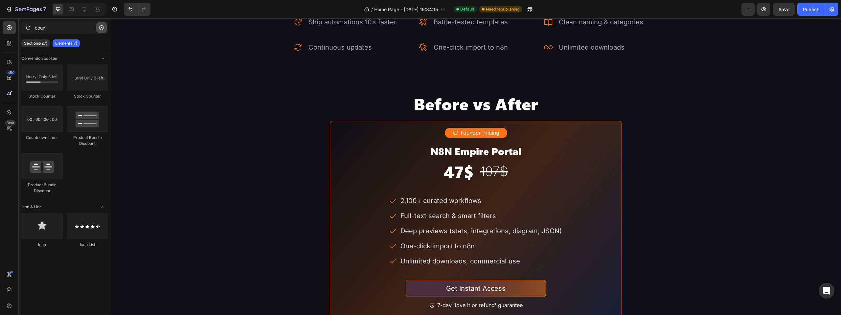
click at [103, 26] on icon "button" at bounding box center [101, 27] width 5 height 5
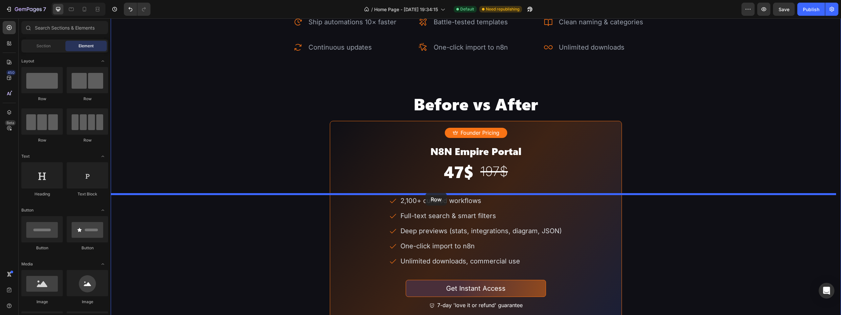
drag, startPoint x: 216, startPoint y: 109, endPoint x: 425, endPoint y: 193, distance: 225.4
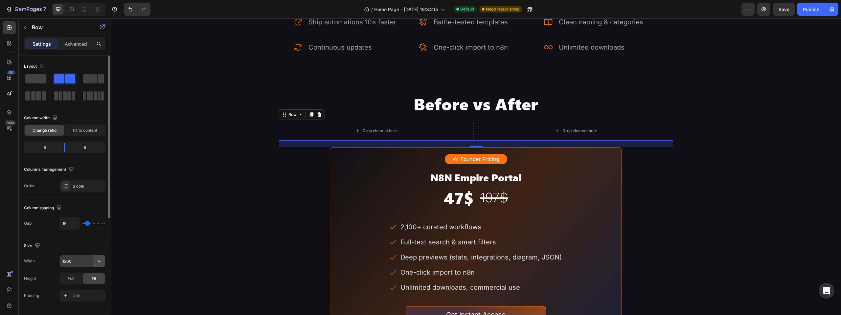
drag, startPoint x: 102, startPoint y: 262, endPoint x: 97, endPoint y: 263, distance: 4.7
click at [102, 263] on icon "button" at bounding box center [99, 261] width 7 height 7
drag, startPoint x: 71, startPoint y: 288, endPoint x: 68, endPoint y: 285, distance: 3.7
click at [70, 288] on p "Full 100%" at bounding box center [80, 290] width 37 height 6
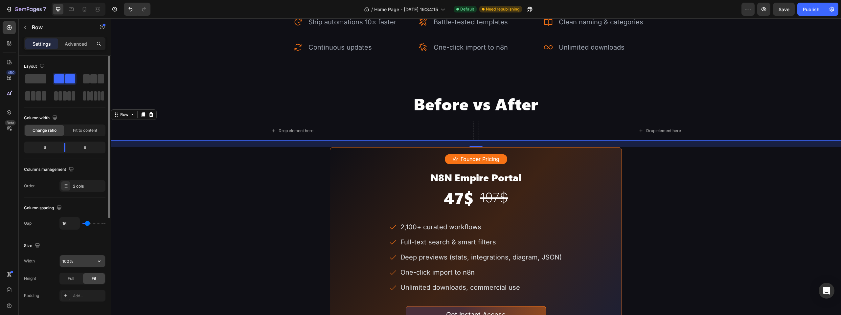
click at [66, 260] on input "100%" at bounding box center [82, 261] width 45 height 12
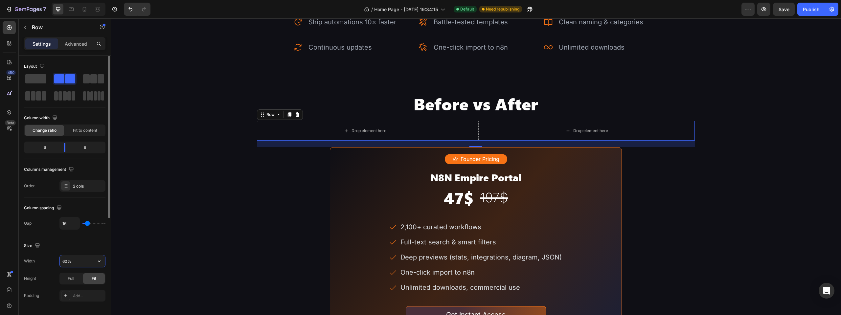
type input "60%"
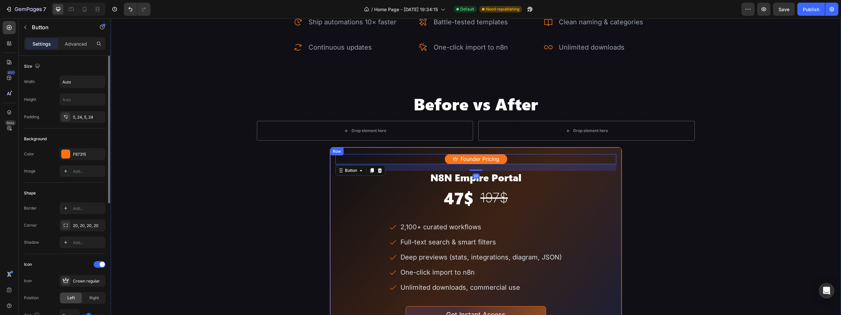
click at [362, 226] on div "Founder Pricing Button 20 N8N Empire Portal Heading 47$ Heading 197$ Heading Ro…" at bounding box center [476, 247] width 292 height 200
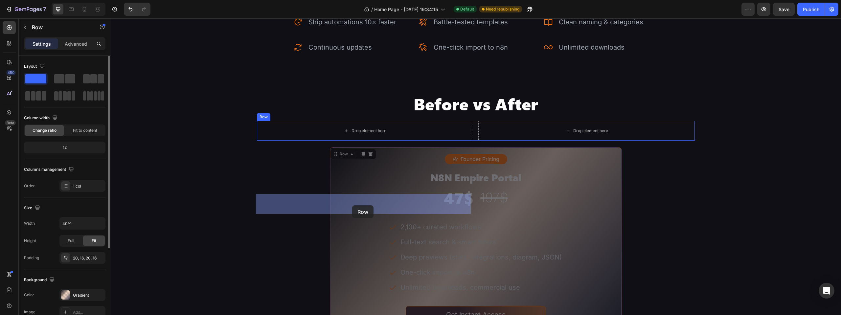
drag, startPoint x: 364, startPoint y: 224, endPoint x: 352, endPoint y: 205, distance: 22.1
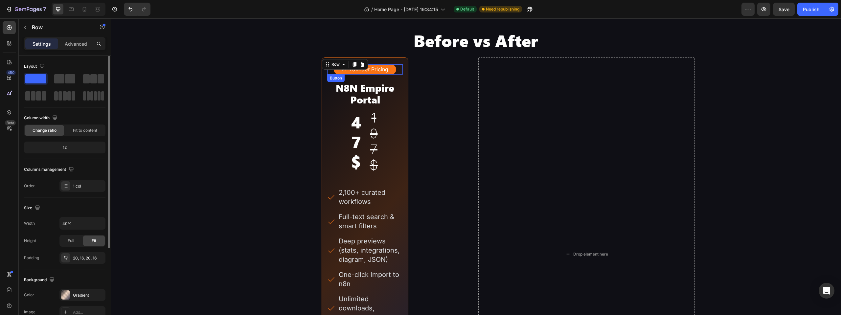
scroll to position [1485, 0]
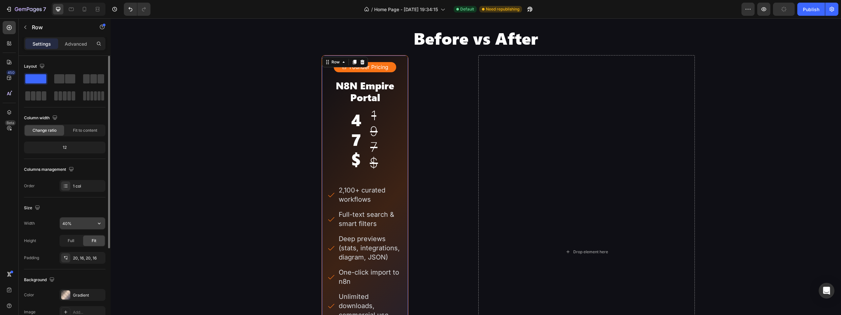
click at [65, 221] on input "40%" at bounding box center [82, 223] width 45 height 12
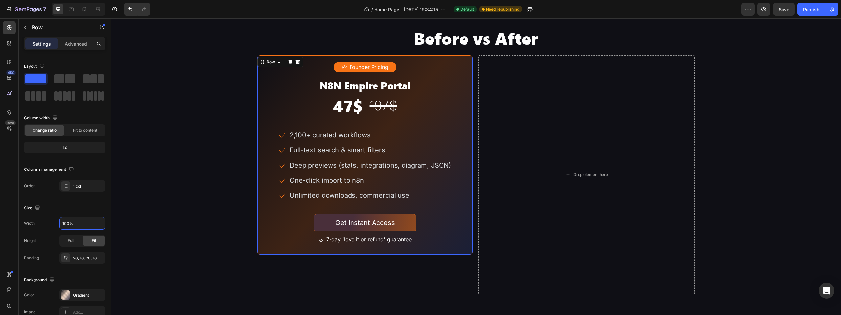
type input "100%"
click at [462, 133] on div "Founder Pricing Button N8N Empire Portal Heading 47$ Heading 197$ Heading Row 2…" at bounding box center [365, 155] width 216 height 200
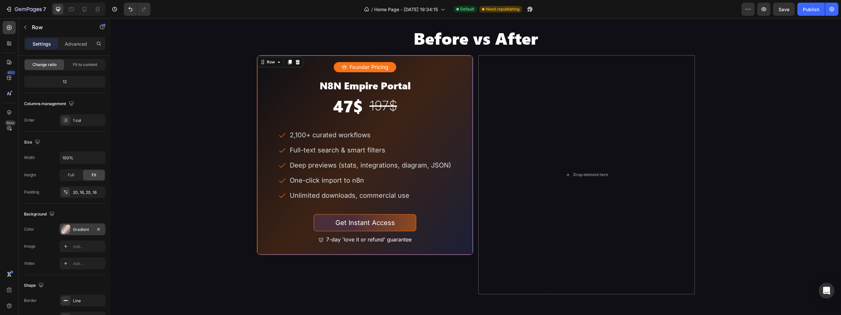
click at [79, 228] on div "Gradient" at bounding box center [82, 230] width 19 height 6
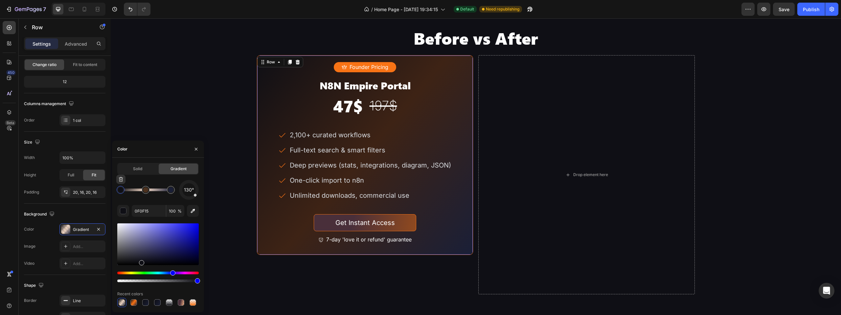
click at [117, 189] on div at bounding box center [121, 190] width 8 height 8
click at [120, 192] on div at bounding box center [120, 189] width 5 height 5
click at [120, 215] on button "button" at bounding box center [123, 211] width 12 height 12
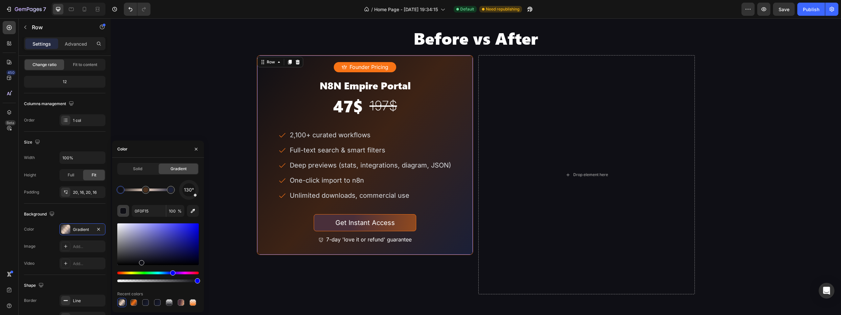
click at [123, 211] on div "button" at bounding box center [123, 211] width 7 height 7
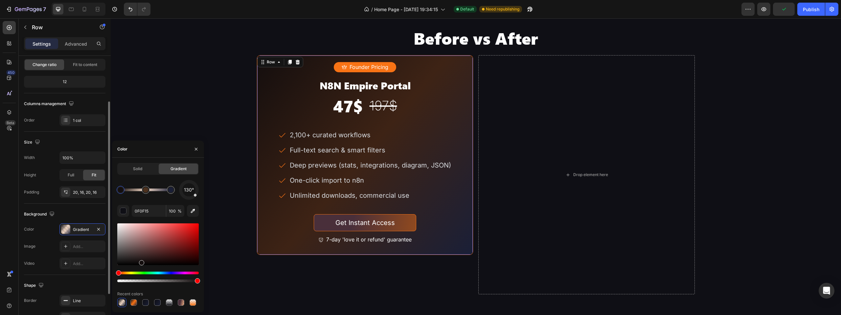
drag, startPoint x: 119, startPoint y: 272, endPoint x: 82, endPoint y: 275, distance: 36.6
click at [82, 275] on div "450 Beta Sections(30) Elements(83) Section Element Hero Section Product Detail …" at bounding box center [55, 166] width 111 height 297
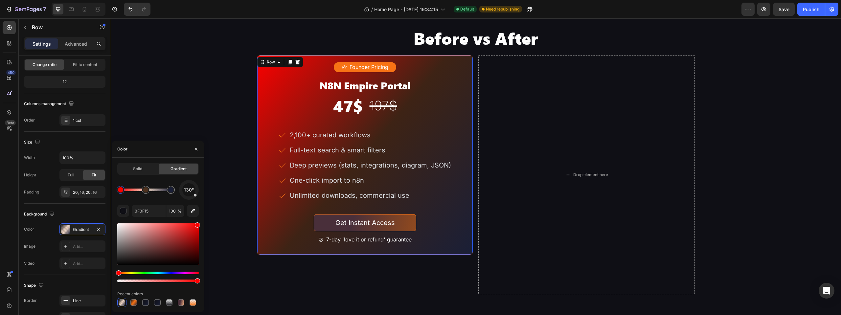
type input "FC0000"
drag, startPoint x: 312, startPoint y: 242, endPoint x: 253, endPoint y: 203, distance: 71.4
click at [172, 211] on input "100" at bounding box center [175, 211] width 18 height 12
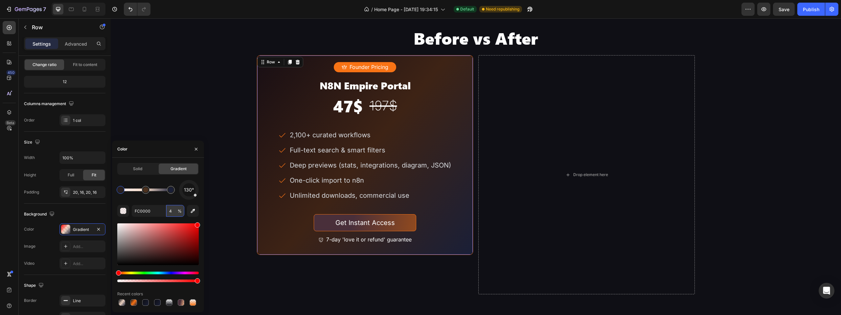
type input "40"
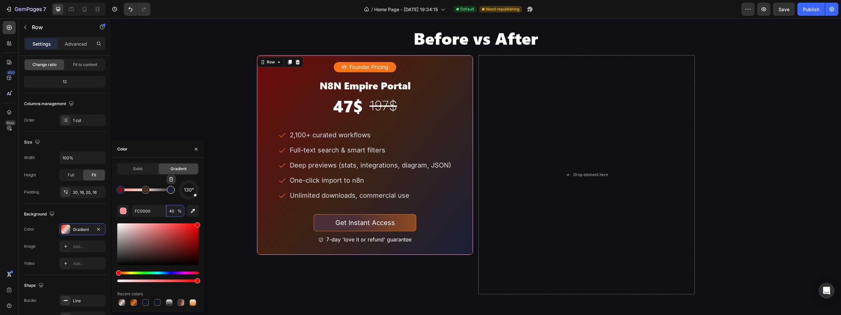
type input "1A1F37"
type input "100"
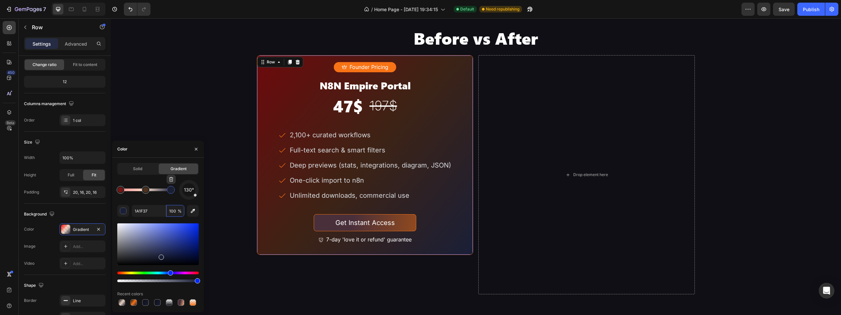
click at [172, 192] on div at bounding box center [171, 190] width 8 height 8
click at [122, 211] on div "button" at bounding box center [123, 211] width 7 height 7
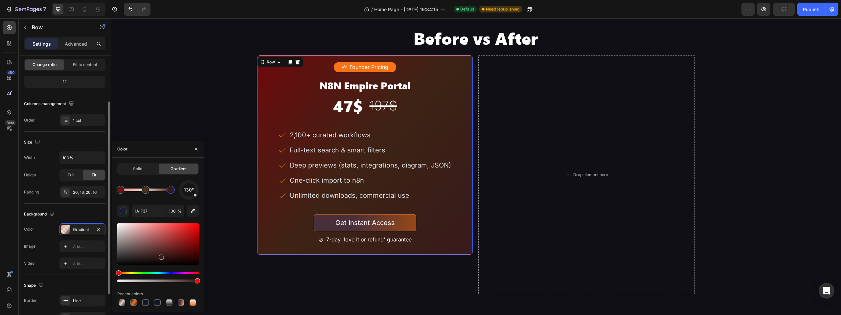
drag, startPoint x: 120, startPoint y: 273, endPoint x: 78, endPoint y: 277, distance: 41.9
click at [78, 277] on div "450 Beta Sections(30) Elements(83) Section Element Hero Section Product Detail …" at bounding box center [55, 166] width 111 height 297
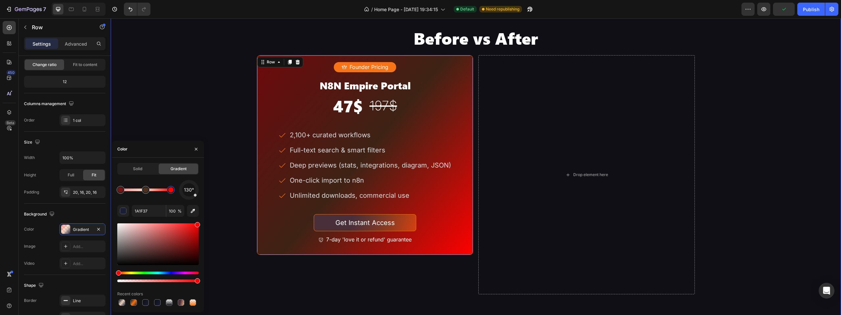
drag, startPoint x: 313, startPoint y: 240, endPoint x: 237, endPoint y: 211, distance: 81.1
type input "FF0000"
click at [168, 213] on input "100" at bounding box center [175, 211] width 18 height 12
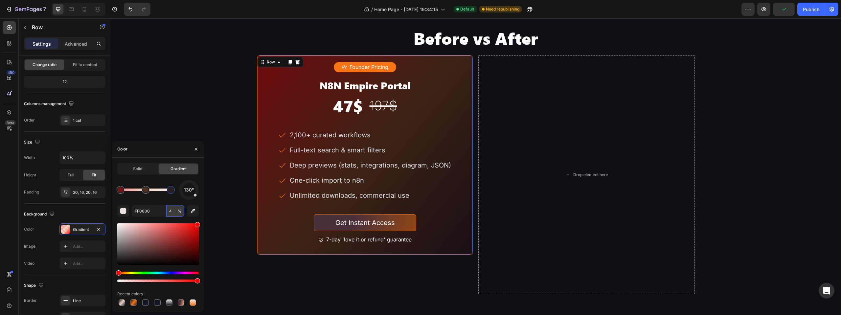
type input "40"
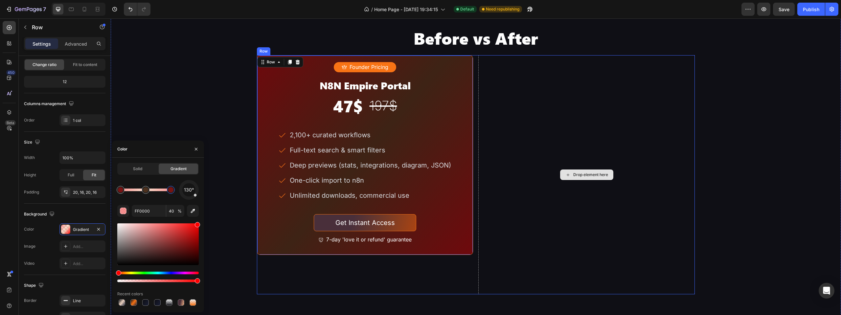
click at [535, 132] on div "Drop element here" at bounding box center [586, 174] width 216 height 239
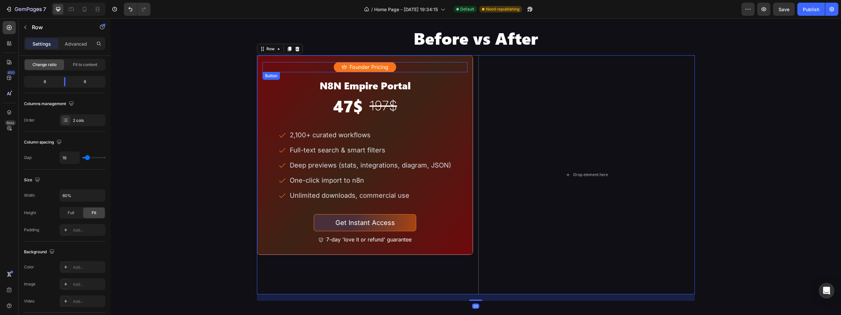
click at [396, 72] on div "Founder Pricing Button" at bounding box center [364, 67] width 205 height 10
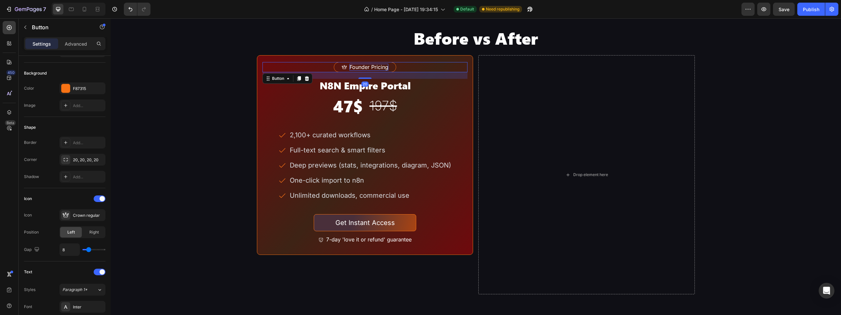
scroll to position [0, 0]
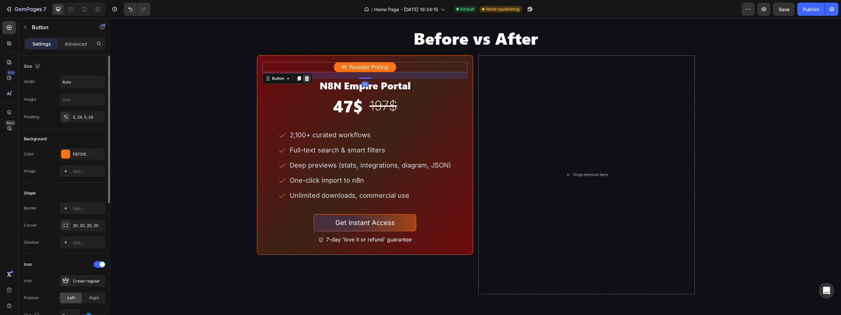
click at [307, 81] on icon at bounding box center [306, 78] width 4 height 5
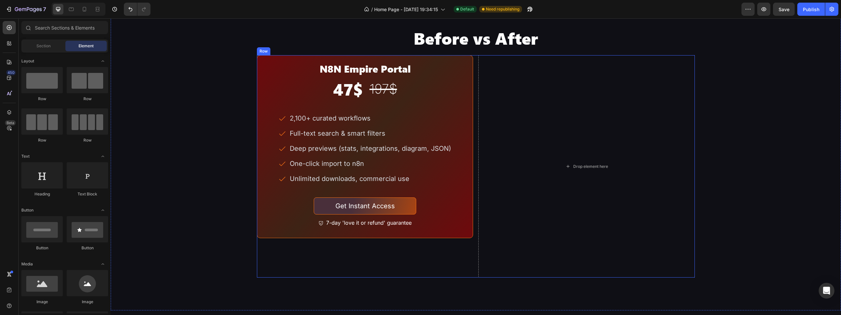
click at [311, 277] on div "N8N Empire Portal Heading 47$ Heading 197$ Heading Row 2,100+ curated workflows…" at bounding box center [365, 166] width 216 height 222
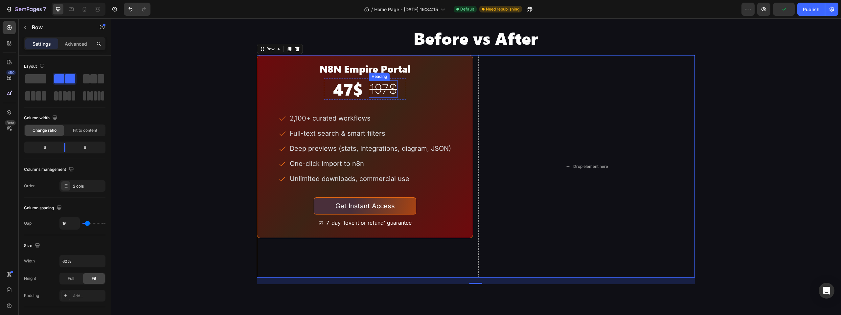
click at [383, 97] on s "197$" at bounding box center [383, 89] width 28 height 16
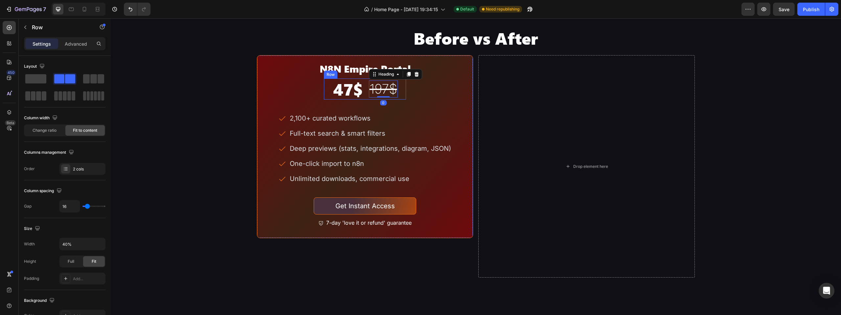
click at [399, 100] on div "47$ Heading 197$ Heading 0 Row" at bounding box center [365, 88] width 82 height 21
click at [362, 75] on icon at bounding box center [364, 72] width 5 height 5
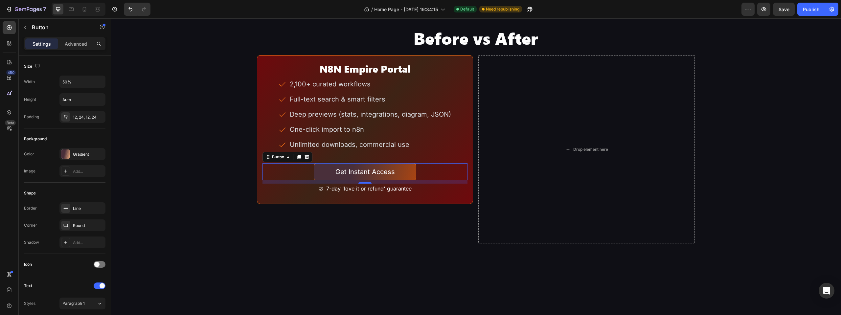
click at [420, 180] on div "Get Instant Access Button 0" at bounding box center [364, 171] width 205 height 17
click at [307, 159] on icon at bounding box center [306, 157] width 4 height 5
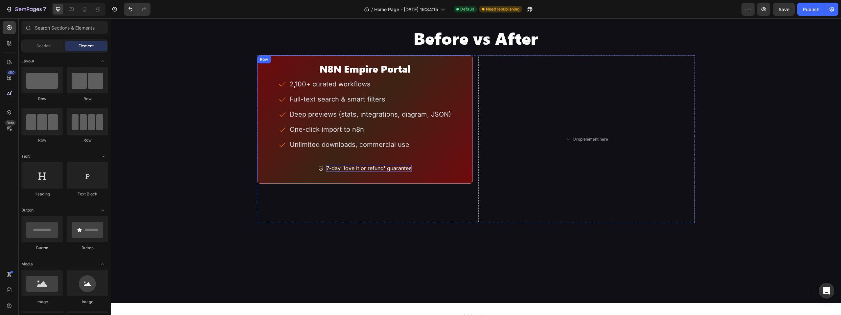
click at [393, 172] on p "7-day 'love it or refund' guarantee" at bounding box center [368, 168] width 85 height 7
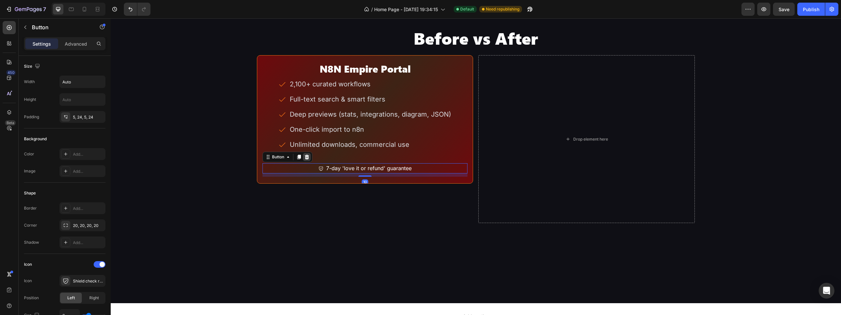
click at [306, 159] on icon at bounding box center [306, 157] width 4 height 5
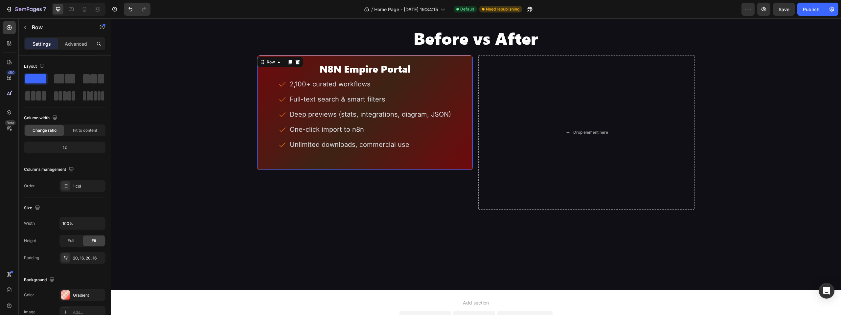
click at [412, 163] on div "N8N Empire Portal Heading 2,100+ curated workflows Full-text search & smart fil…" at bounding box center [364, 112] width 205 height 101
click at [420, 149] on p "Unlimited downloads, commercial use" at bounding box center [370, 144] width 161 height 9
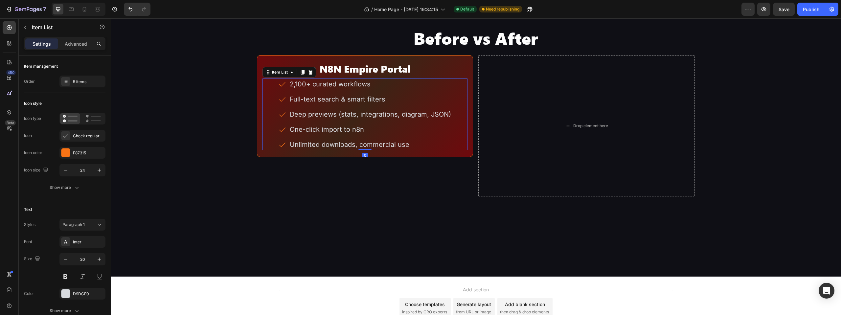
drag, startPoint x: 363, startPoint y: 235, endPoint x: 356, endPoint y: 204, distance: 31.5
click at [356, 150] on div "2,100+ curated workflows Full-text search & smart filters Deep previews (stats,…" at bounding box center [364, 114] width 205 height 72
type input "100%"
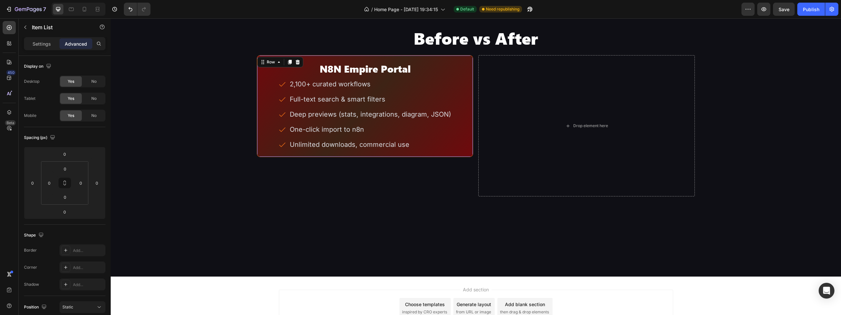
click at [463, 130] on div "N8N Empire Portal Heading 2,100+ curated workflows Full-text search & smart fil…" at bounding box center [365, 106] width 216 height 102
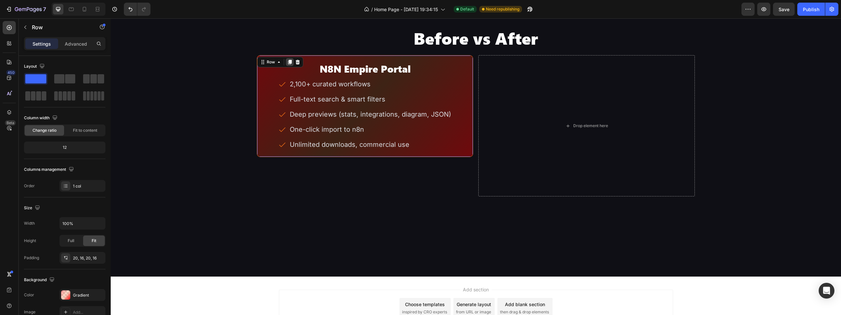
click at [291, 65] on icon at bounding box center [289, 61] width 5 height 5
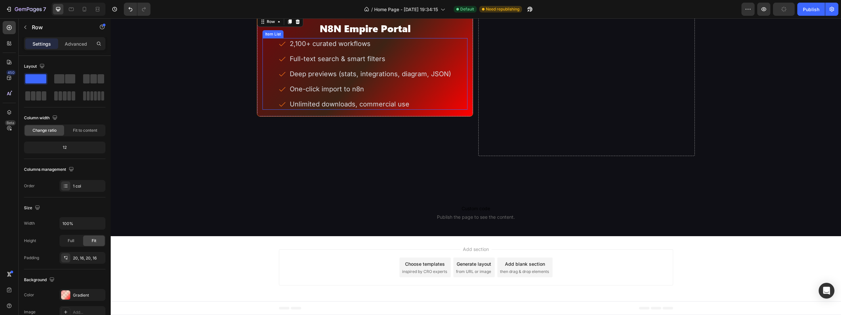
scroll to position [1615, 0]
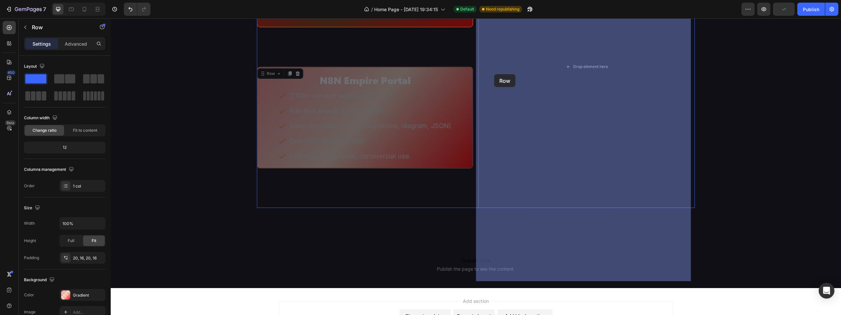
drag, startPoint x: 263, startPoint y: 146, endPoint x: 501, endPoint y: 72, distance: 249.7
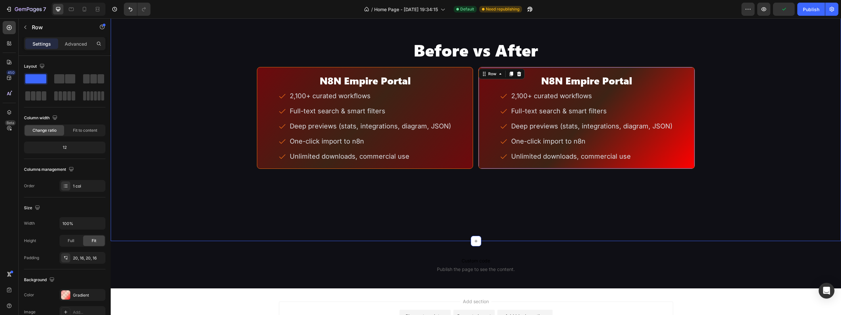
scroll to position [1467, 0]
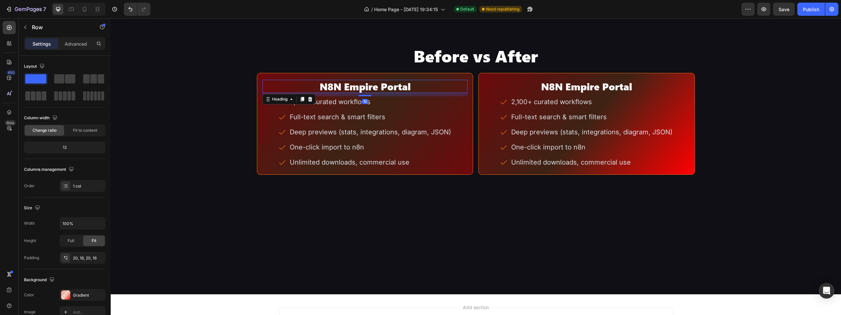
click at [377, 93] on h2 "N8N Empire Portal" at bounding box center [364, 86] width 205 height 13
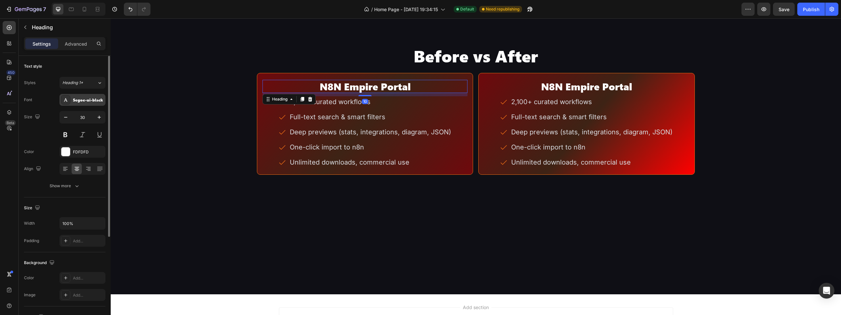
click at [104, 99] on div "Segoe-ui-black" at bounding box center [82, 100] width 46 height 12
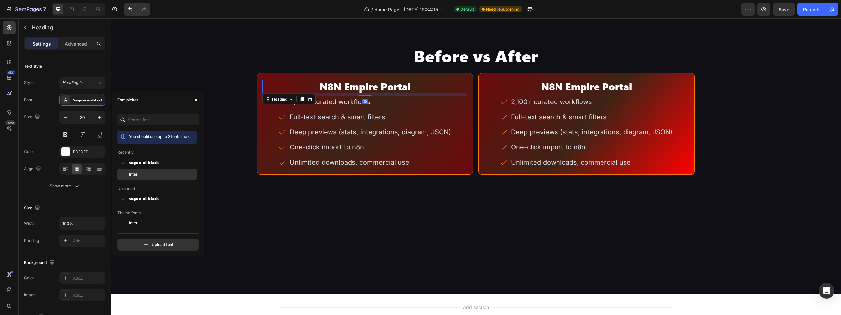
click at [143, 175] on div "Inter" at bounding box center [162, 174] width 66 height 6
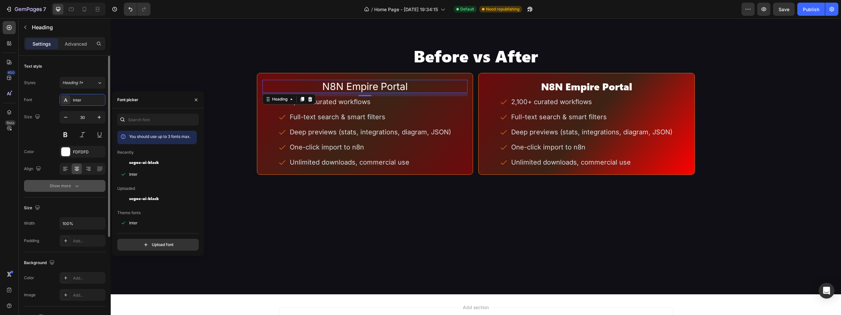
click at [72, 186] on div "Show more" at bounding box center [65, 186] width 31 height 7
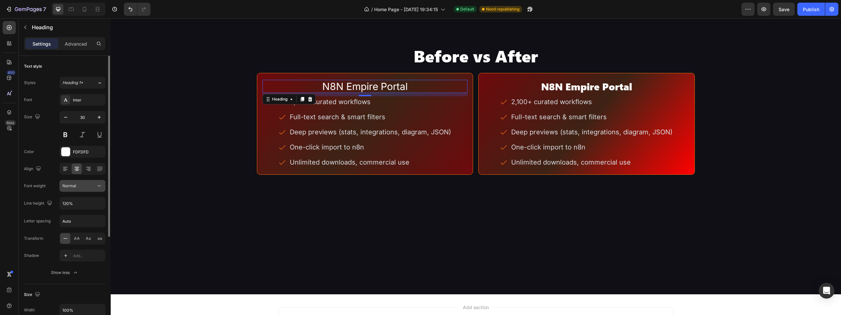
click at [78, 187] on div "Normal" at bounding box center [78, 186] width 33 height 6
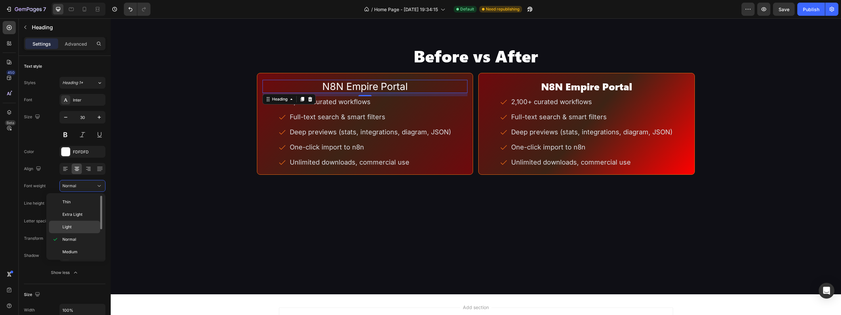
click at [80, 223] on div "Light" at bounding box center [74, 227] width 51 height 12
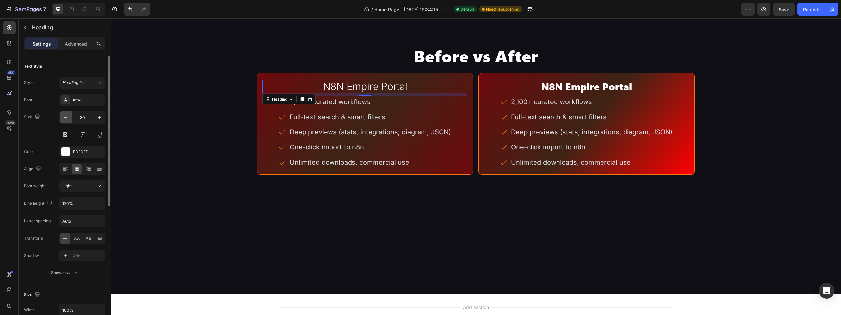
click at [68, 119] on icon "button" at bounding box center [65, 117] width 7 height 7
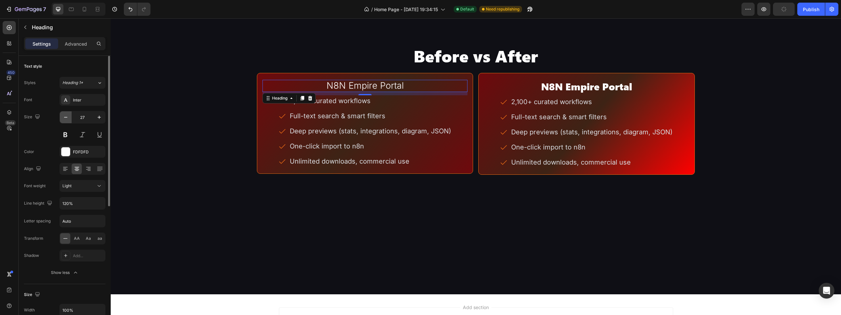
click at [67, 120] on icon "button" at bounding box center [65, 117] width 7 height 7
type input "26"
click at [301, 102] on div at bounding box center [302, 98] width 8 height 8
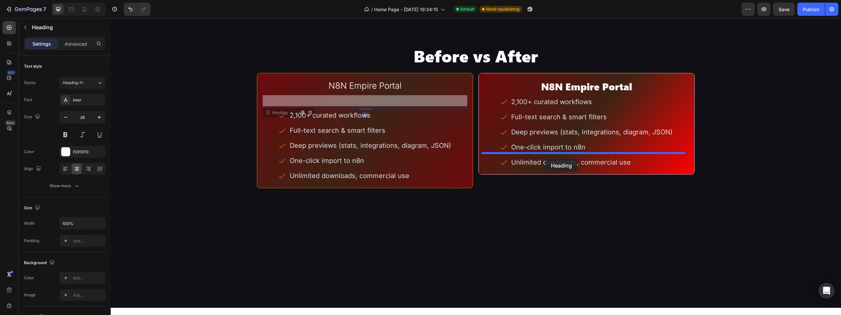
drag, startPoint x: 277, startPoint y: 187, endPoint x: 545, endPoint y: 159, distance: 270.1
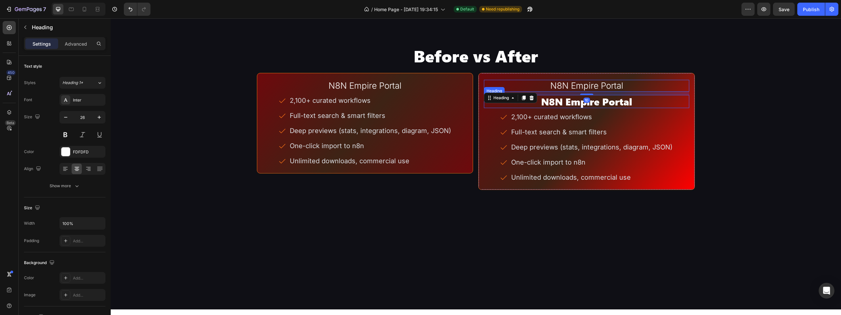
click at [565, 108] on h2 "N8N Empire Portal" at bounding box center [586, 101] width 205 height 13
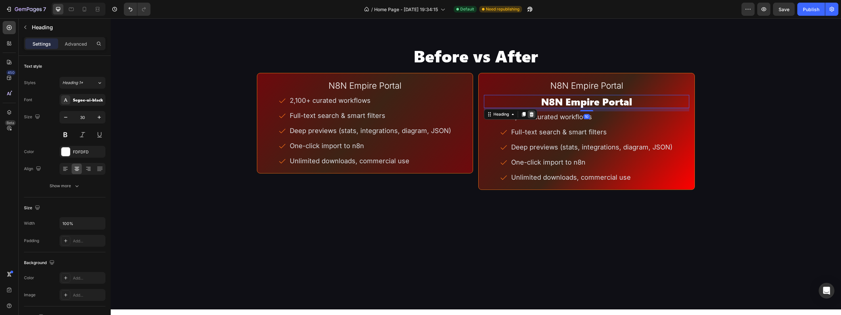
click at [529, 117] on icon at bounding box center [531, 114] width 4 height 5
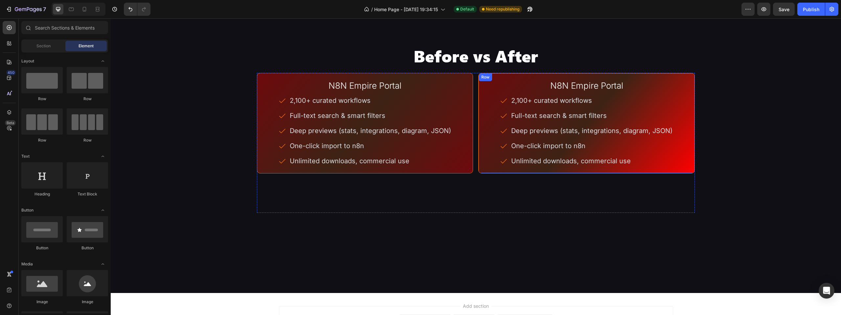
click at [486, 80] on div "Row" at bounding box center [485, 77] width 11 height 6
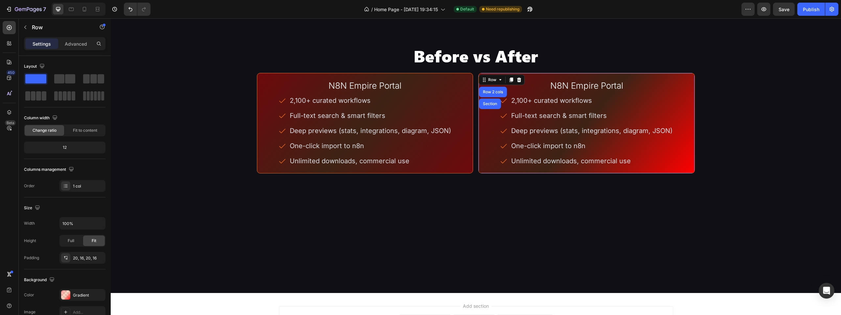
click at [537, 149] on div "N8N Empire Portal Heading 2,100+ curated workflows Full-text search & smart fil…" at bounding box center [586, 123] width 216 height 100
click at [487, 83] on div "Row" at bounding box center [492, 80] width 11 height 6
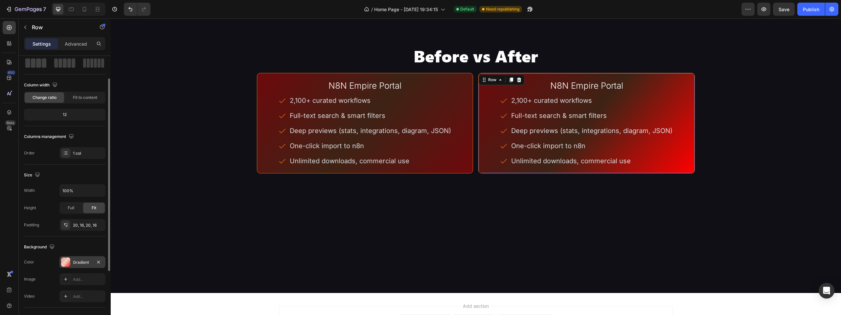
click at [84, 259] on div "Gradient" at bounding box center [82, 262] width 19 height 6
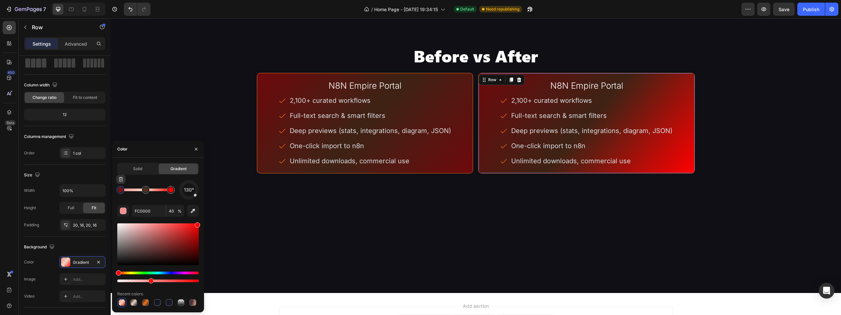
click at [119, 192] on div at bounding box center [121, 190] width 8 height 8
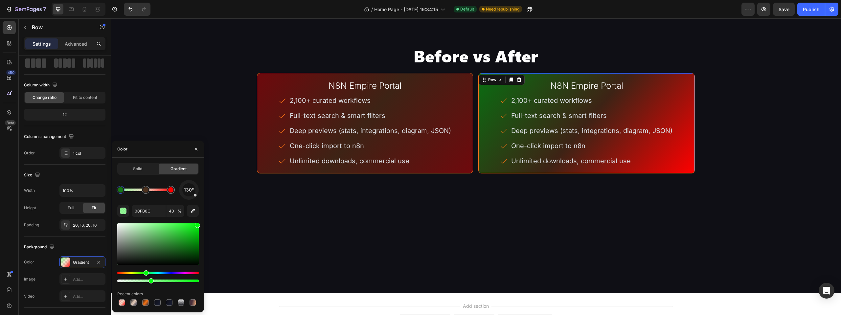
drag, startPoint x: 142, startPoint y: 273, endPoint x: 149, endPoint y: 276, distance: 7.4
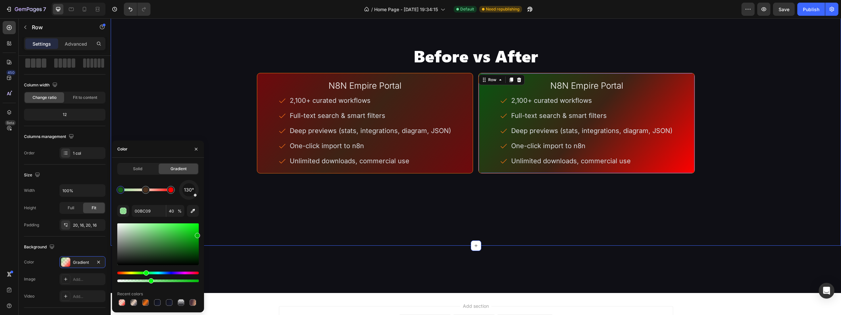
drag, startPoint x: 301, startPoint y: 247, endPoint x: 211, endPoint y: 240, distance: 89.6
click at [142, 210] on input "00BC09" at bounding box center [149, 211] width 34 height 12
type input "FF0000"
type input "100"
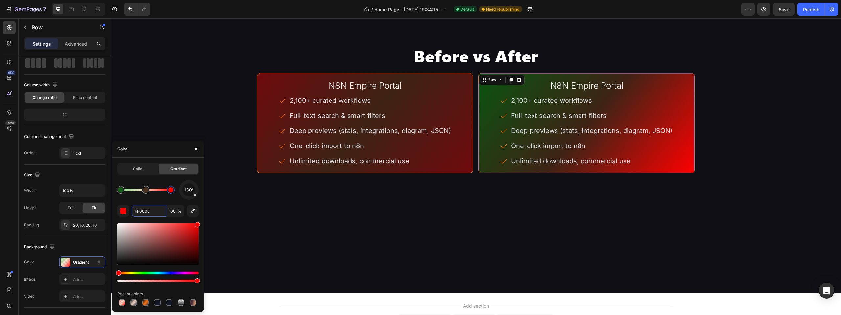
click at [173, 192] on div at bounding box center [171, 190] width 8 height 8
click at [145, 213] on input "FF0000" at bounding box center [149, 211] width 34 height 12
paste input "00BC09"
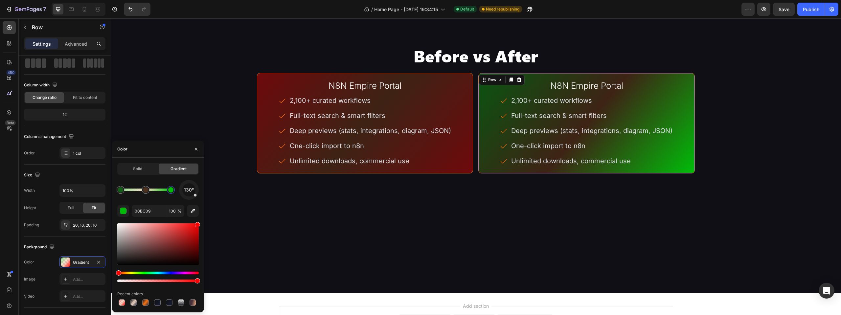
click at [161, 199] on div "130°" at bounding box center [157, 190] width 81 height 20
type input "F87315"
type input "20"
click at [145, 191] on div at bounding box center [145, 189] width 5 height 5
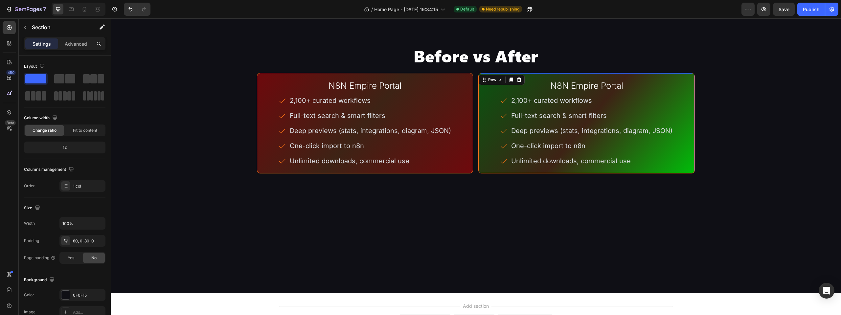
click at [687, 149] on div "N8N Empire Portal Heading 2,100+ curated workflows Full-text search & smart fil…" at bounding box center [586, 123] width 216 height 100
click at [67, 294] on div at bounding box center [65, 294] width 9 height 9
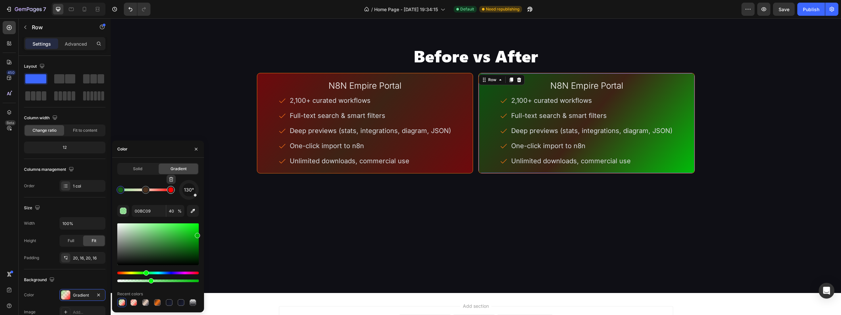
type input "FF0000"
type input "100"
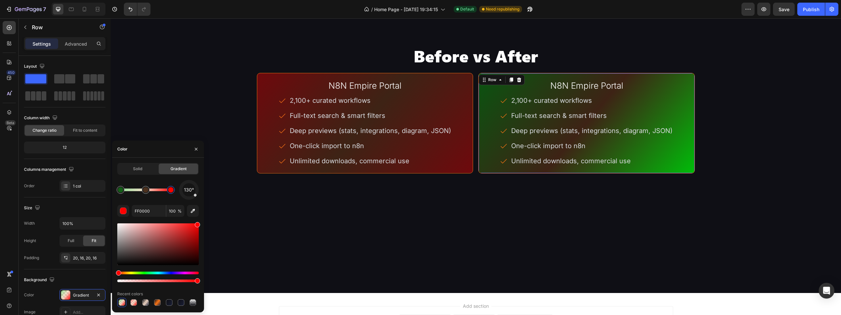
drag, startPoint x: 171, startPoint y: 190, endPoint x: 183, endPoint y: 192, distance: 11.7
click at [183, 192] on div "130°" at bounding box center [157, 190] width 81 height 20
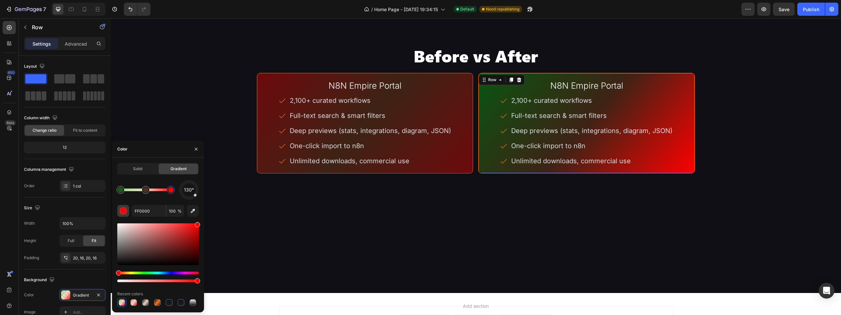
click at [121, 211] on div "button" at bounding box center [123, 211] width 7 height 7
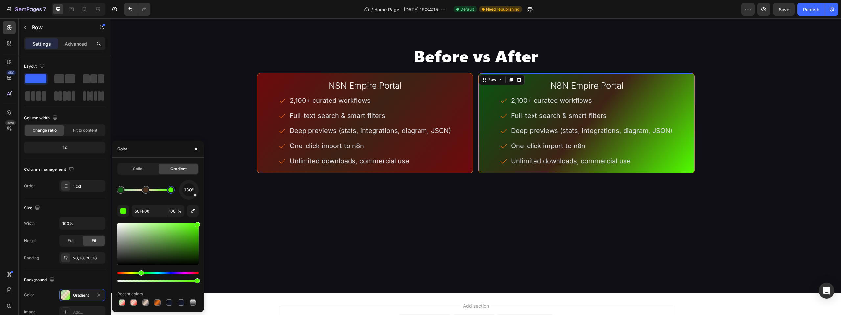
drag, startPoint x: 139, startPoint y: 273, endPoint x: 145, endPoint y: 276, distance: 7.1
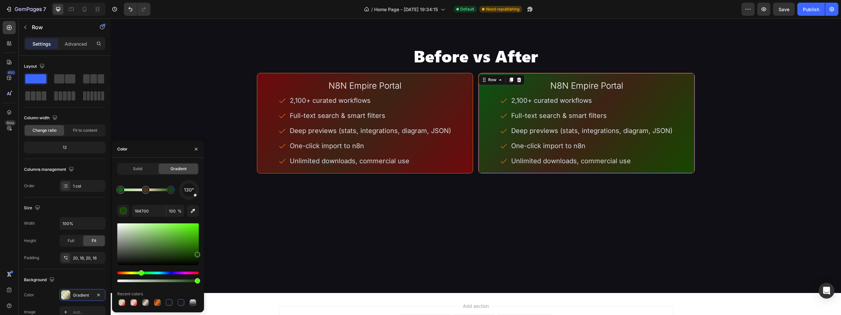
drag, startPoint x: 192, startPoint y: 232, endPoint x: 202, endPoint y: 239, distance: 12.5
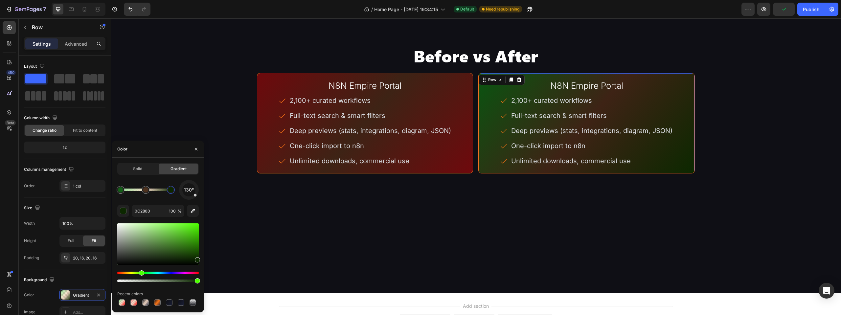
drag, startPoint x: 196, startPoint y: 254, endPoint x: 199, endPoint y: 246, distance: 8.7
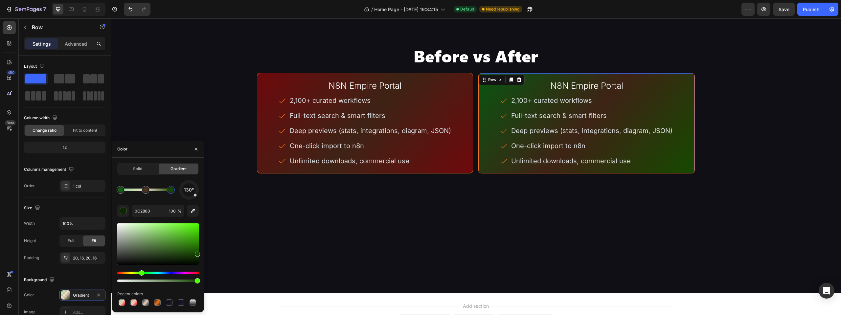
drag, startPoint x: 198, startPoint y: 259, endPoint x: 200, endPoint y: 253, distance: 6.5
click at [200, 253] on div "Solid Gradient 130° 0C2800 100 % Recent colors" at bounding box center [158, 235] width 92 height 144
click at [146, 212] on input "0C2800" at bounding box center [149, 211] width 34 height 12
type input "164900"
click at [146, 212] on input "164900" at bounding box center [149, 211] width 34 height 12
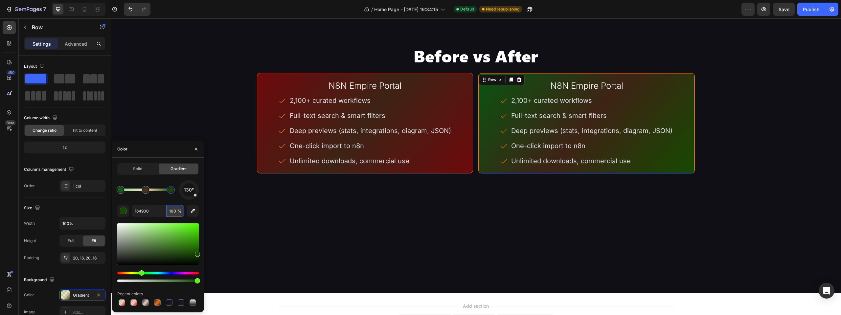
click at [175, 210] on input "100" at bounding box center [175, 211] width 18 height 12
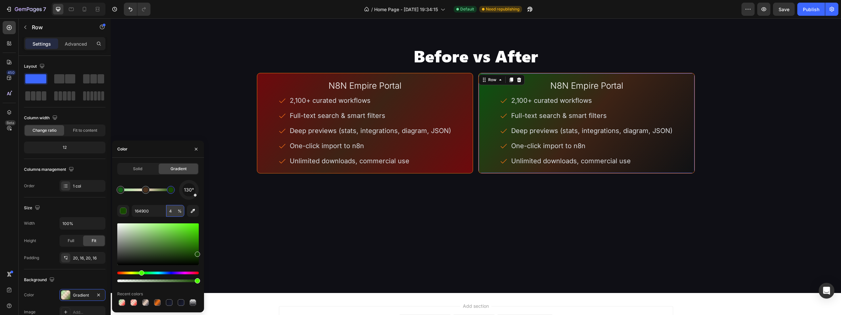
type input "40"
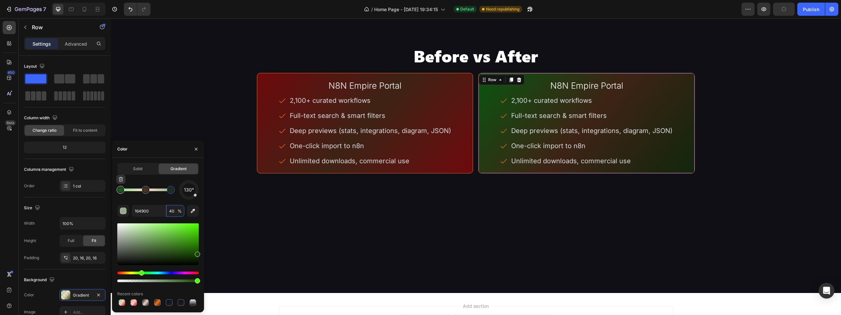
type input "00BC09"
click at [119, 189] on div at bounding box center [120, 189] width 5 height 5
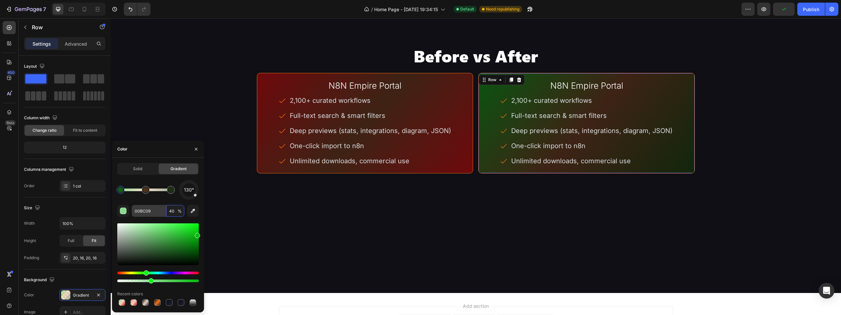
type input "40"
click at [137, 208] on input "00BC09" at bounding box center [149, 211] width 34 height 12
paste input "164900"
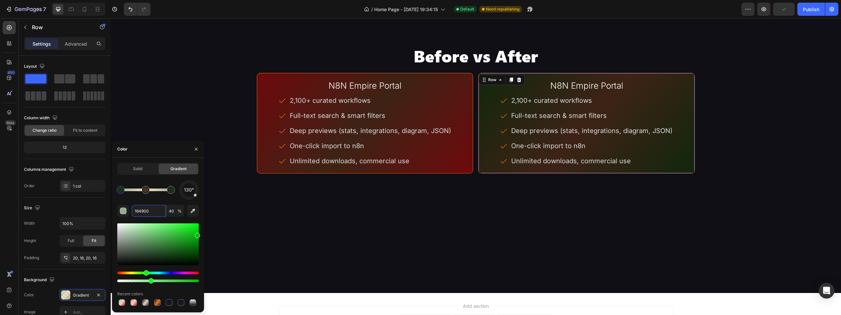
type input "164900"
click at [146, 200] on div "130° 164900 40 % Recent colors" at bounding box center [157, 243] width 81 height 127
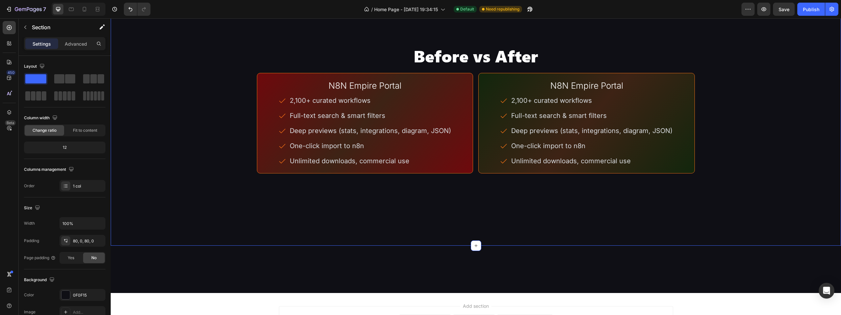
click at [368, 91] on h2 "N8N Empire Portal" at bounding box center [364, 85] width 205 height 11
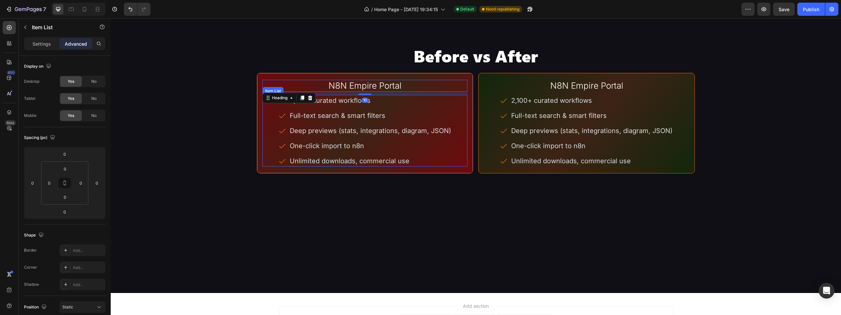
click at [280, 136] on div "Deep previews (stats, integrations, diagram, JSON)" at bounding box center [365, 130] width 174 height 11
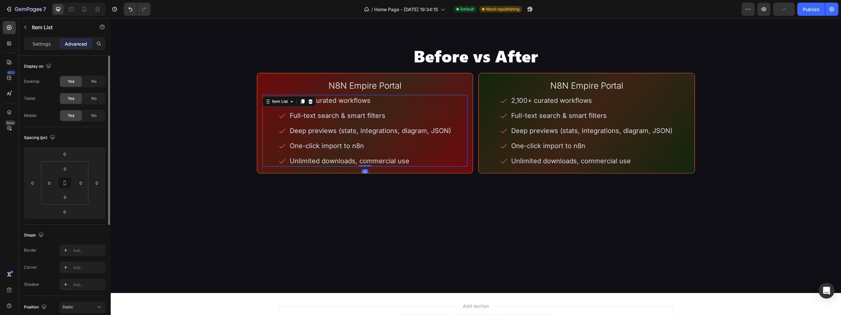
click at [44, 44] on p "Settings" at bounding box center [42, 43] width 18 height 7
type input "8"
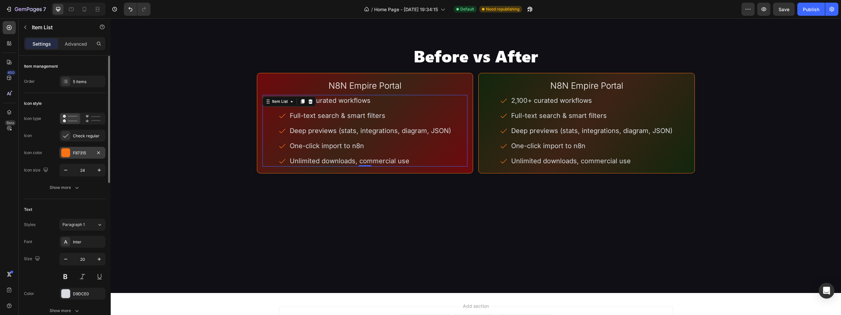
click at [77, 154] on div "F87315" at bounding box center [82, 153] width 19 height 6
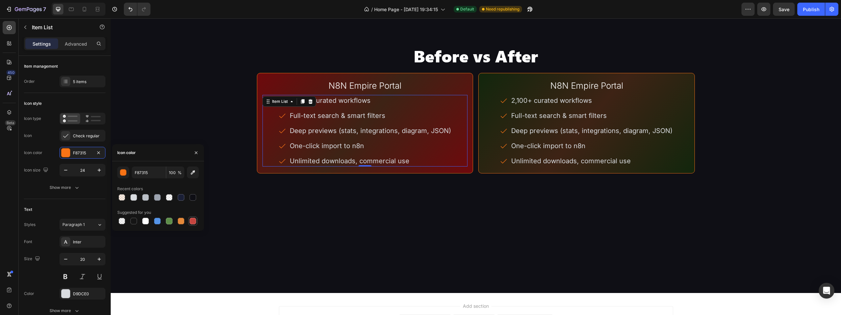
click at [192, 222] on div at bounding box center [192, 221] width 7 height 7
type input "C5453F"
click at [83, 133] on div "Check regular" at bounding box center [88, 136] width 31 height 6
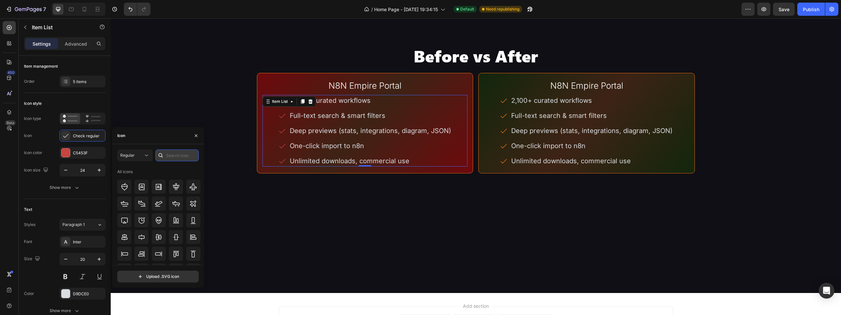
click at [173, 154] on input "text" at bounding box center [176, 155] width 43 height 12
type input "x"
type input "no"
click at [179, 256] on div at bounding box center [176, 258] width 14 height 14
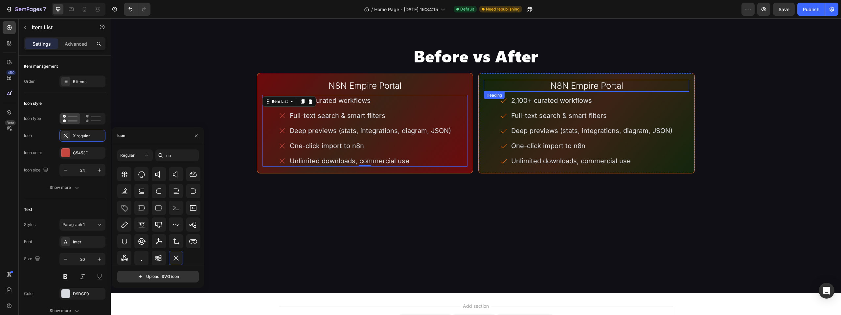
click at [554, 91] on h2 "N8N Empire Portal" at bounding box center [586, 85] width 205 height 11
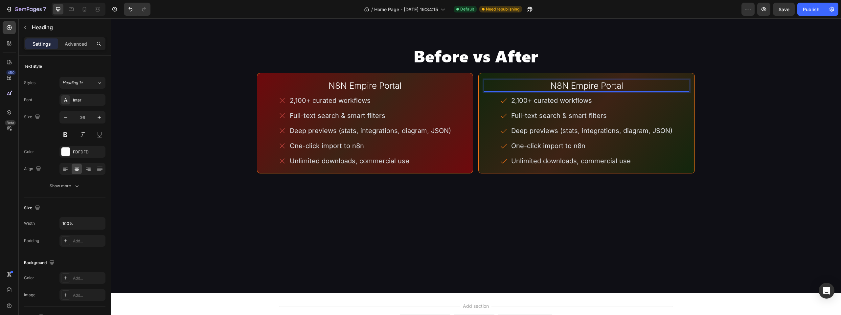
click at [554, 91] on h2 "N8N Empire Portal" at bounding box center [586, 85] width 205 height 11
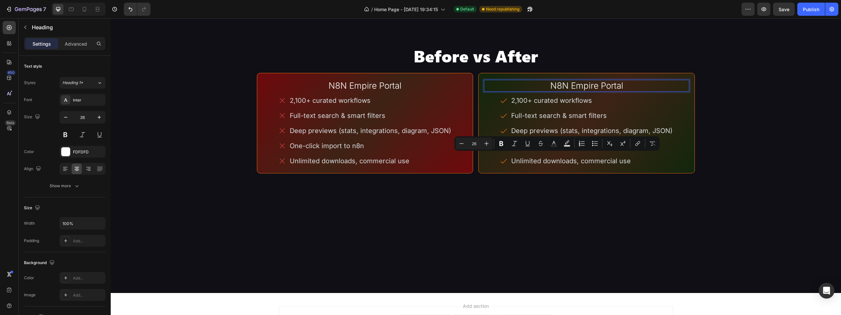
click at [543, 91] on p "N8N Empire Portal" at bounding box center [586, 85] width 204 height 10
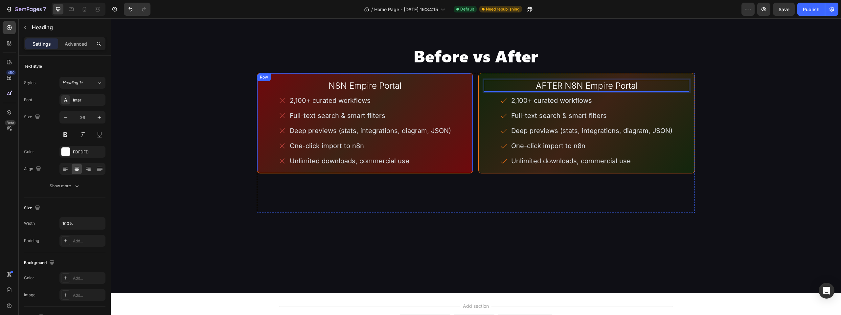
click at [319, 91] on h2 "N8N Empire Portal" at bounding box center [364, 85] width 205 height 11
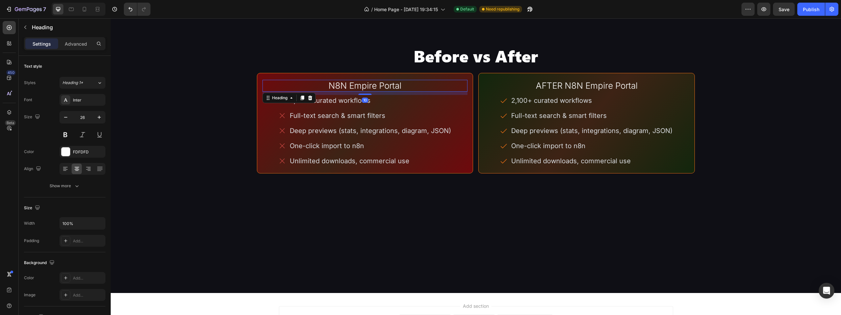
click at [318, 91] on h2 "N8N Empire Portal" at bounding box center [364, 85] width 205 height 11
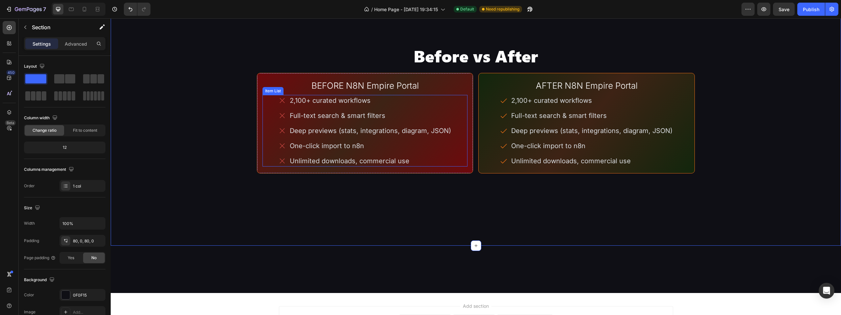
click at [344, 105] on p "2,100+ curated workflows" at bounding box center [370, 100] width 161 height 9
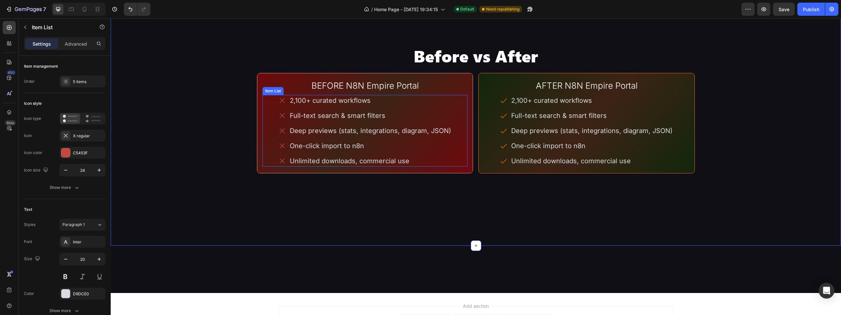
click at [344, 105] on p "2,100+ curated workflows" at bounding box center [370, 100] width 161 height 9
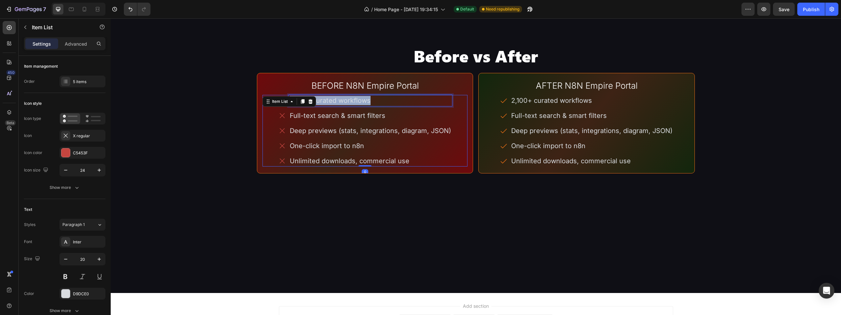
click at [344, 105] on p "2,100+ curated workflows" at bounding box center [370, 100] width 161 height 9
click at [316, 120] on p "Full-text search & smart filters" at bounding box center [370, 115] width 161 height 9
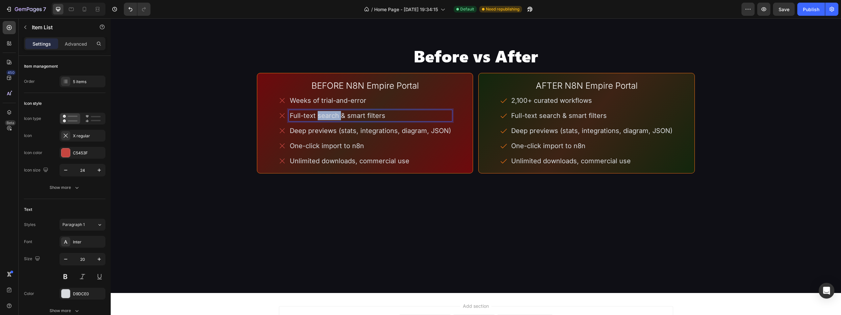
click at [316, 120] on p "Full-text search & smart filters" at bounding box center [370, 115] width 161 height 9
click at [323, 135] on p "Deep previews (stats, integrations, diagram, JSON)" at bounding box center [370, 130] width 161 height 9
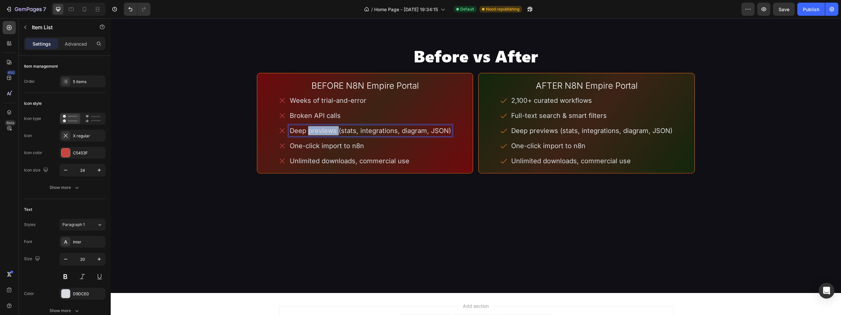
click at [323, 135] on p "Deep previews (stats, integrations, diagram, JSON)" at bounding box center [370, 130] width 161 height 9
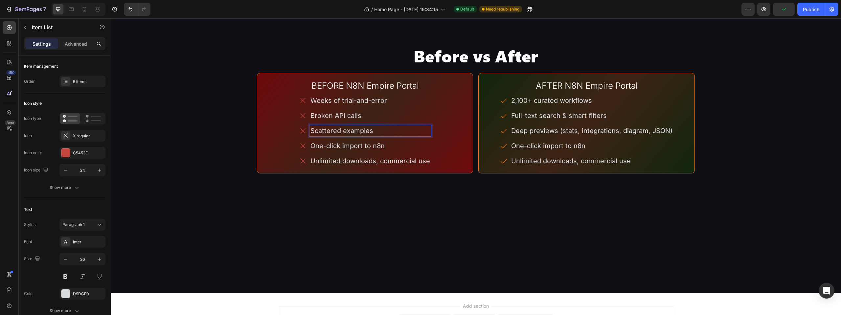
click at [346, 150] on p "One-click import to n8n" at bounding box center [370, 145] width 120 height 9
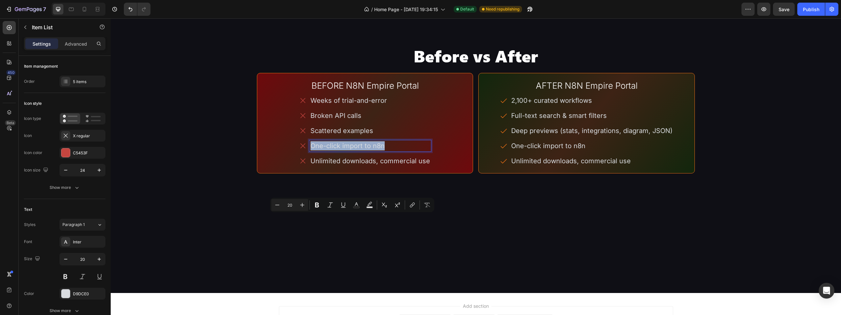
click at [346, 150] on p "One-click import to n8n" at bounding box center [370, 145] width 120 height 9
click at [339, 166] on p "Unlimited downloads, commercial use" at bounding box center [370, 160] width 120 height 9
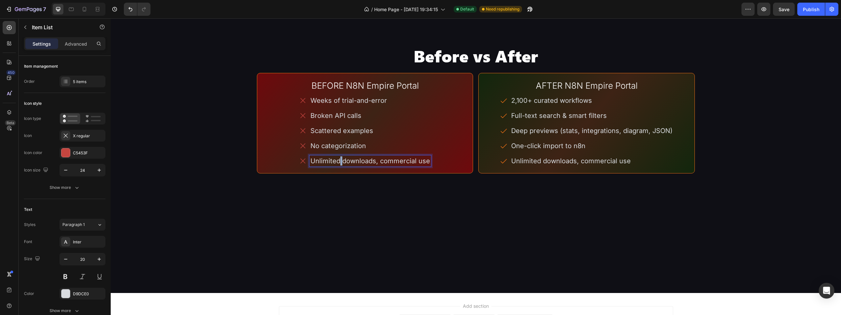
click at [339, 166] on p "Unlimited downloads, commercial use" at bounding box center [370, 160] width 120 height 9
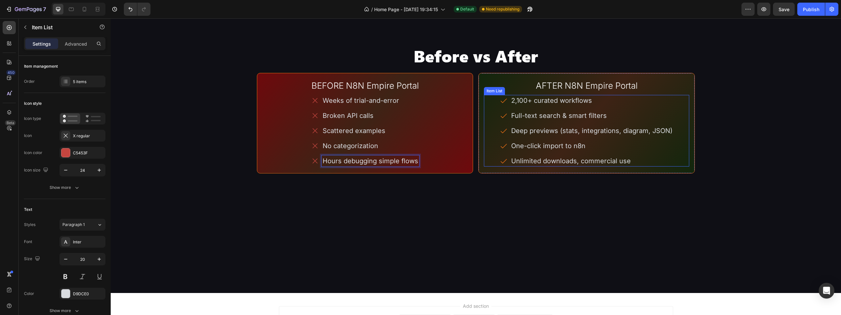
click at [577, 105] on p "2,100+ curated workflows" at bounding box center [591, 100] width 161 height 9
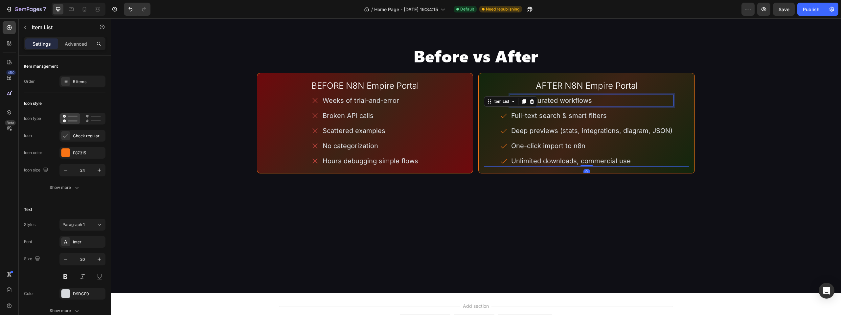
click at [577, 105] on p "2,100+ curated workflows" at bounding box center [591, 100] width 161 height 9
click at [536, 120] on p "Full-text search & smart filters" at bounding box center [591, 115] width 161 height 9
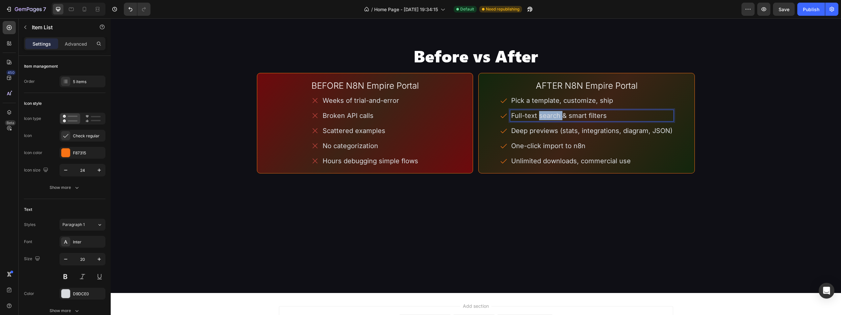
click at [536, 120] on p "Full-text search & smart filters" at bounding box center [591, 115] width 161 height 9
click at [556, 135] on p "Deep previews (stats, integrations, diagram, JSON)" at bounding box center [591, 130] width 161 height 9
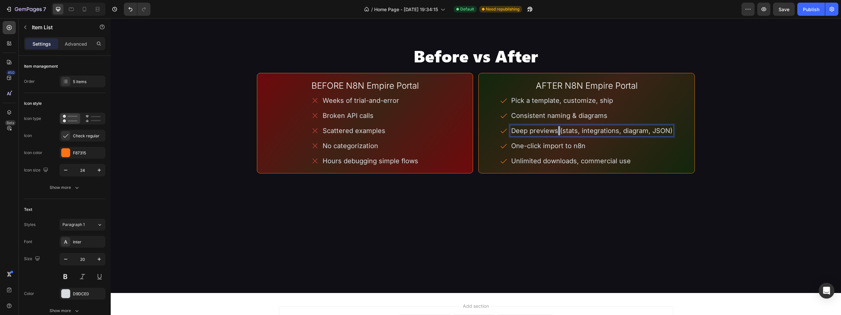
click at [556, 135] on p "Deep previews (stats, integrations, diagram, JSON)" at bounding box center [591, 130] width 161 height 9
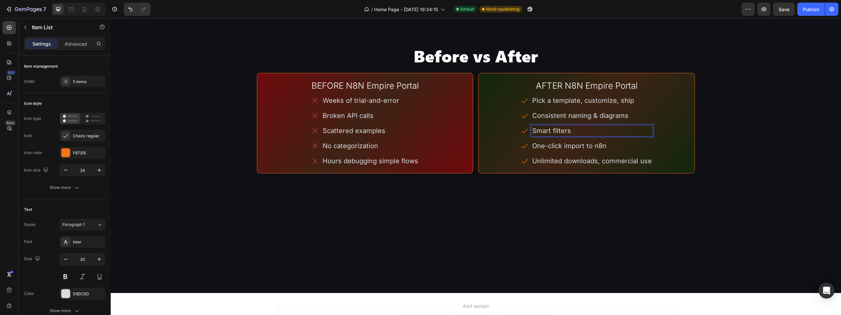
click at [581, 150] on p "One-click import to n8n" at bounding box center [592, 145] width 120 height 9
click at [621, 105] on p "Pick a template, customize, ship" at bounding box center [592, 100] width 120 height 9
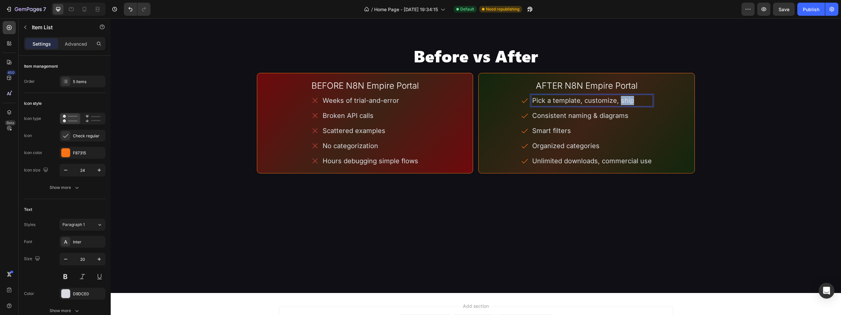
click at [621, 105] on p "Pick a template, customize, ship" at bounding box center [592, 100] width 120 height 9
click at [574, 166] on p "Unlimited downloads, commercial use" at bounding box center [592, 160] width 120 height 9
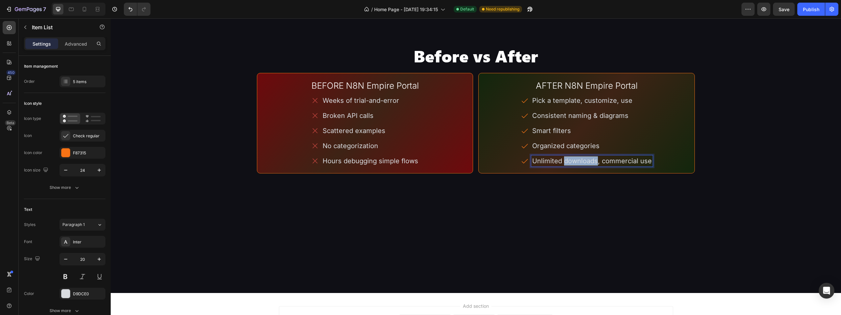
click at [574, 166] on p "Unlimited downloads, commercial use" at bounding box center [592, 160] width 120 height 9
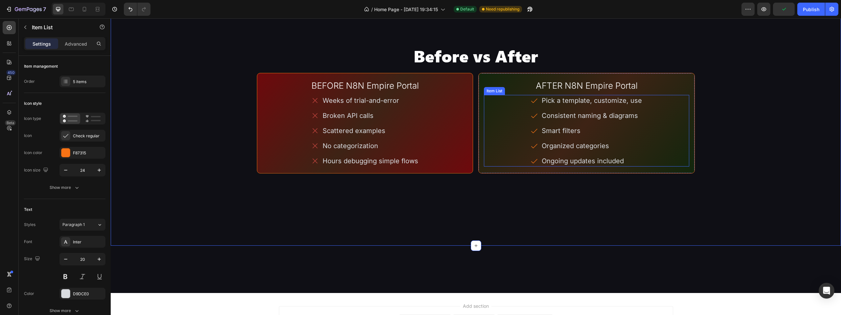
click at [683, 166] on div "Pick a template, customize, use Consistent naming & diagrams Smart filters Orga…" at bounding box center [586, 131] width 205 height 72
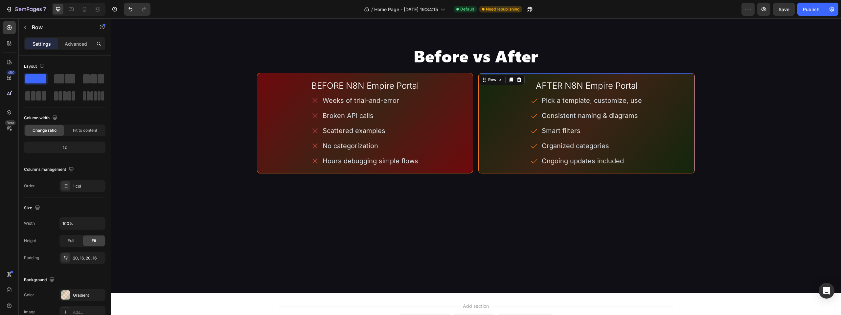
click at [685, 173] on div "AFTER N8N Empire Portal Heading Pick a template, customize, use Consistent nami…" at bounding box center [586, 123] width 216 height 100
click at [81, 293] on div "Gradient" at bounding box center [82, 295] width 19 height 6
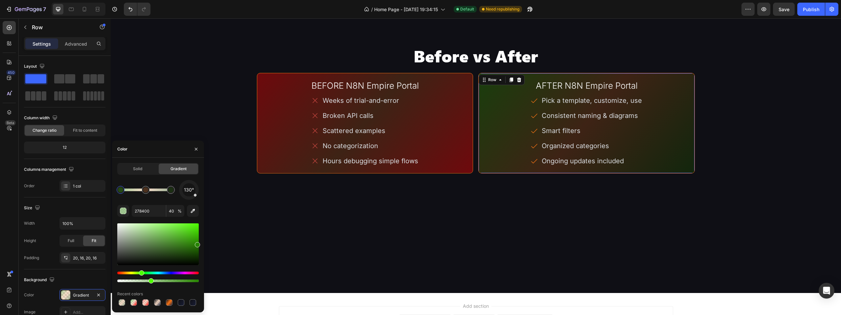
drag, startPoint x: 196, startPoint y: 253, endPoint x: 199, endPoint y: 243, distance: 10.4
click at [138, 211] on input "278400" at bounding box center [149, 211] width 34 height 12
click at [174, 193] on div at bounding box center [171, 190] width 12 height 12
drag, startPoint x: 171, startPoint y: 191, endPoint x: 176, endPoint y: 192, distance: 5.7
click at [173, 192] on div at bounding box center [170, 189] width 5 height 5
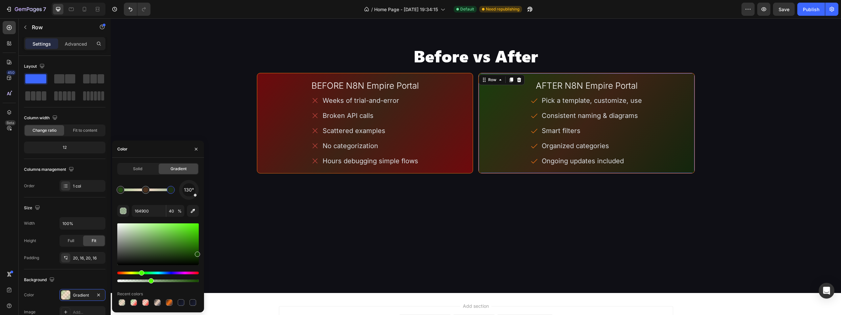
click at [144, 217] on div "130° 164900 40 % Recent colors" at bounding box center [157, 243] width 81 height 127
click at [143, 211] on input "164900" at bounding box center [149, 211] width 34 height 12
paste input "2784"
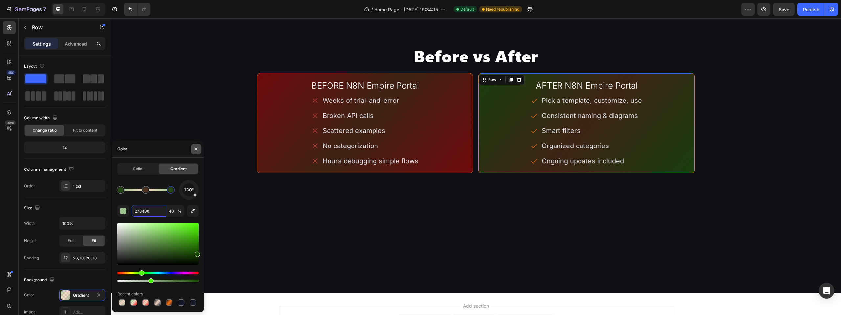
type input "278400"
click at [196, 150] on icon "button" at bounding box center [195, 148] width 5 height 5
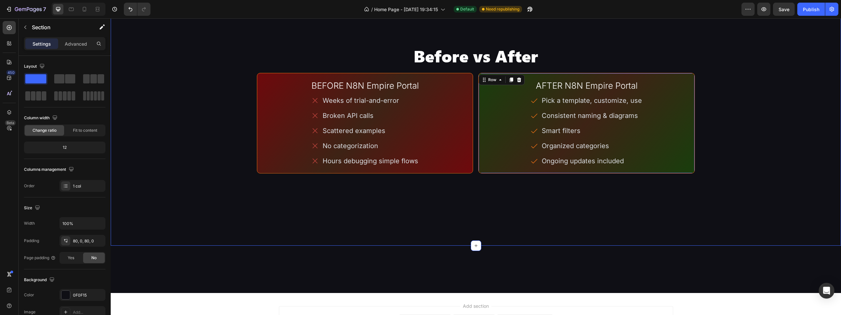
click at [791, 11] on button "Save" at bounding box center [784, 9] width 22 height 13
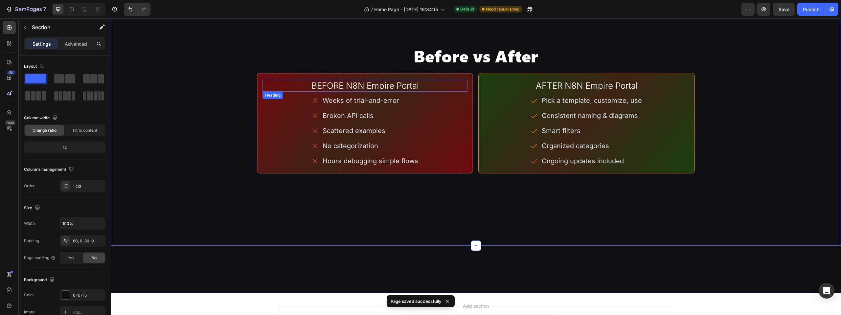
click at [277, 91] on h2 "BEFORE N8N Empire Portal" at bounding box center [364, 85] width 205 height 11
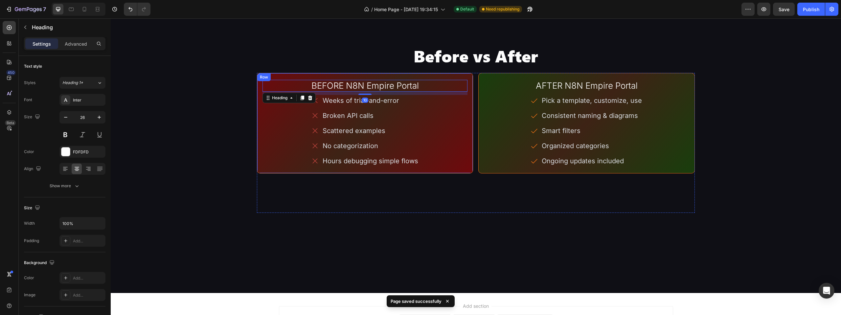
click at [273, 150] on div "BEFORE N8N Empire Portal Heading 10 Weeks of trial-and-error Broken API calls S…" at bounding box center [365, 123] width 216 height 100
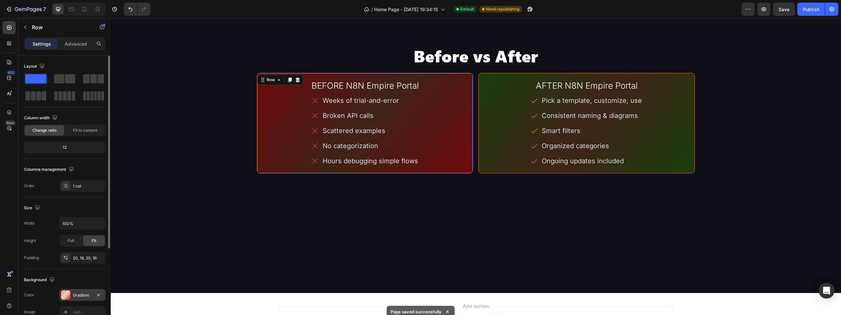
click at [78, 292] on div "Gradient" at bounding box center [82, 295] width 46 height 12
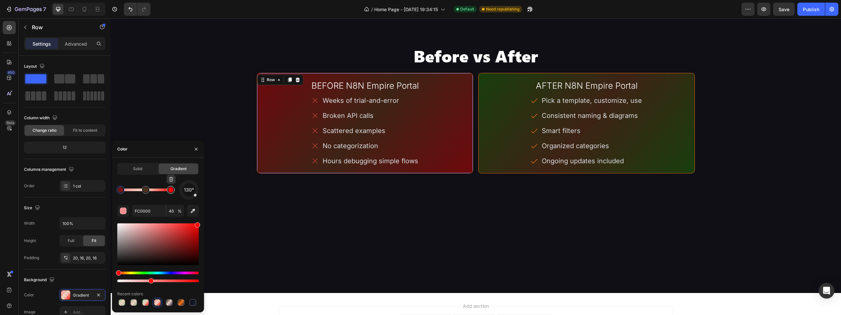
type input "FF0000"
drag, startPoint x: 174, startPoint y: 190, endPoint x: 180, endPoint y: 192, distance: 7.1
click at [180, 192] on div "130°" at bounding box center [157, 190] width 81 height 20
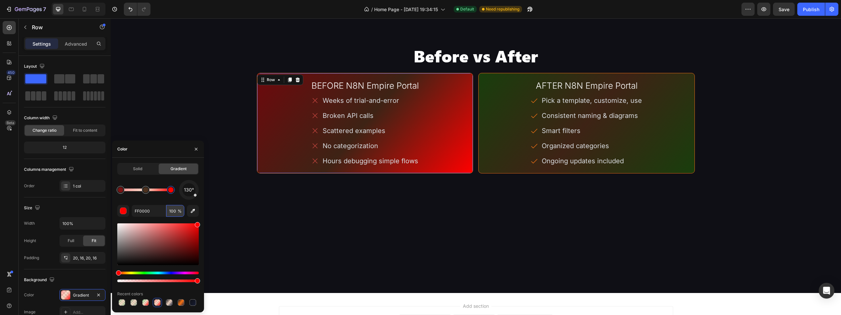
click at [171, 213] on input "100" at bounding box center [175, 211] width 18 height 12
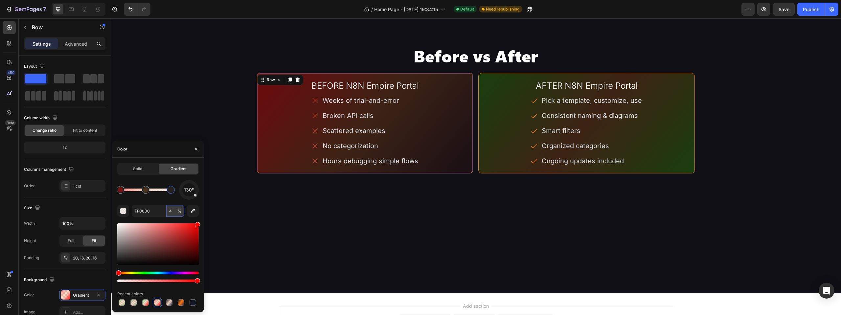
type input "40"
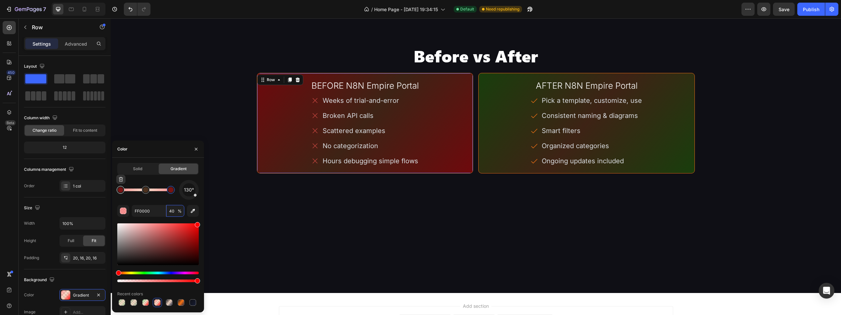
type input "FC0000"
drag, startPoint x: 120, startPoint y: 192, endPoint x: 102, endPoint y: 192, distance: 17.4
click at [102, 192] on div "450 Beta Sections(30) Elements(83) Section Element Hero Section Product Detail …" at bounding box center [55, 166] width 111 height 297
type input "40"
click at [195, 148] on icon "button" at bounding box center [196, 148] width 3 height 3
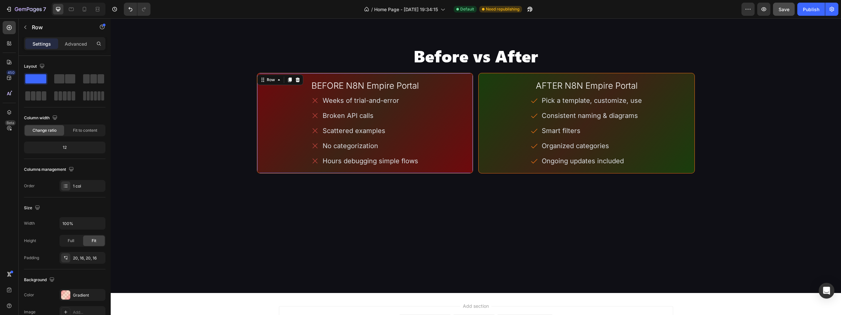
click at [777, 14] on button "Save" at bounding box center [784, 9] width 22 height 13
click at [809, 10] on div "Publish" at bounding box center [811, 9] width 16 height 7
click at [465, 173] on div "BEFORE N8N Empire Portal Heading Weeks of trial-and-error Broken API calls Scat…" at bounding box center [365, 123] width 216 height 100
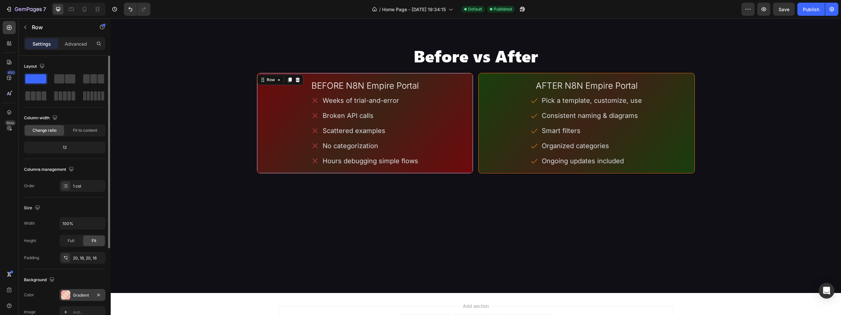
click at [80, 291] on div "Gradient" at bounding box center [82, 295] width 46 height 12
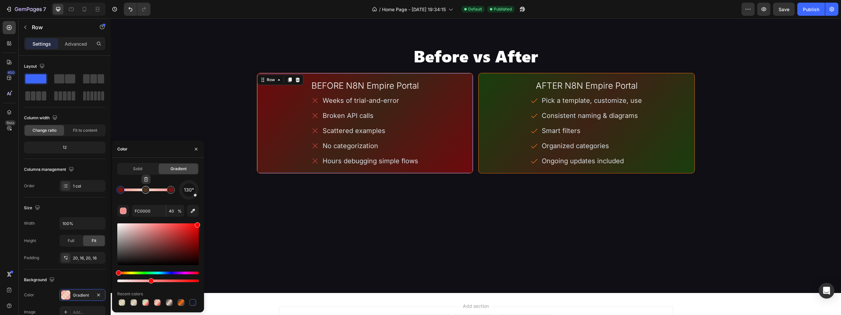
type input "F87315"
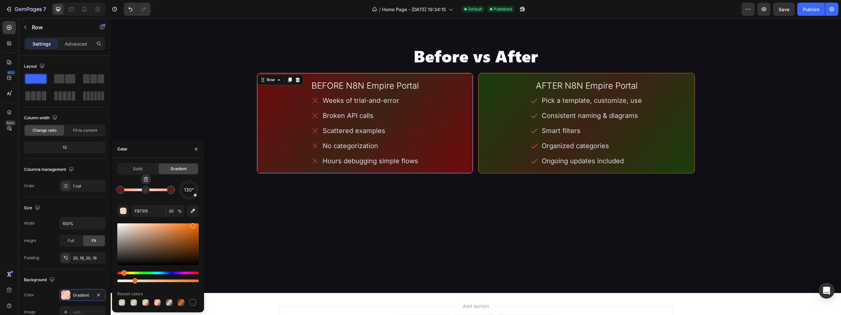
click at [147, 192] on div at bounding box center [145, 189] width 5 height 5
click at [170, 210] on input "20" at bounding box center [175, 211] width 18 height 12
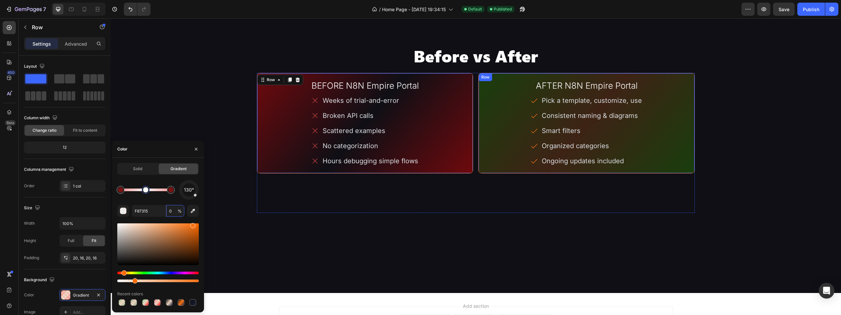
type input "0"
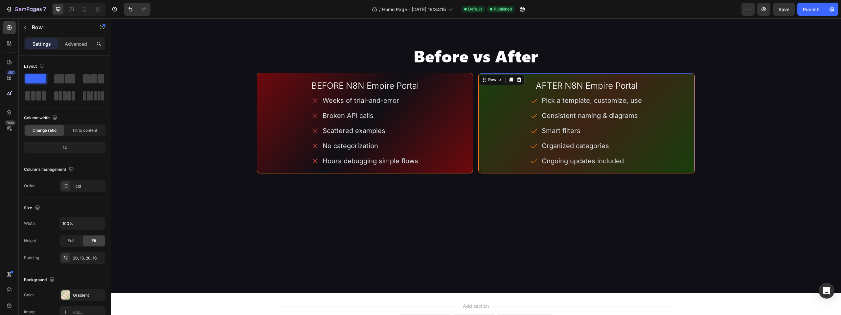
click at [488, 173] on div "AFTER N8N Empire Portal Heading Pick a template, customize, use Consistent nami…" at bounding box center [586, 123] width 216 height 100
click at [83, 293] on div "Gradient" at bounding box center [82, 295] width 19 height 6
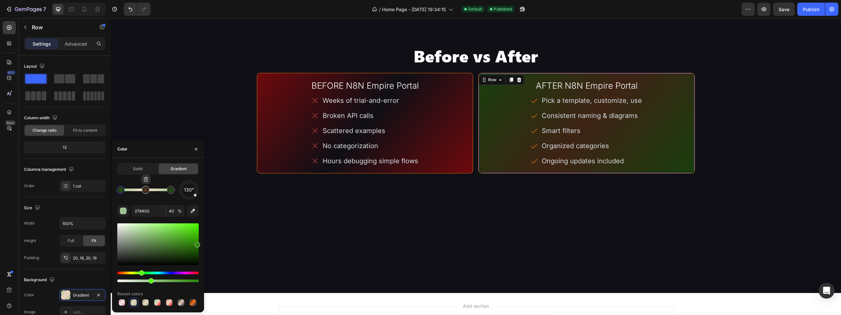
type input "F87315"
click at [146, 190] on div at bounding box center [145, 189] width 5 height 5
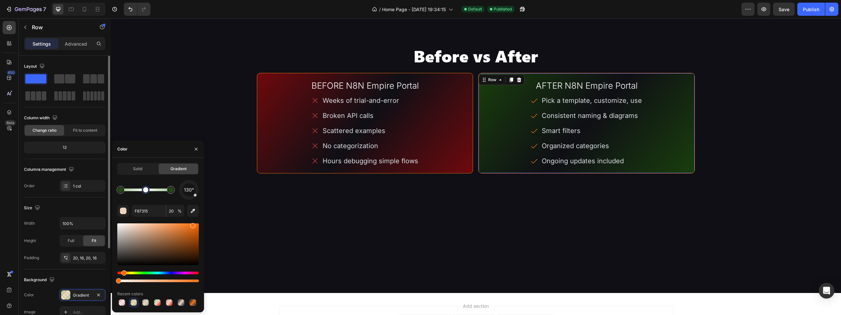
drag, startPoint x: 132, startPoint y: 282, endPoint x: 88, endPoint y: 283, distance: 44.4
click at [88, 283] on div "450 Beta Sections(30) Elements(83) Section Element Hero Section Product Detail …" at bounding box center [55, 166] width 111 height 297
type input "0"
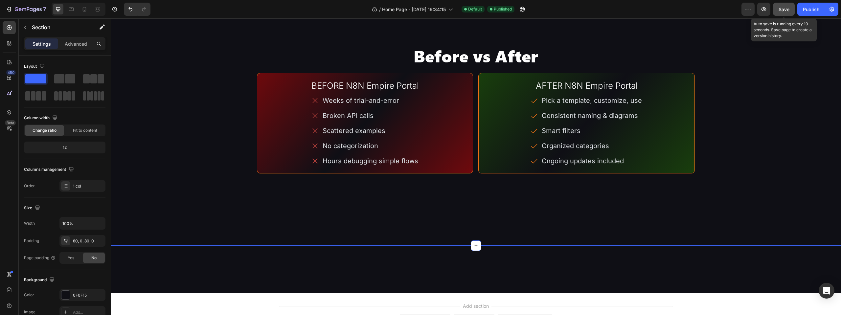
drag, startPoint x: 793, startPoint y: 8, endPoint x: 790, endPoint y: 10, distance: 3.7
click at [790, 9] on button "Save" at bounding box center [784, 9] width 22 height 13
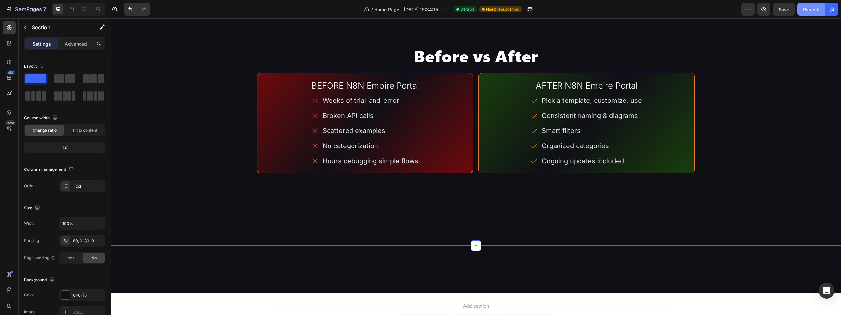
click at [805, 11] on div "Publish" at bounding box center [811, 9] width 16 height 7
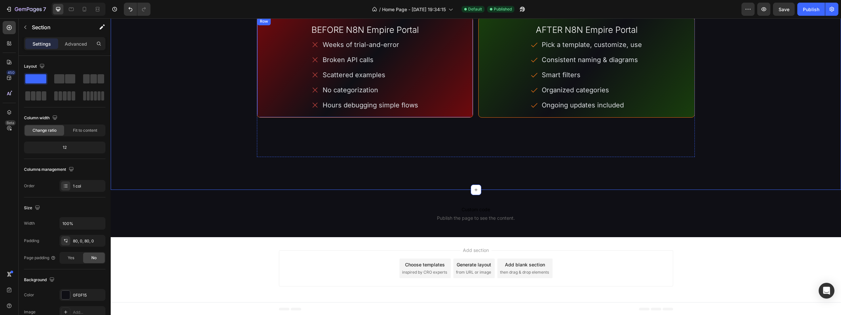
scroll to position [1597, 0]
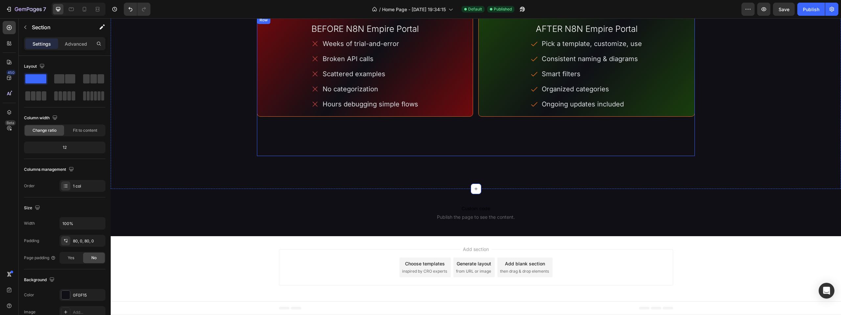
click at [481, 128] on div "AFTER N8N Empire Portal Heading Pick a template, customize, use Consistent nami…" at bounding box center [586, 86] width 216 height 140
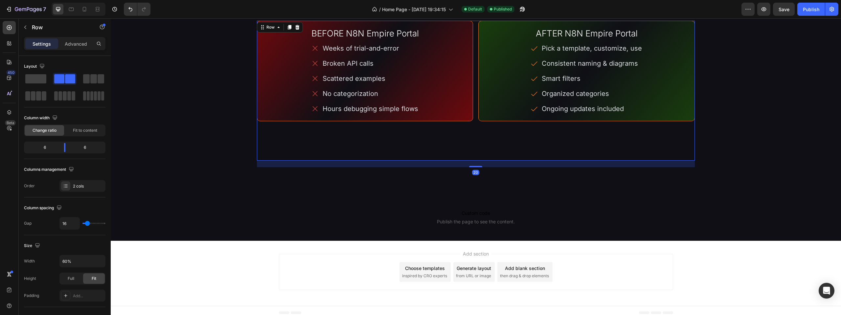
scroll to position [1466, 0]
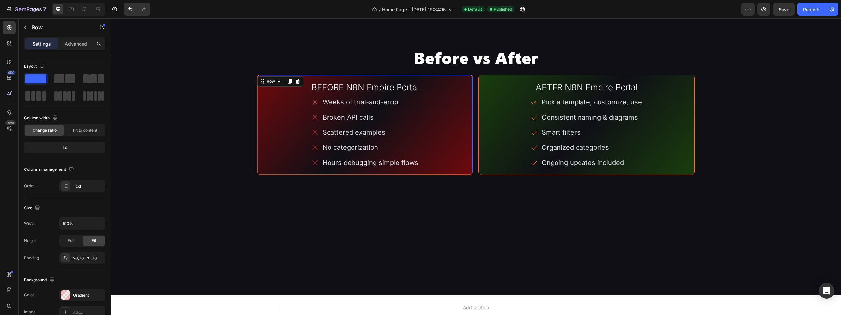
click at [464, 175] on div "BEFORE N8N Empire Portal Heading Weeks of trial-and-error Broken API calls Scat…" at bounding box center [365, 125] width 216 height 100
click at [482, 175] on div "AFTER N8N Empire Portal Heading Pick a template, customize, use Consistent nami…" at bounding box center [586, 125] width 216 height 100
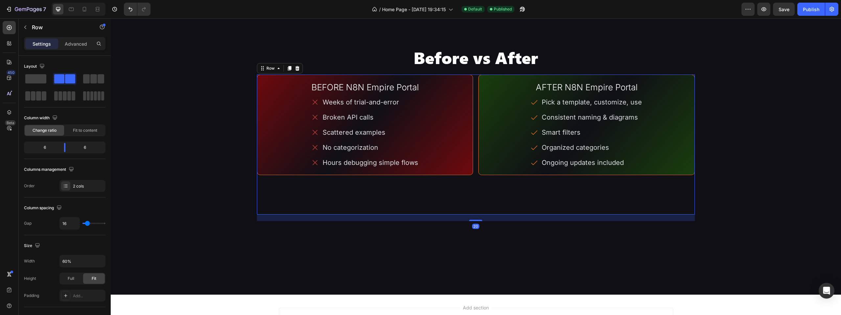
click at [471, 214] on div "BEFORE N8N Empire Portal Heading Weeks of trial-and-error Broken API calls Scat…" at bounding box center [476, 145] width 438 height 140
click at [474, 214] on div "BEFORE N8N Empire Portal Heading Weeks of trial-and-error Broken API calls Scat…" at bounding box center [476, 145] width 438 height 140
click at [80, 49] on div "Settings Advanced" at bounding box center [64, 43] width 81 height 13
click at [79, 45] on p "Advanced" at bounding box center [76, 43] width 22 height 7
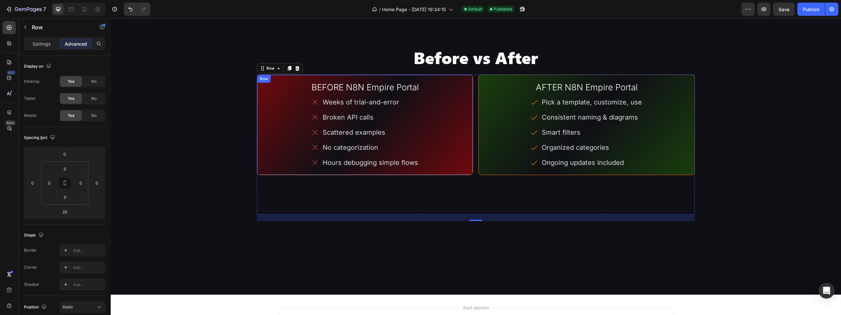
click at [465, 175] on div "BEFORE N8N Empire Portal Heading Weeks of trial-and-error Broken API calls Scat…" at bounding box center [365, 125] width 216 height 100
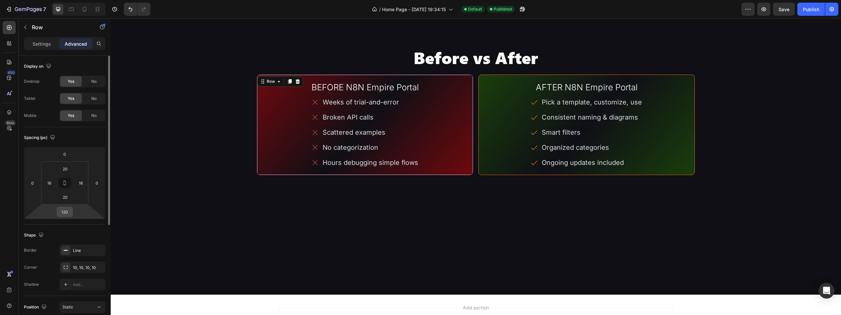
click at [65, 211] on input "120" at bounding box center [64, 212] width 13 height 10
type input "0"
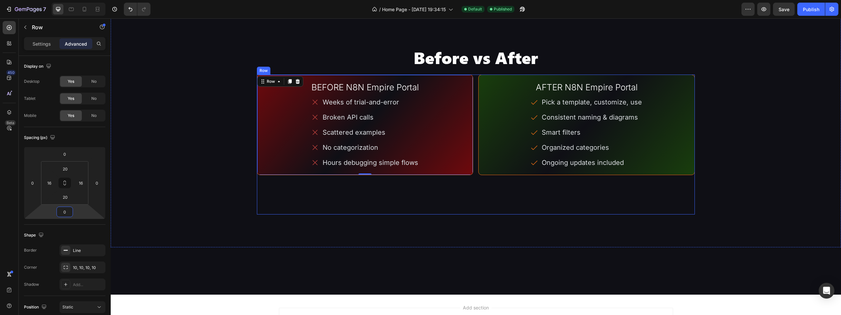
click at [494, 175] on div "AFTER N8N Empire Portal Heading Pick a template, customize, use Consistent nami…" at bounding box center [586, 125] width 216 height 100
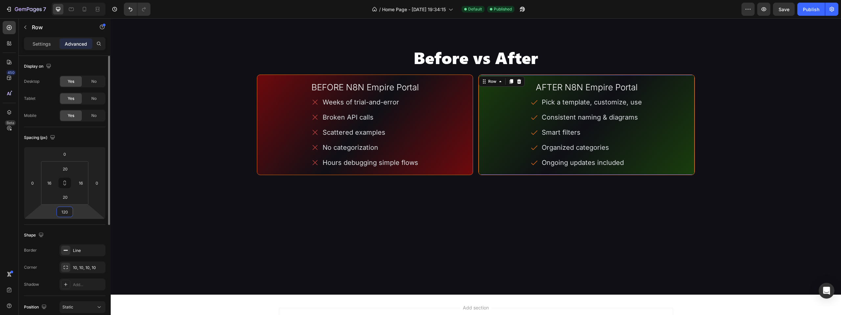
click at [68, 210] on input "120" at bounding box center [64, 212] width 13 height 10
type input "0"
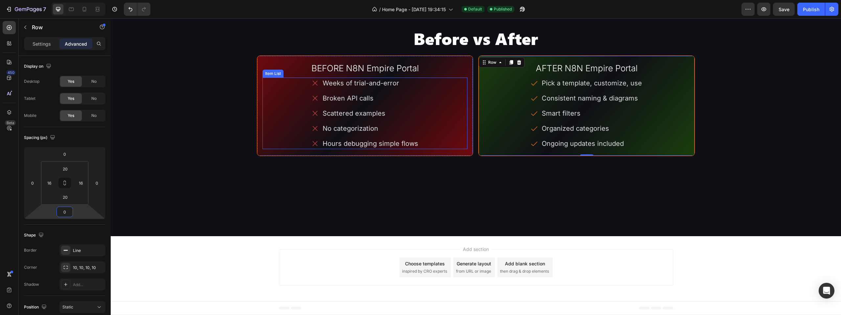
scroll to position [1558, 0]
click at [472, 150] on div "BEFORE N8N Empire Portal Heading Weeks of trial-and-error Broken API calls Scat…" at bounding box center [476, 105] width 438 height 100
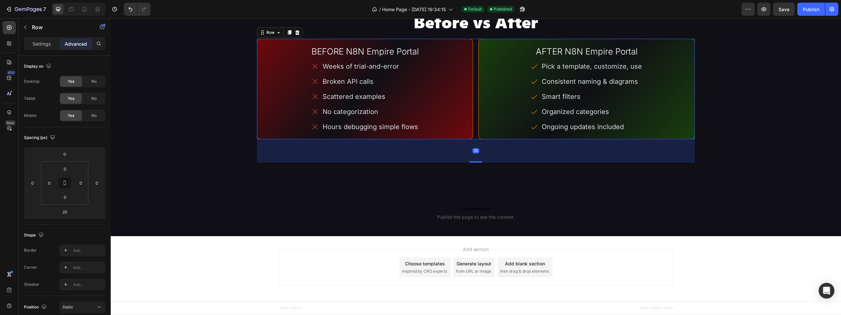
drag, startPoint x: 473, startPoint y: 162, endPoint x: 482, endPoint y: 183, distance: 22.6
click at [482, 139] on div "70" at bounding box center [476, 139] width 438 height 0
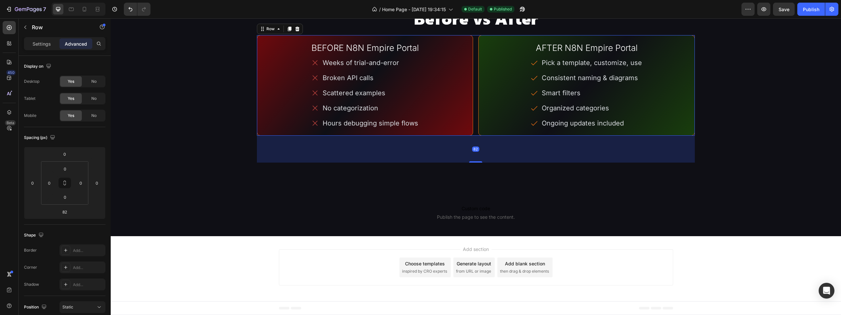
click at [478, 163] on div "82" at bounding box center [476, 149] width 438 height 27
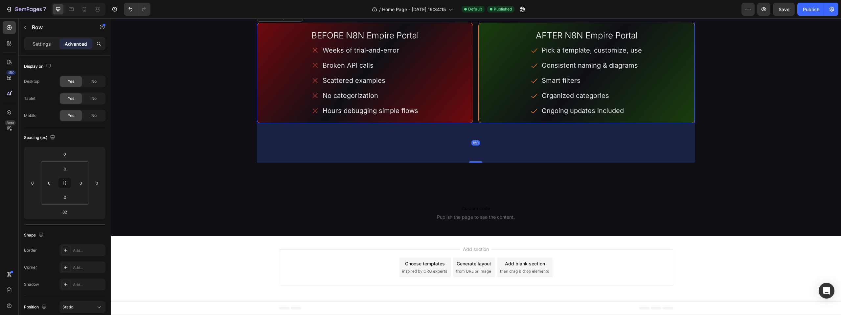
drag, startPoint x: 477, startPoint y: 182, endPoint x: 487, endPoint y: 194, distance: 16.1
click at [487, 123] on div "120" at bounding box center [476, 123] width 438 height 0
type input "120"
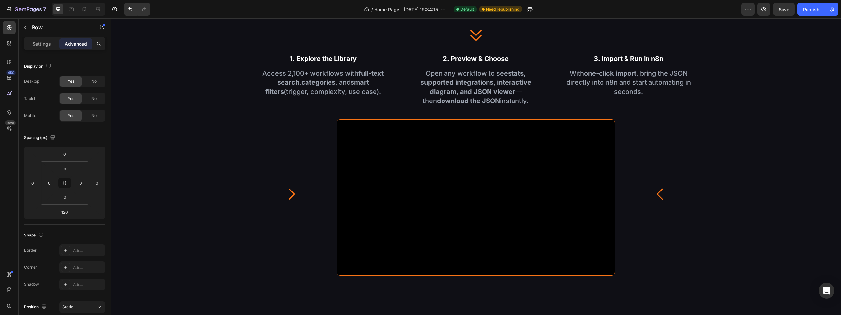
scroll to position [769, 0]
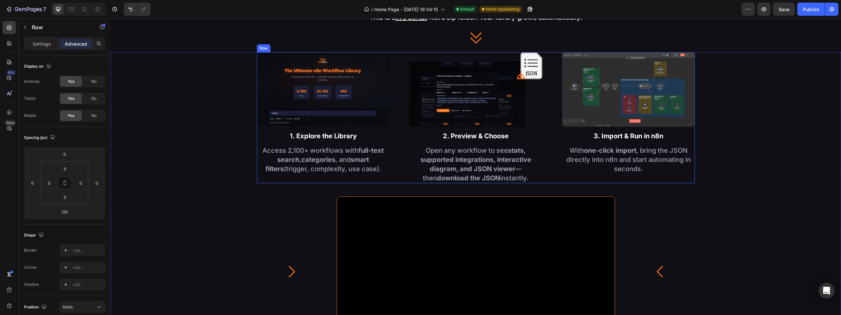
click at [548, 179] on div "Image 1. Explore the Library Text Block Access 2,100+ workflows with full-text …" at bounding box center [476, 117] width 438 height 131
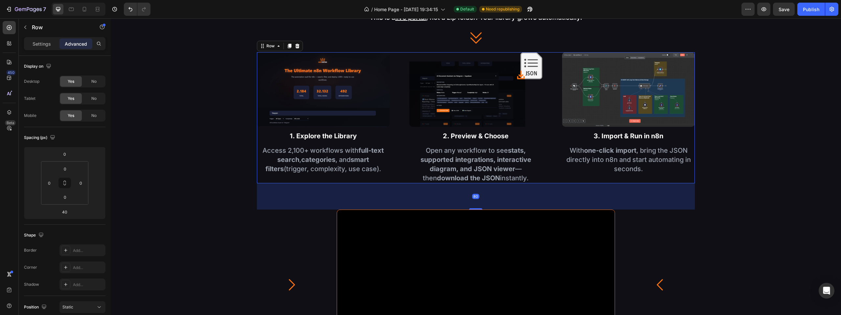
drag, startPoint x: 476, startPoint y: 194, endPoint x: 482, endPoint y: 208, distance: 14.5
click at [482, 183] on div "80" at bounding box center [476, 183] width 438 height 0
type input "80"
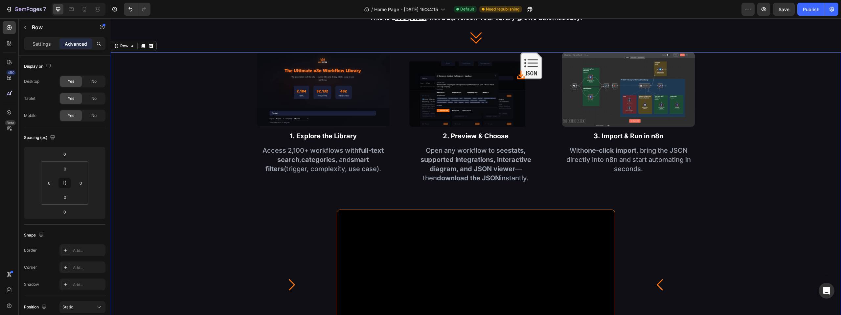
click at [806, 130] on div "Image 1. Explore the Library Text Block Access 2,100+ workflows with full-text …" at bounding box center [476, 255] width 730 height 406
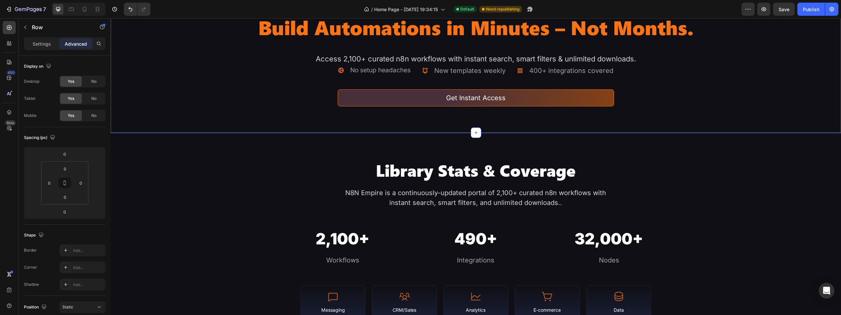
scroll to position [0, 0]
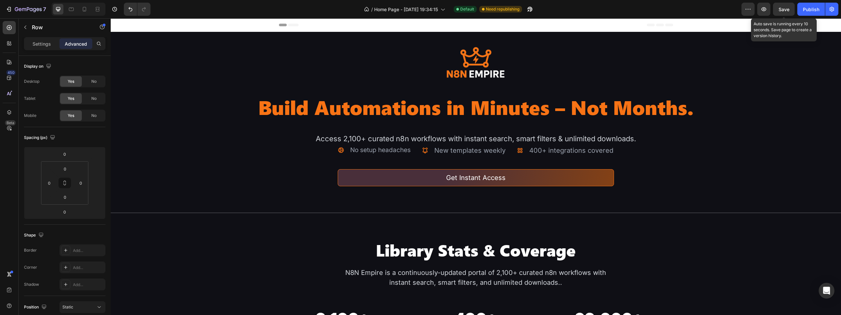
click at [778, 8] on span "Save" at bounding box center [783, 10] width 11 height 6
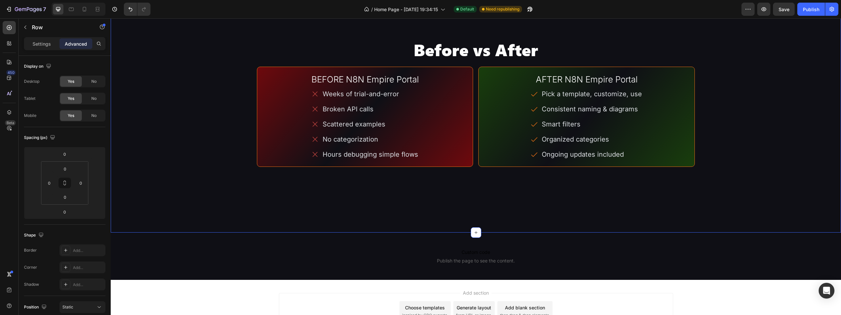
scroll to position [1577, 0]
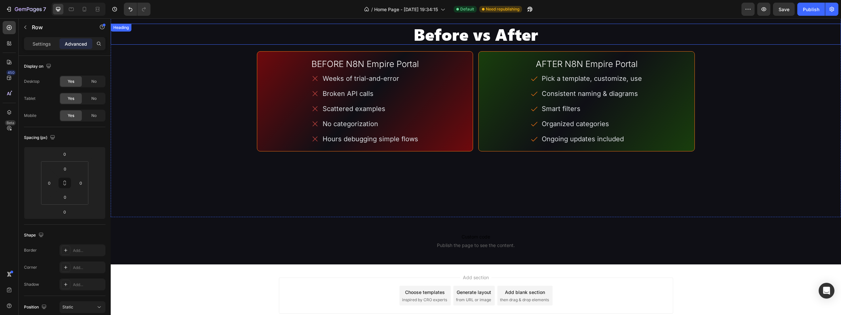
click at [482, 26] on h2 "Before vs After" at bounding box center [476, 34] width 730 height 21
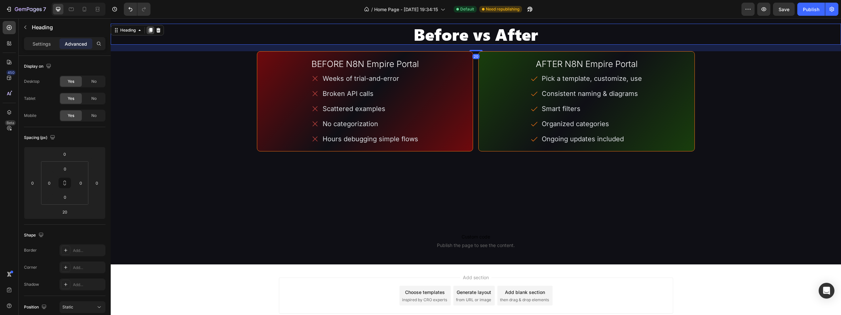
click at [153, 29] on icon at bounding box center [150, 30] width 5 height 5
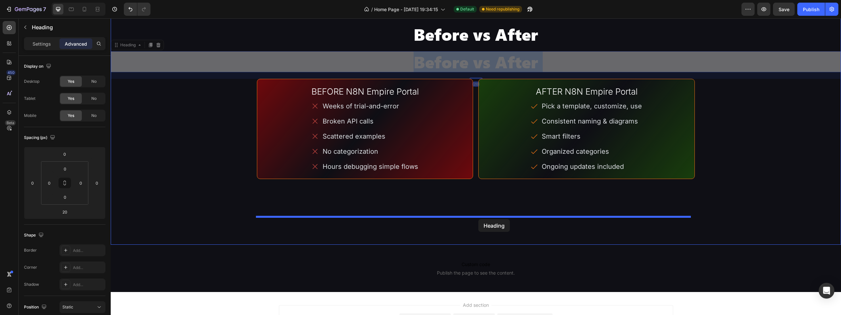
drag, startPoint x: 487, startPoint y: 56, endPoint x: 478, endPoint y: 219, distance: 163.4
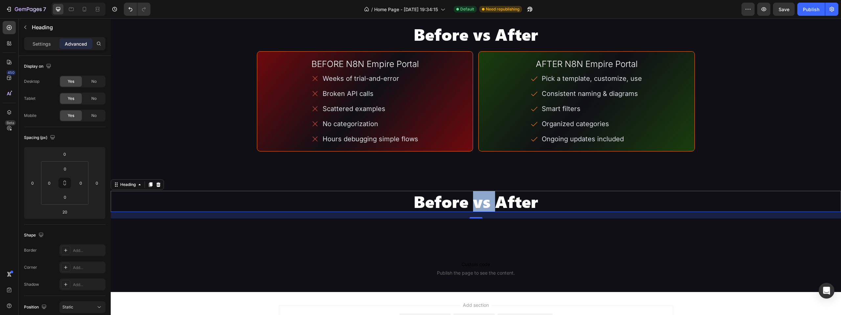
click at [483, 200] on p "Before vs After" at bounding box center [475, 201] width 729 height 20
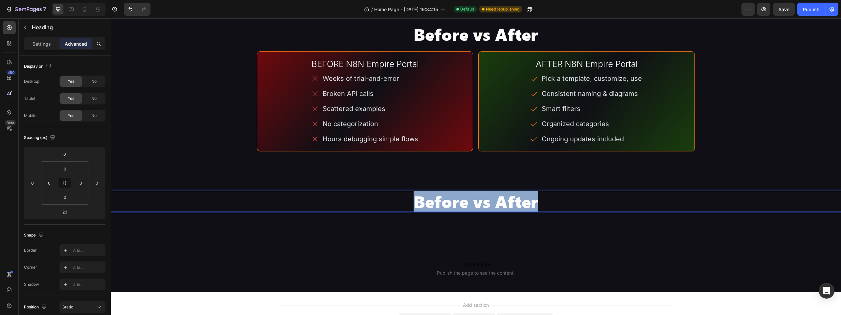
click at [483, 200] on p "Before vs After" at bounding box center [475, 201] width 729 height 20
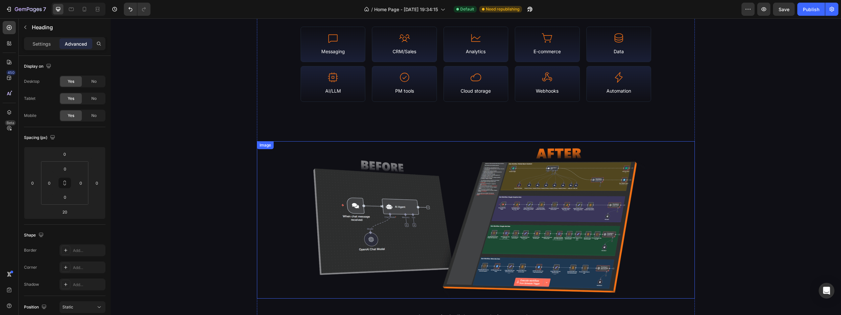
scroll to position [231, 0]
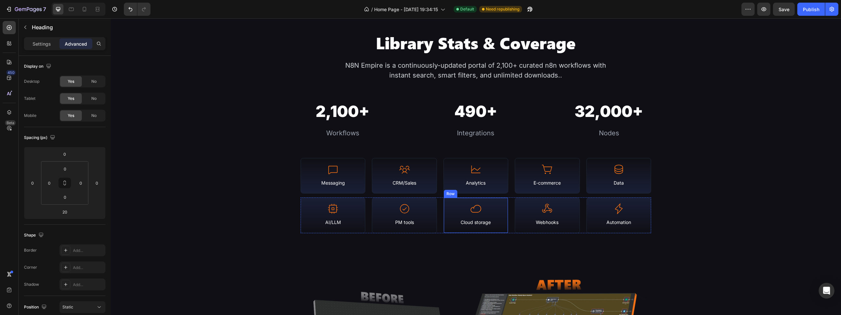
click at [501, 203] on div "Icon Cloud storage Text Block Row" at bounding box center [475, 215] width 65 height 36
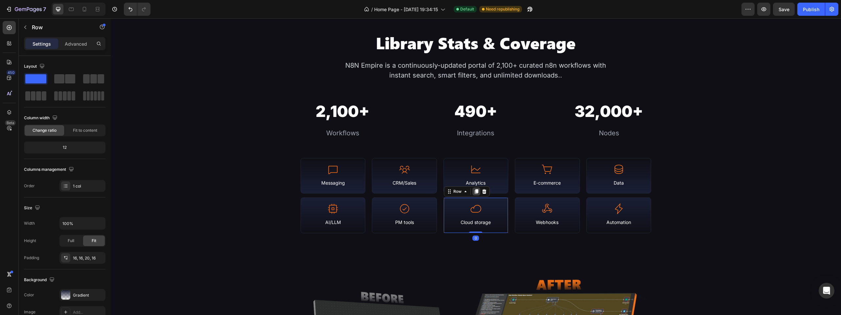
click at [475, 191] on icon at bounding box center [477, 191] width 4 height 5
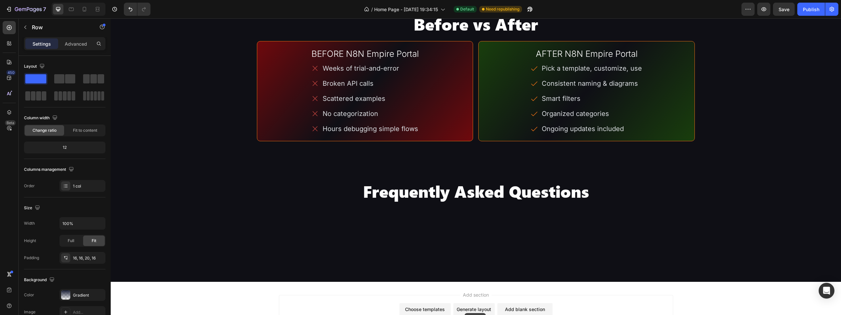
scroll to position [1667, 0]
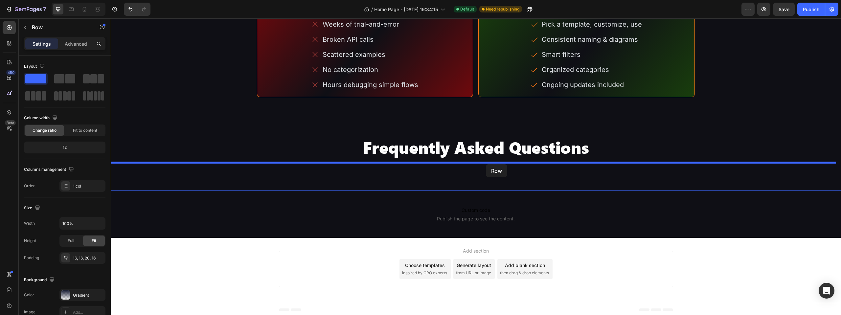
drag, startPoint x: 453, startPoint y: 227, endPoint x: 486, endPoint y: 164, distance: 70.5
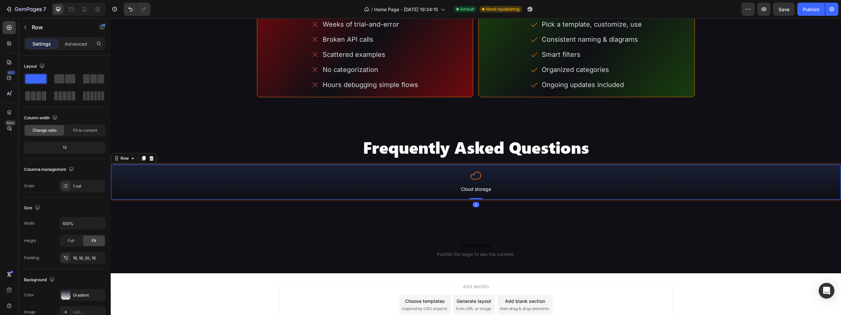
click at [488, 164] on div "Icon Cloud storage Text Block Row 0" at bounding box center [476, 182] width 730 height 36
click at [197, 165] on div "Icon Cloud storage Text Block Row 0" at bounding box center [476, 182] width 730 height 36
click at [27, 27] on icon "button" at bounding box center [25, 27] width 5 height 5
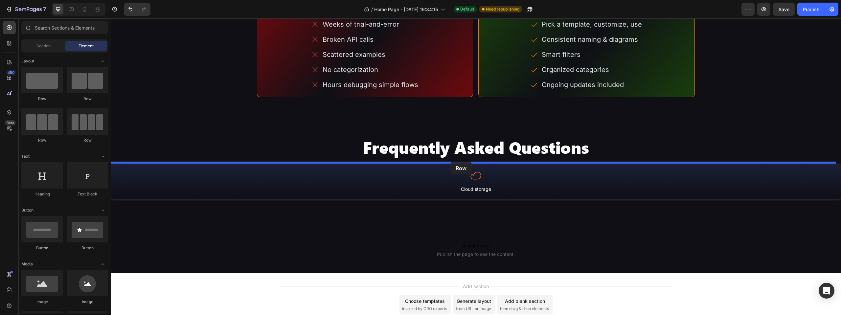
drag, startPoint x: 169, startPoint y: 105, endPoint x: 450, endPoint y: 162, distance: 287.1
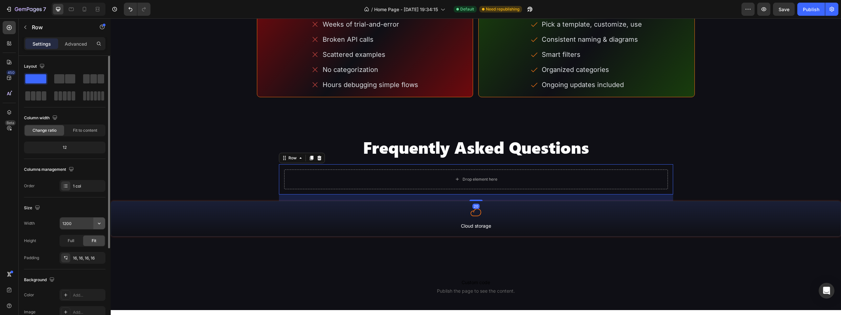
click at [98, 224] on icon "button" at bounding box center [99, 223] width 7 height 7
click at [67, 253] on span "Full" at bounding box center [65, 253] width 7 height 6
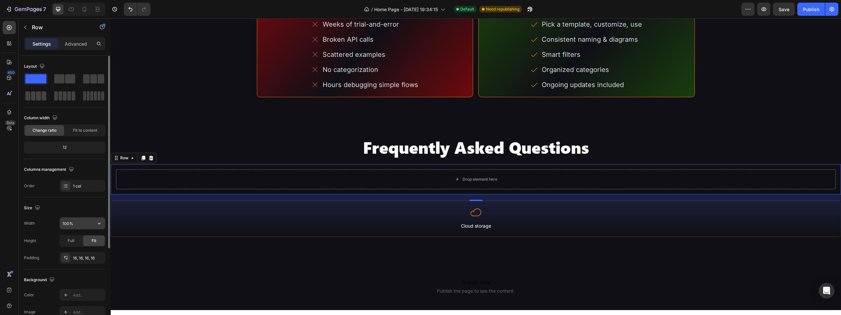
click at [68, 224] on input "100%" at bounding box center [82, 223] width 45 height 12
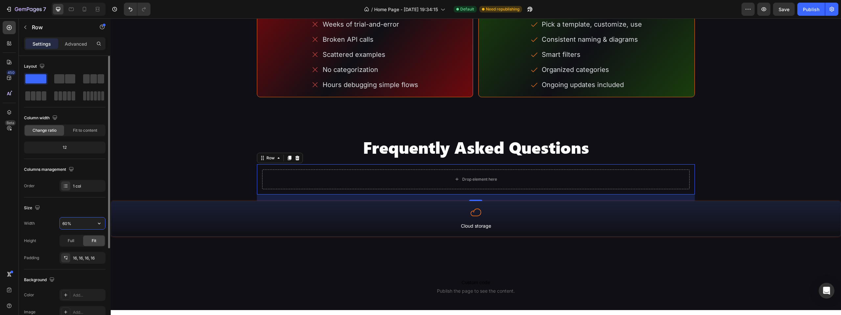
type input "60%"
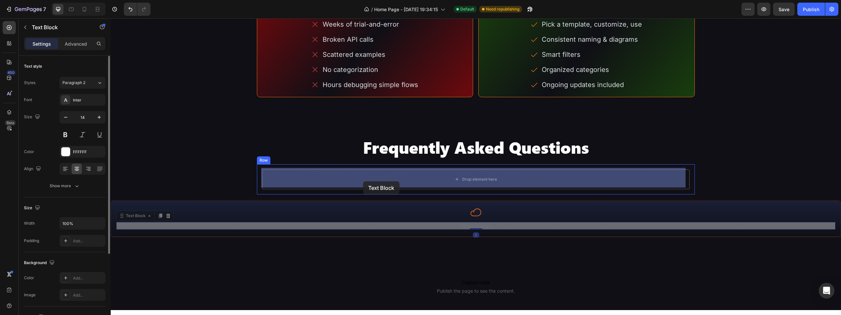
drag, startPoint x: 344, startPoint y: 219, endPoint x: 361, endPoint y: 186, distance: 37.7
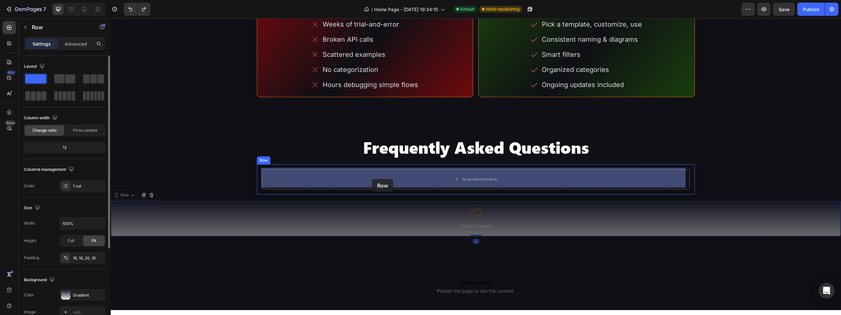
drag, startPoint x: 358, startPoint y: 202, endPoint x: 372, endPoint y: 179, distance: 26.7
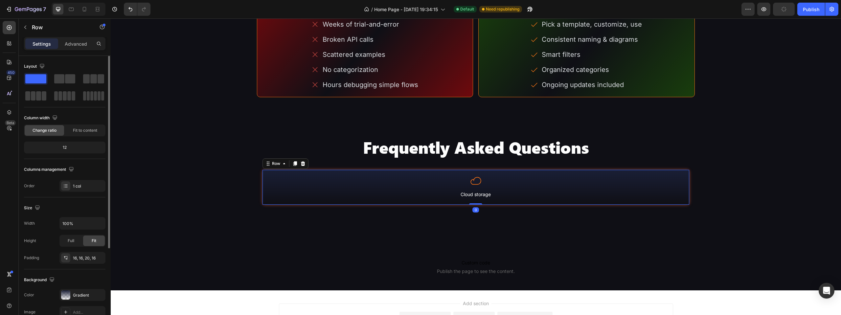
click at [373, 170] on div "Icon Cloud storage Text Block Row 0" at bounding box center [476, 187] width 428 height 36
click at [486, 179] on div "Icon" at bounding box center [476, 180] width 416 height 11
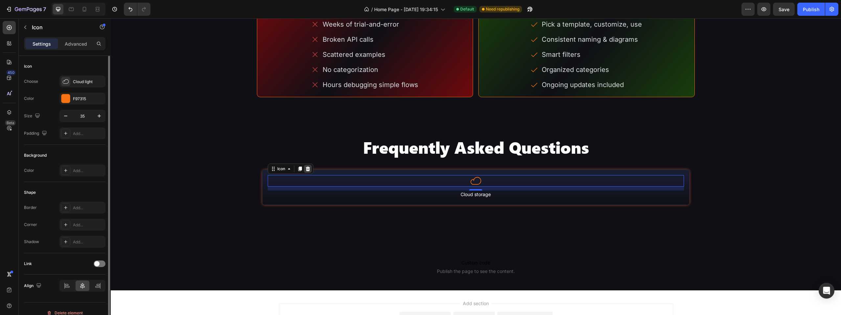
click at [307, 168] on icon at bounding box center [307, 168] width 4 height 5
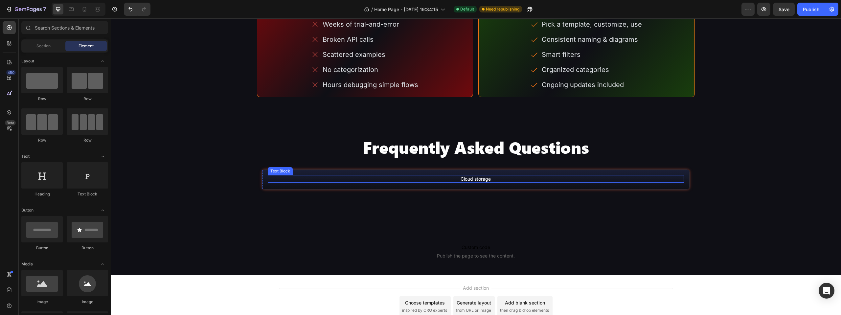
click at [487, 176] on div "Cloud storage" at bounding box center [476, 179] width 416 height 8
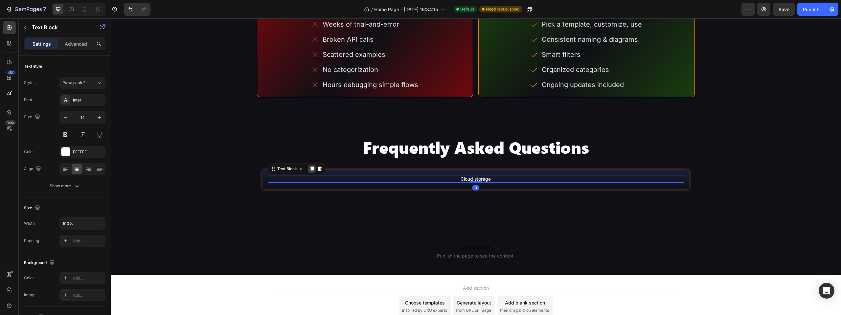
click at [312, 166] on icon at bounding box center [312, 168] width 4 height 5
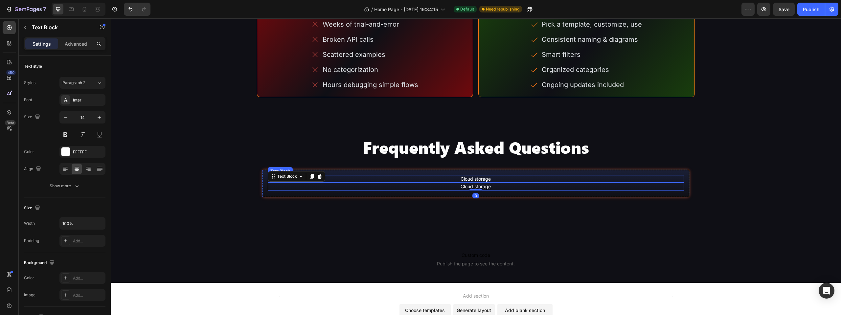
click at [465, 177] on div "Cloud storage" at bounding box center [476, 179] width 416 height 8
click at [69, 134] on button at bounding box center [65, 135] width 12 height 12
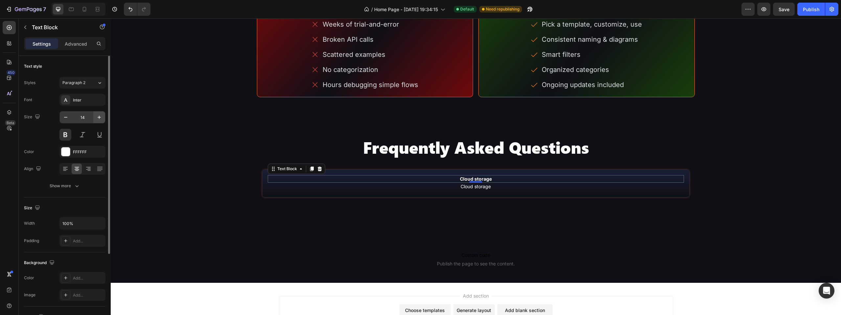
click at [102, 118] on button "button" at bounding box center [99, 117] width 12 height 12
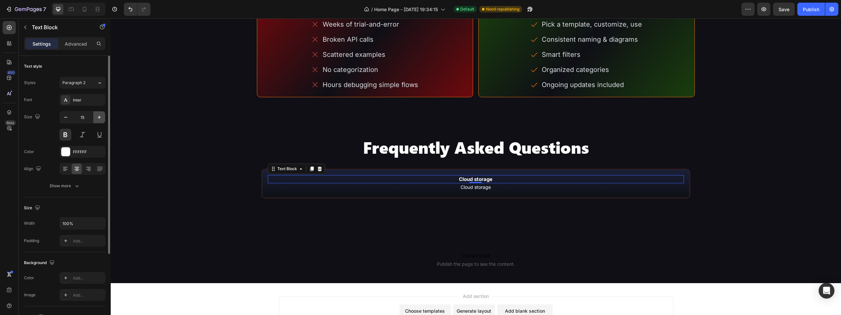
click at [102, 118] on button "button" at bounding box center [99, 117] width 12 height 12
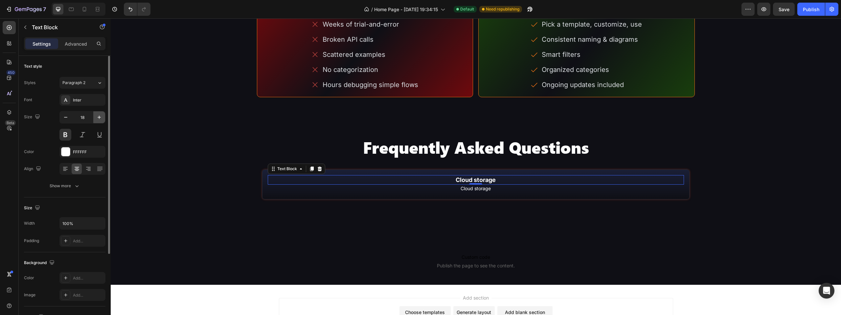
click at [102, 118] on button "button" at bounding box center [99, 117] width 12 height 12
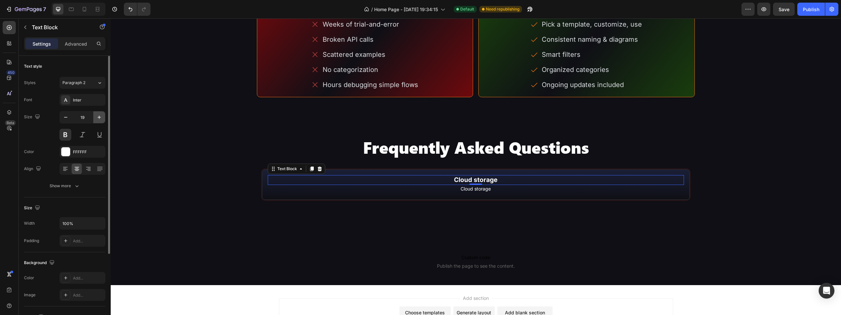
click at [98, 117] on icon "button" at bounding box center [99, 117] width 7 height 7
type input "20"
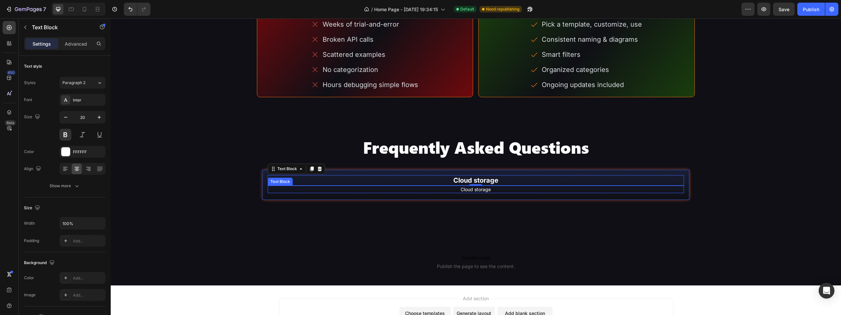
click at [463, 187] on div "Cloud storage" at bounding box center [476, 190] width 416 height 8
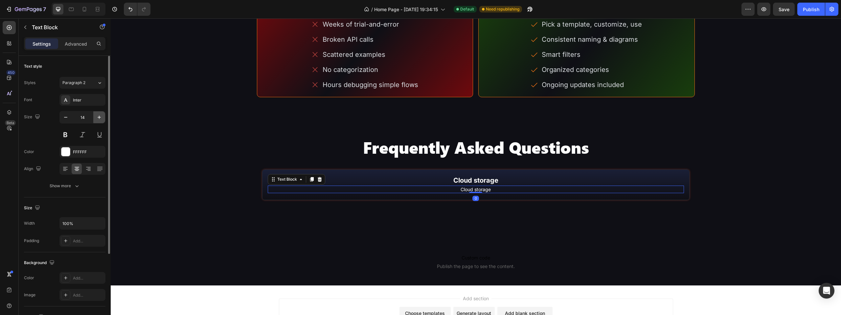
click at [103, 118] on button "button" at bounding box center [99, 117] width 12 height 12
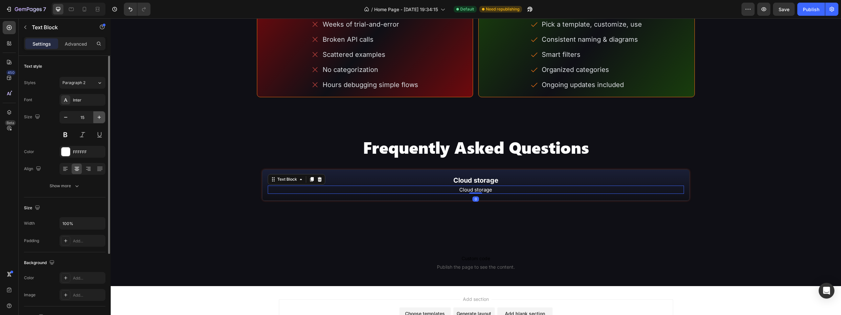
click at [103, 118] on button "button" at bounding box center [99, 117] width 12 height 12
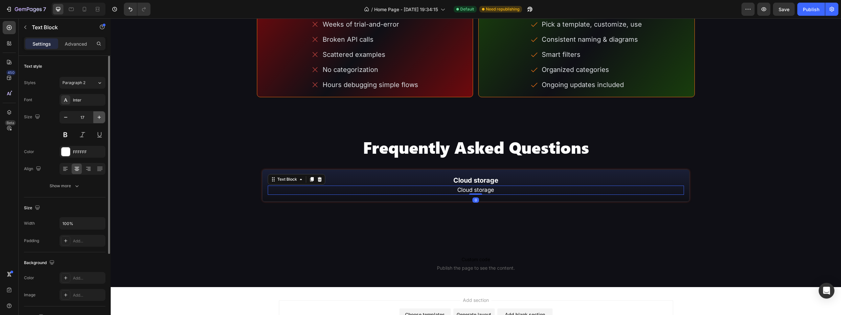
click at [103, 118] on button "button" at bounding box center [99, 117] width 12 height 12
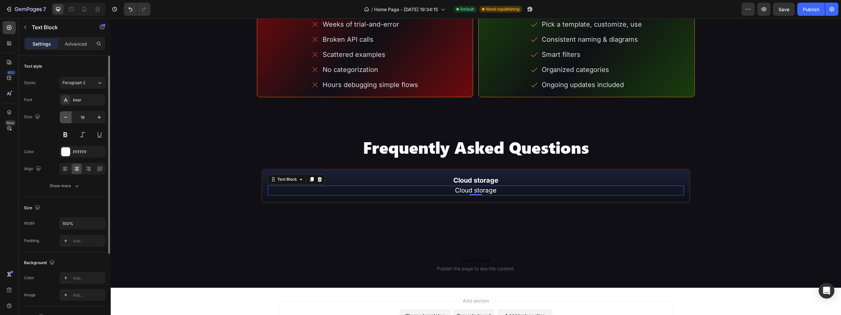
click at [70, 118] on button "button" at bounding box center [66, 117] width 12 height 12
type input "18"
click at [471, 177] on div "Cloud storage" at bounding box center [476, 180] width 416 height 11
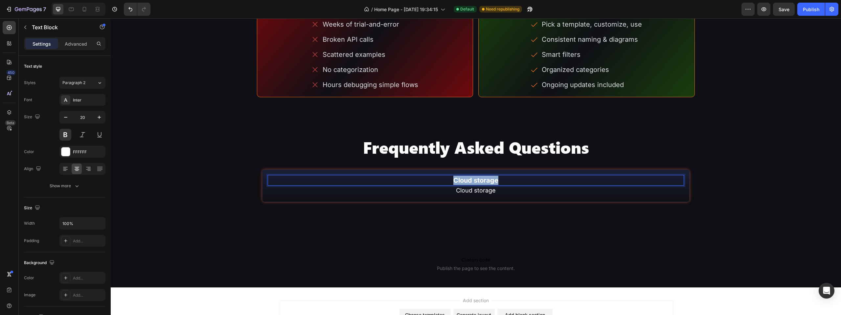
click at [471, 177] on p "Cloud storage" at bounding box center [475, 180] width 415 height 9
click at [469, 184] on div at bounding box center [475, 185] width 13 height 2
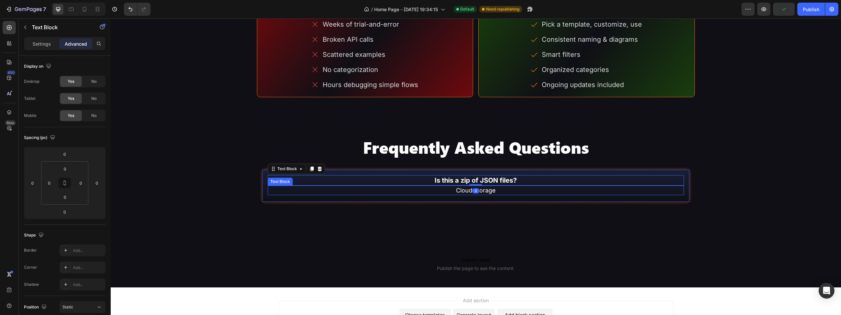
click at [468, 191] on div "Cloud storage" at bounding box center [476, 191] width 416 height 10
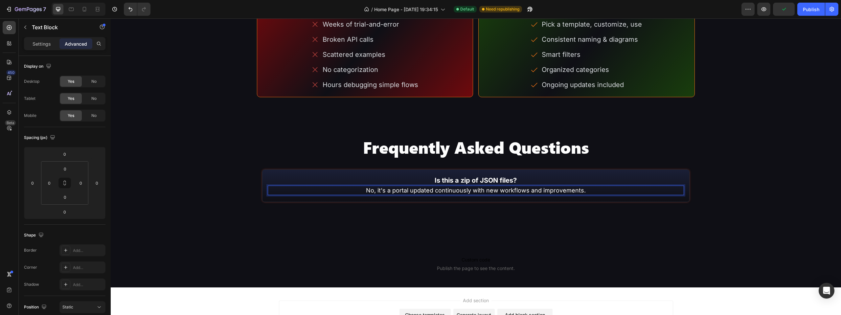
click at [471, 191] on p "No, it's a portal updated continuously with new workflows and improvements." at bounding box center [475, 190] width 415 height 8
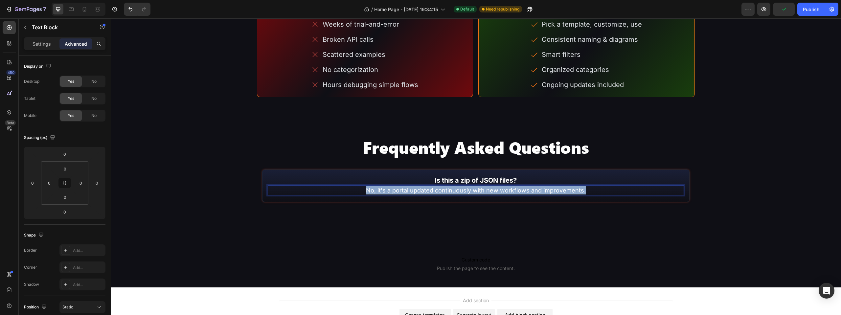
click at [471, 191] on p "No, it's a portal updated continuously with new workflows and improvements." at bounding box center [475, 190] width 415 height 8
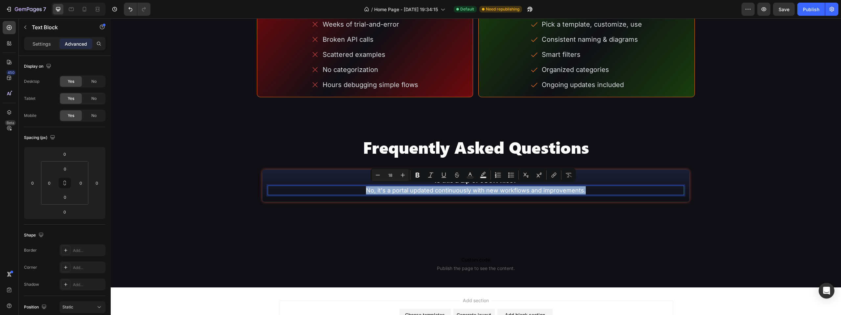
click at [316, 188] on p "No, it's a portal updated continuously with new workflows and improvements." at bounding box center [475, 190] width 415 height 8
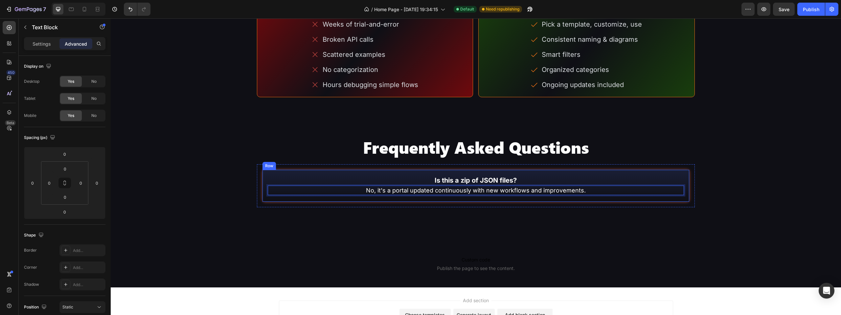
click at [323, 197] on div "Is this a zip of JSON files? Text Block No, it's a portal updated continuously …" at bounding box center [476, 185] width 428 height 33
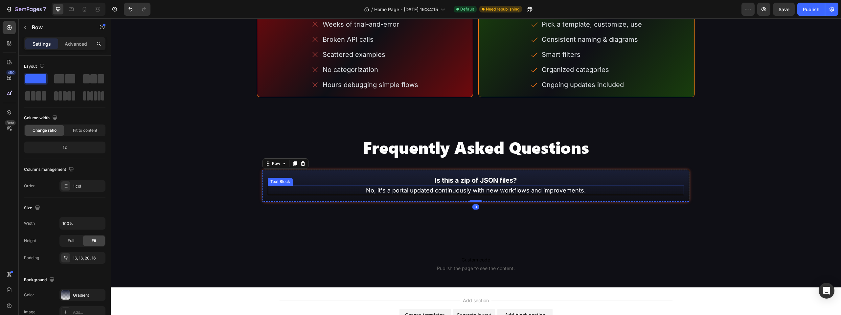
click at [326, 188] on p "No, it's a portal updated continuously with new workflows and improvements." at bounding box center [475, 190] width 415 height 8
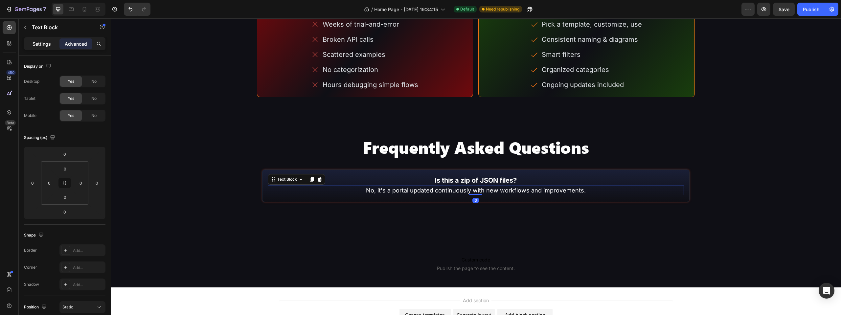
click at [37, 44] on p "Settings" at bounding box center [42, 43] width 18 height 7
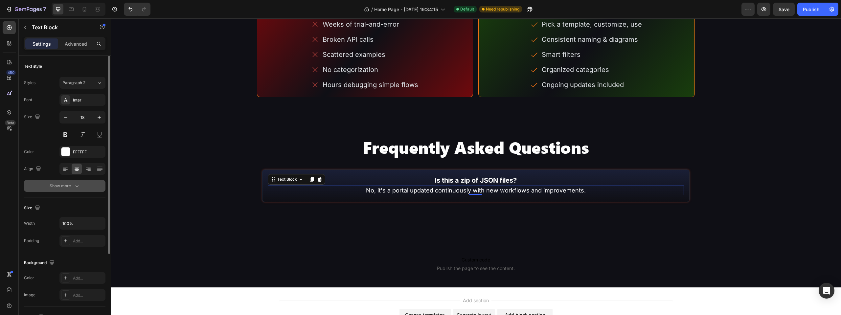
click at [80, 185] on button "Show more" at bounding box center [64, 186] width 81 height 12
click at [82, 193] on div "Font Inter Size 18 Color FFFFFF Align Font weight Normal Line height 140% Lette…" at bounding box center [64, 186] width 81 height 185
click at [83, 190] on button "Normal" at bounding box center [82, 186] width 46 height 12
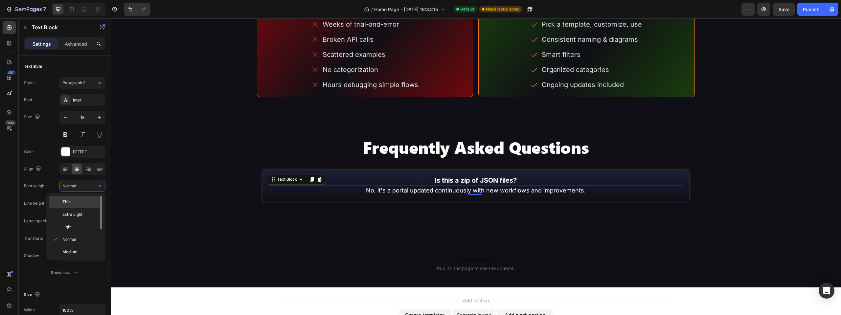
click at [86, 205] on p "Thin" at bounding box center [79, 202] width 35 height 6
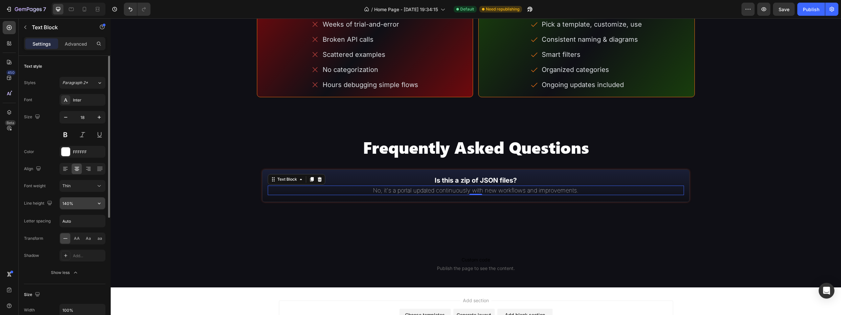
click at [69, 200] on input "140%" at bounding box center [82, 203] width 45 height 12
click at [72, 188] on div "Thin" at bounding box center [78, 186] width 33 height 6
click at [75, 212] on span "Extra Light" at bounding box center [72, 214] width 20 height 6
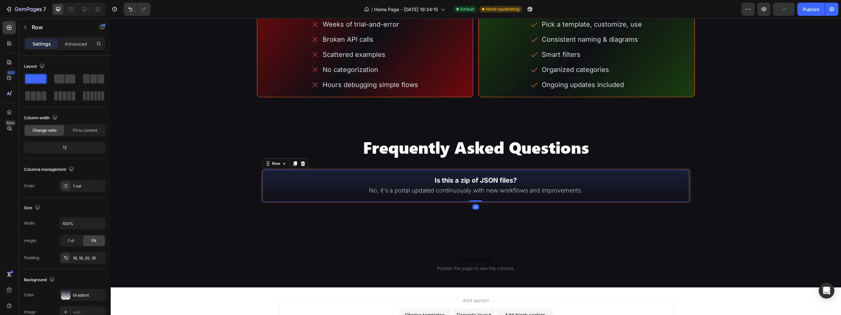
click at [682, 171] on div "Is this a zip of JSON files? Text Block No, it's a portal updated continuously …" at bounding box center [476, 185] width 428 height 33
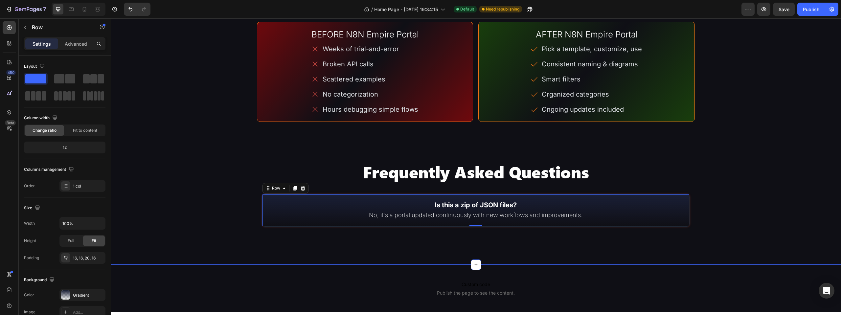
scroll to position [1634, 0]
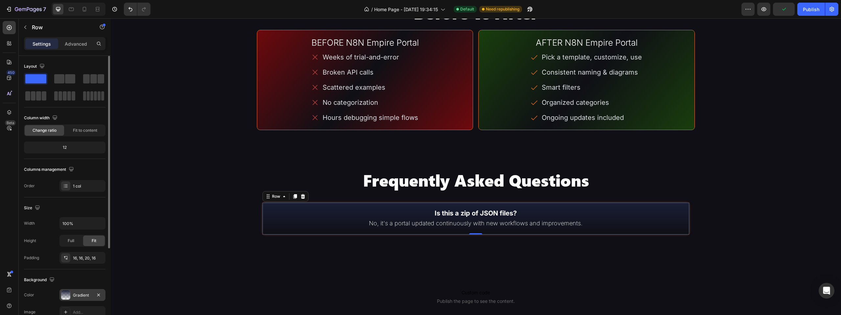
click at [72, 292] on div "Gradient" at bounding box center [82, 295] width 46 height 12
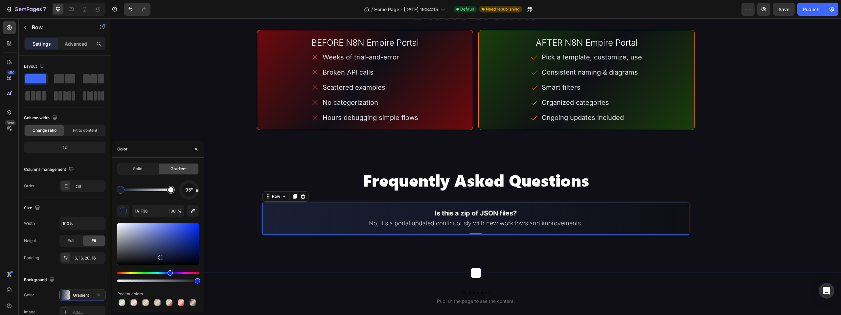
drag, startPoint x: 300, startPoint y: 216, endPoint x: 204, endPoint y: 155, distance: 114.0
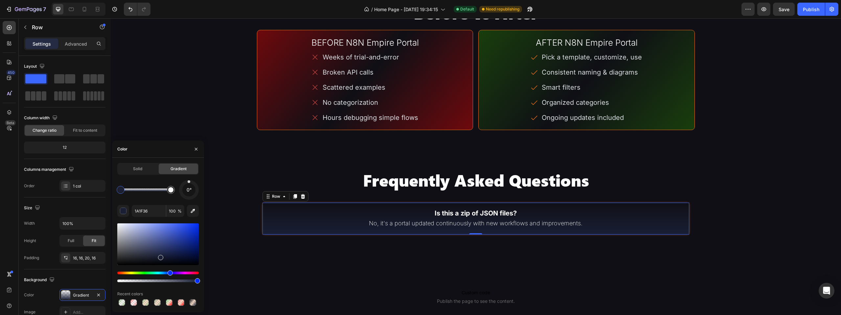
click at [189, 172] on div "Gradient" at bounding box center [178, 169] width 39 height 11
click at [171, 181] on div "0°" at bounding box center [157, 190] width 81 height 20
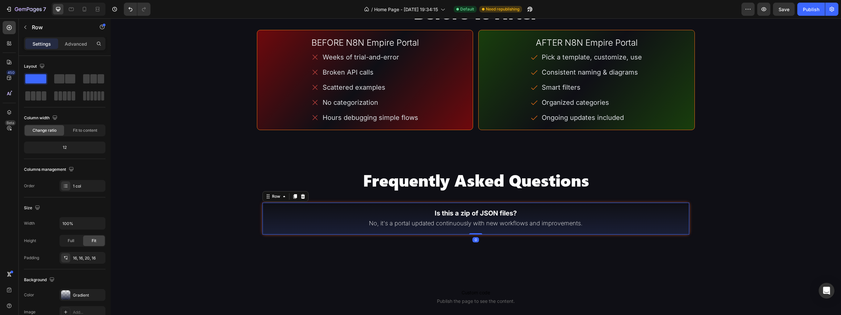
click at [681, 205] on div "Is this a zip of JSON files? Text Block No, it's a portal updated continuously …" at bounding box center [476, 218] width 428 height 33
click at [72, 293] on div "Gradient" at bounding box center [82, 295] width 46 height 12
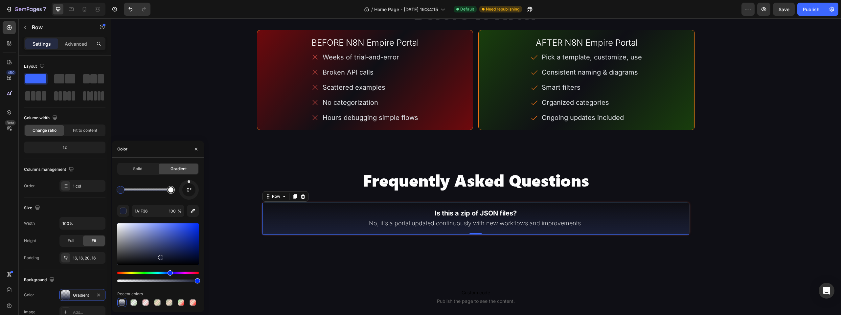
type input "FFFFFF"
type input "0"
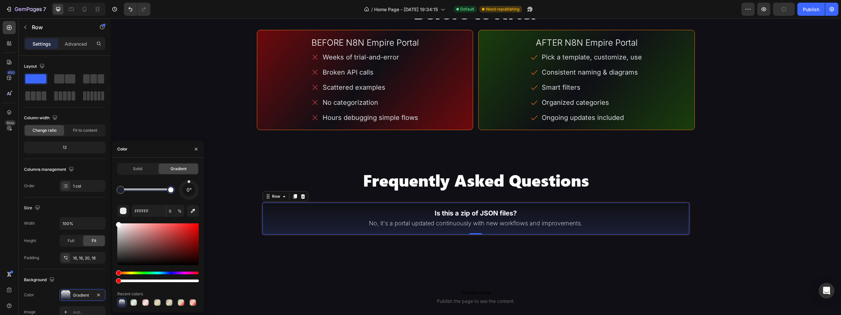
drag, startPoint x: 171, startPoint y: 192, endPoint x: 175, endPoint y: 193, distance: 4.1
click at [173, 192] on div at bounding box center [170, 189] width 5 height 5
type input "1A1F36"
type input "100"
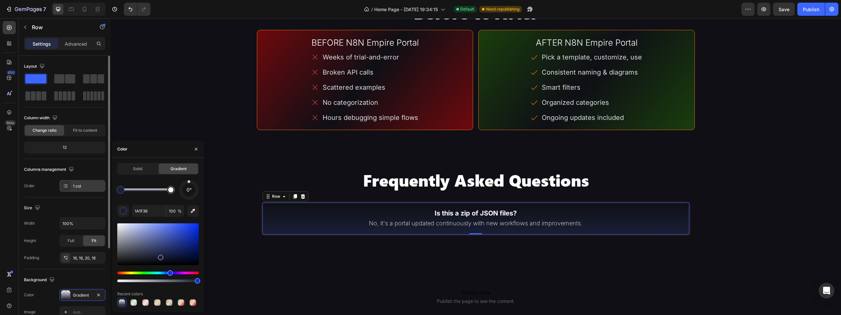
drag, startPoint x: 119, startPoint y: 190, endPoint x: 88, endPoint y: 191, distance: 31.2
click at [88, 191] on div "450 Beta Sections(30) Elements(83) Section Element Hero Section Product Detail …" at bounding box center [55, 166] width 111 height 297
click at [201, 147] on button "button" at bounding box center [196, 149] width 11 height 11
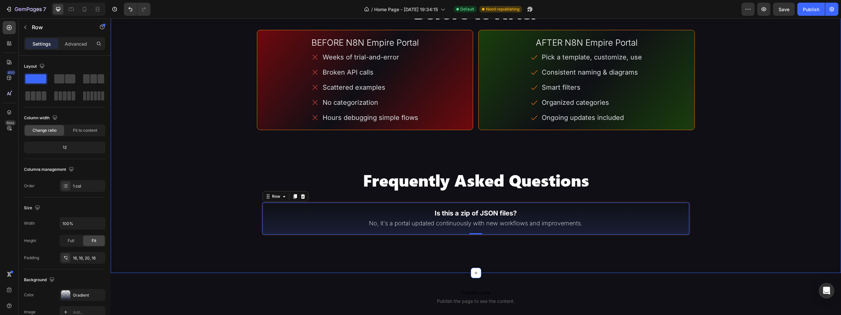
click at [681, 207] on div "Is this a zip of JSON files? Text Block No, it's a portal updated continuously …" at bounding box center [476, 218] width 428 height 33
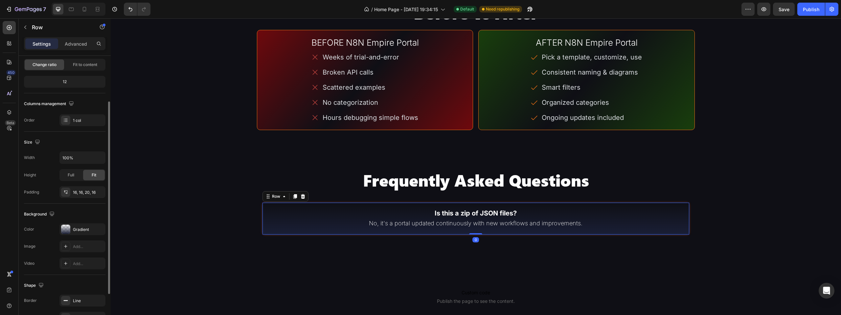
scroll to position [99, 0]
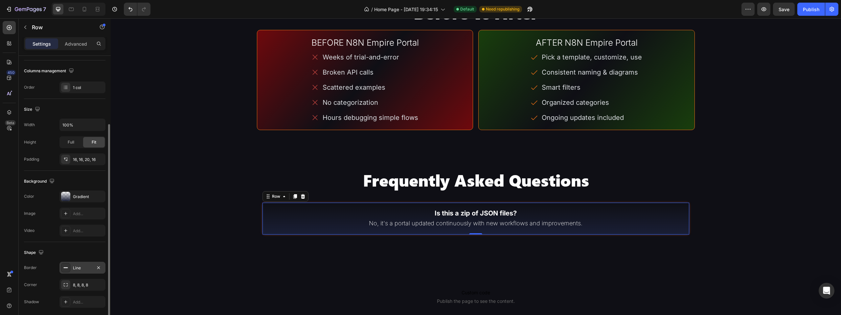
click at [81, 267] on div "Line" at bounding box center [82, 268] width 19 height 6
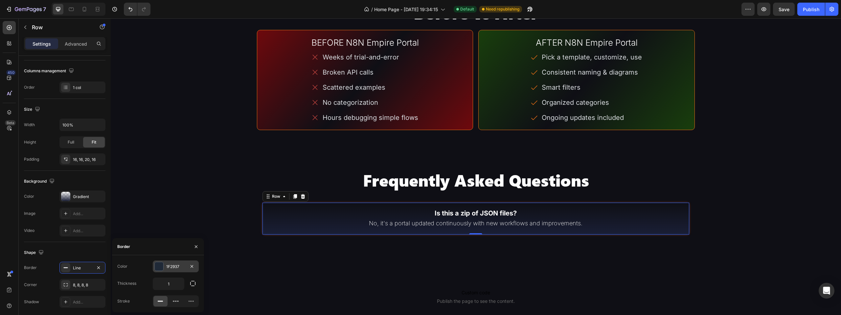
click at [171, 264] on div "1F2937" at bounding box center [175, 267] width 19 height 6
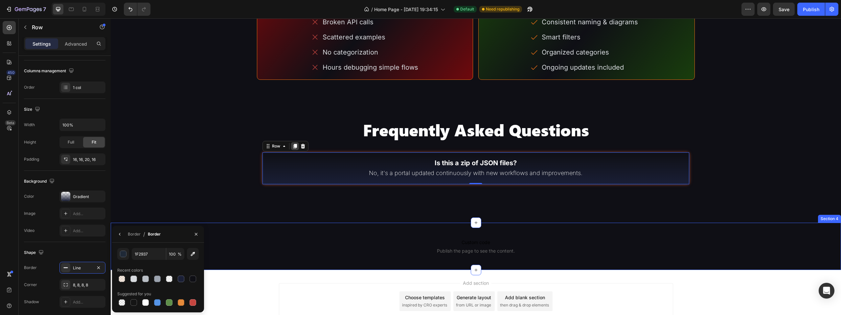
scroll to position [1634, 0]
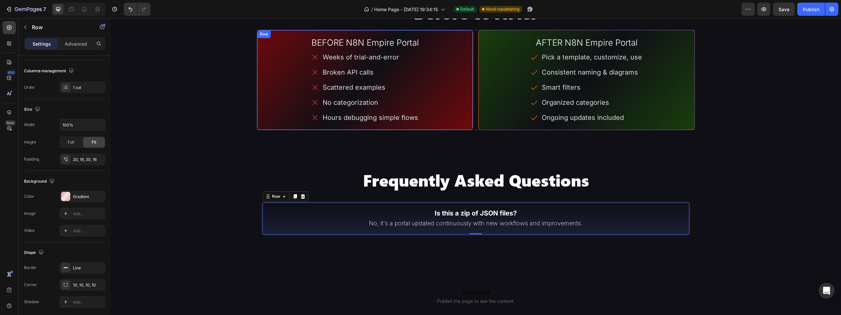
click at [267, 126] on div "BEFORE N8N Empire Portal Heading Weeks of trial-and-error Broken API calls Scat…" at bounding box center [365, 80] width 216 height 100
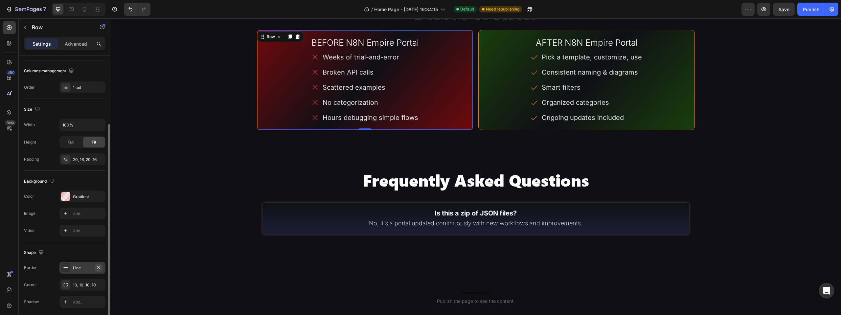
click at [100, 268] on icon "button" at bounding box center [98, 267] width 5 height 5
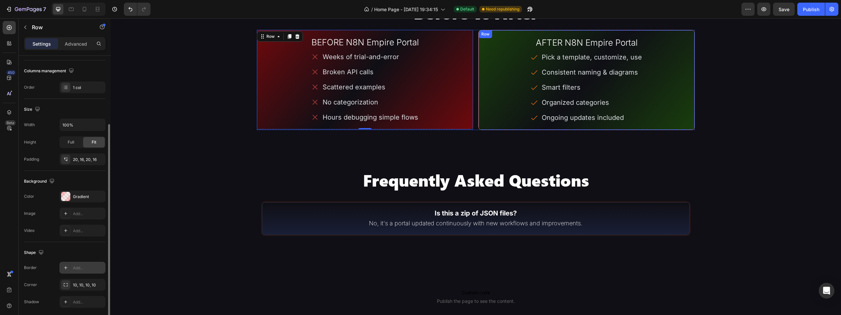
click at [481, 127] on div "AFTER N8N Empire Portal Heading Pick a template, customize, use Consistent nami…" at bounding box center [586, 80] width 216 height 100
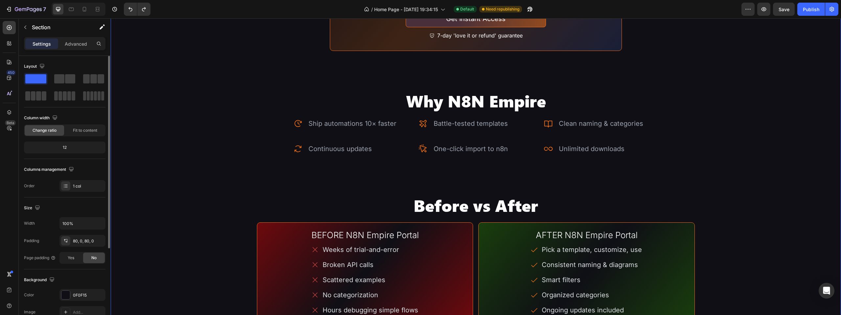
scroll to position [1536, 0]
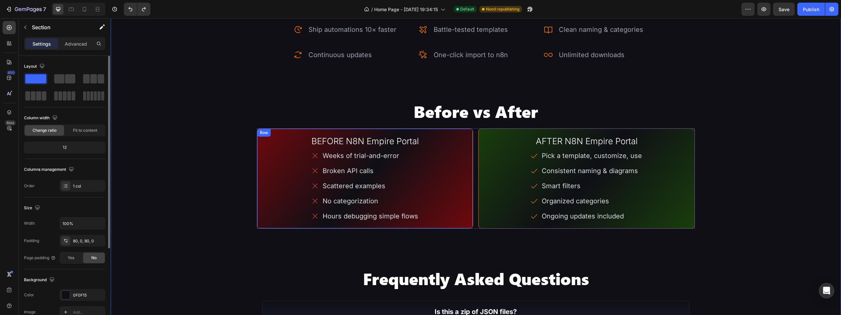
click at [468, 132] on div "BEFORE N8N Empire Portal Heading Weeks of trial-and-error Broken API calls Scat…" at bounding box center [365, 178] width 216 height 100
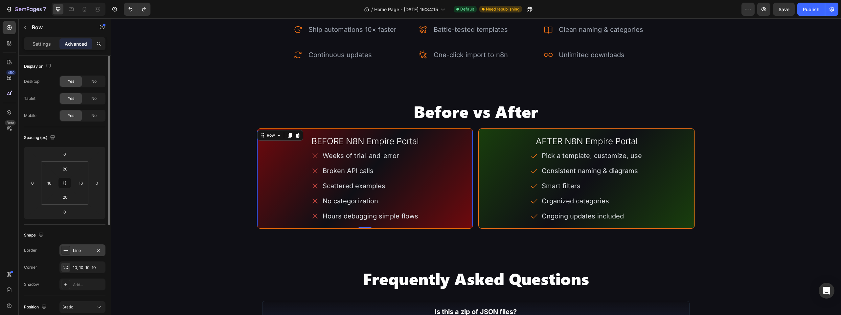
click at [72, 249] on div "Line" at bounding box center [82, 250] width 46 height 12
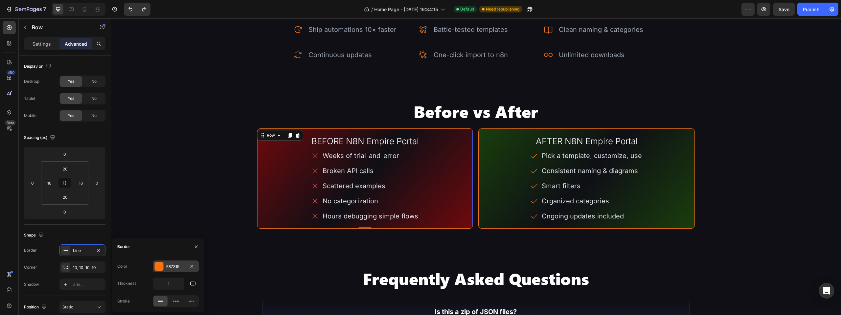
click at [163, 267] on div at bounding box center [159, 266] width 9 height 9
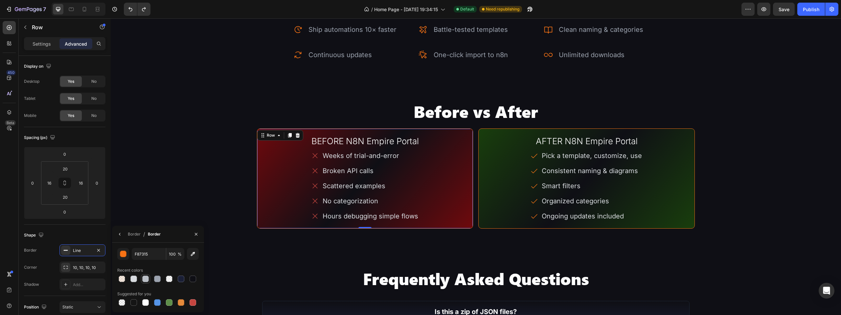
click at [145, 279] on div at bounding box center [145, 279] width 7 height 7
type input "BABFC6"
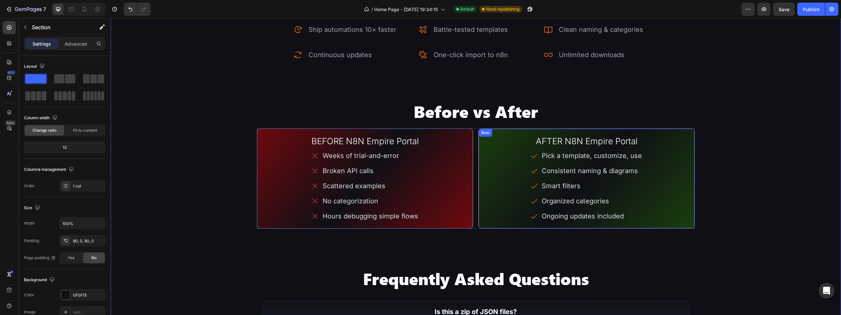
click at [491, 130] on div "AFTER N8N Empire Portal Heading Pick a template, customize, use Consistent nami…" at bounding box center [586, 178] width 216 height 100
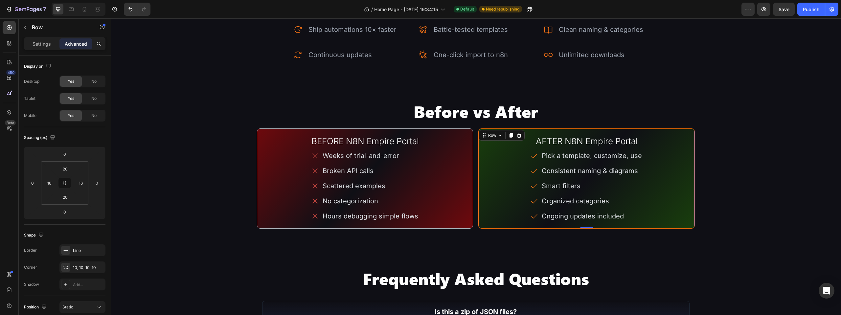
click at [478, 146] on div "AFTER N8N Empire Portal Heading Pick a template, customize, use Consistent nami…" at bounding box center [586, 178] width 216 height 100
click at [74, 251] on div "Line" at bounding box center [82, 251] width 19 height 6
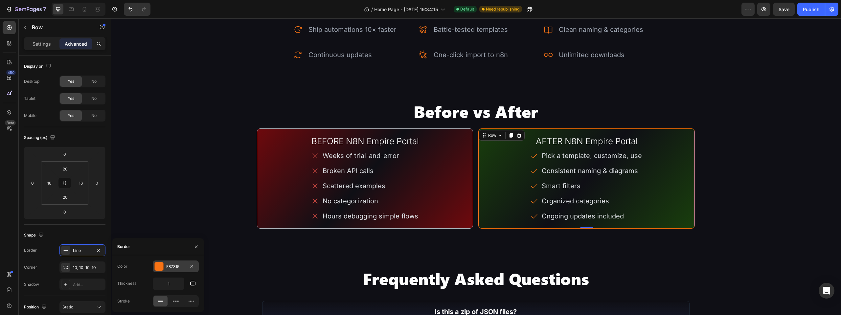
click at [176, 267] on div "F87315" at bounding box center [175, 267] width 19 height 6
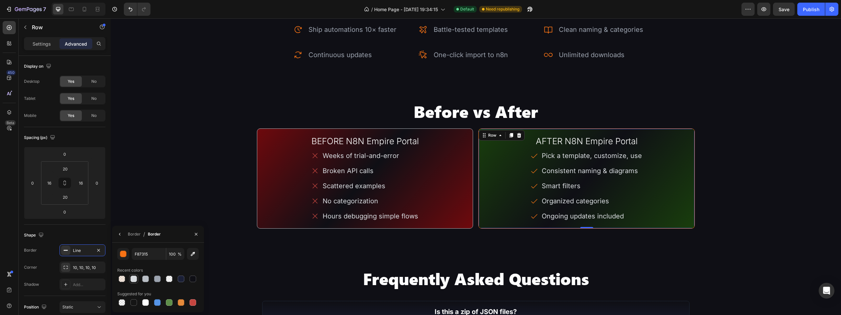
click at [134, 279] on div at bounding box center [133, 279] width 7 height 7
type input "D9DCE0"
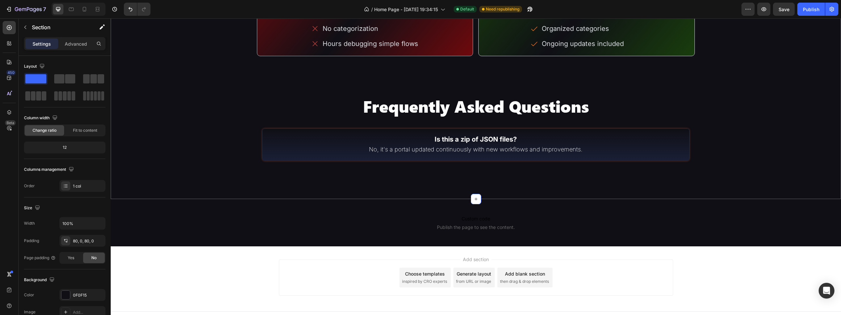
scroll to position [1717, 0]
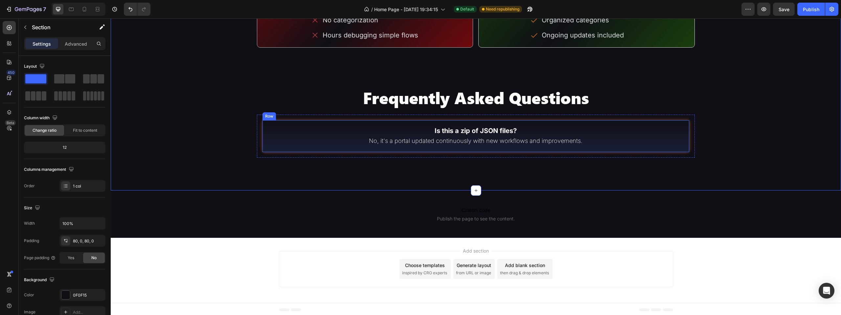
click at [646, 121] on div "Is this a zip of JSON files? Text Block No, it's a portal updated continuously …" at bounding box center [476, 136] width 428 height 33
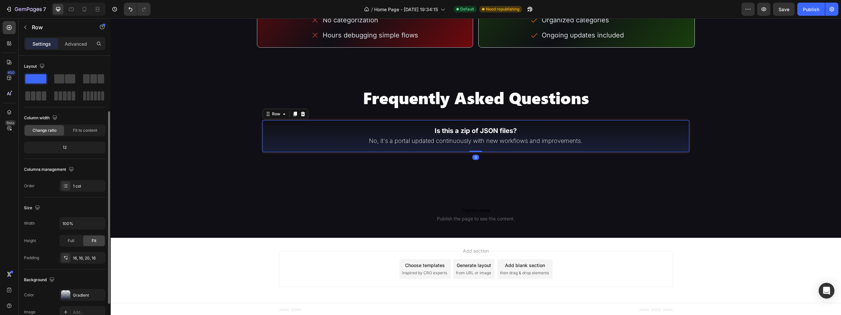
scroll to position [66, 0]
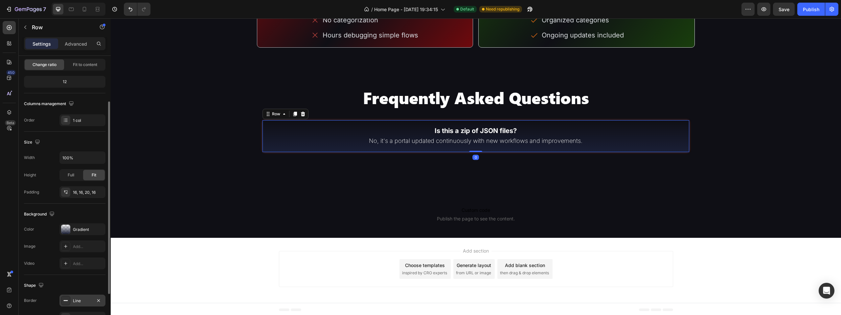
click at [77, 298] on div "Line" at bounding box center [82, 301] width 19 height 6
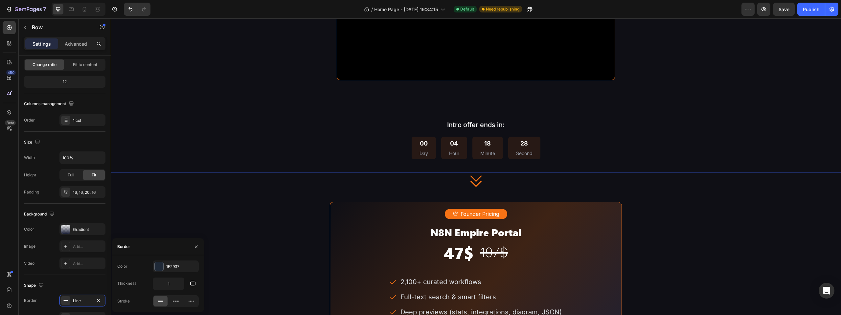
scroll to position [1093, 0]
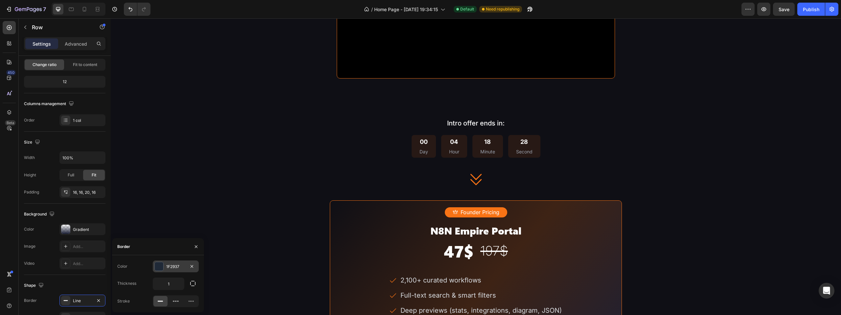
click at [167, 267] on div "1F2937" at bounding box center [175, 267] width 19 height 6
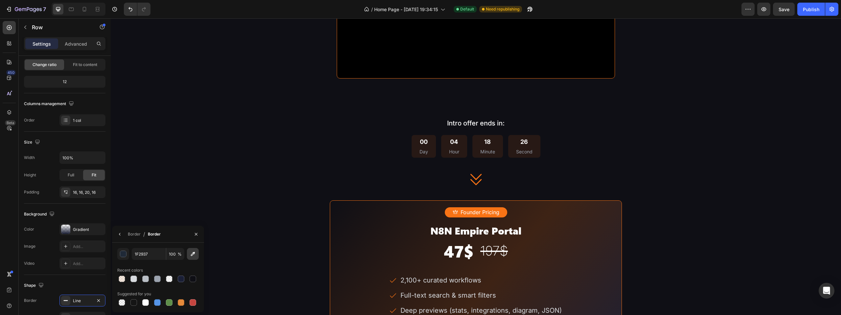
click at [194, 254] on icon "button" at bounding box center [193, 254] width 4 height 4
type input "F87315"
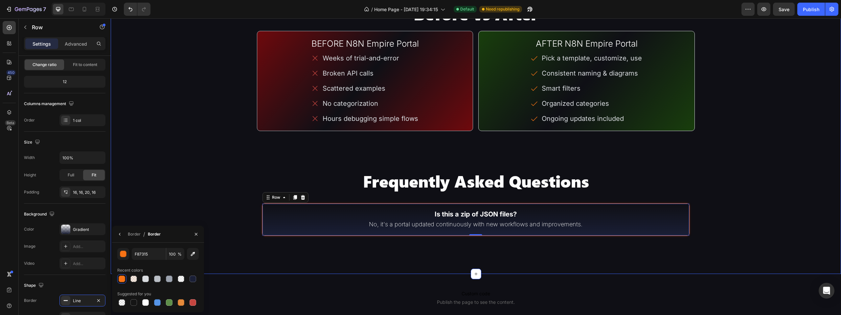
scroll to position [1618, 0]
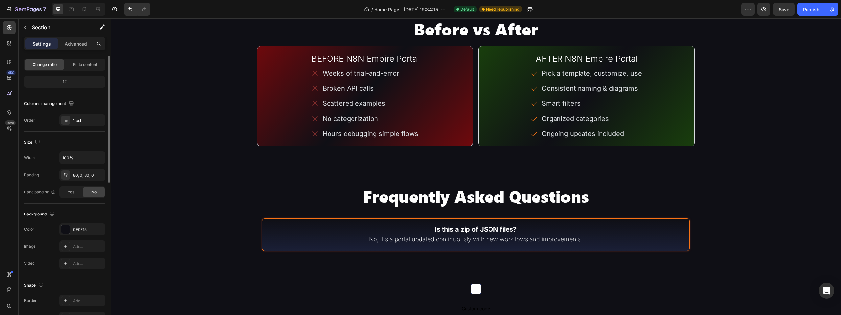
scroll to position [0, 0]
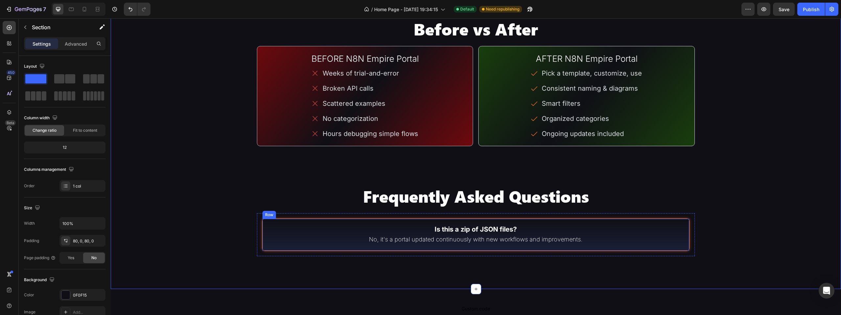
click at [680, 220] on div "Is this a zip of JSON files? Text Block No, it's a portal updated continuously …" at bounding box center [476, 234] width 428 height 33
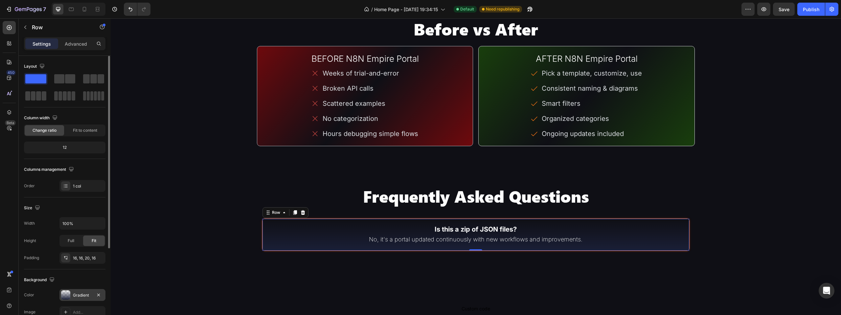
click at [69, 295] on div at bounding box center [65, 294] width 9 height 9
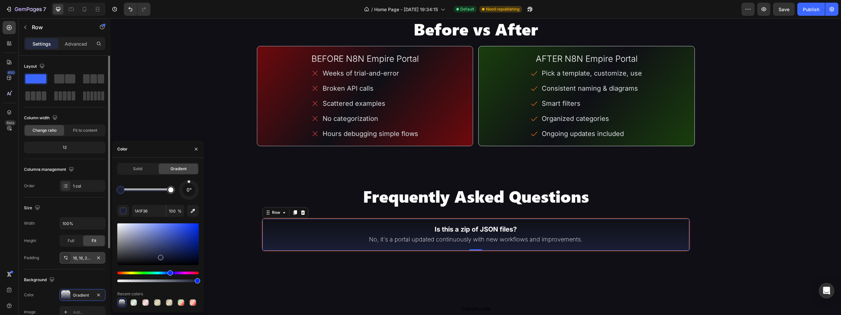
scroll to position [123, 0]
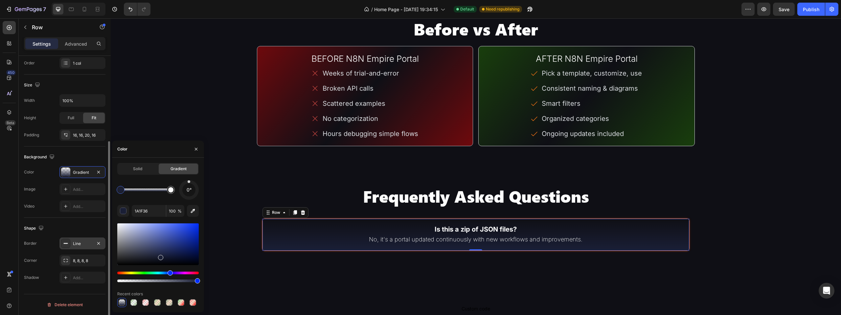
click at [74, 241] on div "Line" at bounding box center [82, 243] width 46 height 12
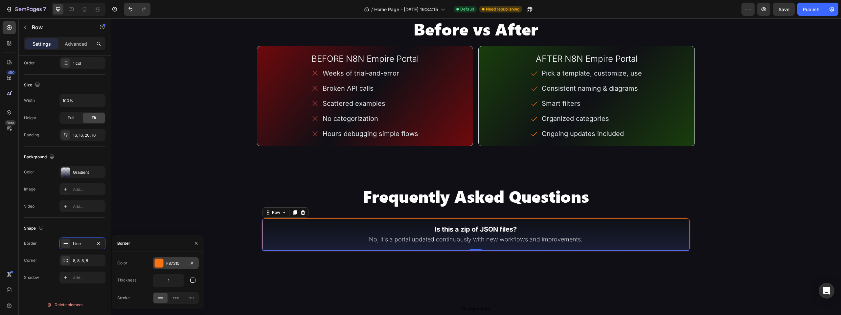
click at [167, 265] on div "F87315" at bounding box center [175, 263] width 19 height 6
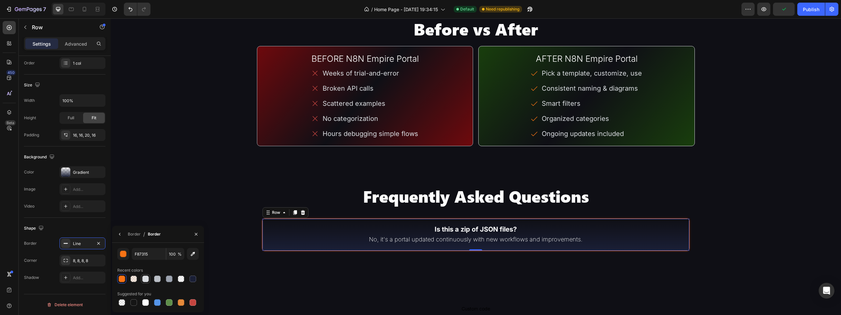
click at [144, 279] on div at bounding box center [145, 279] width 7 height 7
type input "D9DCE0"
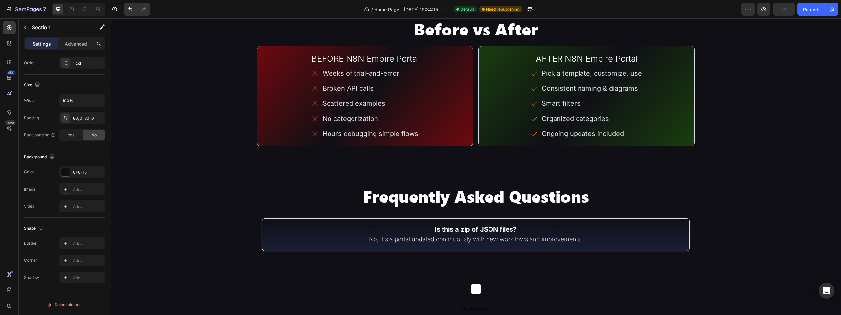
scroll to position [0, 0]
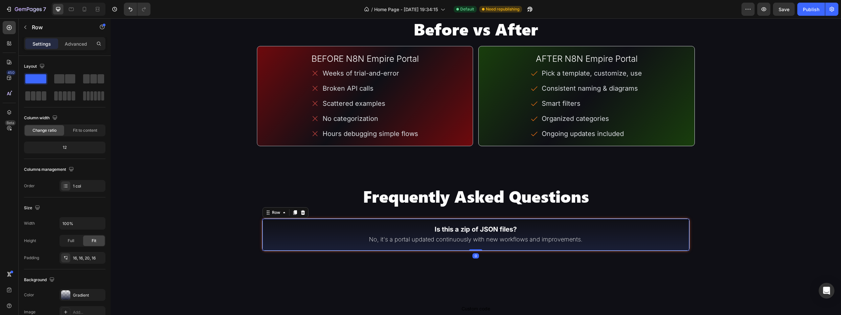
click at [683, 220] on div "Is this a zip of JSON files? Text Block No, it's a portal updated continuously …" at bounding box center [476, 234] width 428 height 33
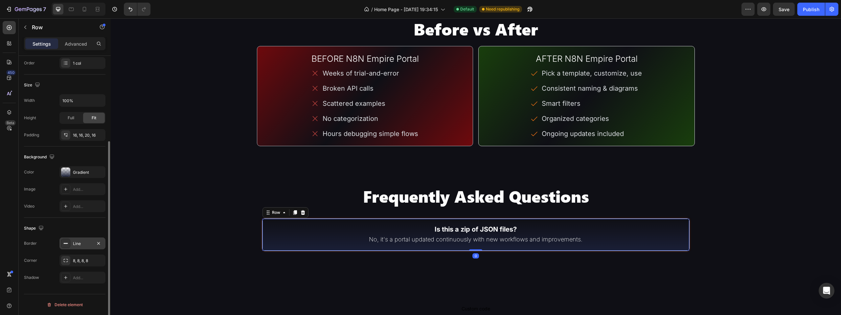
click at [74, 249] on div "Line" at bounding box center [82, 243] width 46 height 12
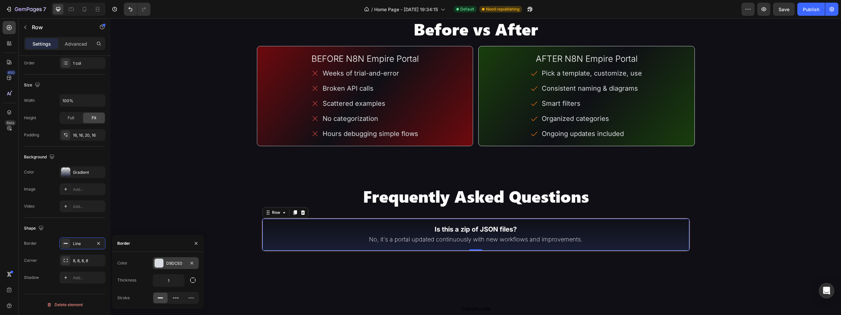
click at [175, 263] on div "D9DCE0" at bounding box center [175, 263] width 19 height 6
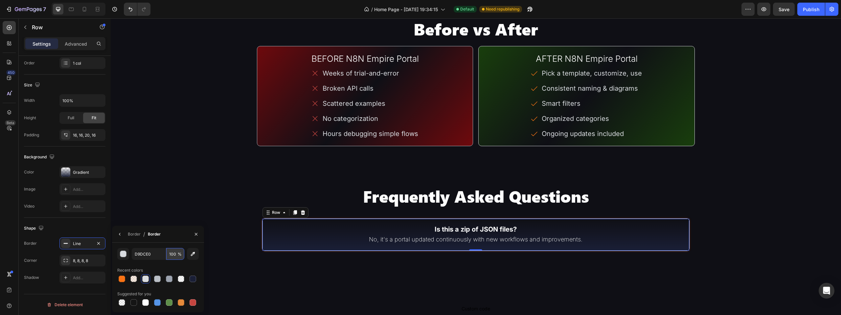
click at [176, 258] on input "100" at bounding box center [175, 254] width 18 height 12
type input "20"
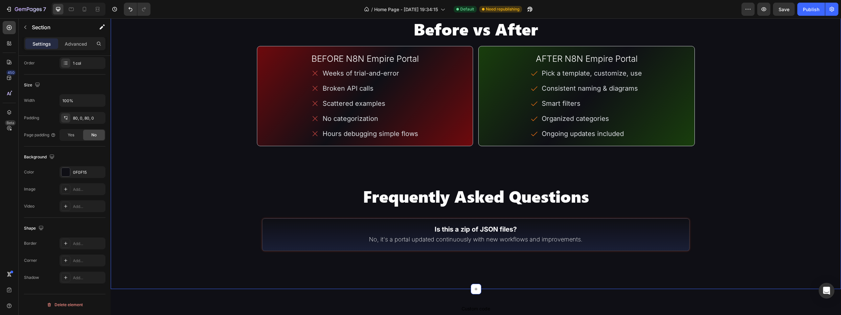
scroll to position [0, 0]
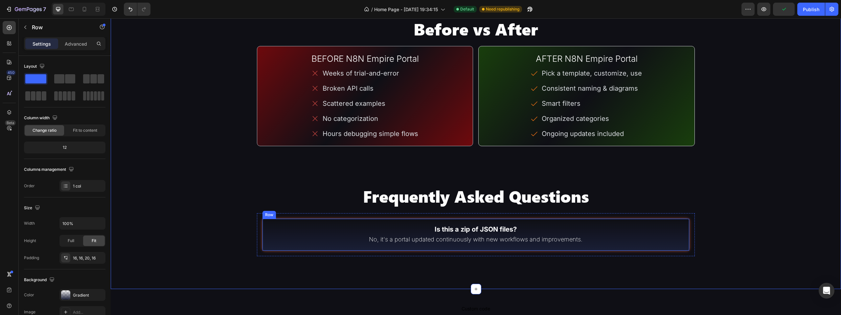
click at [647, 220] on div "Is this a zip of JSON files? Text Block No, it's a portal updated continuously …" at bounding box center [476, 234] width 428 height 33
click at [295, 211] on icon at bounding box center [295, 212] width 4 height 5
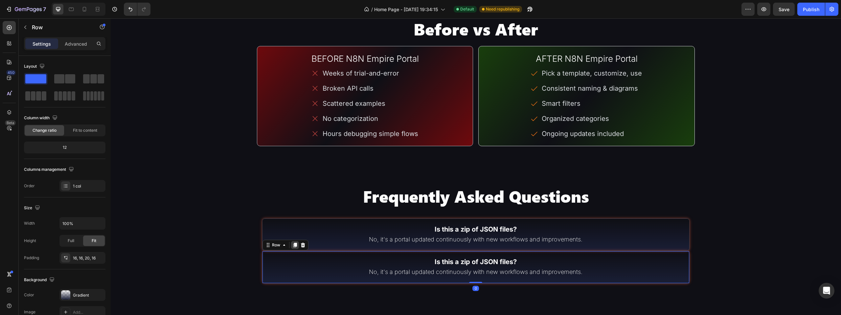
click at [293, 244] on icon at bounding box center [295, 245] width 4 height 5
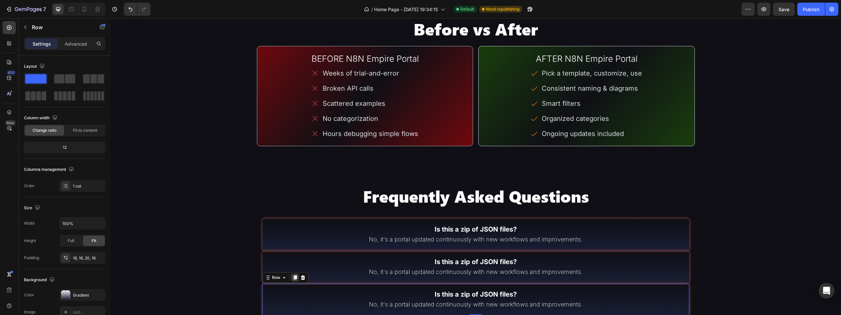
click at [295, 275] on icon at bounding box center [295, 277] width 4 height 5
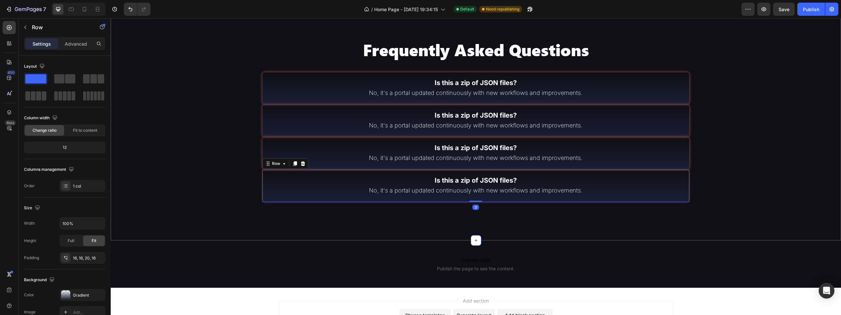
scroll to position [1749, 0]
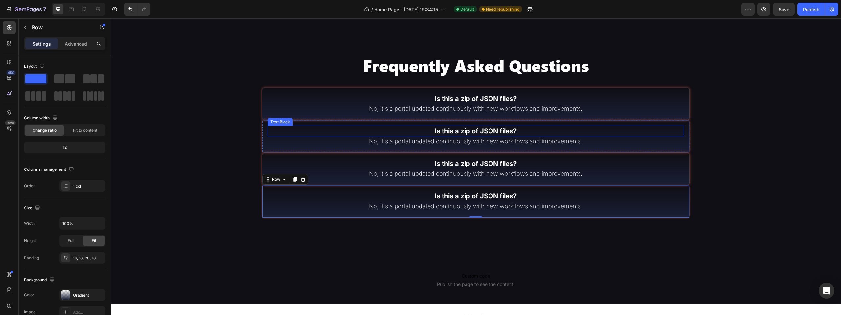
click at [449, 128] on p "Is this a zip of JSON files?" at bounding box center [475, 130] width 415 height 9
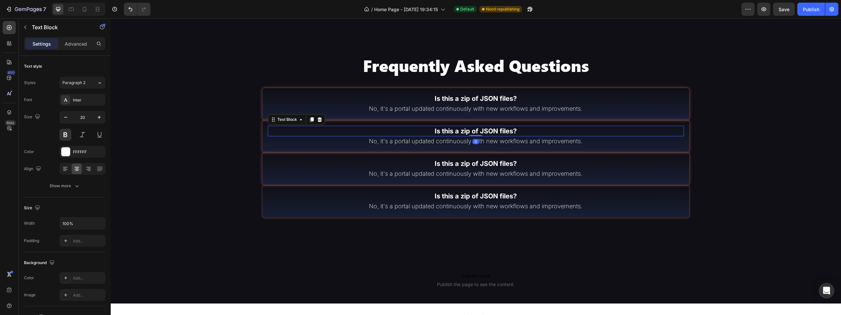
click at [449, 128] on p "Is this a zip of JSON files?" at bounding box center [475, 130] width 415 height 9
click at [443, 138] on p "No, it's a portal updated continuously with new workflows and improvements." at bounding box center [475, 141] width 415 height 8
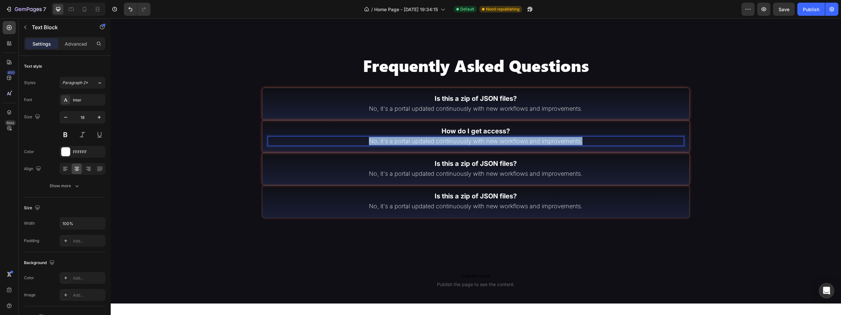
click at [443, 138] on p "No, it's a portal updated continuously with new workflows and improvements." at bounding box center [475, 141] width 415 height 8
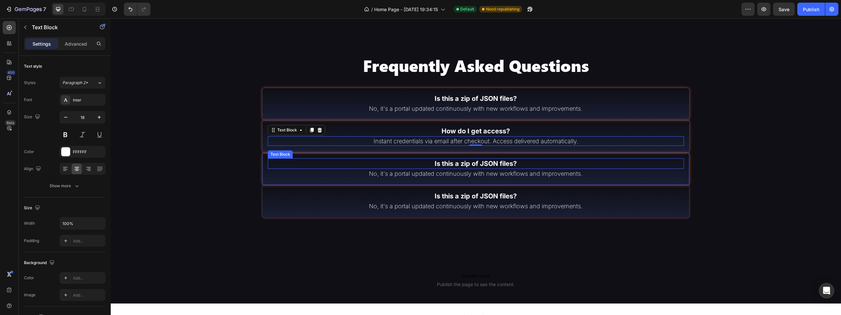
click at [477, 163] on p "Is this a zip of JSON files?" at bounding box center [475, 163] width 415 height 9
click at [472, 171] on div "0" at bounding box center [475, 173] width 7 height 5
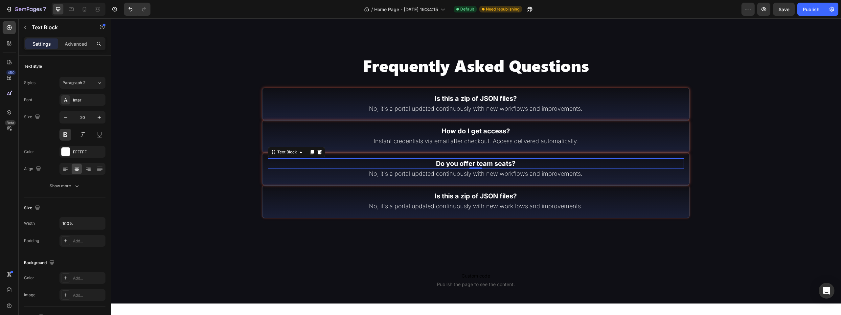
click at [472, 171] on div "0" at bounding box center [475, 173] width 7 height 5
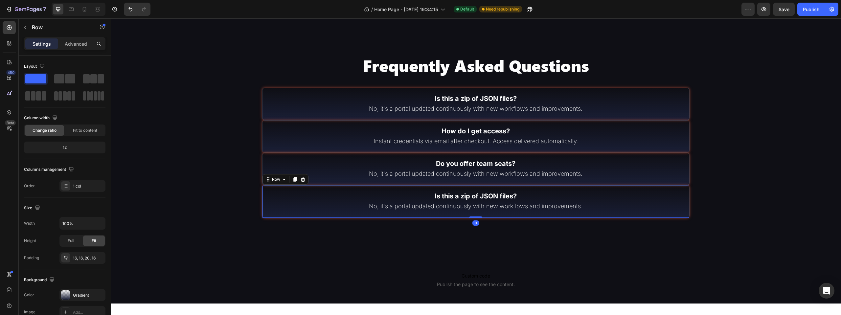
click at [598, 186] on div "Is this a zip of JSON files? Text Block No, it's a portal updated continuously …" at bounding box center [476, 201] width 428 height 33
click at [570, 169] on p "No, it's a portal updated continuously with new workflows and improvements." at bounding box center [475, 173] width 415 height 8
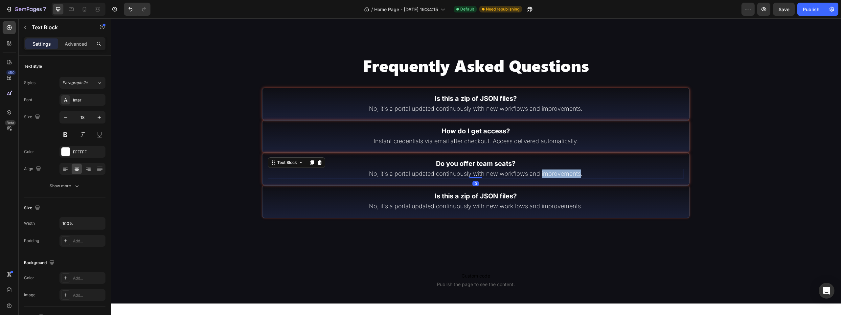
click at [570, 169] on p "No, it's a portal updated continuously with new workflows and improvements." at bounding box center [475, 173] width 415 height 8
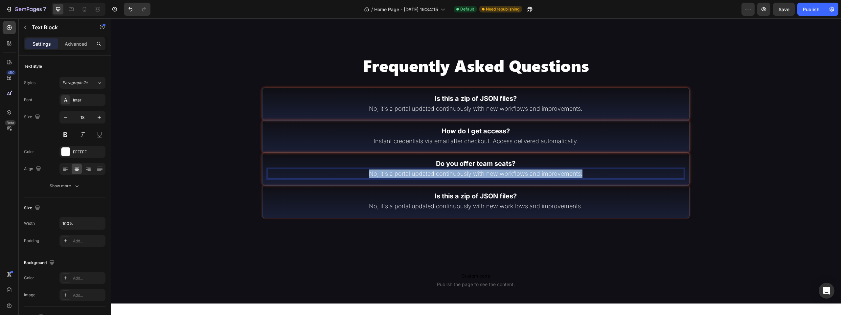
click at [570, 169] on p "No, it's a portal updated continuously with new workflows and improvements." at bounding box center [475, 173] width 415 height 8
click at [560, 176] on p "Contact us for team pricing and multi-user access. CONTACT US." at bounding box center [475, 173] width 415 height 8
drag, startPoint x: 569, startPoint y: 172, endPoint x: 523, endPoint y: 173, distance: 45.3
click at [523, 173] on p "Contact us for team pricing and multi-user access. CONTACT US." at bounding box center [475, 173] width 415 height 8
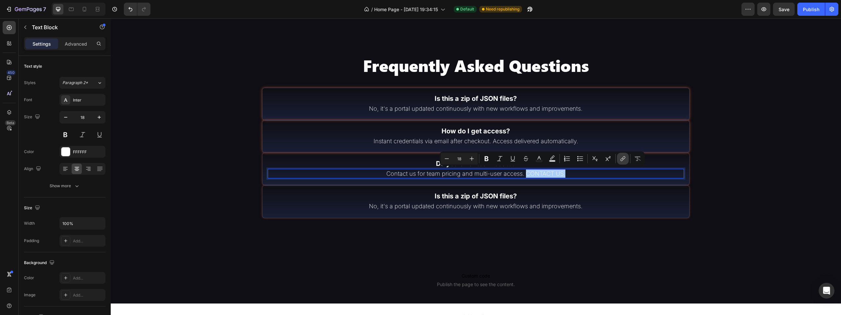
click at [619, 159] on icon "Editor contextual toolbar" at bounding box center [622, 158] width 7 height 7
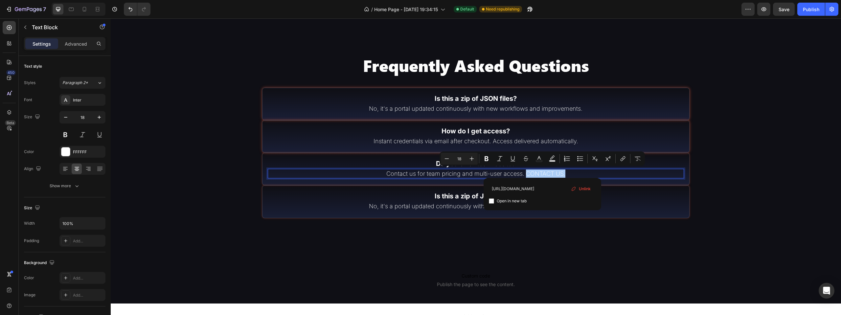
type input "[URL][DOMAIN_NAME]"
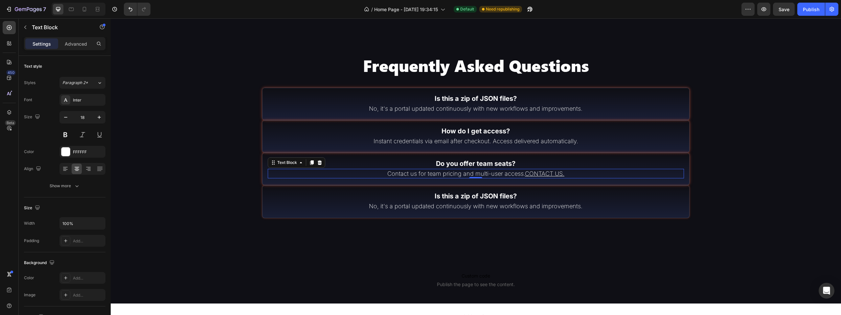
drag, startPoint x: 573, startPoint y: 172, endPoint x: 578, endPoint y: 172, distance: 5.6
click at [573, 172] on p "Contact us for team pricing and multi-user access. CONTACT US." at bounding box center [475, 173] width 415 height 8
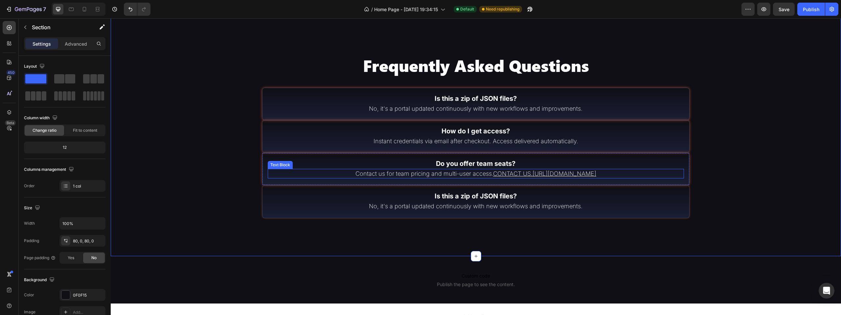
click at [607, 173] on p "Contact us for team pricing and multi-user access. CONTACT US.https://n8nempire…" at bounding box center [475, 173] width 415 height 8
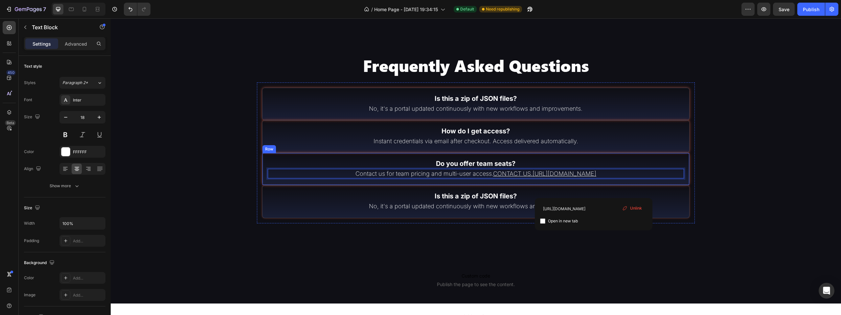
drag, startPoint x: 623, startPoint y: 172, endPoint x: 491, endPoint y: 179, distance: 131.9
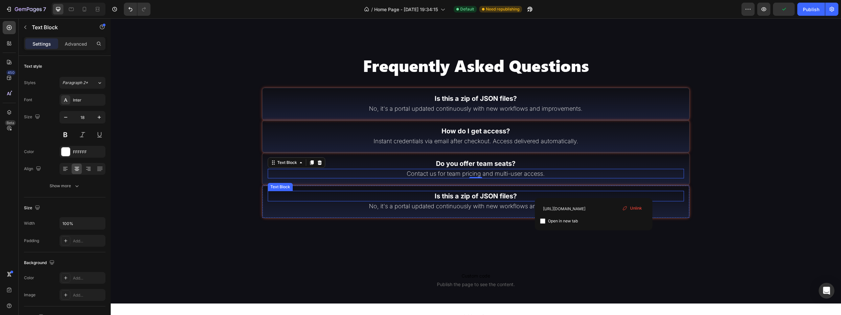
click at [472, 196] on p "Is this a zip of JSON files?" at bounding box center [475, 195] width 415 height 9
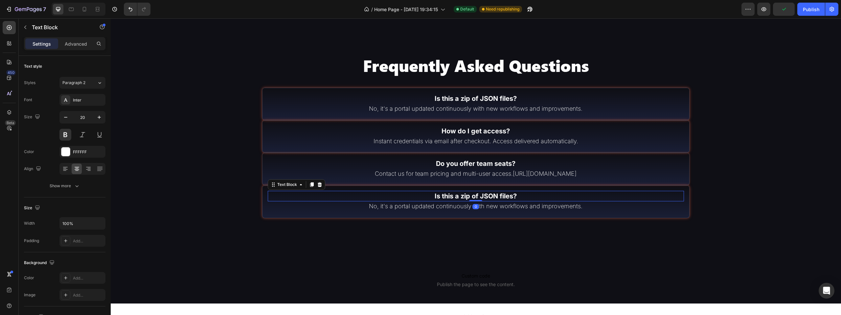
click at [472, 195] on p "Is this a zip of JSON files?" at bounding box center [475, 195] width 415 height 9
click at [442, 197] on strong "Will it work with my n8n version?" at bounding box center [475, 196] width 104 height 8
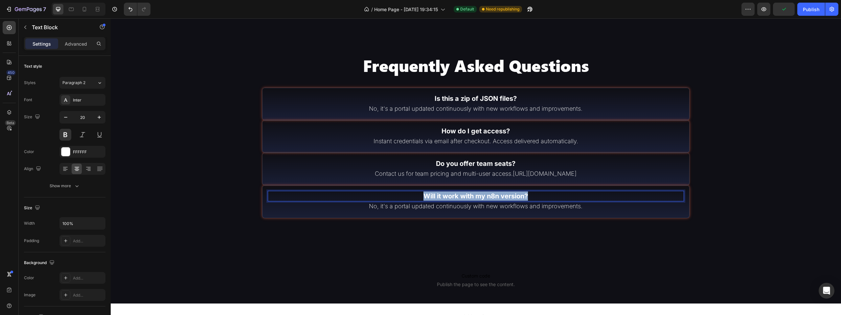
click at [442, 197] on strong "Will it work with my n8n version?" at bounding box center [475, 196] width 104 height 8
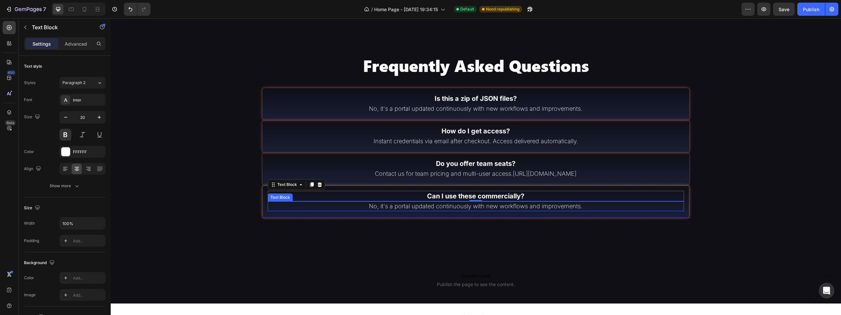
click at [502, 205] on p "No, it's a portal updated continuously with new workflows and improvements." at bounding box center [475, 206] width 415 height 8
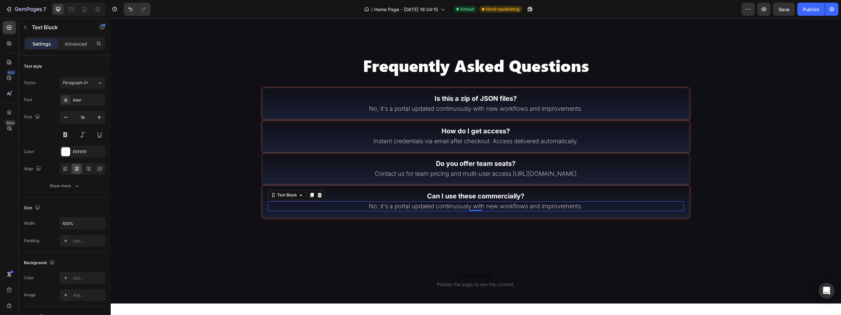
click at [502, 205] on p "No, it's a portal updated continuously with new workflows and improvements." at bounding box center [475, 206] width 415 height 8
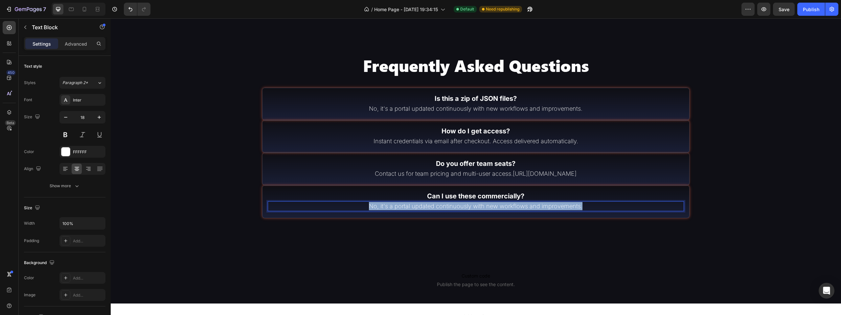
click at [502, 205] on p "No, it's a portal updated continuously with new workflows and improvements." at bounding box center [475, 206] width 415 height 8
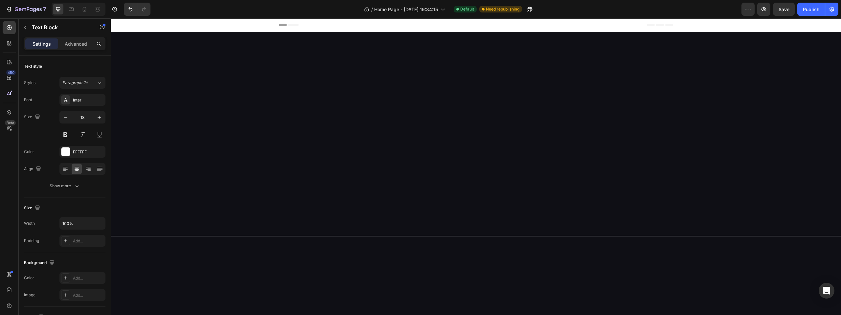
scroll to position [1749, 0]
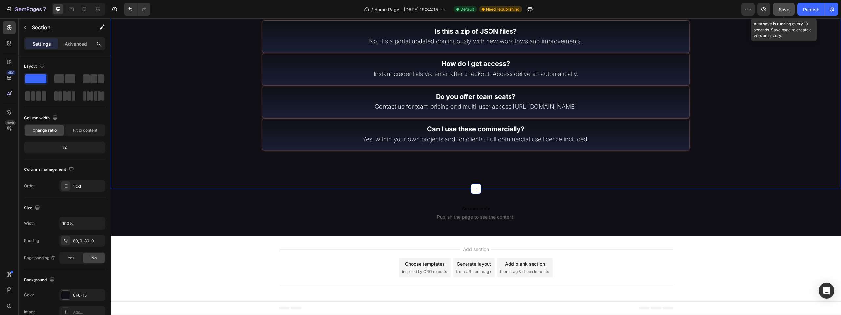
click at [791, 11] on button "Save" at bounding box center [784, 9] width 22 height 13
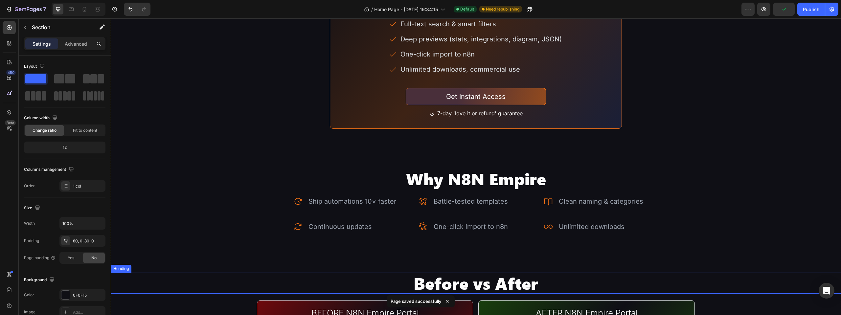
scroll to position [1092, 0]
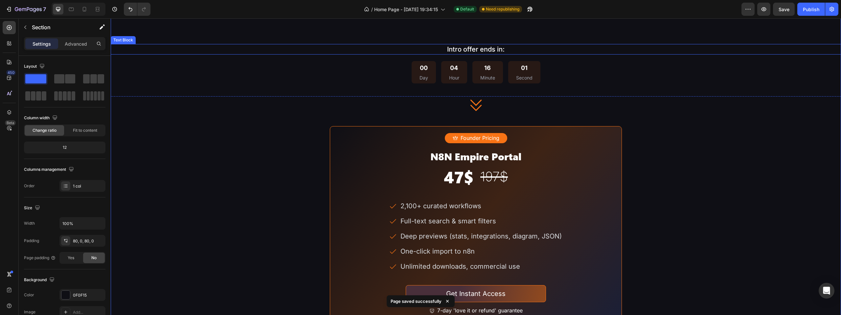
click at [569, 54] on p "Intro offer ends in:" at bounding box center [475, 49] width 729 height 9
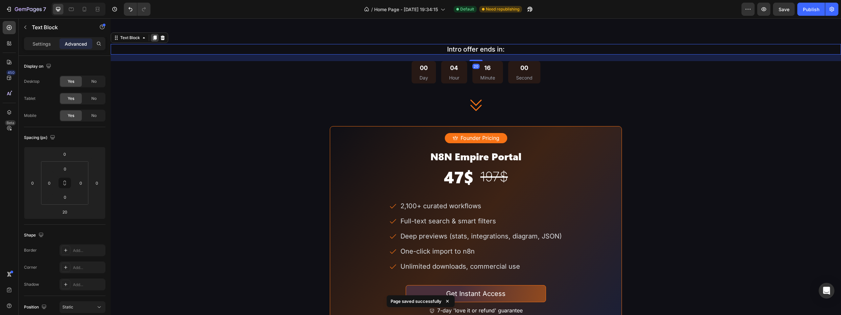
click at [155, 40] on icon at bounding box center [155, 37] width 4 height 5
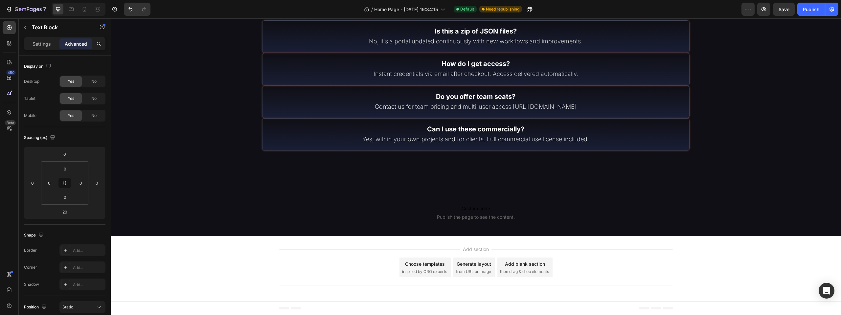
scroll to position [1831, 0]
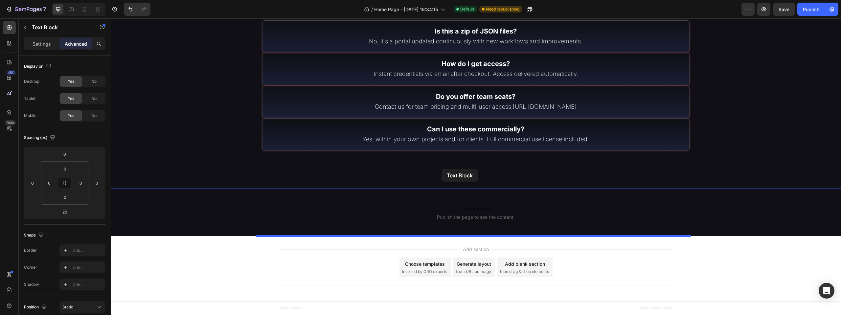
drag, startPoint x: 444, startPoint y: 138, endPoint x: 441, endPoint y: 169, distance: 31.0
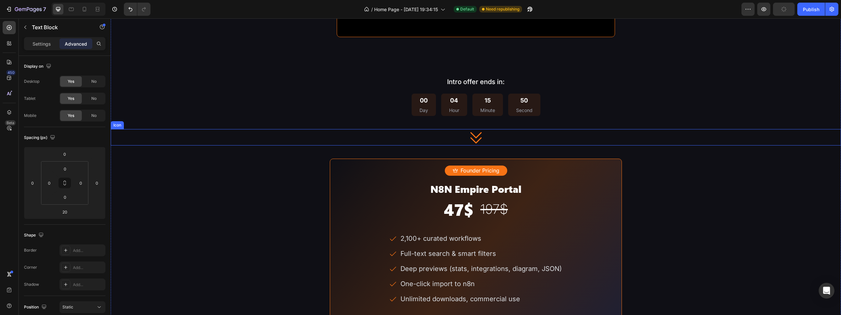
scroll to position [1059, 0]
click at [566, 117] on div "00 Day 04 Hour 15 Minute 50 Second" at bounding box center [476, 105] width 730 height 23
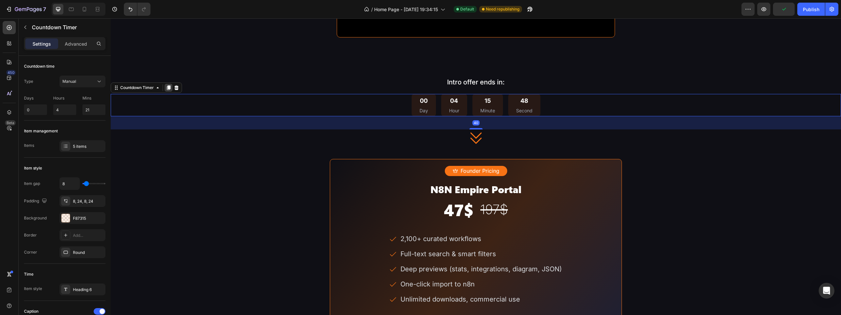
click at [171, 92] on div at bounding box center [169, 88] width 8 height 8
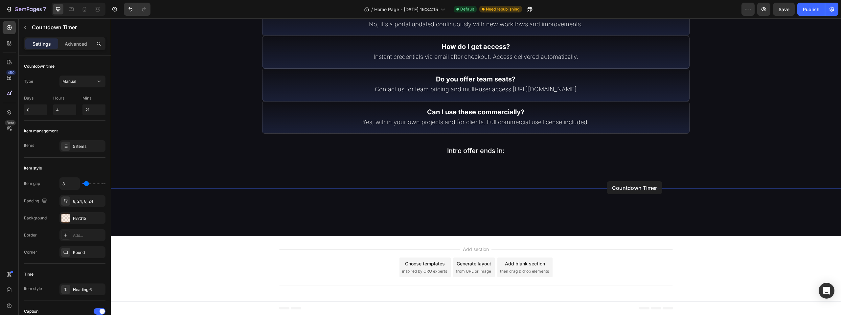
scroll to position [1867, 0]
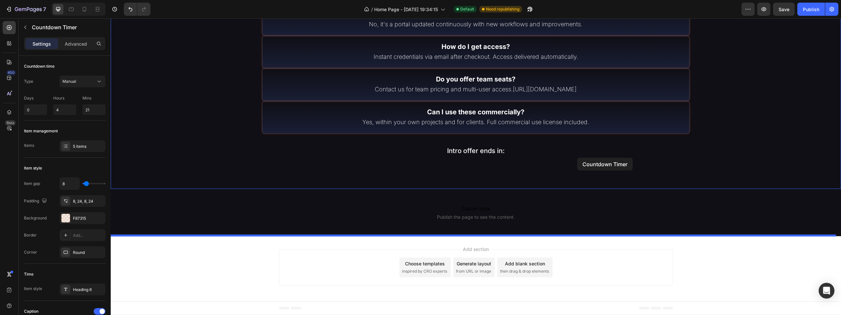
drag, startPoint x: 630, startPoint y: 217, endPoint x: 577, endPoint y: 158, distance: 79.8
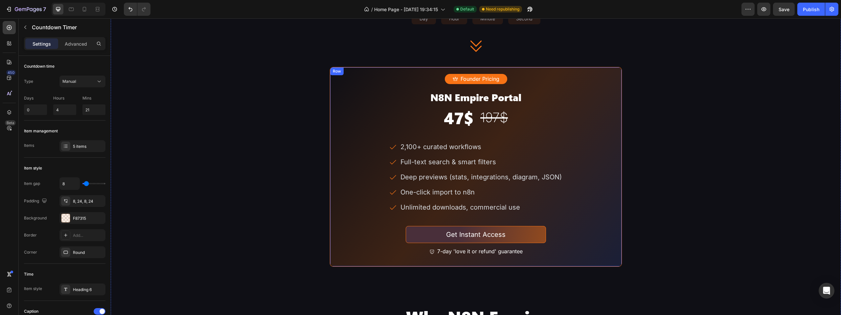
scroll to position [1142, 0]
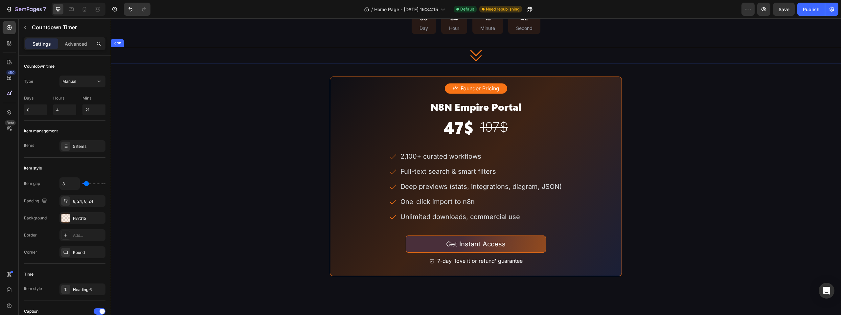
click at [543, 63] on div "Icon" at bounding box center [476, 55] width 730 height 16
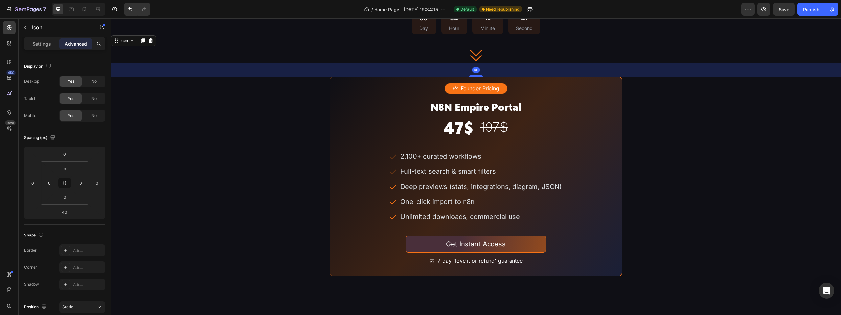
drag, startPoint x: 144, startPoint y: 113, endPoint x: 523, endPoint y: 167, distance: 382.2
click at [145, 43] on icon at bounding box center [143, 41] width 4 height 5
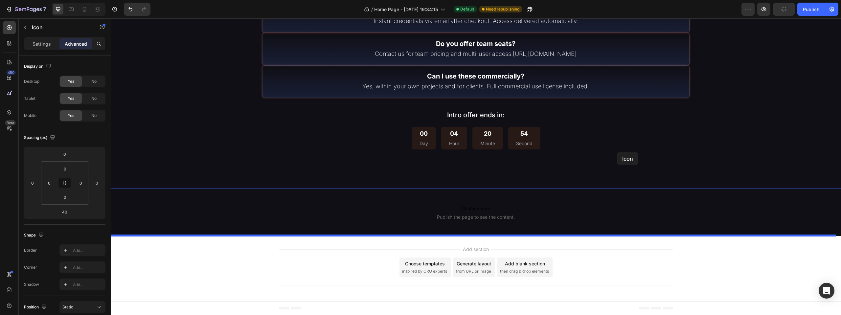
drag, startPoint x: 628, startPoint y: 158, endPoint x: 617, endPoint y: 152, distance: 12.8
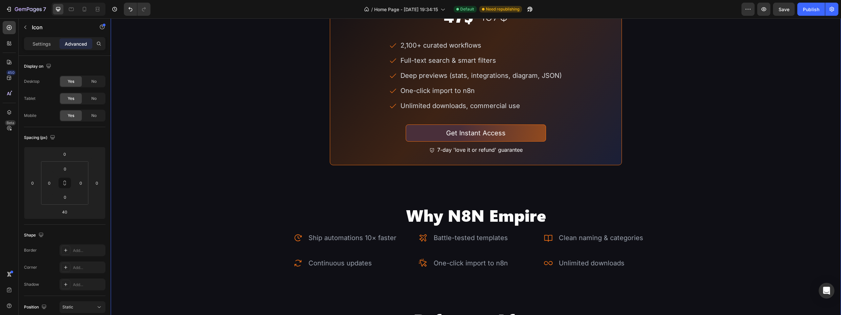
scroll to position [1210, 0]
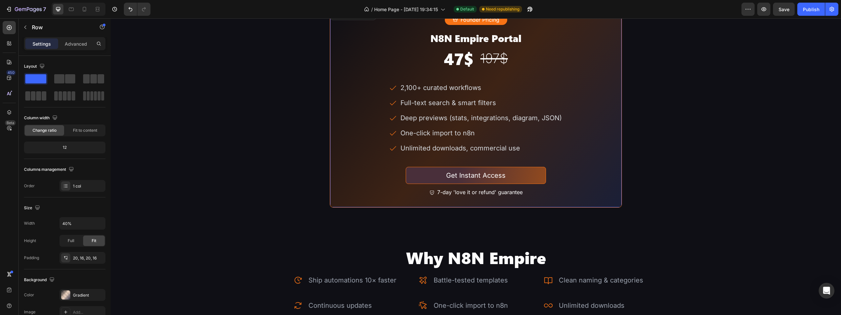
click at [617, 86] on div "Founder Pricing Button N8N Empire Portal Heading 47$ Heading 197$ Heading Row 2…" at bounding box center [476, 108] width 292 height 200
click at [361, 17] on icon at bounding box center [363, 15] width 4 height 5
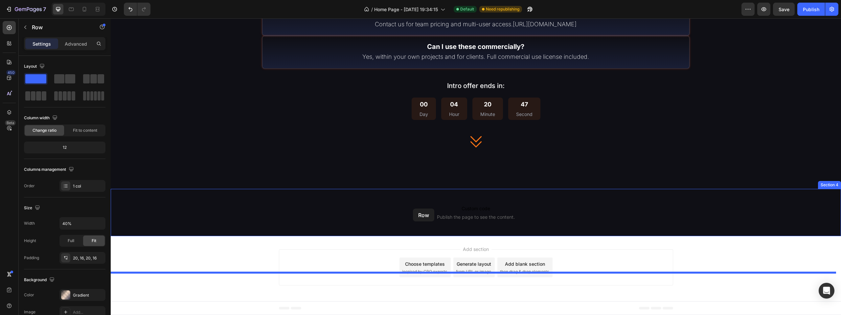
scroll to position [2136, 0]
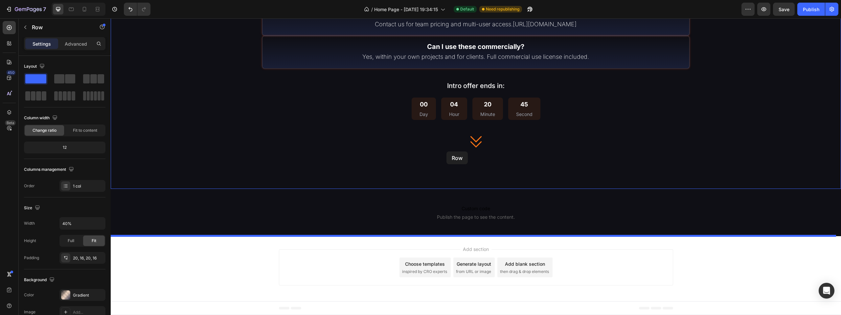
drag, startPoint x: 341, startPoint y: 48, endPoint x: 446, endPoint y: 151, distance: 147.2
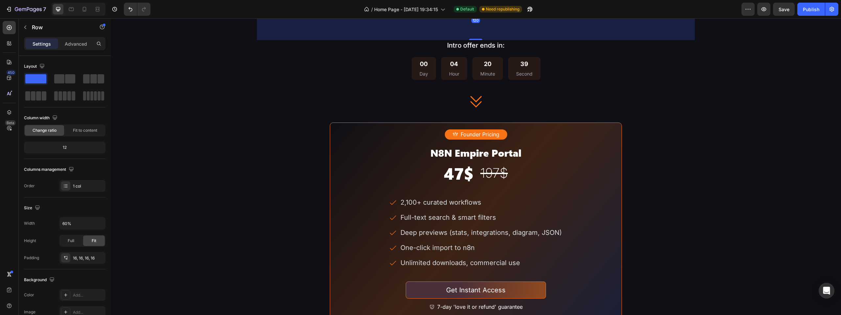
drag, startPoint x: 474, startPoint y: 80, endPoint x: 485, endPoint y: 113, distance: 34.7
click at [485, 1] on div "120" at bounding box center [476, 1] width 438 height 0
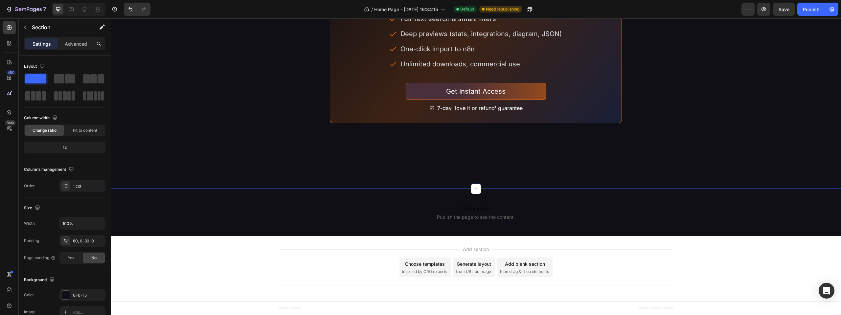
scroll to position [2168, 0]
click at [464, 121] on div "Founder Pricing Button N8N Empire Portal Heading 47$ Heading 197$ Heading Row 2…" at bounding box center [476, 24] width 292 height 200
click at [333, 122] on div "Founder Pricing Button N8N Empire Portal Heading 47$ Heading 197$ Heading Row 2…" at bounding box center [476, 24] width 292 height 200
drag, startPoint x: 435, startPoint y: 133, endPoint x: 534, endPoint y: 122, distance: 99.0
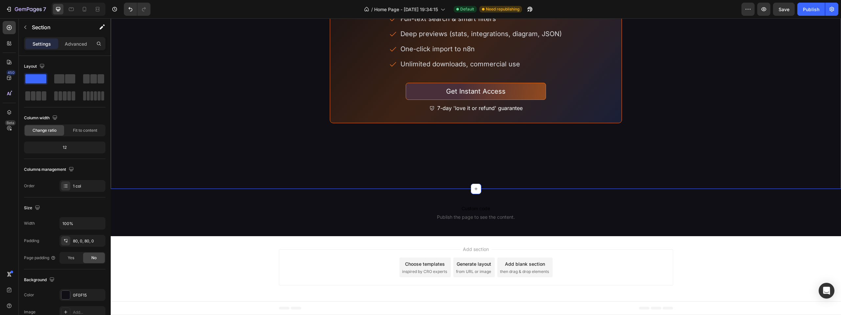
click at [573, 117] on div "Founder Pricing Button N8N Empire Portal Heading 47$ Heading 197$ Heading Row 2…" at bounding box center [476, 24] width 292 height 200
click at [69, 41] on p "Advanced" at bounding box center [76, 43] width 22 height 7
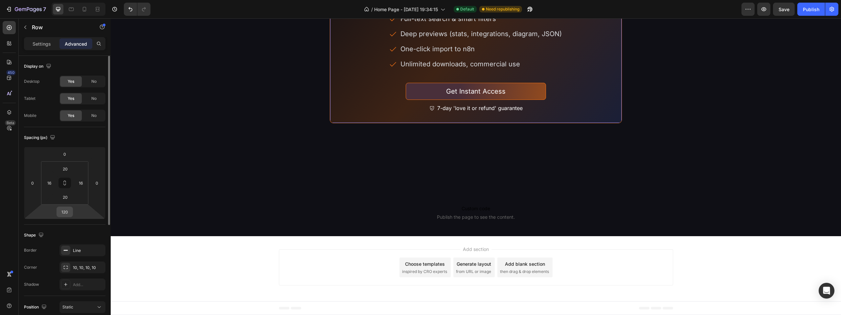
click at [68, 213] on input "120" at bounding box center [64, 212] width 13 height 10
type input "80"
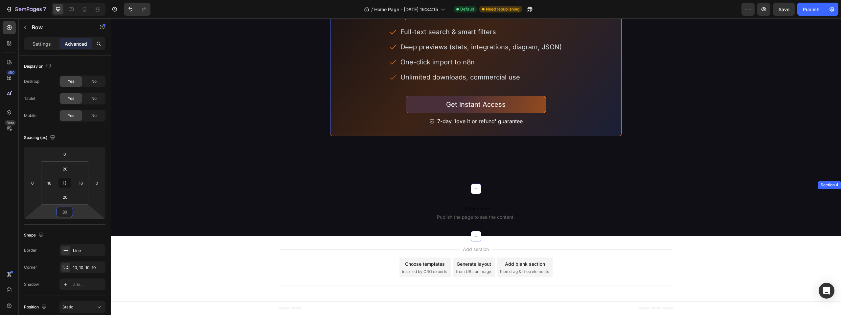
click at [379, 219] on div "Custom code Publish the page to see the content. Custom Code Section 4" at bounding box center [476, 212] width 730 height 47
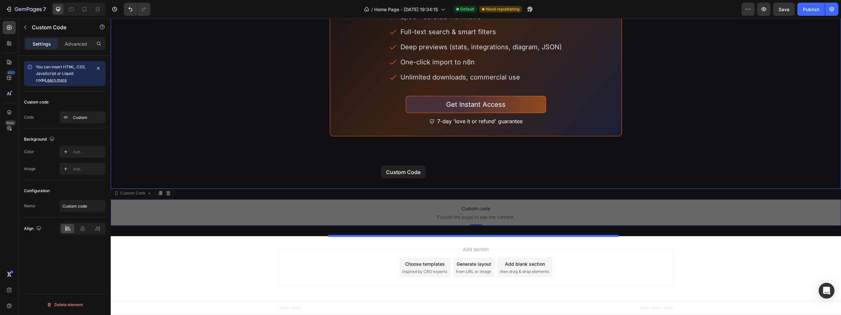
drag, startPoint x: 124, startPoint y: 220, endPoint x: 381, endPoint y: 166, distance: 262.3
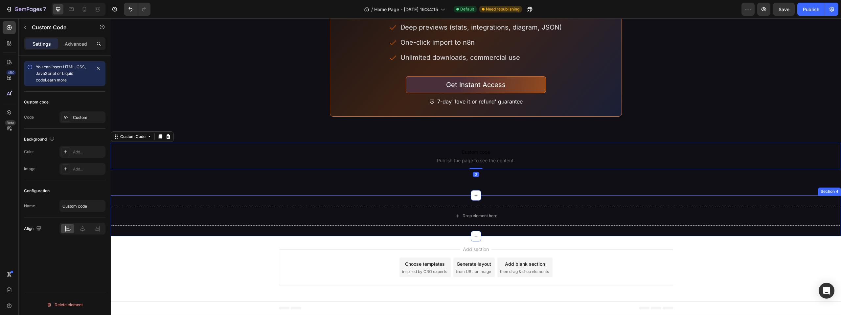
click at [391, 236] on div "Drop element here Section 4" at bounding box center [476, 215] width 730 height 41
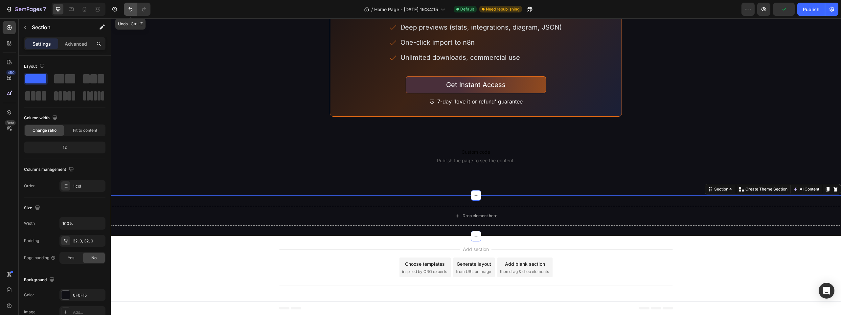
click at [133, 9] on icon "Undo/Redo" at bounding box center [130, 9] width 7 height 7
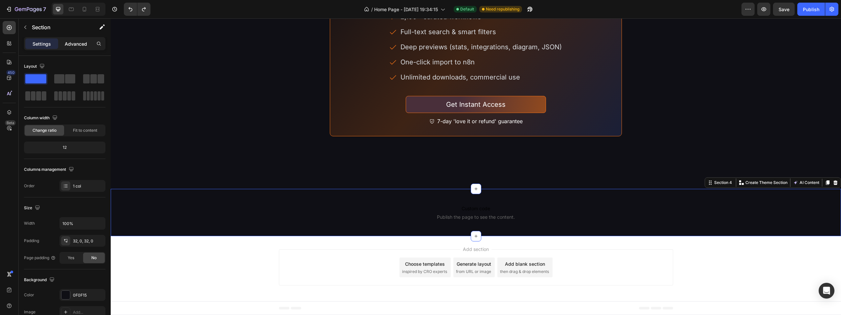
click at [84, 44] on p "Advanced" at bounding box center [76, 43] width 22 height 7
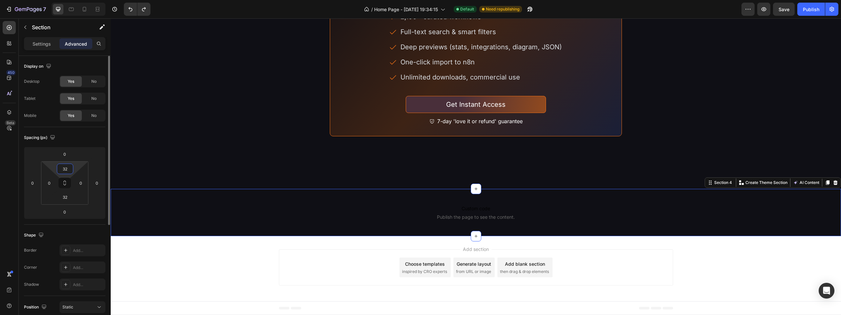
click at [65, 171] on input "32" at bounding box center [64, 169] width 13 height 10
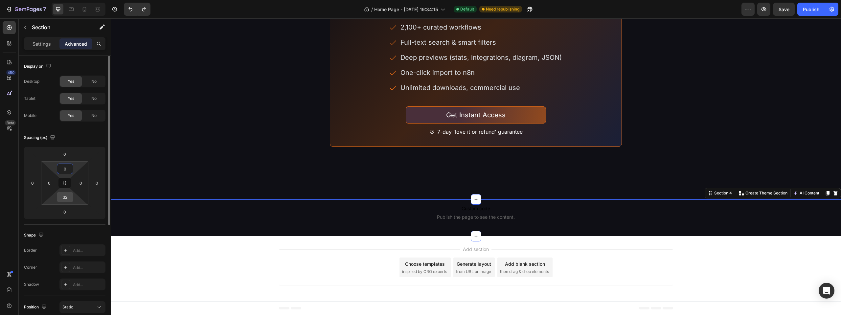
type input "0"
click at [63, 196] on input "32" at bounding box center [64, 197] width 13 height 10
type input "0"
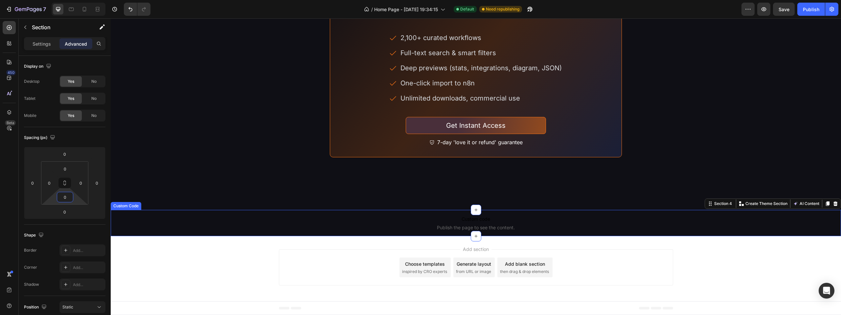
click at [334, 223] on span "Custom code" at bounding box center [476, 219] width 730 height 8
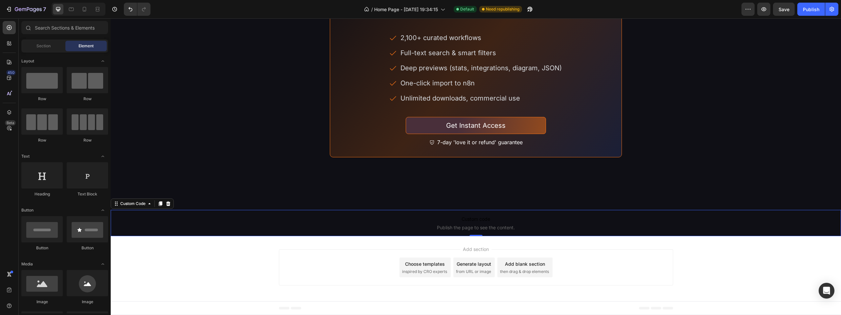
click at [157, 263] on div "Add section Choose templates inspired by CRO experts Generate layout from URL o…" at bounding box center [476, 268] width 730 height 65
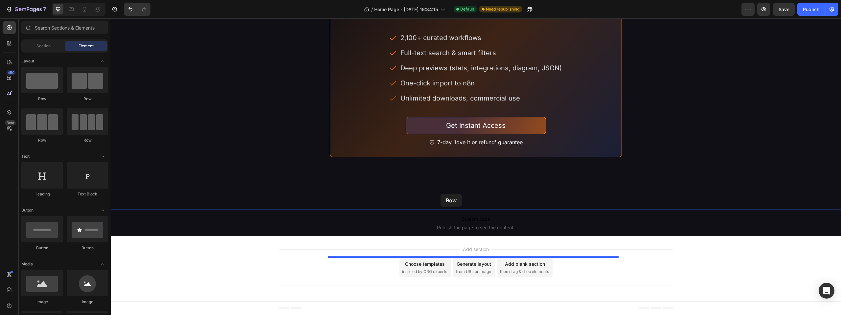
drag, startPoint x: 183, startPoint y: 110, endPoint x: 440, endPoint y: 194, distance: 270.5
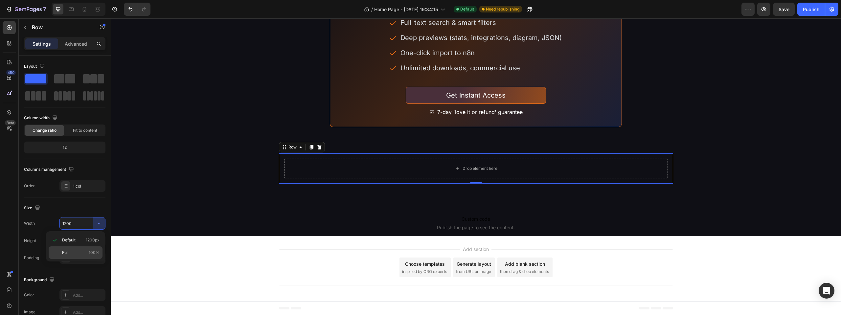
click at [78, 250] on p "Full 100%" at bounding box center [80, 253] width 37 height 6
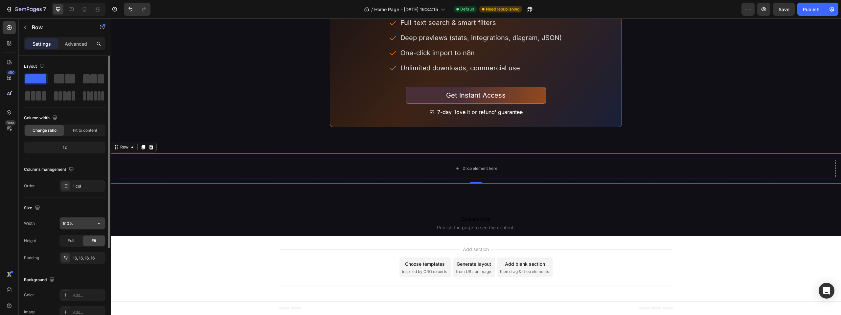
click at [67, 224] on input "100%" at bounding box center [82, 223] width 45 height 12
type input "80%"
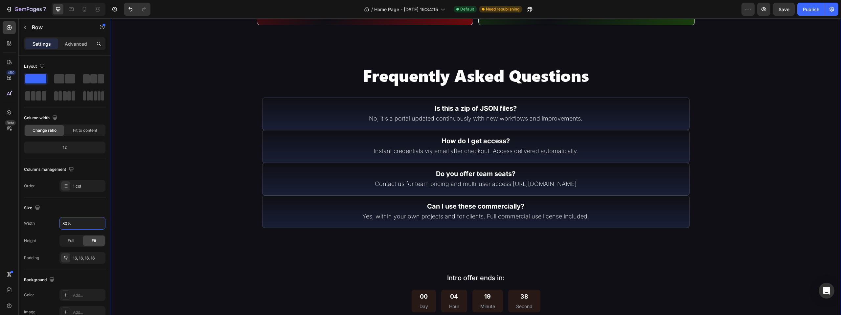
scroll to position [1639, 0]
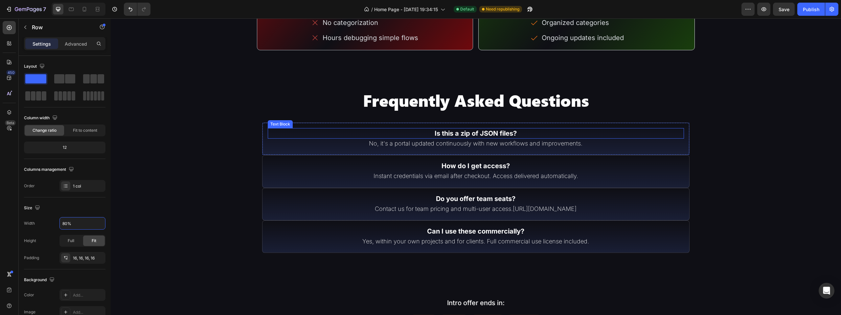
click at [474, 147] on p "No, it's a portal updated continuously with new workflows and improvements." at bounding box center [475, 143] width 415 height 8
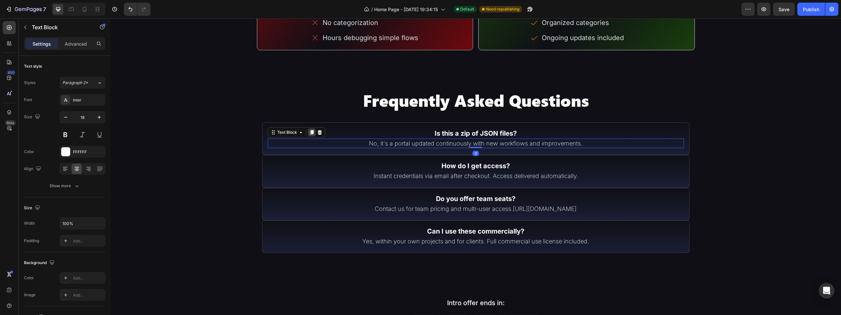
click at [313, 136] on div at bounding box center [312, 132] width 8 height 8
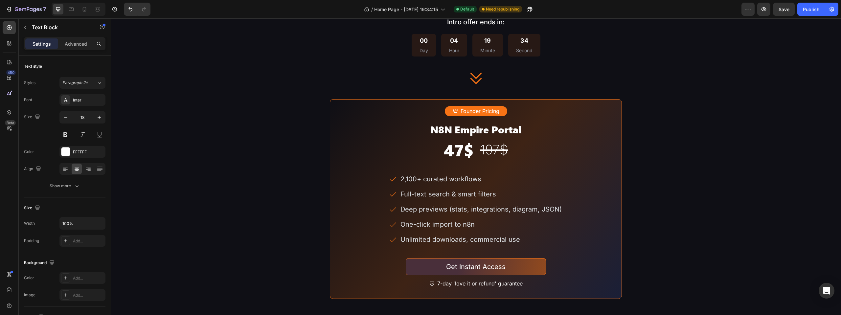
scroll to position [2174, 0]
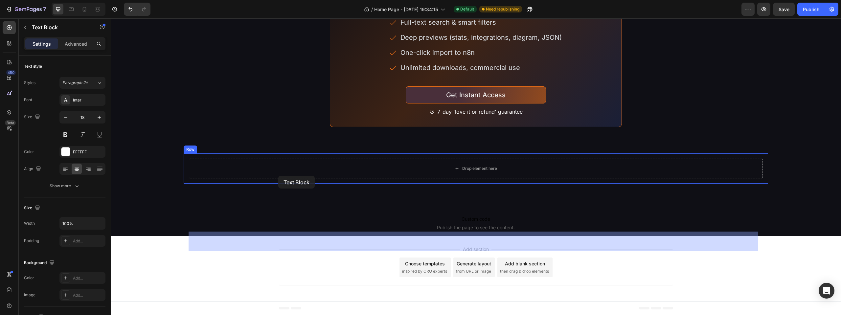
drag, startPoint x: 276, startPoint y: 217, endPoint x: 278, endPoint y: 176, distance: 41.4
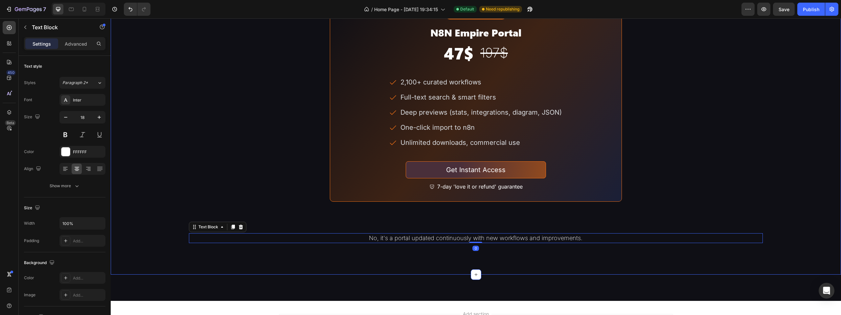
scroll to position [2154, 0]
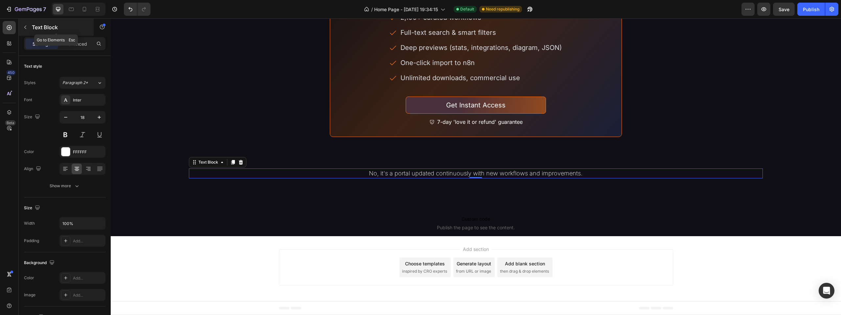
click at [24, 28] on icon "button" at bounding box center [25, 27] width 5 height 5
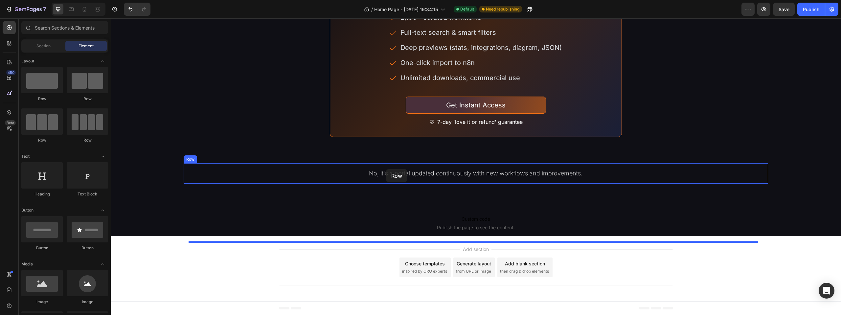
drag, startPoint x: 158, startPoint y: 146, endPoint x: 386, endPoint y: 169, distance: 229.4
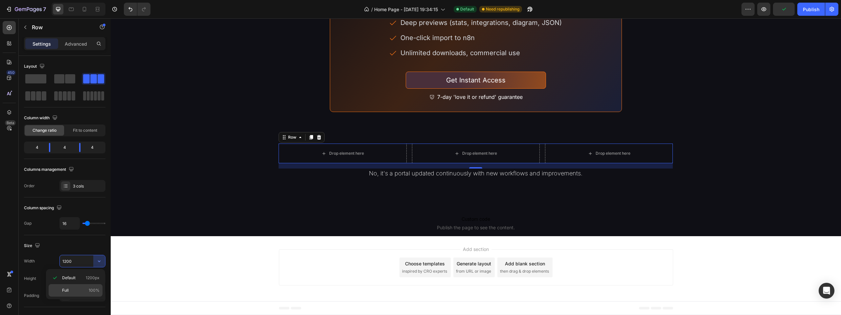
click at [76, 286] on div "Full 100%" at bounding box center [76, 290] width 54 height 12
type input "100%"
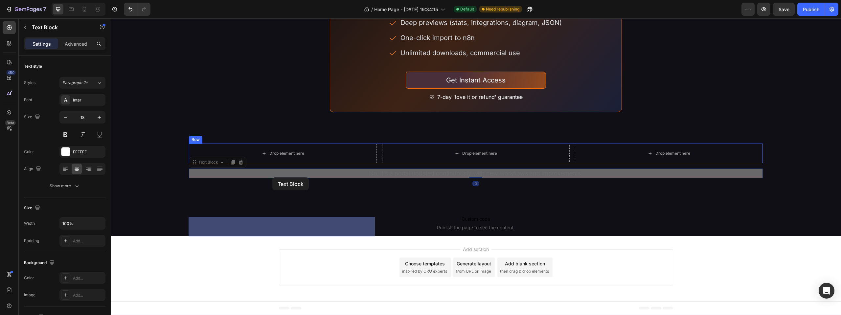
drag, startPoint x: 371, startPoint y: 195, endPoint x: 272, endPoint y: 177, distance: 100.5
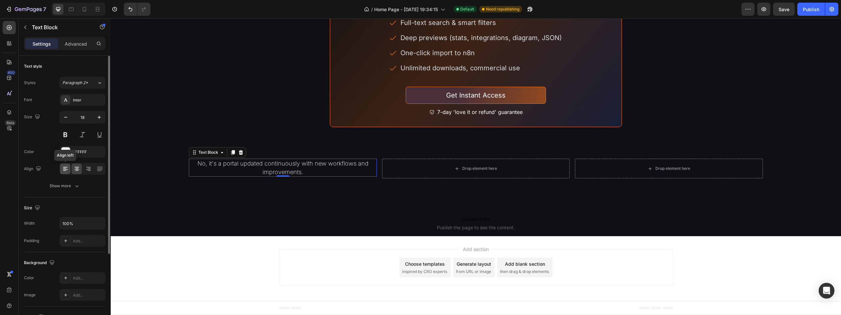
click at [63, 169] on icon at bounding box center [65, 169] width 7 height 7
click at [208, 174] on p "No, it's a portal updated continuously with new workflows and improvements." at bounding box center [282, 167] width 186 height 16
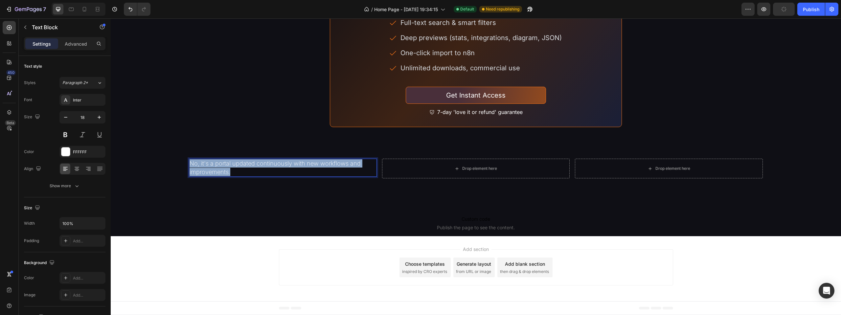
click at [208, 174] on p "No, it's a portal updated continuously with new workflows and improvements." at bounding box center [282, 167] width 186 height 16
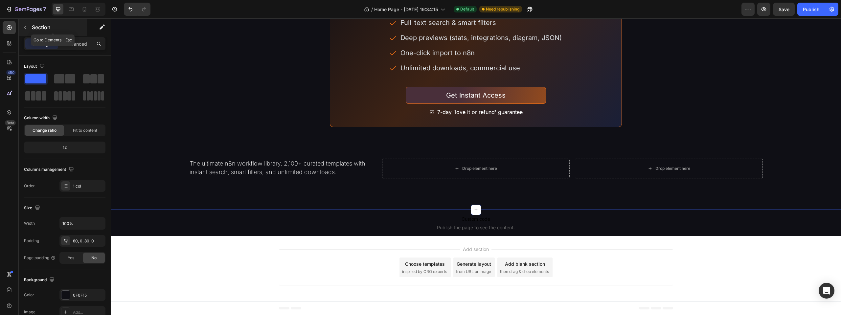
click at [25, 26] on icon "button" at bounding box center [25, 27] width 5 height 5
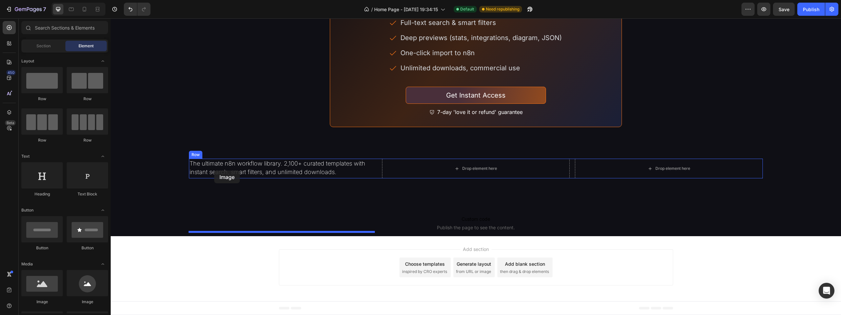
drag, startPoint x: 206, startPoint y: 271, endPoint x: 214, endPoint y: 169, distance: 101.5
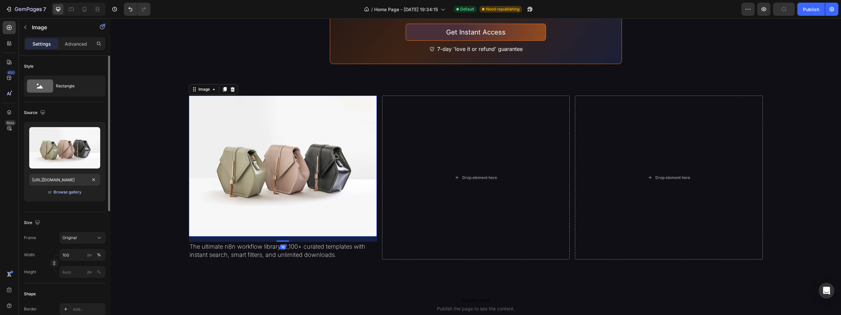
click at [72, 191] on div "Browse gallery" at bounding box center [68, 192] width 28 height 6
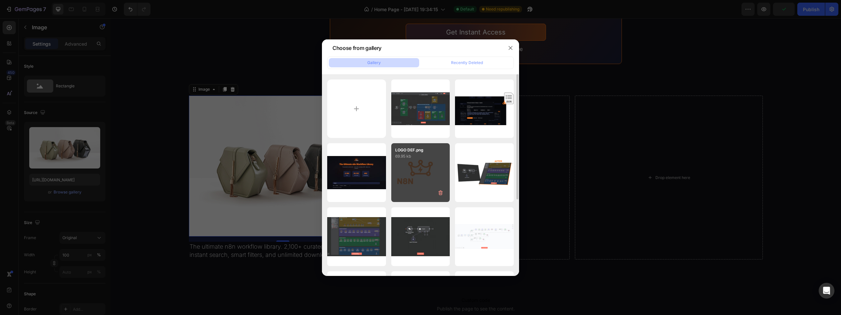
click at [404, 175] on div "LOGO DEF.png 69.95 kb" at bounding box center [420, 172] width 59 height 59
type input "[URL][DOMAIN_NAME]"
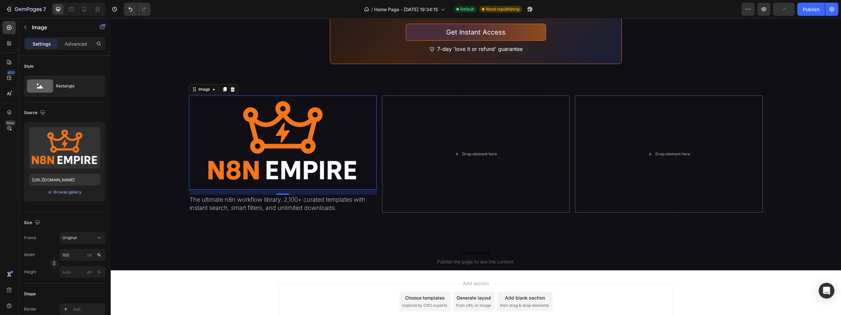
click at [307, 189] on img at bounding box center [283, 143] width 188 height 94
click at [76, 254] on input "100" at bounding box center [82, 255] width 46 height 12
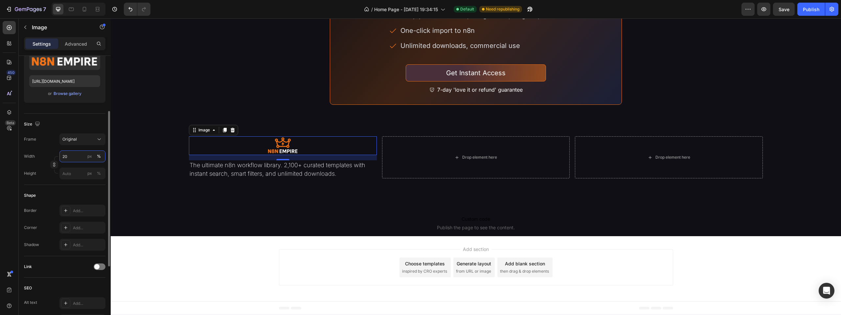
scroll to position [218, 0]
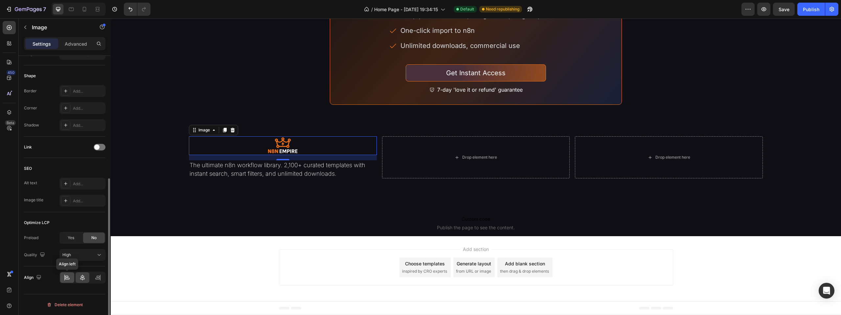
type input "20"
click at [67, 277] on icon at bounding box center [67, 277] width 7 height 7
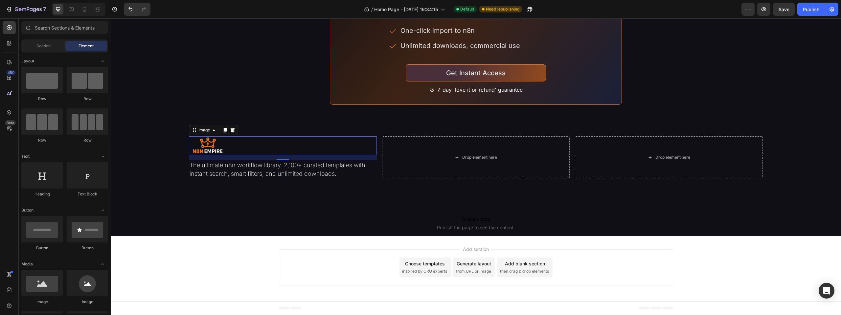
click at [176, 277] on div "Add section Choose templates inspired by CRO experts Generate layout from URL o…" at bounding box center [476, 268] width 730 height 65
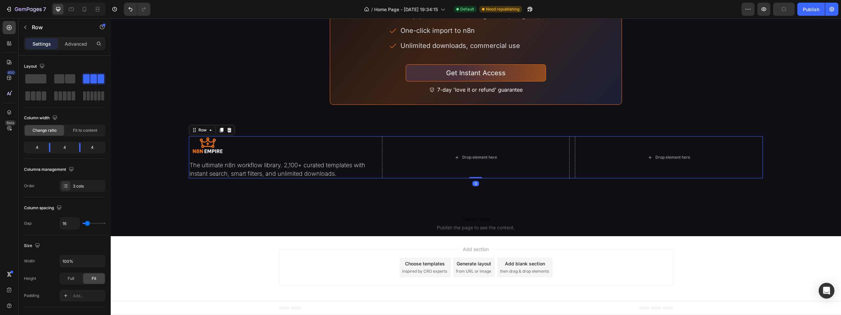
click at [377, 173] on div "Image The ultimate n8n workflow library. 2,100+ curated templates with instant …" at bounding box center [475, 157] width 573 height 42
type input "18"
type input "22"
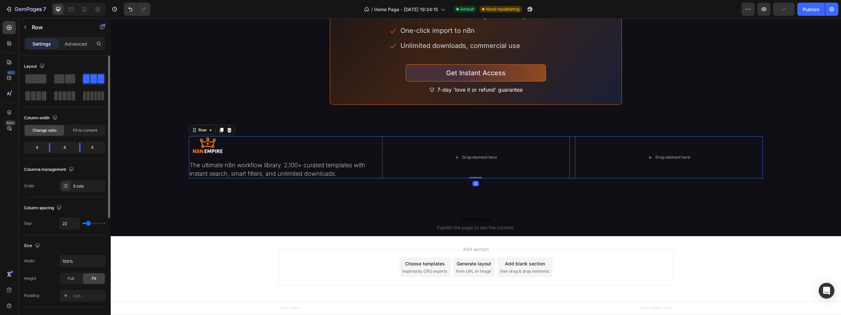
type input "24"
type input "29"
type input "38"
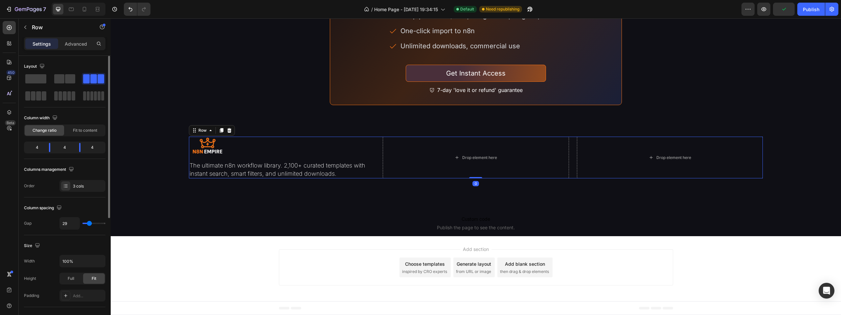
type input "38"
type input "42"
type input "44"
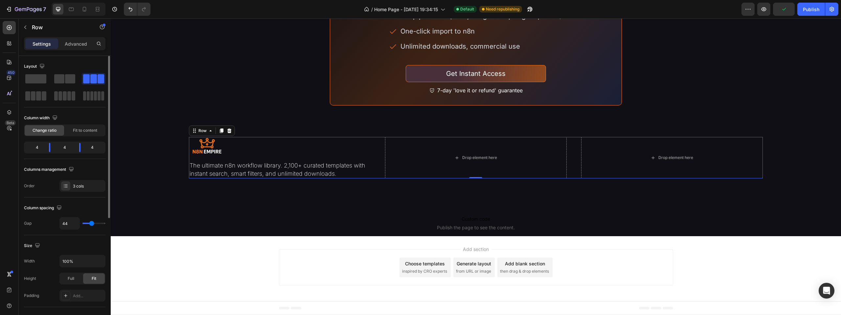
type input "47"
type input "49"
type input "53"
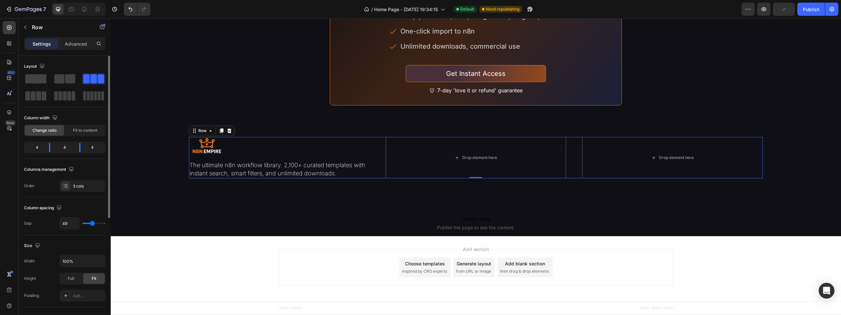
type input "53"
type input "56"
type input "58"
drag, startPoint x: 88, startPoint y: 222, endPoint x: 94, endPoint y: 222, distance: 5.3
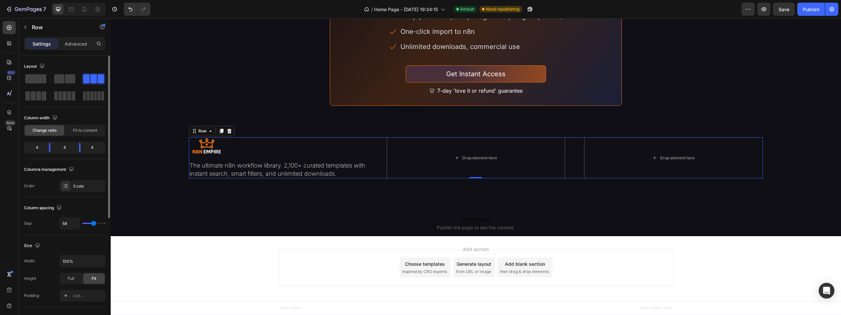
type input "58"
click at [94, 223] on input "range" at bounding box center [93, 223] width 23 height 1
click at [71, 223] on input "58" at bounding box center [70, 223] width 20 height 12
type input "6"
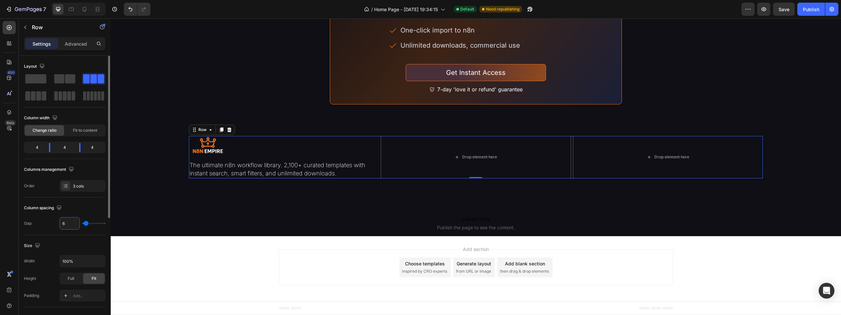
type input "60"
click at [353, 178] on p "The ultimate n8n workflow library. 2,100+ curated templates with instant search…" at bounding box center [277, 169] width 177 height 16
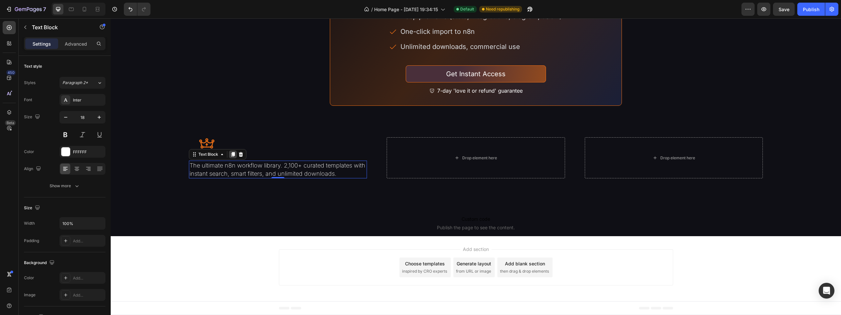
click at [231, 157] on icon at bounding box center [232, 154] width 5 height 5
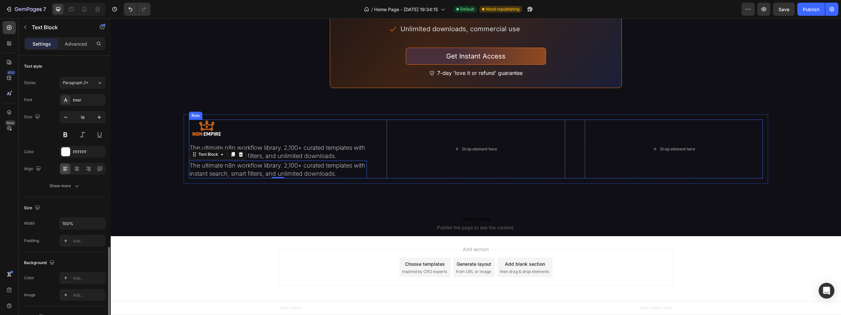
scroll to position [111, 0]
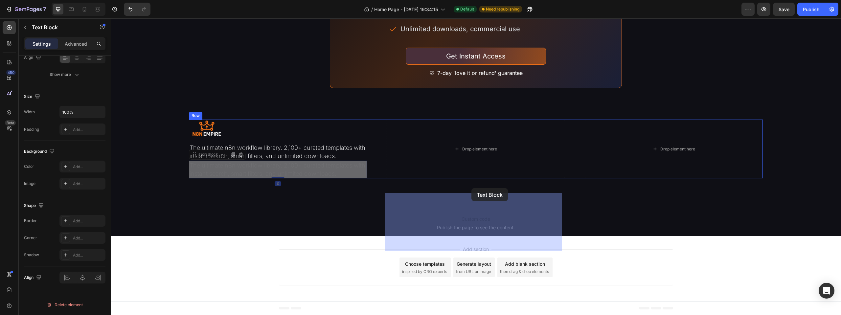
drag, startPoint x: 203, startPoint y: 206, endPoint x: 471, endPoint y: 188, distance: 268.6
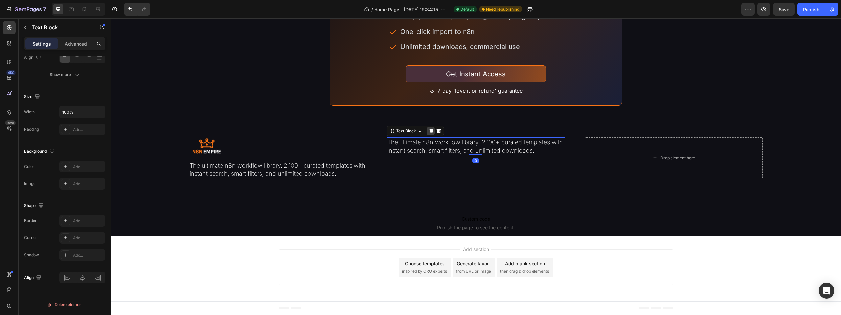
click at [430, 134] on icon at bounding box center [431, 131] width 4 height 5
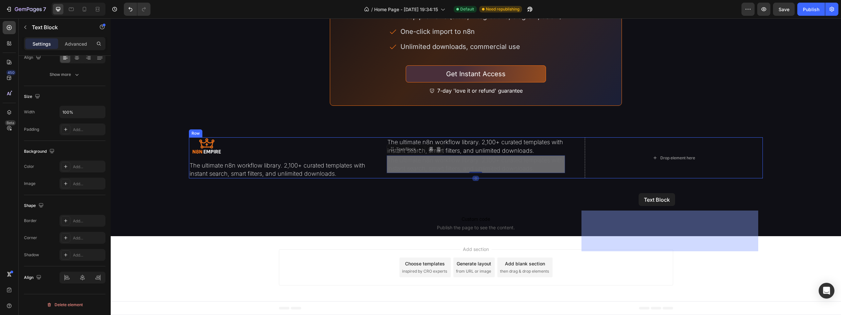
drag, startPoint x: 408, startPoint y: 185, endPoint x: 638, endPoint y: 193, distance: 230.7
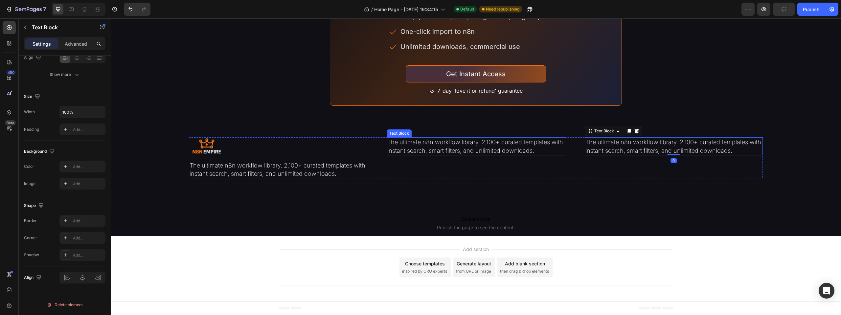
click at [453, 154] on p "The ultimate n8n workflow library. 2,100+ curated templates with instant search…" at bounding box center [475, 146] width 177 height 16
click at [429, 134] on icon at bounding box center [431, 131] width 4 height 5
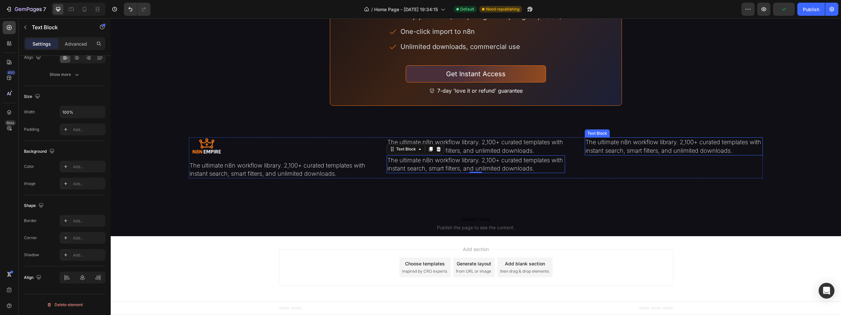
click at [612, 154] on p "The ultimate n8n workflow library. 2,100+ curated templates with instant search…" at bounding box center [673, 146] width 177 height 16
click at [627, 134] on icon at bounding box center [629, 131] width 4 height 5
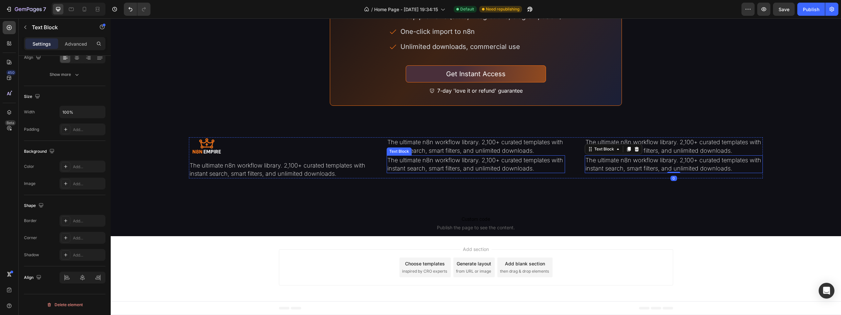
click at [496, 172] on p "The ultimate n8n workflow library. 2,100+ curated templates with instant search…" at bounding box center [475, 164] width 177 height 16
type input "FFFFFF"
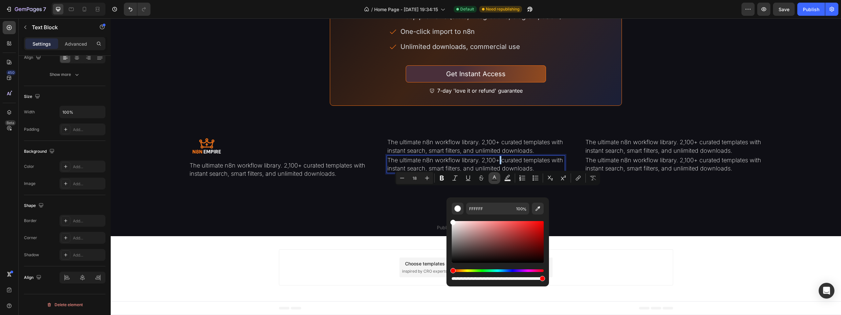
drag, startPoint x: 385, startPoint y: 160, endPoint x: 496, endPoint y: 178, distance: 112.1
click at [496, 178] on icon "Editor contextual toolbar" at bounding box center [494, 178] width 7 height 7
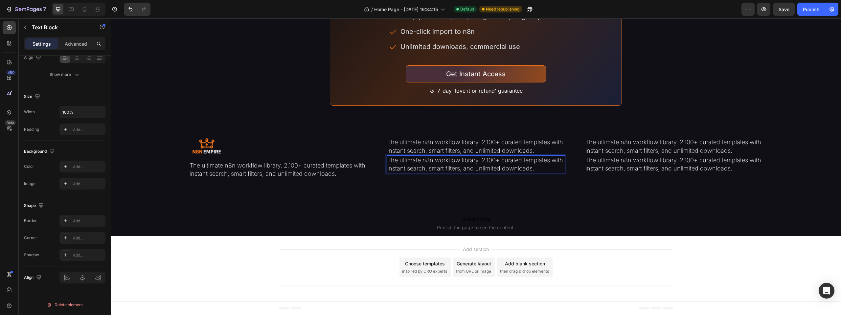
click at [494, 172] on p "The ultimate n8n workflow library. 2,100+ curated templates with instant search…" at bounding box center [475, 164] width 177 height 16
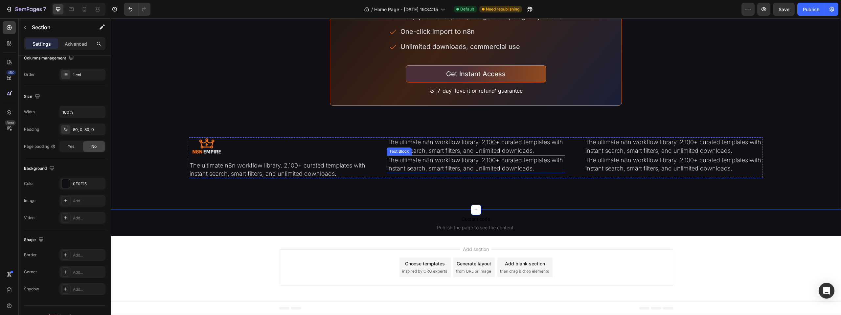
scroll to position [0, 0]
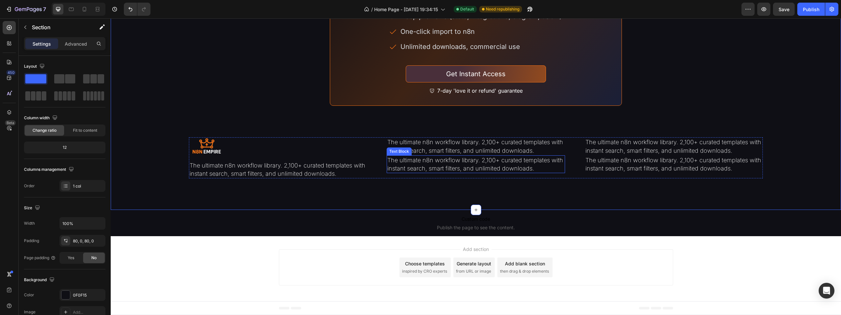
click at [526, 172] on p "The ultimate n8n workflow library. 2,100+ curated templates with instant search…" at bounding box center [475, 164] width 177 height 16
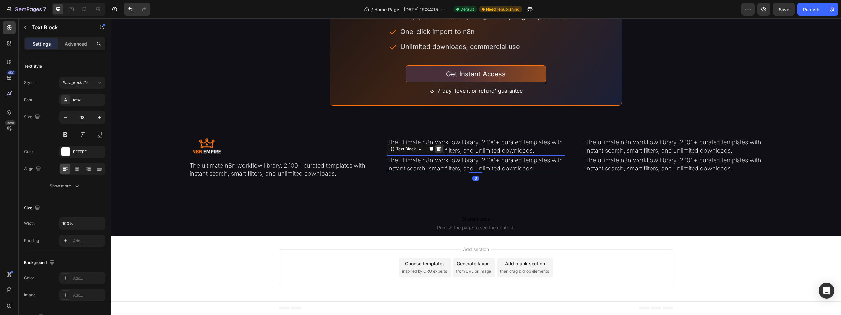
click at [438, 152] on icon at bounding box center [438, 148] width 5 height 5
click at [465, 154] on p "The ultimate n8n workflow library. 2,100+ curated templates with instant search…" at bounding box center [475, 146] width 177 height 16
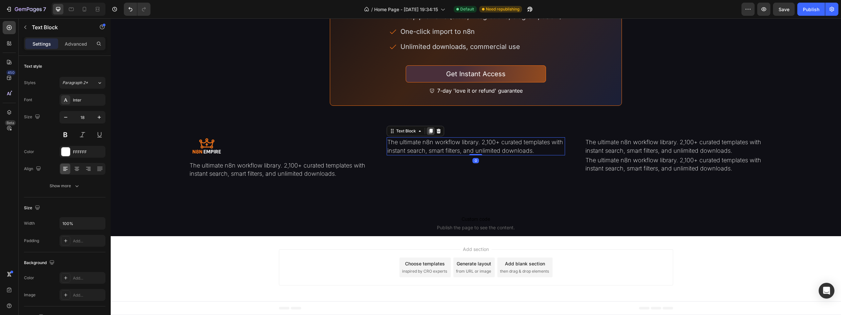
click at [428, 134] on icon at bounding box center [430, 130] width 5 height 5
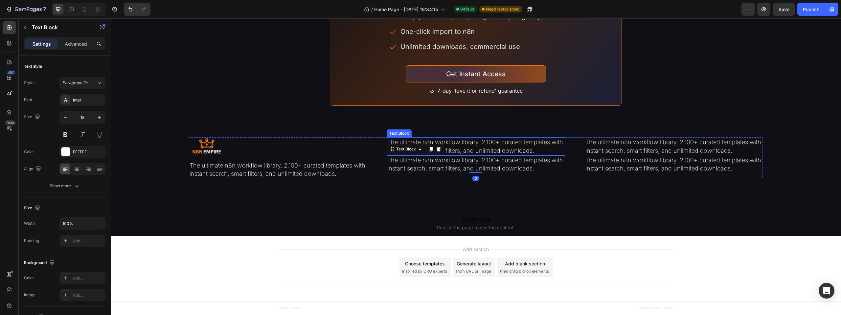
click at [458, 154] on p "The ultimate n8n workflow library. 2,100+ curated templates with instant search…" at bounding box center [475, 146] width 177 height 16
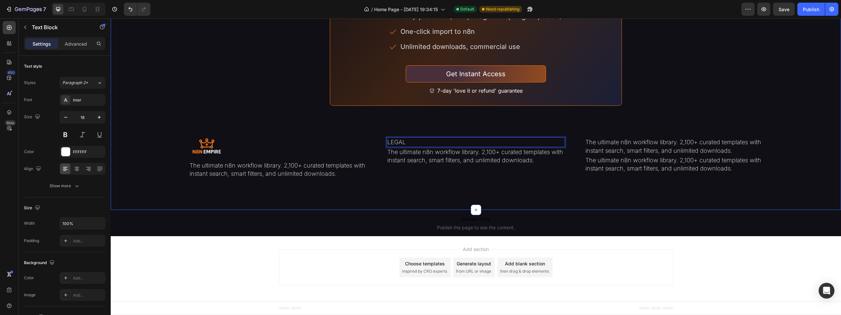
click at [436, 146] on p "LEGAL" at bounding box center [475, 142] width 177 height 8
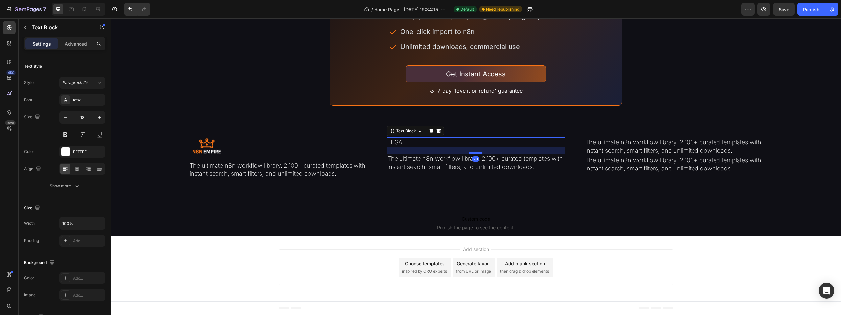
drag, startPoint x: 474, startPoint y: 178, endPoint x: 479, endPoint y: 185, distance: 8.6
click at [479, 154] on div at bounding box center [475, 153] width 13 height 2
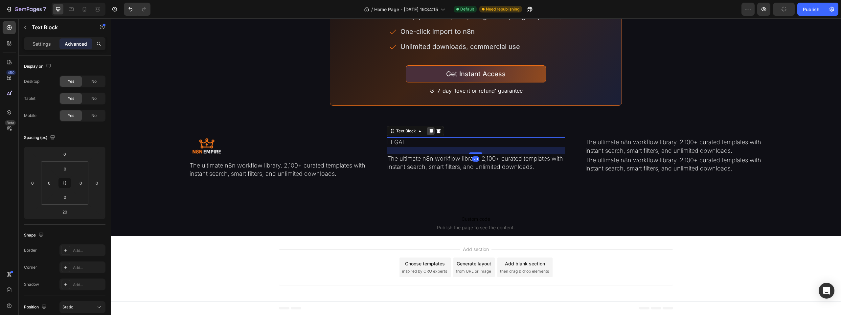
click at [429, 134] on icon at bounding box center [431, 131] width 4 height 5
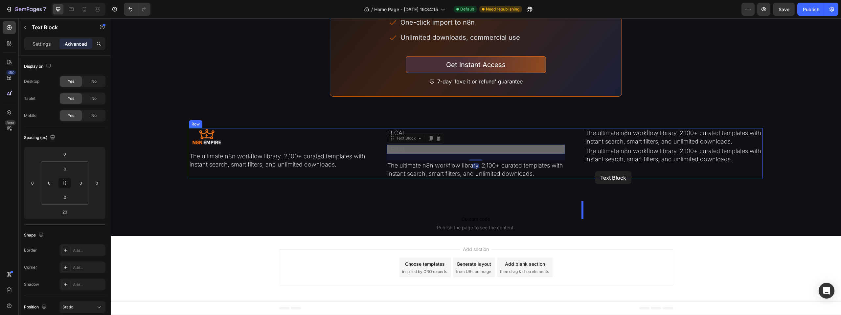
drag, startPoint x: 407, startPoint y: 181, endPoint x: 595, endPoint y: 171, distance: 188.1
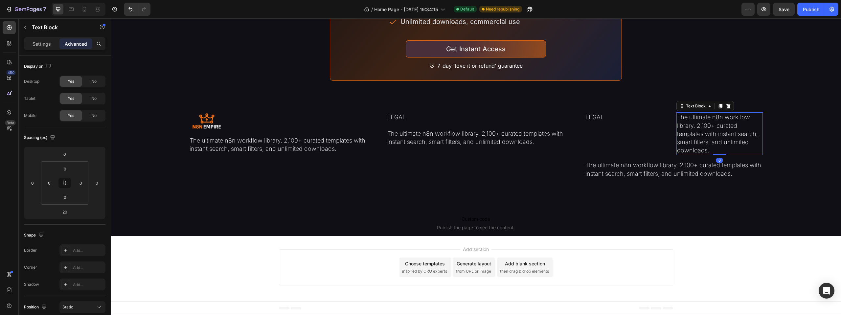
click at [688, 154] on p "The ultimate n8n workflow library. 2,100+ curated templates with instant search…" at bounding box center [719, 133] width 85 height 41
click at [726, 108] on icon at bounding box center [728, 106] width 4 height 5
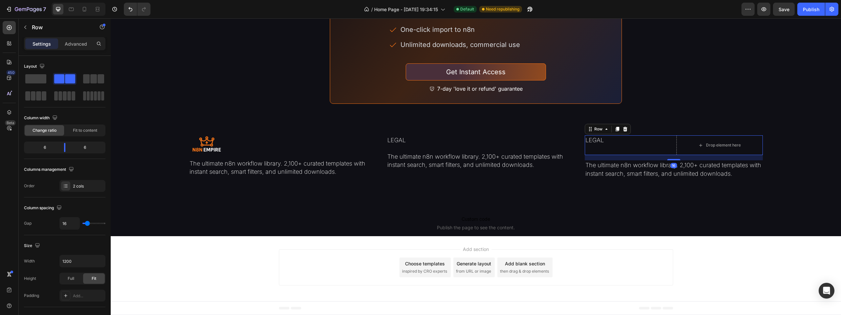
click at [647, 155] on div "LEGAL Text Block" at bounding box center [628, 145] width 86 height 20
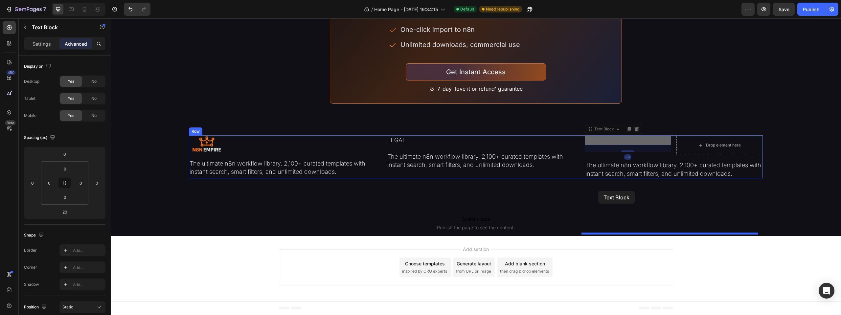
drag, startPoint x: 592, startPoint y: 173, endPoint x: 598, endPoint y: 191, distance: 18.8
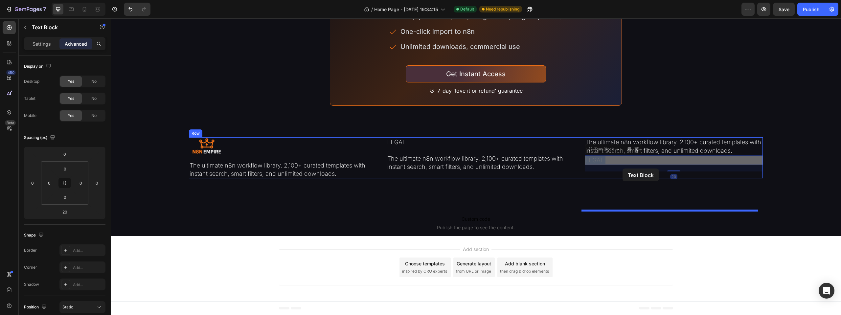
drag, startPoint x: 591, startPoint y: 188, endPoint x: 622, endPoint y: 168, distance: 36.8
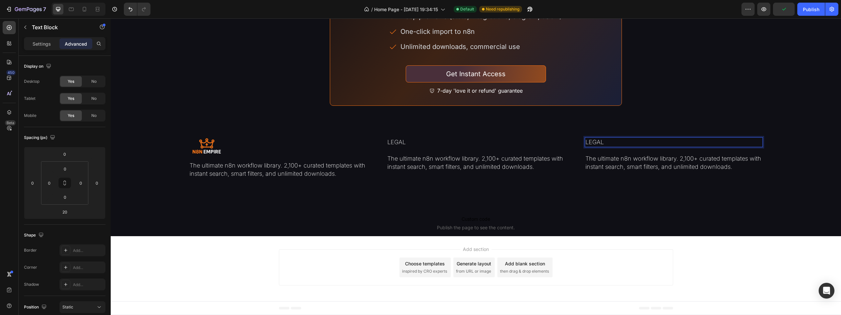
click at [600, 146] on p "LEGAL" at bounding box center [673, 142] width 177 height 8
click at [596, 146] on p "LEGAL" at bounding box center [673, 142] width 177 height 8
click at [599, 171] on p "The ultimate n8n workflow library. 2,100+ curated templates with instant search…" at bounding box center [673, 162] width 177 height 16
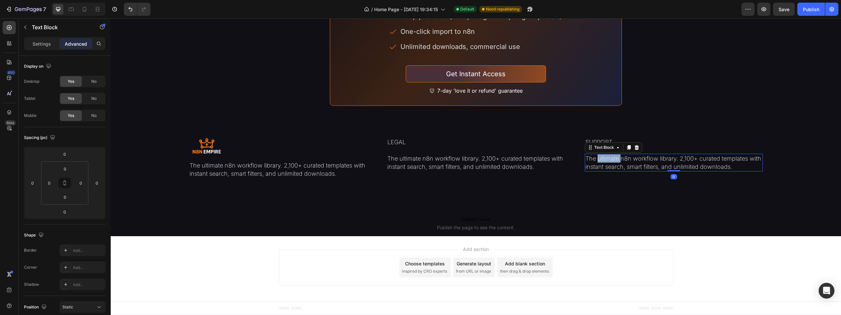
click at [599, 171] on p "The ultimate n8n workflow library. 2,100+ curated templates with instant search…" at bounding box center [673, 162] width 177 height 16
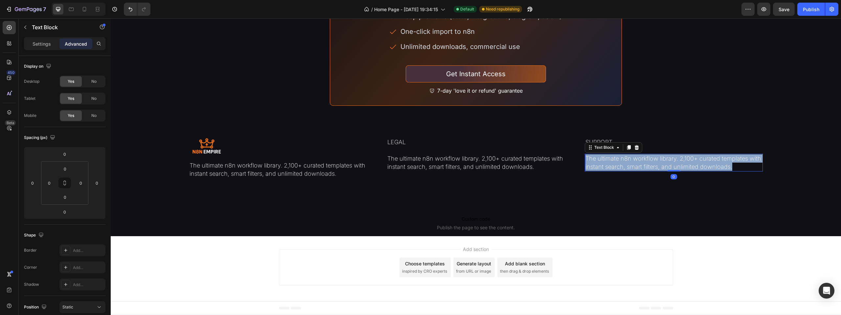
click at [599, 171] on p "The ultimate n8n workflow library. 2,100+ curated templates with instant search…" at bounding box center [673, 162] width 177 height 16
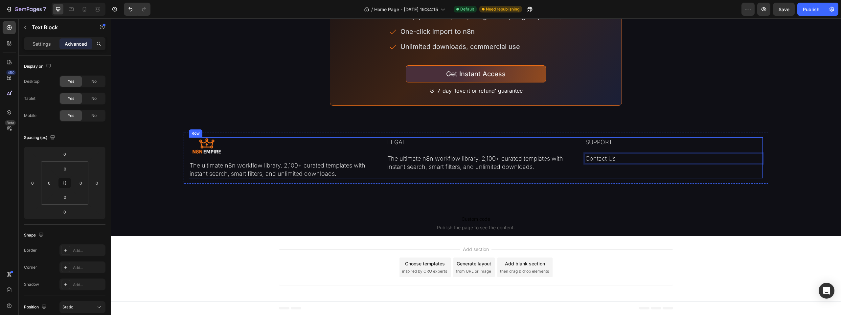
click at [603, 178] on div "SUPPORT Text Block Contact Us Text Block 0" at bounding box center [674, 157] width 178 height 41
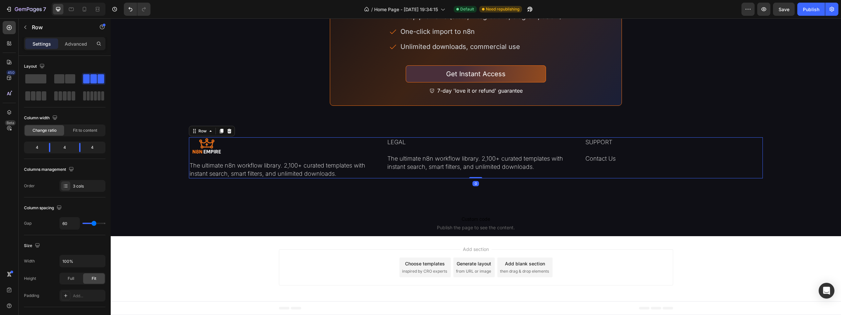
click at [604, 163] on p "Contact Us" at bounding box center [673, 158] width 177 height 8
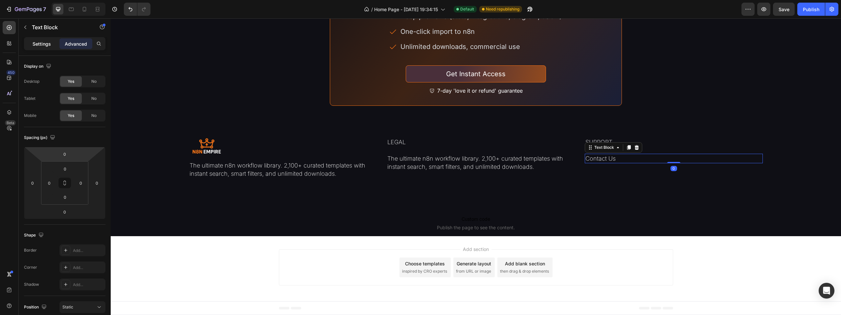
click at [48, 47] on p "Settings" at bounding box center [42, 43] width 18 height 7
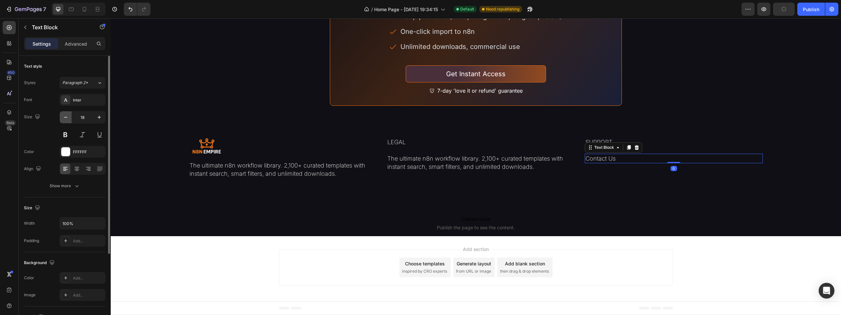
click at [67, 118] on icon "button" at bounding box center [65, 117] width 7 height 7
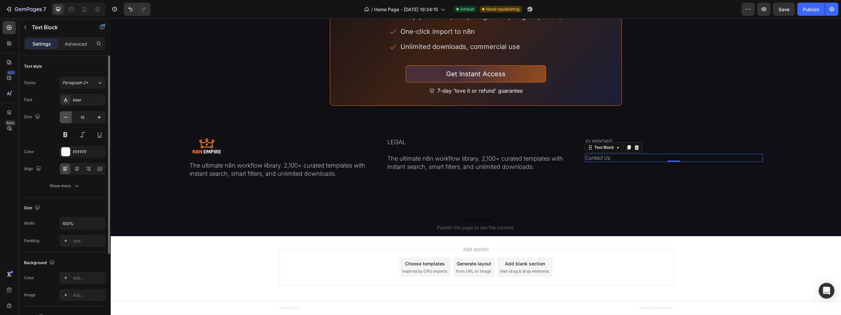
type input "14"
click at [503, 171] on p "The ultimate n8n workflow library. 2,100+ curated templates with instant search…" at bounding box center [475, 162] width 177 height 16
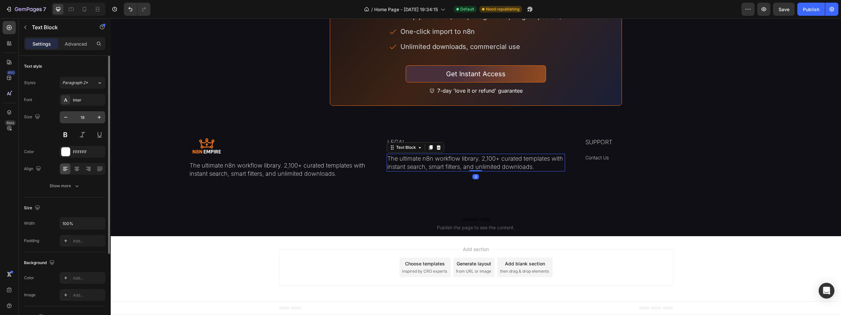
click at [84, 120] on input "18" at bounding box center [83, 117] width 22 height 12
type input "14"
click at [437, 167] on p "The ultimate n8n workflow library. 2,100+ curated templates with instant search…" at bounding box center [475, 160] width 177 height 13
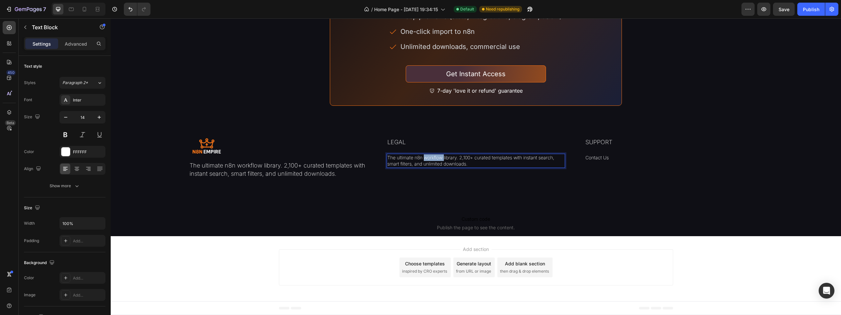
click at [437, 167] on p "The ultimate n8n workflow library. 2,100+ curated templates with instant search…" at bounding box center [475, 160] width 177 height 13
click at [424, 161] on p "Privacy Policy" at bounding box center [475, 157] width 177 height 7
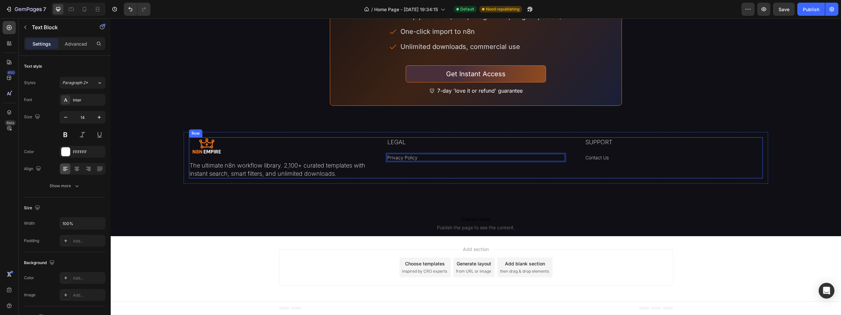
click at [422, 178] on div "LEGAL Text Block Privacy Policy Text Block 0" at bounding box center [476, 157] width 178 height 41
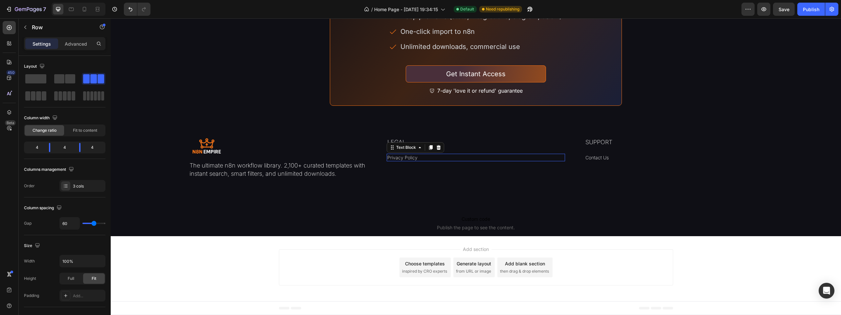
click at [421, 161] on p "Privacy Policy" at bounding box center [475, 157] width 177 height 7
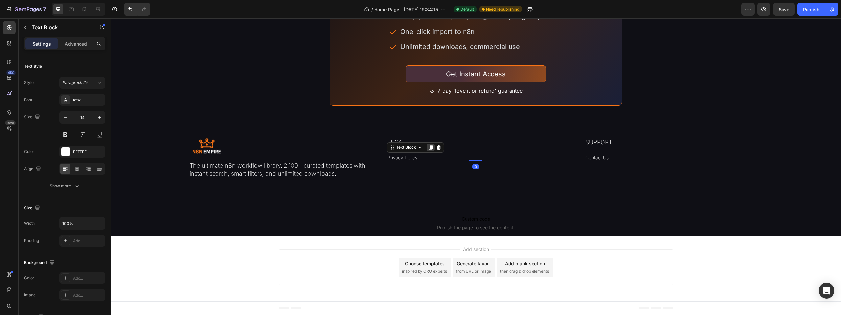
click at [430, 150] on icon at bounding box center [431, 147] width 4 height 5
click at [409, 168] on p "Privacy Policy" at bounding box center [475, 165] width 177 height 7
click at [430, 157] on icon at bounding box center [431, 155] width 4 height 5
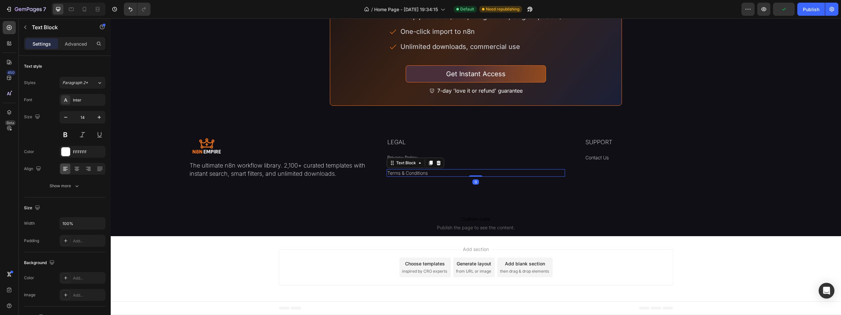
click at [413, 176] on p "Terms & Conditions" at bounding box center [475, 173] width 177 height 7
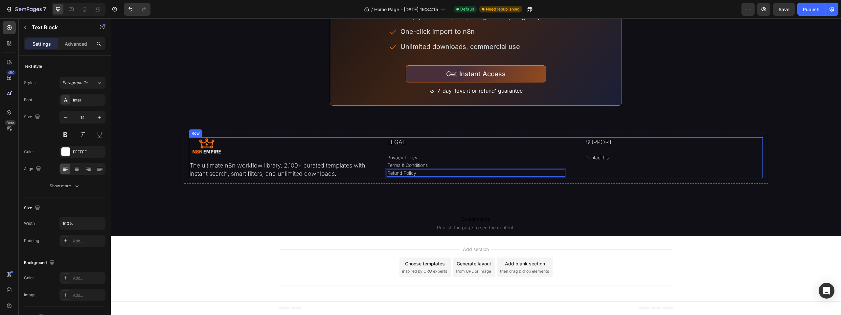
click at [379, 178] on div "Image The ultimate n8n workflow library. 2,100+ curated templates with instant …" at bounding box center [475, 157] width 573 height 41
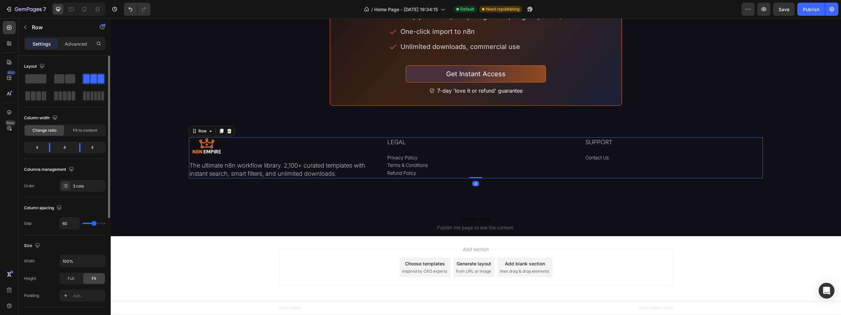
type input "120"
type input "31"
type input "24"
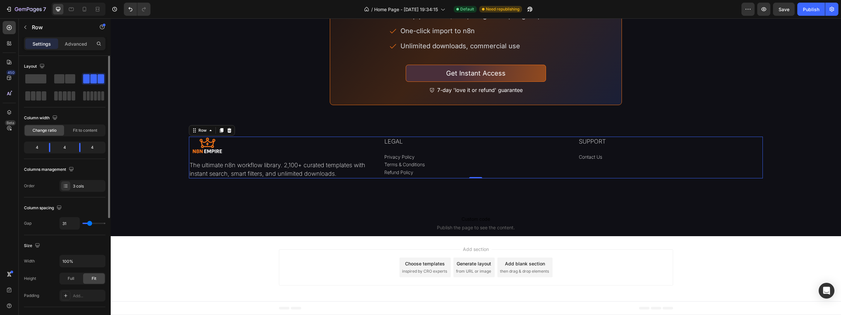
type input "24"
type input "16"
type input "9"
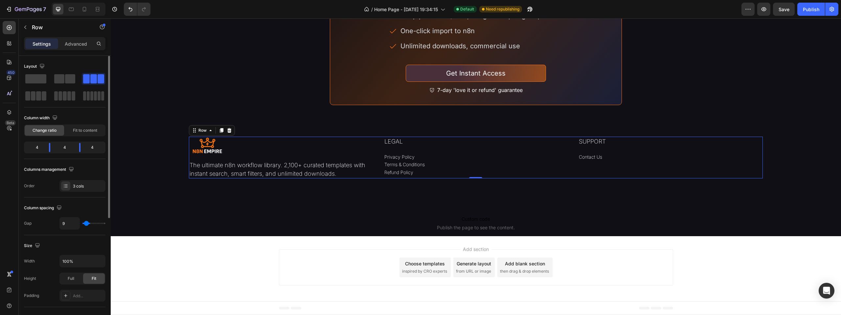
type input "0"
type input "120"
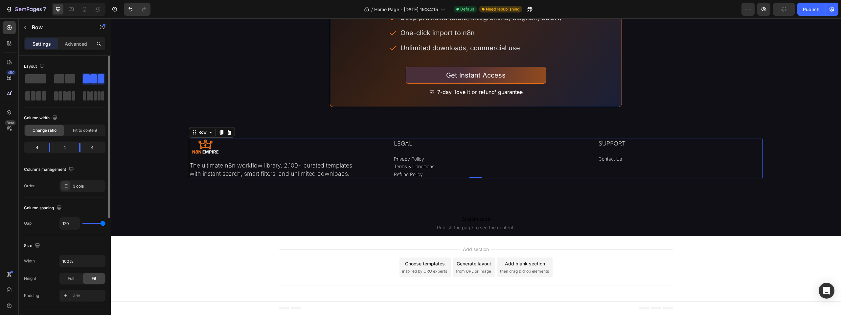
drag, startPoint x: 93, startPoint y: 223, endPoint x: 204, endPoint y: 220, distance: 110.7
type input "120"
click at [105, 223] on input "range" at bounding box center [93, 223] width 23 height 1
click at [755, 290] on div "Add section Choose templates inspired by CRO experts Generate layout from URL o…" at bounding box center [476, 268] width 730 height 65
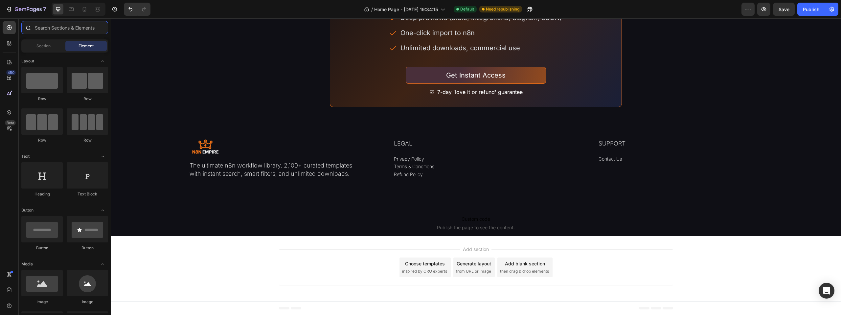
click at [39, 26] on input "text" at bounding box center [64, 27] width 87 height 13
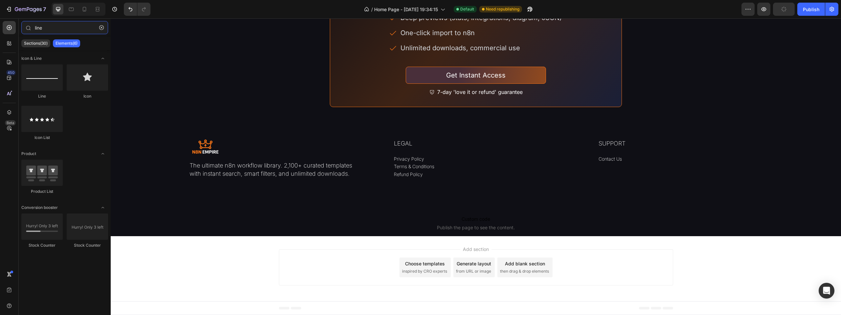
type input "line"
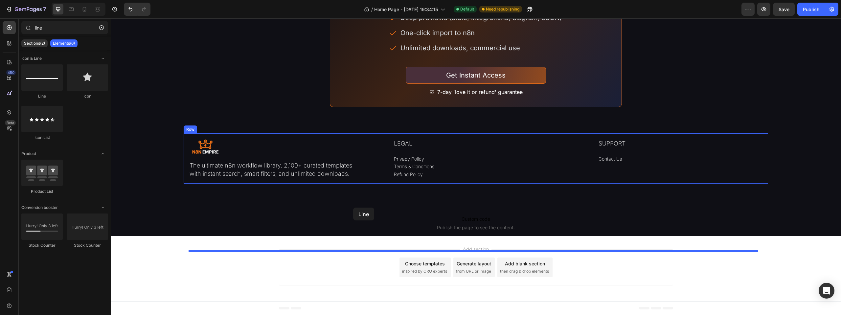
drag, startPoint x: 209, startPoint y: 128, endPoint x: 353, endPoint y: 208, distance: 165.1
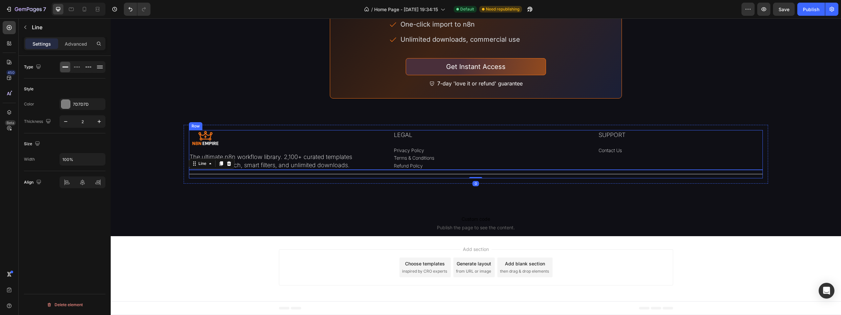
click at [384, 170] on div "Image The ultimate n8n workflow library. 2,100+ curated templates with instant …" at bounding box center [475, 150] width 573 height 40
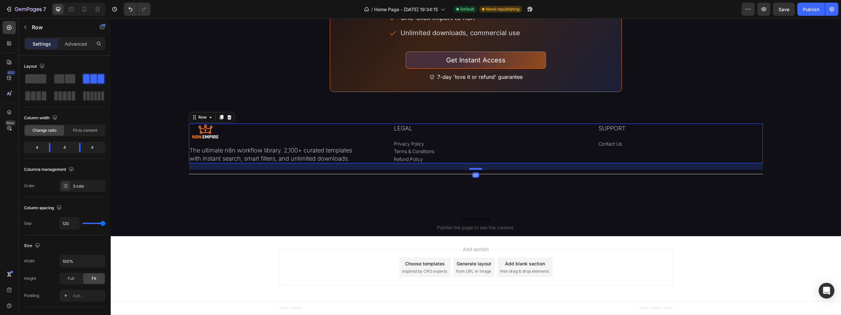
drag, startPoint x: 470, startPoint y: 207, endPoint x: 475, endPoint y: 213, distance: 8.0
click at [475, 170] on div at bounding box center [475, 169] width 13 height 2
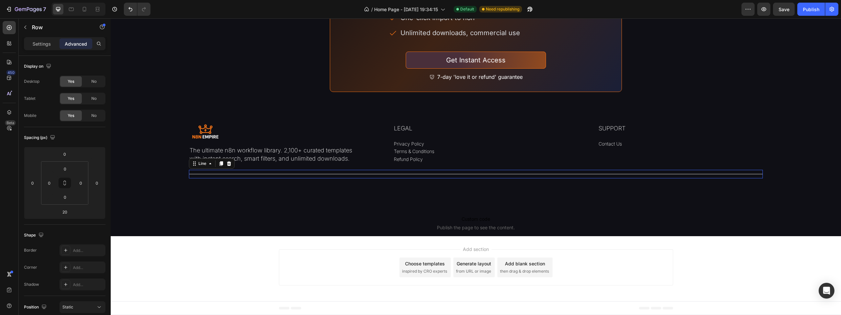
click at [443, 174] on div at bounding box center [475, 174] width 573 height 1
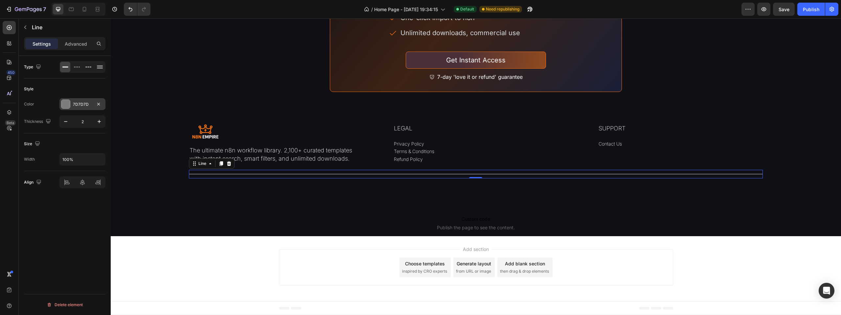
click at [68, 99] on div "7D7D7D" at bounding box center [82, 104] width 46 height 12
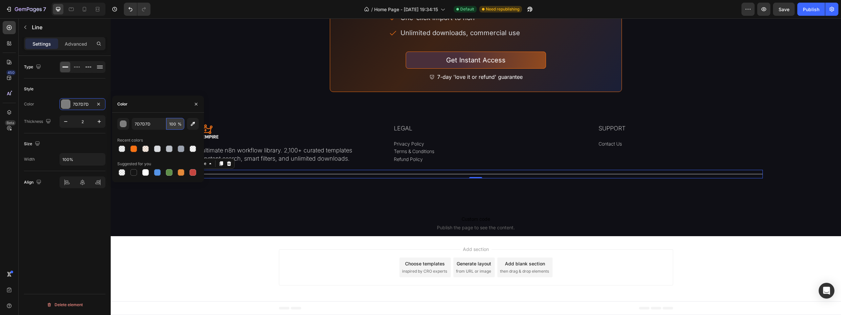
click at [176, 127] on input "100" at bounding box center [175, 124] width 18 height 12
type input "40"
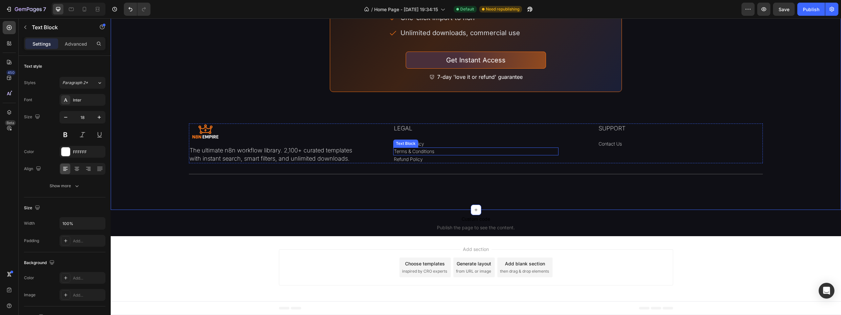
click at [335, 163] on p "The ultimate n8n workflow library. 2,100+ curated templates with instant search…" at bounding box center [271, 154] width 164 height 16
click at [233, 142] on icon at bounding box center [233, 139] width 4 height 5
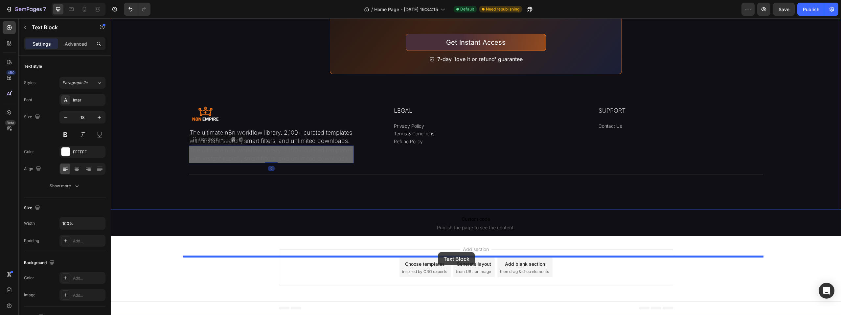
drag, startPoint x: 205, startPoint y: 201, endPoint x: 438, endPoint y: 252, distance: 238.7
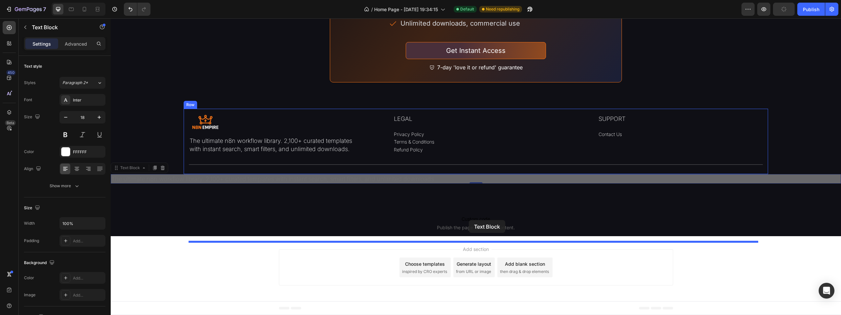
drag, startPoint x: 121, startPoint y: 224, endPoint x: 469, endPoint y: 220, distance: 347.8
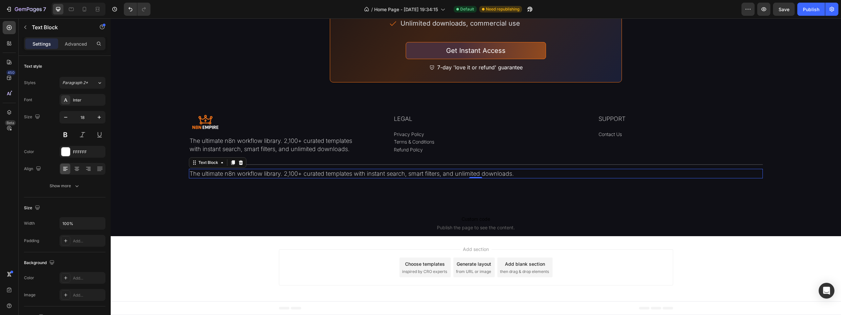
click at [402, 178] on p "The ultimate n8n workflow library. 2,100+ curated templates with instant search…" at bounding box center [475, 173] width 572 height 8
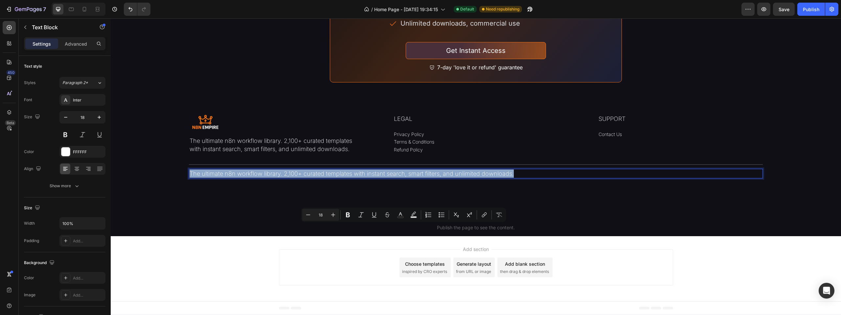
click at [402, 178] on p "The ultimate n8n workflow library. 2,100+ curated templates with instant search…" at bounding box center [475, 173] width 572 height 8
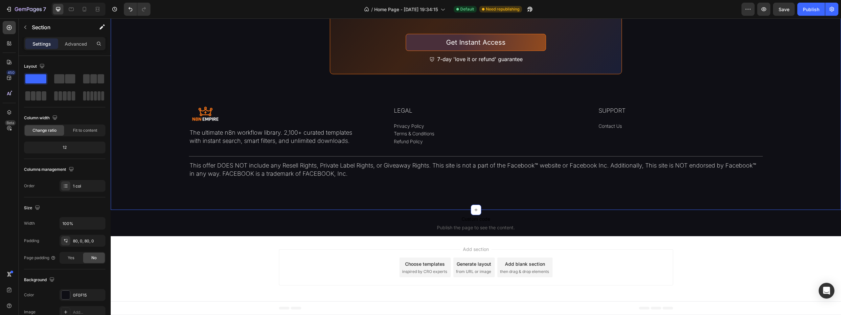
click at [308, 178] on p "This offer DOES NOT include any Resell Rights, Private Label Rights, or Giveawa…" at bounding box center [475, 169] width 572 height 16
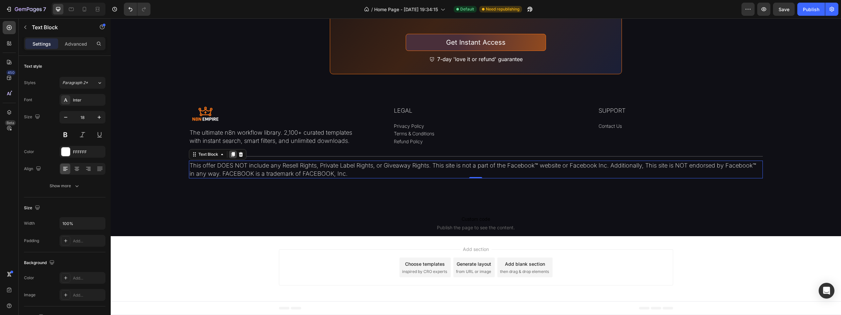
click at [230, 157] on icon at bounding box center [232, 154] width 5 height 5
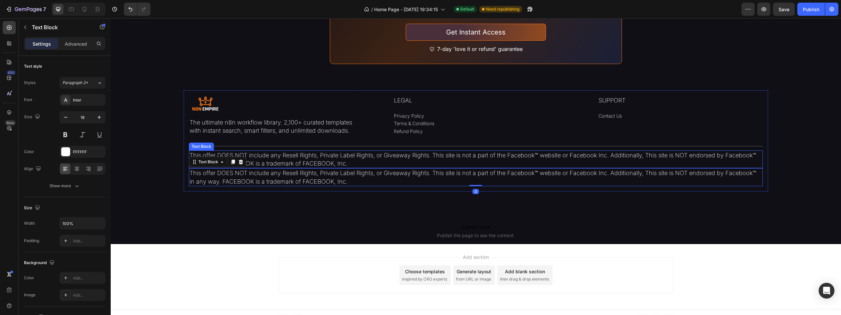
click at [268, 167] on p "This offer DOES NOT include any Resell Rights, Private Label Rights, or Giveawa…" at bounding box center [475, 159] width 572 height 16
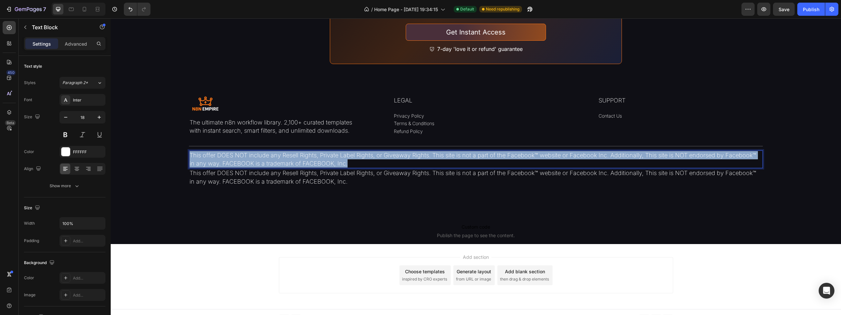
click at [268, 167] on p "This offer DOES NOT include any Resell Rights, Private Label Rights, or Giveawa…" at bounding box center [475, 159] width 572 height 16
click at [258, 167] on p "This offer DOES NOT include any Resell Rights, Private Label Rights, or Giveawa…" at bounding box center [475, 159] width 572 height 16
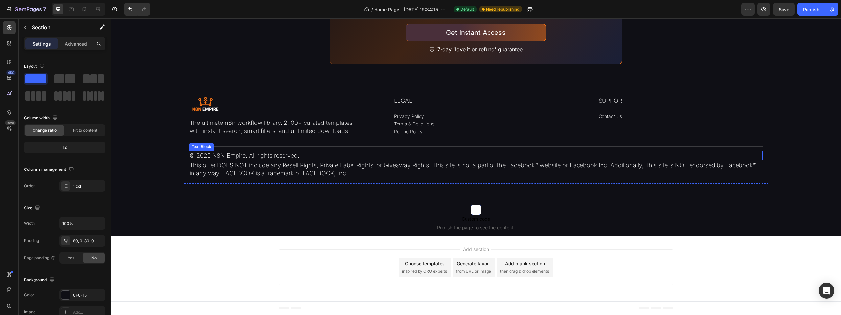
click at [308, 160] on p "© 2025 N8N Empire. All rights reserved." at bounding box center [475, 155] width 572 height 8
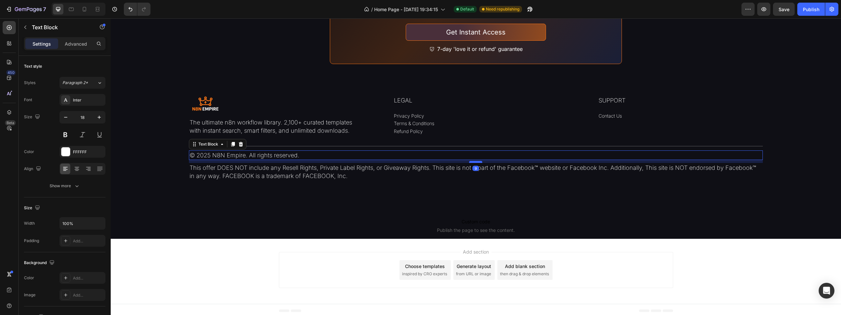
drag, startPoint x: 474, startPoint y: 232, endPoint x: 479, endPoint y: 235, distance: 6.3
click at [479, 163] on div at bounding box center [475, 162] width 13 height 2
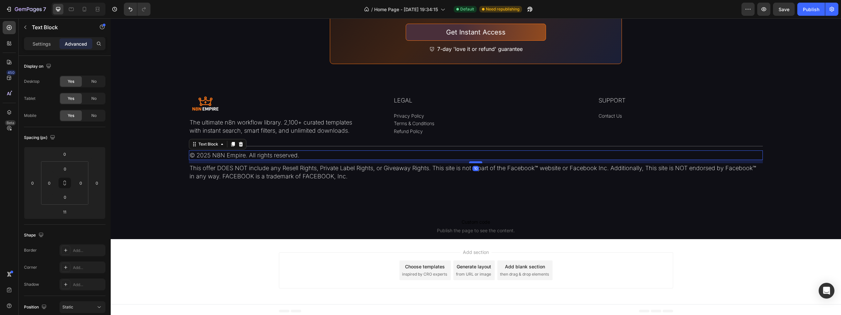
click at [473, 163] on div at bounding box center [475, 162] width 13 height 2
type input "10"
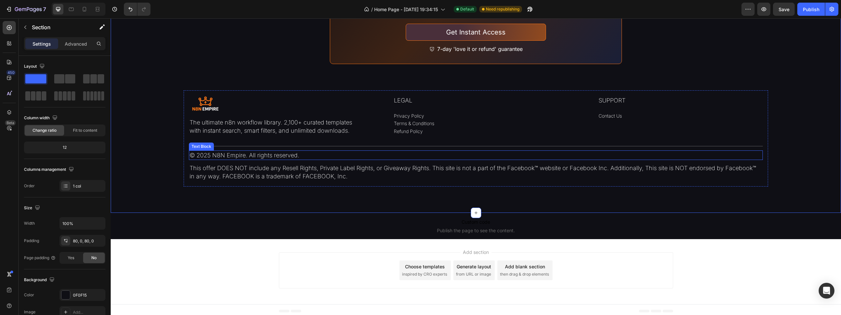
click at [325, 159] on p "© 2025 N8N Empire. All rights reserved." at bounding box center [475, 155] width 572 height 8
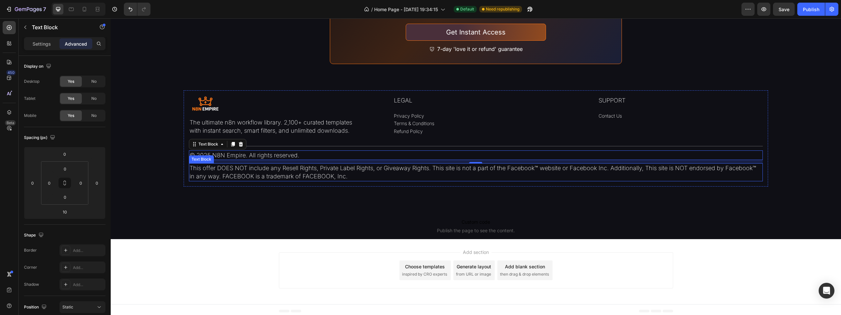
drag, startPoint x: 168, startPoint y: 256, endPoint x: 185, endPoint y: 245, distance: 20.6
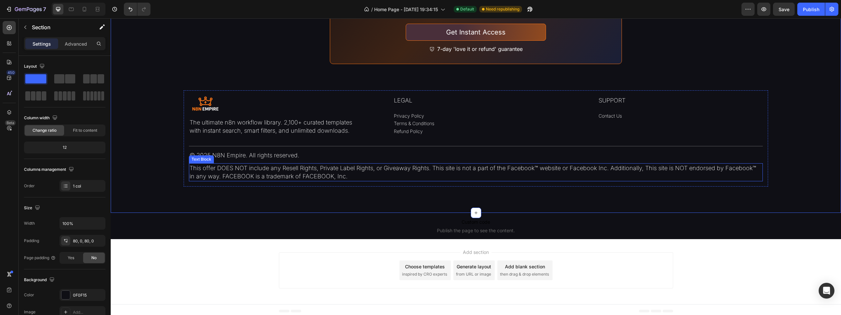
click at [225, 180] on p "This offer DOES NOT include any Resell Rights, Private Label Rights, or Giveawa…" at bounding box center [475, 172] width 572 height 16
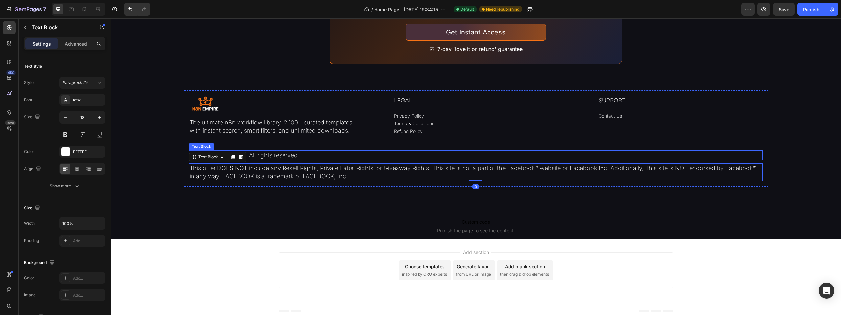
click at [280, 159] on p "© 2025 N8N Empire. All rights reserved." at bounding box center [475, 155] width 572 height 8
click at [231, 147] on icon at bounding box center [232, 144] width 5 height 5
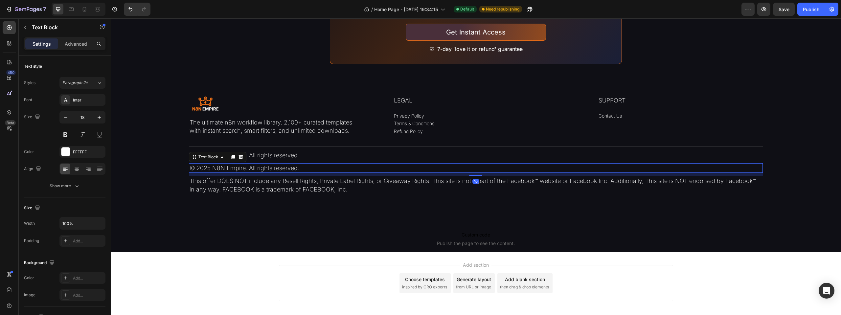
click at [230, 172] on p "© 2025 N8N Empire. All rights reserved." at bounding box center [475, 168] width 572 height 8
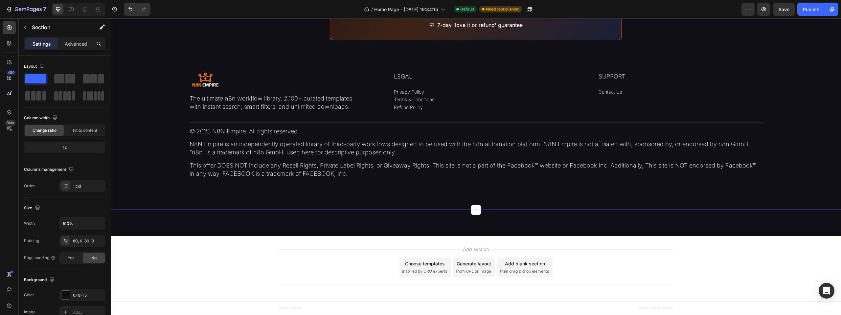
scroll to position [2251, 0]
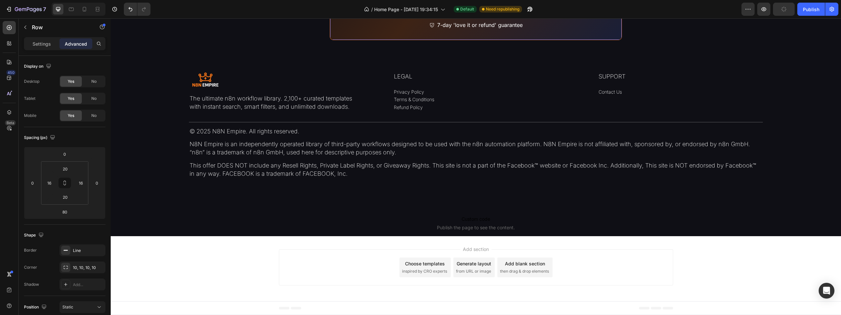
click at [272, 102] on p "The ultimate n8n workflow library. 2,100+ curated templates with instant search…" at bounding box center [271, 102] width 164 height 16
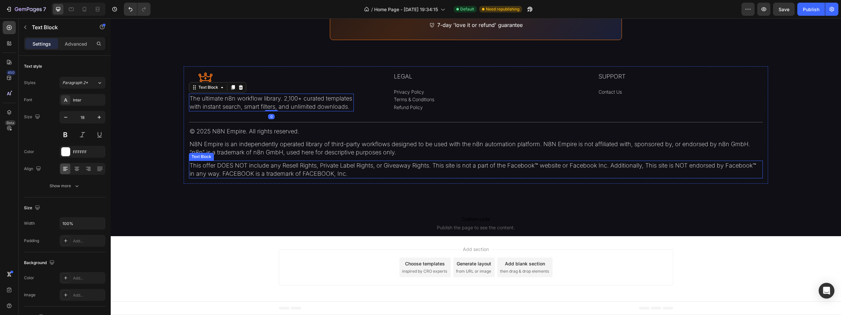
scroll to position [2185, 0]
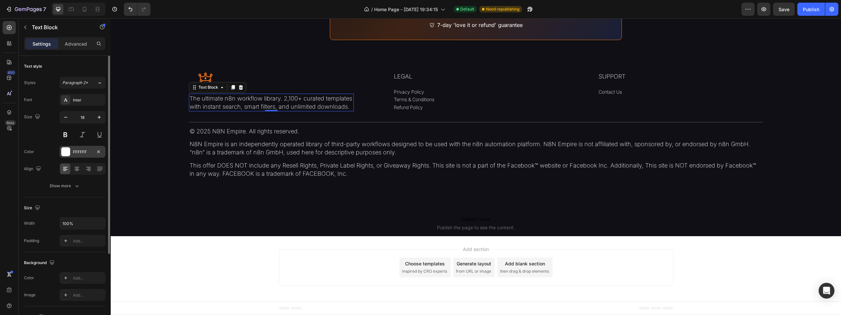
click at [73, 155] on div "FFFFFF" at bounding box center [82, 152] width 19 height 6
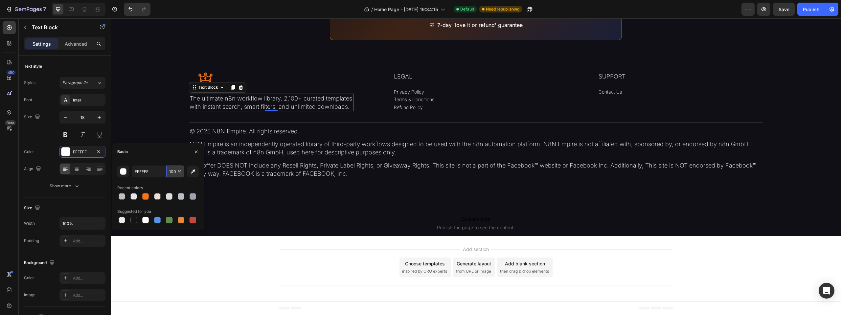
click at [172, 175] on input "100" at bounding box center [175, 172] width 18 height 12
type input "40"
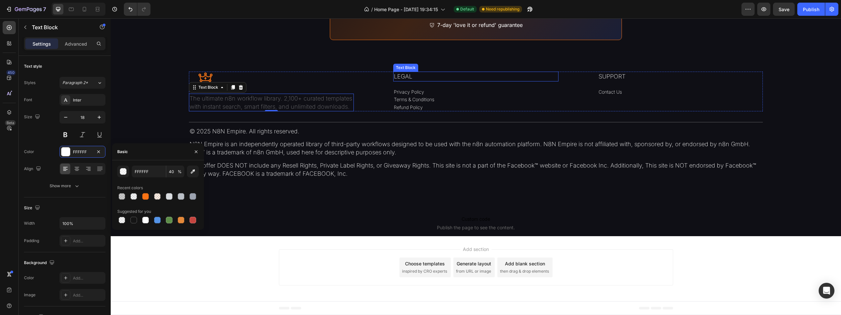
click at [404, 80] on p "LEGAL" at bounding box center [476, 76] width 164 height 8
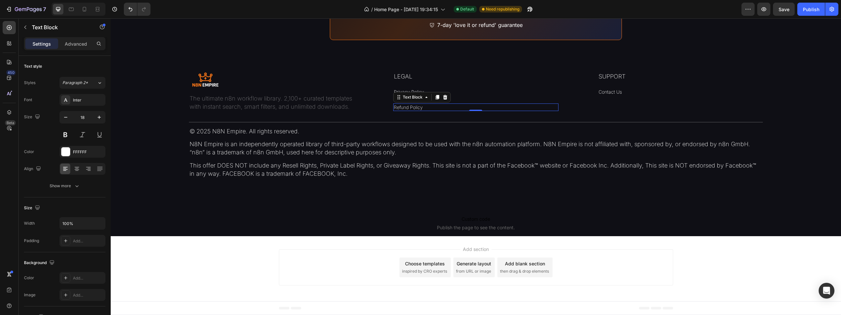
click at [438, 111] on p "Refund Policy" at bounding box center [476, 107] width 164 height 7
click at [128, 10] on icon "Undo/Redo" at bounding box center [130, 9] width 7 height 7
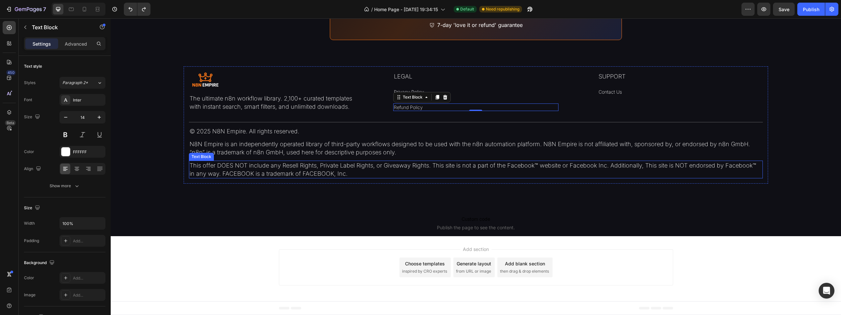
click at [263, 178] on p "This offer DOES NOT include any Resell Rights, Private Label Rights, or Giveawa…" at bounding box center [475, 169] width 572 height 16
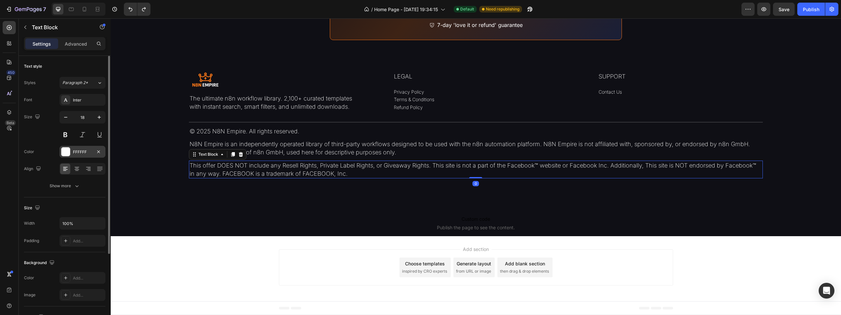
click at [88, 156] on div "FFFFFF" at bounding box center [82, 152] width 46 height 12
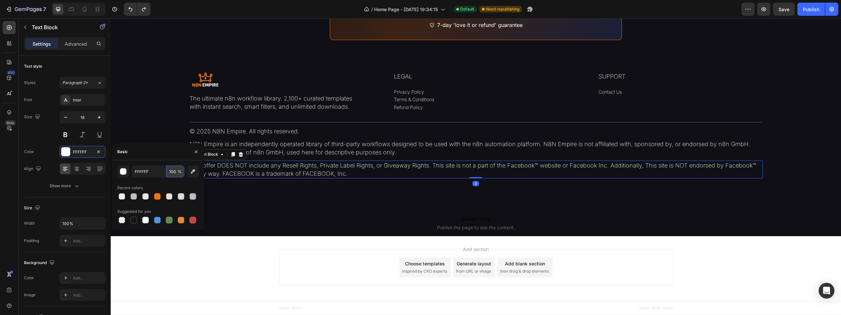
click at [168, 174] on input "100" at bounding box center [175, 172] width 18 height 12
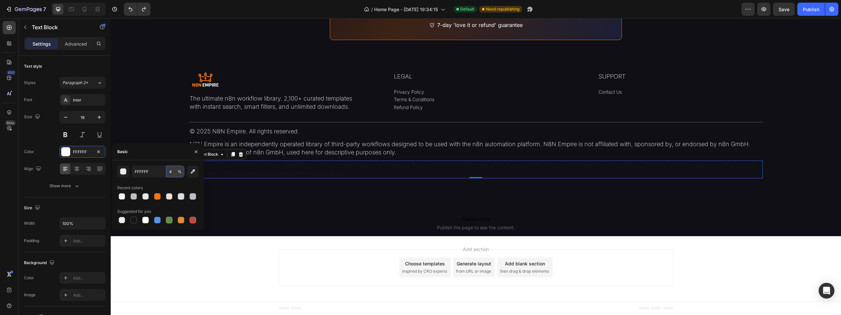
type input "40"
click at [318, 156] on p "N8N Empire is an independently operated library of third-party workflows design…" at bounding box center [475, 148] width 572 height 16
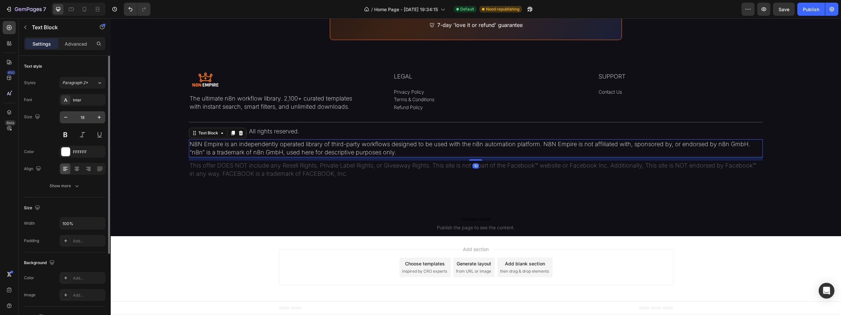
click at [82, 121] on input "18" at bounding box center [83, 117] width 22 height 12
click at [81, 152] on div "FFFFFF" at bounding box center [82, 152] width 19 height 6
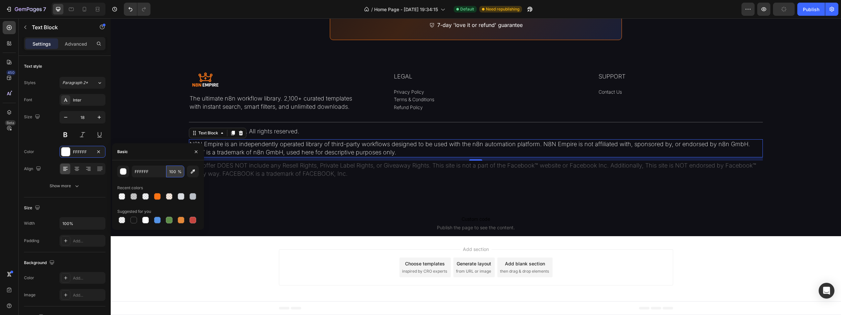
click at [172, 171] on input "100" at bounding box center [175, 172] width 18 height 12
type input "40"
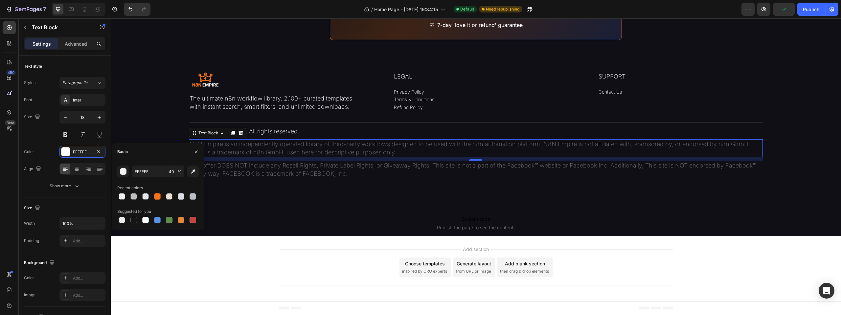
click at [267, 135] on p "© 2025 N8N Empire. All rights reserved." at bounding box center [475, 131] width 572 height 8
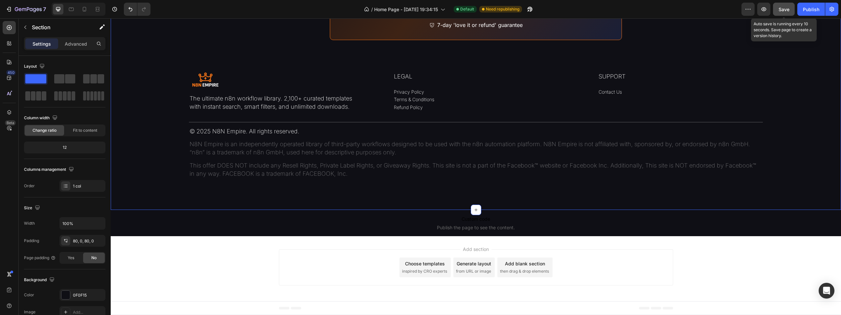
click at [786, 9] on span "Save" at bounding box center [783, 10] width 11 height 6
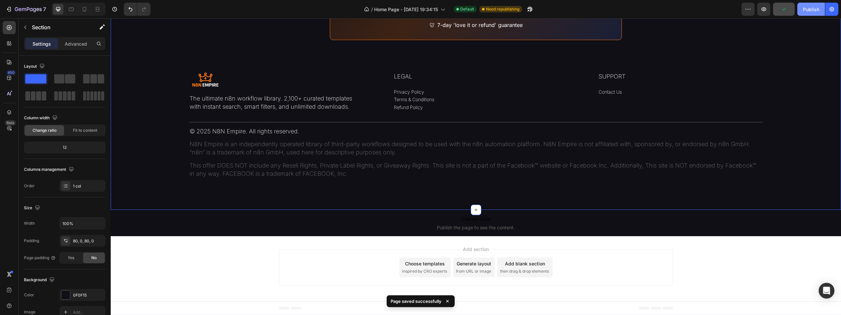
click at [813, 9] on div "Publish" at bounding box center [811, 9] width 16 height 7
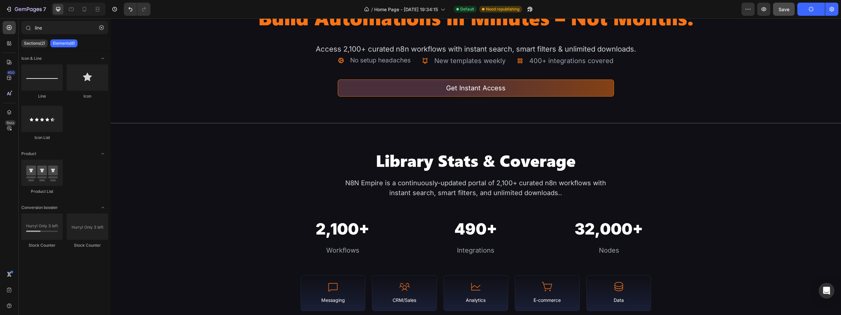
scroll to position [32, 0]
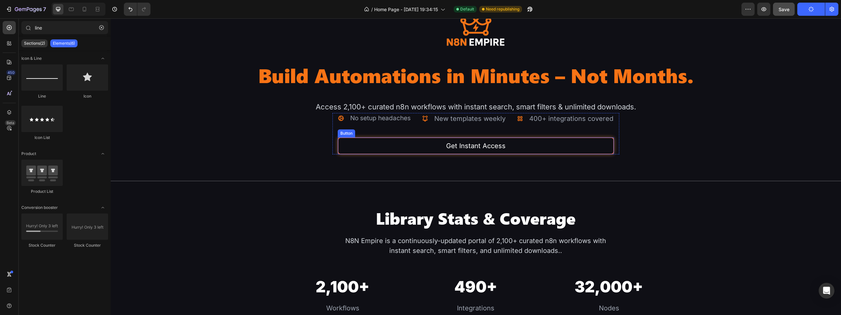
click at [562, 154] on button "Get Instant Access" at bounding box center [476, 145] width 276 height 17
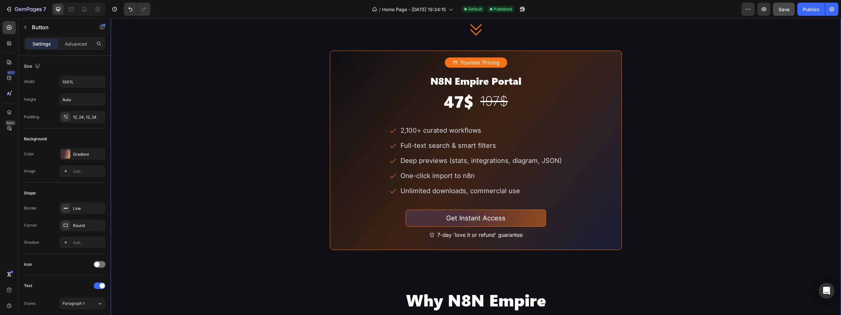
scroll to position [1083, 0]
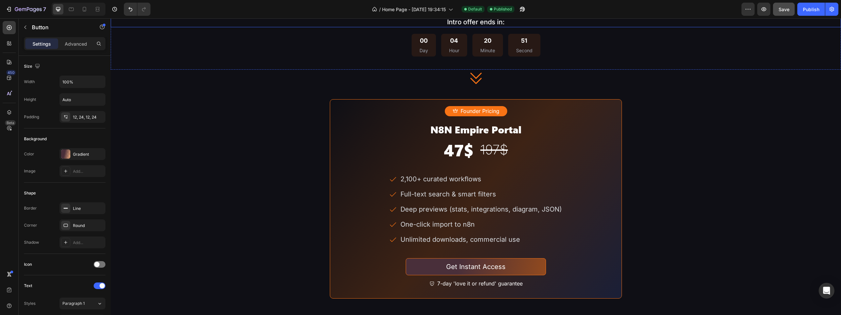
click at [512, 27] on p "Intro offer ends in:" at bounding box center [475, 21] width 729 height 9
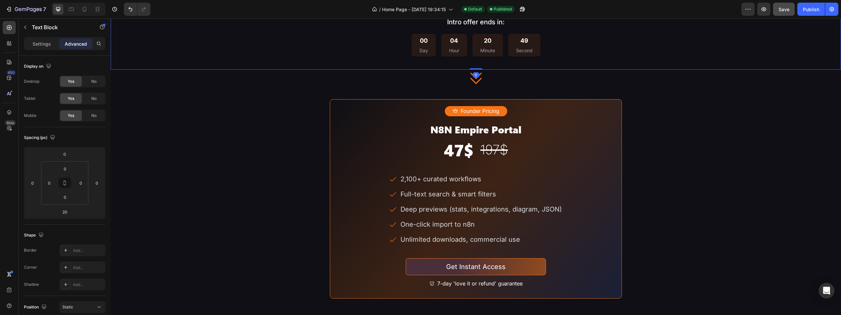
click at [432, 27] on p "Intro offer ends in:" at bounding box center [475, 21] width 729 height 9
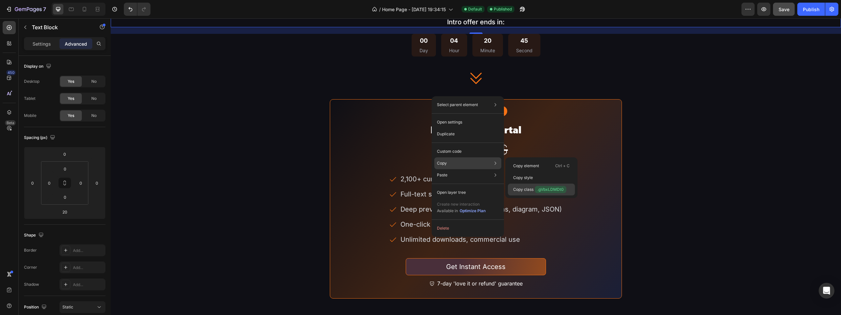
click at [535, 185] on div "Copy class .gVbxLDMDt0" at bounding box center [541, 190] width 67 height 12
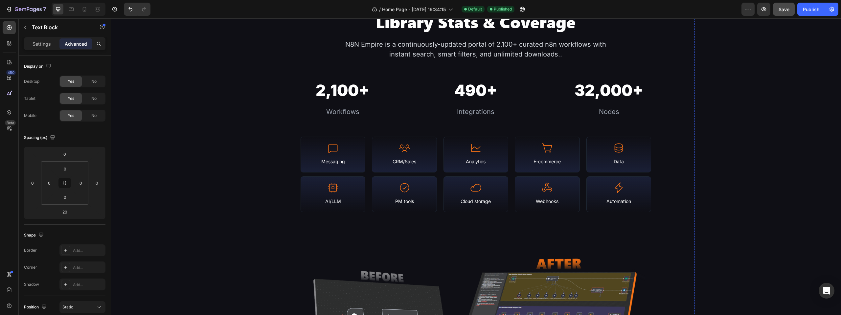
scroll to position [98, 0]
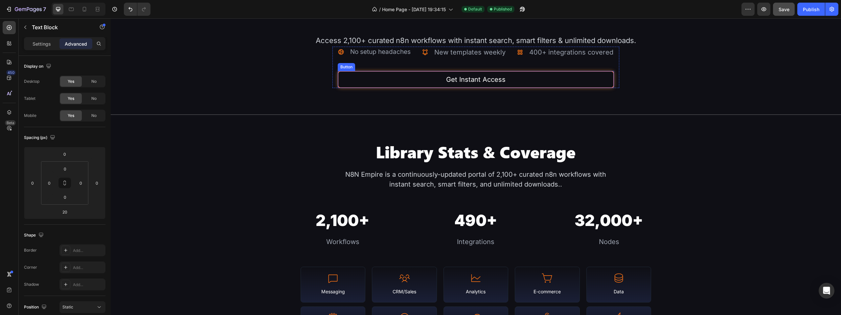
click at [509, 88] on button "Get Instant Access" at bounding box center [476, 79] width 276 height 17
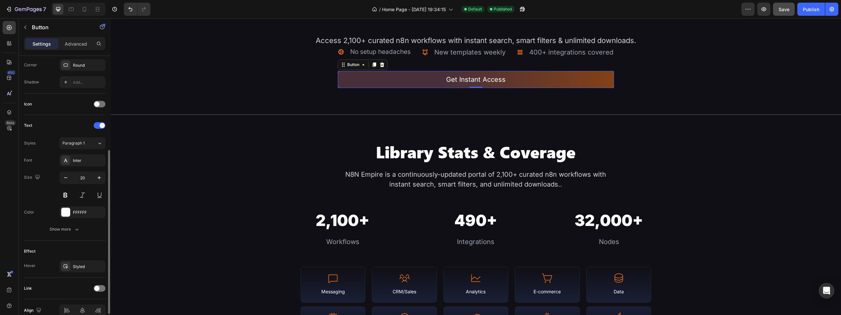
scroll to position [193, 0]
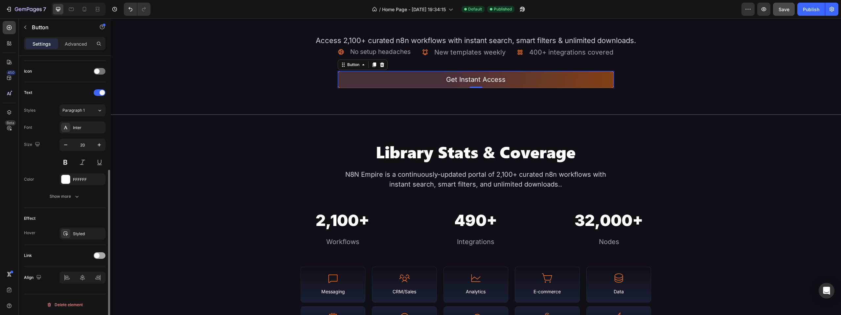
click at [100, 257] on div at bounding box center [100, 255] width 12 height 7
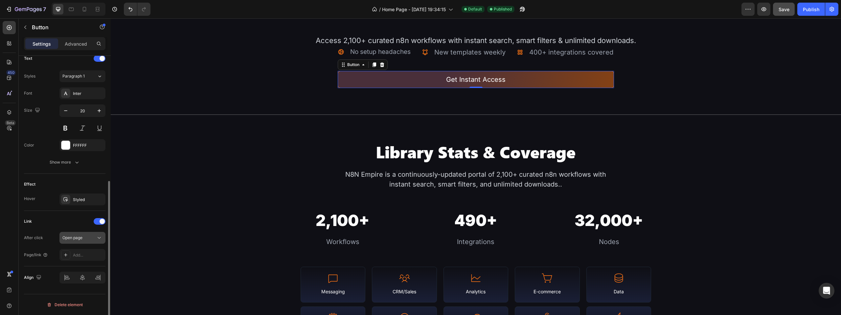
click at [83, 234] on button "Open page" at bounding box center [82, 238] width 46 height 12
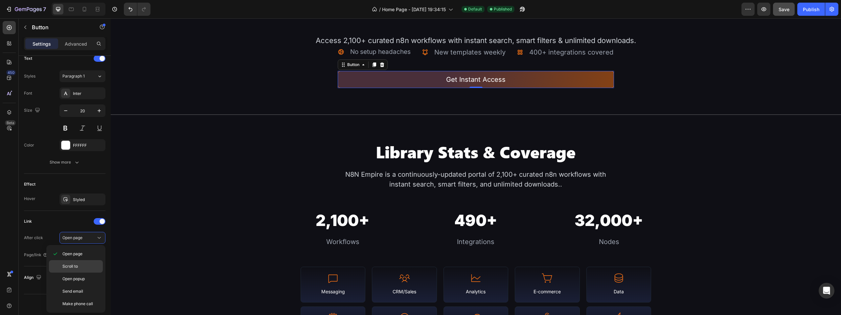
click at [83, 266] on p "Scroll to" at bounding box center [80, 266] width 37 height 6
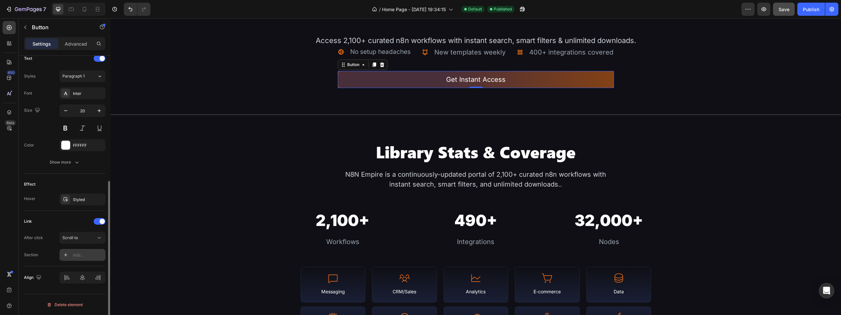
click at [76, 253] on div "Add..." at bounding box center [88, 255] width 31 height 6
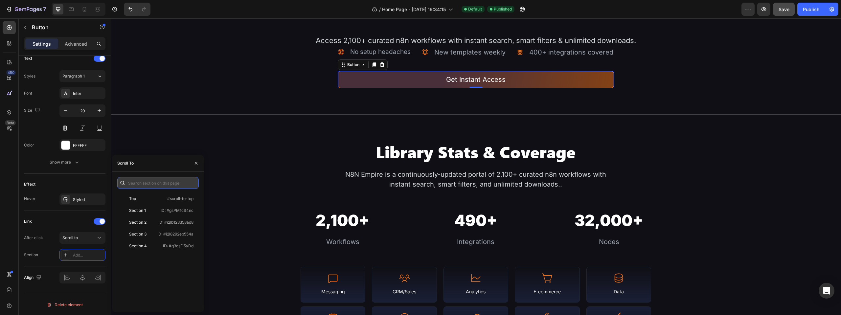
click at [158, 183] on input "text" at bounding box center [157, 183] width 81 height 12
paste input ".gVbxLDMDt0"
drag, startPoint x: 129, startPoint y: 183, endPoint x: 124, endPoint y: 184, distance: 4.6
click at [124, 184] on div ".gVbxLDMDt0" at bounding box center [157, 183] width 81 height 12
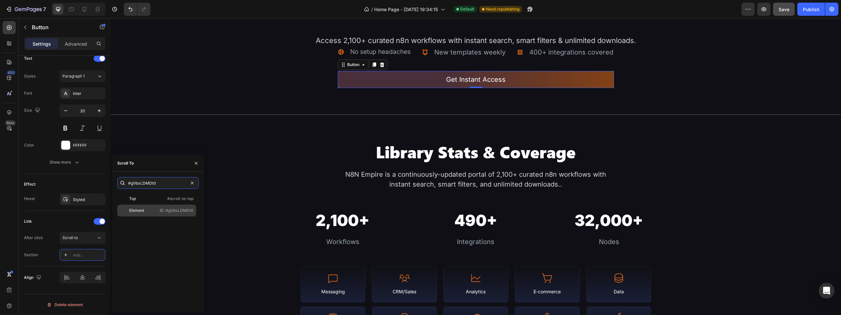
type input "#gVbxLDMDt0"
click at [138, 211] on div "Element" at bounding box center [136, 211] width 15 height 6
click at [73, 223] on div "Link" at bounding box center [64, 221] width 81 height 11
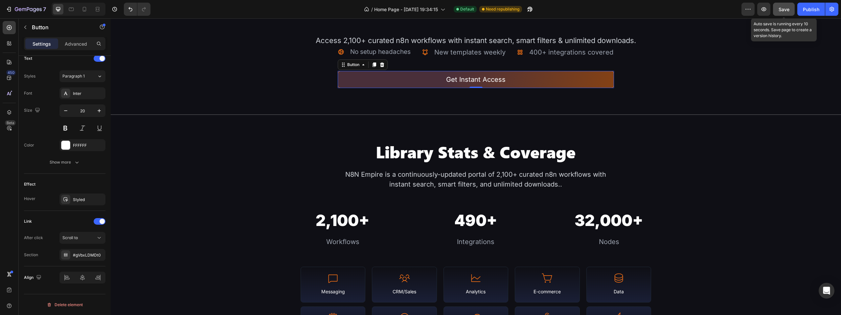
click at [784, 10] on span "Save" at bounding box center [783, 10] width 11 height 6
click at [809, 12] on div "Publish" at bounding box center [811, 9] width 16 height 7
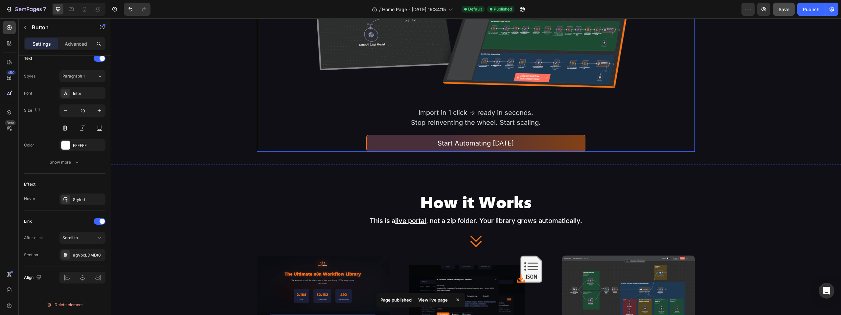
scroll to position [591, 0]
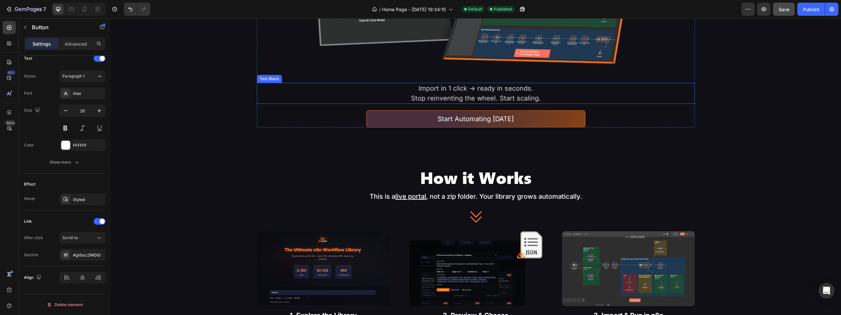
click at [506, 96] on p "Stop reinventing the wheel. Start scaling." at bounding box center [475, 98] width 261 height 10
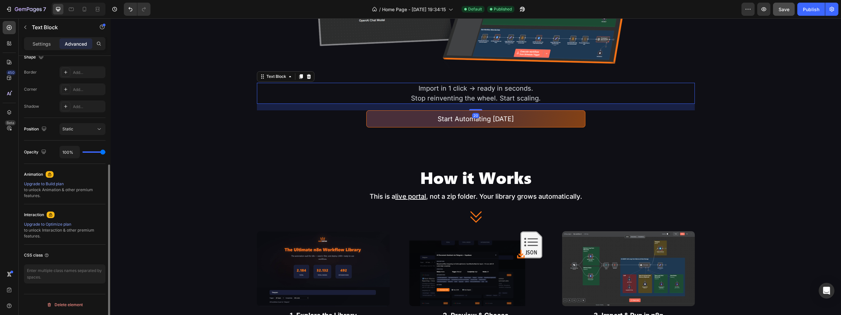
click at [506, 96] on p "Stop reinventing the wheel. Start scaling." at bounding box center [475, 98] width 261 height 10
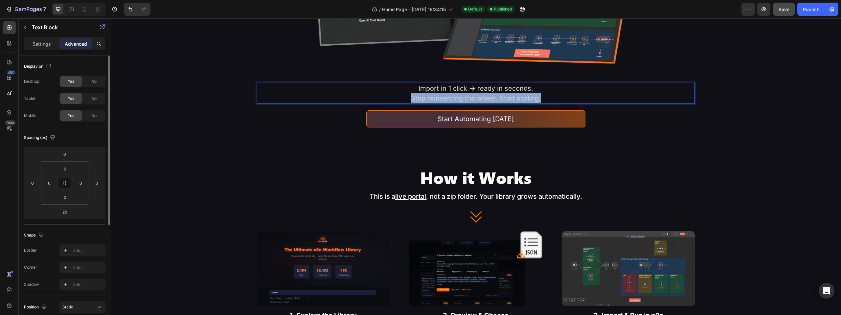
click at [506, 96] on p "Stop reinventing the wheel. Start scaling." at bounding box center [475, 98] width 261 height 10
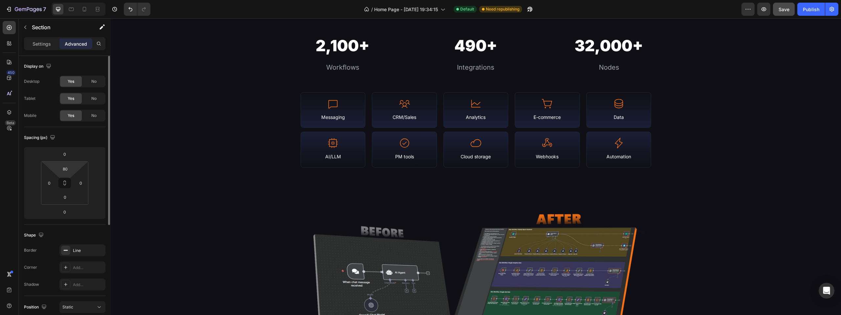
scroll to position [178, 0]
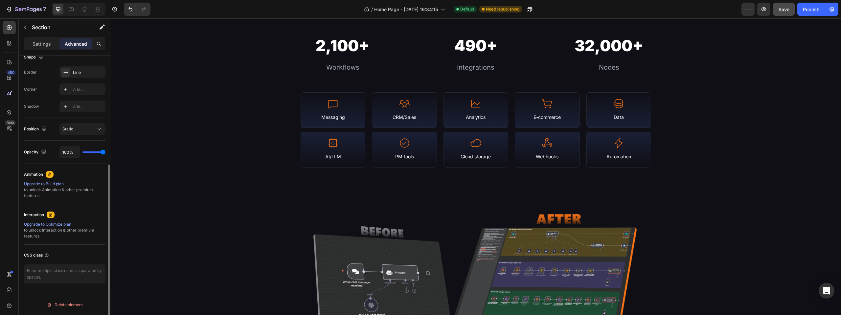
click at [48, 36] on div "Section" at bounding box center [53, 27] width 68 height 19
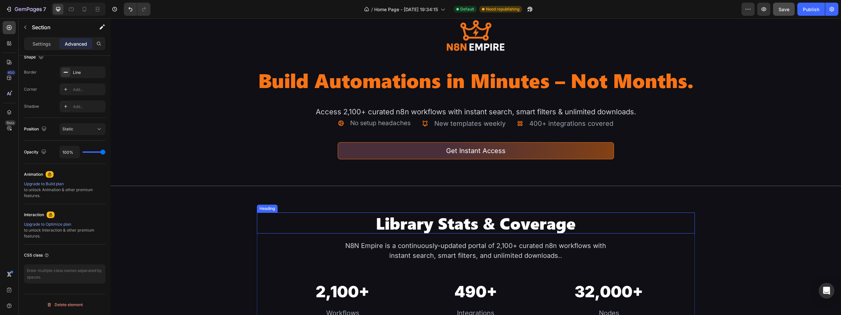
scroll to position [0, 0]
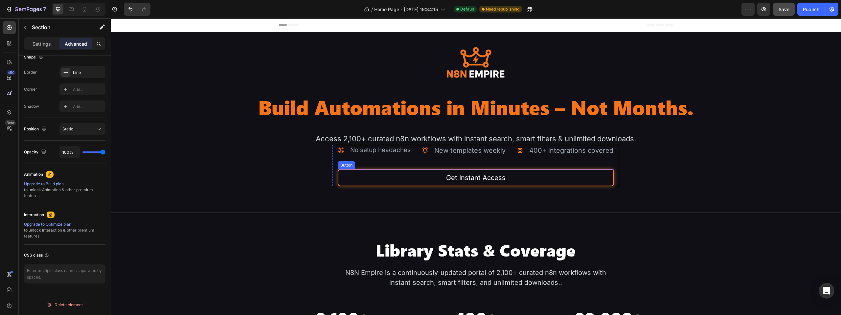
click at [524, 186] on link "Get Instant Access" at bounding box center [476, 177] width 276 height 17
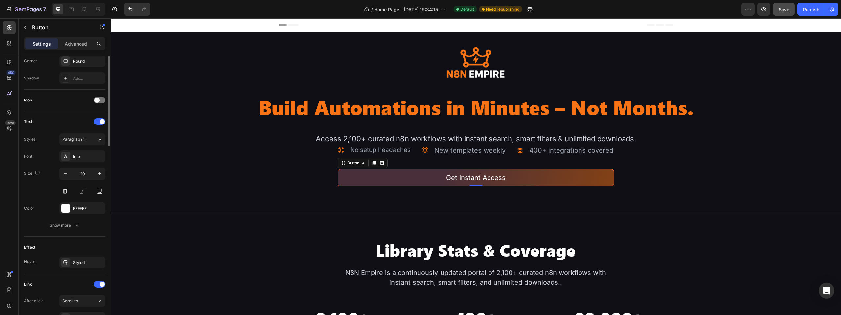
scroll to position [227, 0]
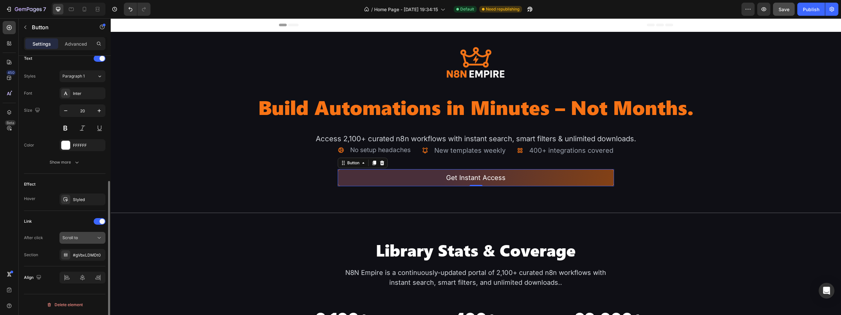
click at [86, 234] on button "Scroll to" at bounding box center [82, 238] width 46 height 12
click at [47, 222] on div "Link" at bounding box center [64, 221] width 81 height 11
click at [82, 254] on div "#gVbxLDMDt0" at bounding box center [82, 255] width 19 height 6
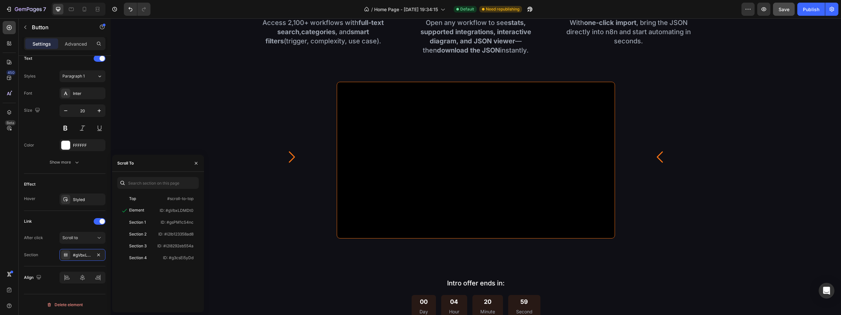
scroll to position [1052, 0]
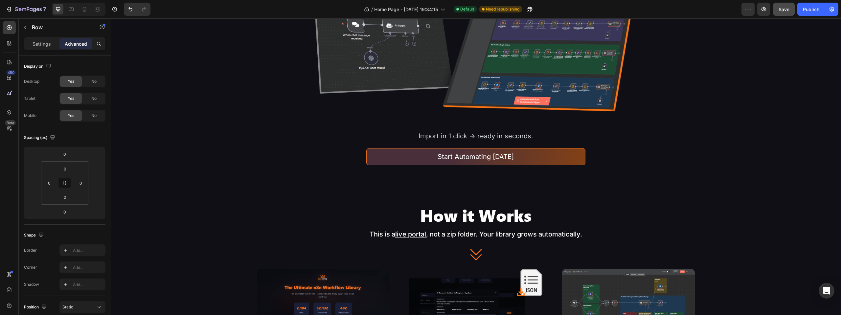
scroll to position [592, 0]
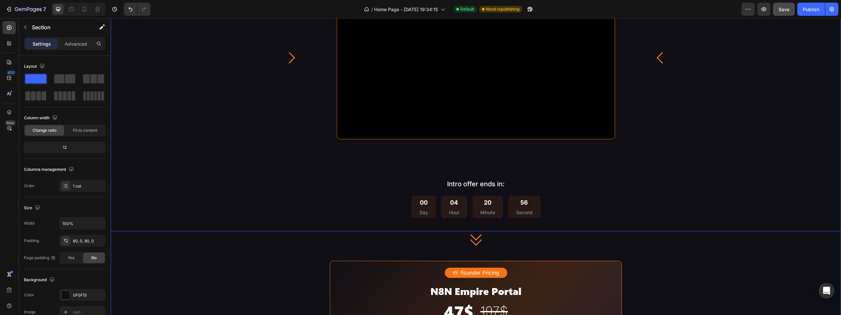
scroll to position [1052, 0]
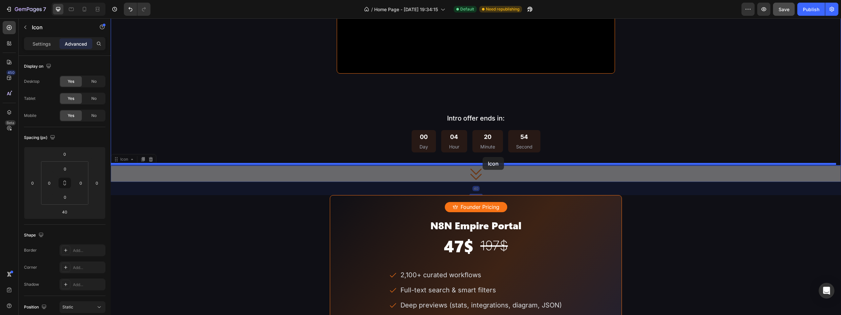
drag, startPoint x: 481, startPoint y: 165, endPoint x: 482, endPoint y: 157, distance: 8.3
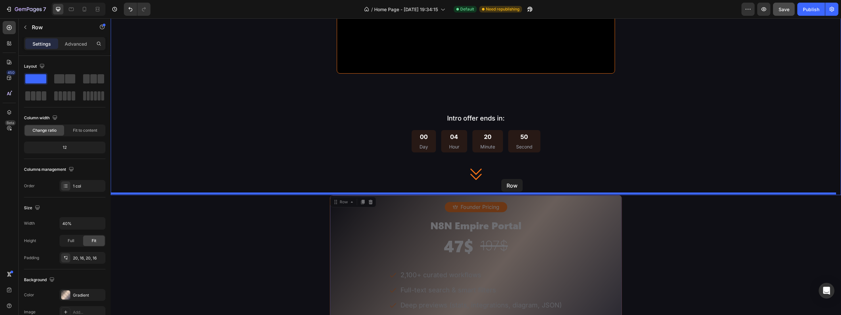
drag, startPoint x: 500, startPoint y: 196, endPoint x: 501, endPoint y: 179, distance: 17.5
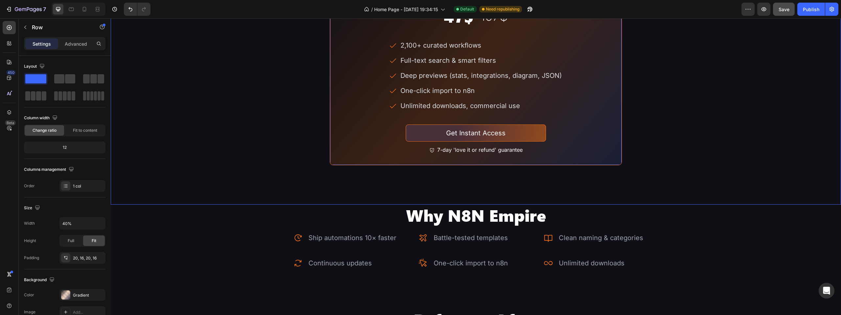
scroll to position [1282, 0]
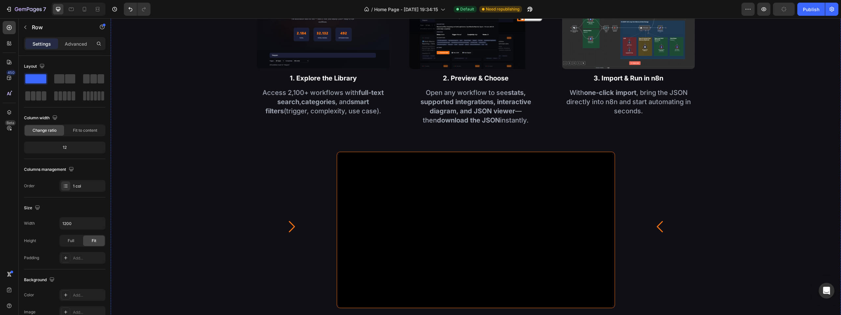
scroll to position [625, 0]
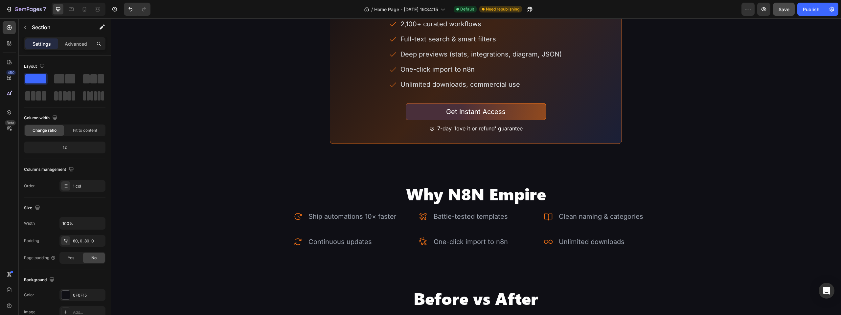
scroll to position [1348, 0]
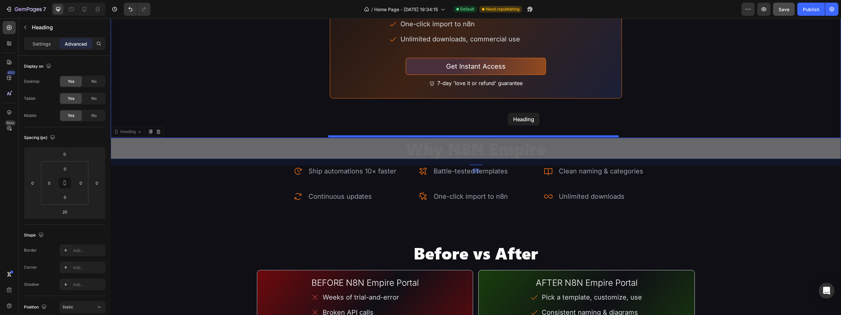
drag, startPoint x: 511, startPoint y: 141, endPoint x: 508, endPoint y: 113, distance: 28.1
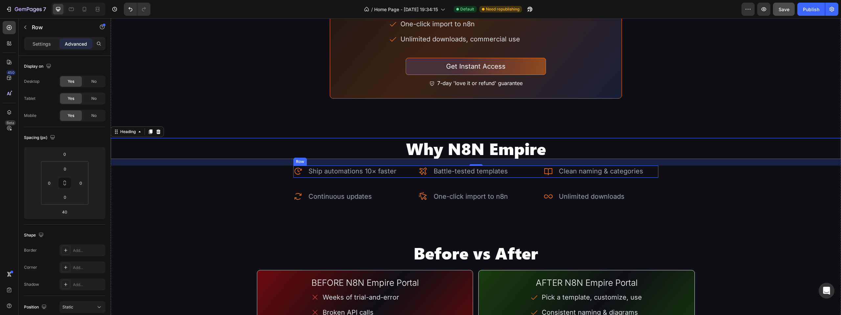
click at [410, 174] on div "Icon Ship automations 10× faster Text Block Advanced list Icon Battle-tested te…" at bounding box center [475, 172] width 365 height 12
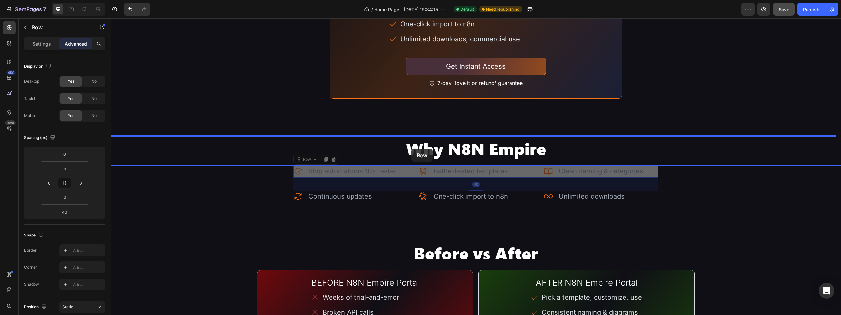
drag, startPoint x: 410, startPoint y: 166, endPoint x: 411, endPoint y: 148, distance: 18.4
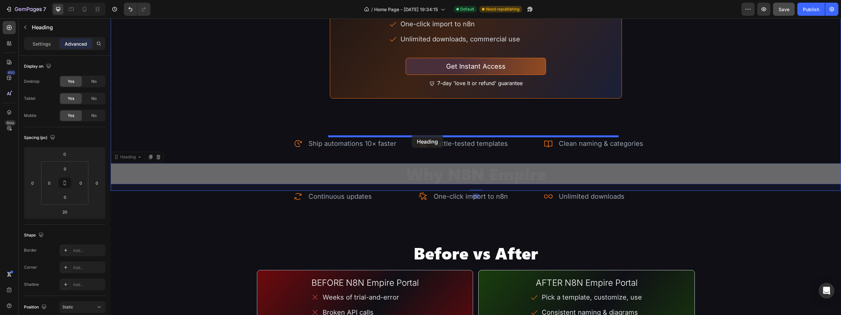
drag, startPoint x: 410, startPoint y: 175, endPoint x: 411, endPoint y: 135, distance: 40.4
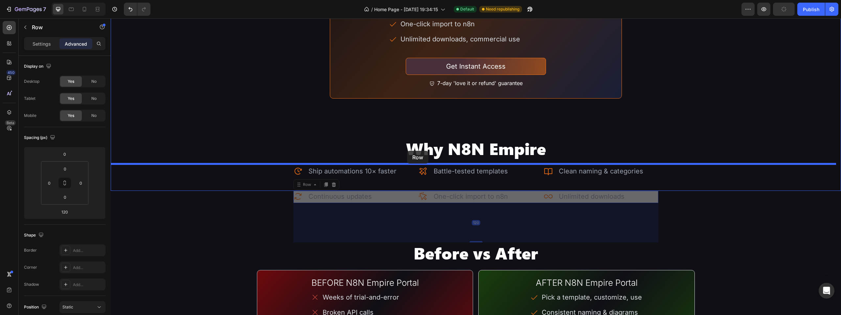
drag, startPoint x: 407, startPoint y: 193, endPoint x: 408, endPoint y: 145, distance: 48.0
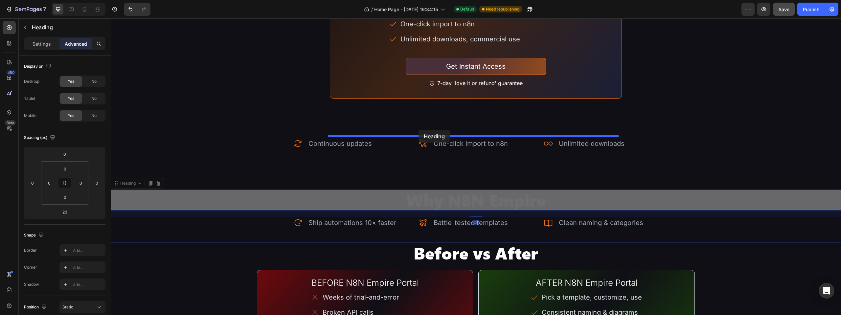
drag, startPoint x: 420, startPoint y: 197, endPoint x: 418, endPoint y: 130, distance: 67.0
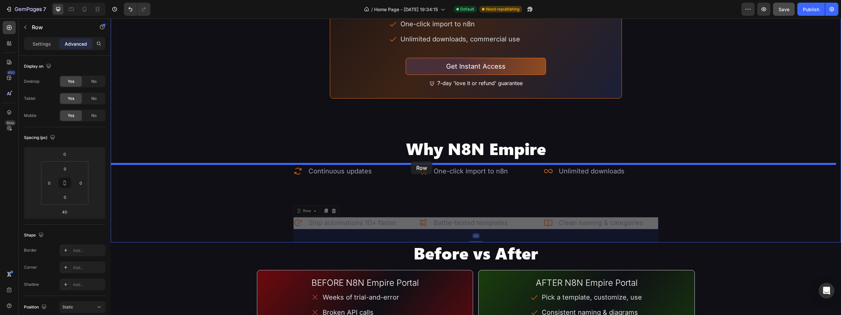
drag, startPoint x: 413, startPoint y: 220, endPoint x: 411, endPoint y: 161, distance: 59.2
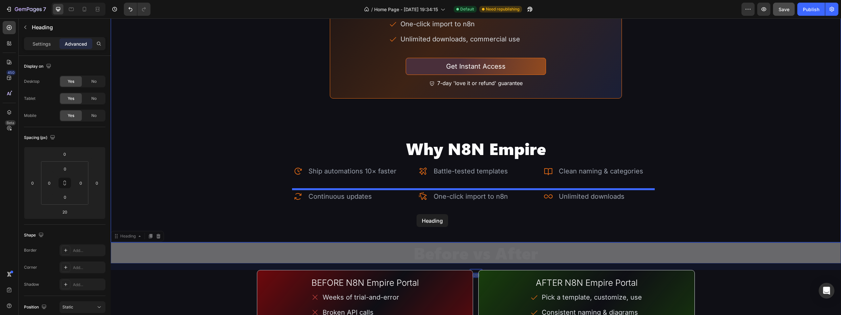
drag, startPoint x: 417, startPoint y: 241, endPoint x: 415, endPoint y: 214, distance: 27.3
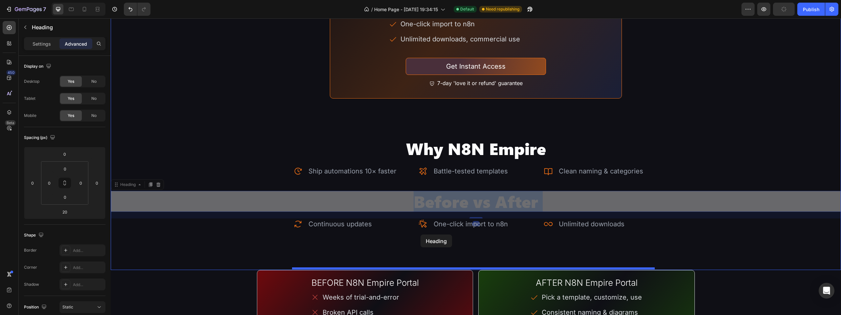
drag, startPoint x: 414, startPoint y: 201, endPoint x: 420, endPoint y: 234, distance: 34.3
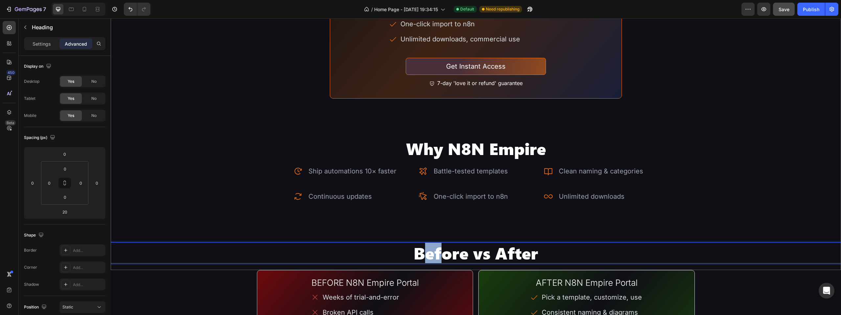
drag, startPoint x: 427, startPoint y: 245, endPoint x: 438, endPoint y: 218, distance: 29.3
drag, startPoint x: 405, startPoint y: 250, endPoint x: 405, endPoint y: 225, distance: 25.3
click at [742, 270] on div "How it Works Heading This is a live portal , not a zip folder. Your library gro…" at bounding box center [476, 221] width 730 height 1644
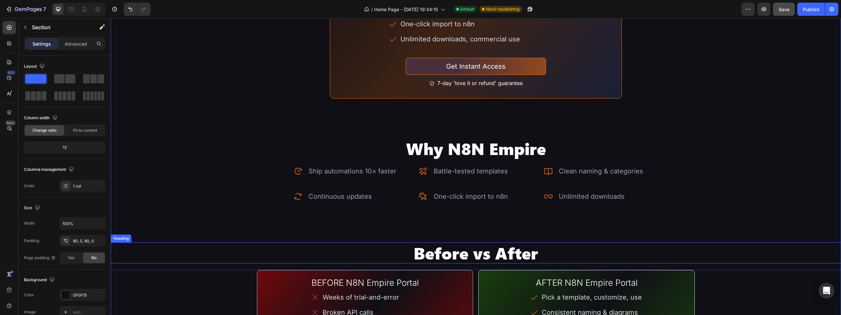
click at [632, 248] on p "Before vs After" at bounding box center [475, 253] width 729 height 20
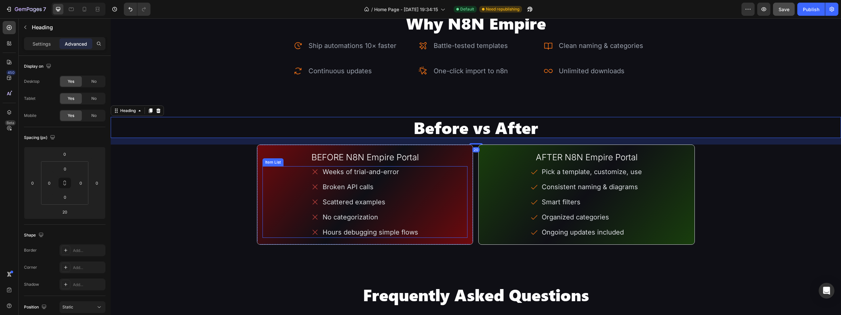
scroll to position [1480, 0]
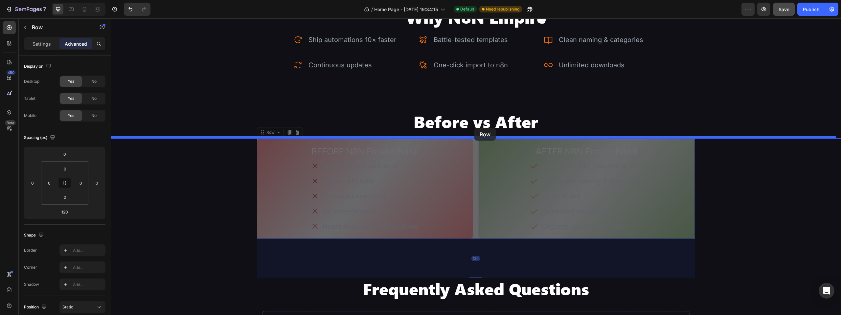
drag, startPoint x: 471, startPoint y: 162, endPoint x: 475, endPoint y: 127, distance: 34.3
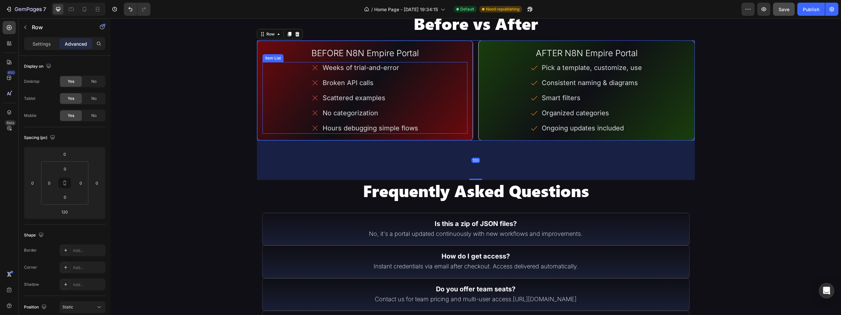
scroll to position [1578, 0]
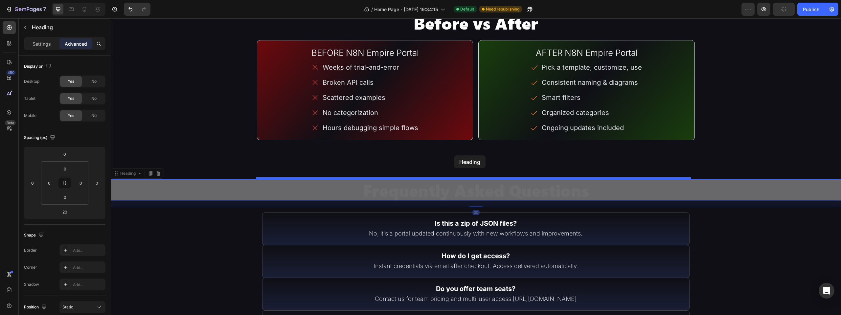
drag, startPoint x: 458, startPoint y: 192, endPoint x: 454, endPoint y: 155, distance: 37.4
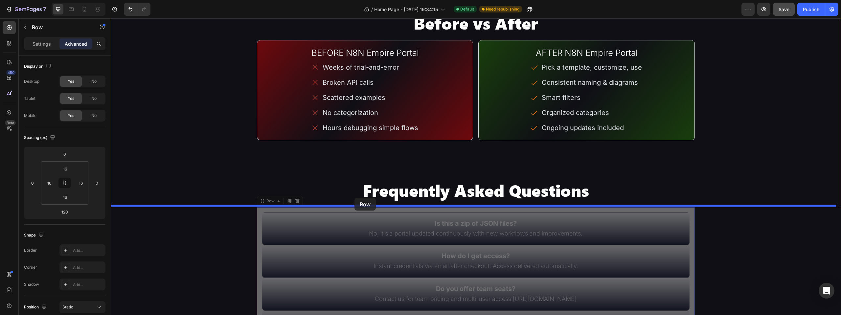
drag, startPoint x: 331, startPoint y: 208, endPoint x: 354, endPoint y: 198, distance: 25.4
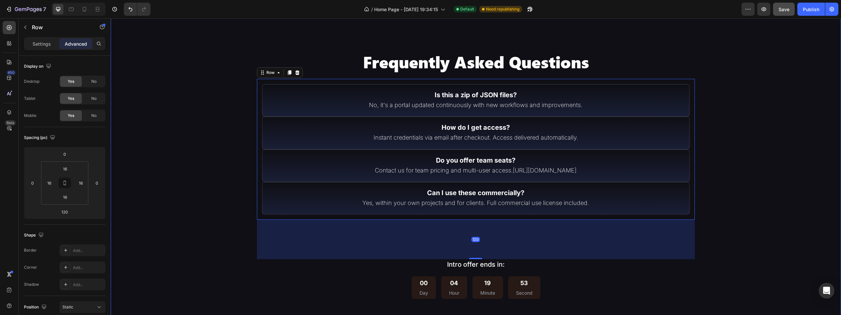
scroll to position [1775, 0]
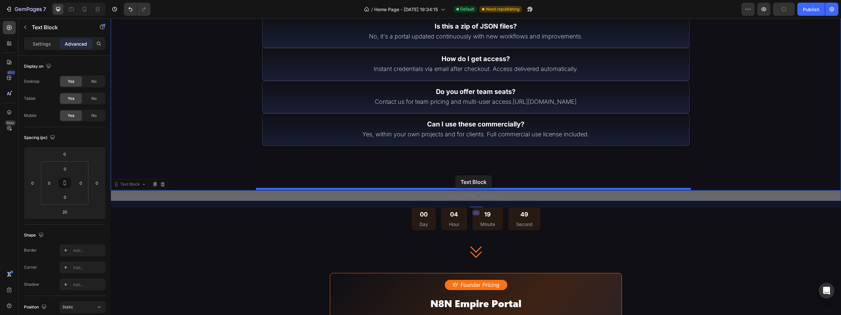
drag, startPoint x: 449, startPoint y: 192, endPoint x: 455, endPoint y: 175, distance: 17.8
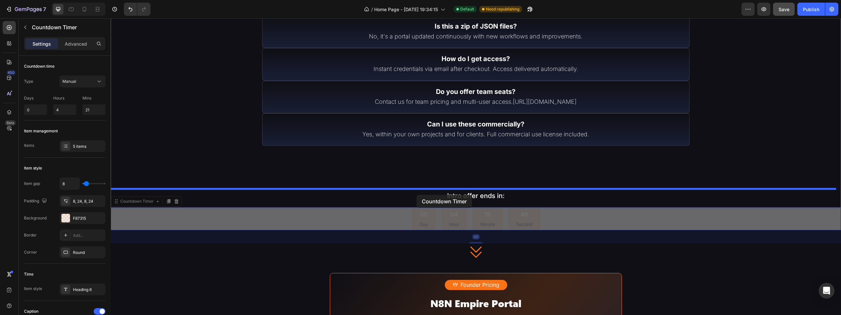
drag, startPoint x: 402, startPoint y: 219, endPoint x: 416, endPoint y: 195, distance: 28.4
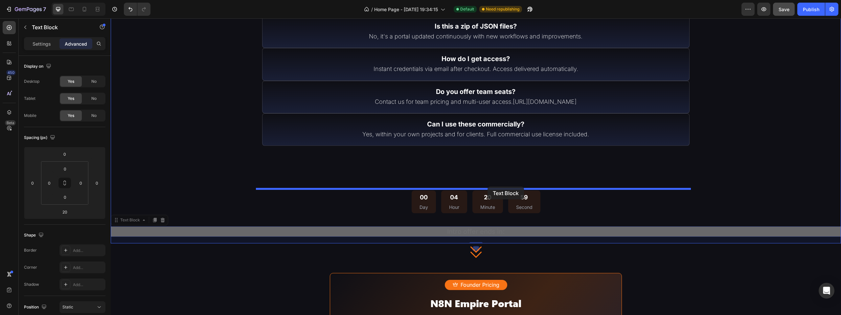
drag, startPoint x: 491, startPoint y: 228, endPoint x: 487, endPoint y: 187, distance: 41.9
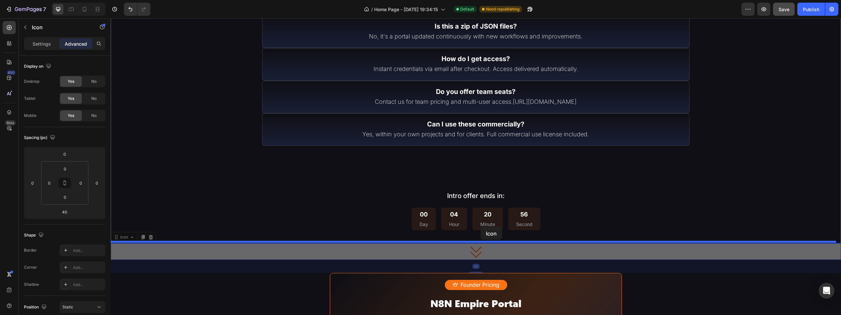
drag, startPoint x: 472, startPoint y: 248, endPoint x: 480, endPoint y: 227, distance: 22.7
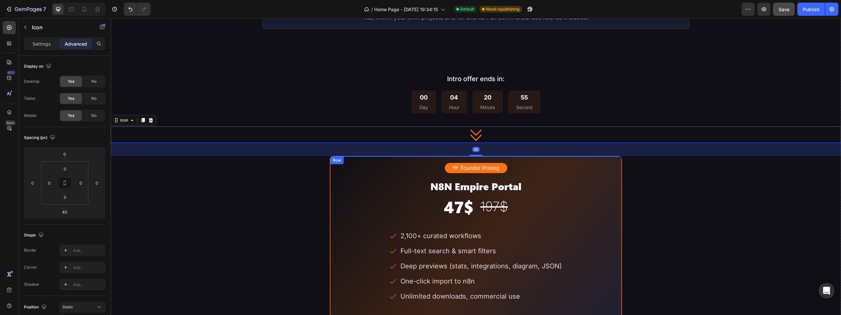
scroll to position [1907, 0]
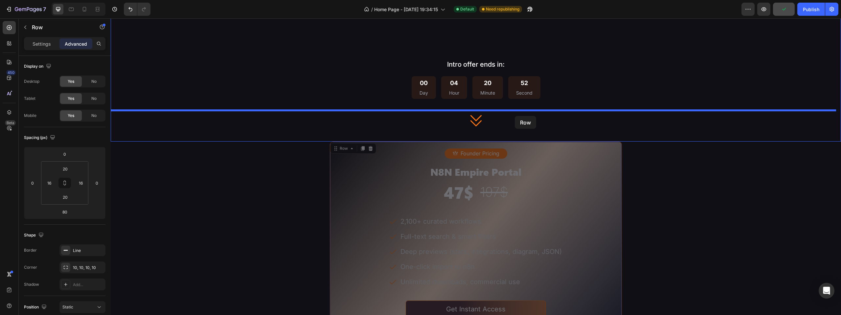
drag, startPoint x: 615, startPoint y: 144, endPoint x: 515, endPoint y: 116, distance: 104.5
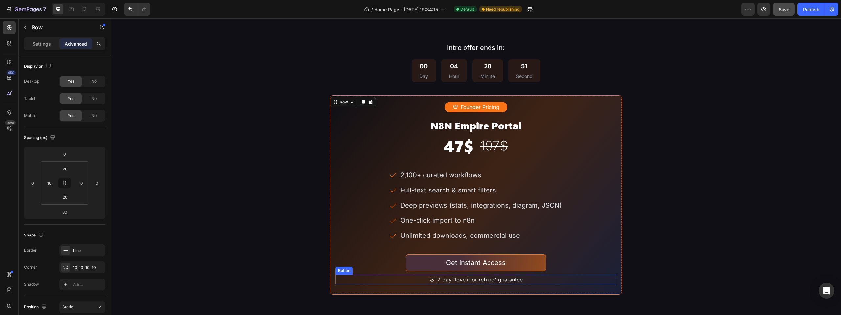
scroll to position [1940, 0]
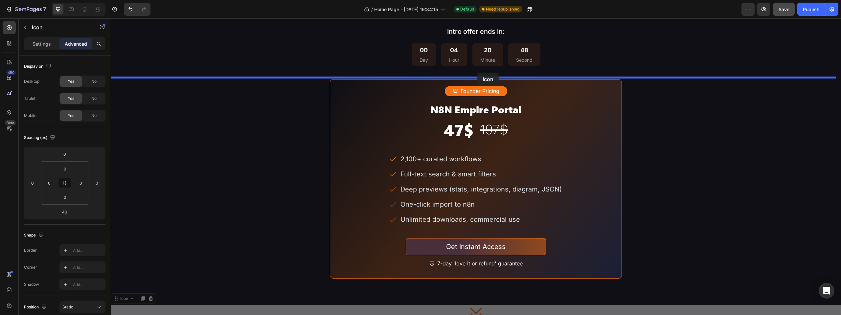
drag, startPoint x: 476, startPoint y: 308, endPoint x: 477, endPoint y: 73, distance: 235.1
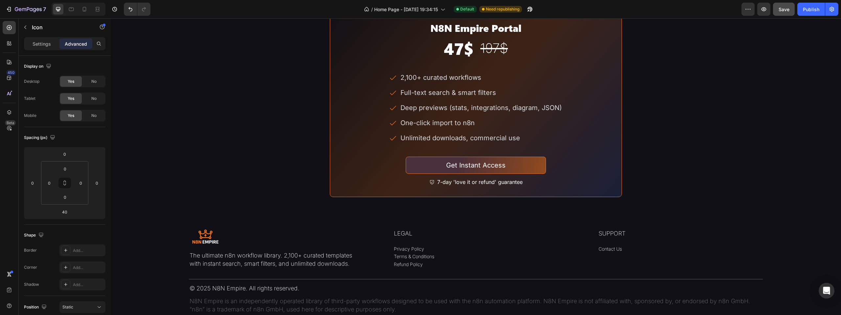
scroll to position [2137, 0]
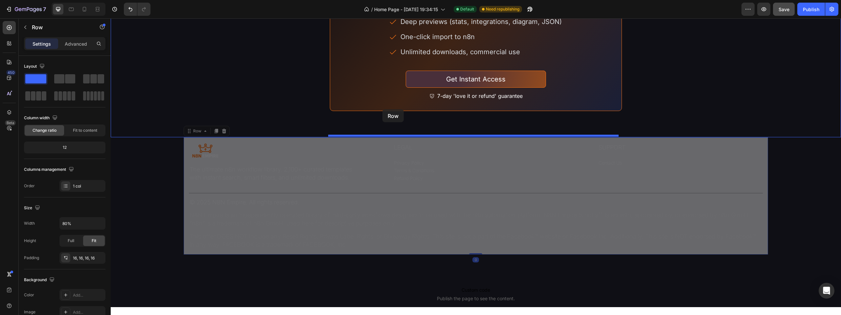
drag, startPoint x: 380, startPoint y: 137, endPoint x: 382, endPoint y: 109, distance: 28.0
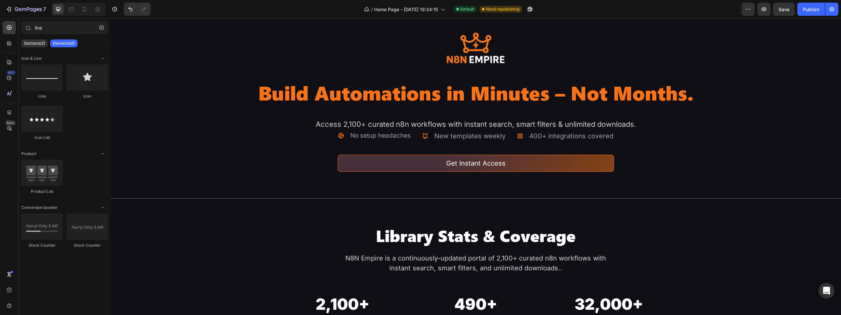
scroll to position [34, 0]
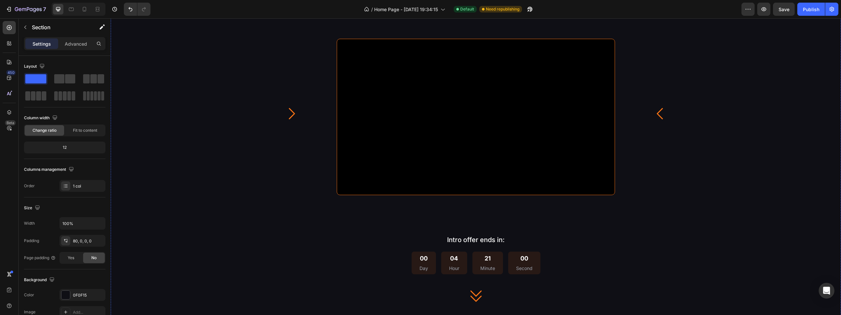
scroll to position [626, 0]
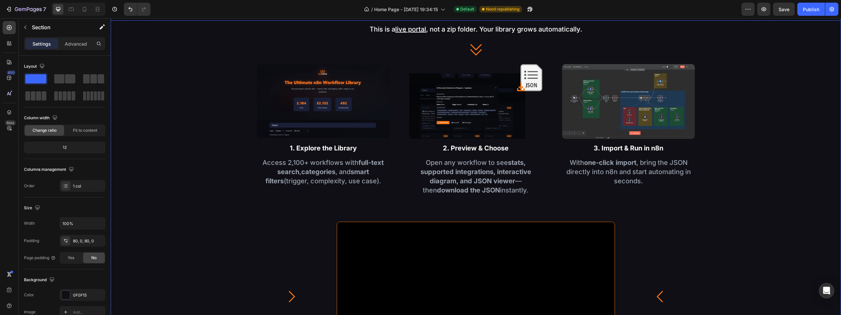
scroll to position [627, 0]
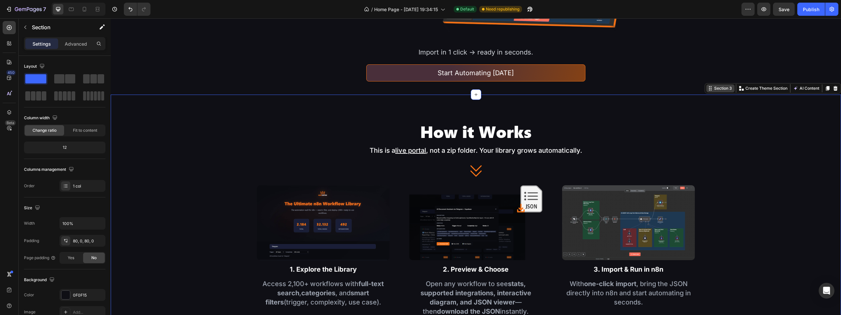
click at [715, 89] on div "Section 3" at bounding box center [723, 88] width 20 height 6
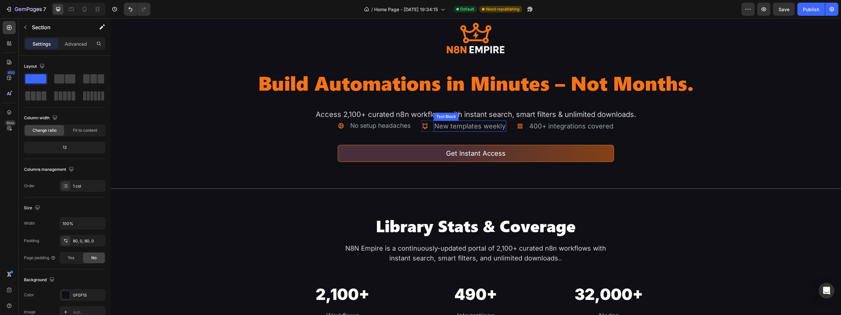
scroll to position [0, 0]
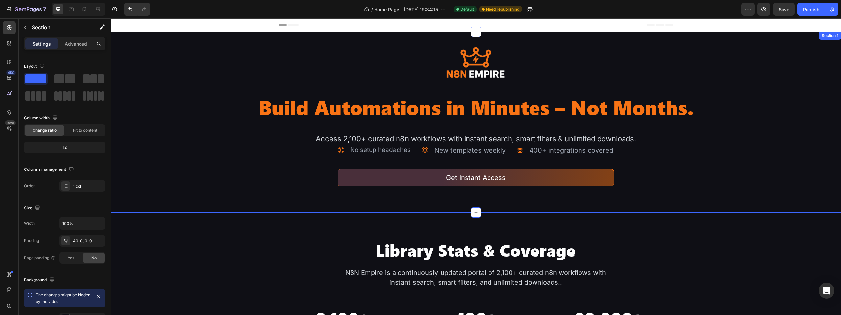
click at [650, 37] on div at bounding box center [476, 122] width 730 height 181
click at [784, 10] on span "Save" at bounding box center [783, 10] width 11 height 6
click at [803, 11] on div "Publish" at bounding box center [811, 9] width 16 height 7
click at [389, 186] on div "Icon No setup headaches Text Block Advanced list Icon New templates weekly Text…" at bounding box center [476, 165] width 276 height 41
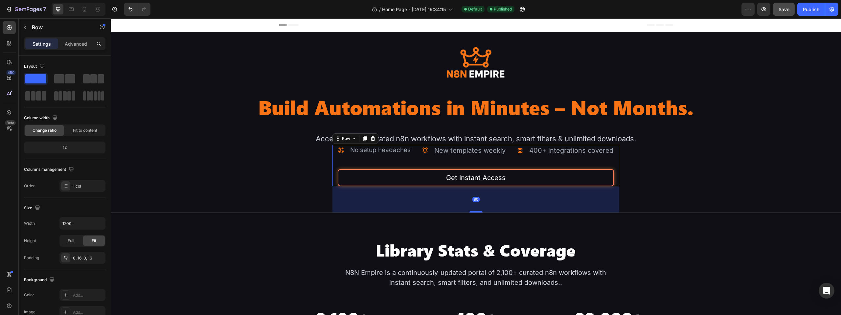
click at [390, 186] on link "Get Instant Access" at bounding box center [476, 177] width 276 height 17
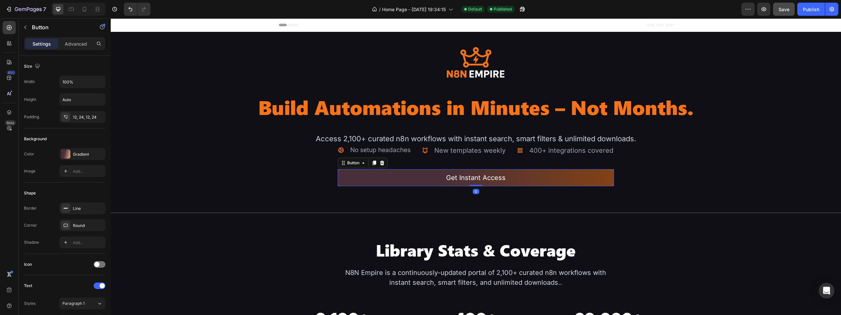
click at [304, 210] on div "Image Build Automations in Minutes – Not Months. Heading Access 2,100+ curated …" at bounding box center [476, 128] width 730 height 167
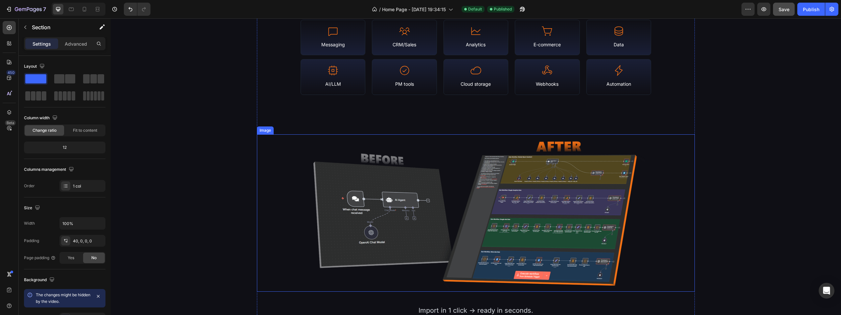
scroll to position [460, 0]
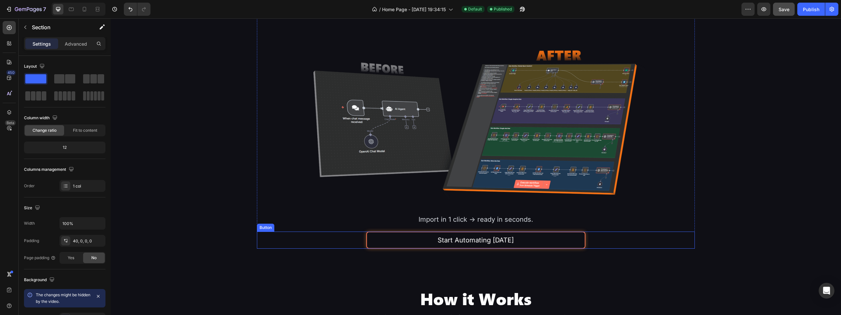
click at [386, 246] on button "Start Automating [DATE]" at bounding box center [475, 240] width 219 height 17
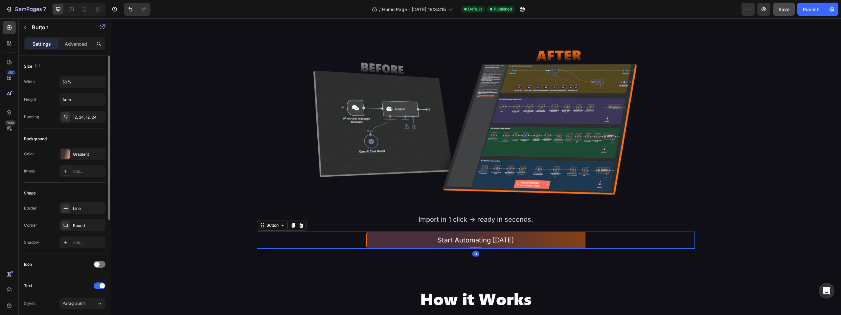
scroll to position [193, 0]
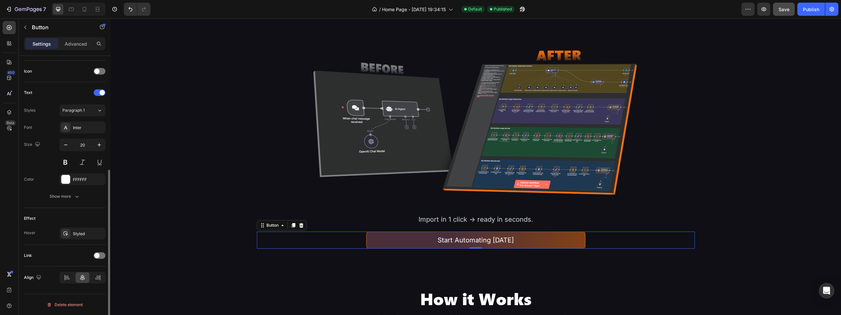
click at [105, 257] on div "Size Width 50% Height Auto Padding 12, 24, 12, 24 Background Color Gradient Ima…" at bounding box center [65, 98] width 92 height 471
click at [103, 257] on div at bounding box center [100, 255] width 12 height 7
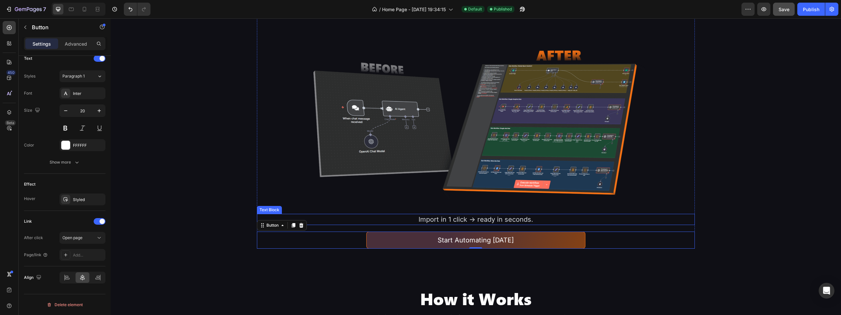
scroll to position [591, 0]
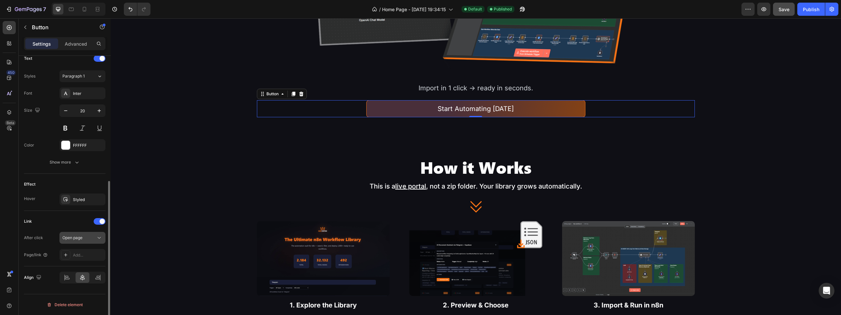
click at [90, 235] on div "Open page" at bounding box center [78, 238] width 33 height 6
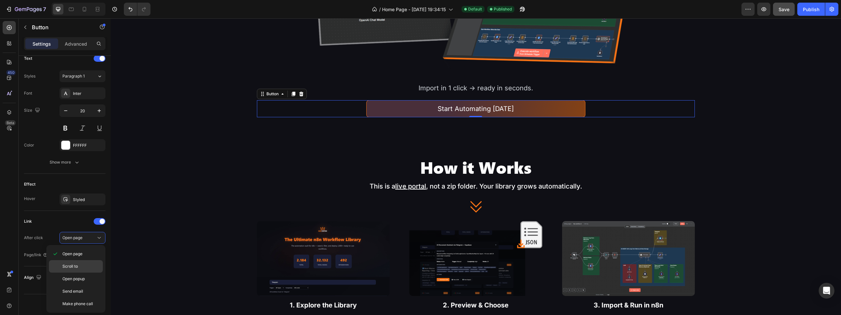
click at [83, 264] on p "Scroll to" at bounding box center [80, 266] width 37 height 6
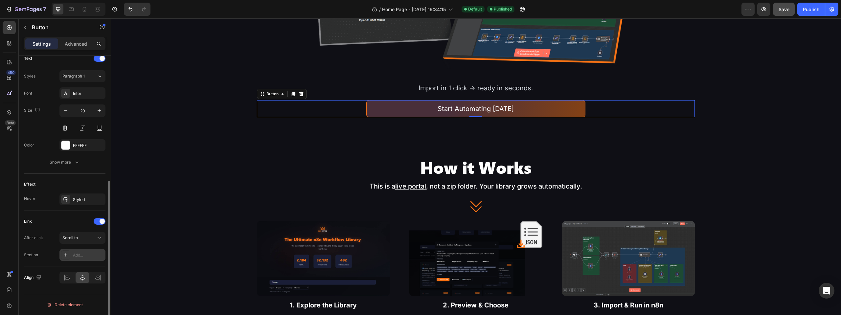
click at [84, 255] on div "Add..." at bounding box center [88, 255] width 31 height 6
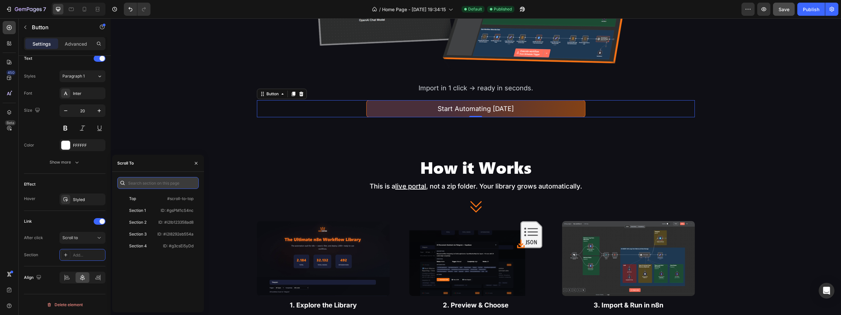
click at [154, 183] on input "text" at bounding box center [157, 183] width 81 height 12
type input "e"
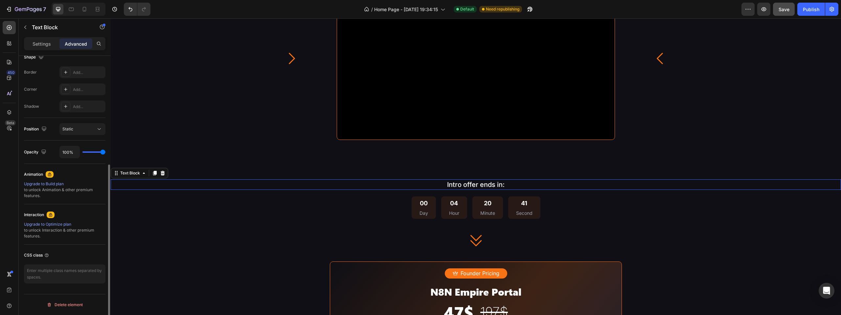
scroll to position [0, 0]
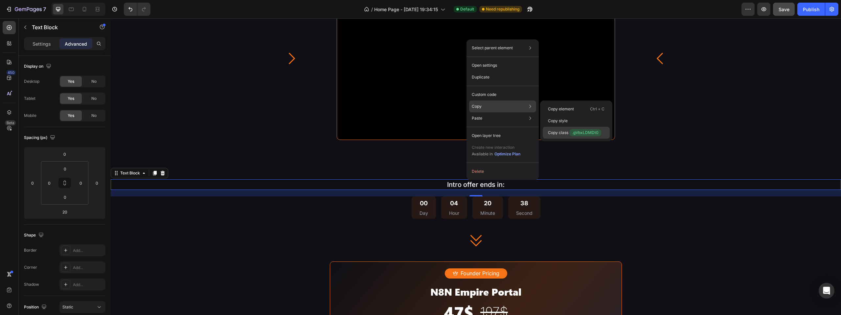
click at [563, 132] on p "Copy class .gVbxLDMDt0" at bounding box center [574, 132] width 53 height 7
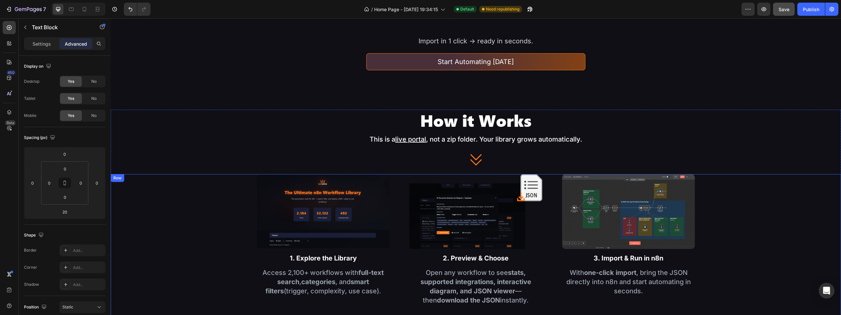
scroll to position [625, 0]
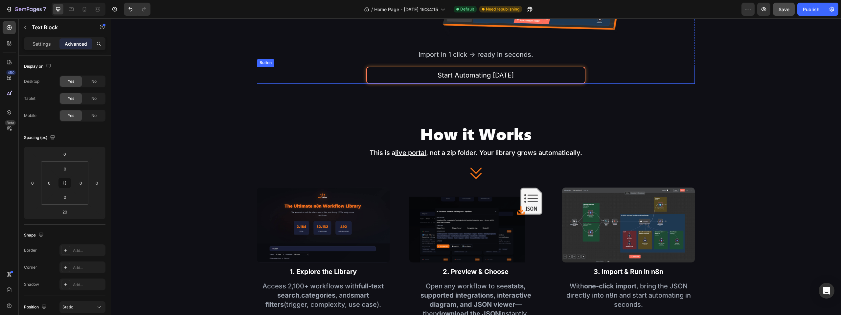
click at [551, 72] on button "Start Automating [DATE]" at bounding box center [475, 75] width 219 height 17
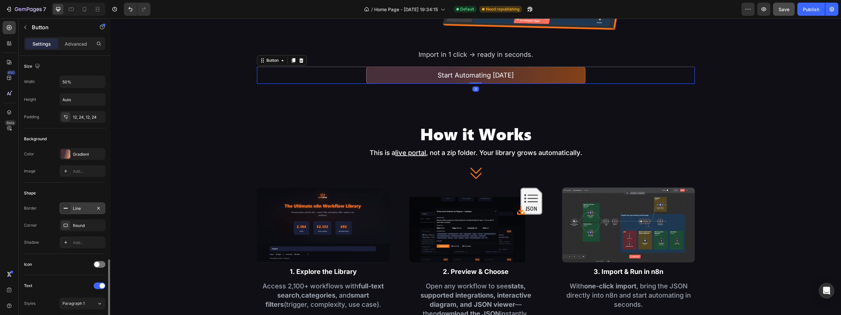
scroll to position [227, 0]
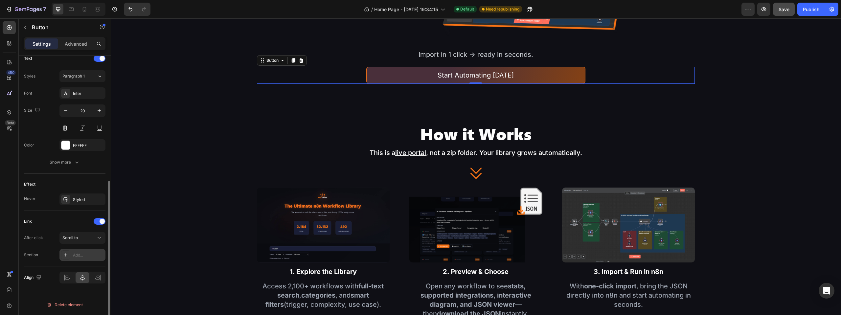
click at [80, 254] on div "Add..." at bounding box center [88, 255] width 31 height 6
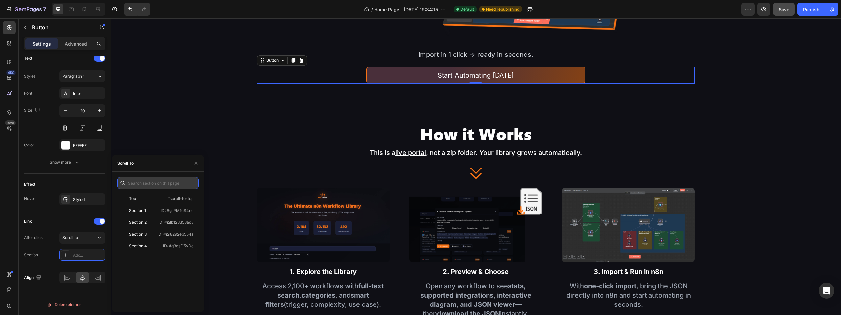
click at [144, 184] on input "text" at bounding box center [157, 183] width 81 height 12
paste input ".gVbxLDMDt0"
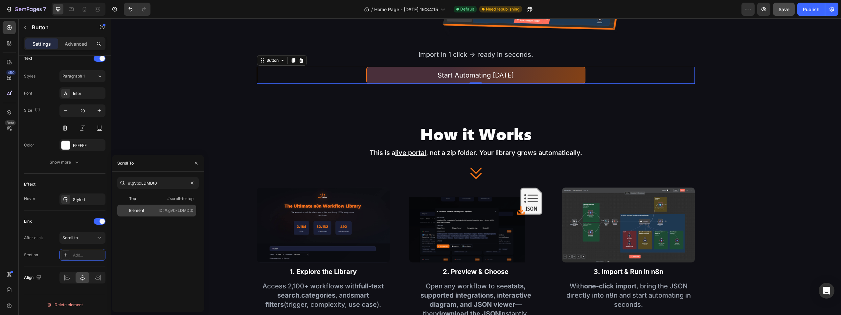
click at [153, 213] on div "Element" at bounding box center [138, 211] width 36 height 6
click at [789, 11] on span "Save" at bounding box center [783, 10] width 11 height 6
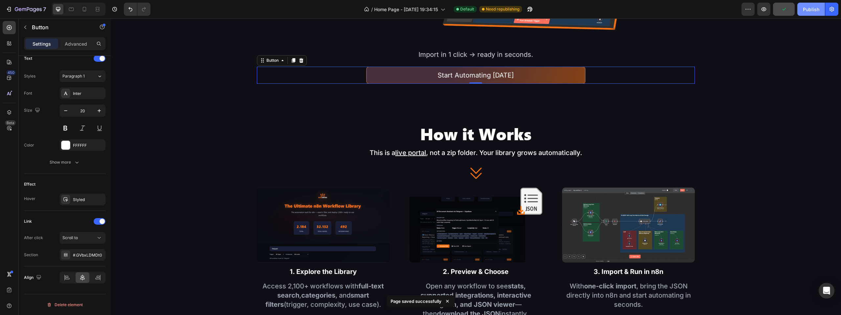
click at [810, 12] on div "Publish" at bounding box center [811, 9] width 16 height 7
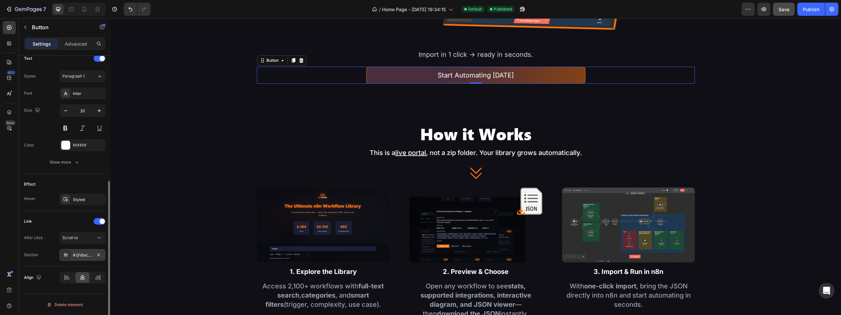
click at [77, 254] on div "#.GVbxLDMDt0" at bounding box center [82, 255] width 19 height 6
click at [77, 255] on div "#.GVbxLDMDt0" at bounding box center [82, 255] width 19 height 6
click at [76, 254] on div "#.GVbxLDMDt0" at bounding box center [82, 255] width 19 height 6
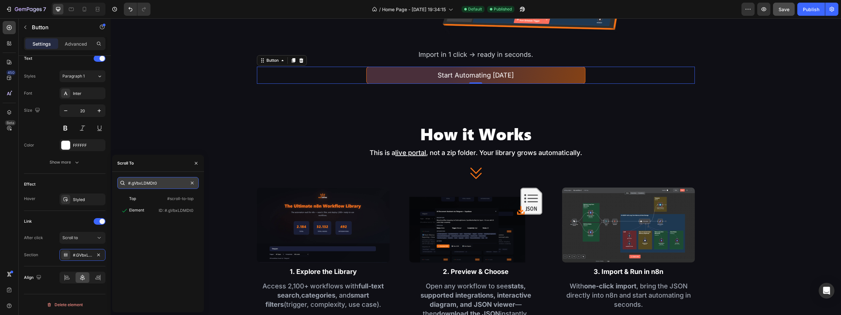
click at [132, 183] on input "#.gVbxLDMDt0" at bounding box center [157, 183] width 81 height 12
click at [132, 184] on input "#.gVbxLDMDt0" at bounding box center [157, 183] width 81 height 12
click at [130, 184] on input "#.gVbxLDMDt0" at bounding box center [157, 183] width 81 height 12
click at [129, 181] on input "#.gVbxLDMDt0" at bounding box center [157, 183] width 81 height 12
click at [195, 164] on icon "button" at bounding box center [196, 163] width 3 height 3
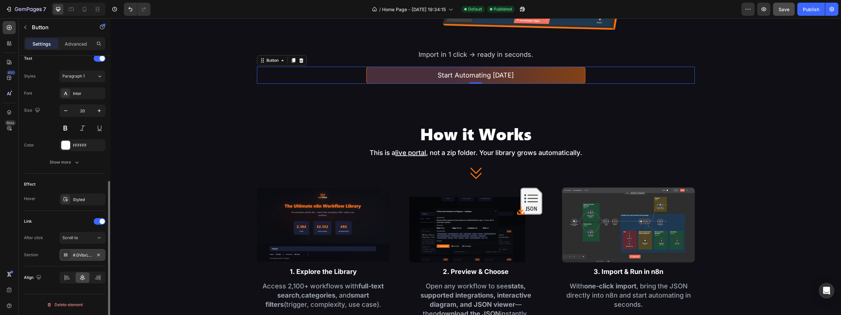
click at [68, 251] on div at bounding box center [65, 254] width 9 height 9
click at [60, 218] on div "Link" at bounding box center [64, 221] width 81 height 11
click at [780, 11] on span "Save" at bounding box center [783, 10] width 11 height 6
click at [90, 258] on div "#.GVbxLDMDt0" at bounding box center [82, 255] width 46 height 12
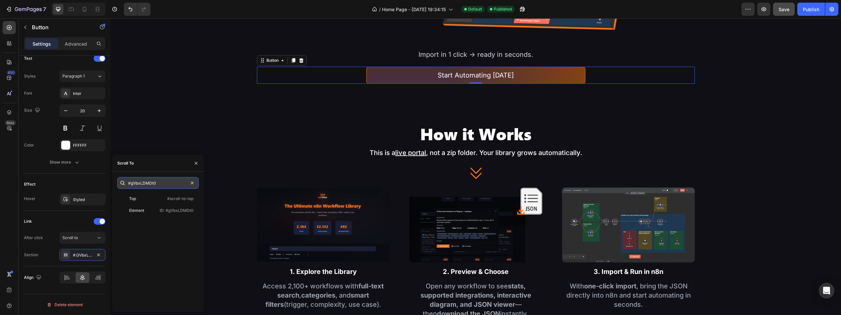
click at [131, 184] on input "#gVbxLDMDt0" at bounding box center [157, 183] width 81 height 12
click at [130, 183] on input "#gVbxLDMDt0" at bounding box center [157, 183] width 81 height 12
click at [126, 182] on div at bounding box center [122, 183] width 11 height 12
click at [130, 184] on input "#gVbxLDMDt0" at bounding box center [157, 183] width 81 height 12
type input "gVbxLDMDt0"
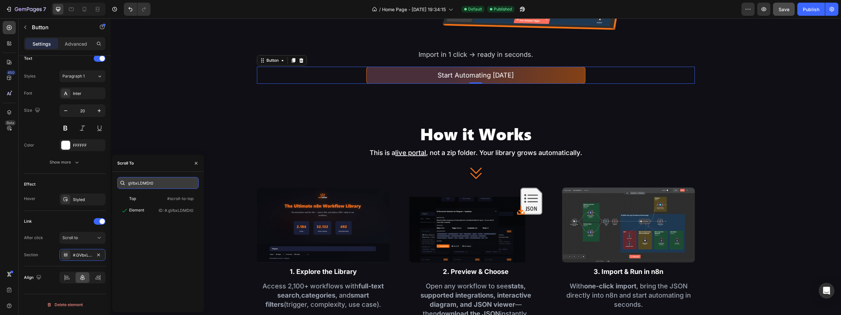
click at [130, 184] on input "gVbxLDMDt0" at bounding box center [157, 183] width 81 height 12
click at [169, 185] on input "text" at bounding box center [157, 183] width 81 height 12
click at [198, 161] on icon "button" at bounding box center [195, 163] width 5 height 5
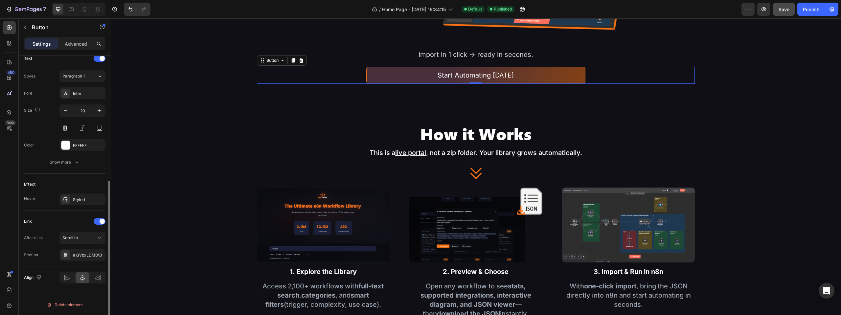
click at [80, 247] on div "After click Scroll to Section #.GVbxLDMDt0" at bounding box center [64, 246] width 81 height 29
click at [79, 243] on button "Scroll to" at bounding box center [82, 238] width 46 height 12
drag, startPoint x: 97, startPoint y: 227, endPoint x: 99, endPoint y: 222, distance: 5.9
click at [98, 225] on div "Link After click Scroll to Section #.GVbxLDMDt0" at bounding box center [64, 238] width 81 height 45
click at [99, 221] on div at bounding box center [100, 221] width 12 height 7
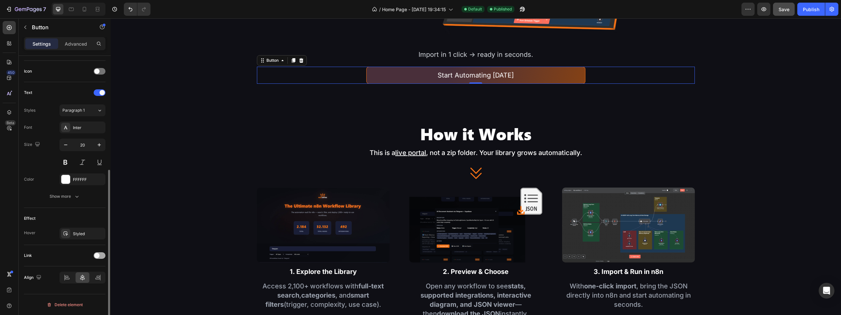
scroll to position [193, 0]
click at [99, 221] on div "Effect" at bounding box center [64, 218] width 81 height 11
click at [99, 258] on div at bounding box center [100, 255] width 12 height 7
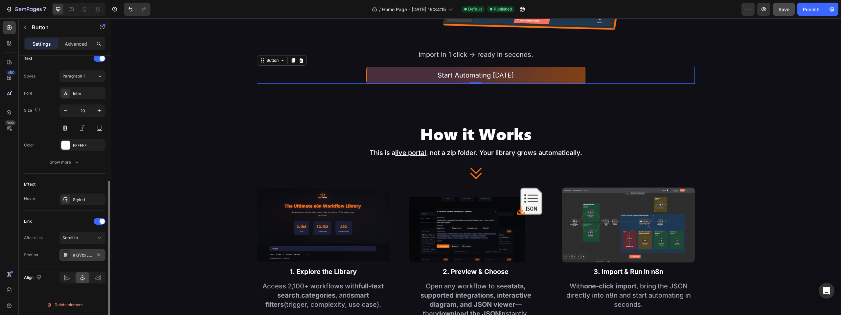
click at [77, 252] on div "#.GVbxLDMDt0" at bounding box center [82, 255] width 19 height 6
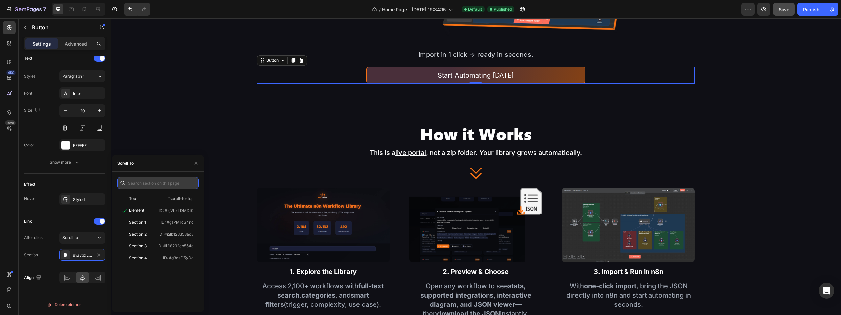
click at [162, 182] on input "text" at bounding box center [157, 183] width 81 height 12
paste input "gVbxLDMDt0"
click at [129, 184] on input "gVbxLDMDt0" at bounding box center [157, 183] width 81 height 12
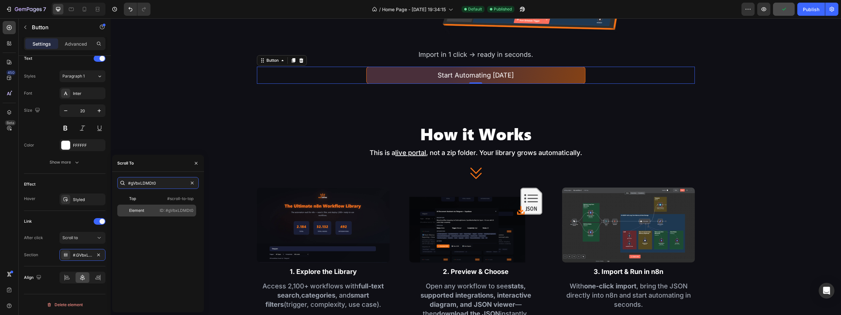
type input "#gVbxLDMDt0"
click at [144, 213] on div "Element" at bounding box center [136, 211] width 15 height 6
click at [197, 160] on button "button" at bounding box center [196, 163] width 11 height 11
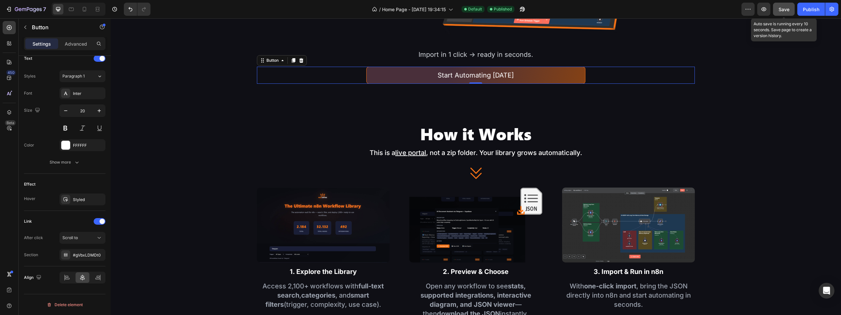
click at [786, 14] on button "Save" at bounding box center [784, 9] width 22 height 13
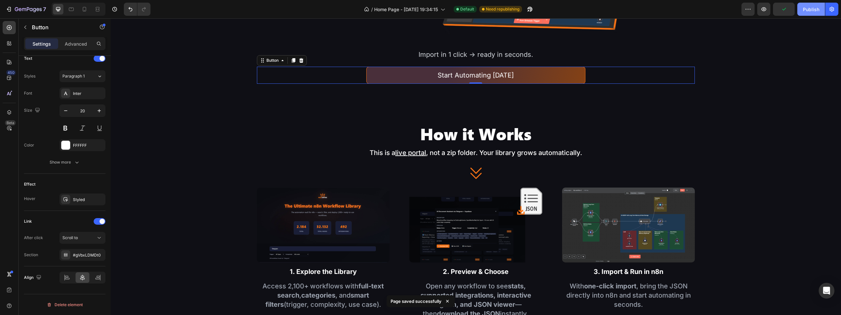
click at [807, 9] on div "Publish" at bounding box center [811, 9] width 16 height 7
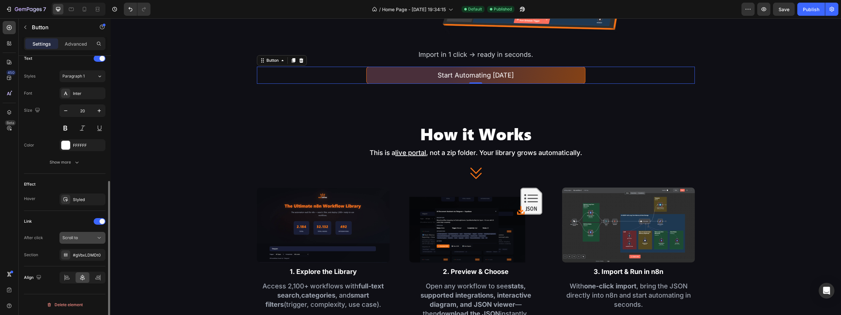
click at [83, 238] on div "Scroll to" at bounding box center [78, 238] width 33 height 6
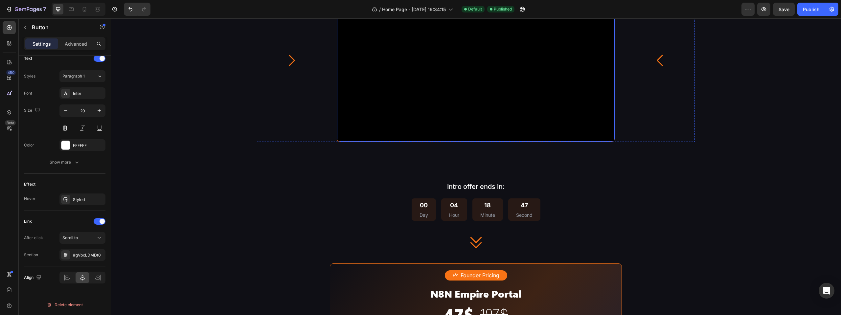
scroll to position [987, 0]
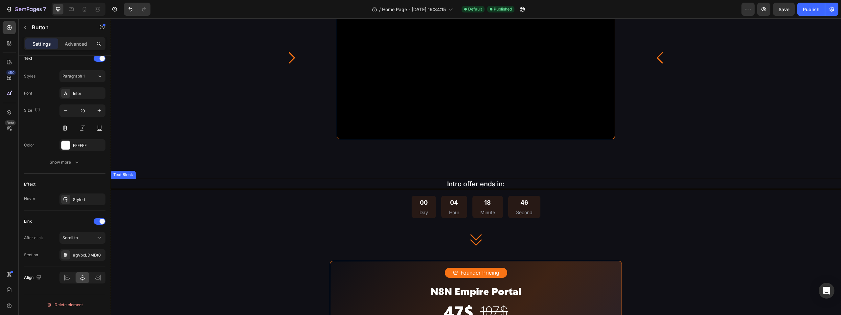
click at [372, 185] on p "Intro offer ends in:" at bounding box center [475, 183] width 729 height 9
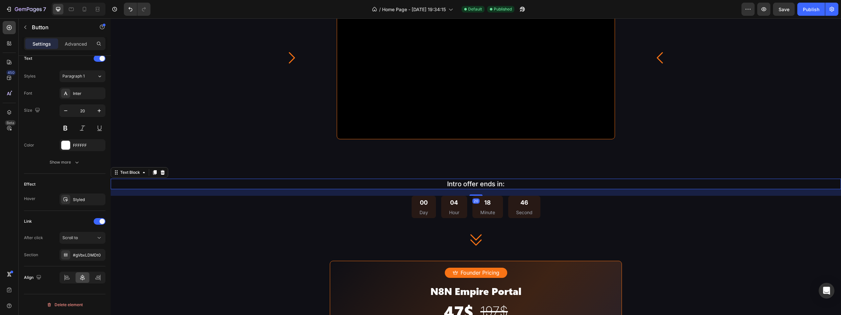
scroll to position [0, 0]
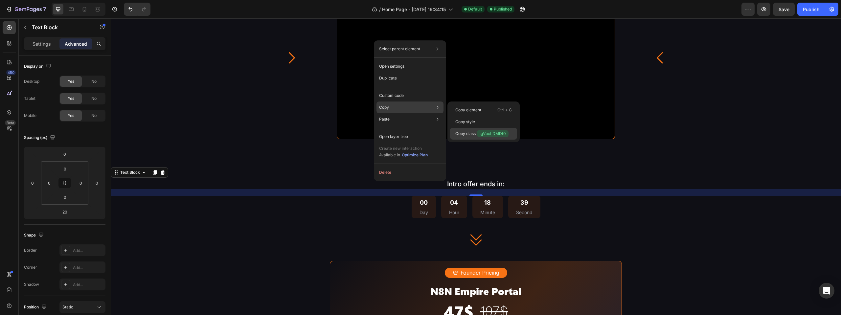
click at [478, 130] on span ".gVbxLDMDt0" at bounding box center [493, 133] width 32 height 7
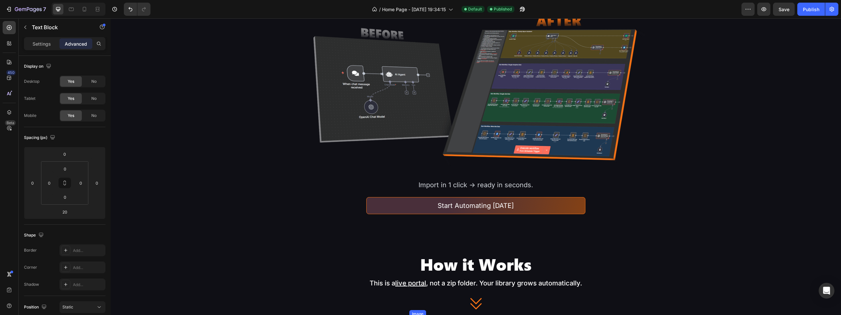
scroll to position [494, 0]
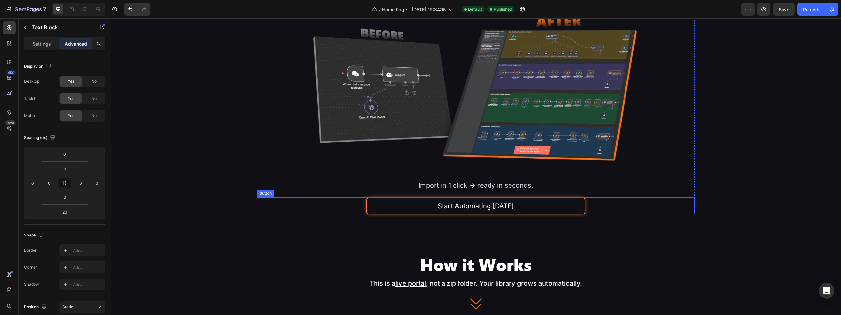
click at [547, 200] on link "Start Automating [DATE]" at bounding box center [475, 205] width 219 height 17
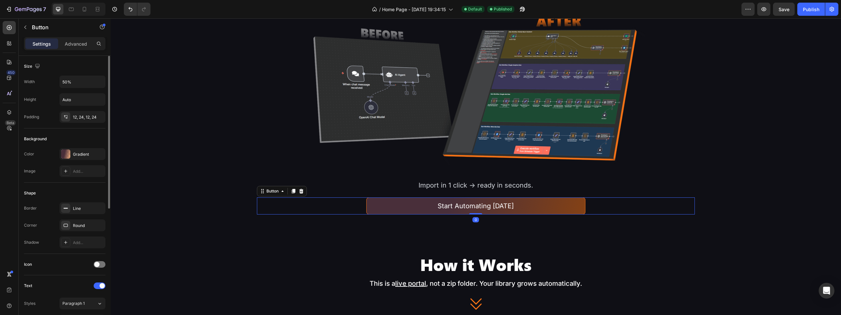
scroll to position [227, 0]
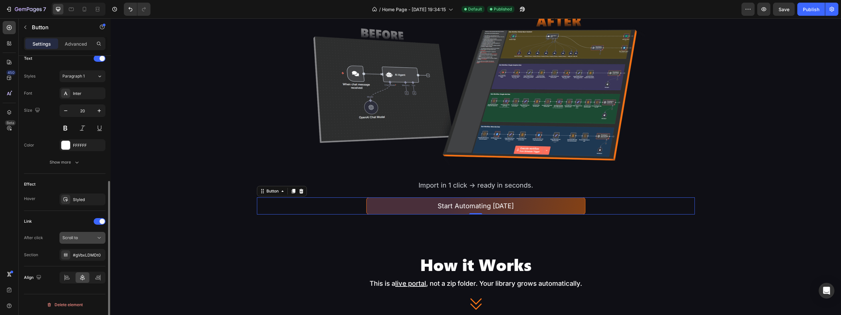
click at [105, 240] on button "Scroll to" at bounding box center [82, 238] width 46 height 12
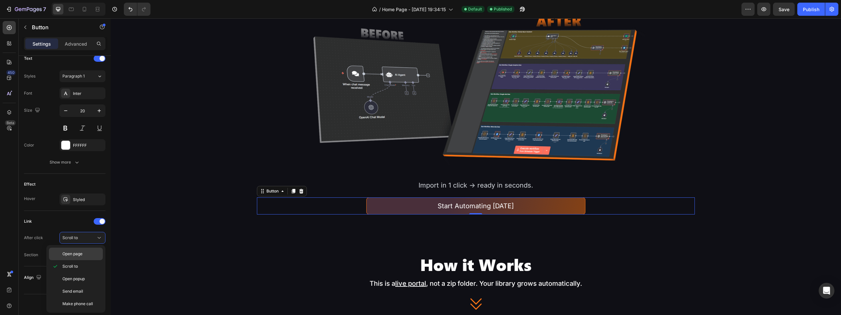
click at [94, 255] on p "Open page" at bounding box center [80, 254] width 37 height 6
click at [93, 255] on div "Add..." at bounding box center [88, 255] width 31 height 6
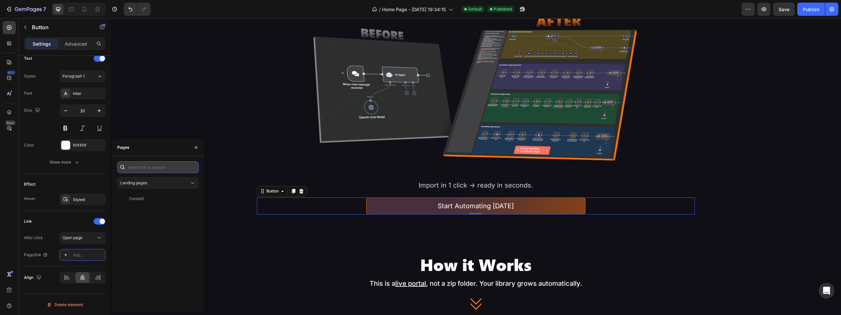
click at [144, 169] on input "text" at bounding box center [157, 167] width 81 height 12
paste input ".gVbxLDMDt0"
drag, startPoint x: 129, startPoint y: 166, endPoint x: 124, endPoint y: 166, distance: 5.6
click at [127, 166] on div ".gVbxLDMDt0" at bounding box center [157, 167] width 81 height 12
type input "#gVbxLDMDt0"
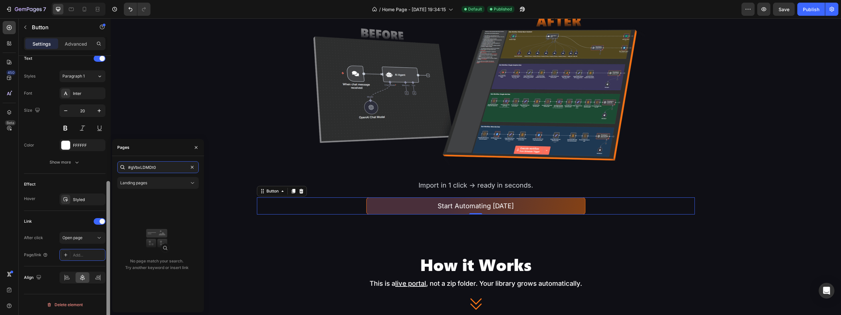
drag, startPoint x: 166, startPoint y: 167, endPoint x: 109, endPoint y: 164, distance: 56.6
click at [109, 164] on div "450 Beta line Sections(2) Elements(6) Icon & Line Line Icon Icon List Product P…" at bounding box center [55, 166] width 111 height 297
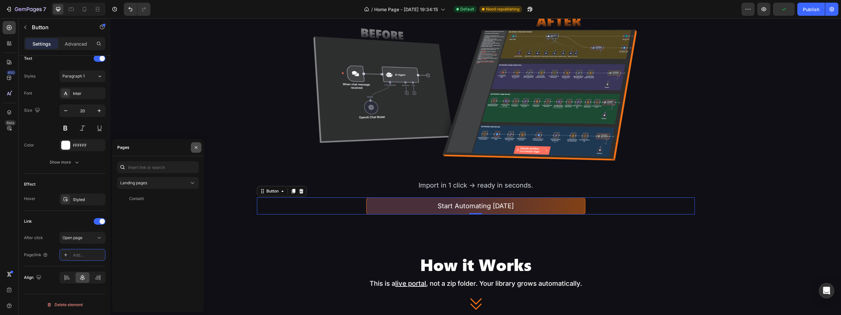
drag, startPoint x: 195, startPoint y: 148, endPoint x: 38, endPoint y: 165, distance: 157.2
click at [195, 148] on icon "button" at bounding box center [196, 147] width 3 height 3
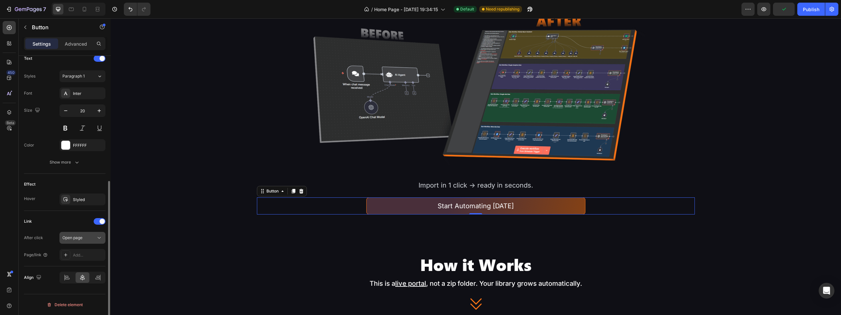
click at [77, 236] on span "Open page" at bounding box center [72, 237] width 20 height 5
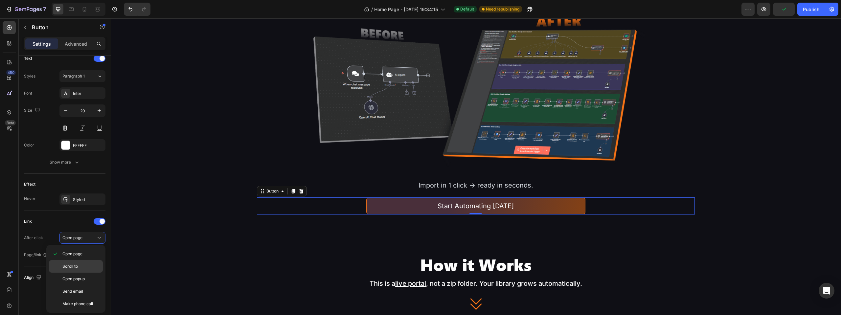
click at [73, 273] on div "Scroll to" at bounding box center [76, 279] width 54 height 12
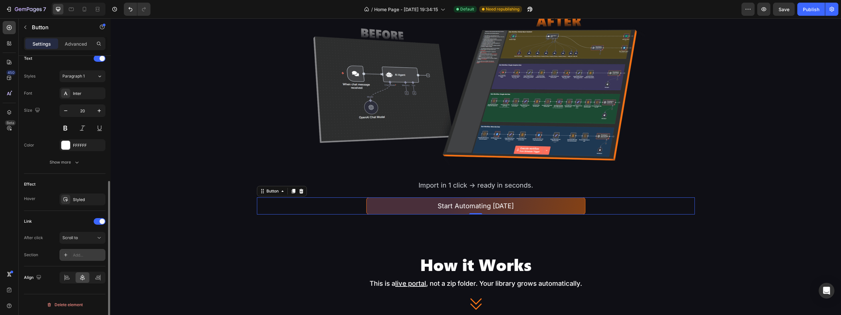
click at [80, 257] on div "Add..." at bounding box center [88, 255] width 31 height 6
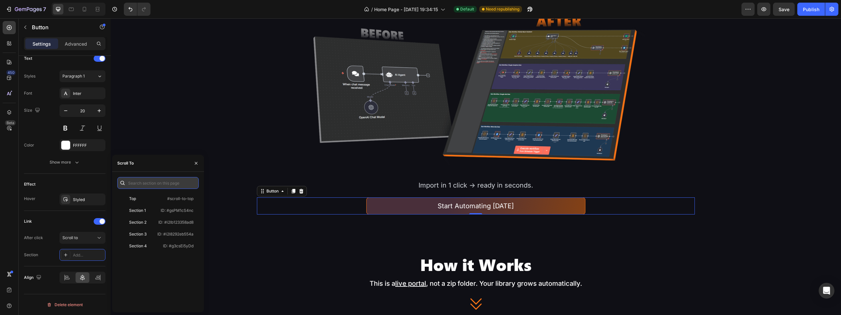
paste input "#gVbxLDMDt0"
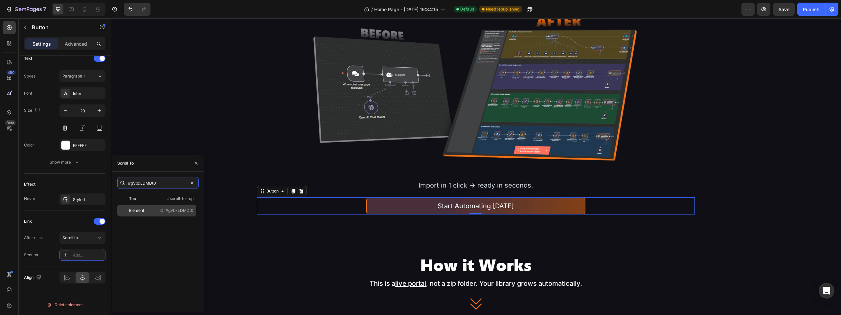
type input "#gVbxLDMDt0"
click at [149, 209] on div "Element" at bounding box center [138, 211] width 37 height 6
click at [199, 164] on button "button" at bounding box center [196, 163] width 11 height 11
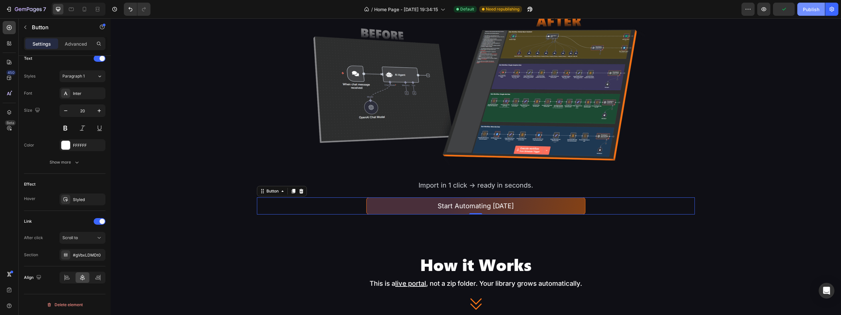
click at [800, 12] on button "Publish" at bounding box center [811, 9] width 28 height 13
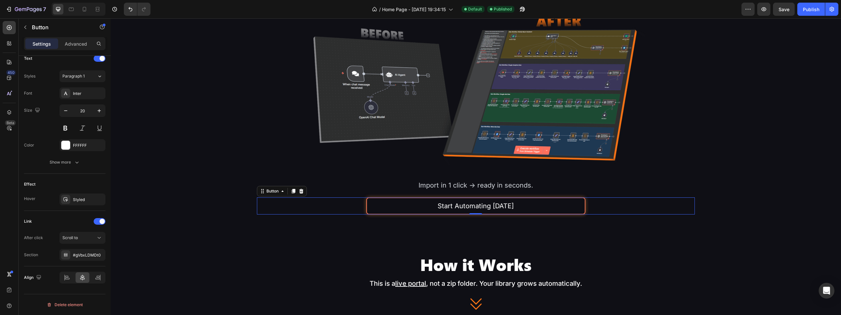
click at [543, 205] on link "Start Automating [DATE]" at bounding box center [475, 205] width 219 height 17
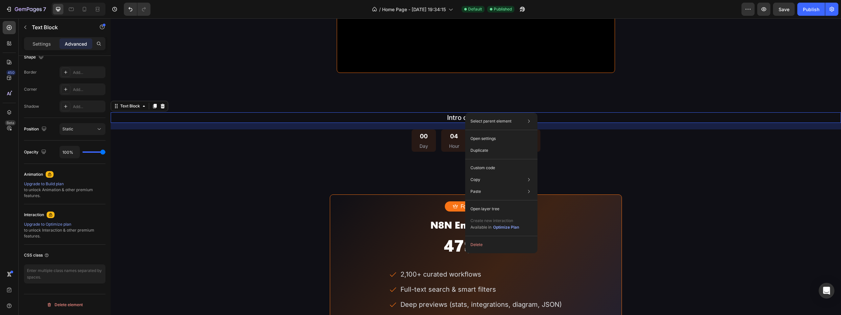
scroll to position [0, 0]
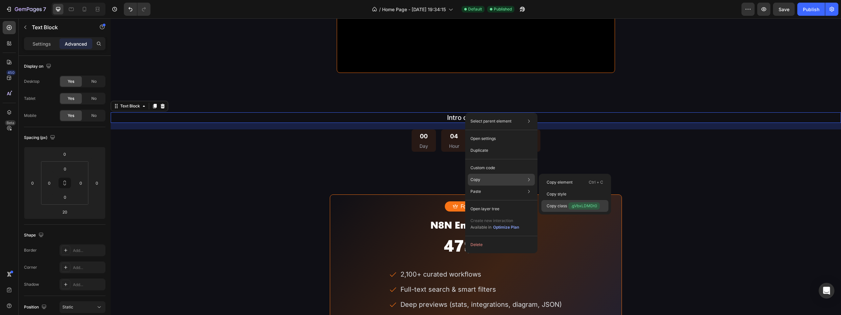
click at [562, 203] on p "Copy class .gVbxLDMDt0" at bounding box center [572, 205] width 53 height 7
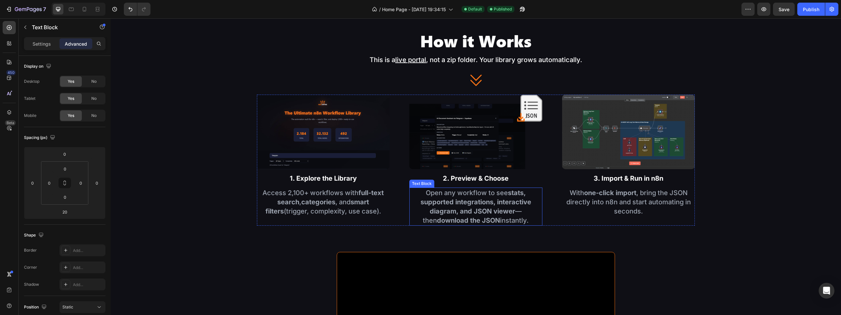
scroll to position [593, 0]
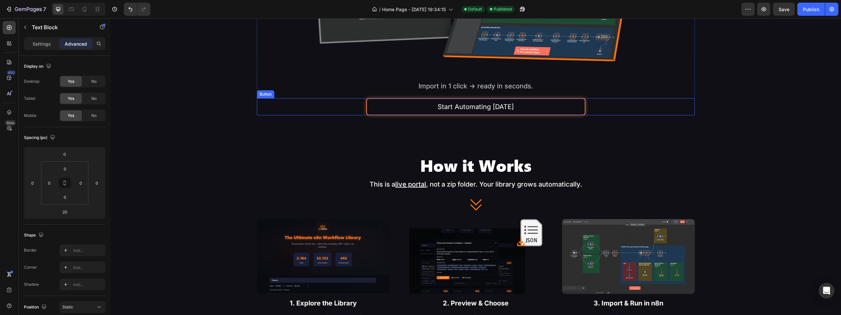
click at [538, 108] on link "Start Automating [DATE]" at bounding box center [475, 106] width 219 height 17
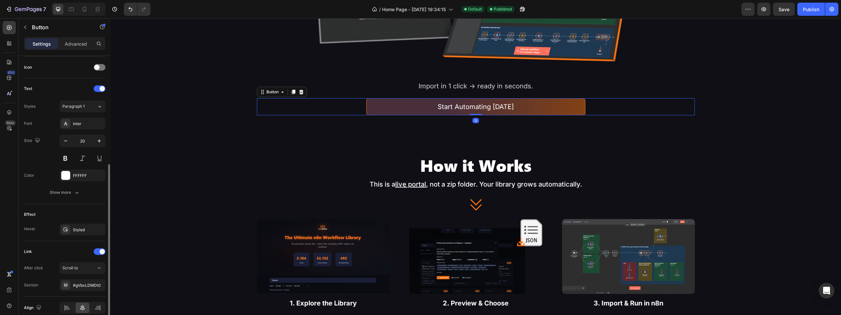
scroll to position [227, 0]
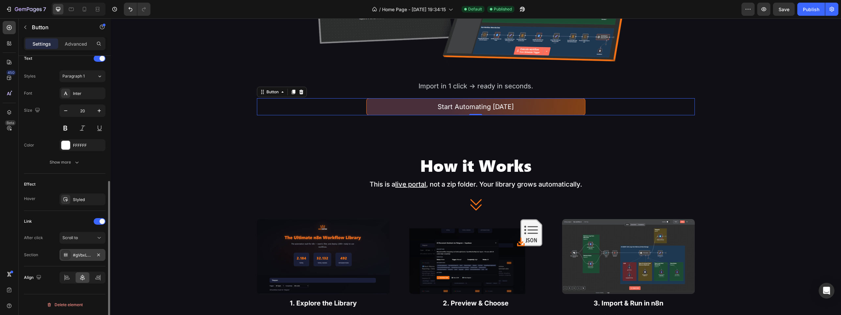
click at [81, 255] on div "#gVbxLDMDt0" at bounding box center [82, 255] width 19 height 6
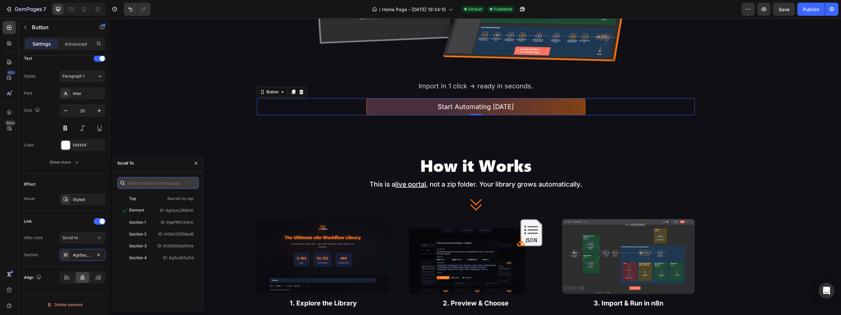
click at [146, 183] on input "text" at bounding box center [157, 183] width 81 height 12
paste input ".gVbxLDMDt0"
type input ".gVbxLDMDt0"
click at [195, 163] on icon "button" at bounding box center [195, 163] width 5 height 5
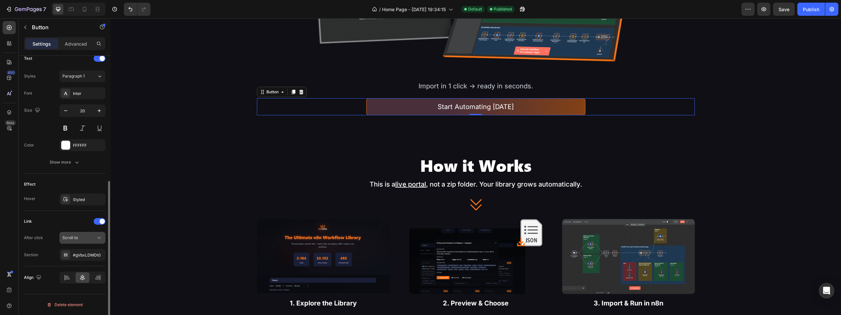
click at [89, 235] on div "Scroll to" at bounding box center [78, 238] width 33 height 6
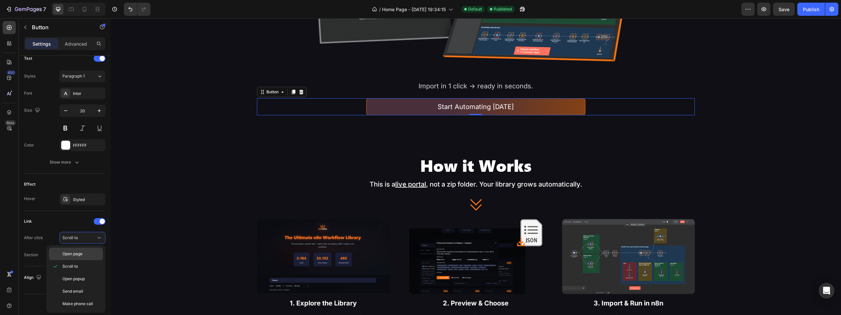
click at [80, 250] on div "Open page" at bounding box center [76, 254] width 54 height 12
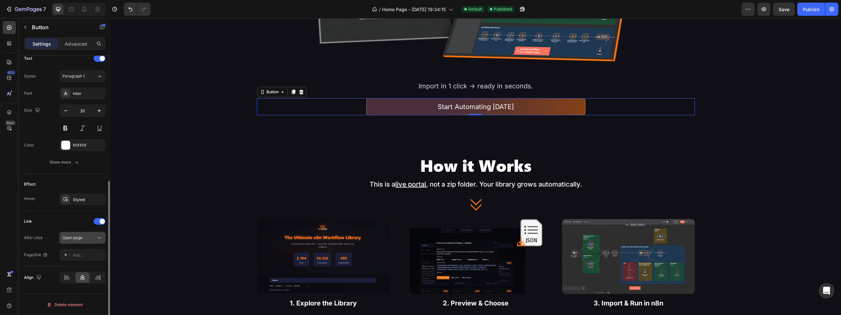
click at [80, 236] on span "Open page" at bounding box center [72, 237] width 20 height 5
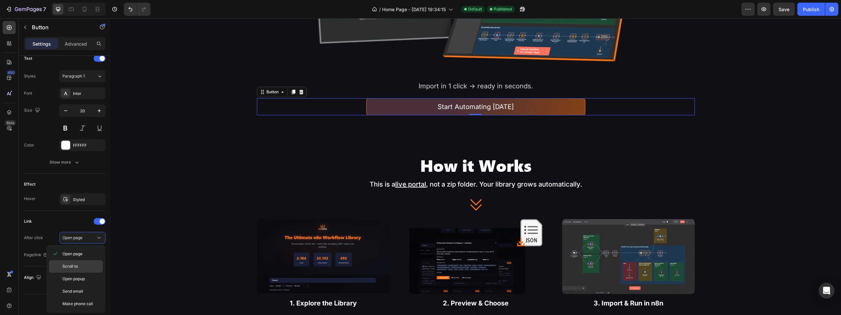
click at [81, 264] on p "Scroll to" at bounding box center [80, 266] width 37 height 6
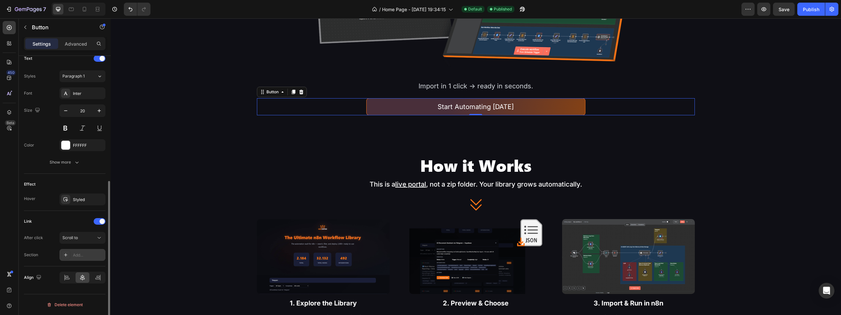
click at [81, 257] on div "Add..." at bounding box center [88, 255] width 31 height 6
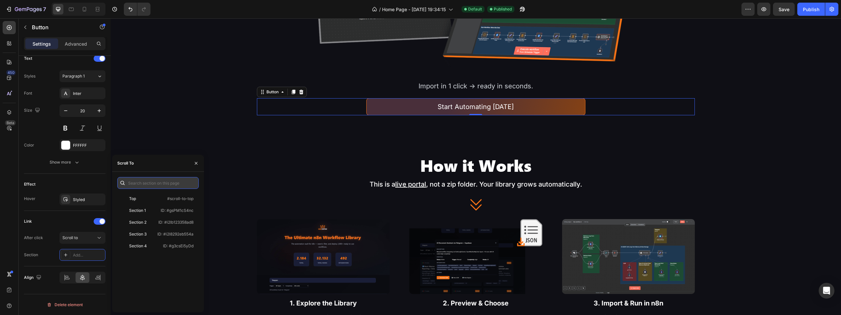
paste input ".gVbxLDMDt0"
click at [129, 182] on div ".gVbxLDMDt0" at bounding box center [157, 183] width 81 height 12
click at [129, 183] on input ".gVbxLDMDt0" at bounding box center [157, 183] width 81 height 12
click at [130, 182] on input ".gVbxLDMDt0" at bounding box center [157, 183] width 81 height 12
click at [179, 179] on input "#gVbxLDMDt0" at bounding box center [157, 183] width 81 height 12
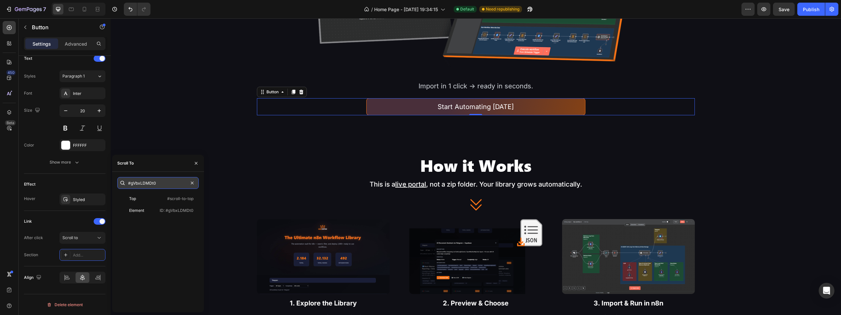
type input "#gVbxLDMDt0"
click at [54, 255] on div "Section Add..." at bounding box center [64, 255] width 81 height 12
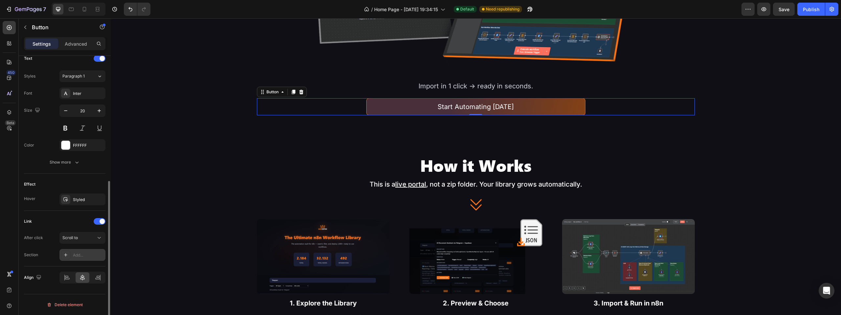
click at [73, 254] on div "Add..." at bounding box center [82, 255] width 46 height 12
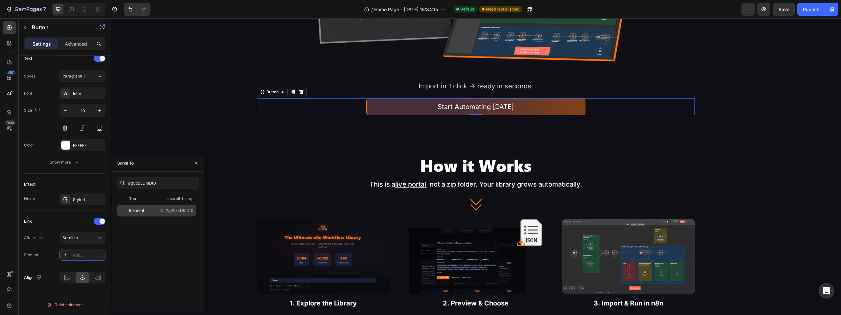
click at [151, 209] on div "Element" at bounding box center [138, 211] width 37 height 6
click at [199, 165] on button "button" at bounding box center [196, 163] width 11 height 11
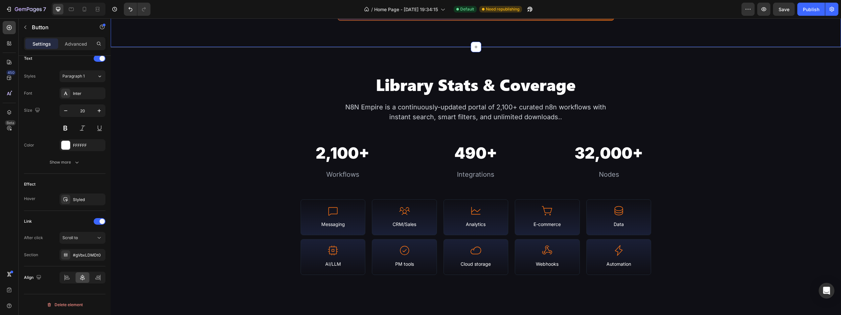
scroll to position [133, 0]
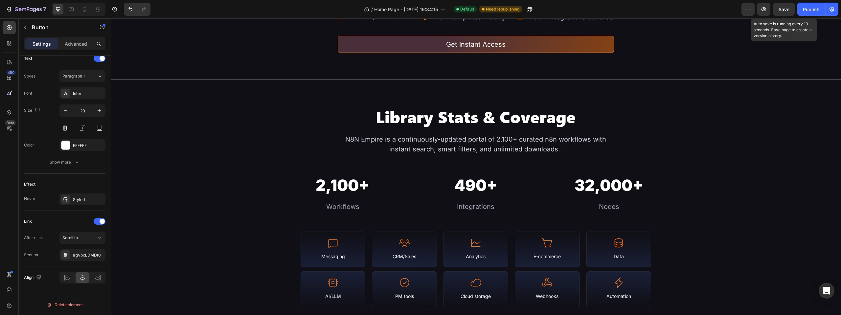
click at [784, 10] on span "Save" at bounding box center [783, 10] width 11 height 6
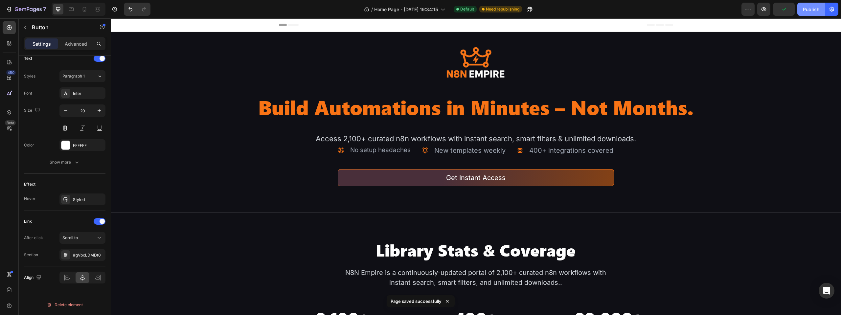
click at [805, 8] on div "Publish" at bounding box center [811, 9] width 16 height 7
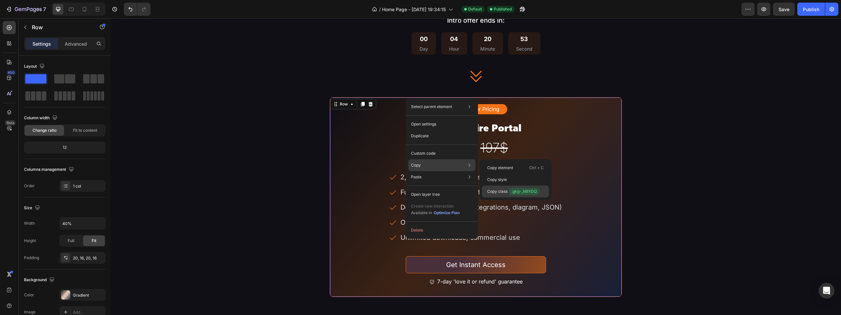
click at [501, 192] on p "Copy class .gkg-_N8YDQ" at bounding box center [513, 191] width 52 height 7
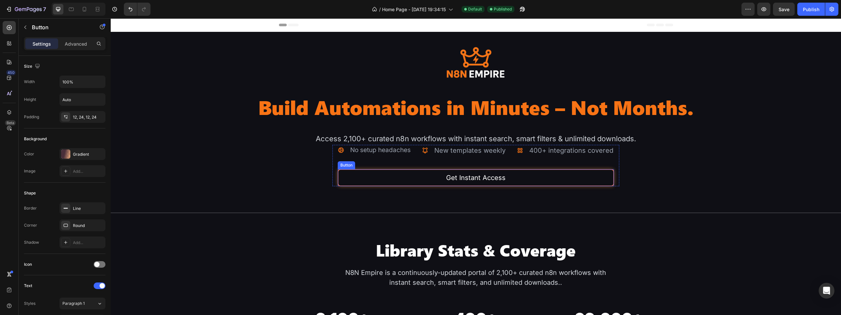
click at [397, 186] on link "Get Instant Access" at bounding box center [476, 177] width 276 height 17
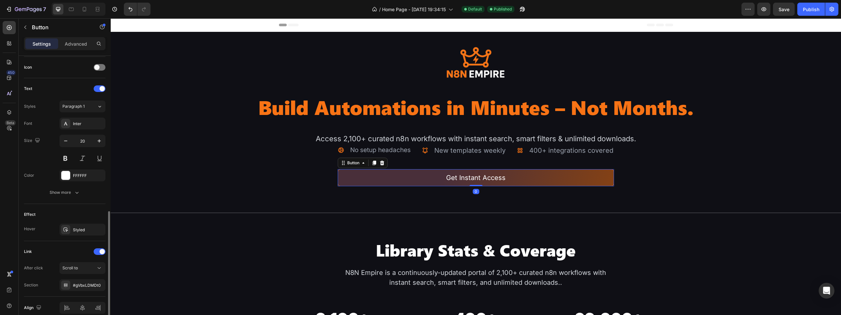
scroll to position [227, 0]
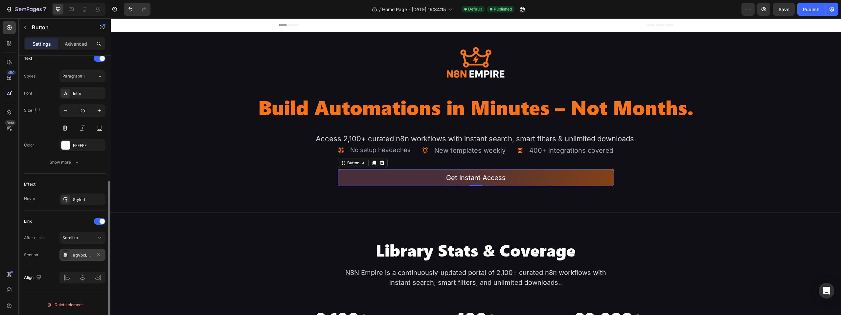
click at [85, 253] on div "#gVbxLDMDt0" at bounding box center [82, 255] width 19 height 6
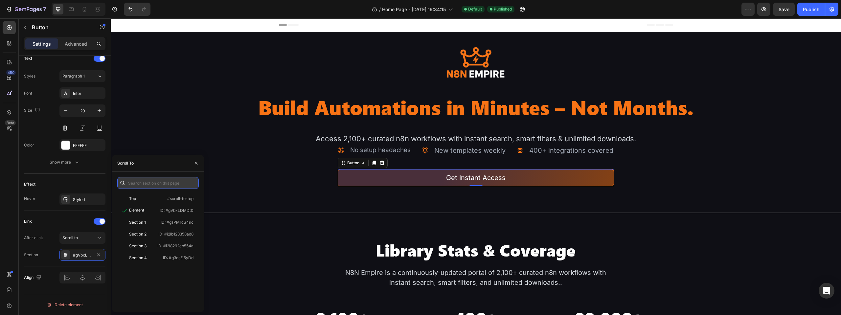
click at [147, 183] on input "text" at bounding box center [157, 183] width 81 height 12
paste input ".gkg-_N8YDQ"
click at [127, 185] on div ".gkg-_N8YDQ" at bounding box center [157, 183] width 81 height 12
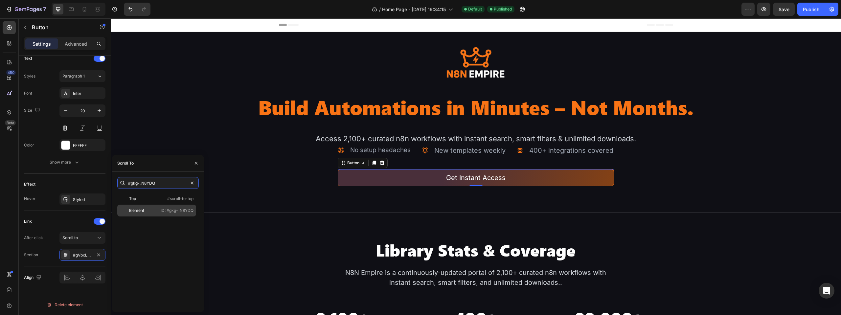
type input "#gkg-_N8YDQ"
click at [143, 209] on div "Element" at bounding box center [136, 211] width 15 height 6
click at [195, 162] on icon "button" at bounding box center [196, 163] width 3 height 3
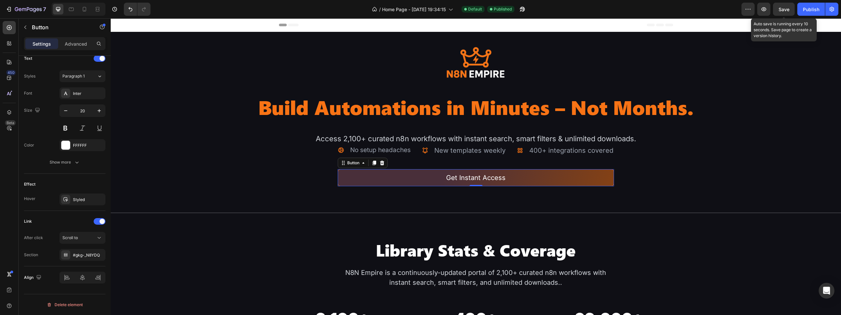
click at [780, 11] on span "Save" at bounding box center [783, 10] width 11 height 6
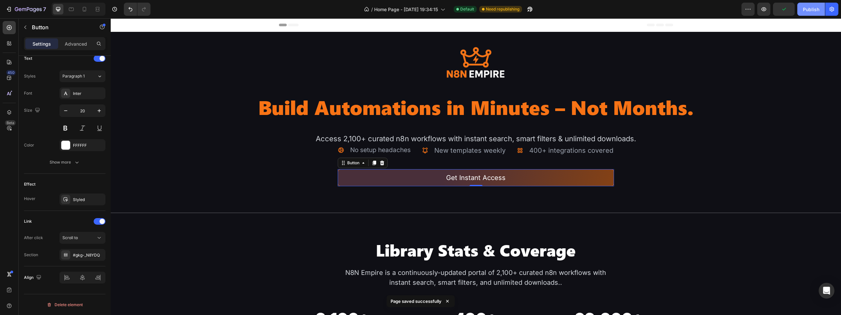
click at [801, 6] on button "Publish" at bounding box center [811, 9] width 28 height 13
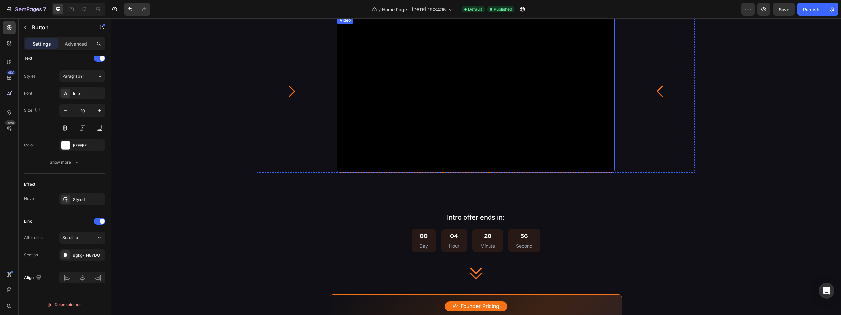
scroll to position [920, 0]
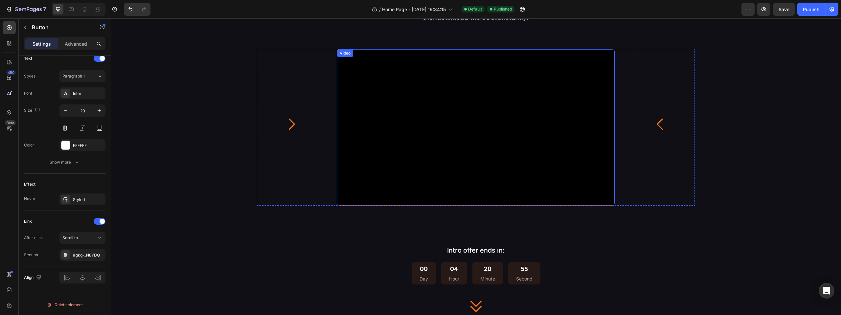
click at [602, 59] on video at bounding box center [475, 127] width 277 height 156
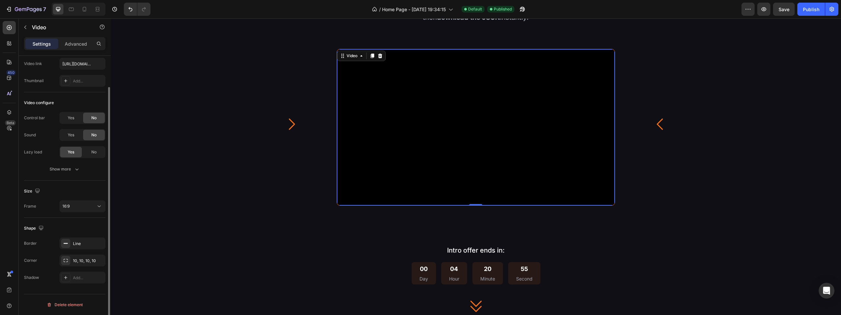
scroll to position [0, 0]
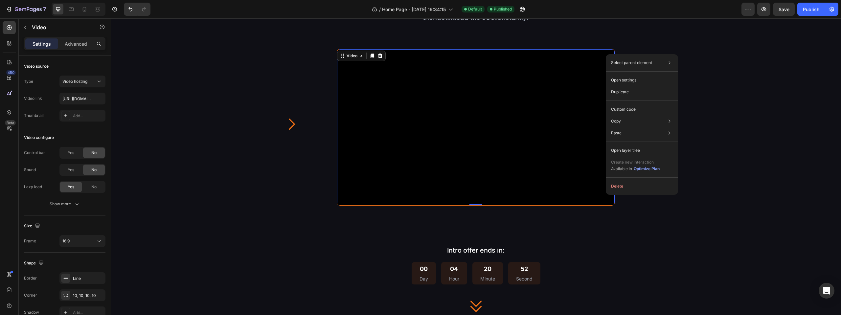
click at [606, 54] on div "Select parent element Row 1 col Row 1 col Row 3 cols Video Open settings Duplic…" at bounding box center [642, 124] width 72 height 141
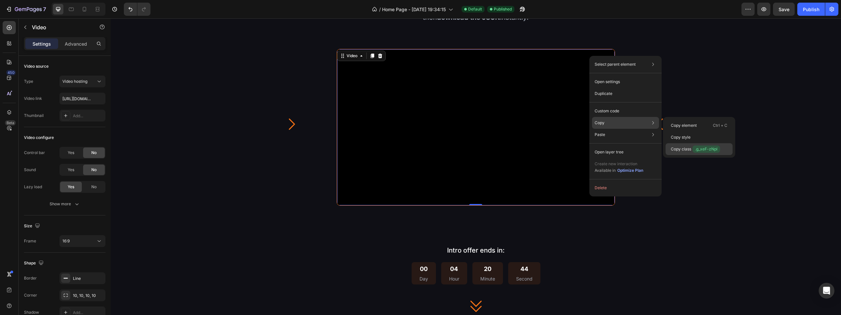
click at [688, 149] on p "Copy class .g_xeF-zNpl" at bounding box center [695, 148] width 49 height 7
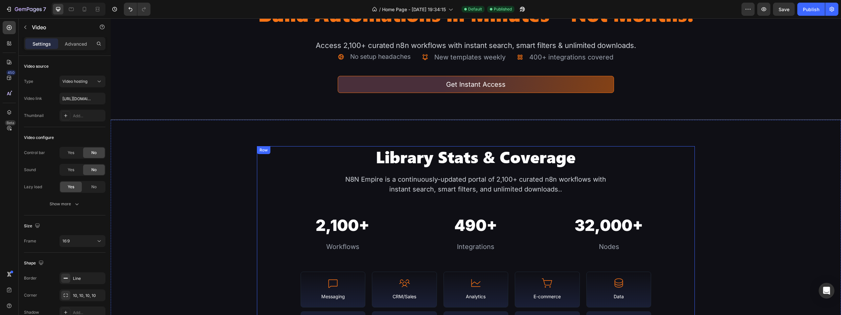
scroll to position [66, 0]
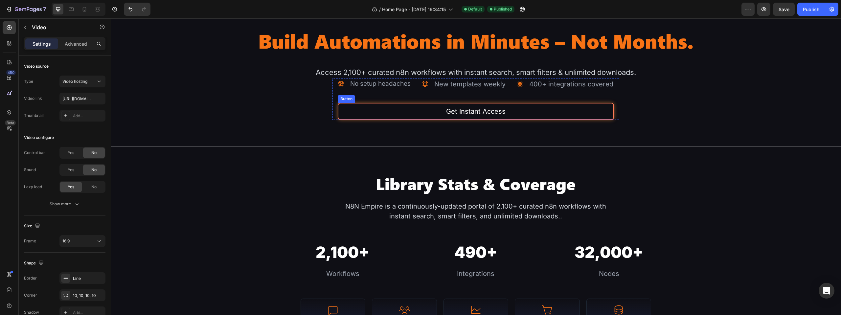
click at [387, 120] on link "Get Instant Access" at bounding box center [476, 111] width 276 height 17
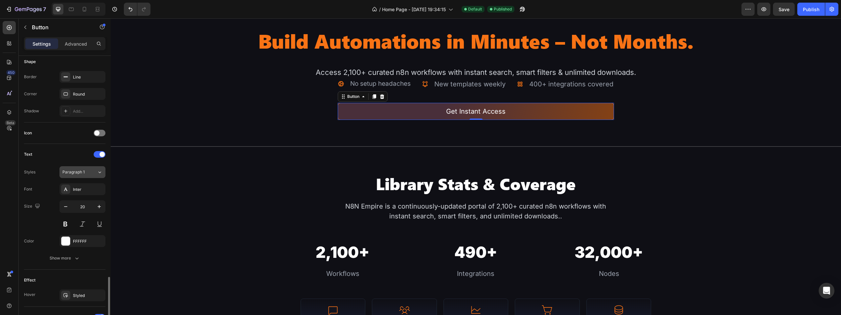
scroll to position [227, 0]
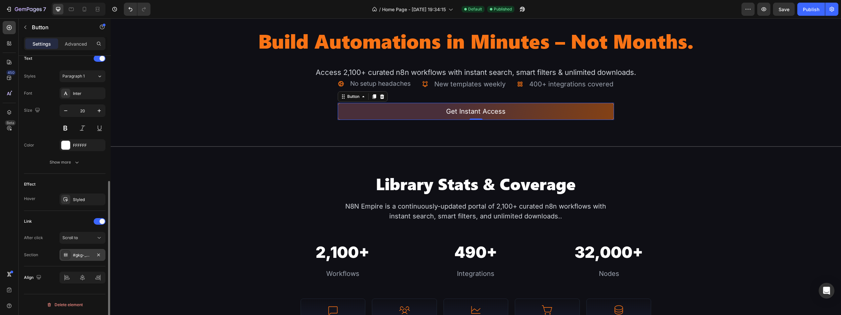
click at [78, 252] on div "#gkg-_N8YDQ" at bounding box center [82, 255] width 46 height 12
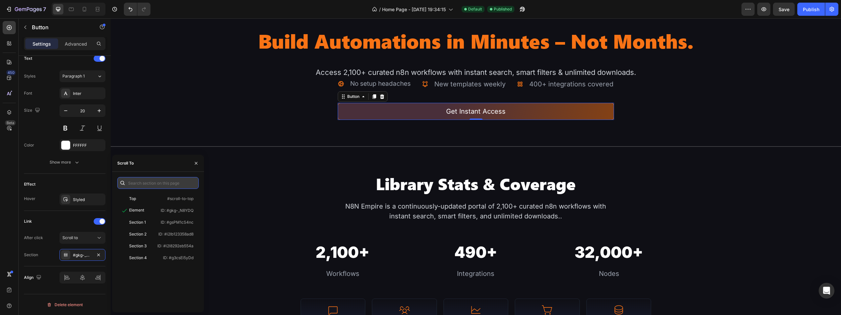
click at [151, 182] on input "text" at bounding box center [157, 183] width 81 height 12
paste input ".g_xeF-zNpl"
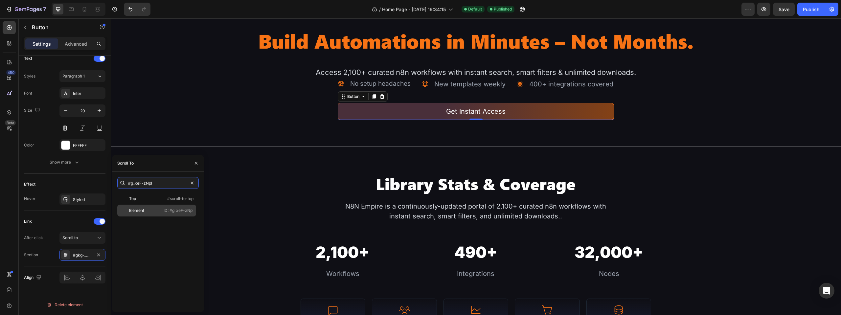
type input "#g_xeF-zNpl"
click at [164, 215] on div "Element ID: #g_xeF-zNpl" at bounding box center [156, 211] width 79 height 12
click at [781, 8] on span "Save" at bounding box center [783, 10] width 11 height 6
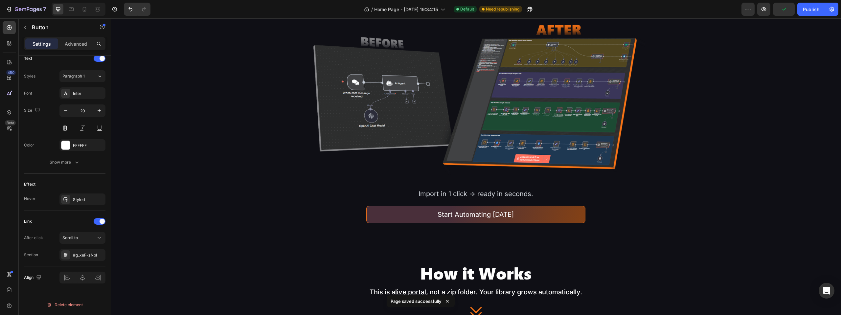
scroll to position [493, 0]
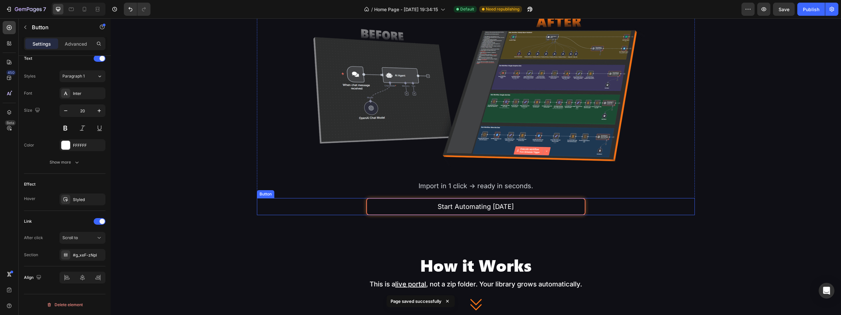
click at [539, 200] on link "Start Automating [DATE]" at bounding box center [475, 206] width 219 height 17
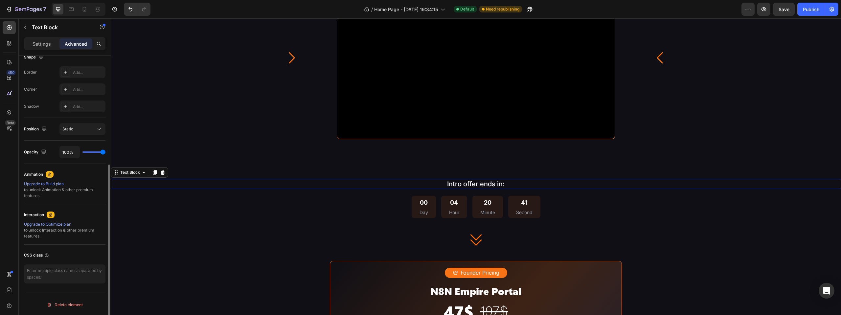
scroll to position [0, 0]
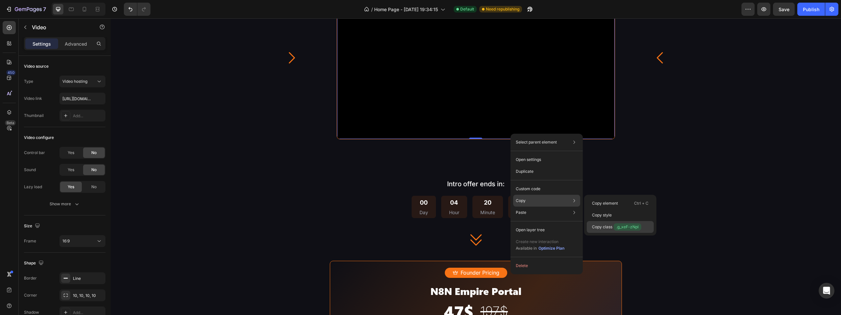
click at [617, 229] on span ".g_xeF-zNpl" at bounding box center [627, 226] width 28 height 7
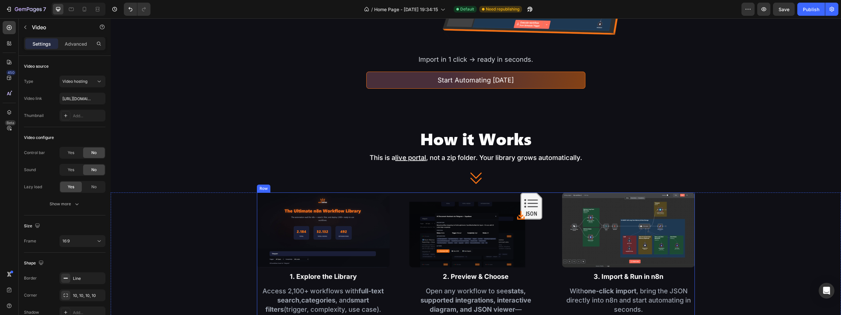
scroll to position [592, 0]
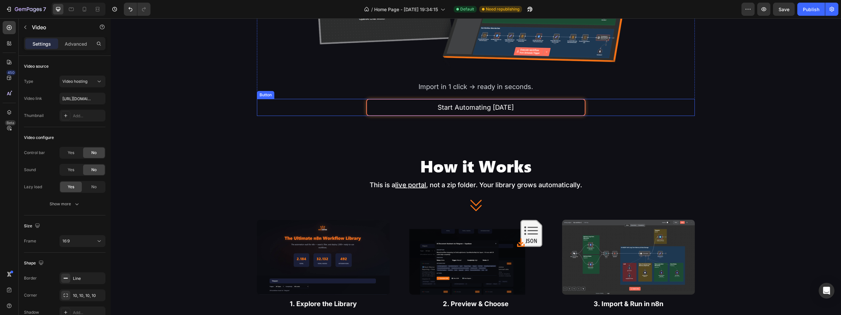
click at [560, 109] on link "Start Automating [DATE]" at bounding box center [475, 107] width 219 height 17
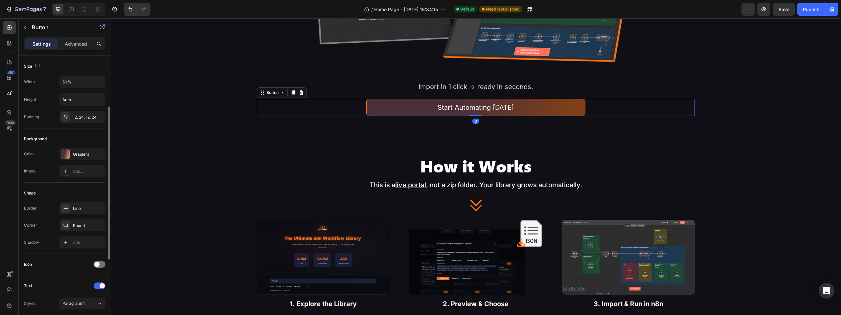
scroll to position [227, 0]
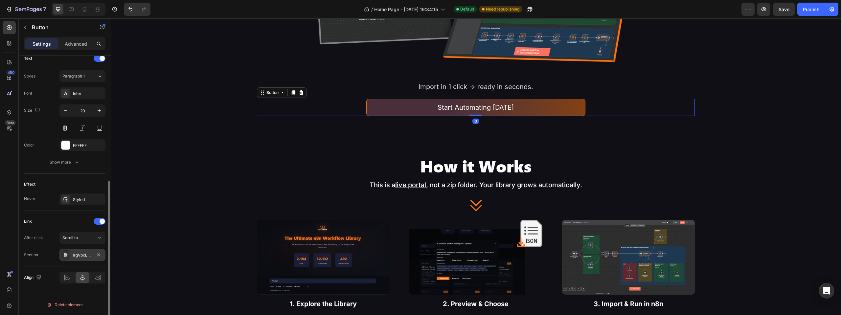
click at [82, 255] on div "#gVbxLDMDt0" at bounding box center [82, 255] width 19 height 6
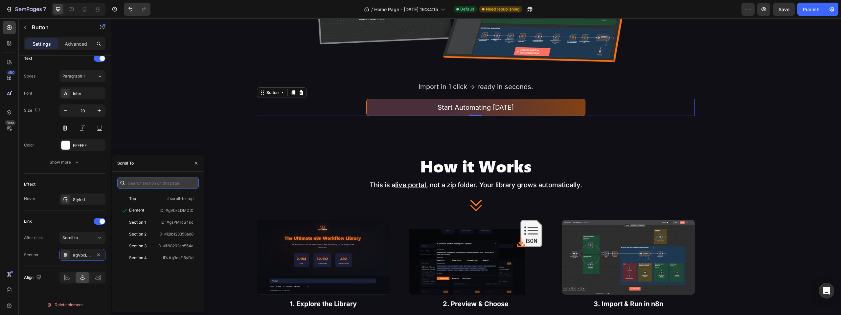
click at [144, 182] on input "text" at bounding box center [157, 183] width 81 height 12
paste input ".g_xeF-zNpl"
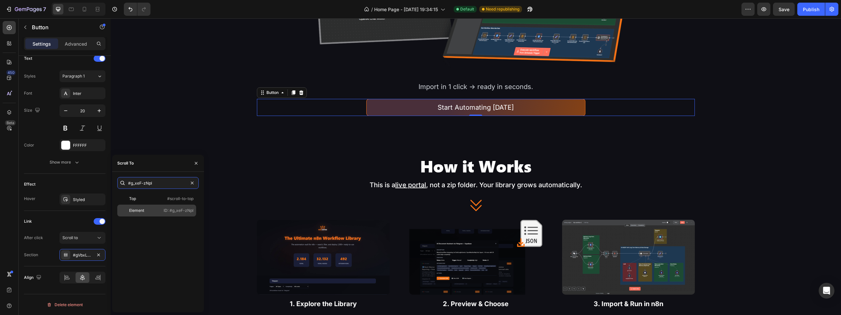
type input "#g_xeF-zNpl"
click at [169, 214] on div "Element ID: #g_xeF-zNpl" at bounding box center [156, 211] width 79 height 12
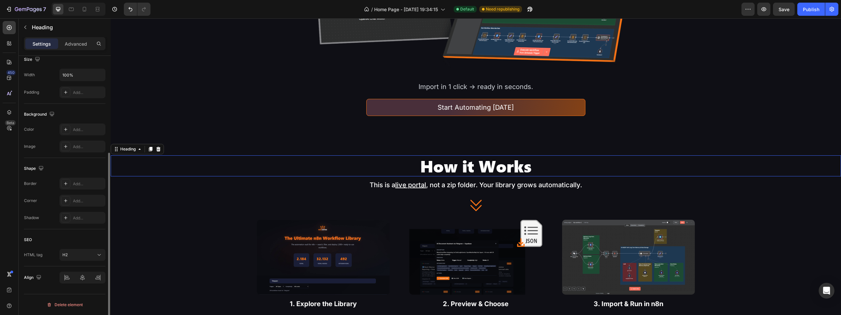
click at [764, 175] on h2 "How it Works" at bounding box center [476, 165] width 730 height 21
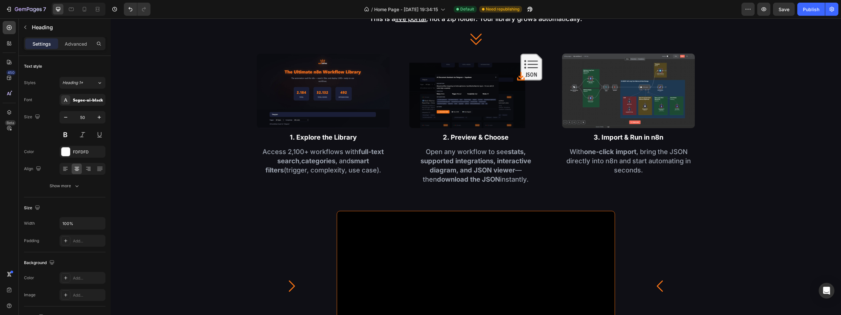
scroll to position [626, 0]
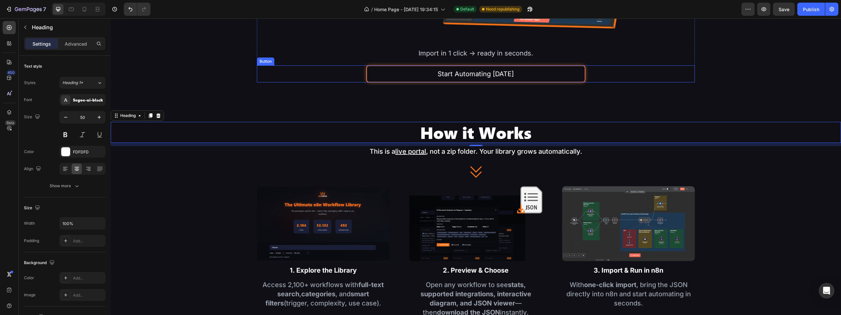
click at [548, 79] on link "Start Automating [DATE]" at bounding box center [475, 73] width 219 height 17
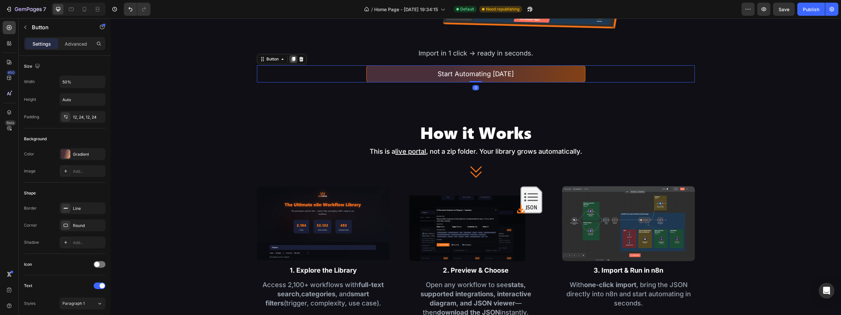
click at [296, 59] on div at bounding box center [293, 59] width 8 height 8
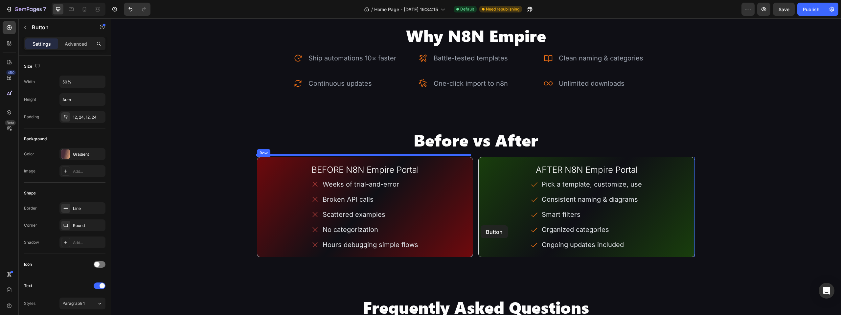
scroll to position [1523, 0]
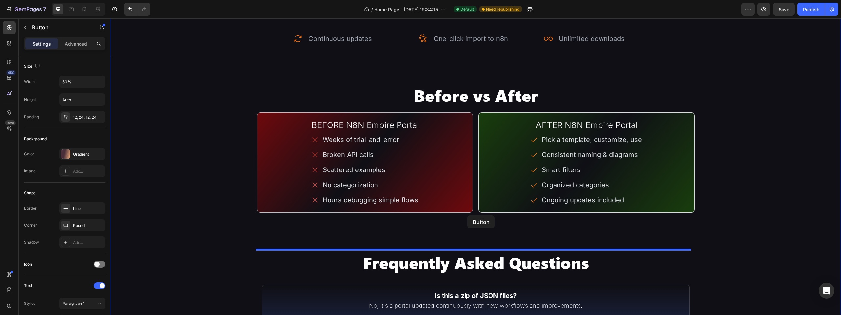
drag, startPoint x: 390, startPoint y: 91, endPoint x: 467, endPoint y: 215, distance: 146.6
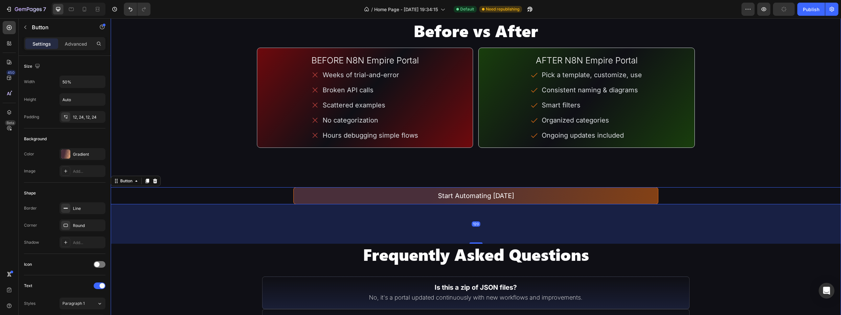
scroll to position [1589, 0]
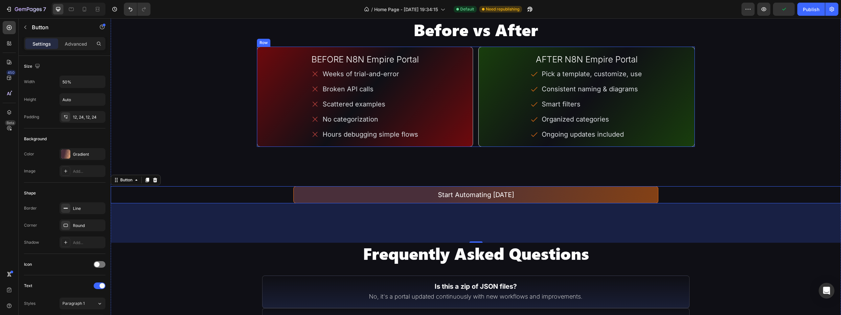
click at [474, 140] on div "BEFORE N8N Empire Portal Heading Weeks of trial-and-error Broken API calls Scat…" at bounding box center [476, 97] width 438 height 100
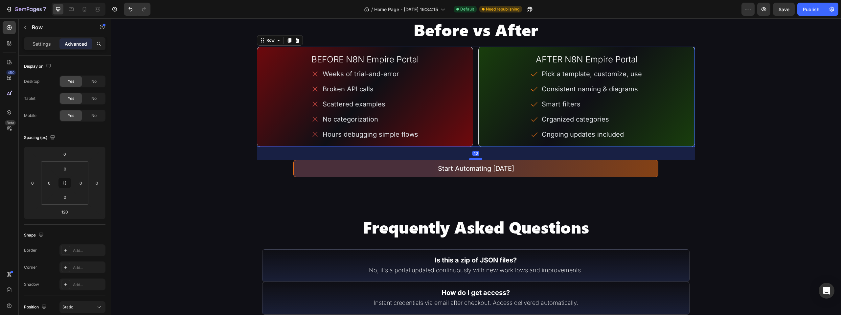
drag, startPoint x: 473, startPoint y: 184, endPoint x: 477, endPoint y: 158, distance: 27.1
click at [477, 158] on div at bounding box center [475, 159] width 13 height 2
type input "39"
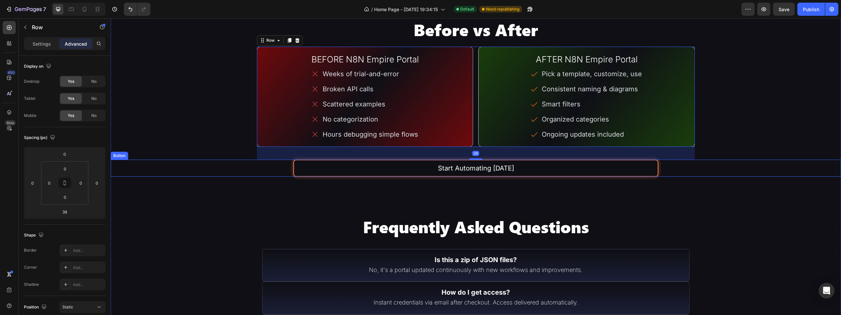
click at [538, 167] on link "Start Automating [DATE]" at bounding box center [475, 168] width 365 height 17
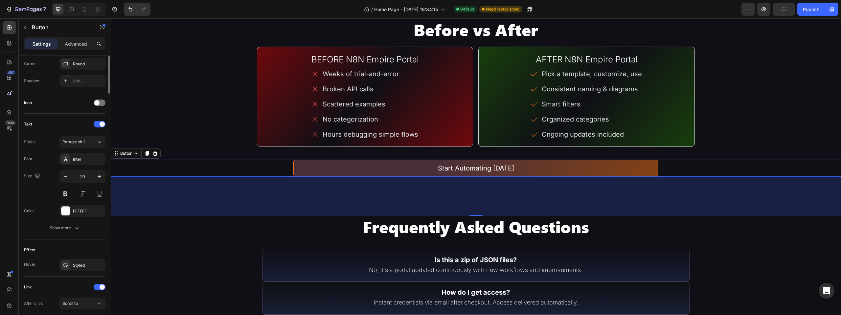
scroll to position [0, 0]
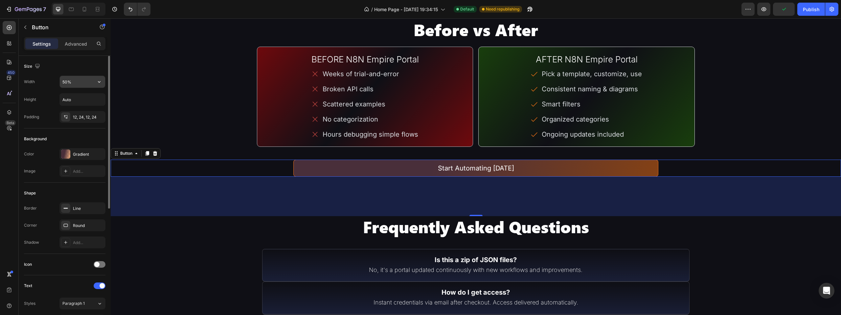
click at [64, 83] on input "50%" at bounding box center [82, 82] width 45 height 12
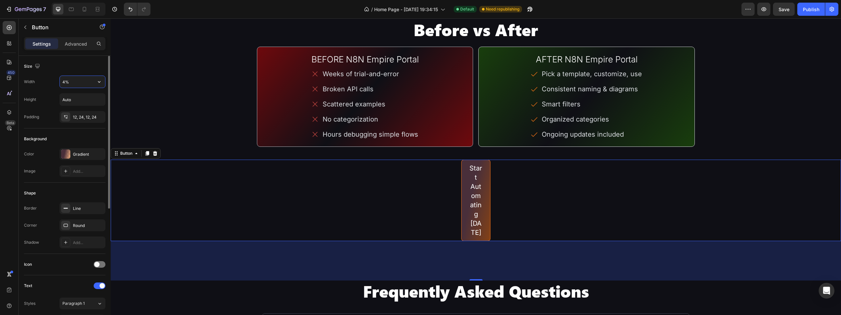
type input "40%"
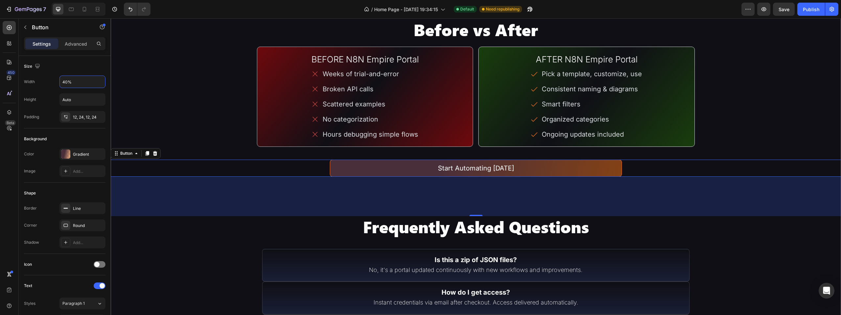
click at [206, 138] on div "Image 1. Explore the Library Text Block Access 2,100+ workflows with full-text …" at bounding box center [476, 44] width 730 height 1609
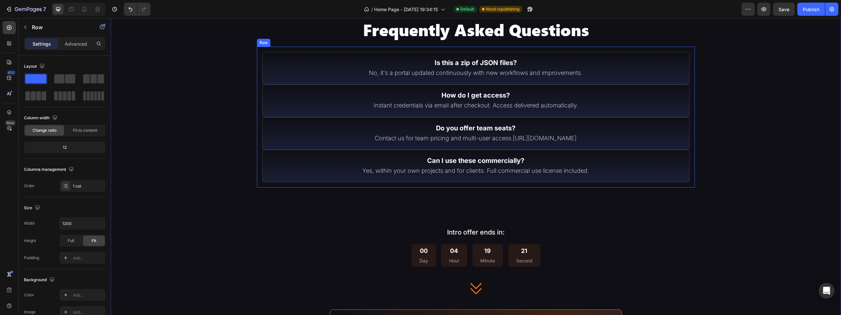
scroll to position [1622, 0]
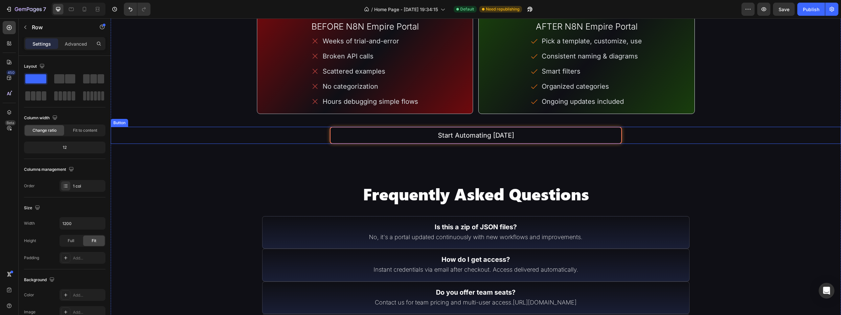
click at [569, 138] on link "Start Automating [DATE]" at bounding box center [476, 135] width 292 height 17
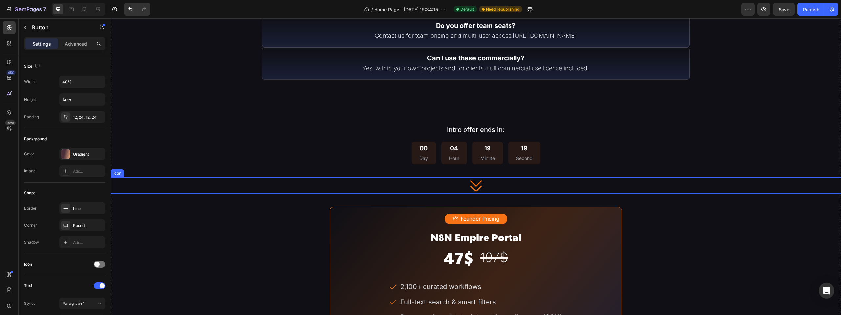
scroll to position [1917, 0]
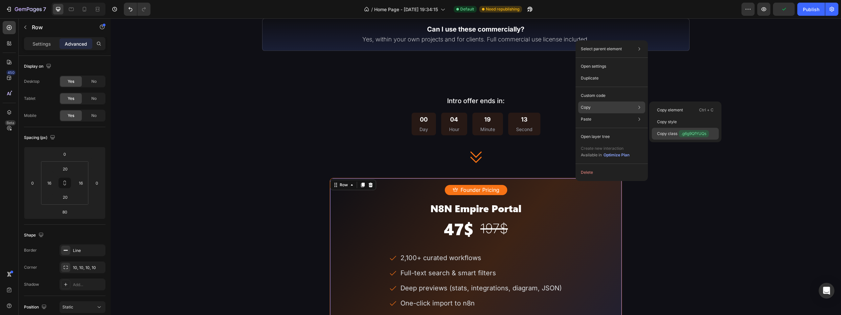
click at [681, 136] on span ".g6g9QfYUQs" at bounding box center [693, 133] width 30 height 7
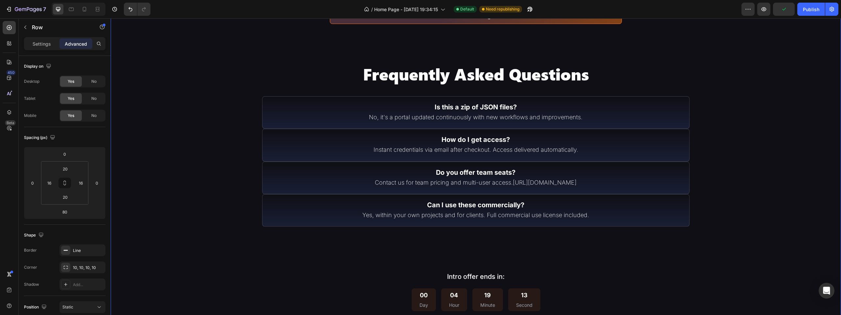
scroll to position [1654, 0]
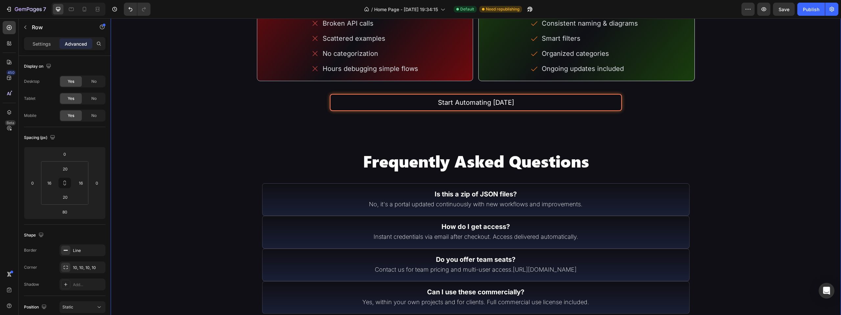
click at [567, 106] on link "Start Automating [DATE]" at bounding box center [476, 102] width 292 height 17
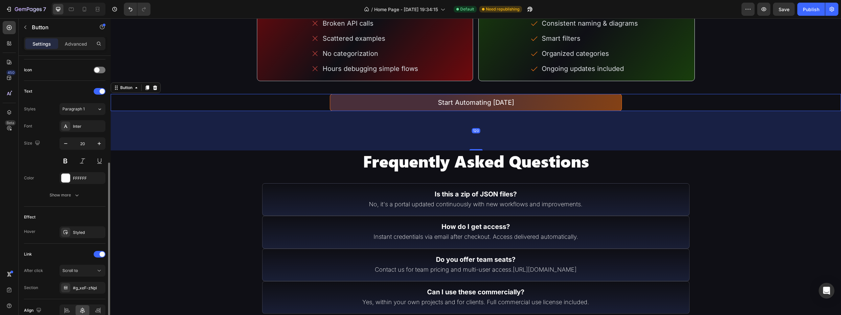
scroll to position [227, 0]
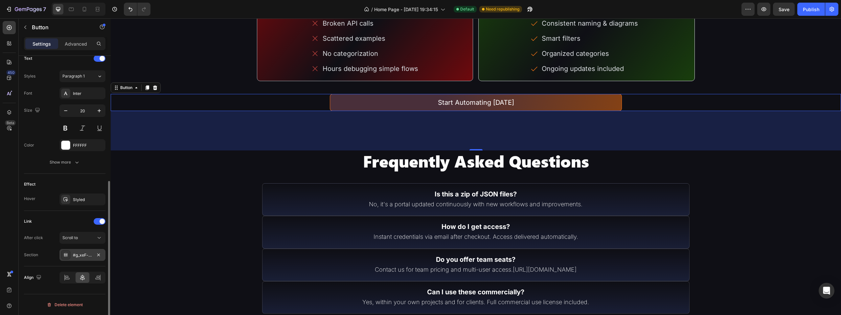
click at [84, 255] on div "#g_xeF-zNpl" at bounding box center [82, 255] width 19 height 6
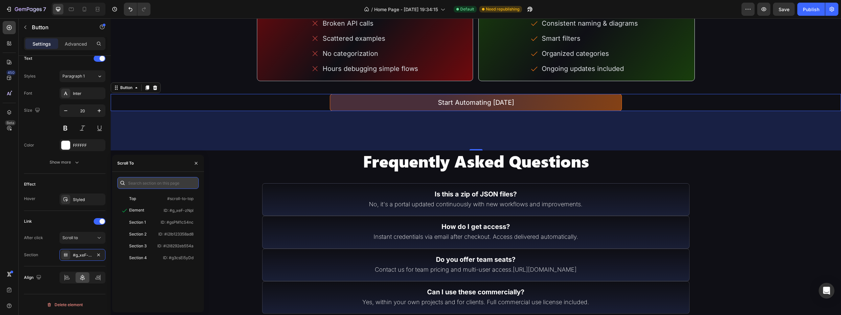
click at [152, 182] on input "text" at bounding box center [157, 183] width 81 height 12
paste input ".g6g9QfYUQs"
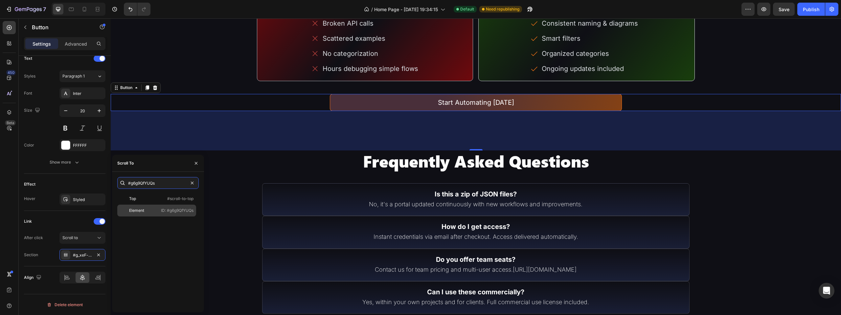
type input "#g6g9QfYUQs"
click at [156, 213] on div "Element ID: #g6g9QfYUQs" at bounding box center [156, 211] width 79 height 12
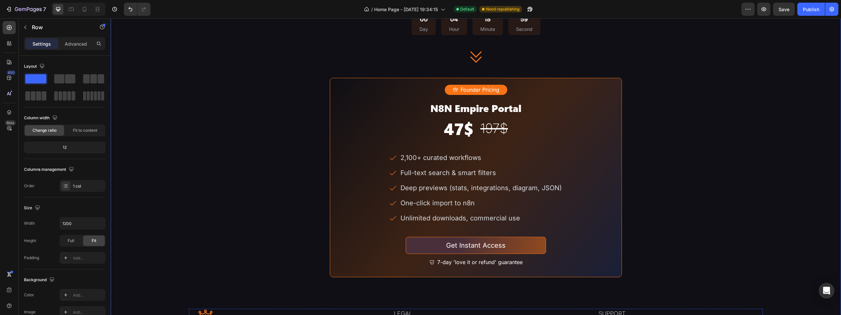
scroll to position [2016, 0]
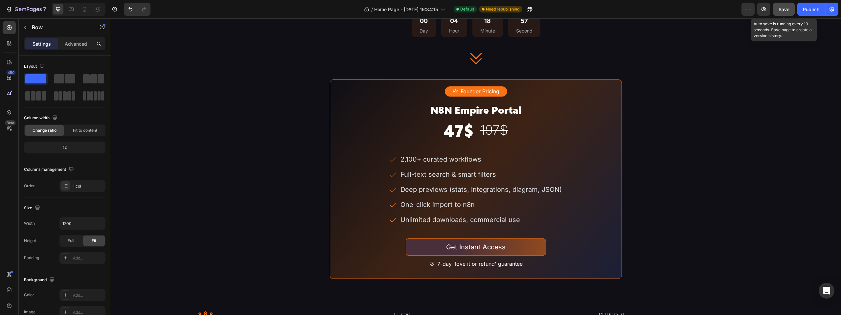
click at [783, 13] on button "Save" at bounding box center [784, 9] width 22 height 13
click at [817, 10] on div "Publish" at bounding box center [811, 9] width 16 height 7
click at [781, 9] on span "Save" at bounding box center [783, 10] width 11 height 6
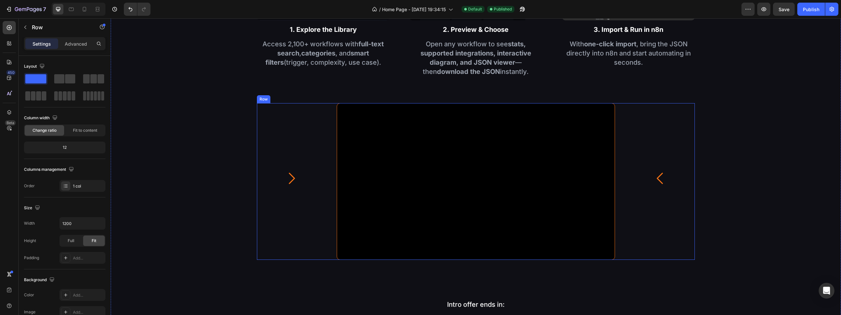
scroll to position [899, 0]
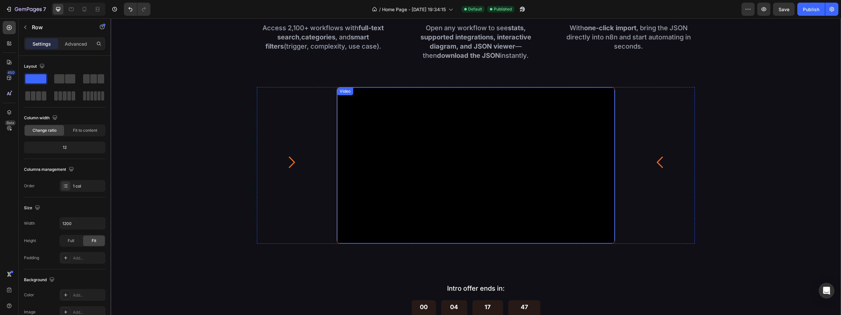
click at [593, 96] on video at bounding box center [475, 165] width 277 height 156
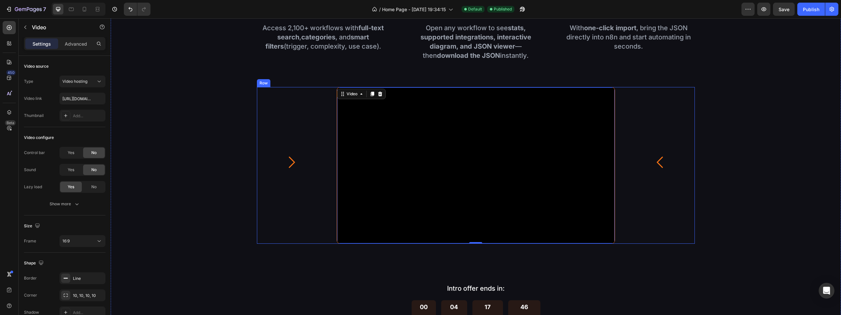
click at [632, 95] on div "Icon" at bounding box center [660, 165] width 70 height 156
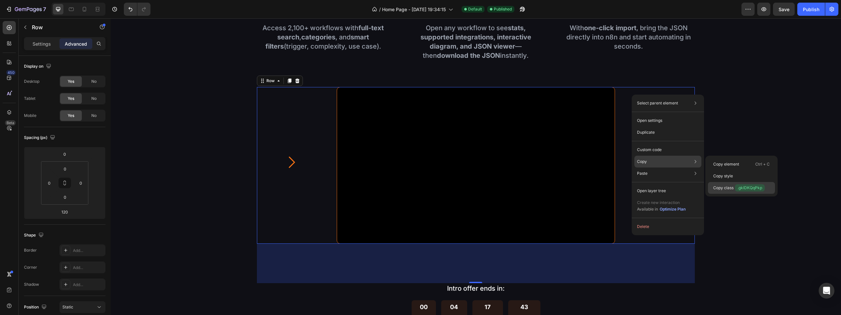
click at [732, 187] on p "Copy class .gkIDKQqPkp" at bounding box center [739, 187] width 52 height 7
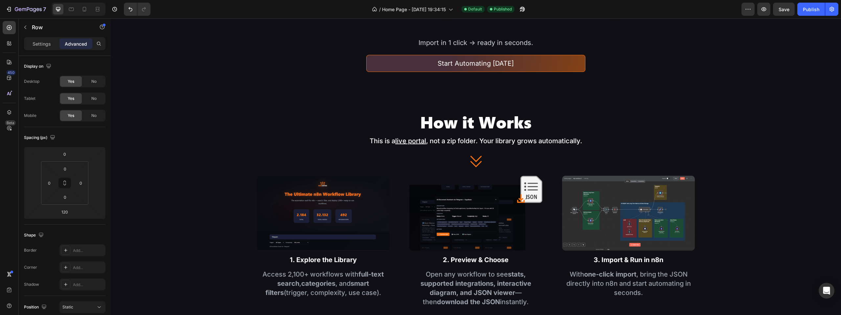
scroll to position [571, 0]
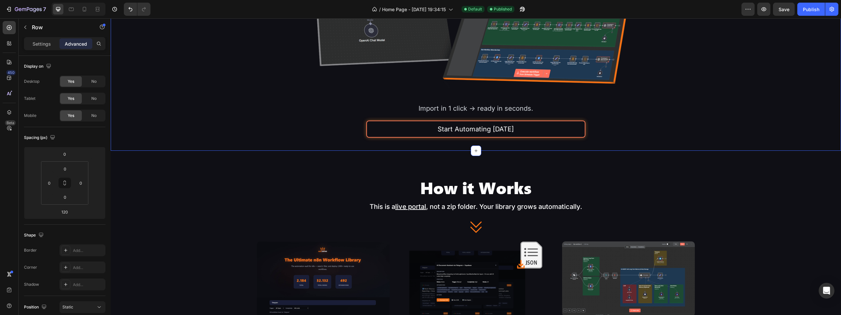
click at [566, 132] on link "Start Automating [DATE]" at bounding box center [475, 129] width 219 height 17
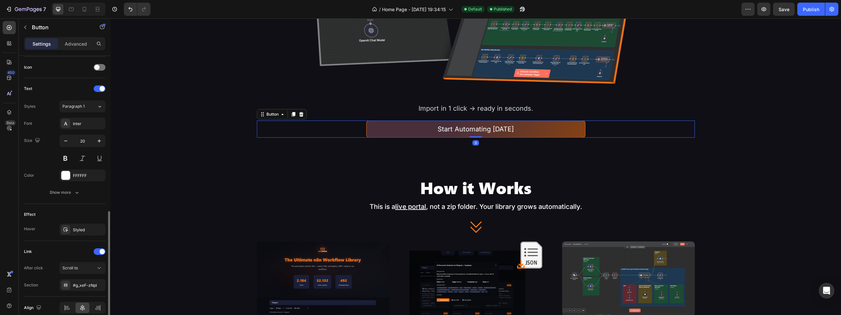
scroll to position [227, 0]
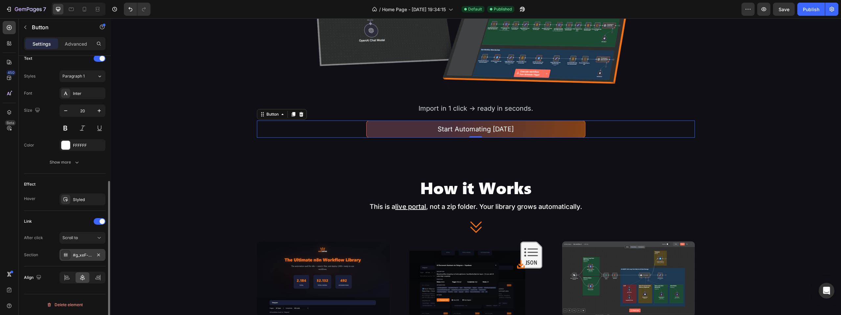
click at [80, 252] on div "#g_xeF-zNpl" at bounding box center [82, 255] width 19 height 6
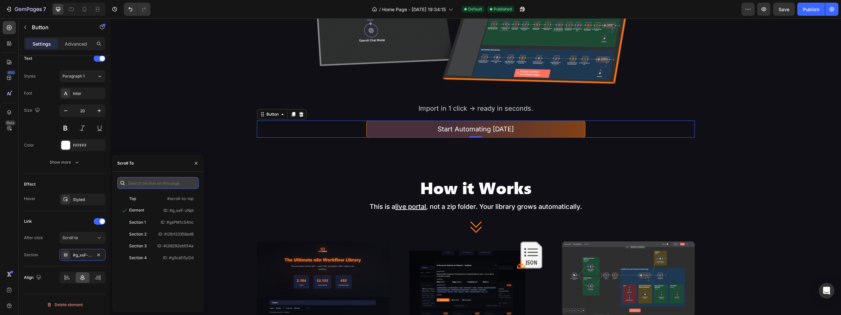
click at [140, 182] on input "text" at bounding box center [157, 183] width 81 height 12
paste input ".gkIDKQqPkp"
click at [140, 182] on input "#gkIDKQqPkp" at bounding box center [157, 183] width 81 height 12
click at [173, 183] on input "#gkIDKQqPkp" at bounding box center [157, 183] width 81 height 12
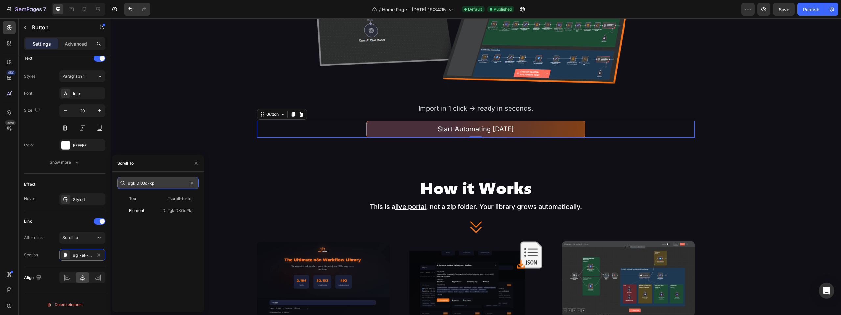
click at [140, 182] on input "#gkIDKQqPkp" at bounding box center [157, 183] width 81 height 12
type input "#gkIDKQqPkp"
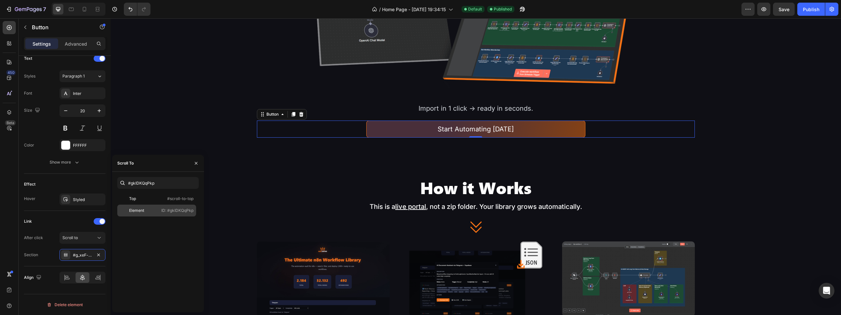
click at [162, 211] on p "ID: #gkIDKQqPkp" at bounding box center [177, 211] width 32 height 6
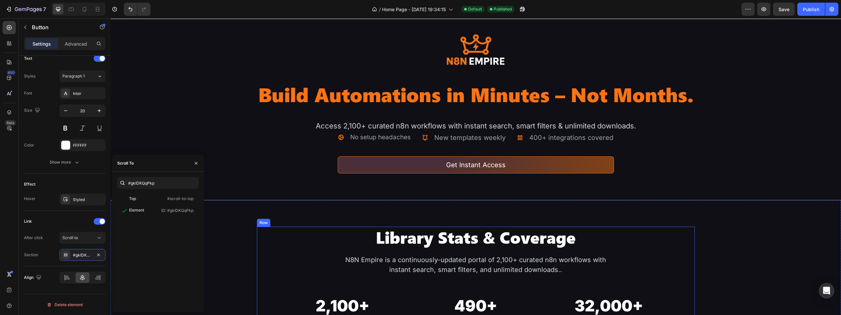
scroll to position [12, 0]
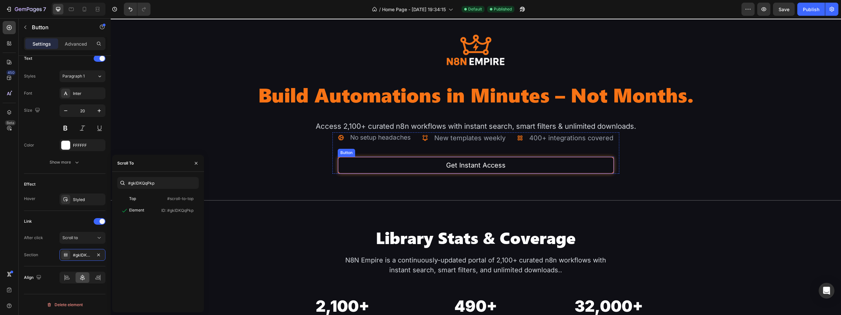
click at [389, 174] on link "Get Instant Access" at bounding box center [476, 165] width 276 height 17
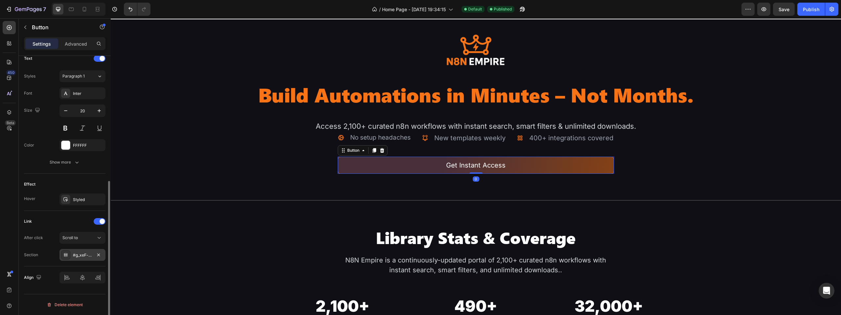
click at [82, 258] on div "#g_xeF-zNpl" at bounding box center [82, 255] width 46 height 12
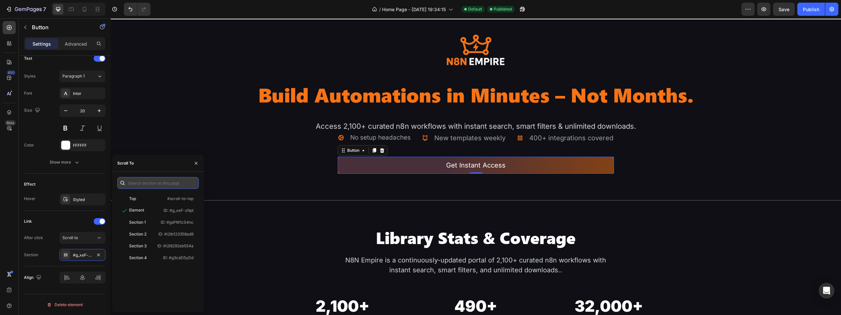
click at [140, 179] on input "text" at bounding box center [157, 183] width 81 height 12
paste input "#gkIDKQqPkp"
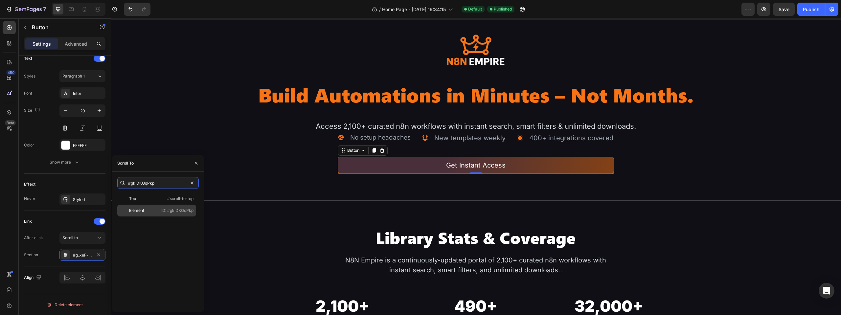
type input "#gkIDKQqPkp"
click at [140, 209] on div "Element" at bounding box center [136, 211] width 15 height 6
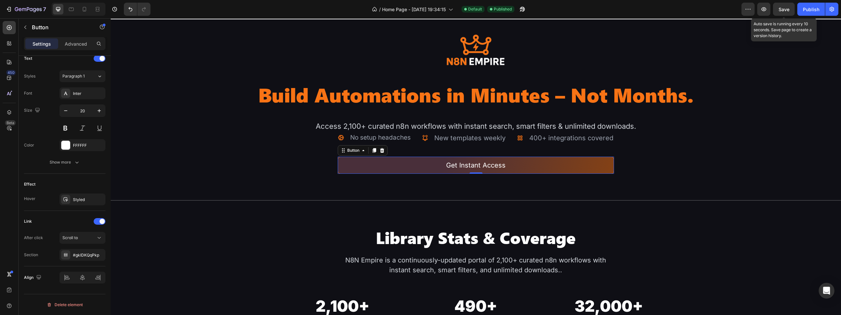
click at [784, 10] on span "Save" at bounding box center [783, 10] width 11 height 6
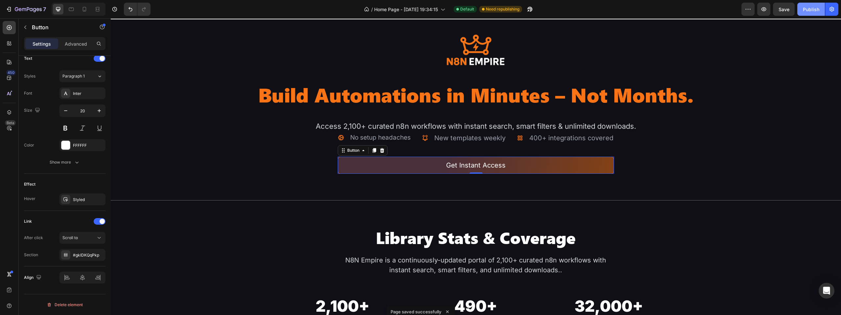
click at [805, 6] on div "Publish" at bounding box center [811, 9] width 16 height 7
click at [25, 8] on icon "button" at bounding box center [24, 9] width 4 height 3
